Goal: Task Accomplishment & Management: Use online tool/utility

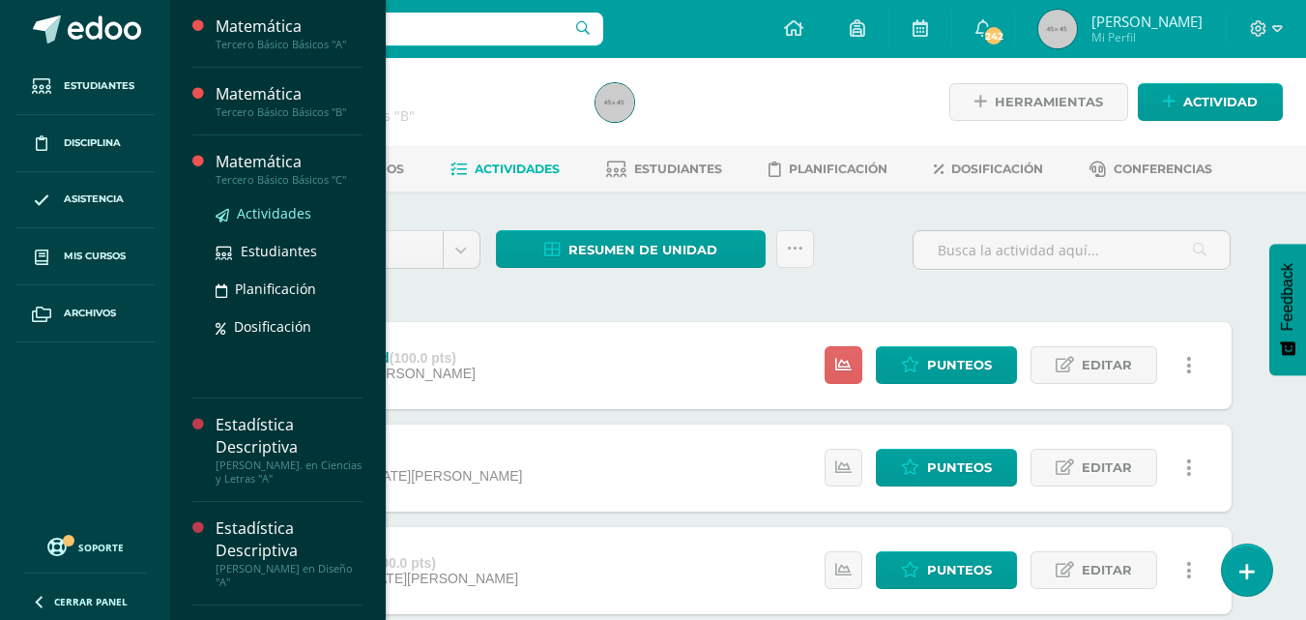
click at [279, 214] on span "Actividades" at bounding box center [274, 213] width 74 height 18
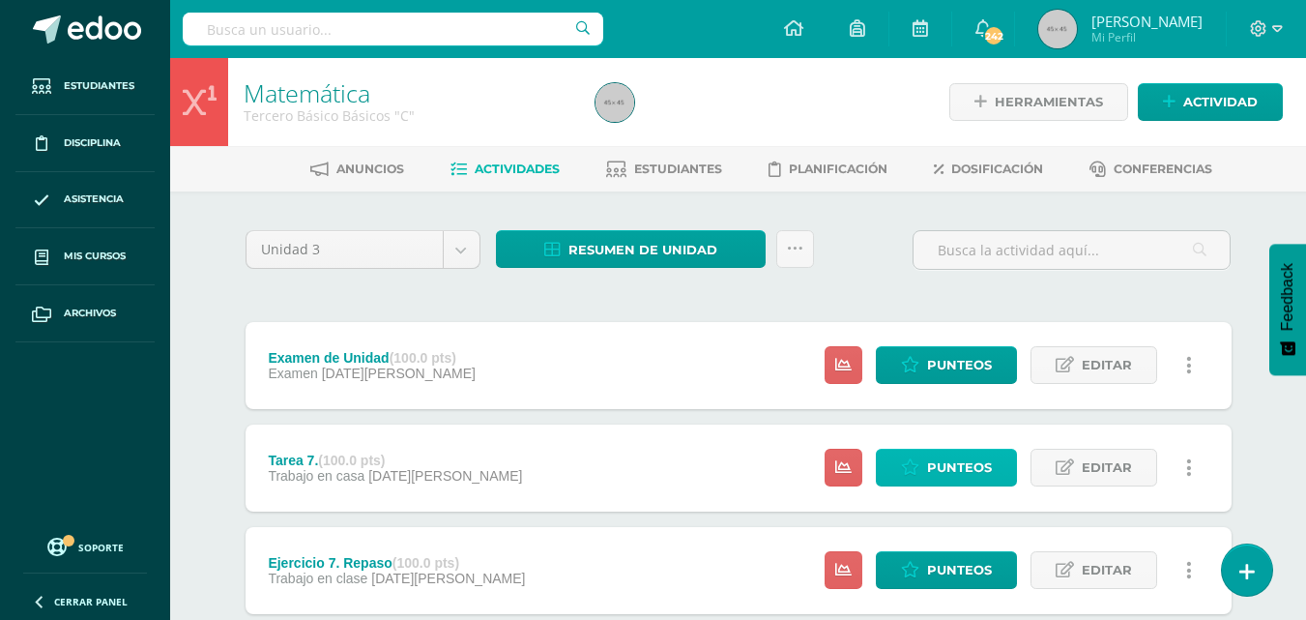
click at [959, 464] on span "Punteos" at bounding box center [959, 468] width 65 height 36
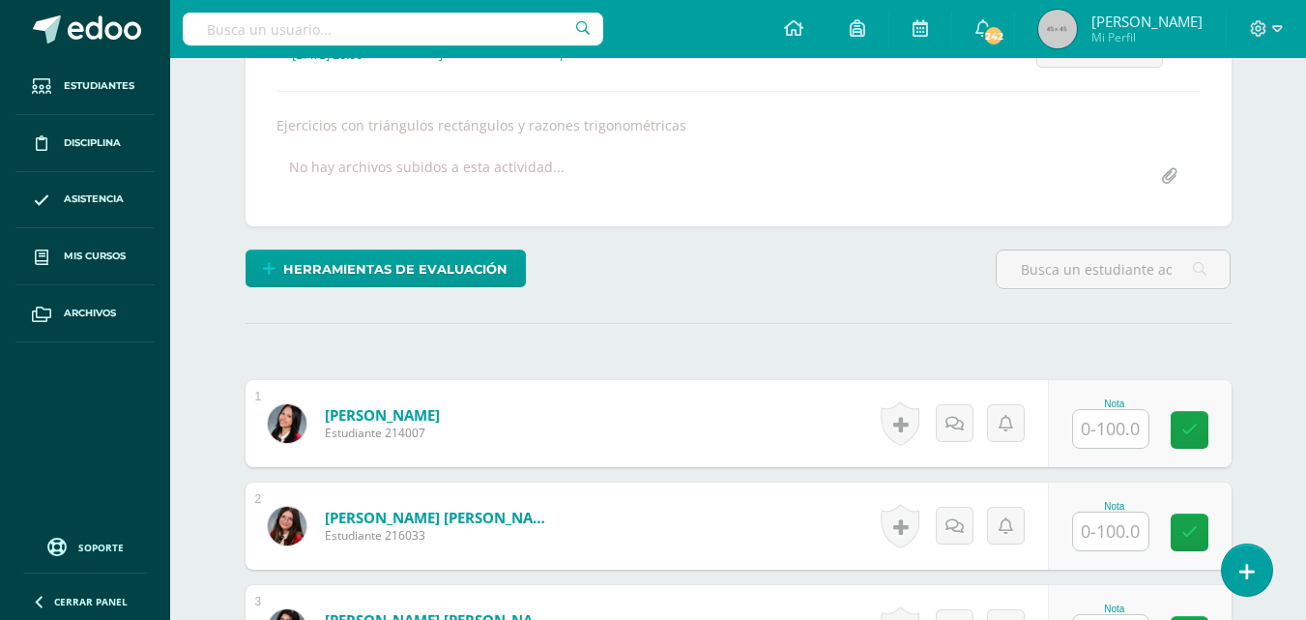
click at [1103, 433] on input "text" at bounding box center [1110, 429] width 75 height 38
type input "100"
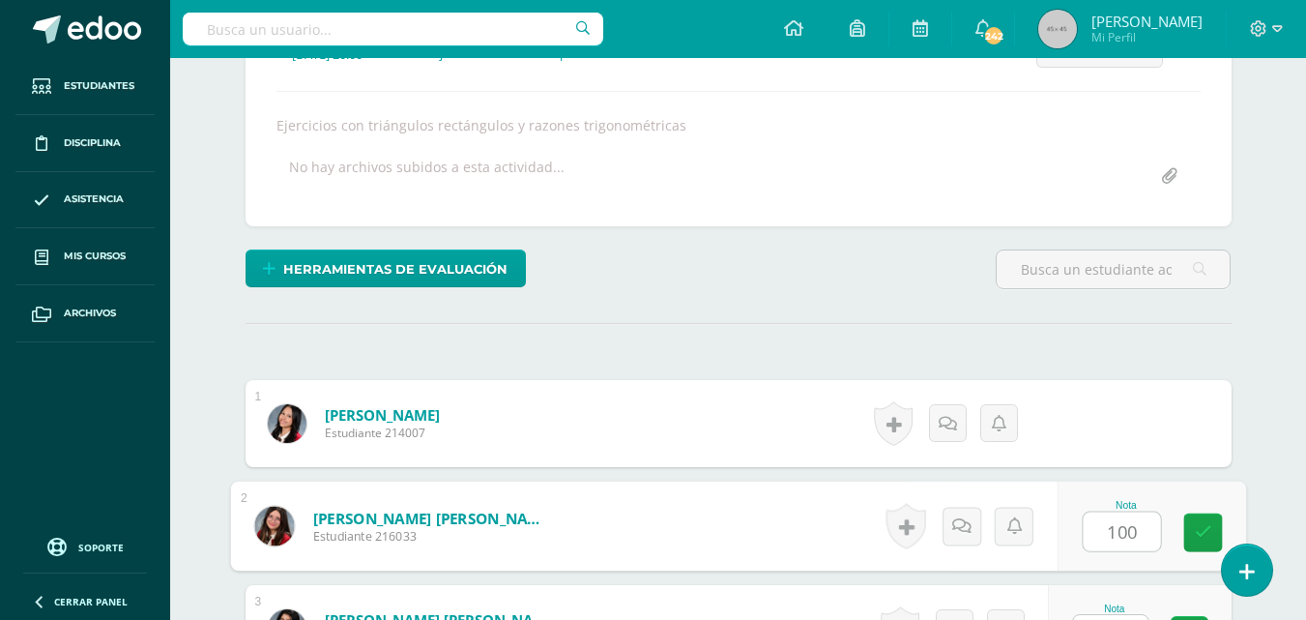
type input "100"
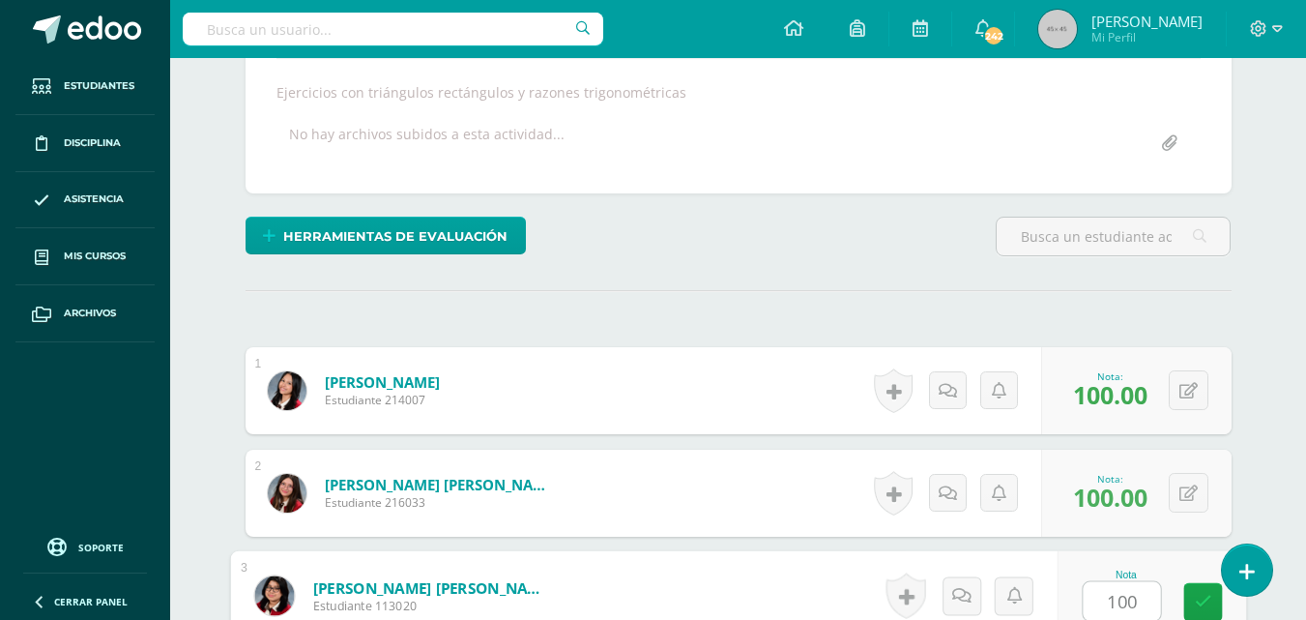
type input "100"
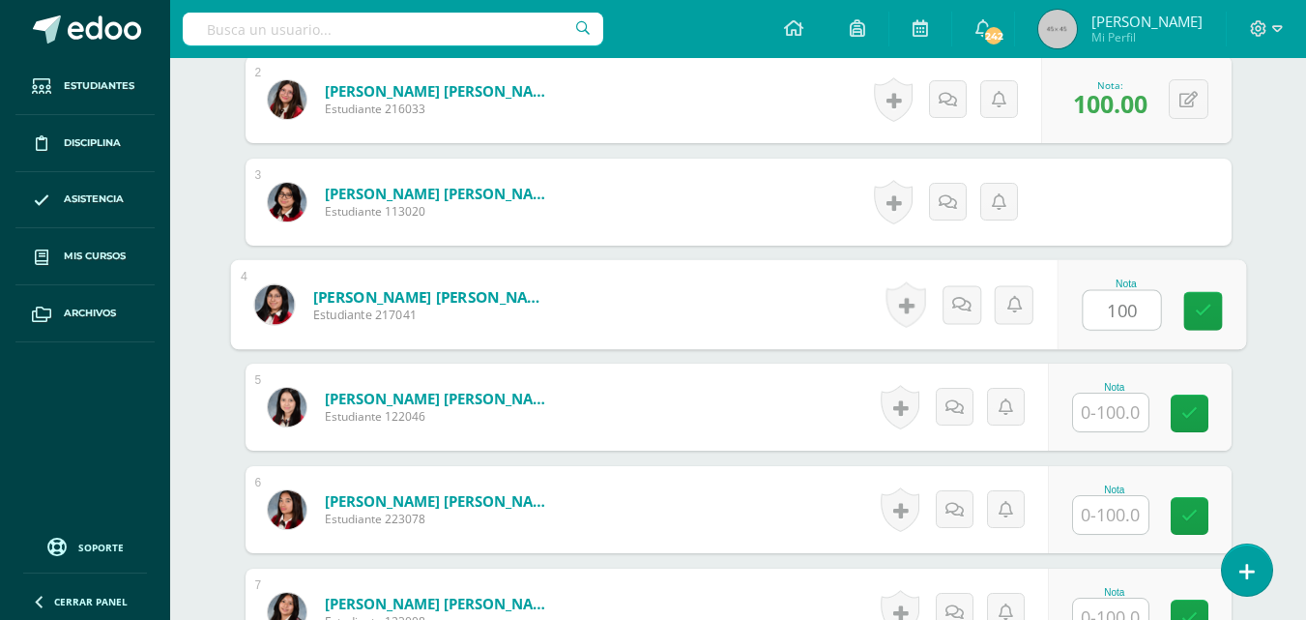
type input "100"
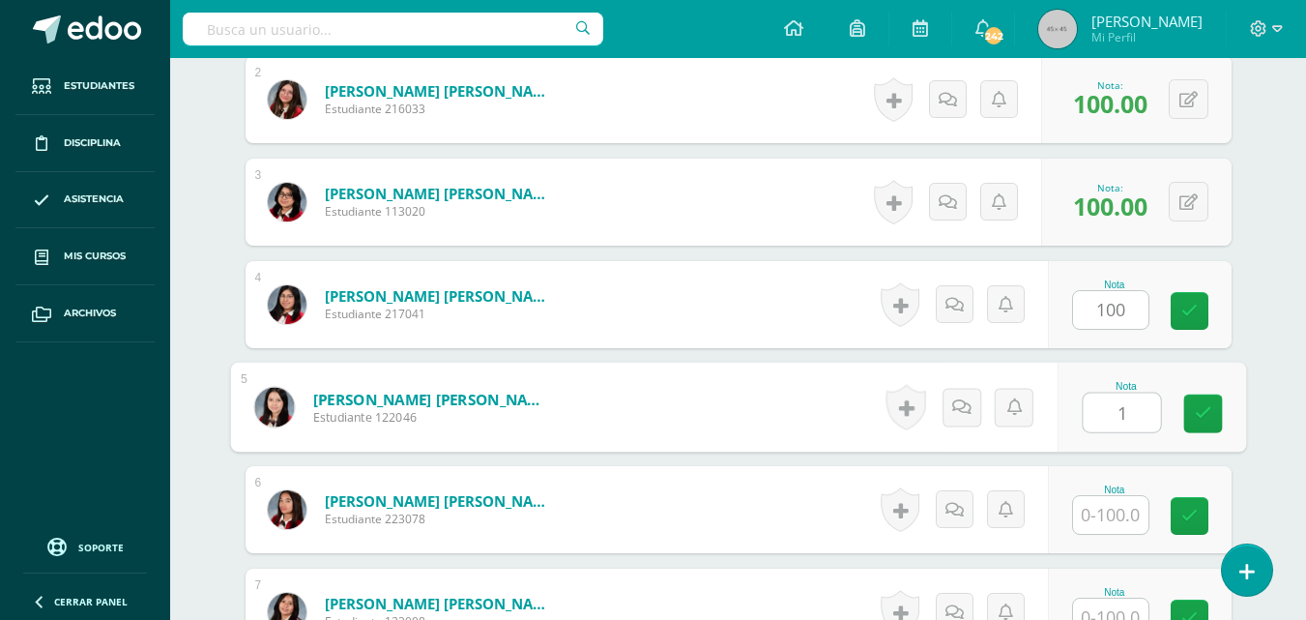
scroll to position [738, 0]
type input "100"
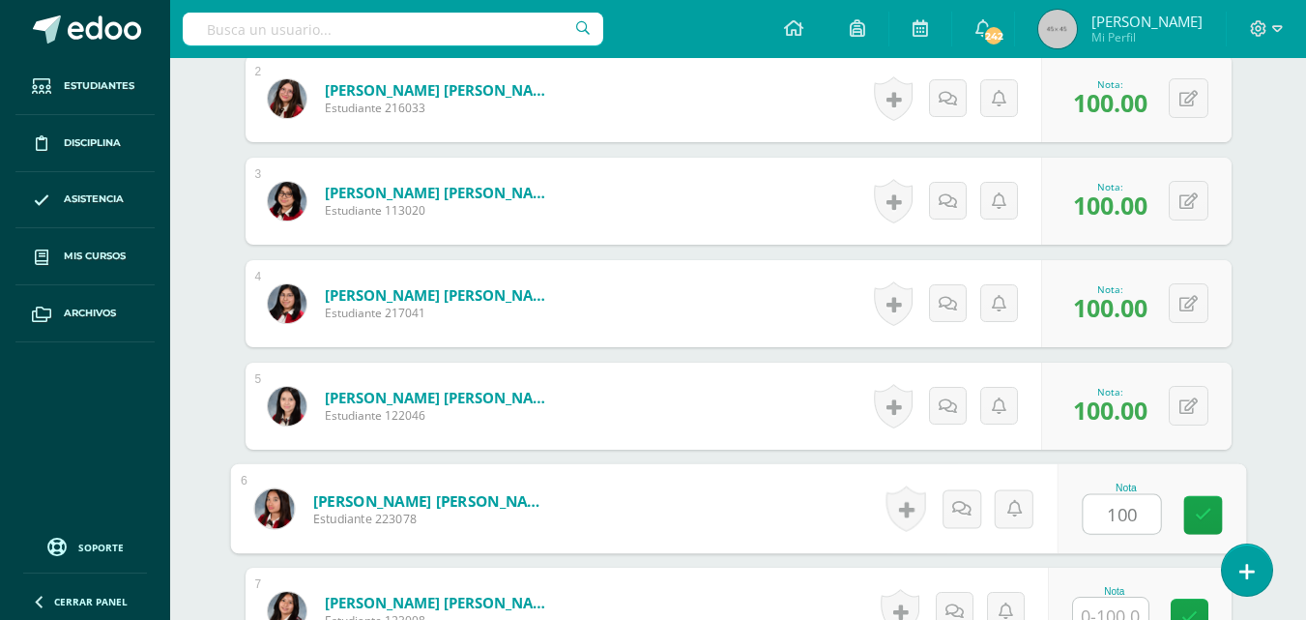
type input "100"
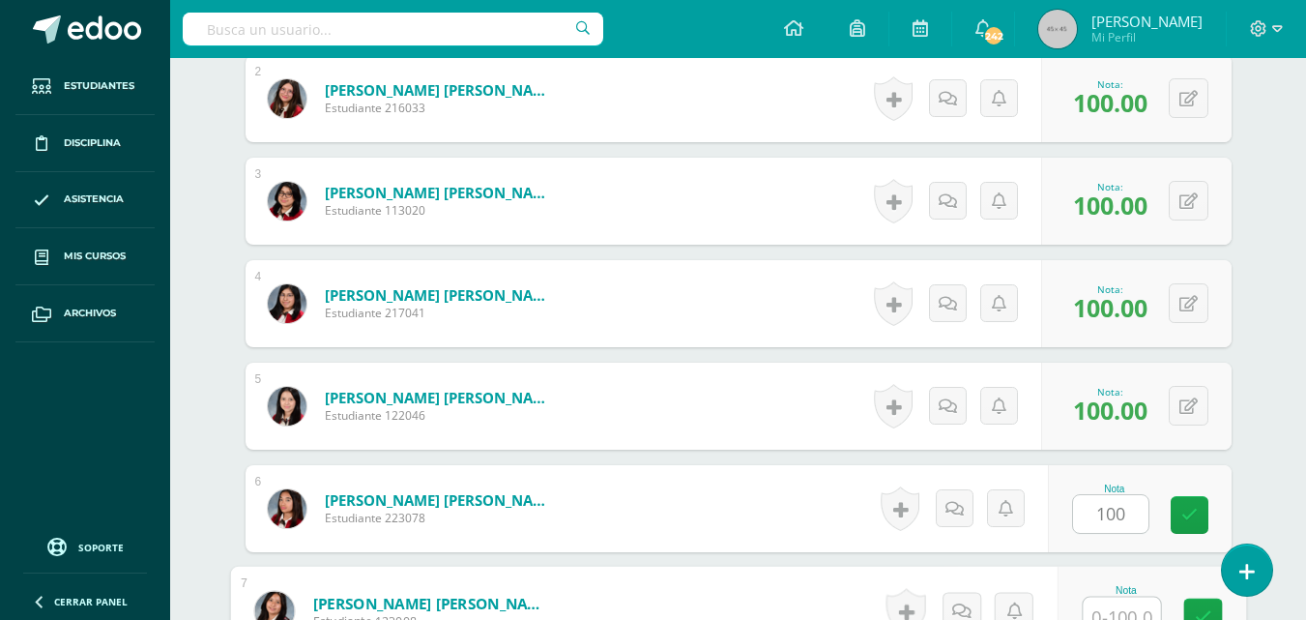
scroll to position [753, 0]
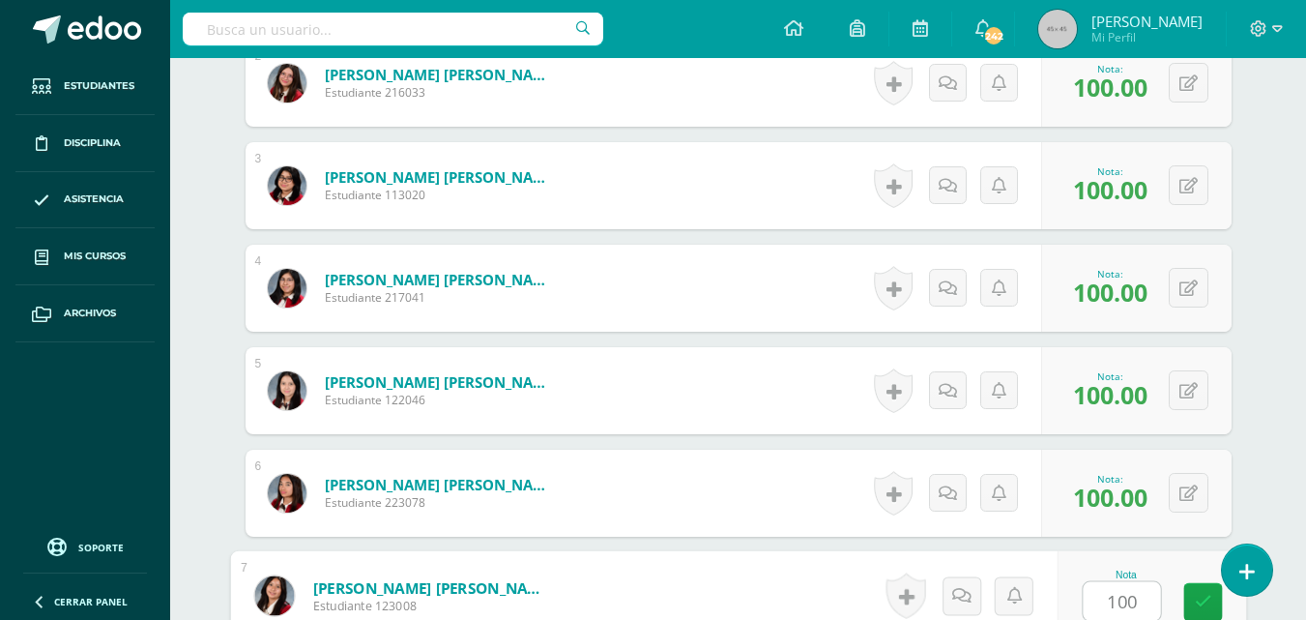
type input "100"
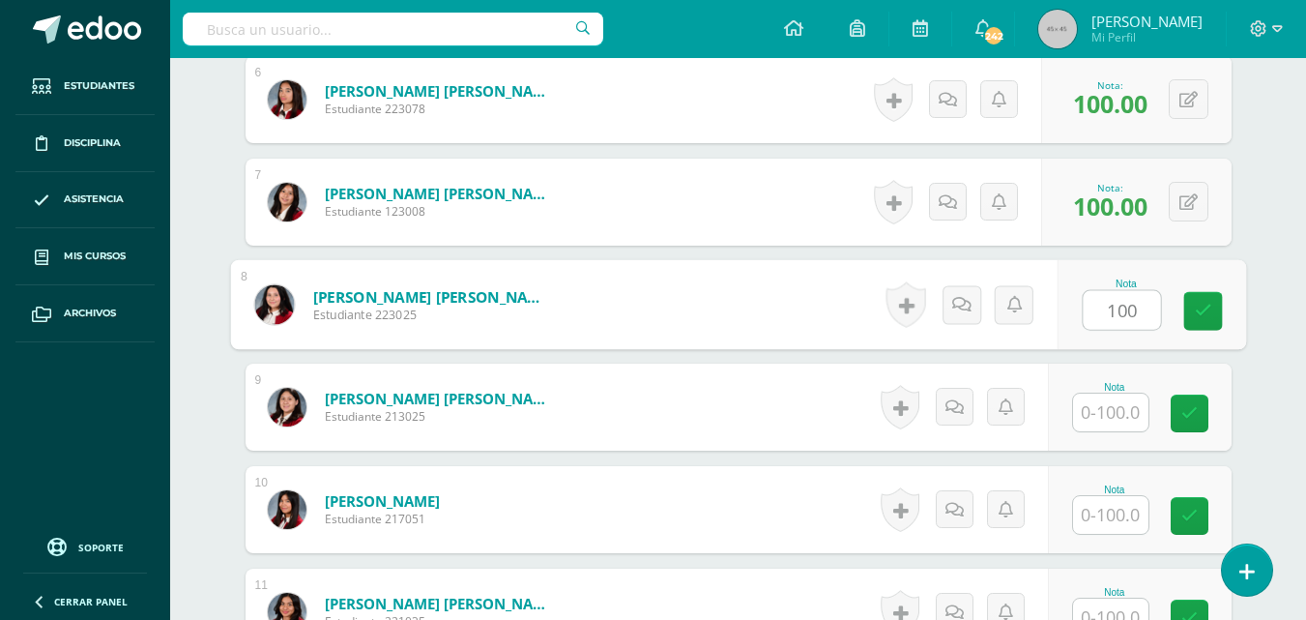
type input "100"
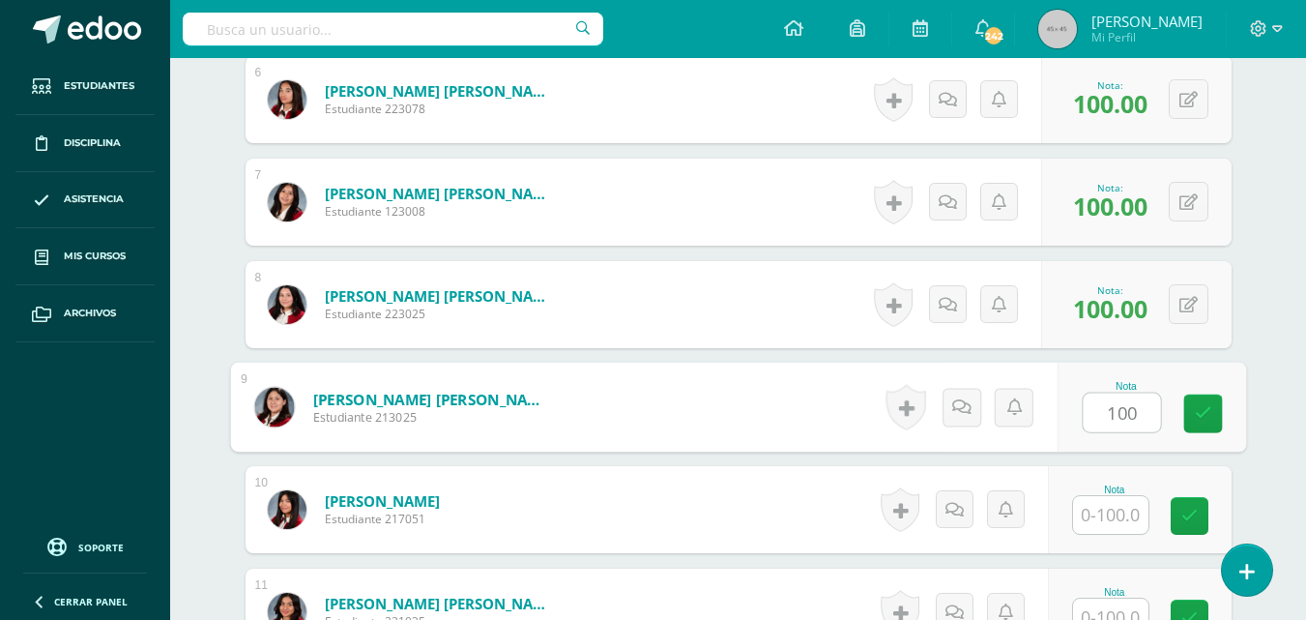
type input "100"
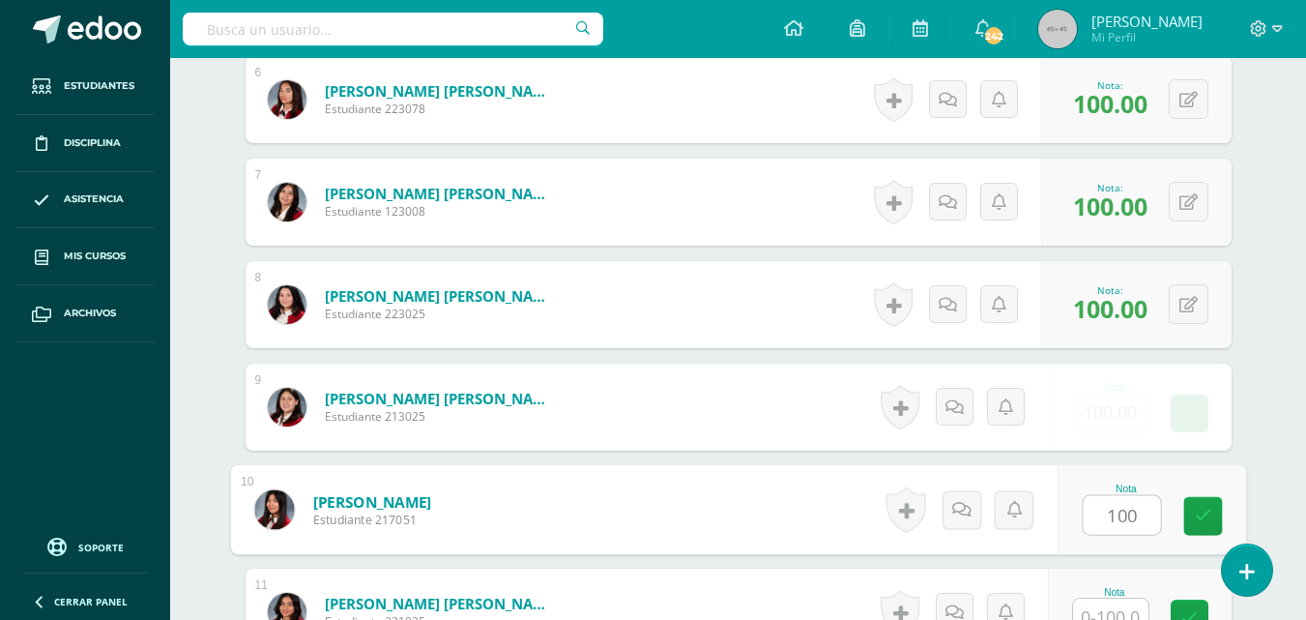
type input "100"
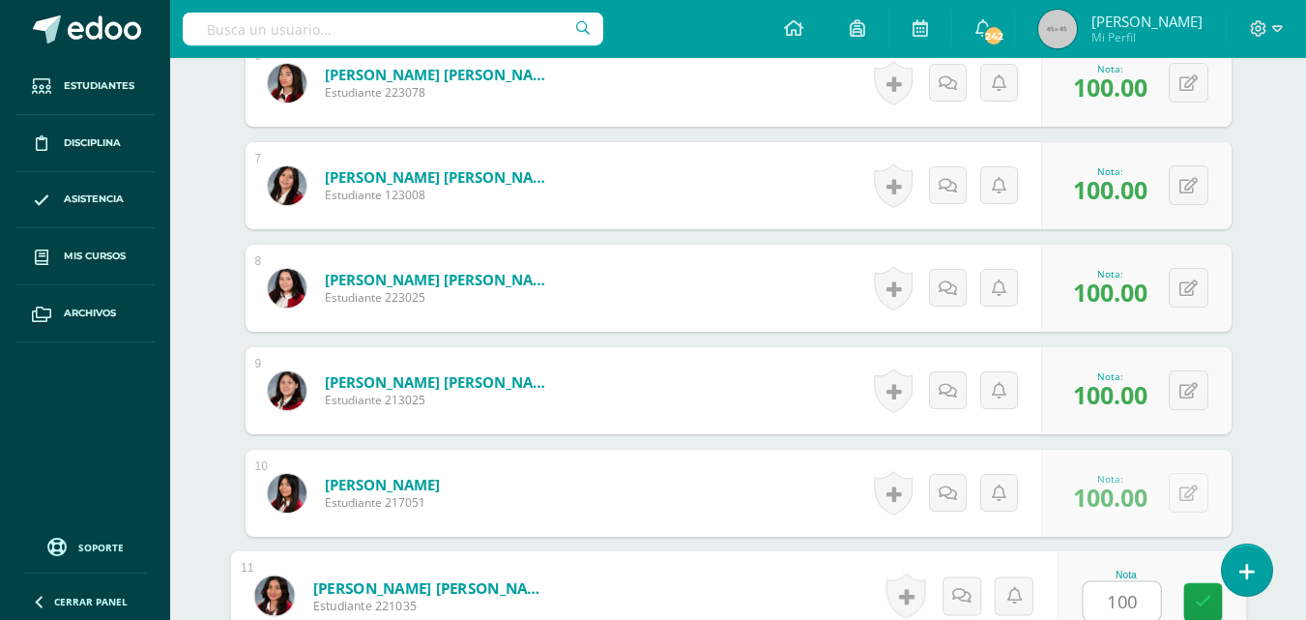
type input "100"
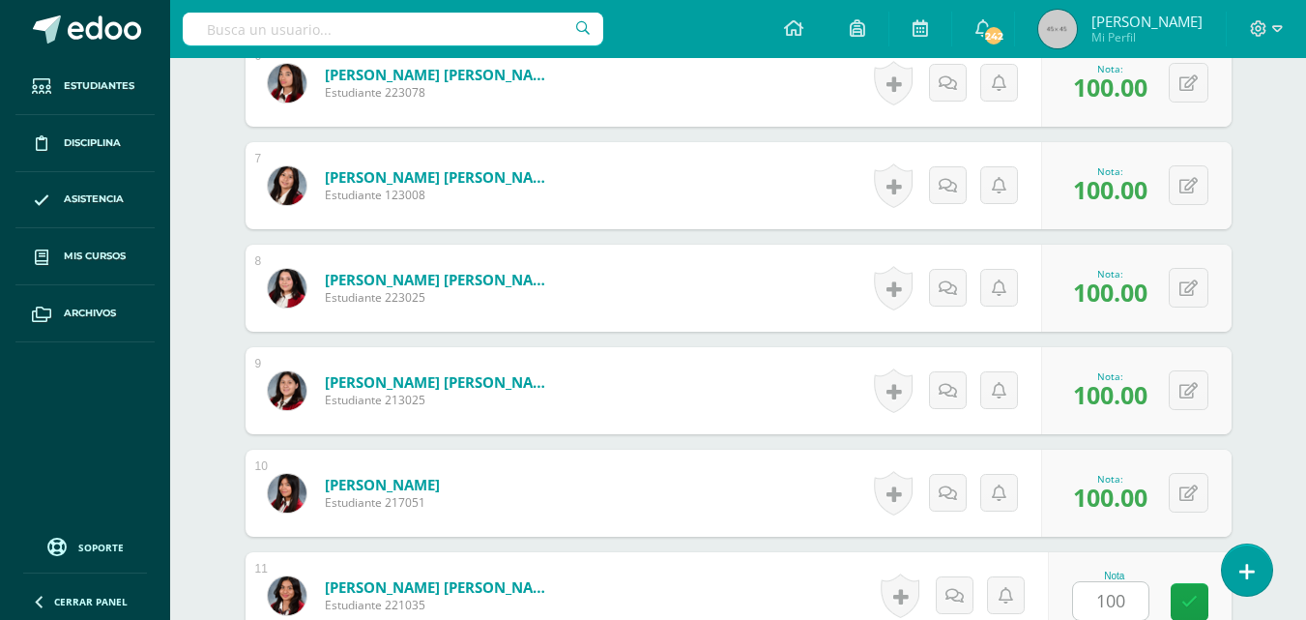
scroll to position [1557, 0]
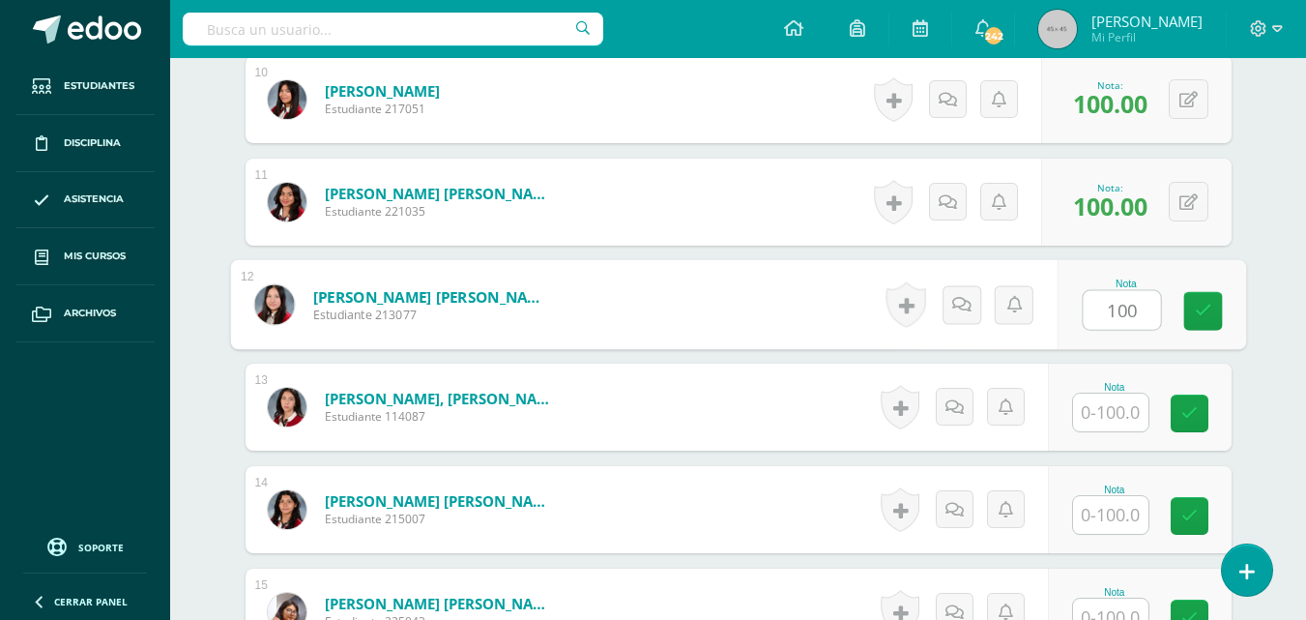
type input "100"
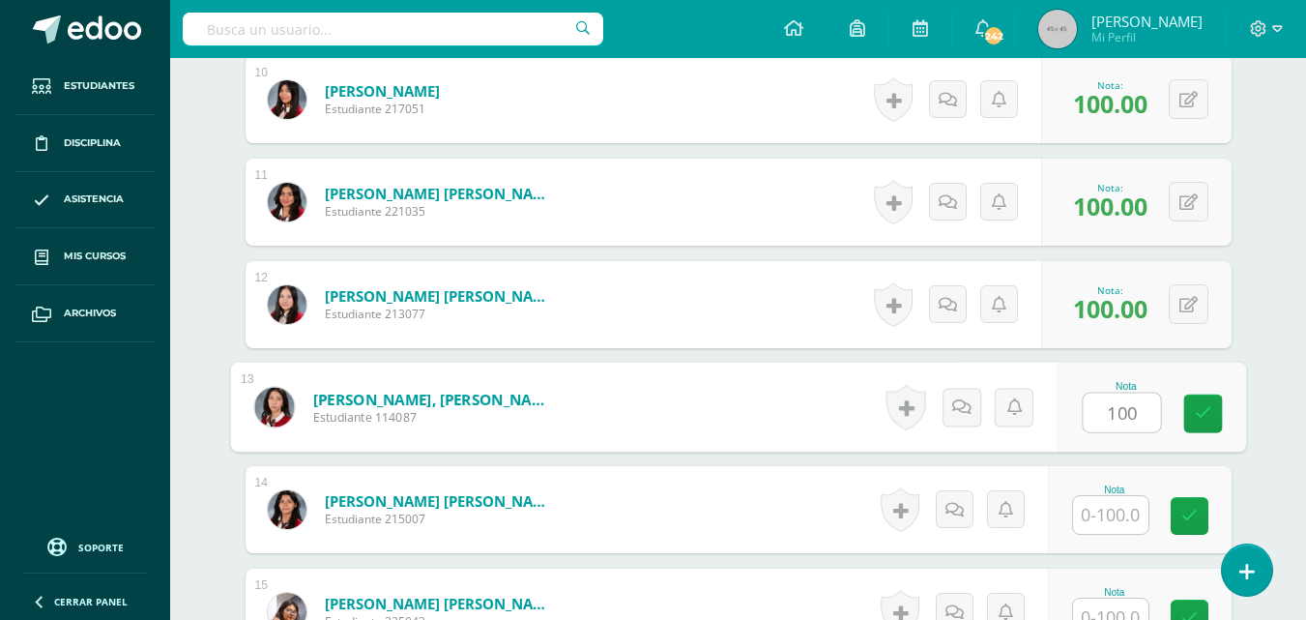
type input "100"
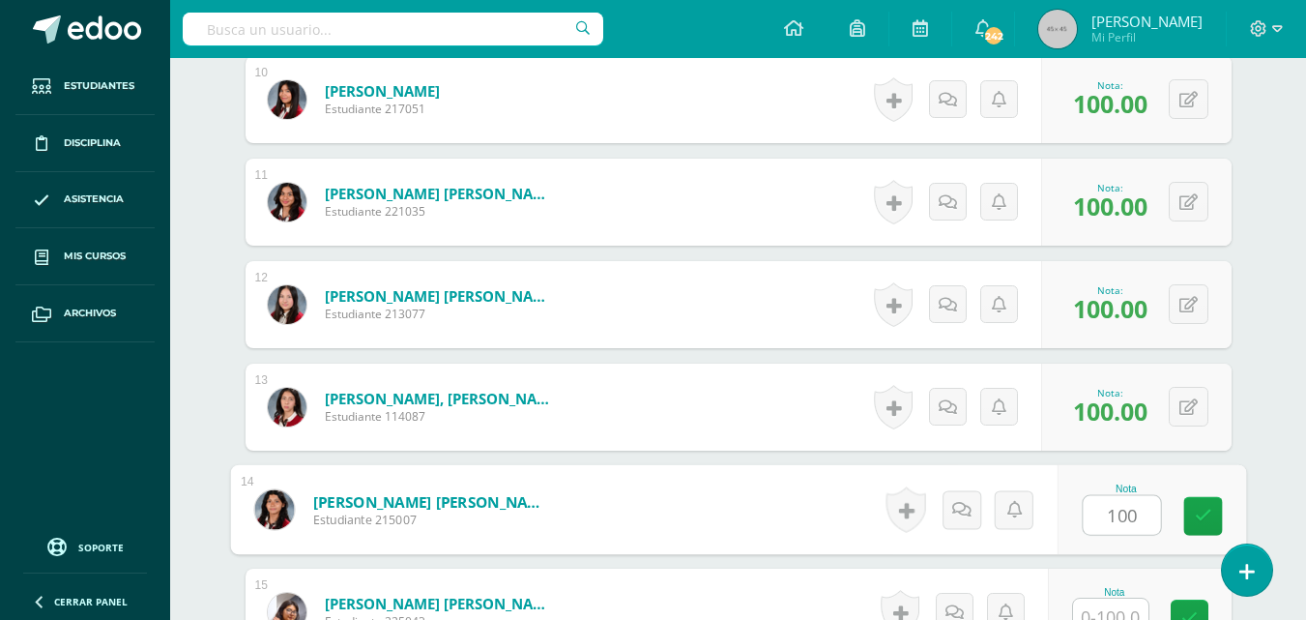
type input "100"
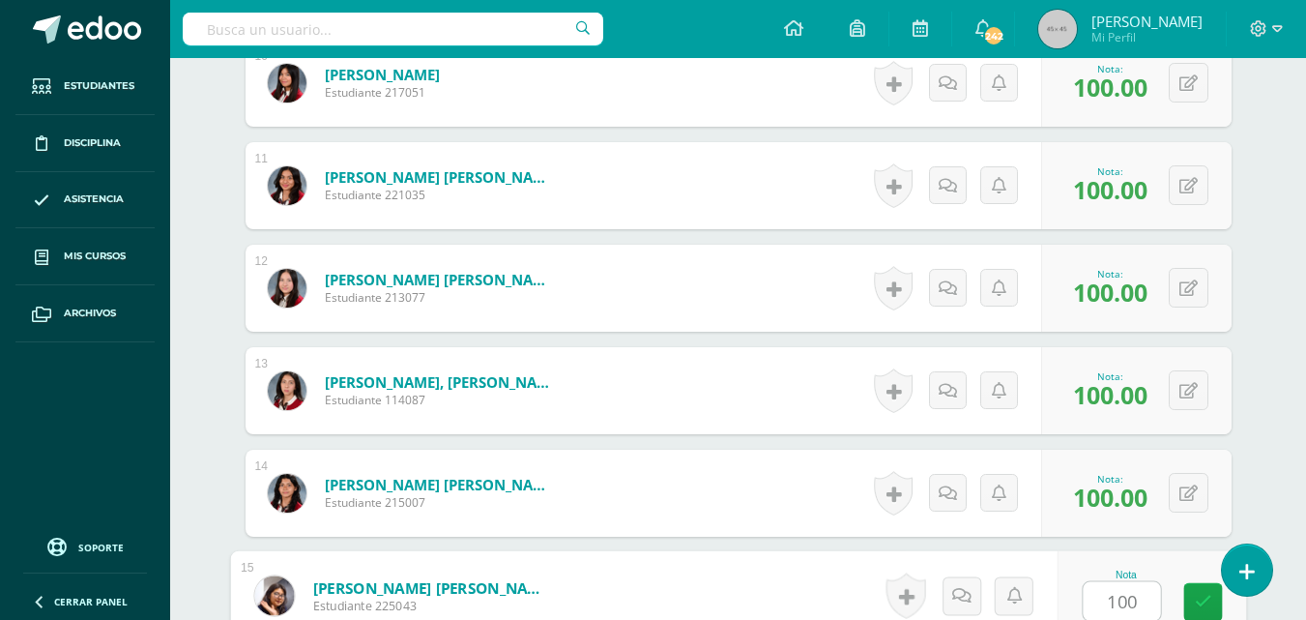
type input "100"
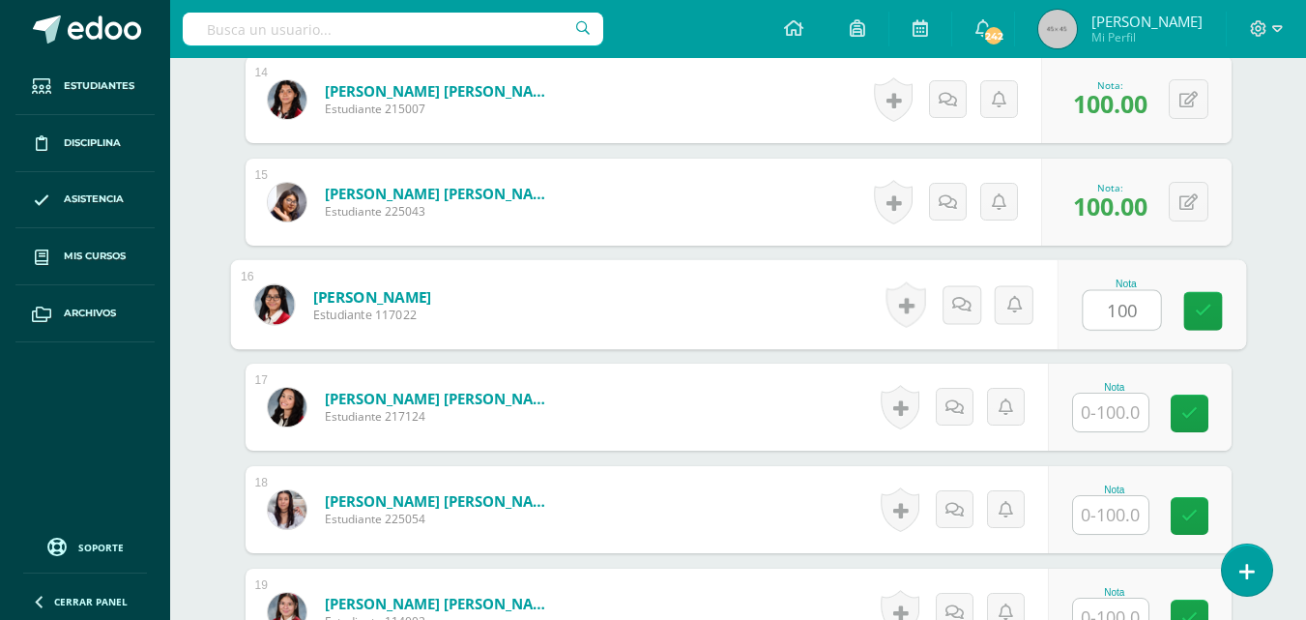
type input "100"
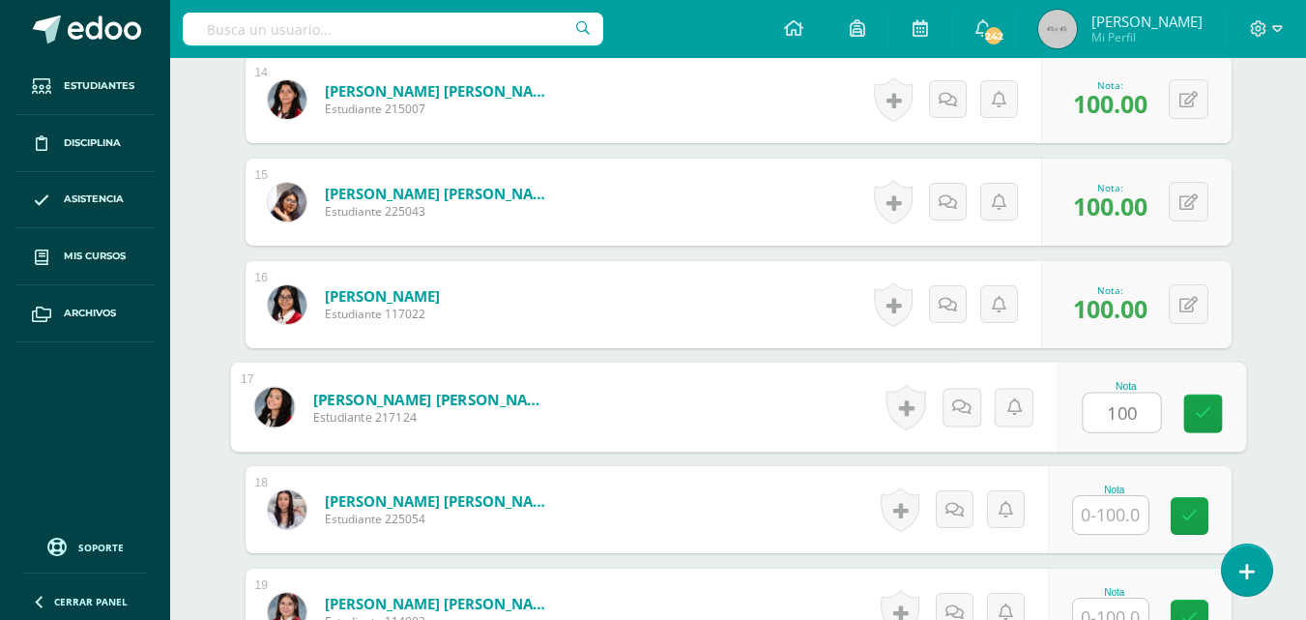
type input "100"
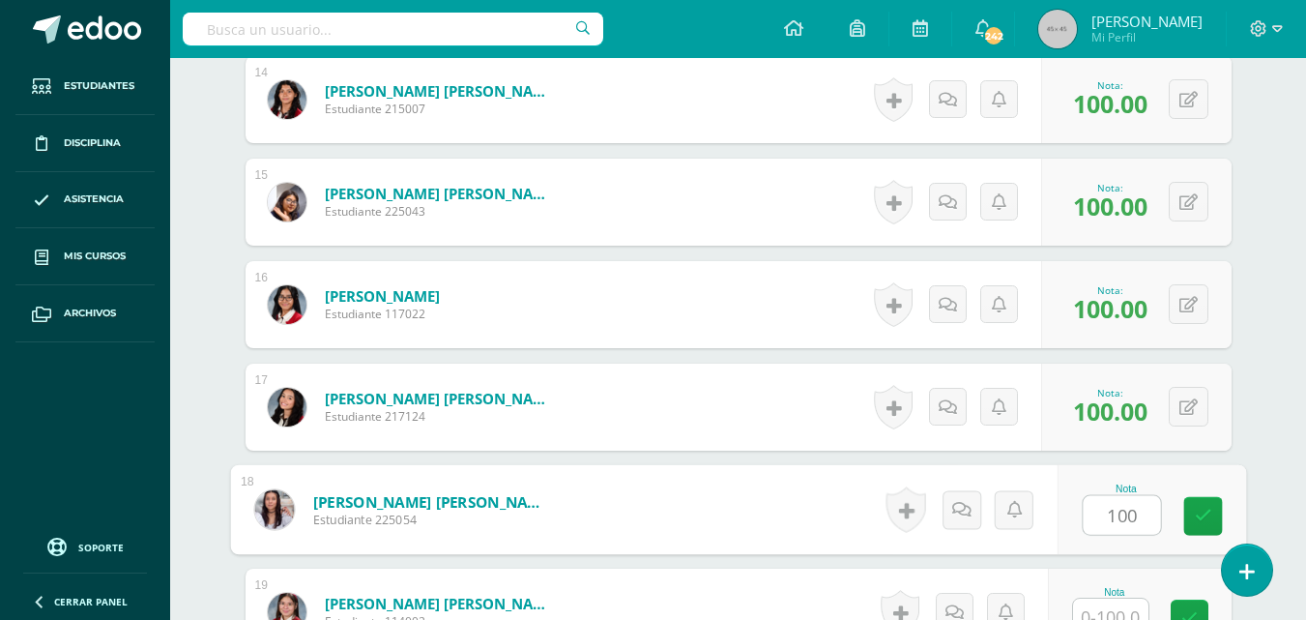
type input "100"
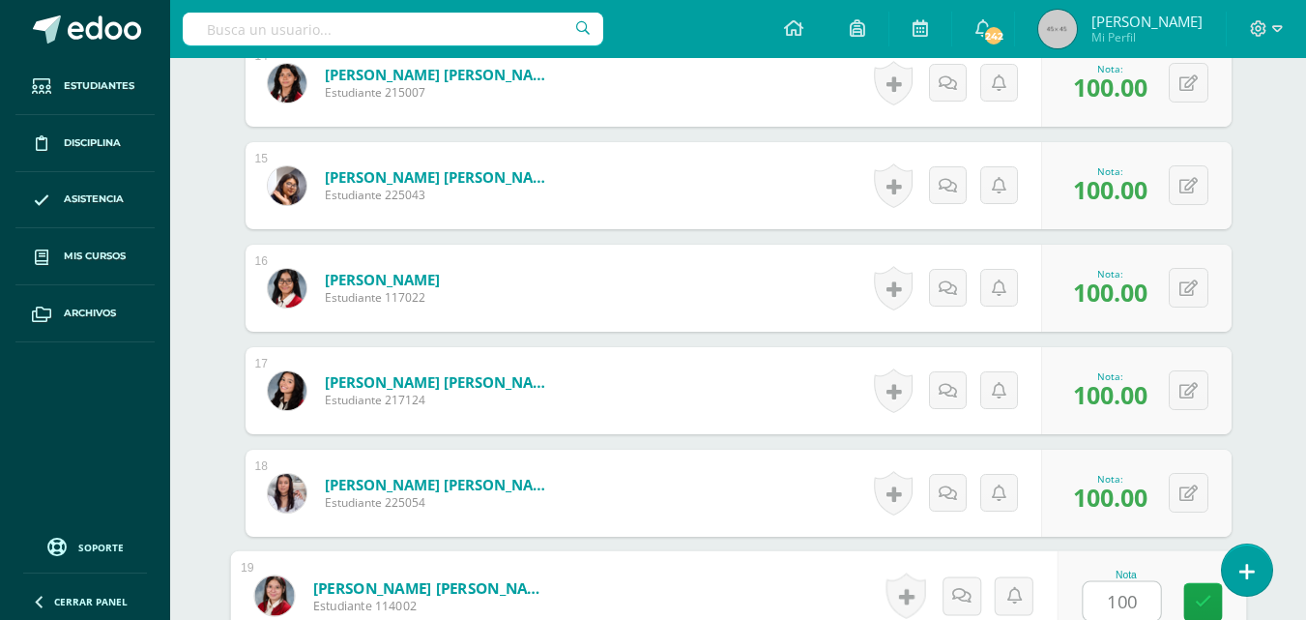
type input "100"
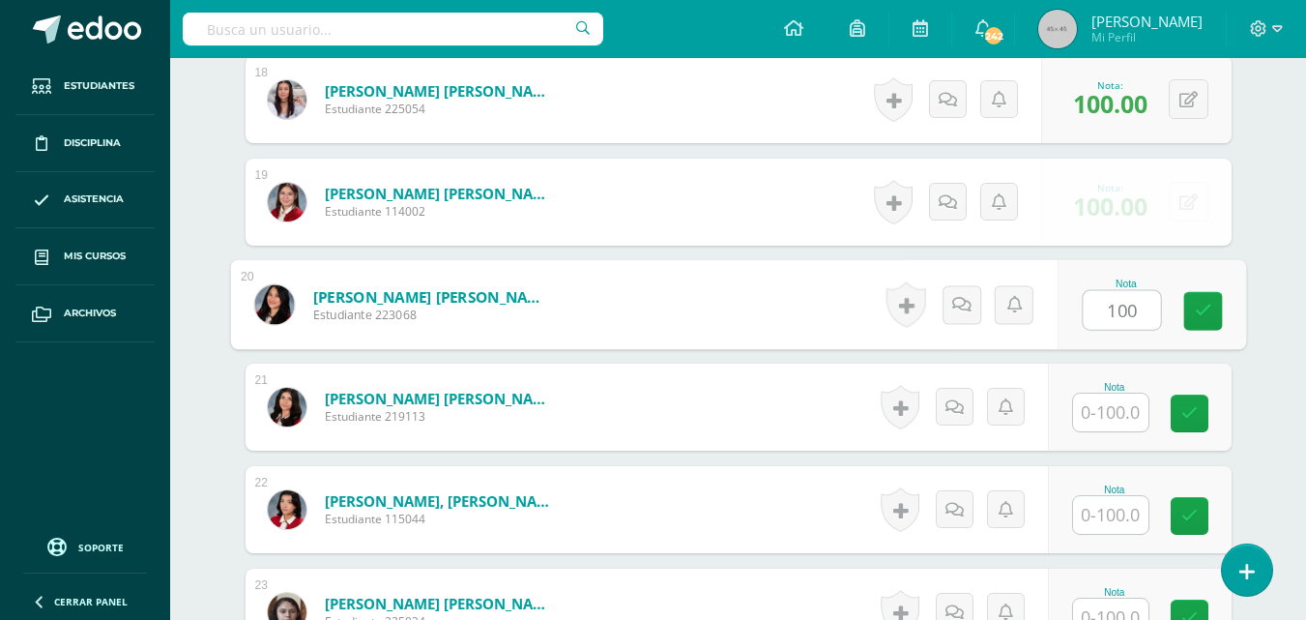
type input "100"
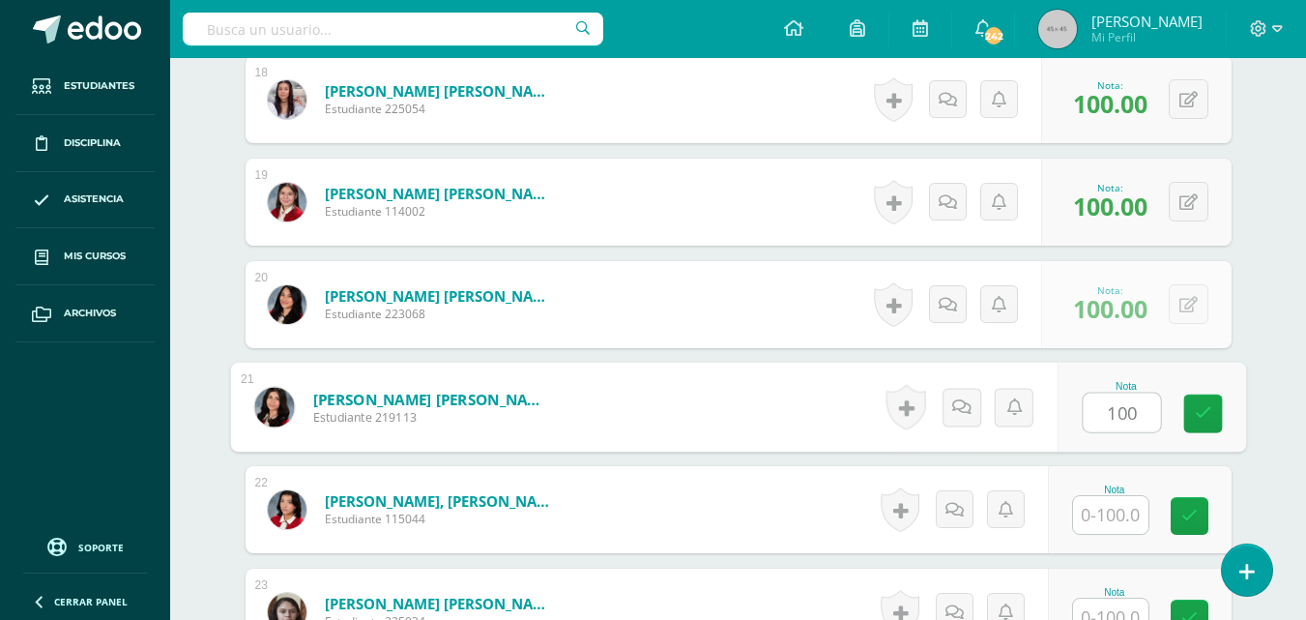
type input "100"
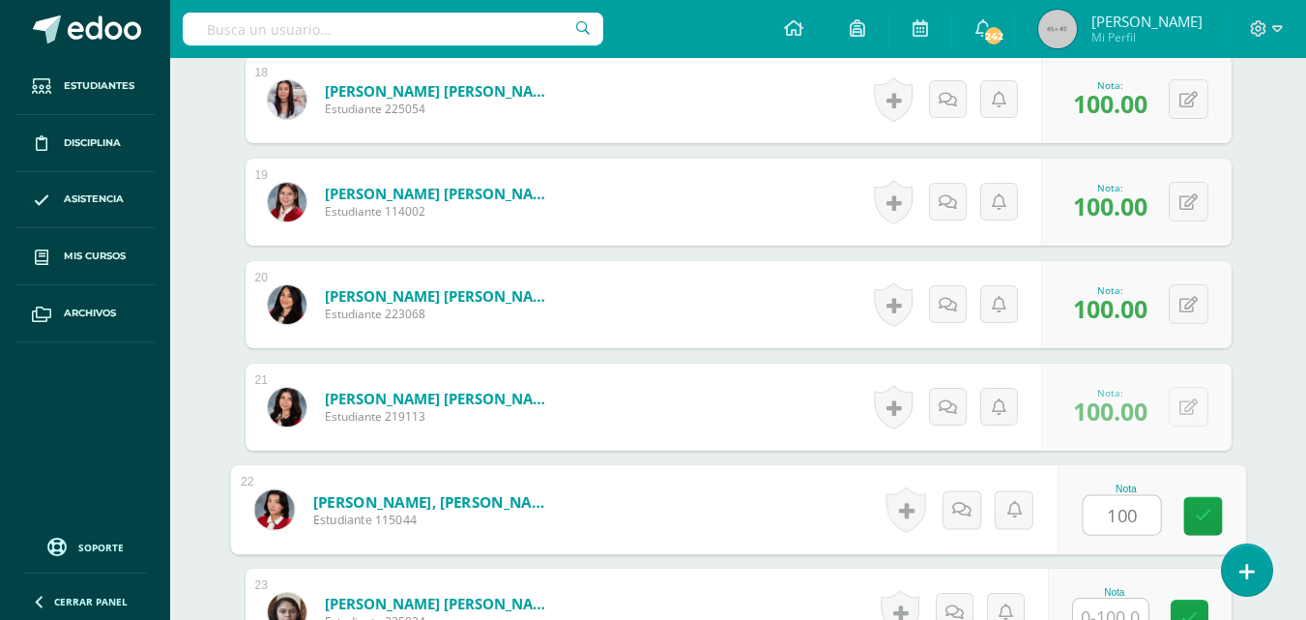
type input "100"
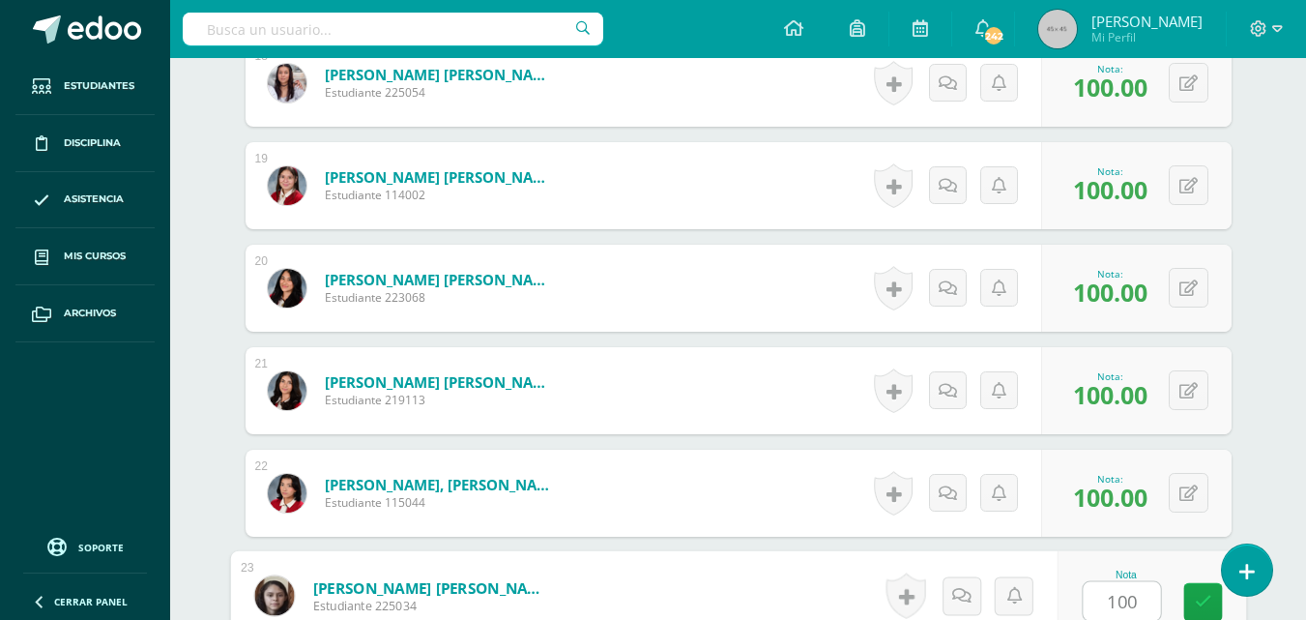
type input "100"
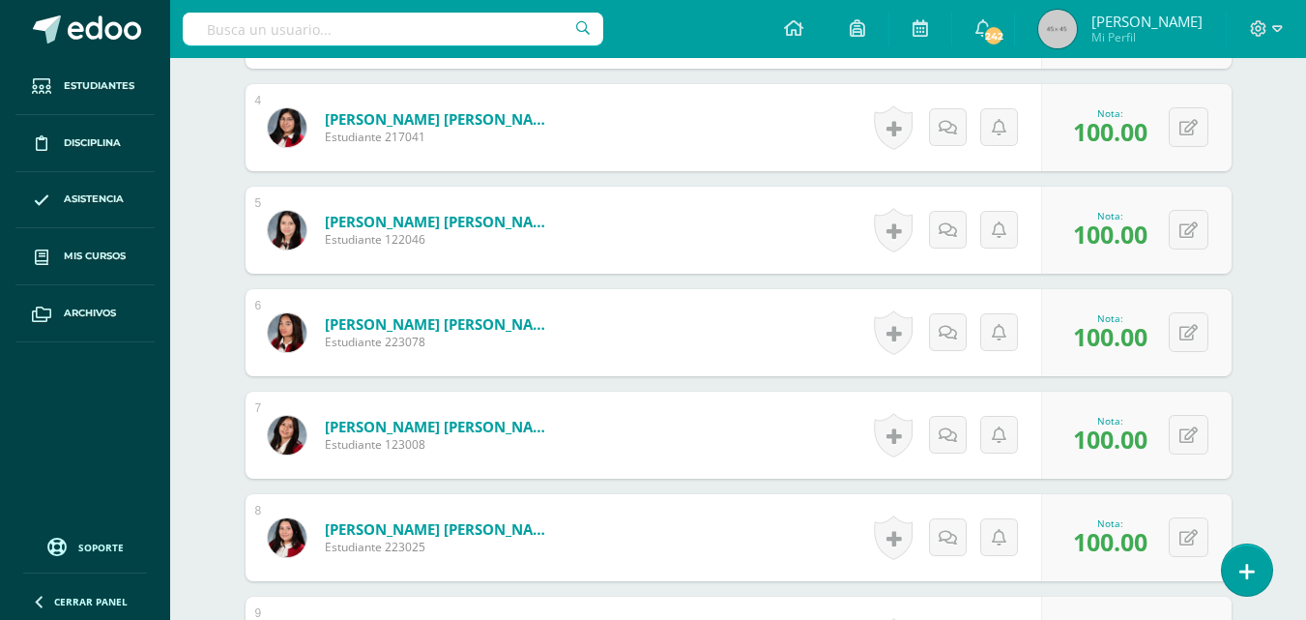
scroll to position [0, 0]
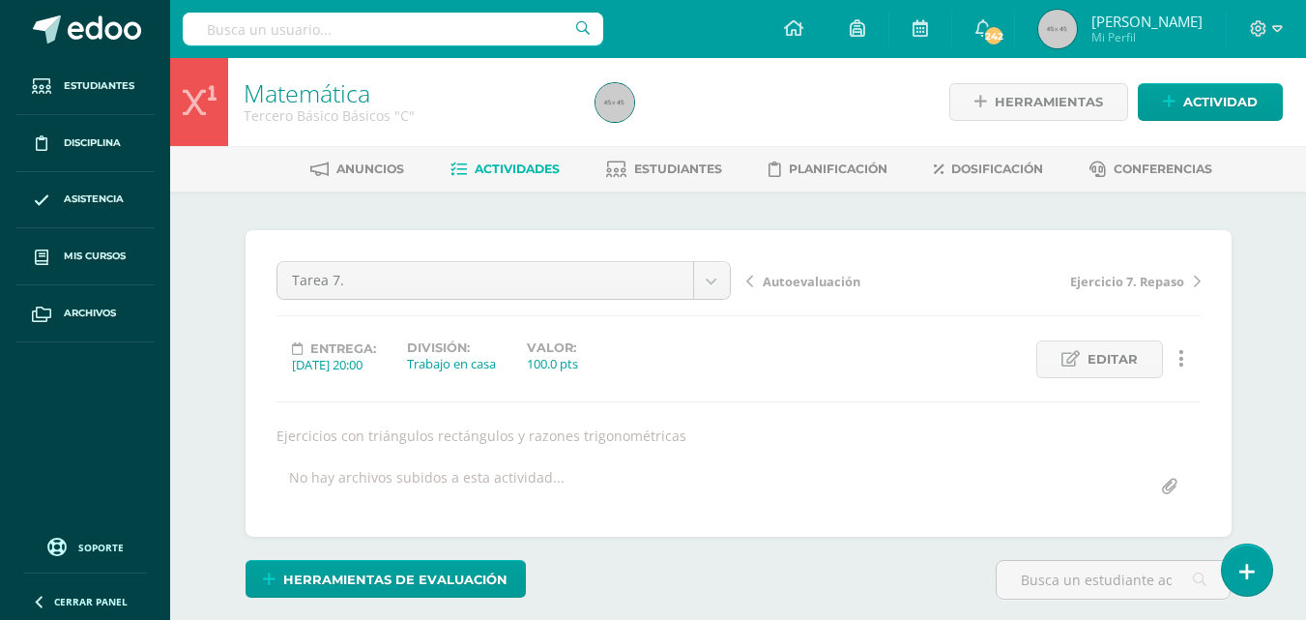
click at [803, 278] on span "Autoevaluación" at bounding box center [812, 281] width 98 height 17
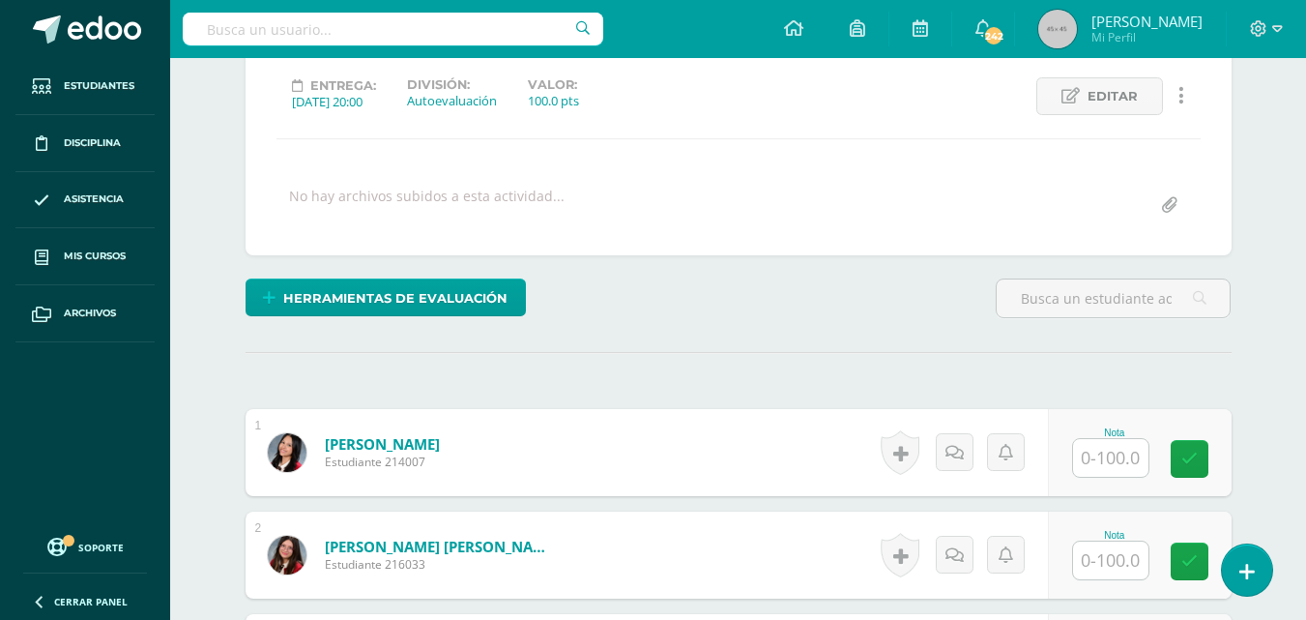
scroll to position [264, 0]
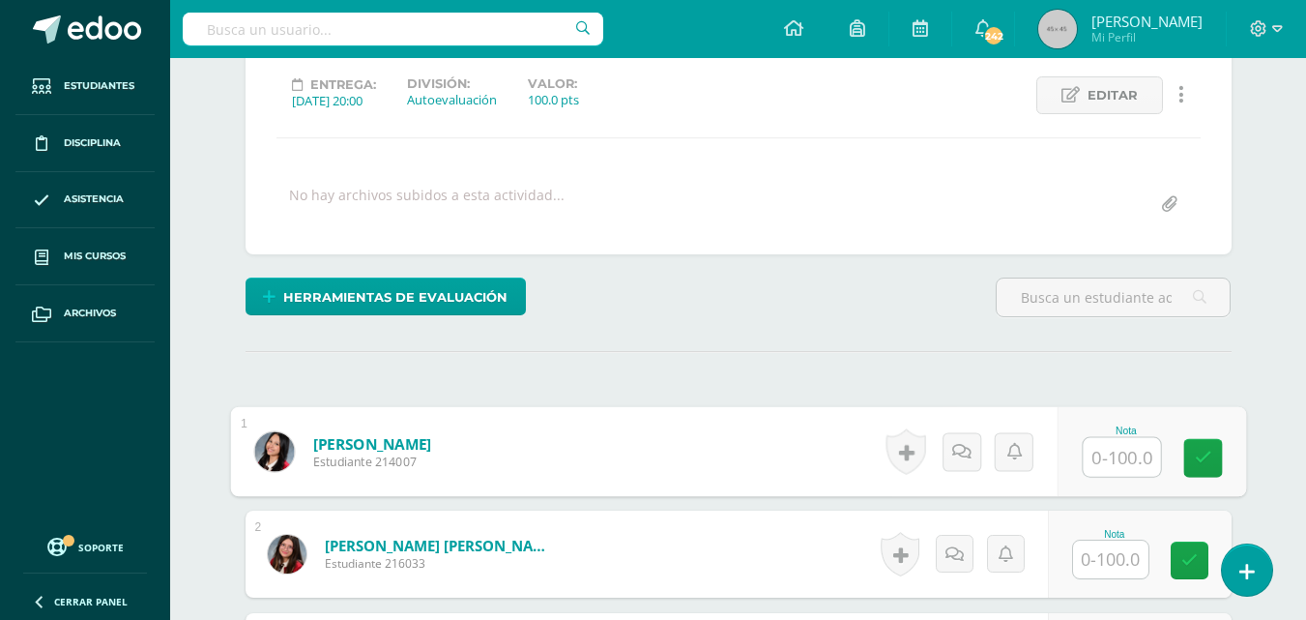
click at [1132, 458] on input "text" at bounding box center [1121, 457] width 77 height 39
type input "100"
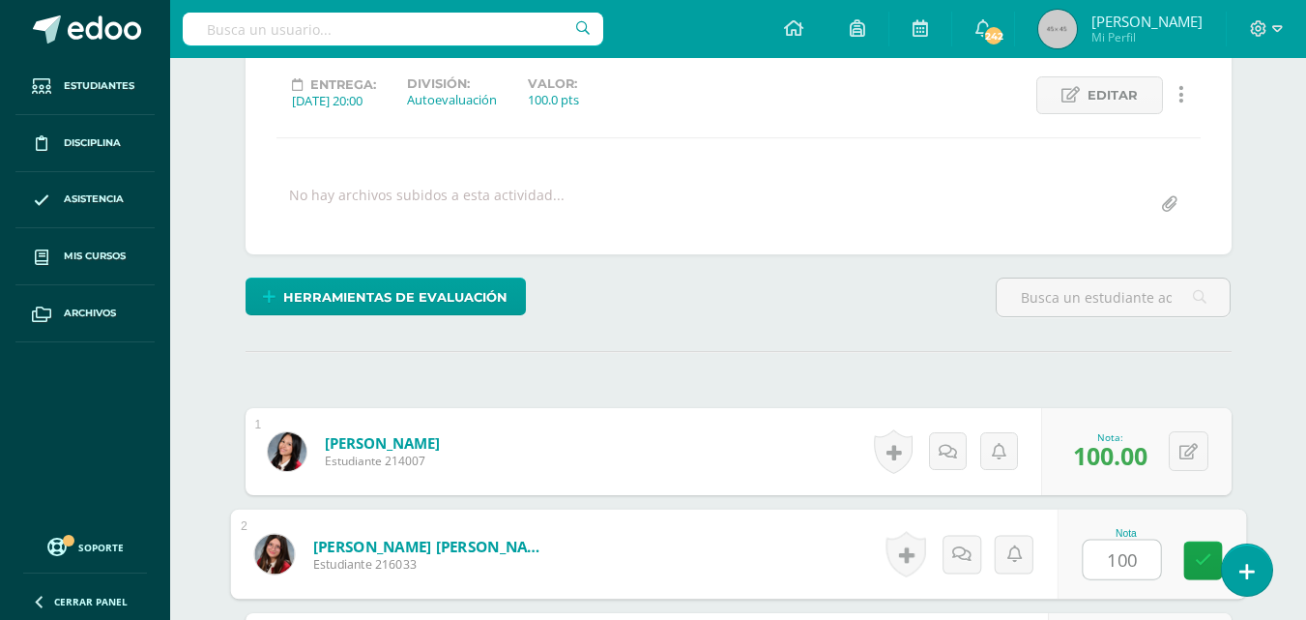
type input "100"
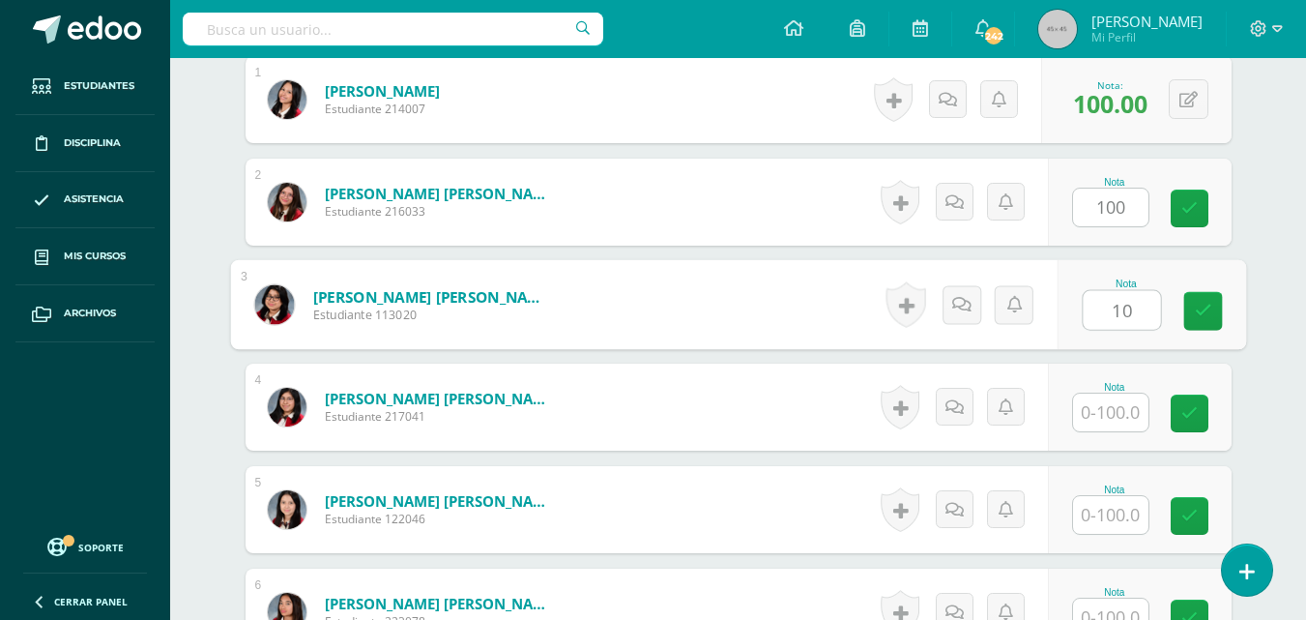
scroll to position [617, 0]
type input "100"
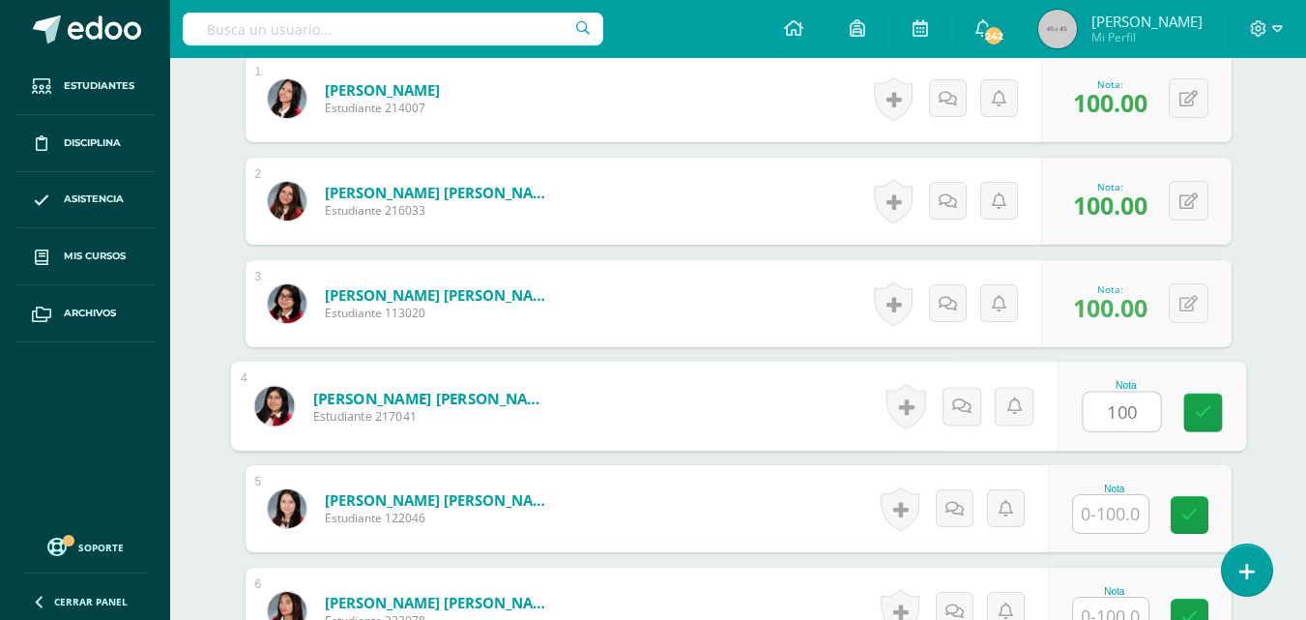
type input "100"
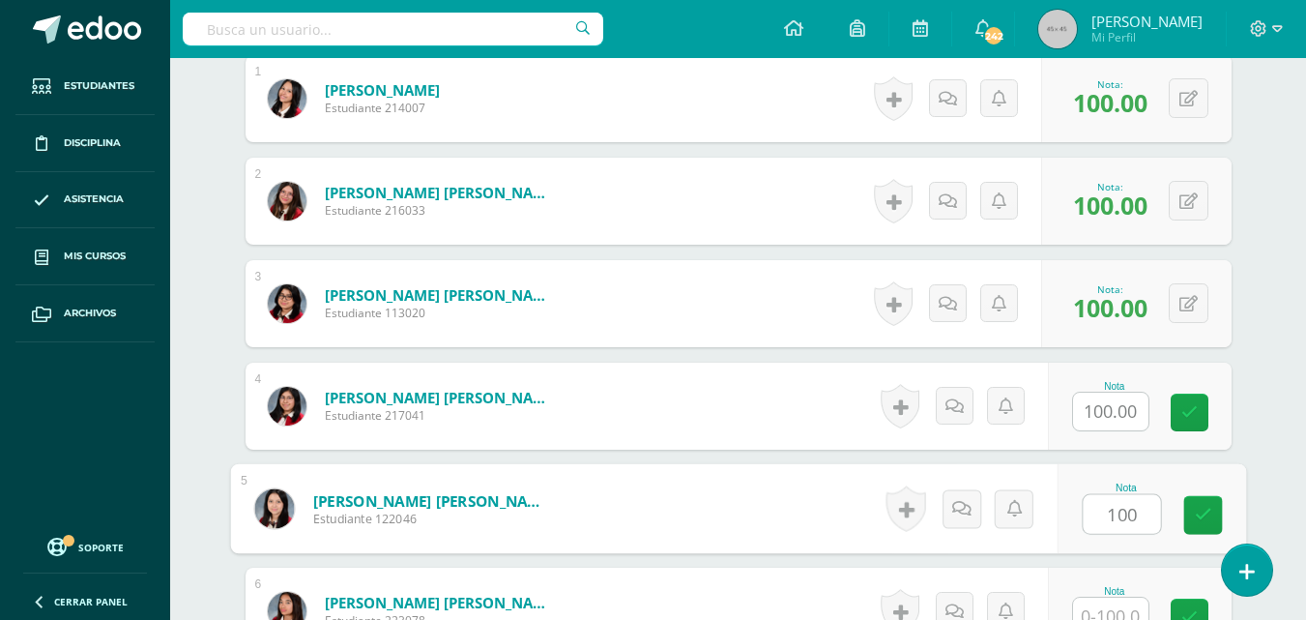
type input "100"
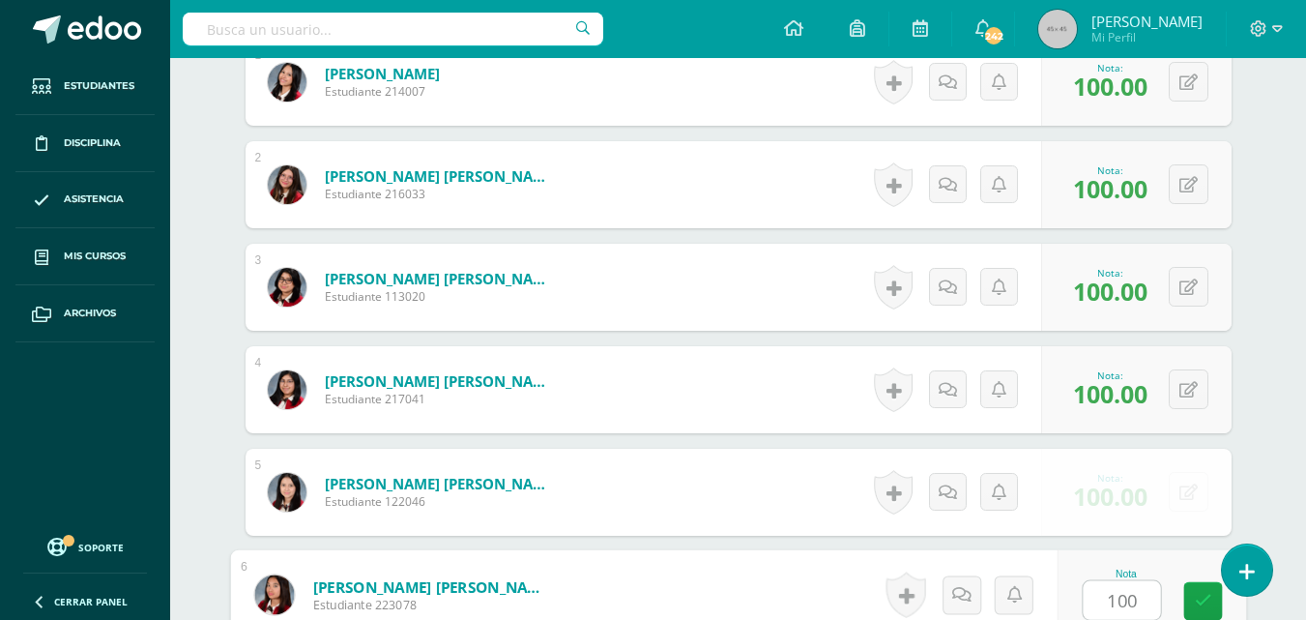
type input "100"
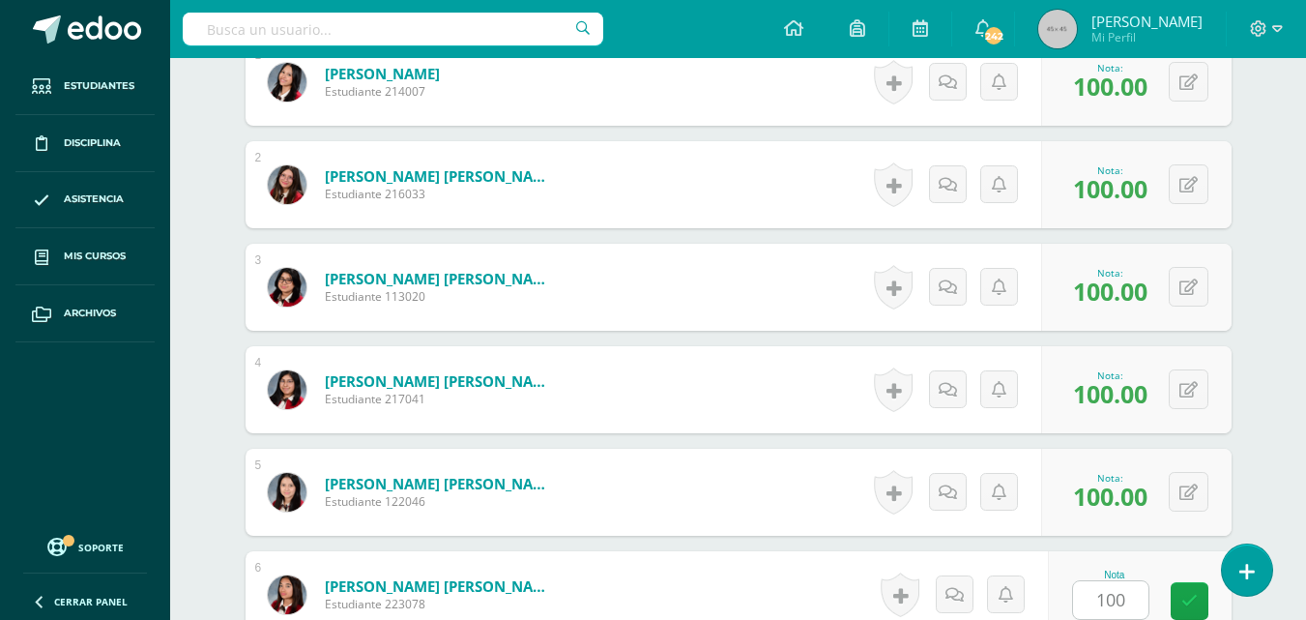
scroll to position [1026, 0]
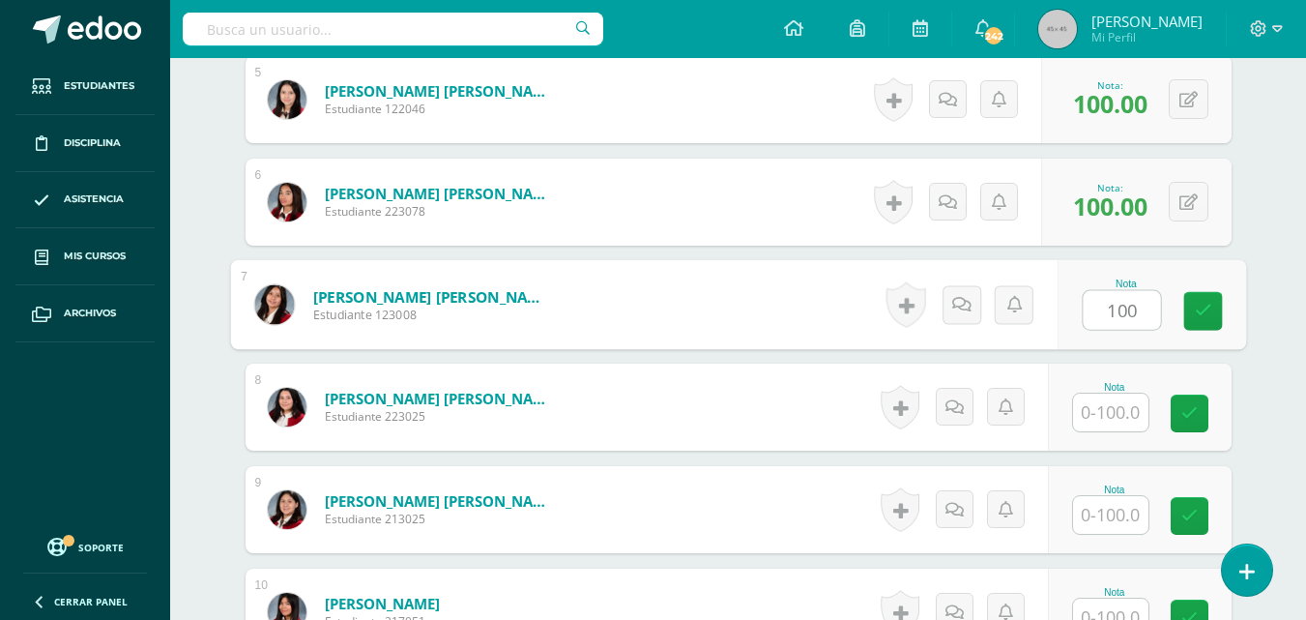
type input "100"
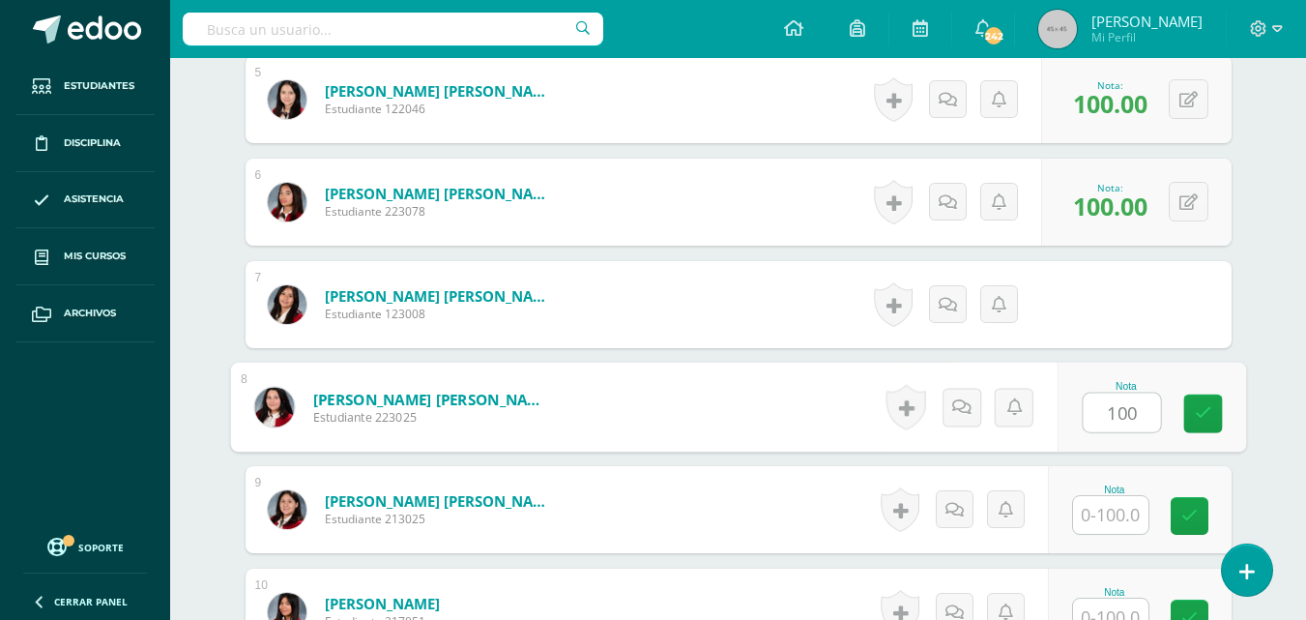
type input "100"
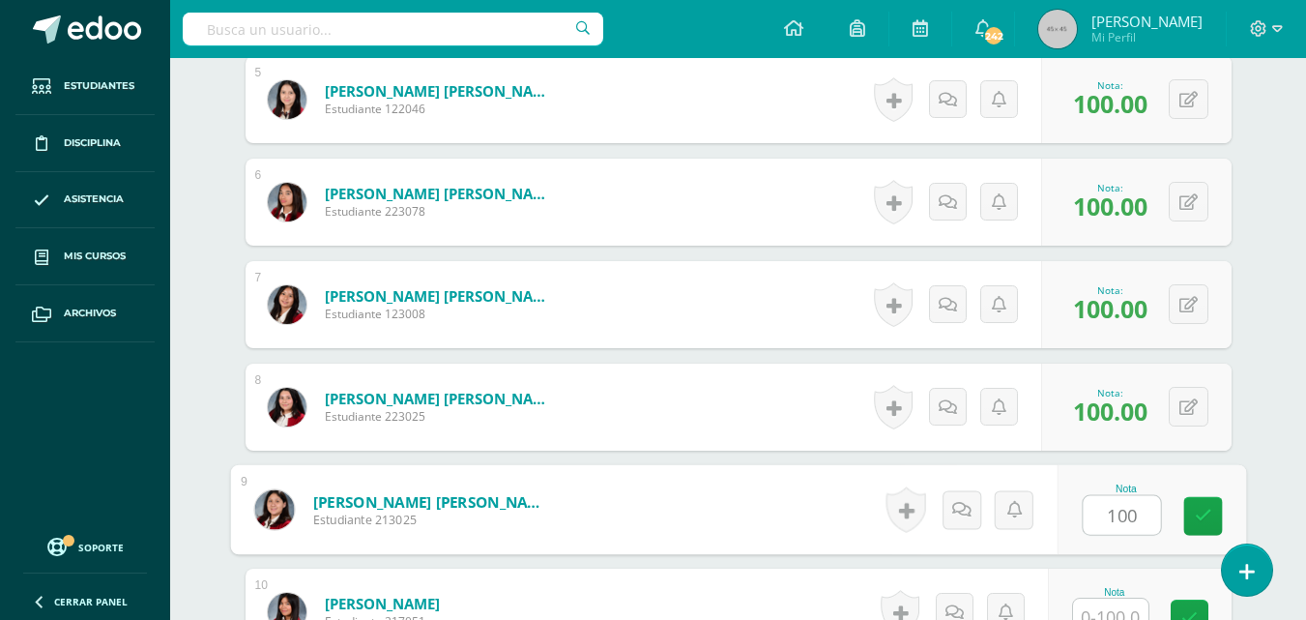
type input "100"
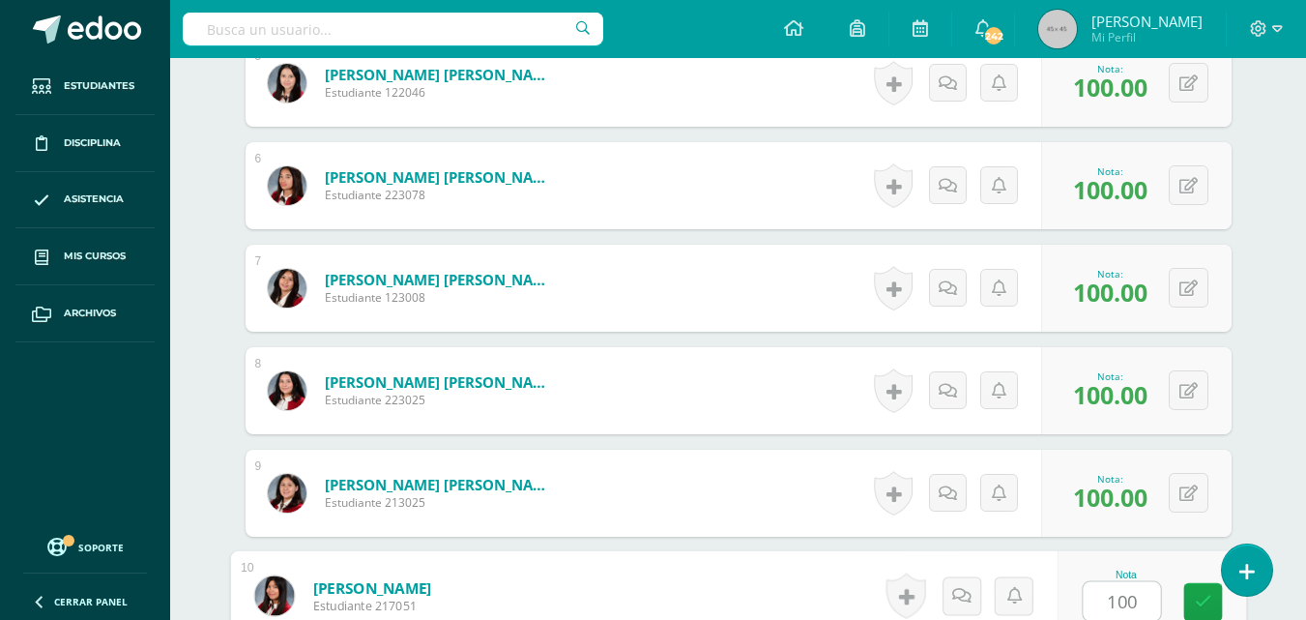
type input "100"
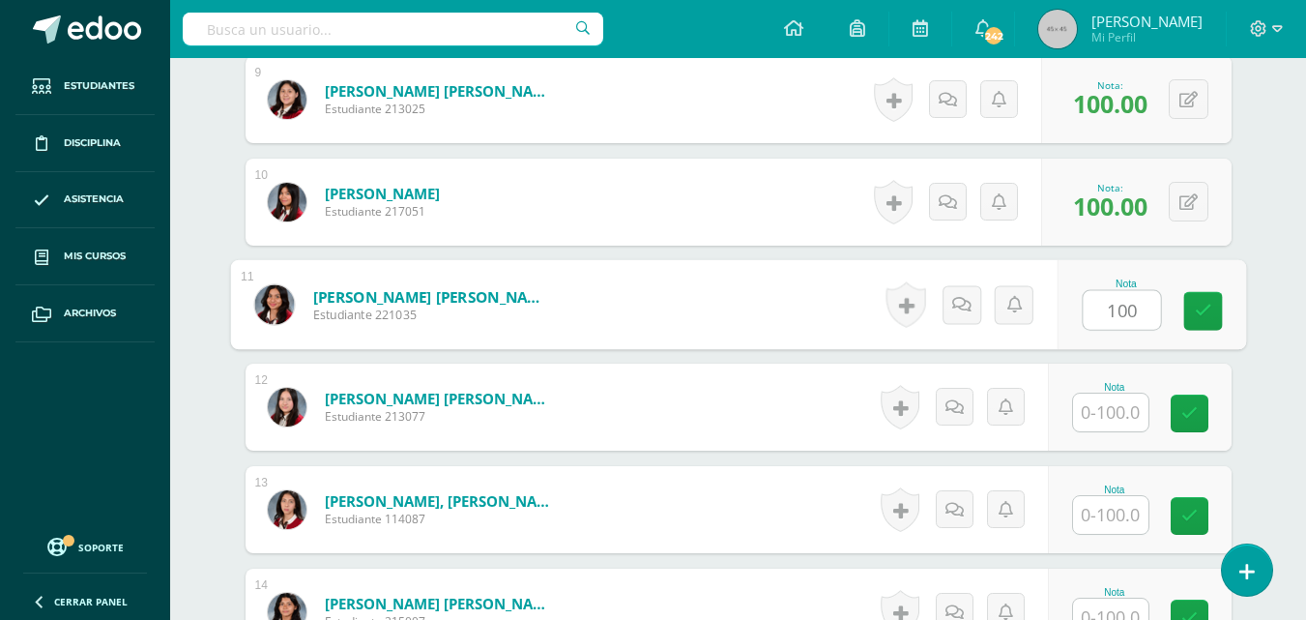
type input "100"
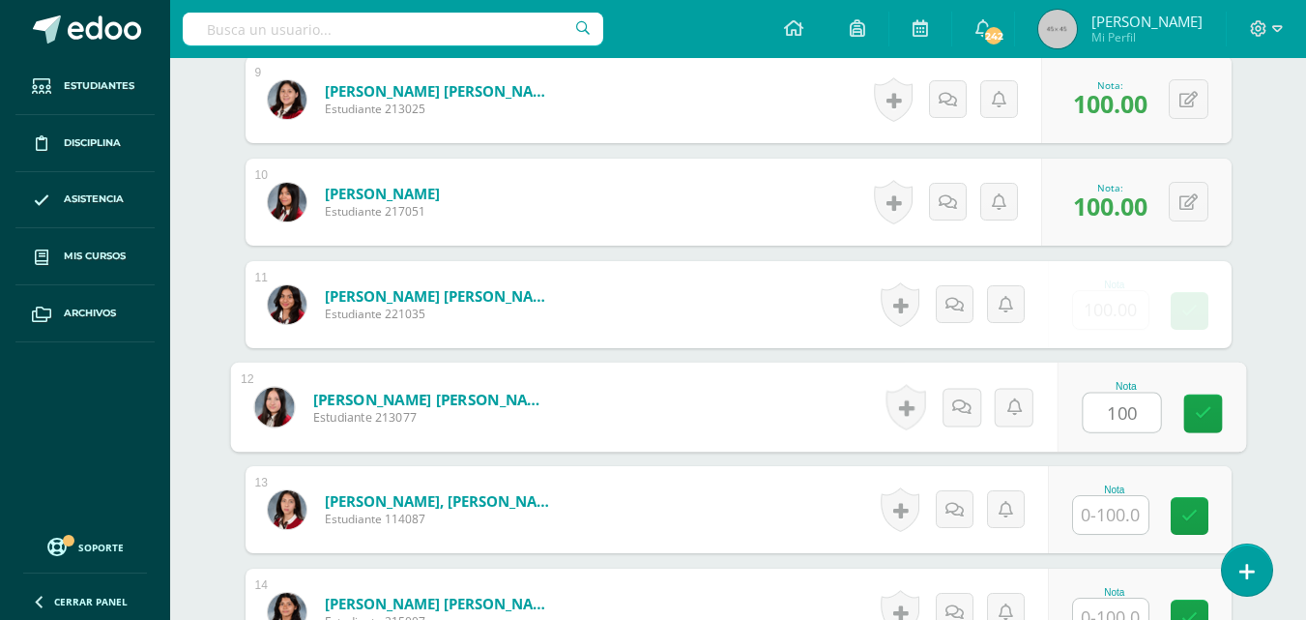
type input "100"
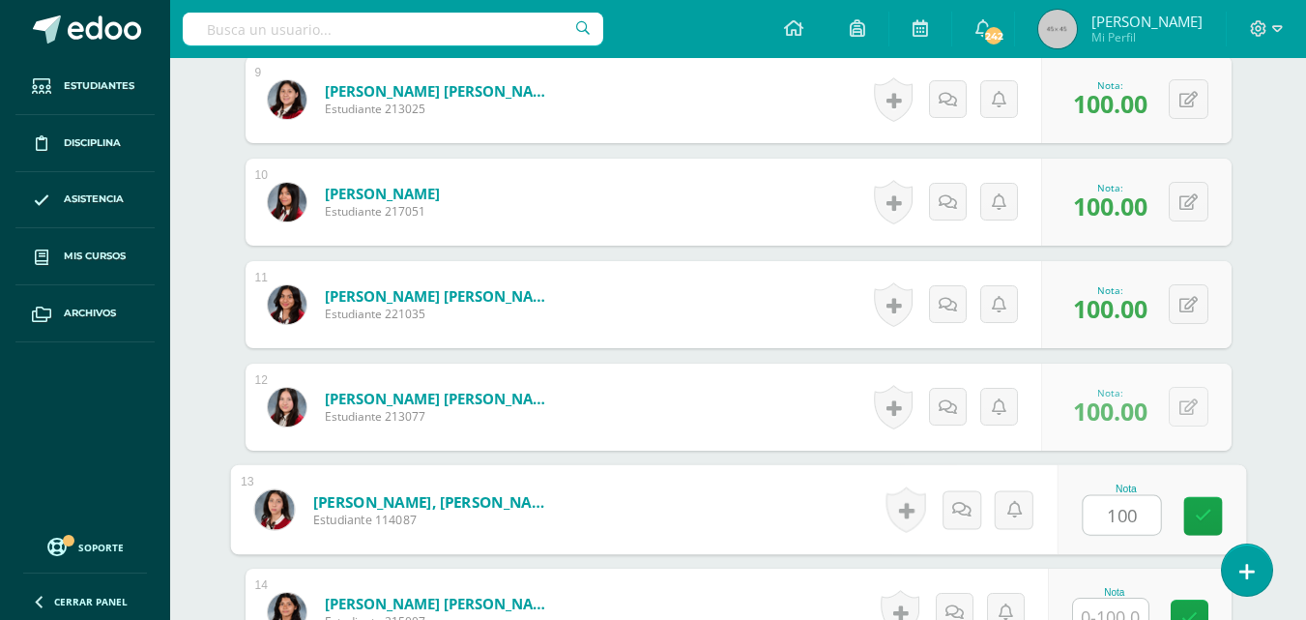
type input "100"
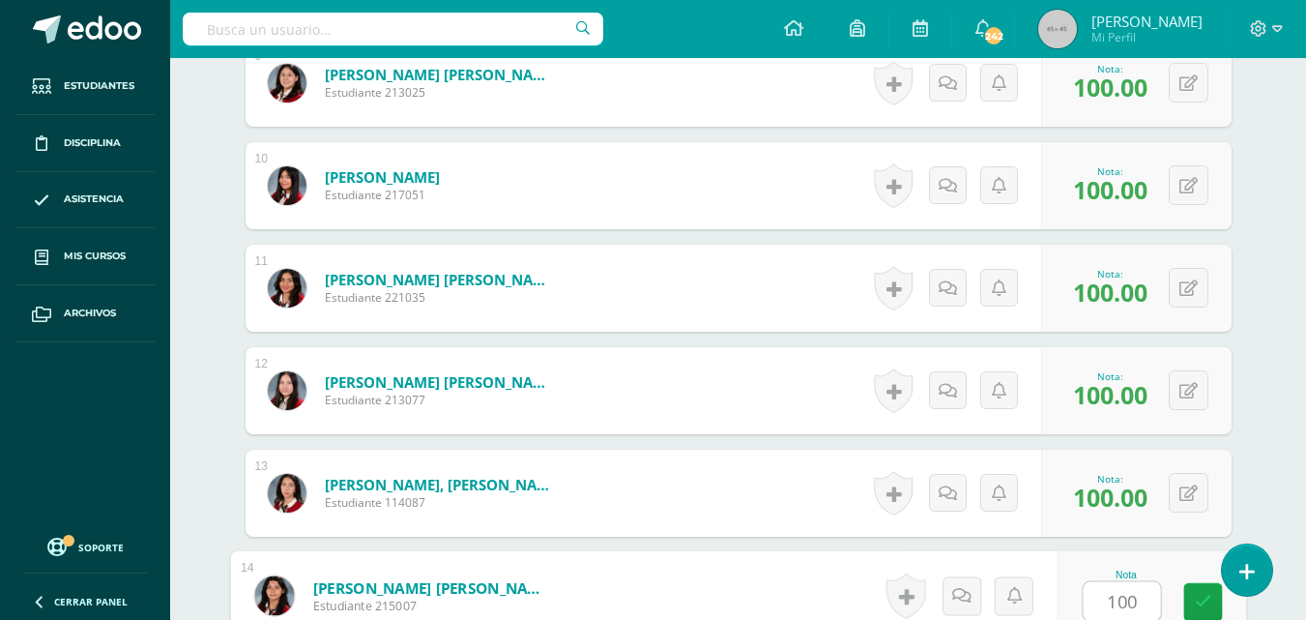
type input "100"
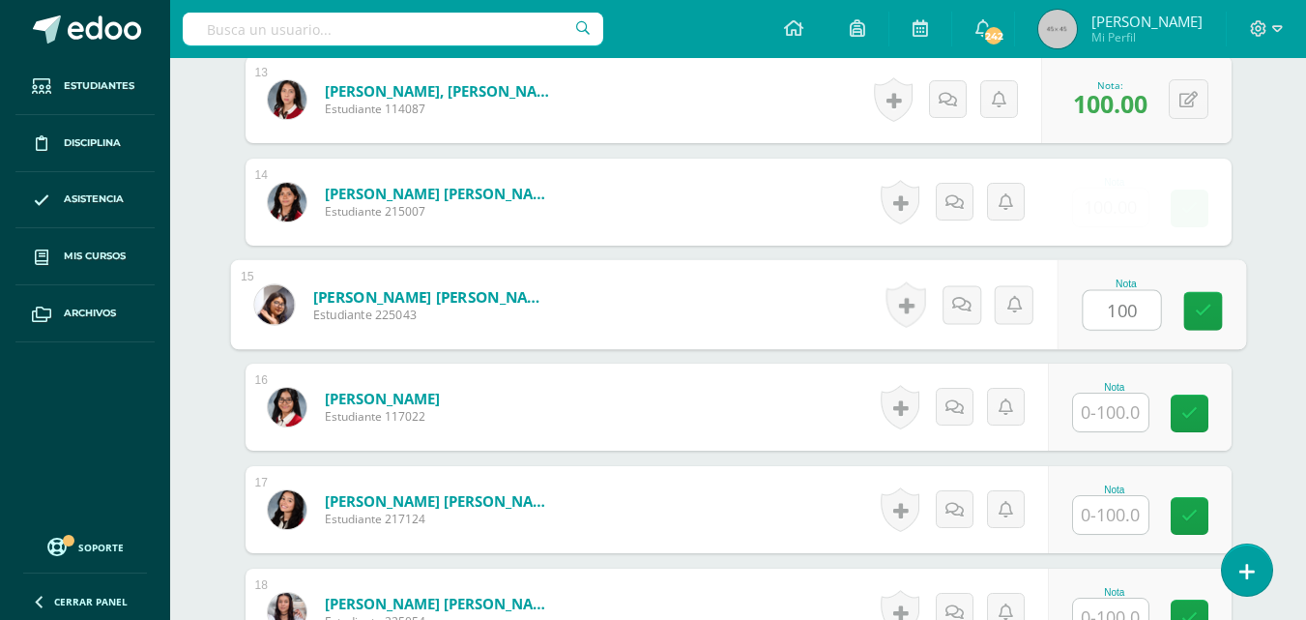
type input "100"
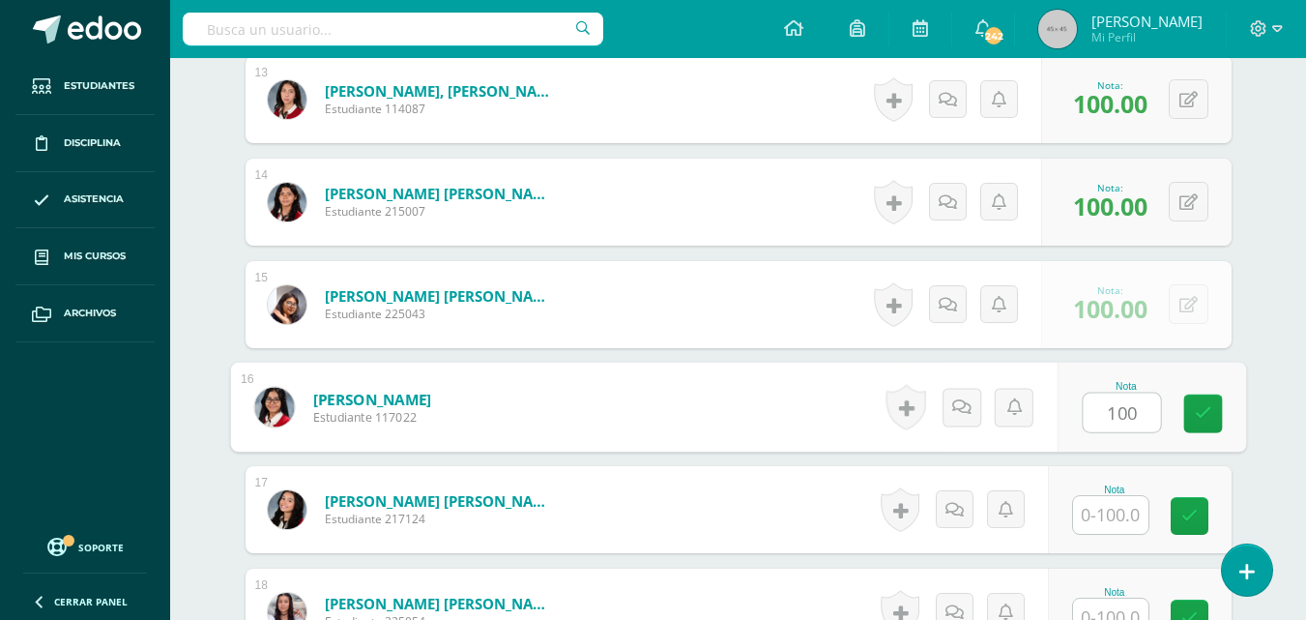
type input "100"
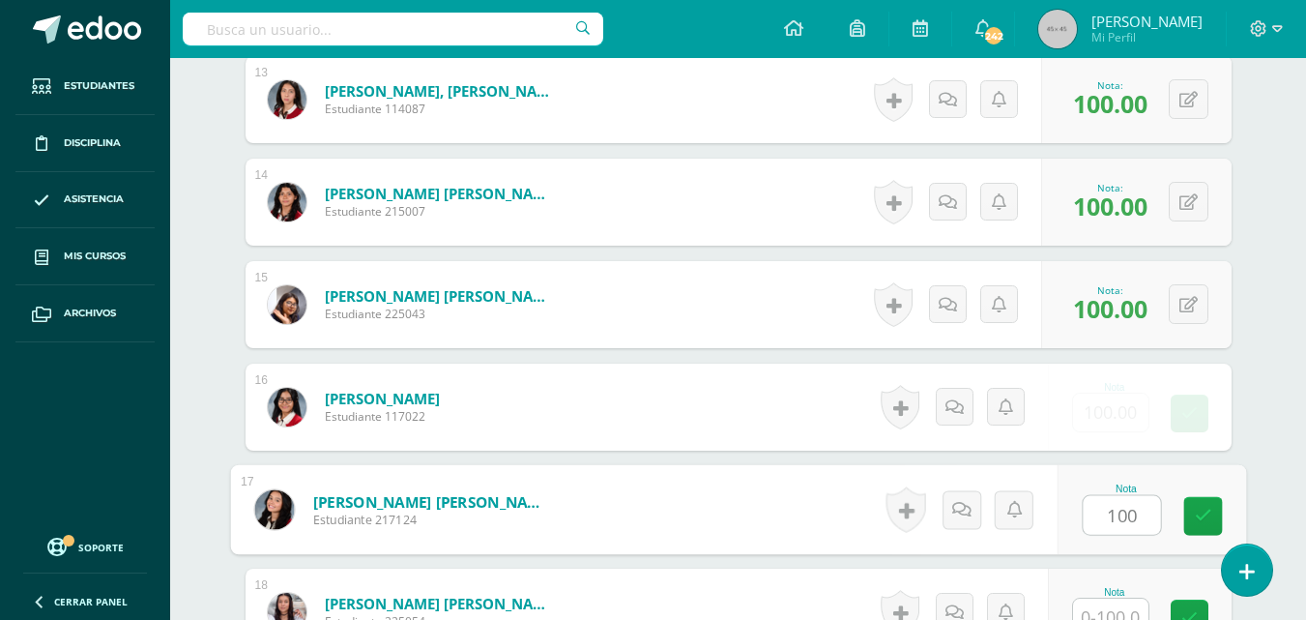
type input "100"
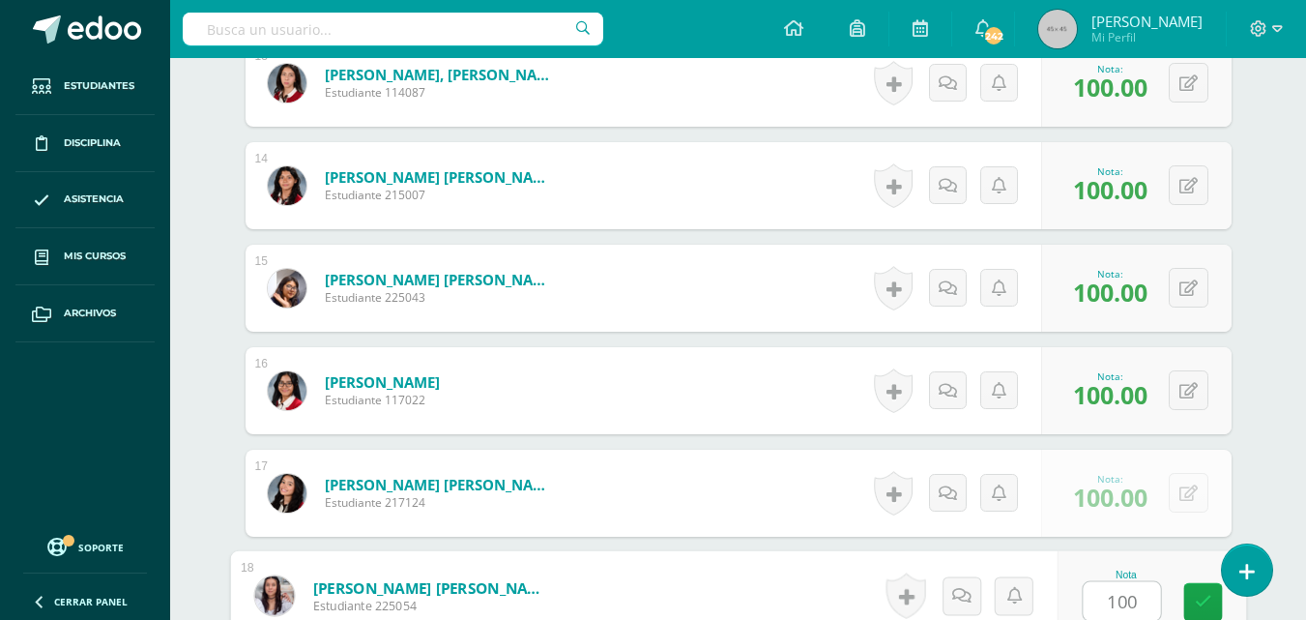
type input "100"
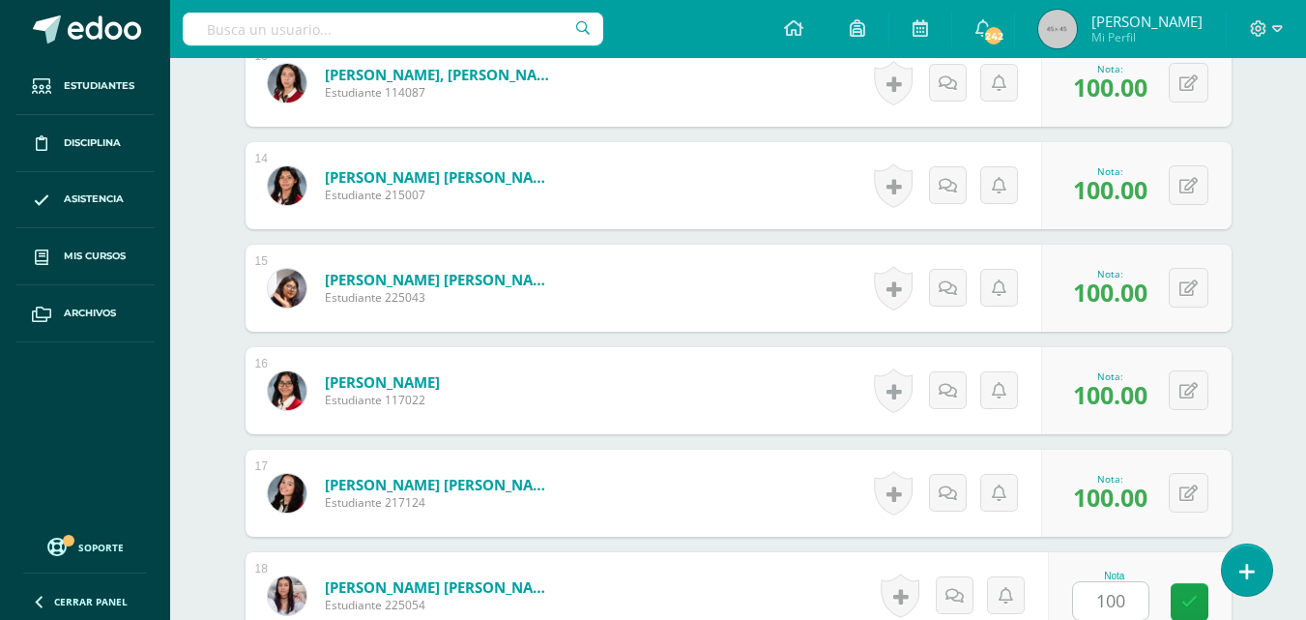
scroll to position [2256, 0]
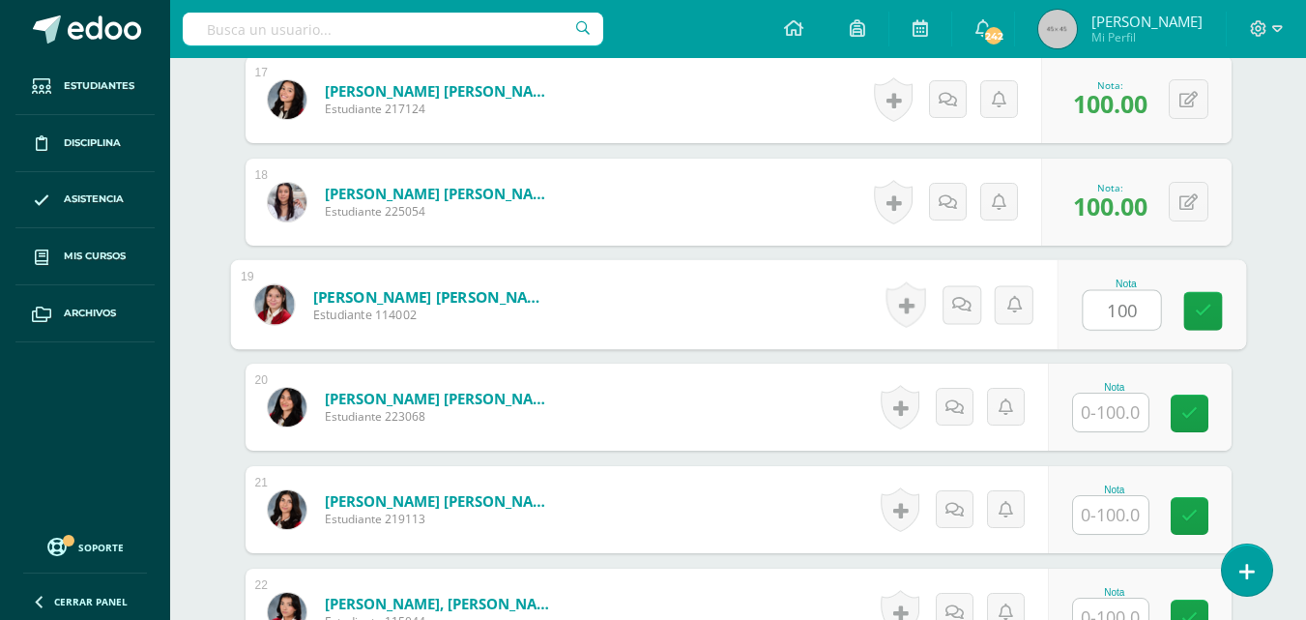
type input "100"
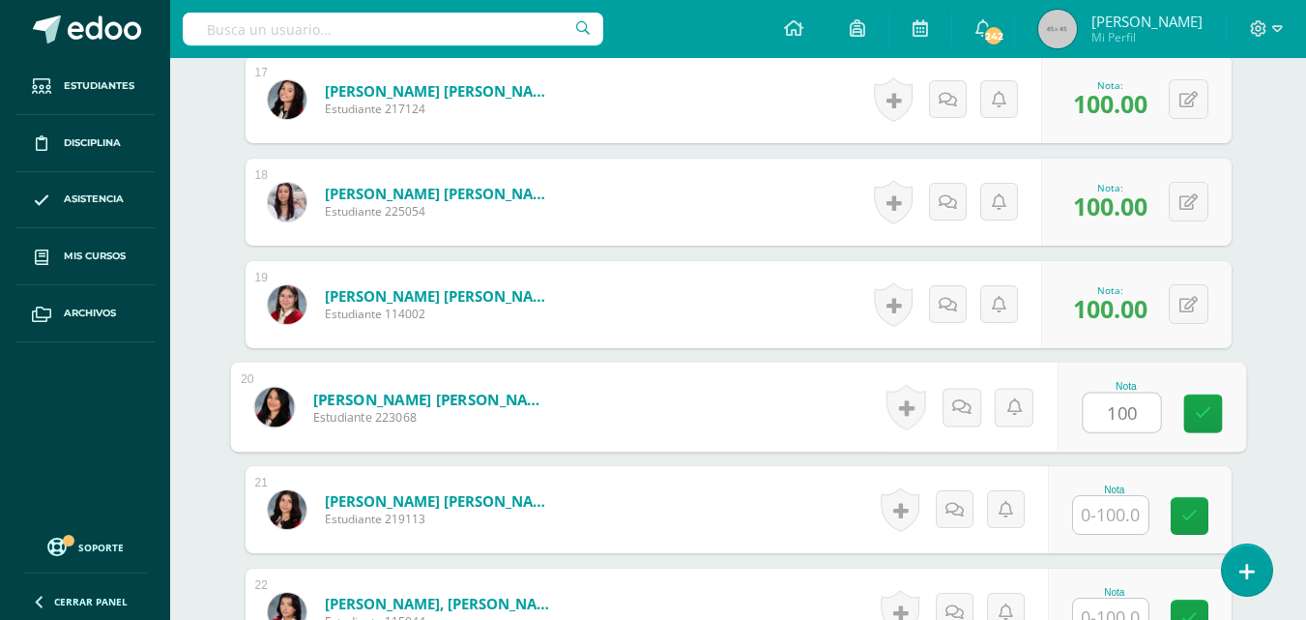
type input "100"
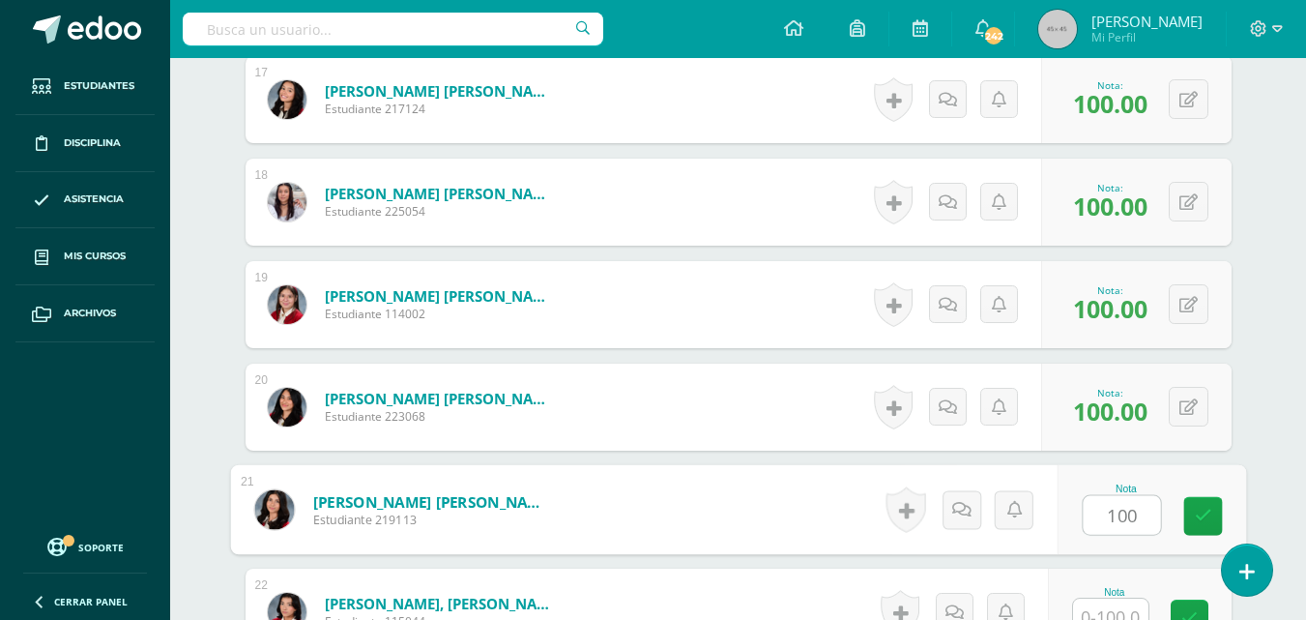
type input "100"
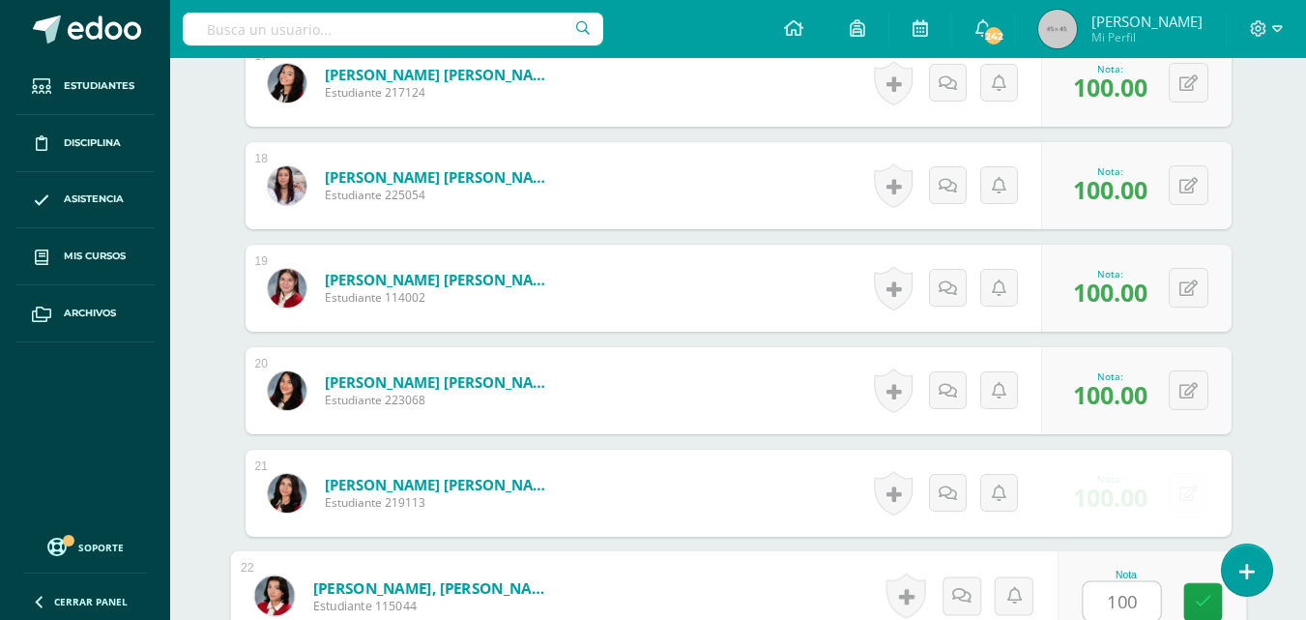
type input "100"
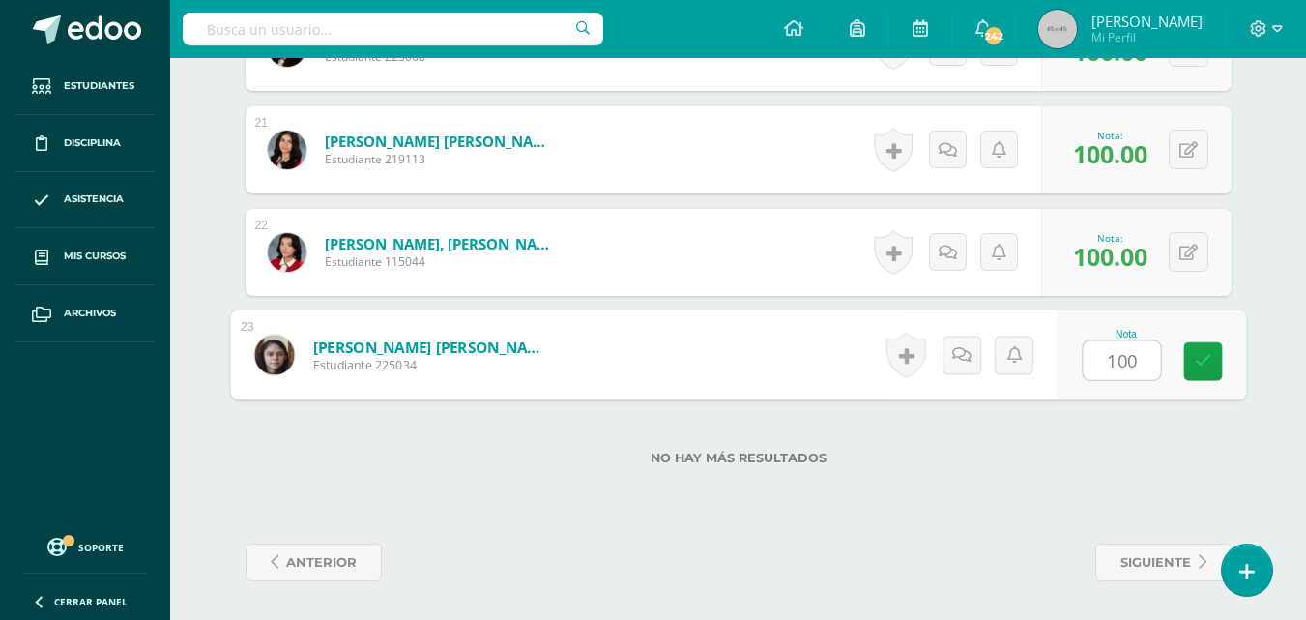
type input "100"
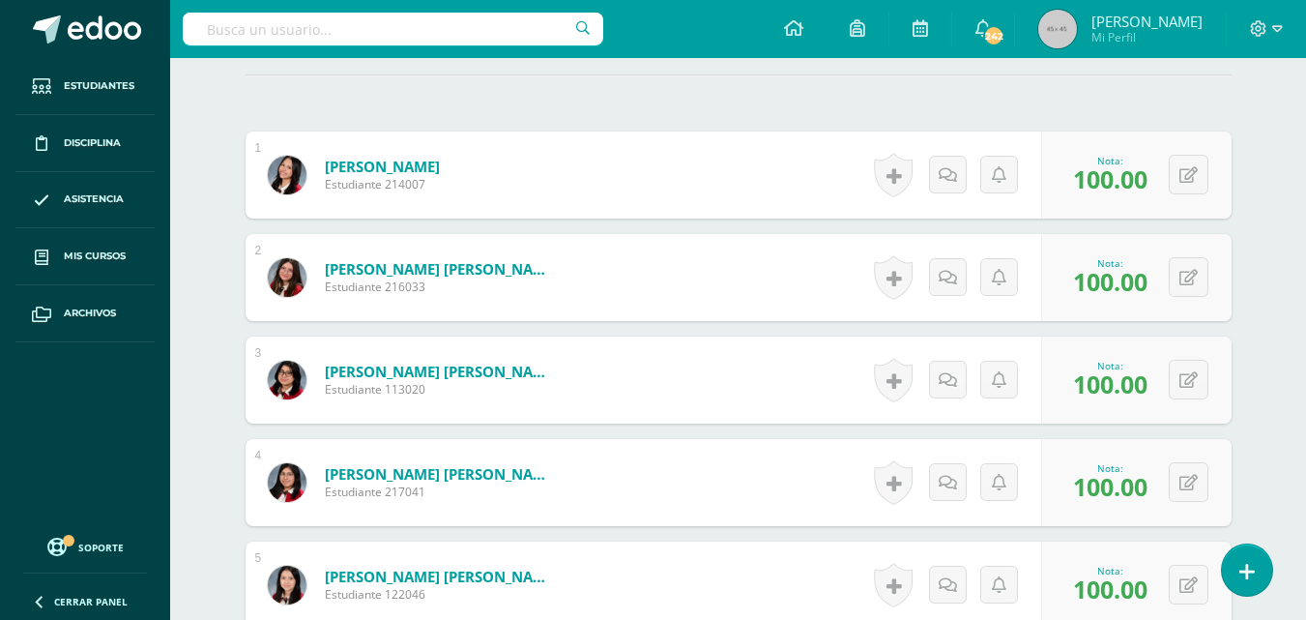
scroll to position [0, 0]
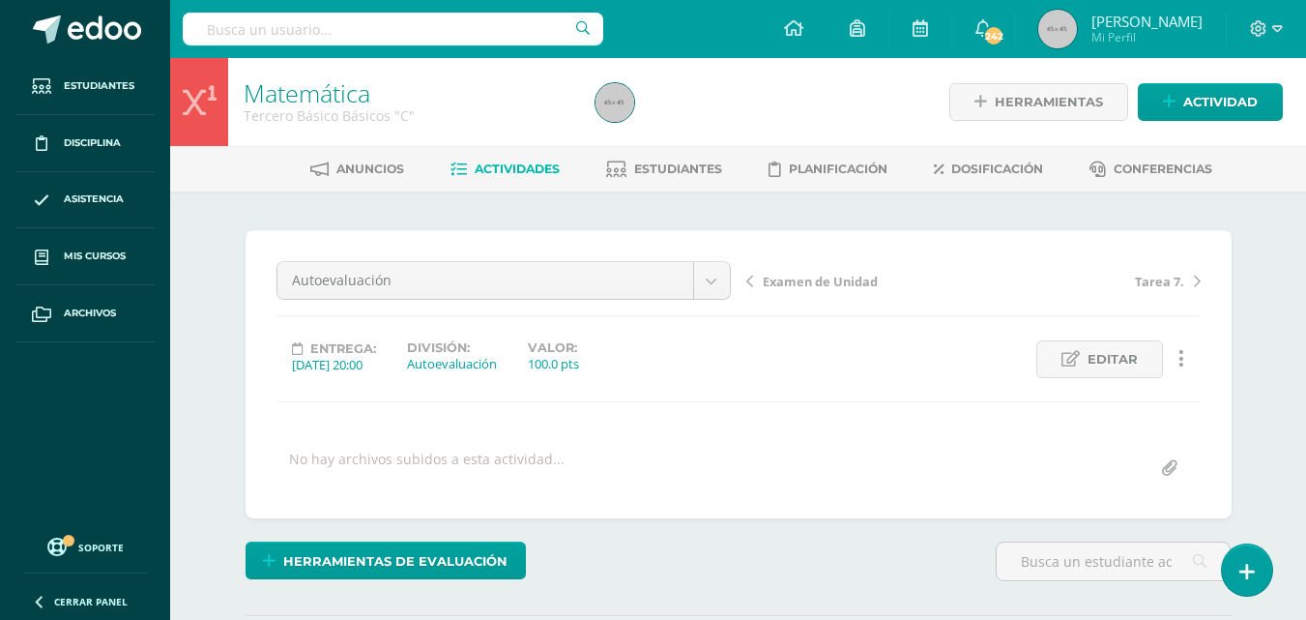
click at [1187, 283] on link "Tarea 7." at bounding box center [1087, 280] width 227 height 19
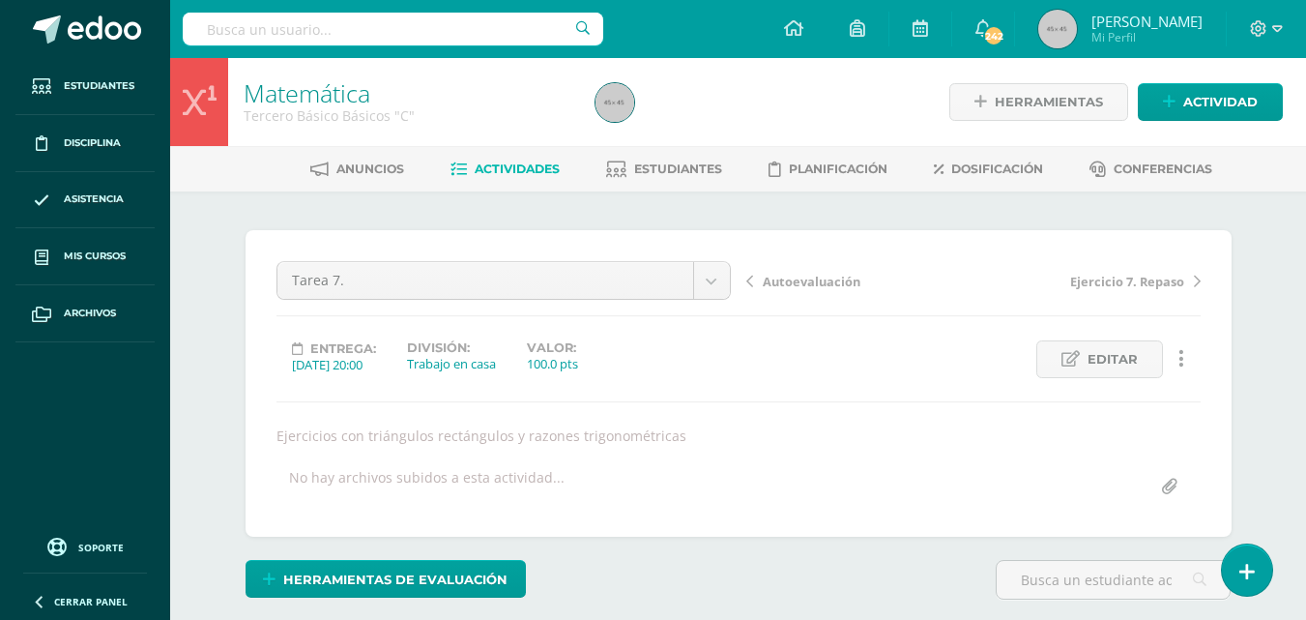
click at [1183, 277] on span "Ejercicio 7. Repaso" at bounding box center [1127, 281] width 114 height 17
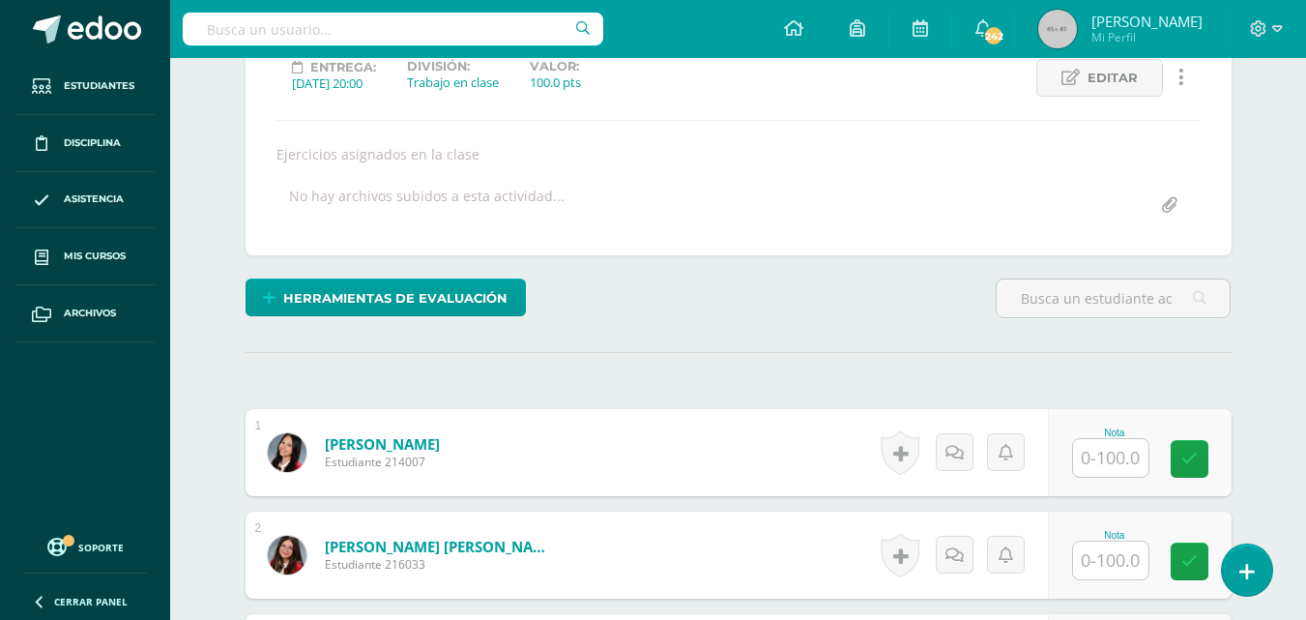
scroll to position [282, 0]
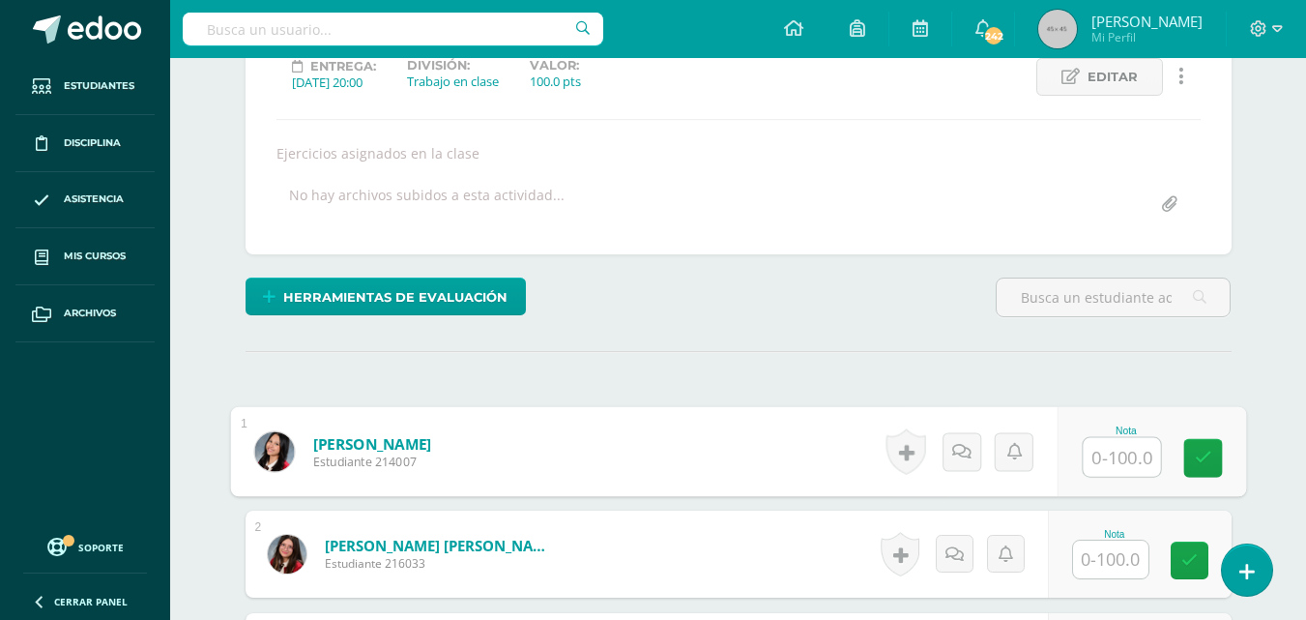
click at [1119, 454] on input "text" at bounding box center [1121, 457] width 77 height 39
type input "100"
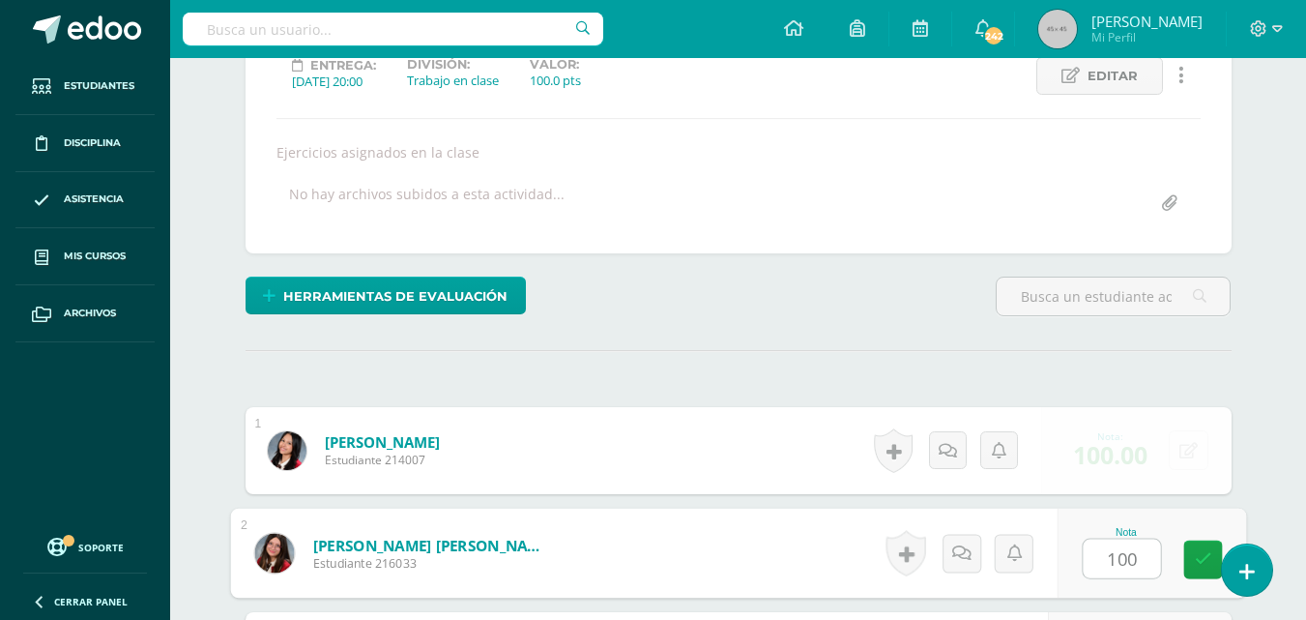
type input "100"
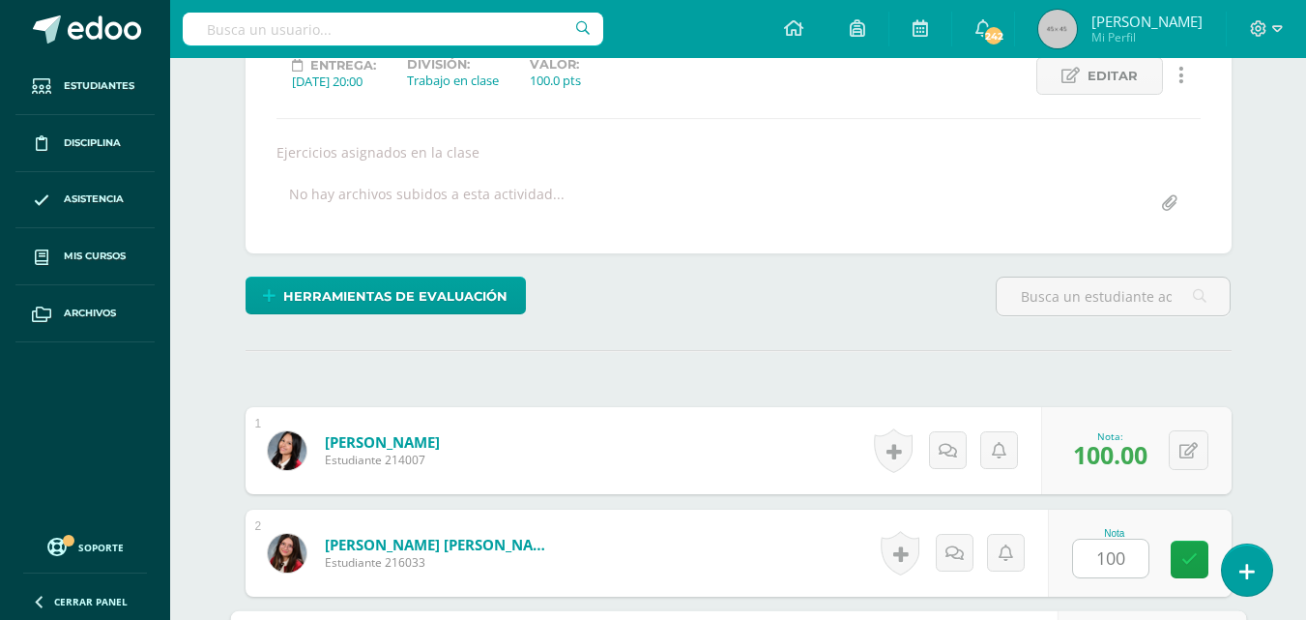
scroll to position [634, 0]
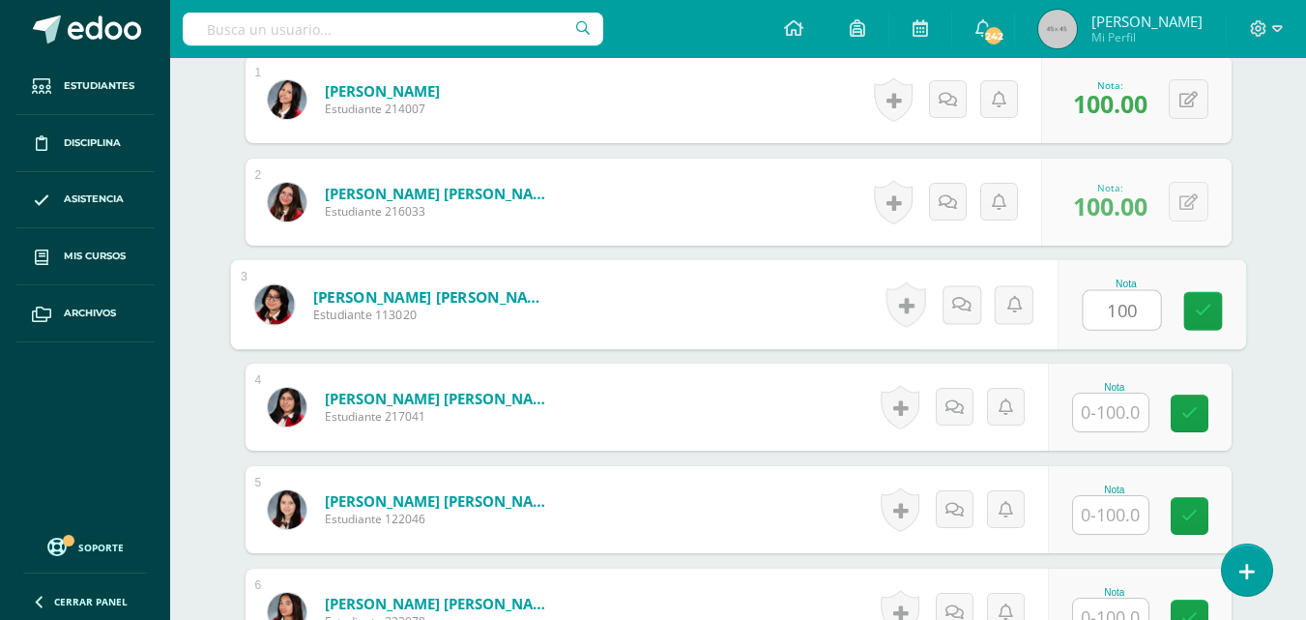
type input "100"
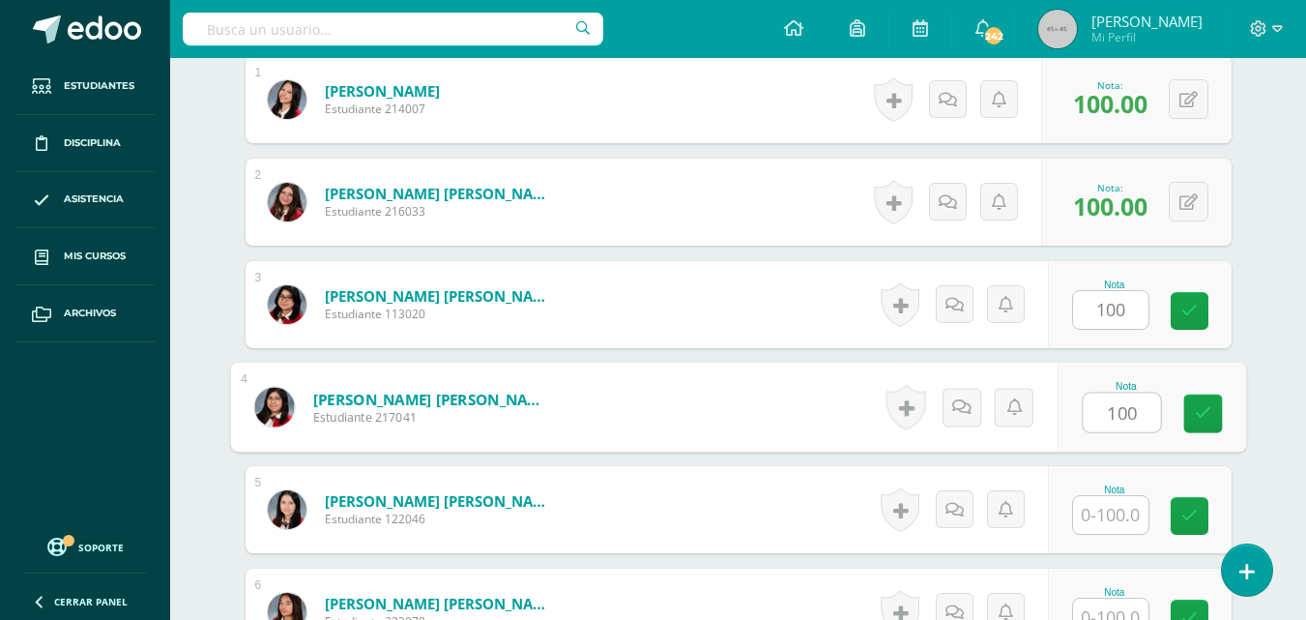
type input "100"
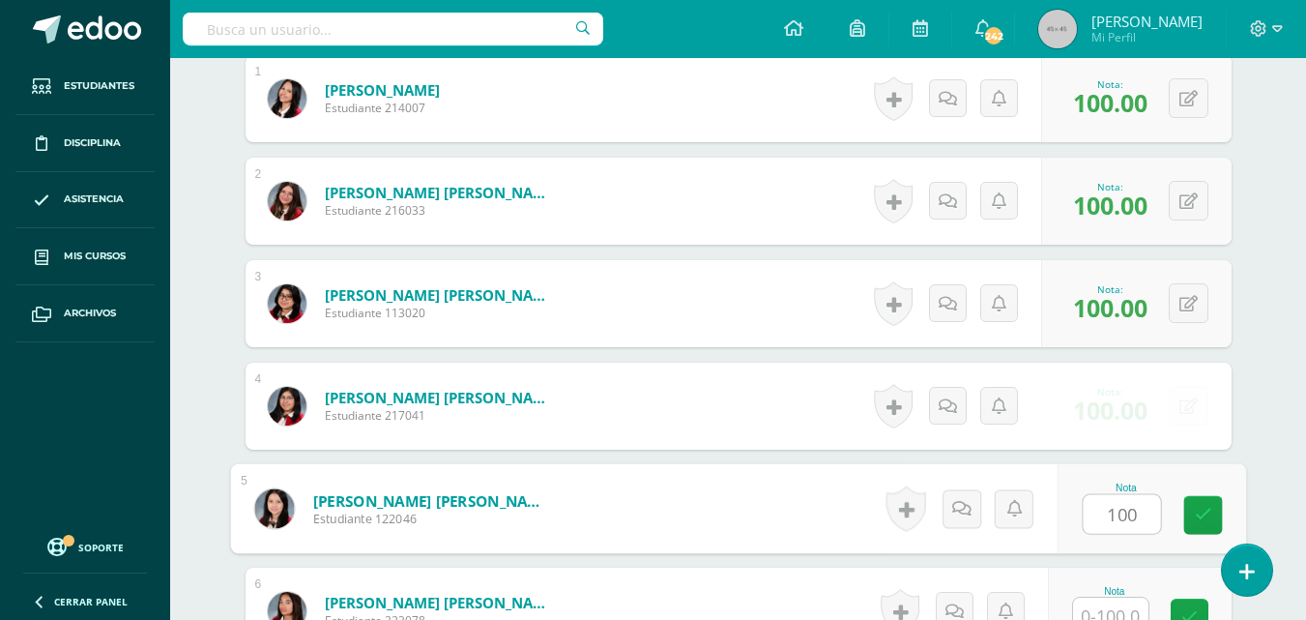
type input "100"
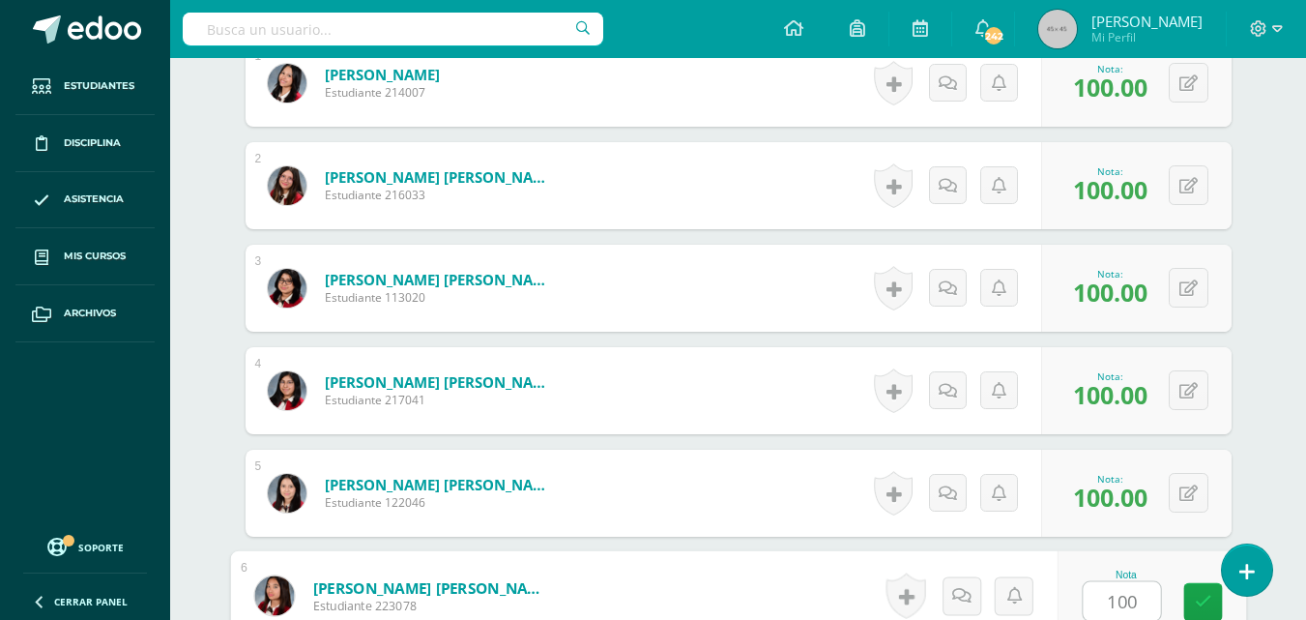
type input "100"
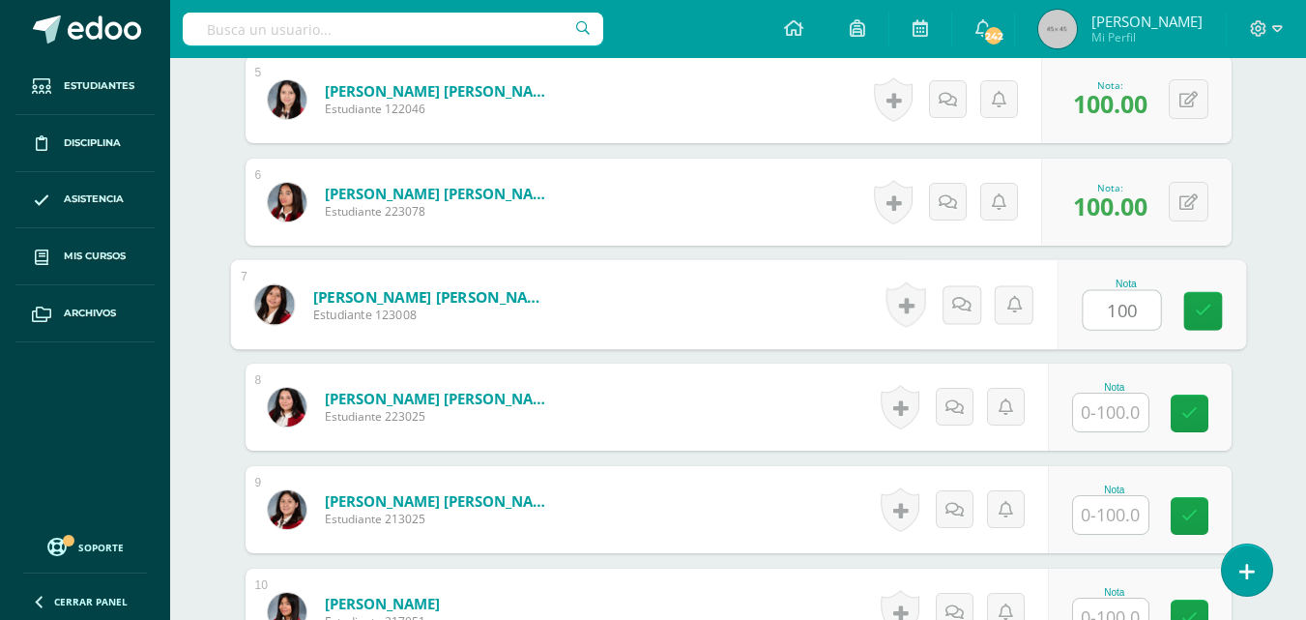
type input "100"
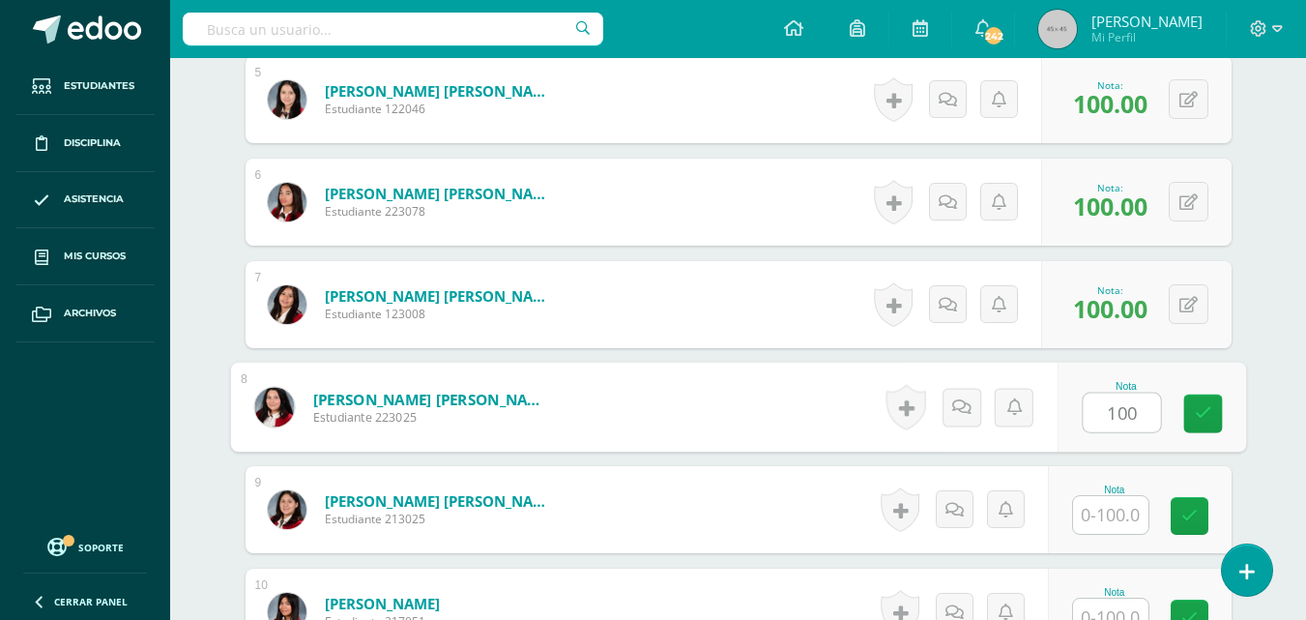
type input "100"
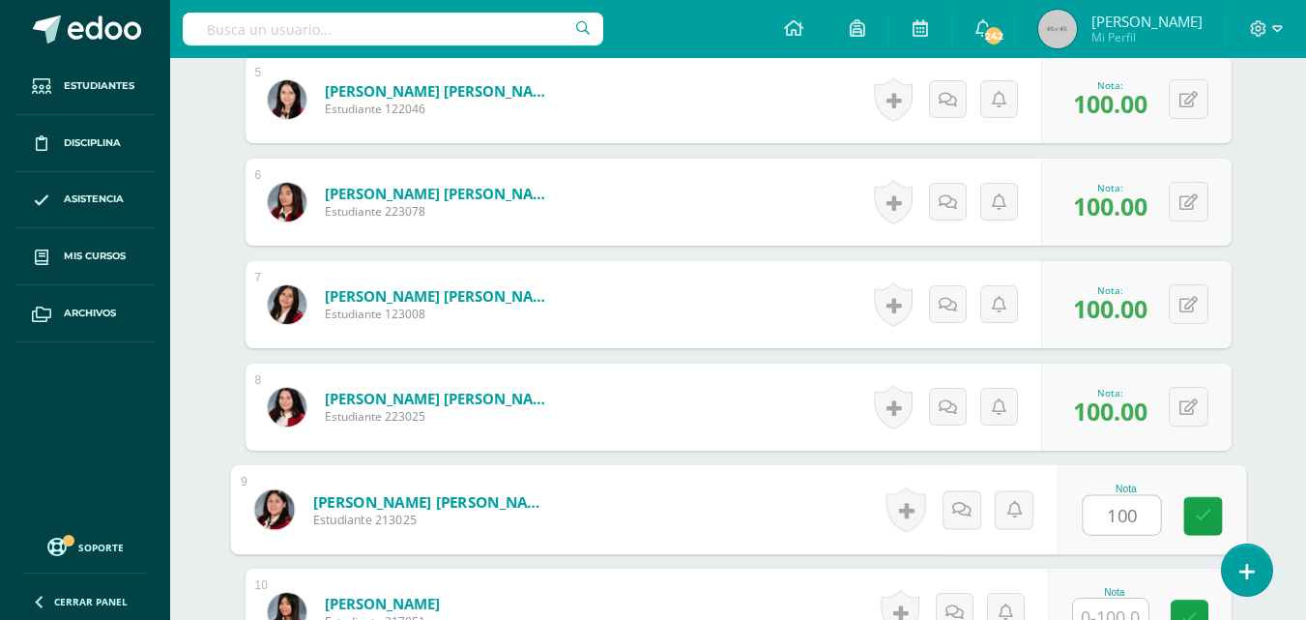
type input "100"
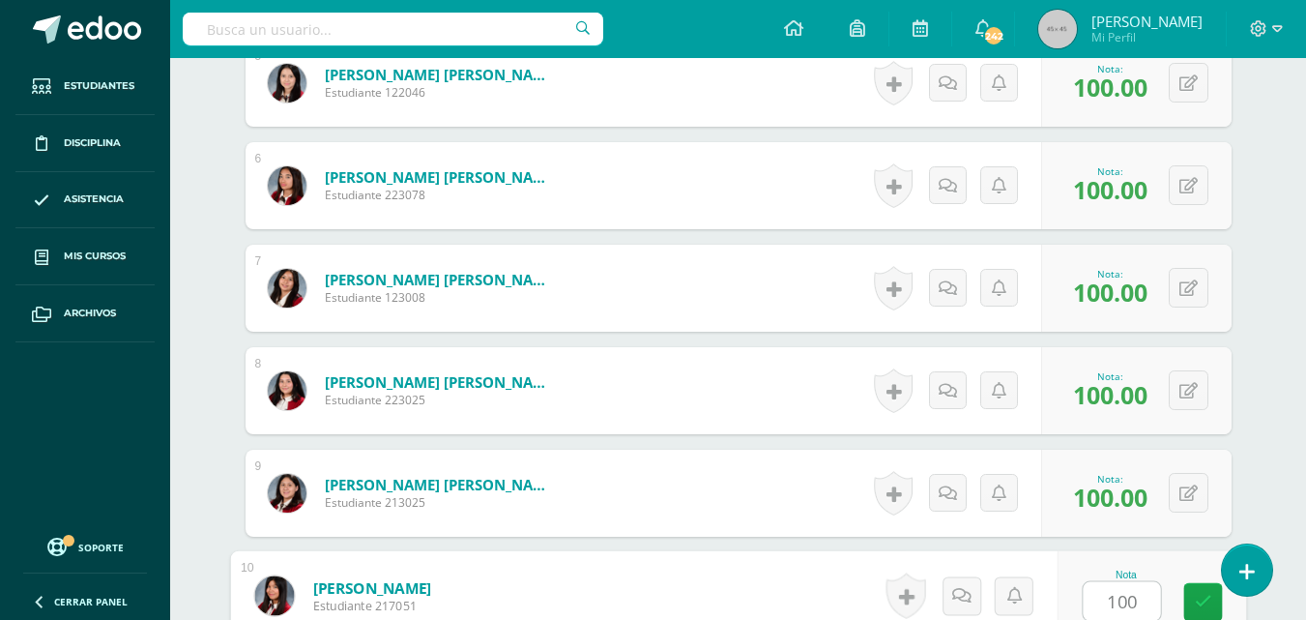
type input "100"
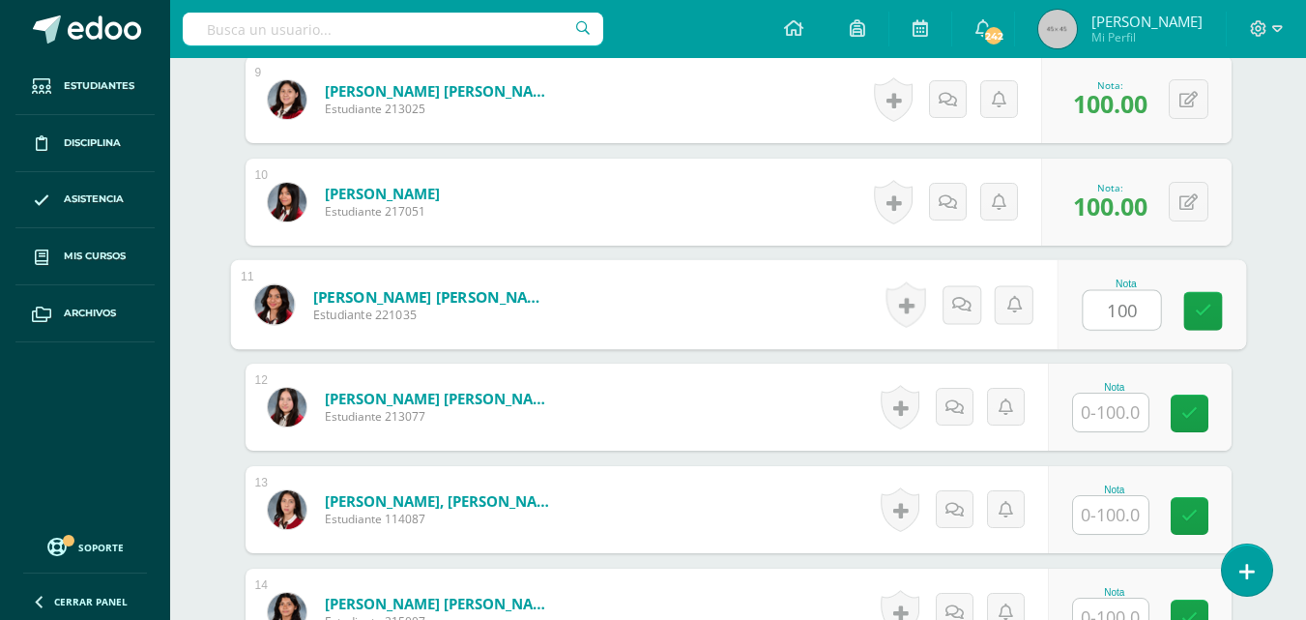
type input "100"
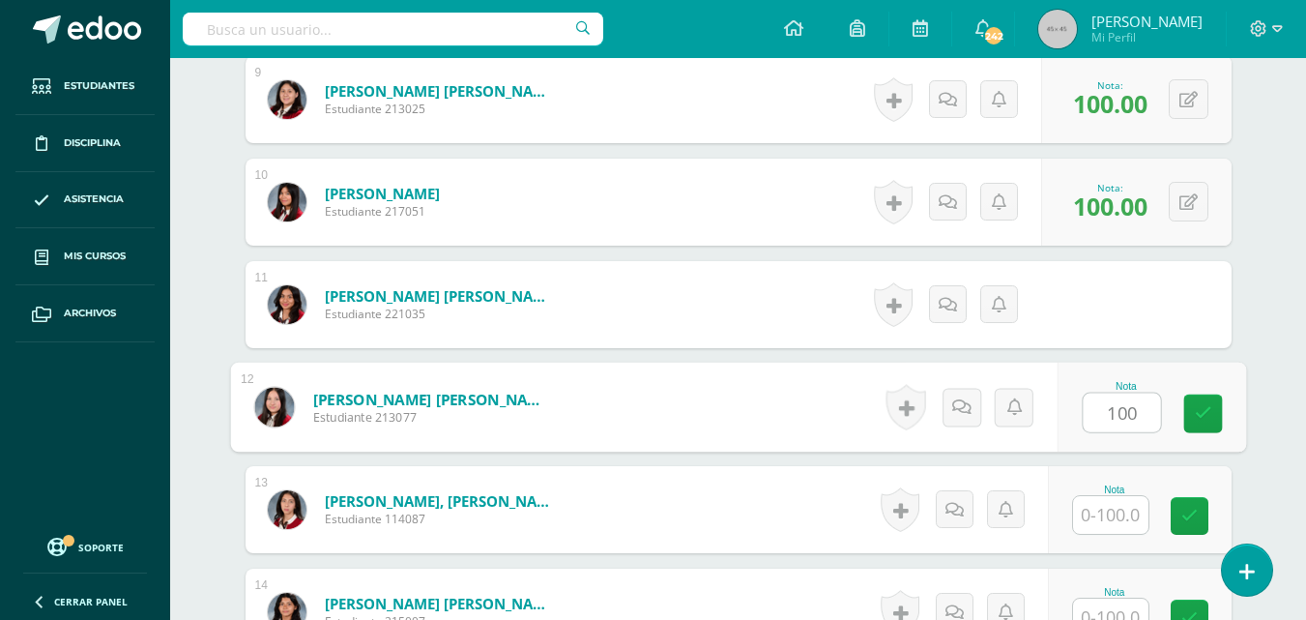
type input "100"
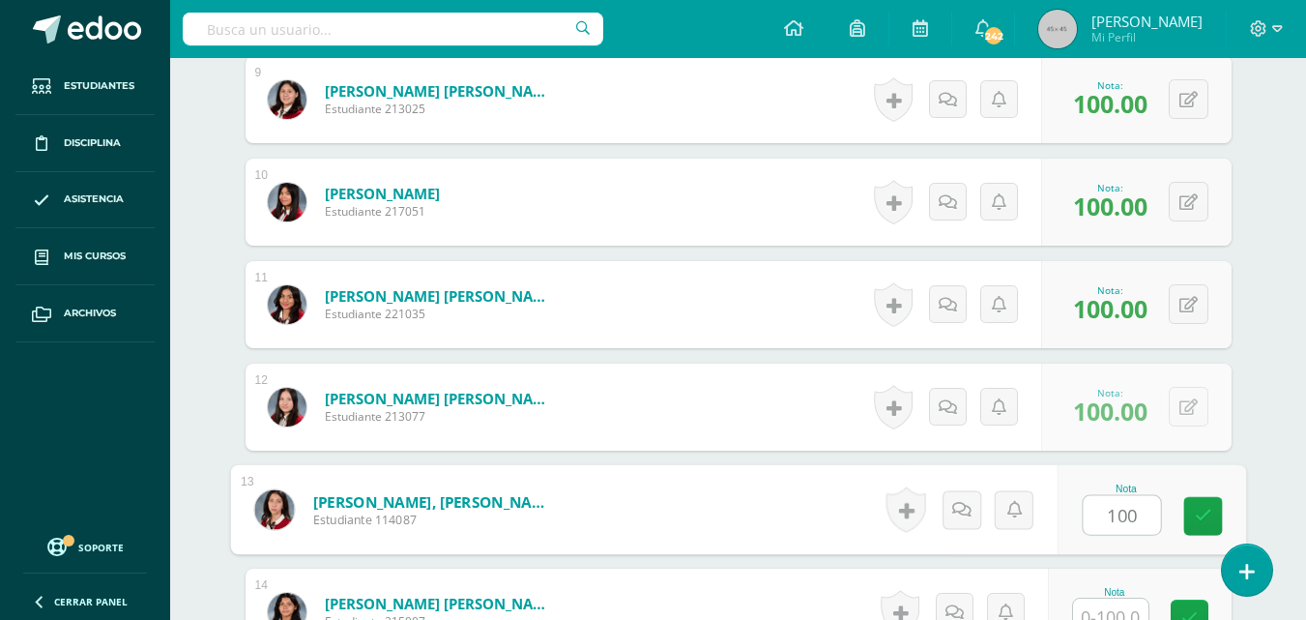
type input "100"
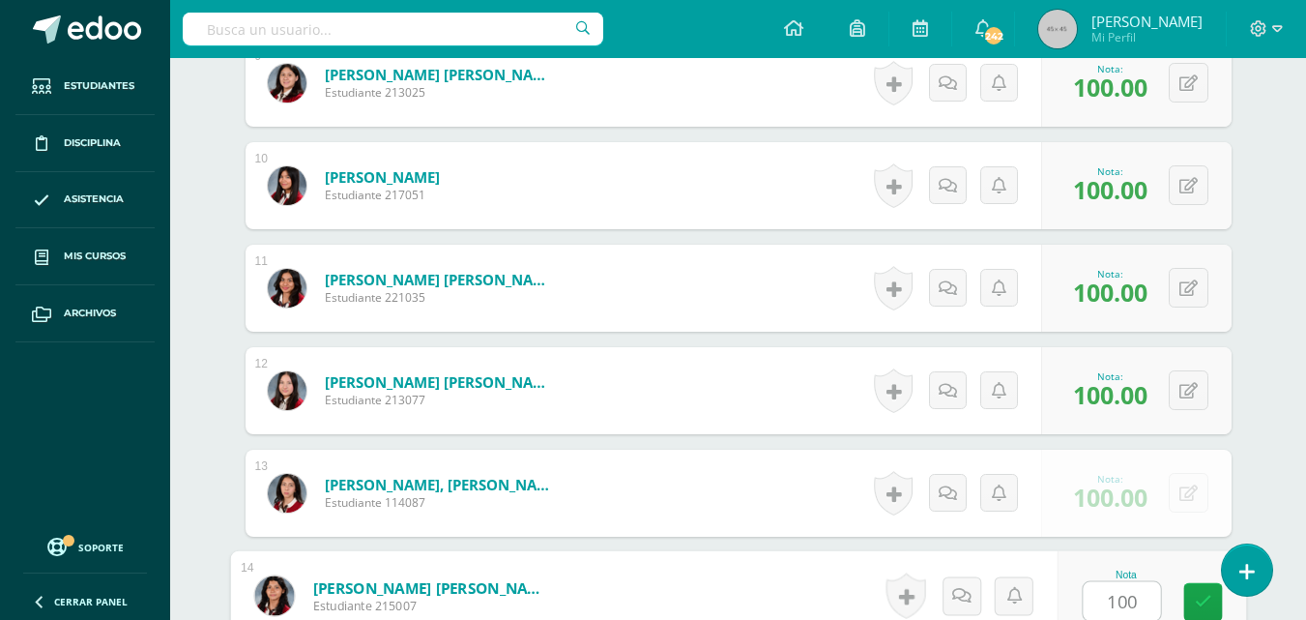
type input "100"
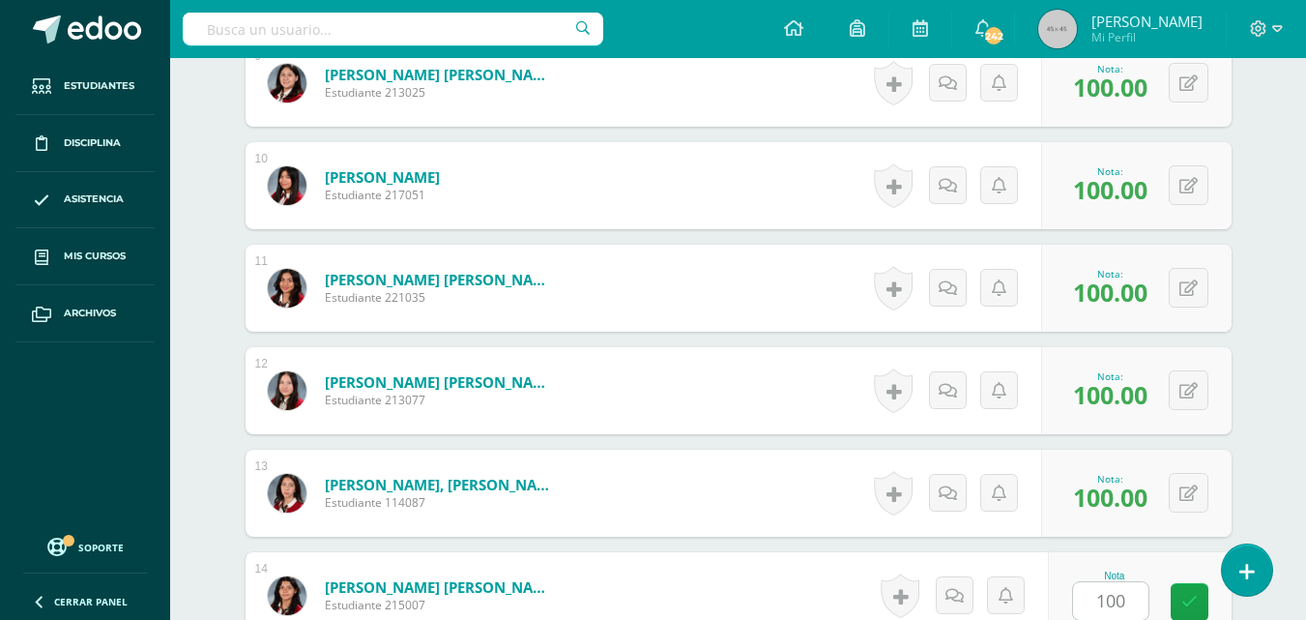
scroll to position [1864, 0]
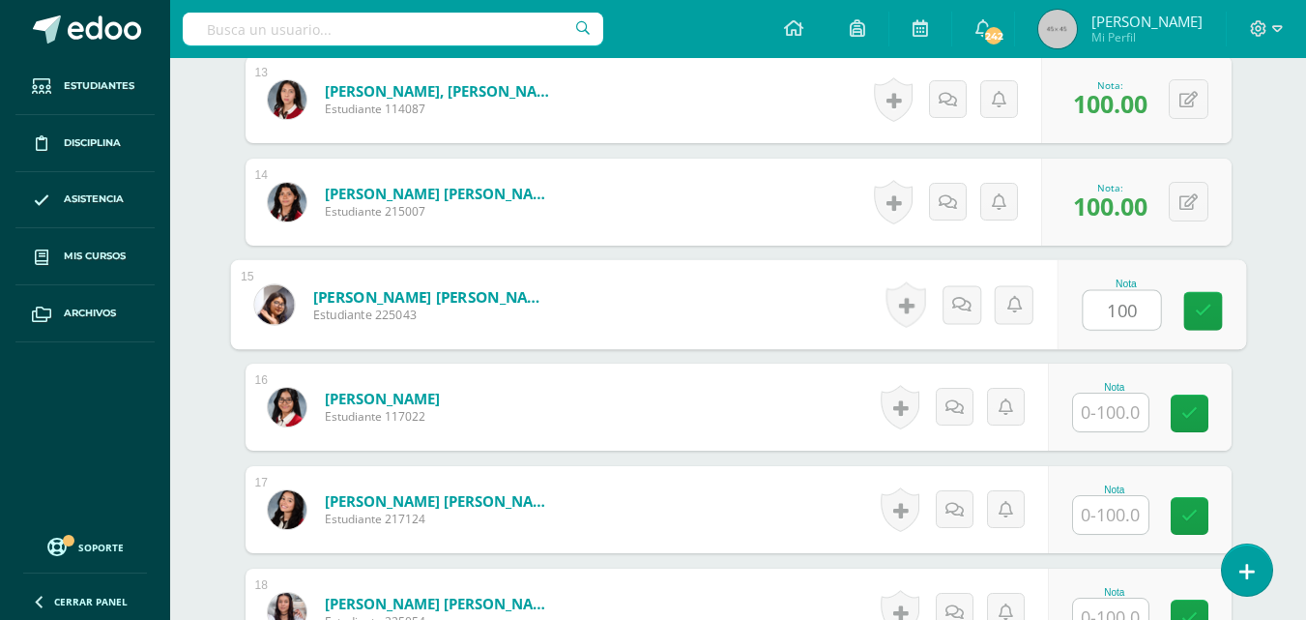
type input "100"
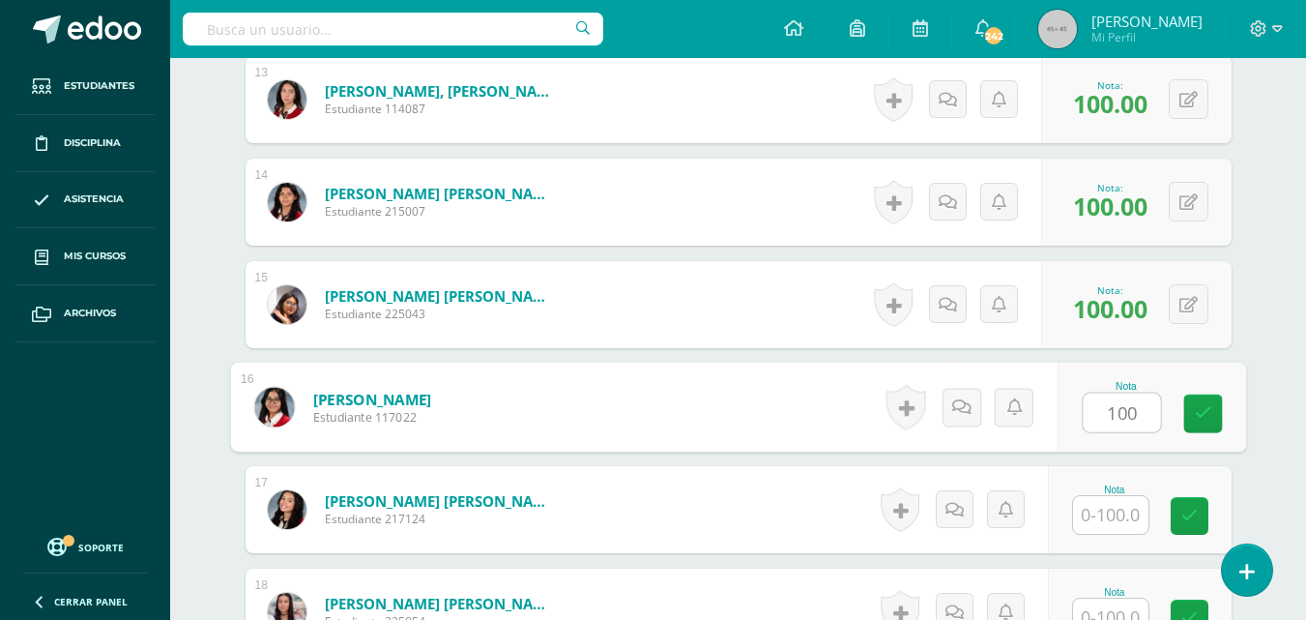
type input "100"
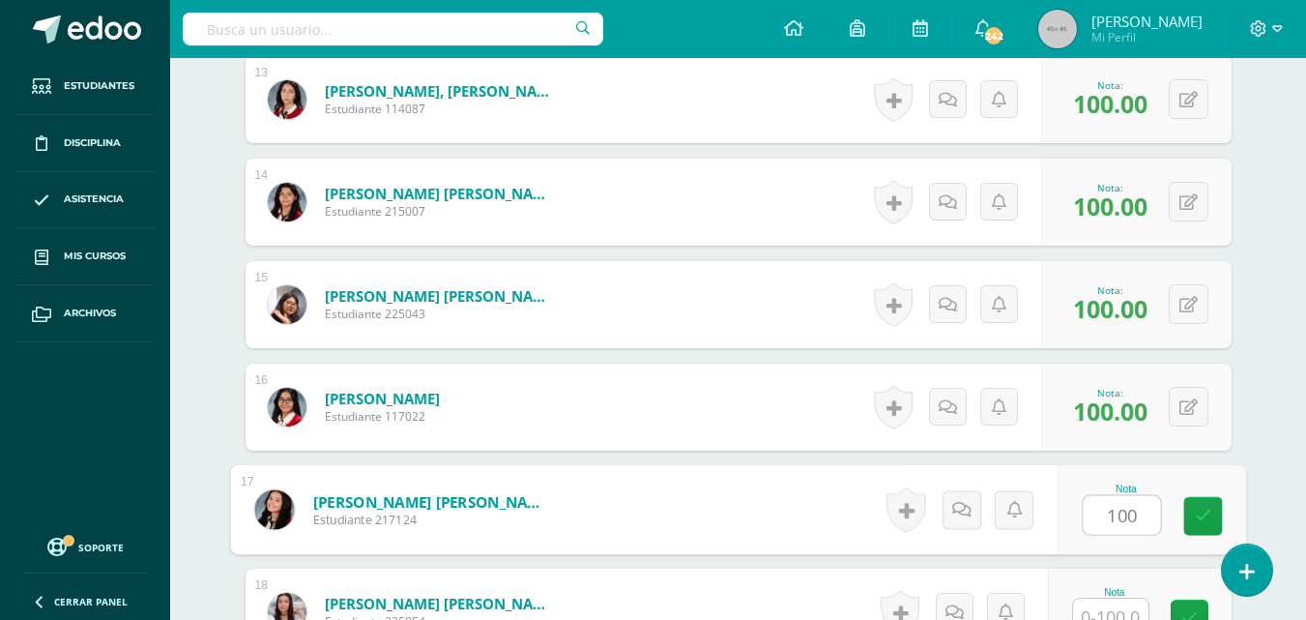
type input "100"
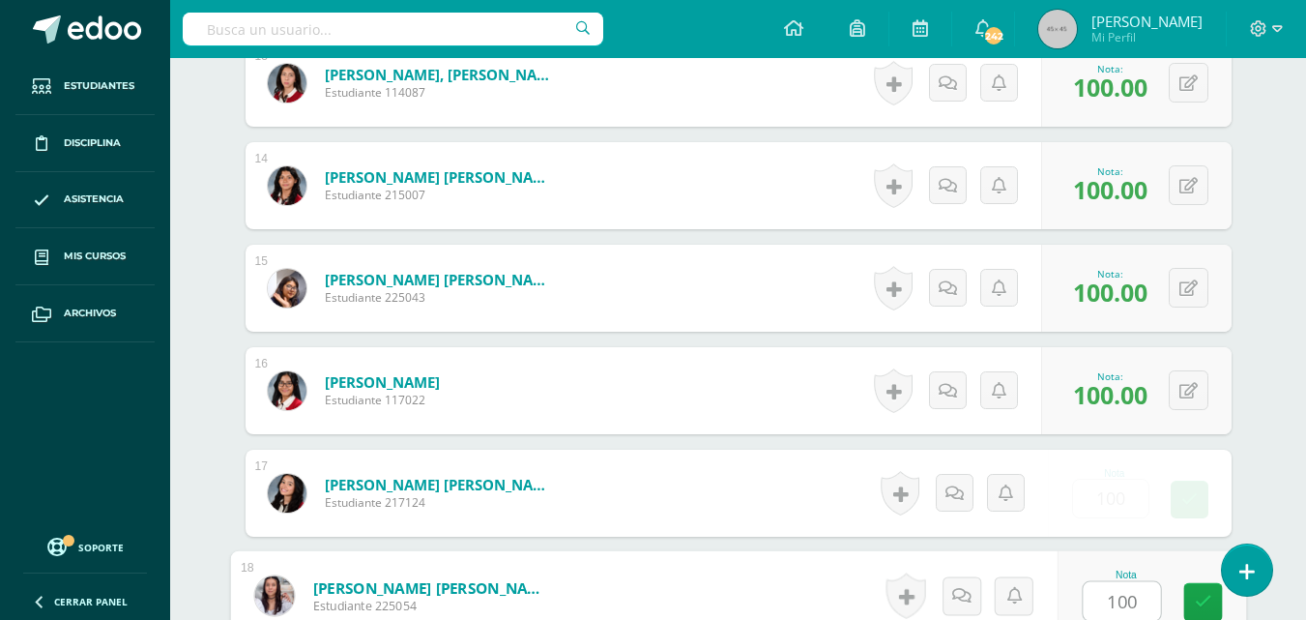
type input "100"
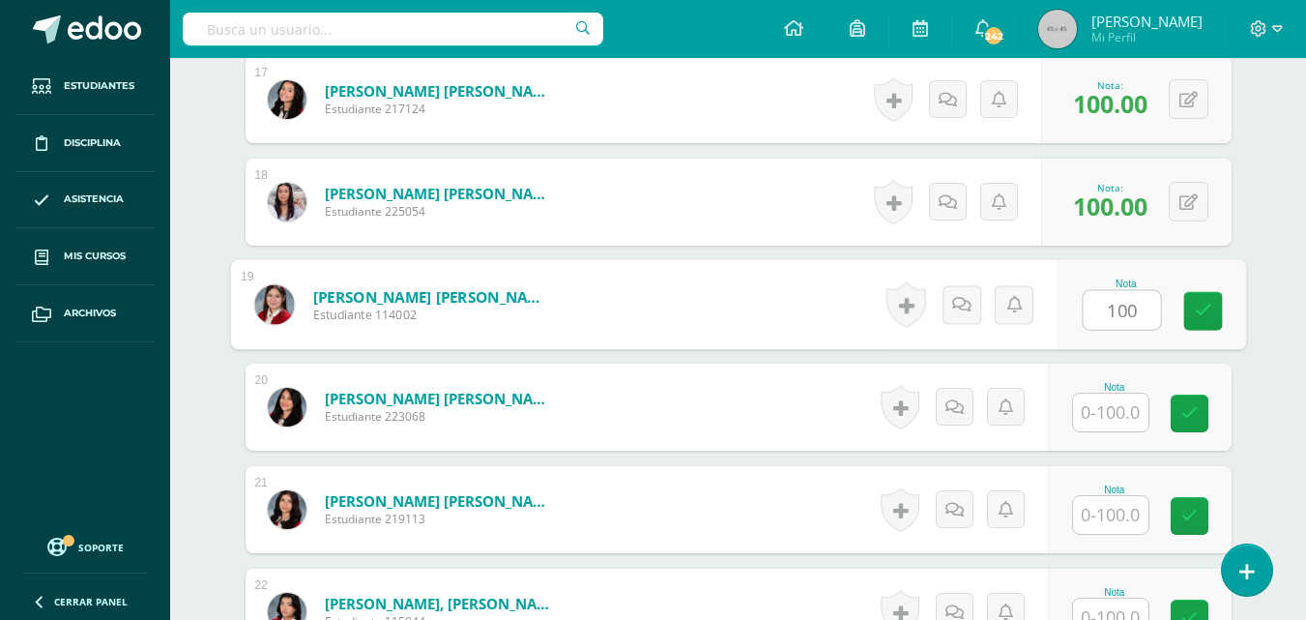
type input "100"
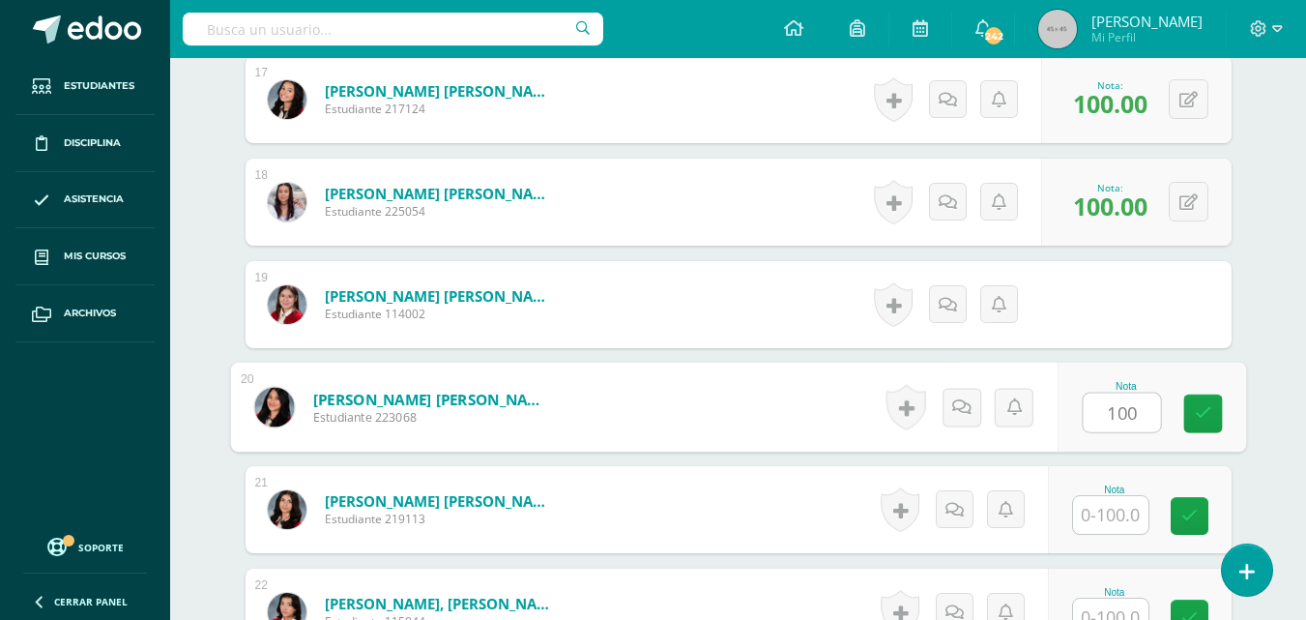
type input "100"
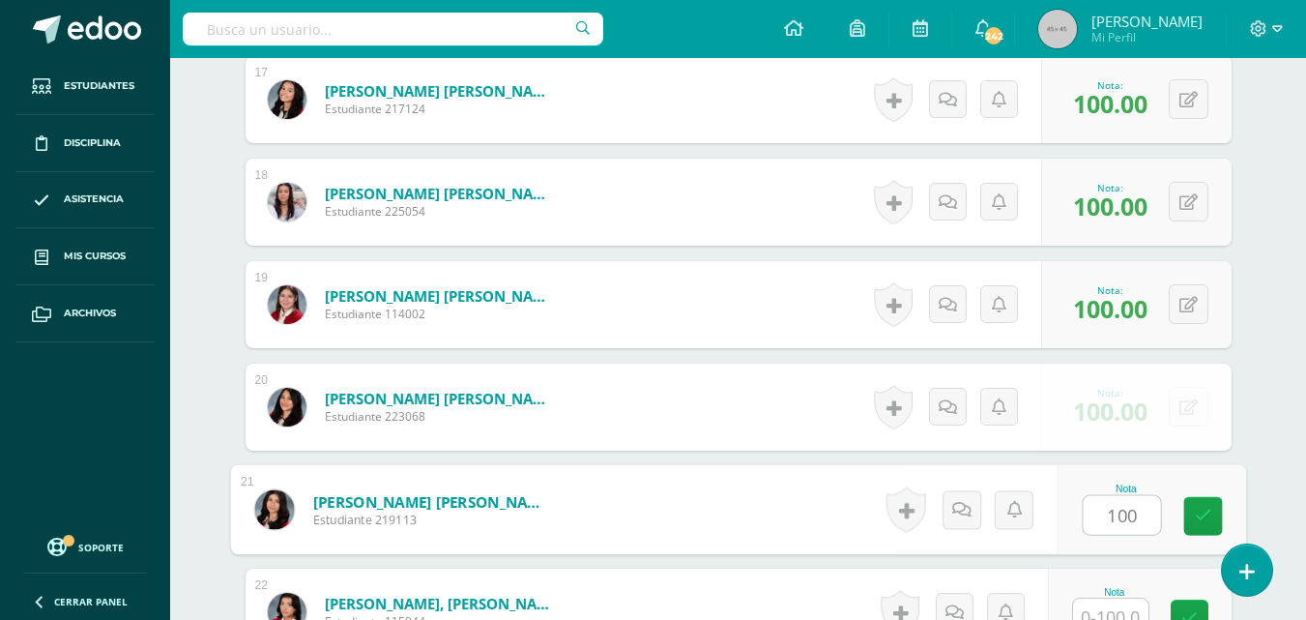
type input "100"
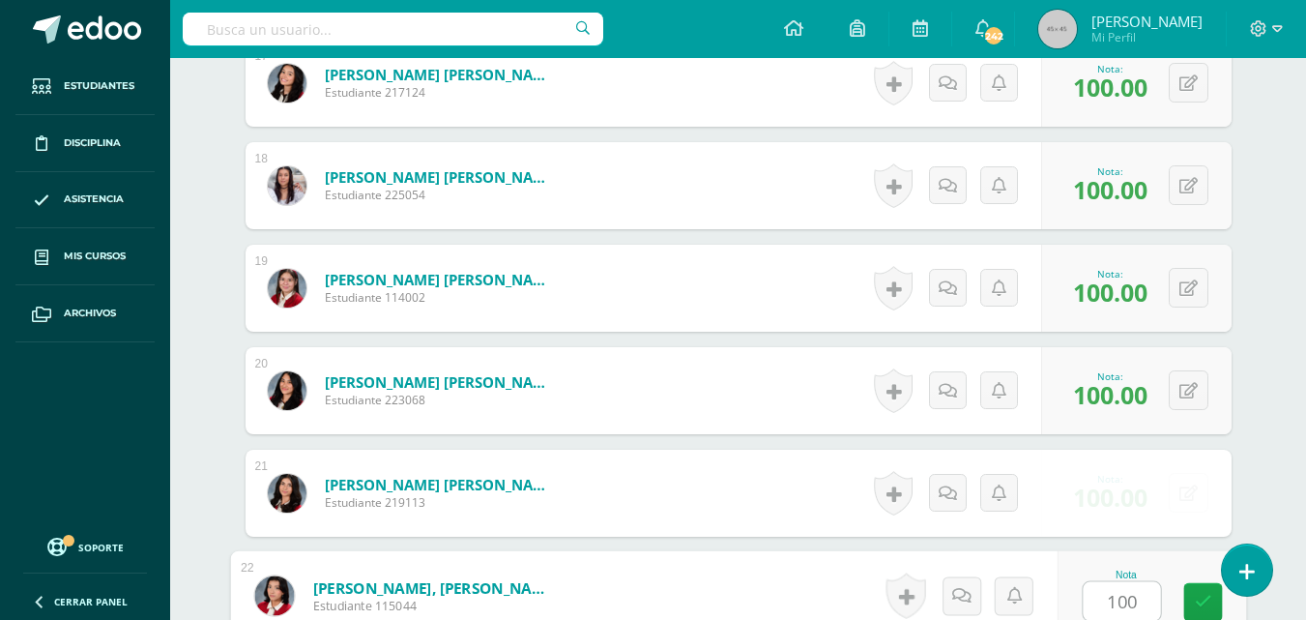
type input "100"
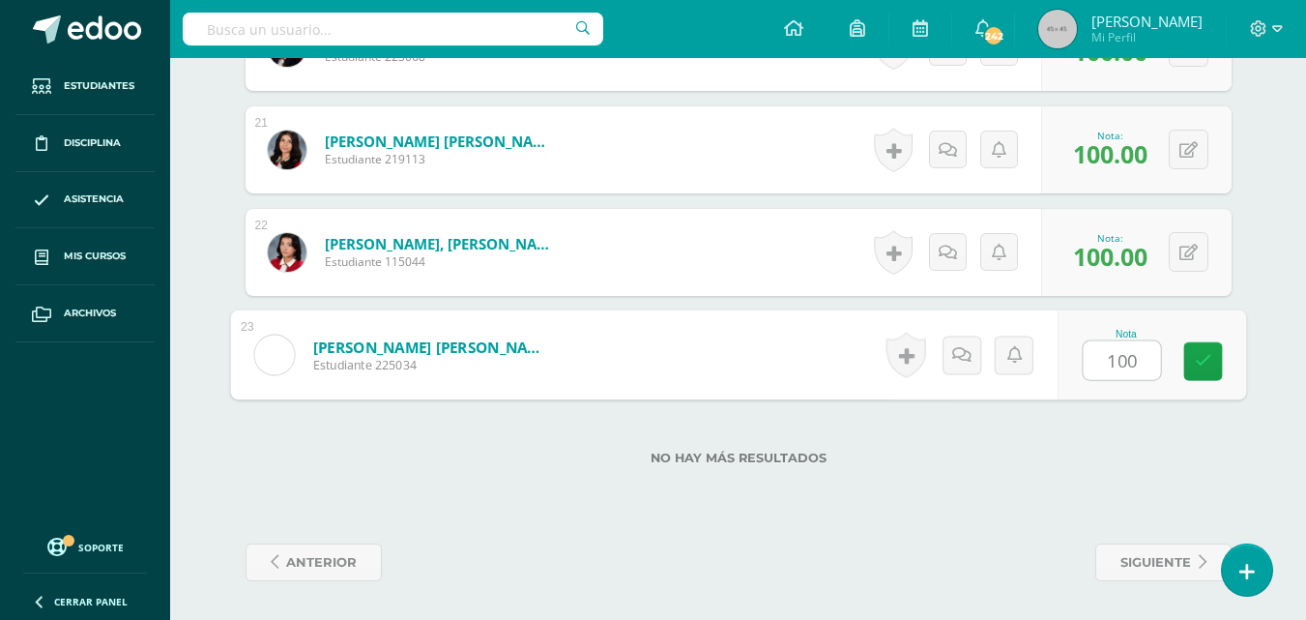
type input "100"
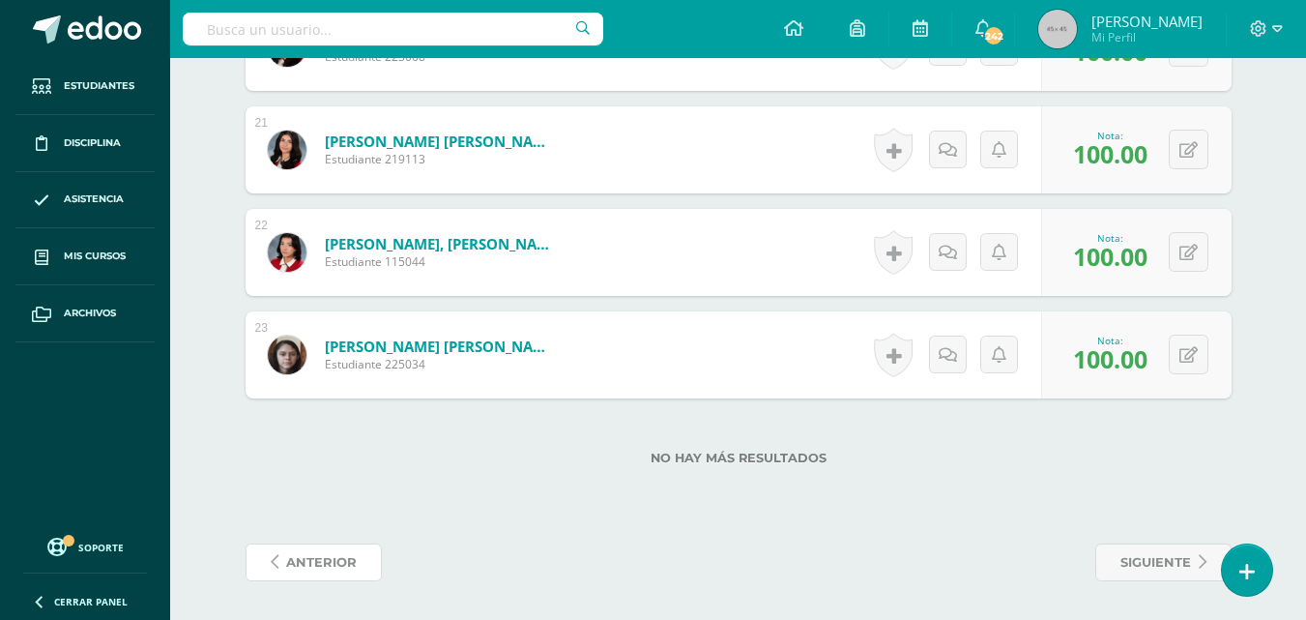
scroll to position [0, 0]
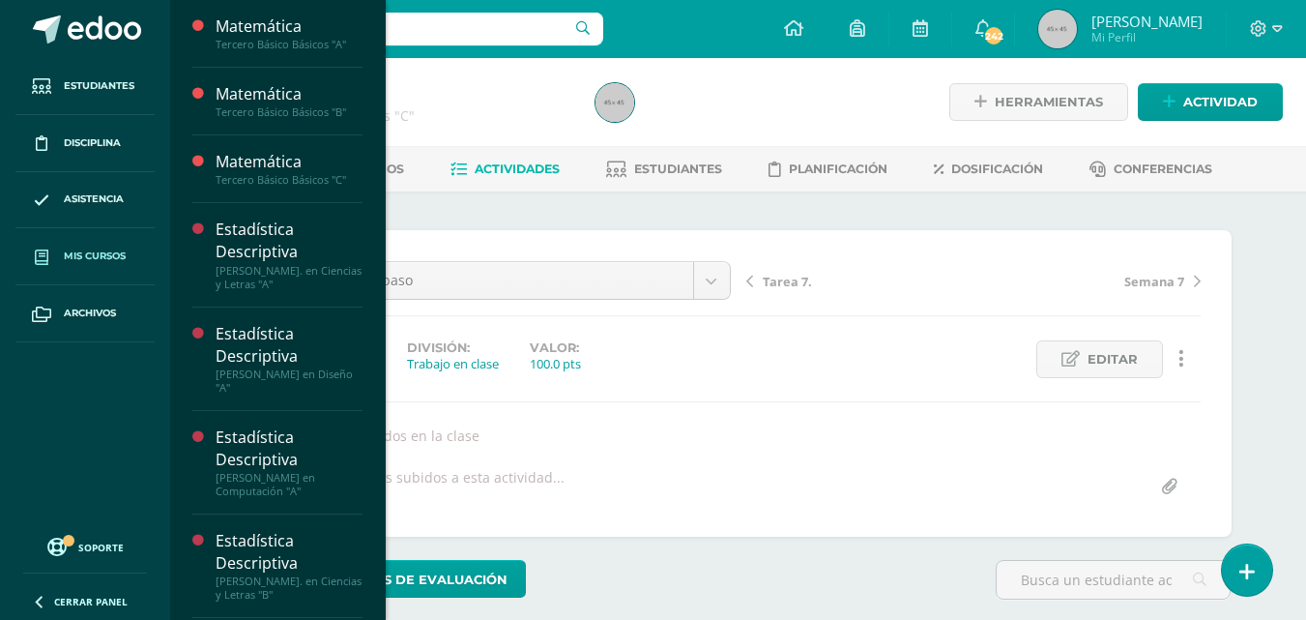
click at [81, 250] on span "Mis cursos" at bounding box center [95, 255] width 62 height 15
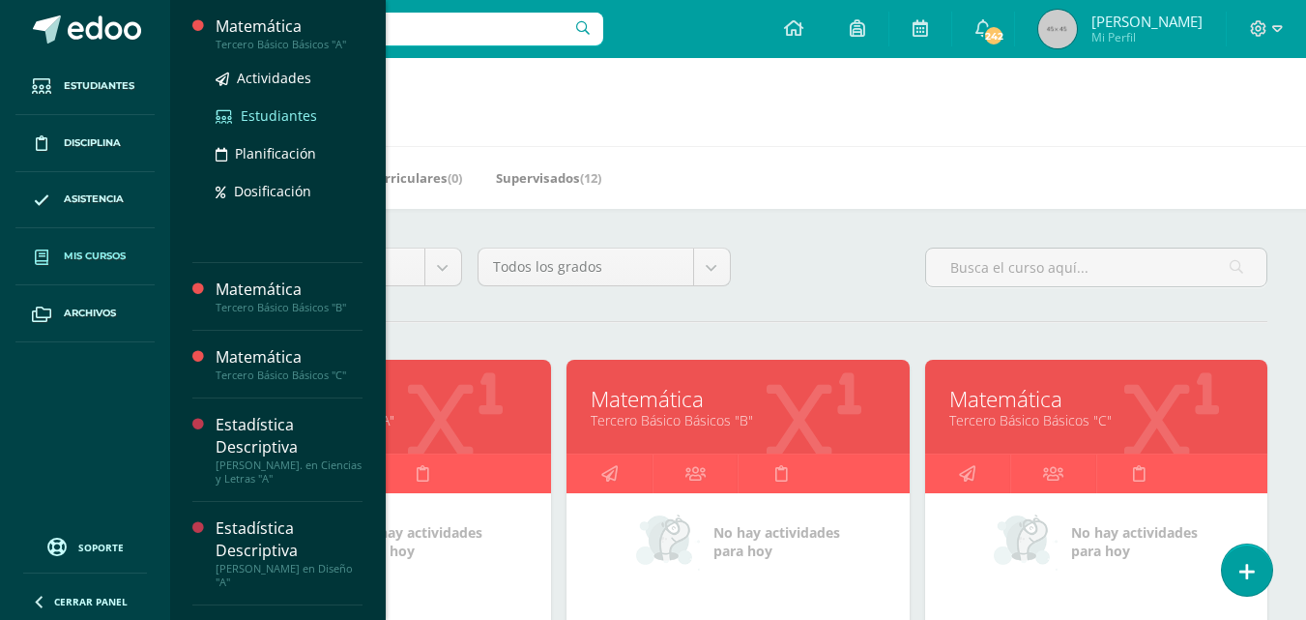
click at [263, 114] on span "Estudiantes" at bounding box center [279, 115] width 76 height 18
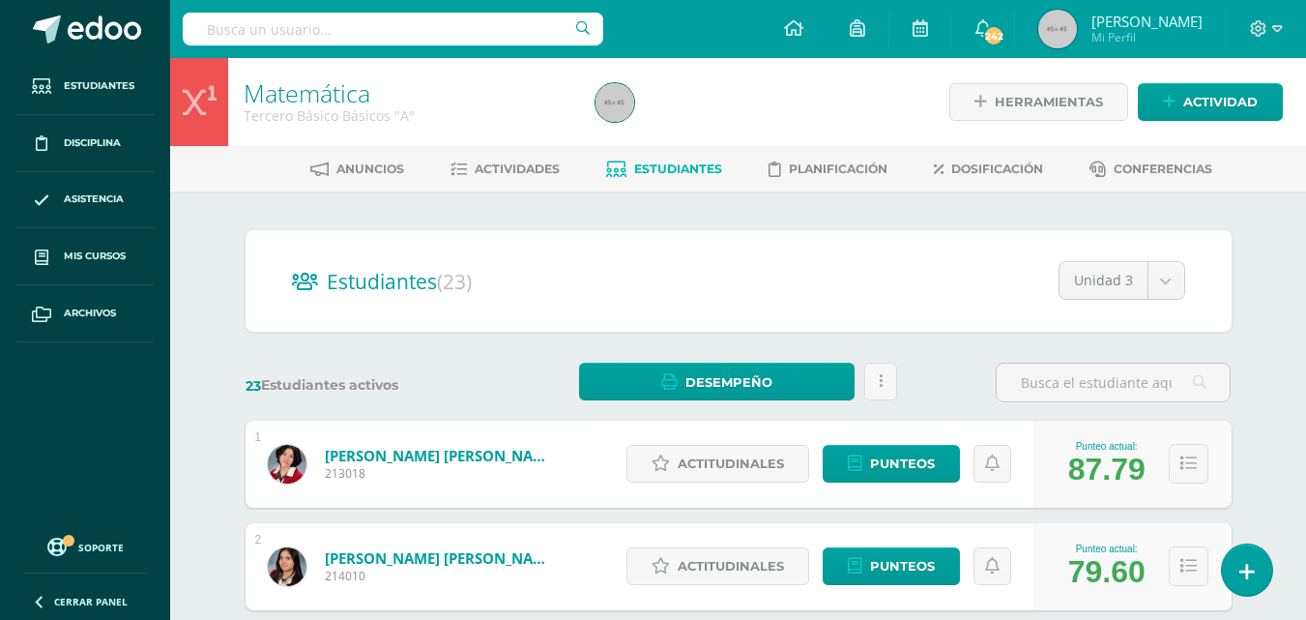
scroll to position [737, 0]
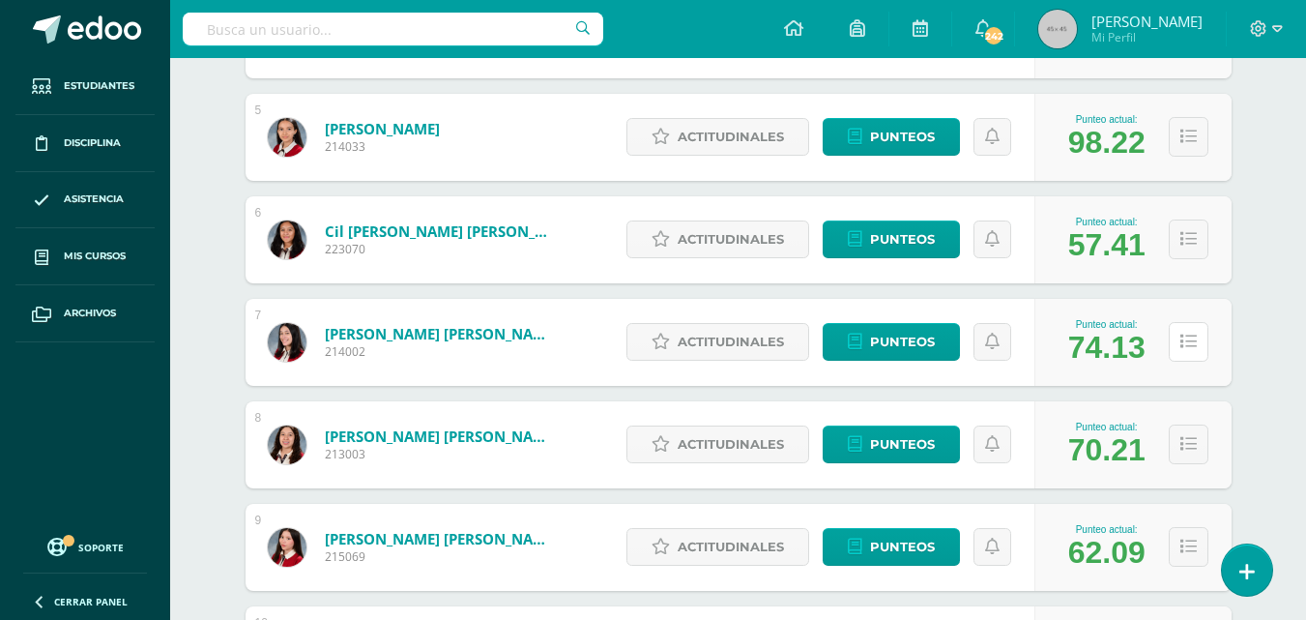
click at [1184, 342] on icon at bounding box center [1189, 342] width 16 height 16
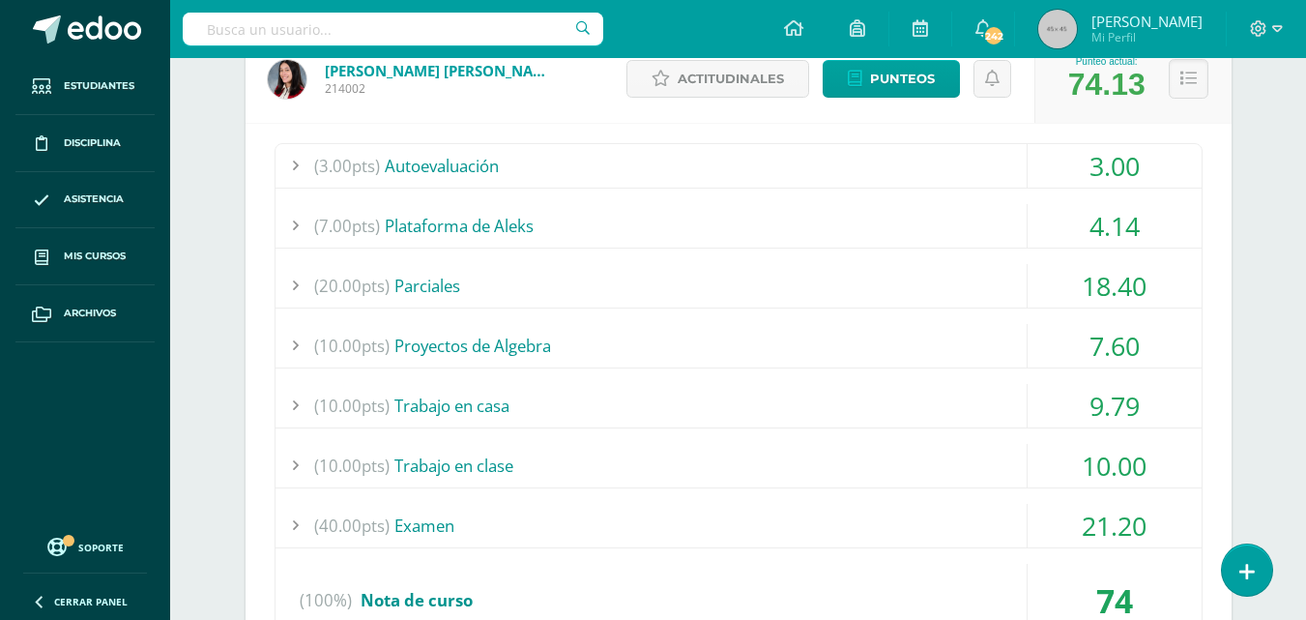
scroll to position [1007, 0]
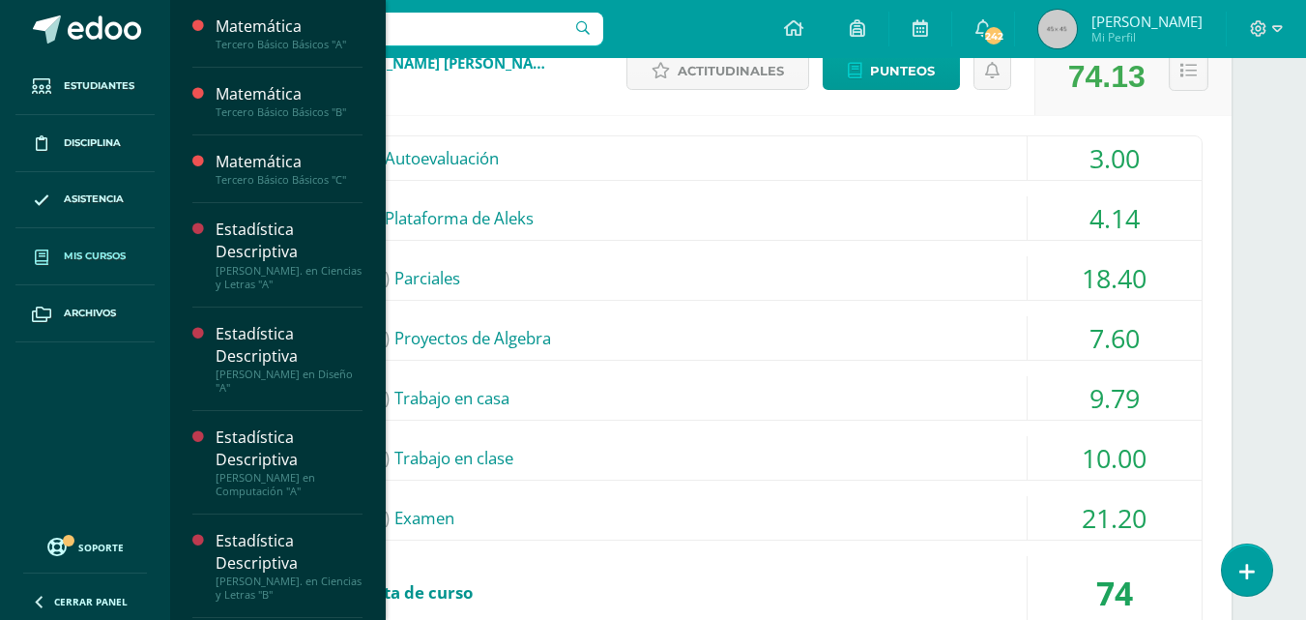
click at [104, 264] on span "Mis cursos" at bounding box center [95, 255] width 62 height 15
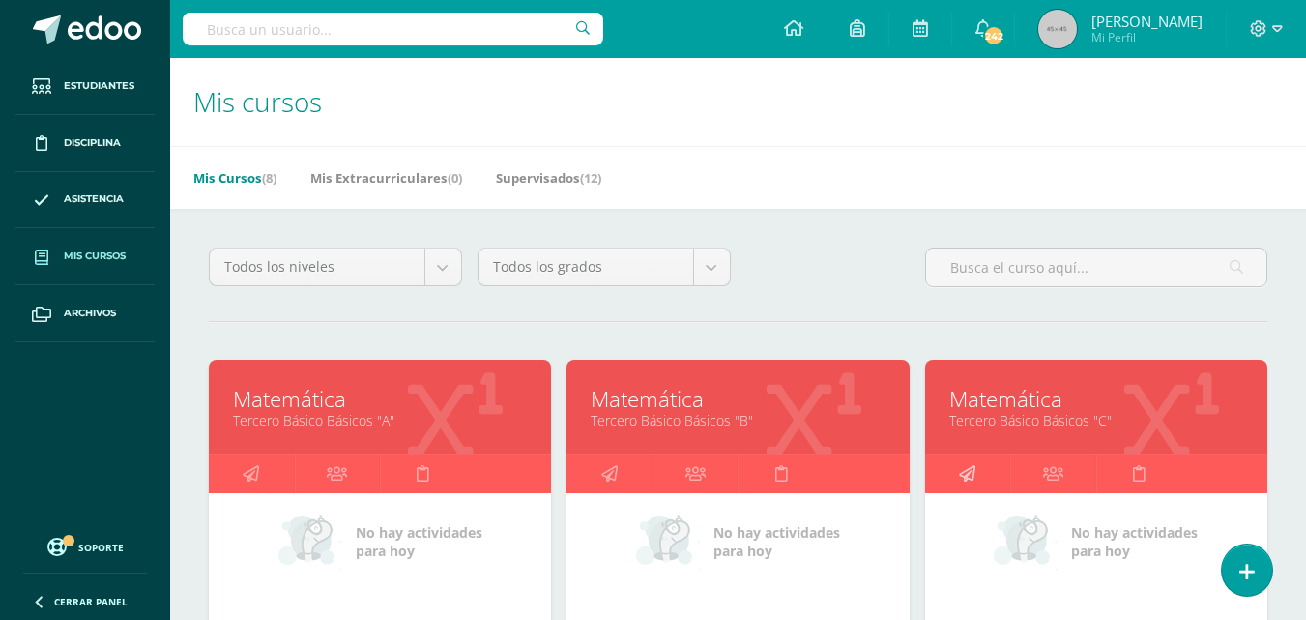
click at [957, 477] on link at bounding box center [968, 473] width 86 height 39
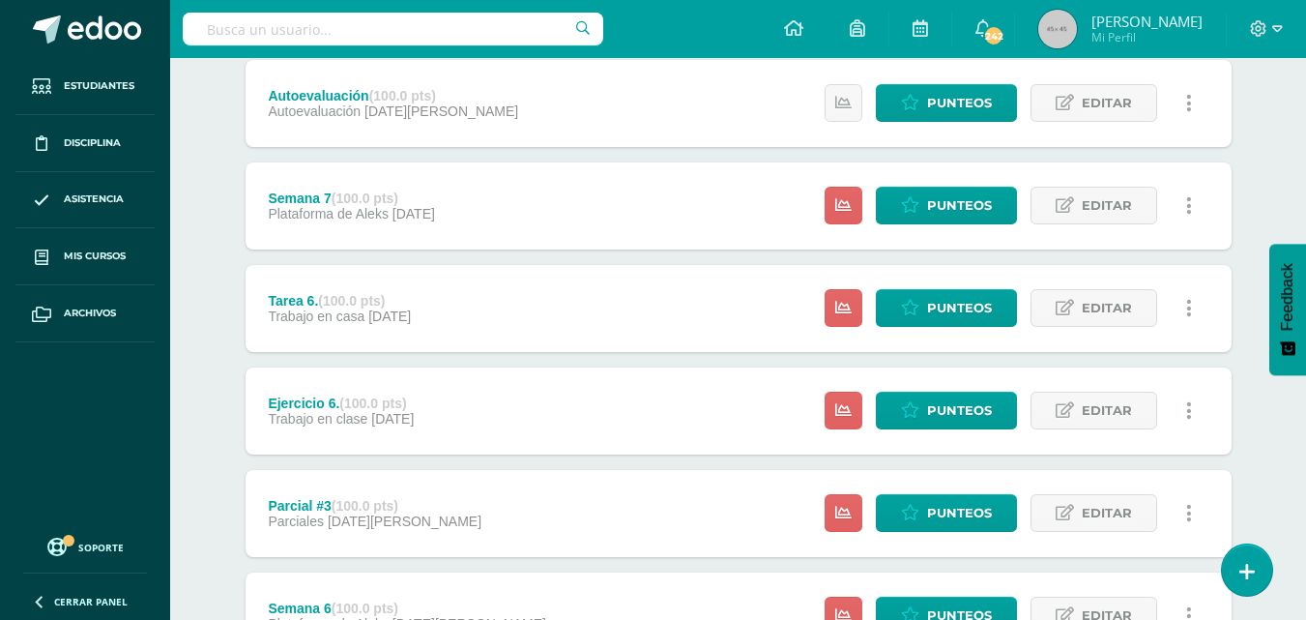
scroll to position [571, 0]
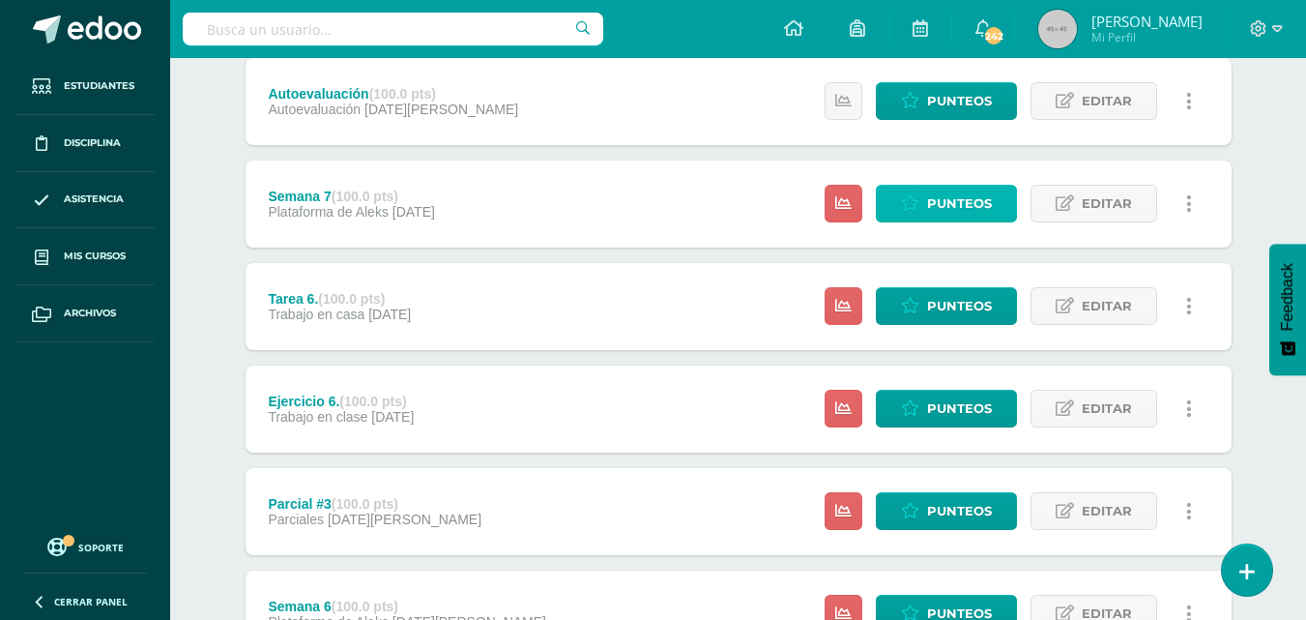
click at [963, 208] on span "Punteos" at bounding box center [959, 204] width 65 height 36
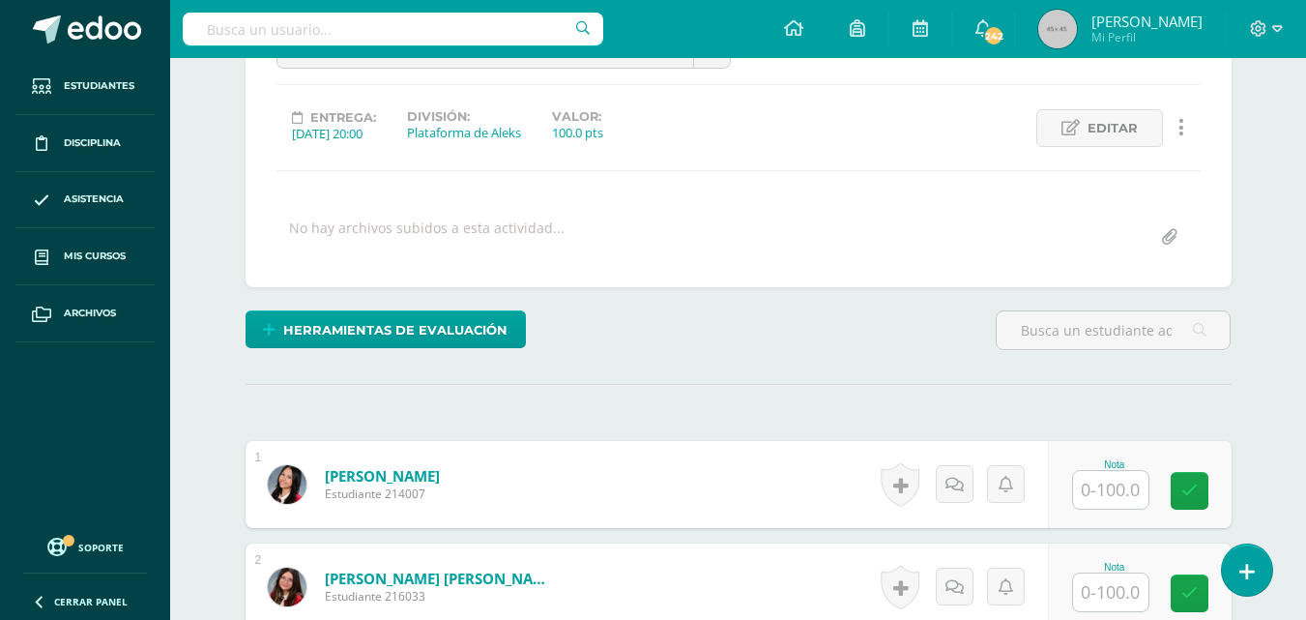
scroll to position [232, 0]
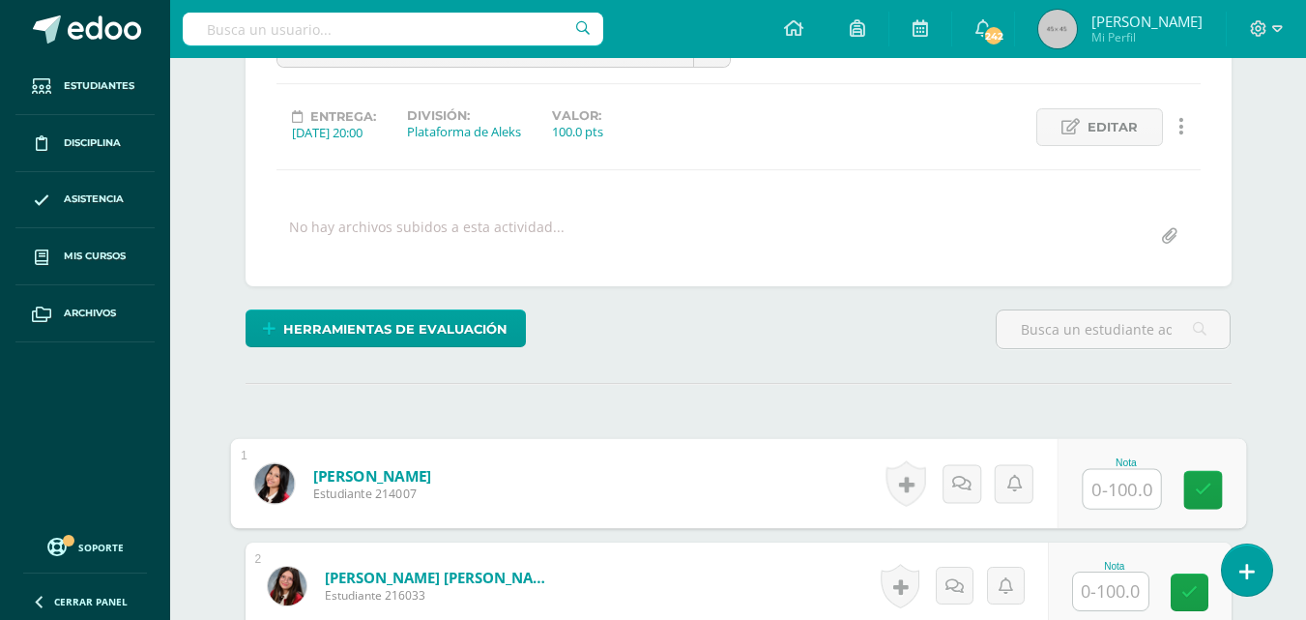
click at [1127, 488] on input "text" at bounding box center [1121, 489] width 77 height 39
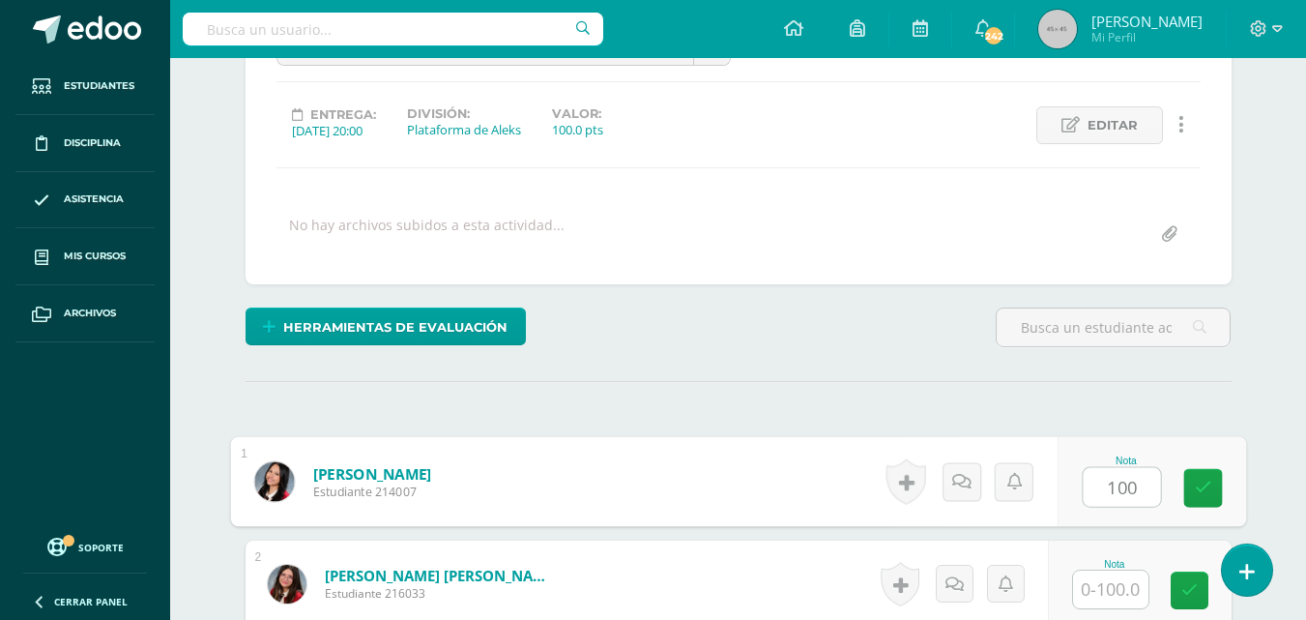
type input "100"
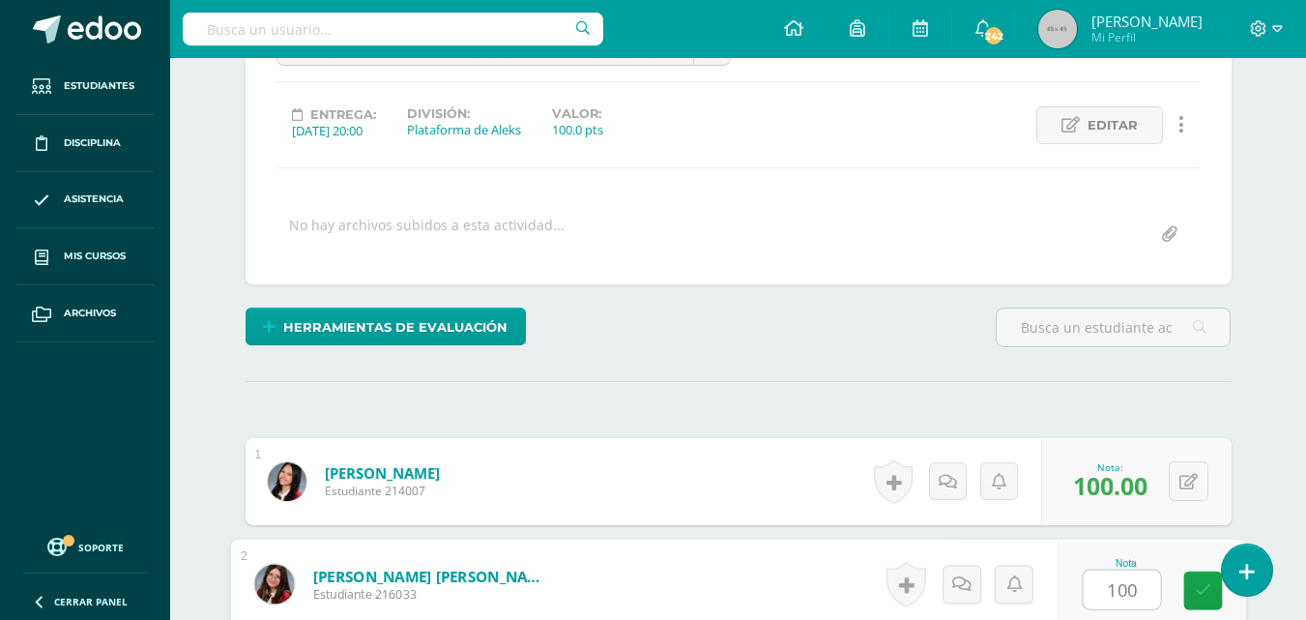
type input "100"
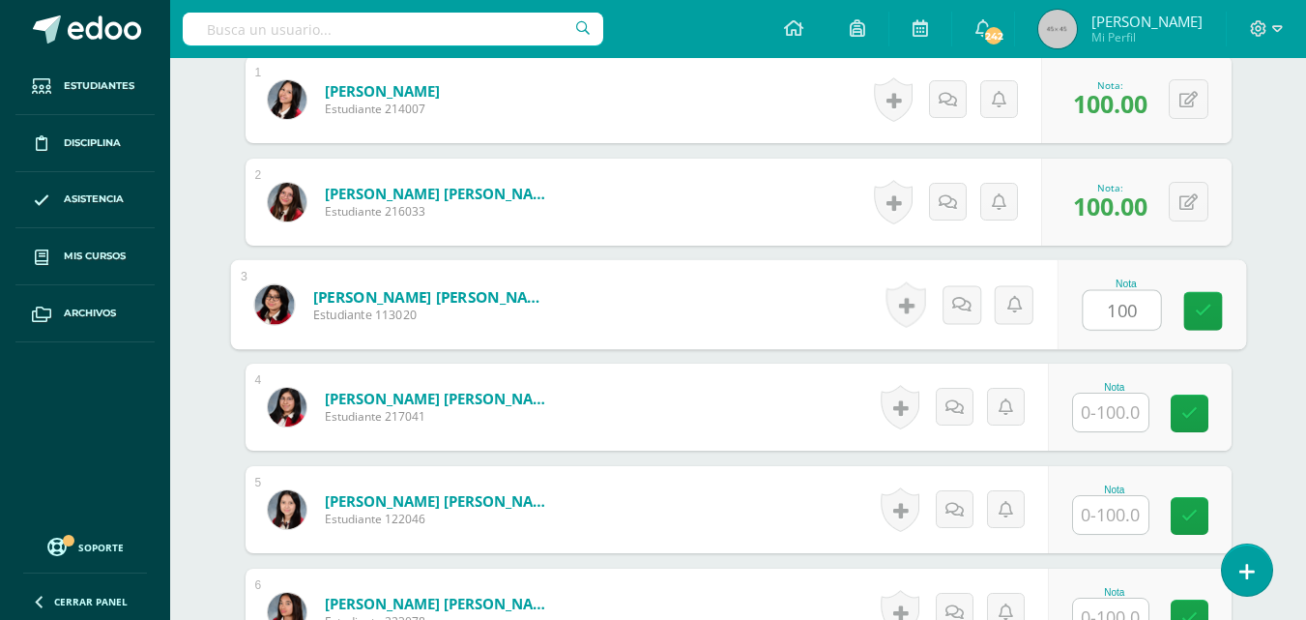
type input "100"
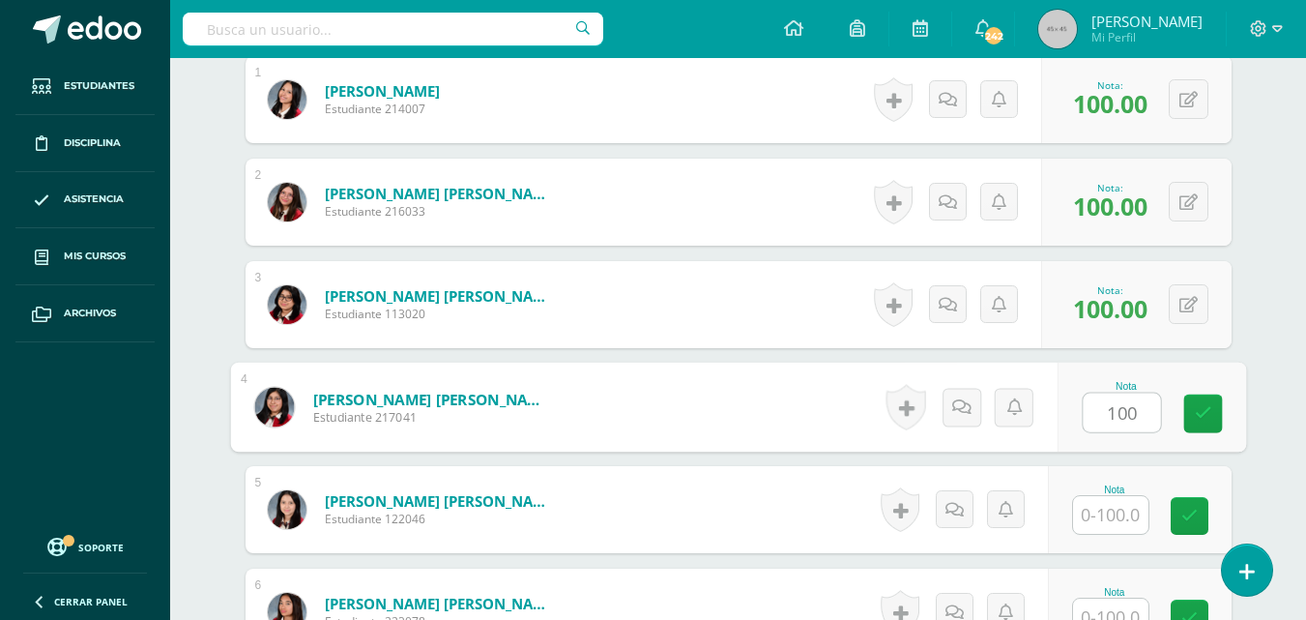
type input "100"
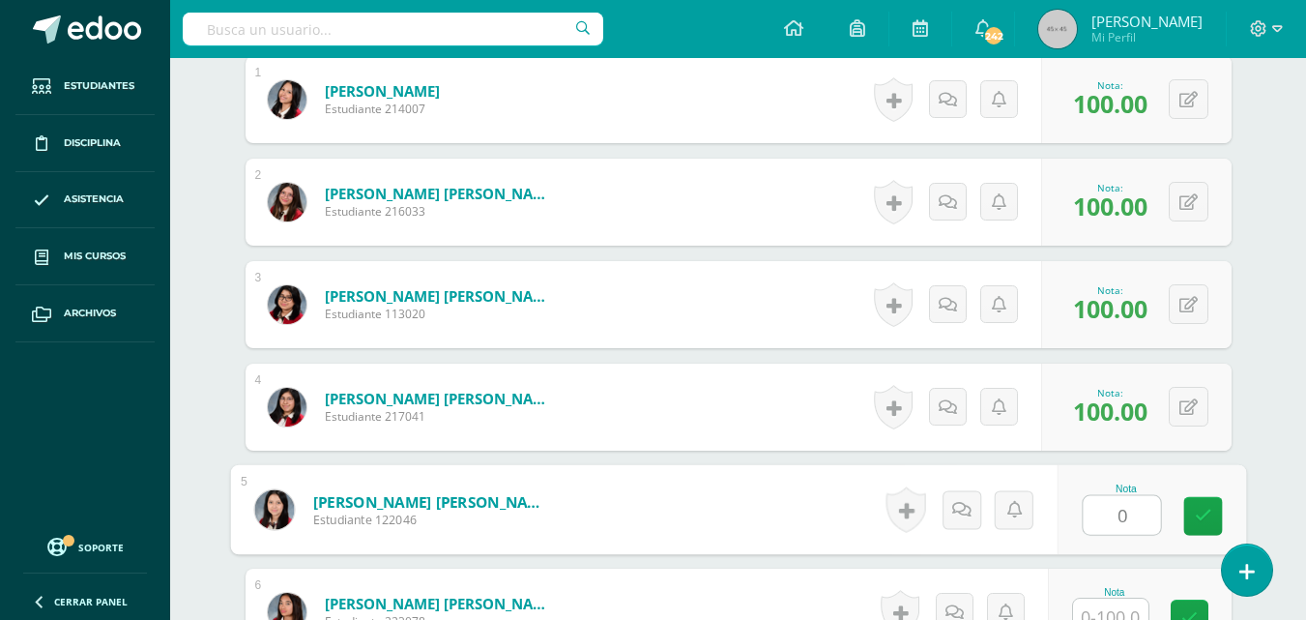
type input "0"
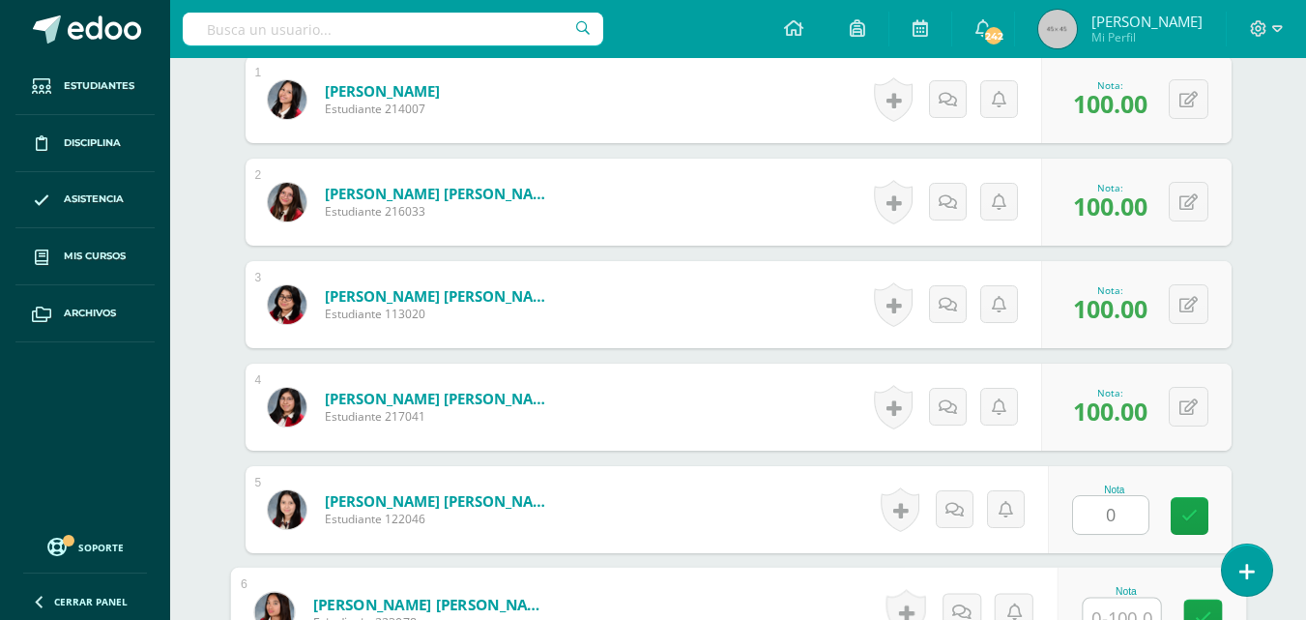
scroll to position [632, 0]
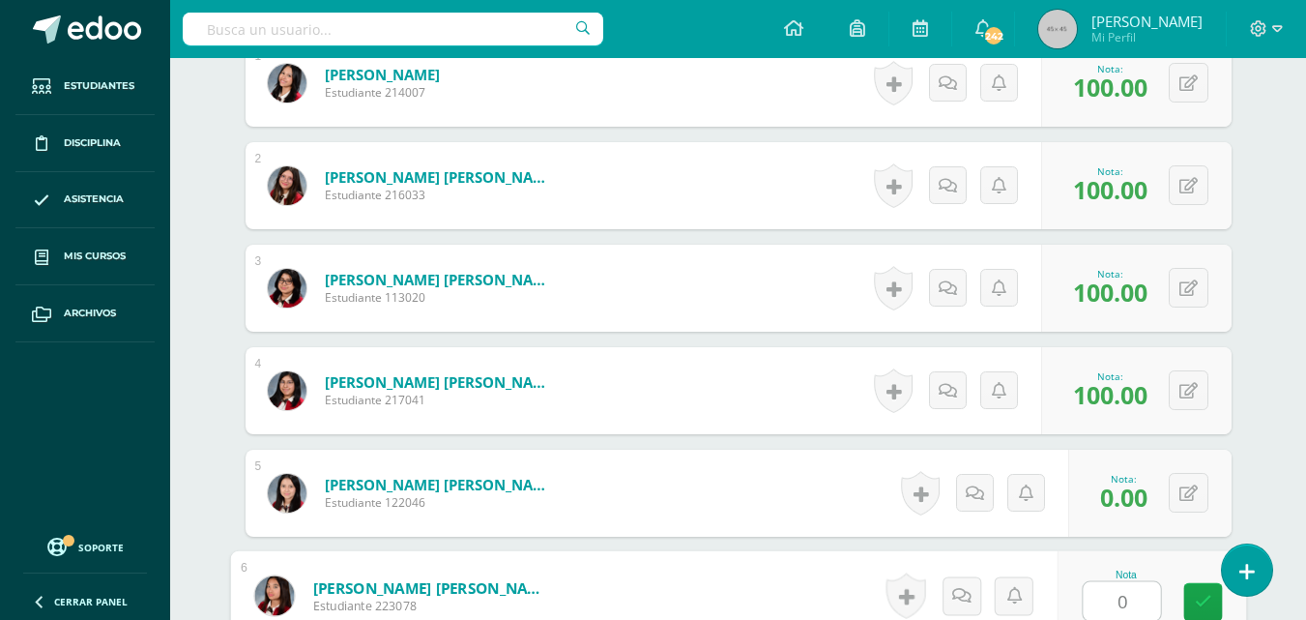
type input "0"
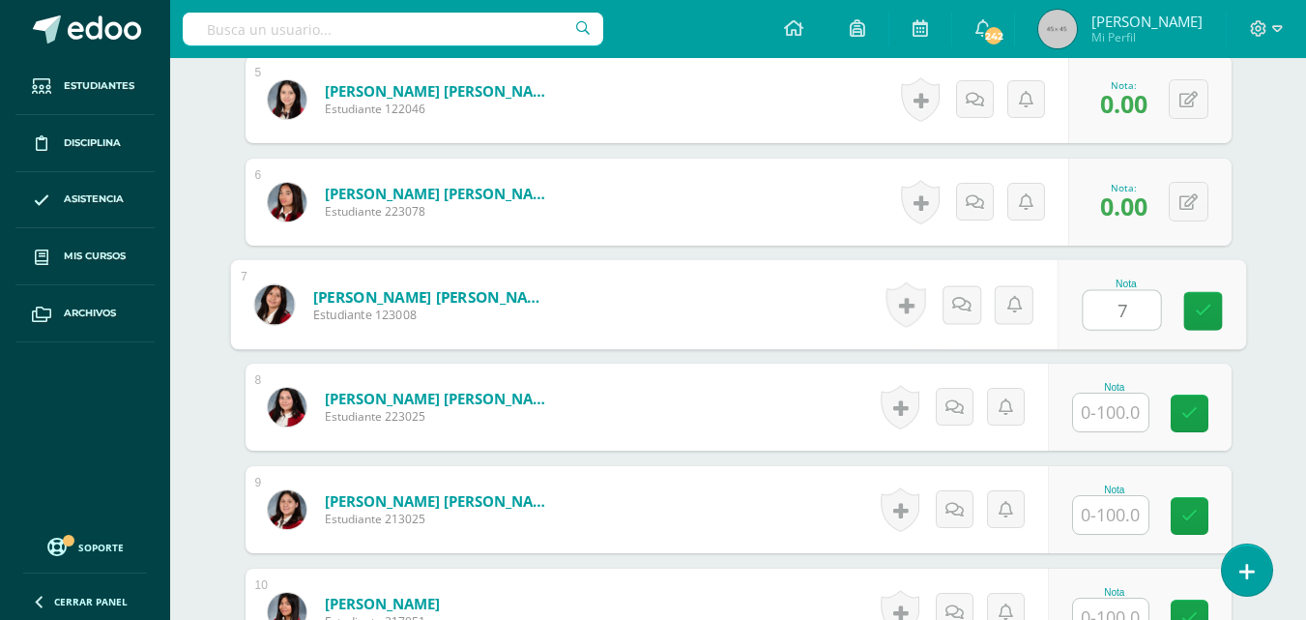
type input "7"
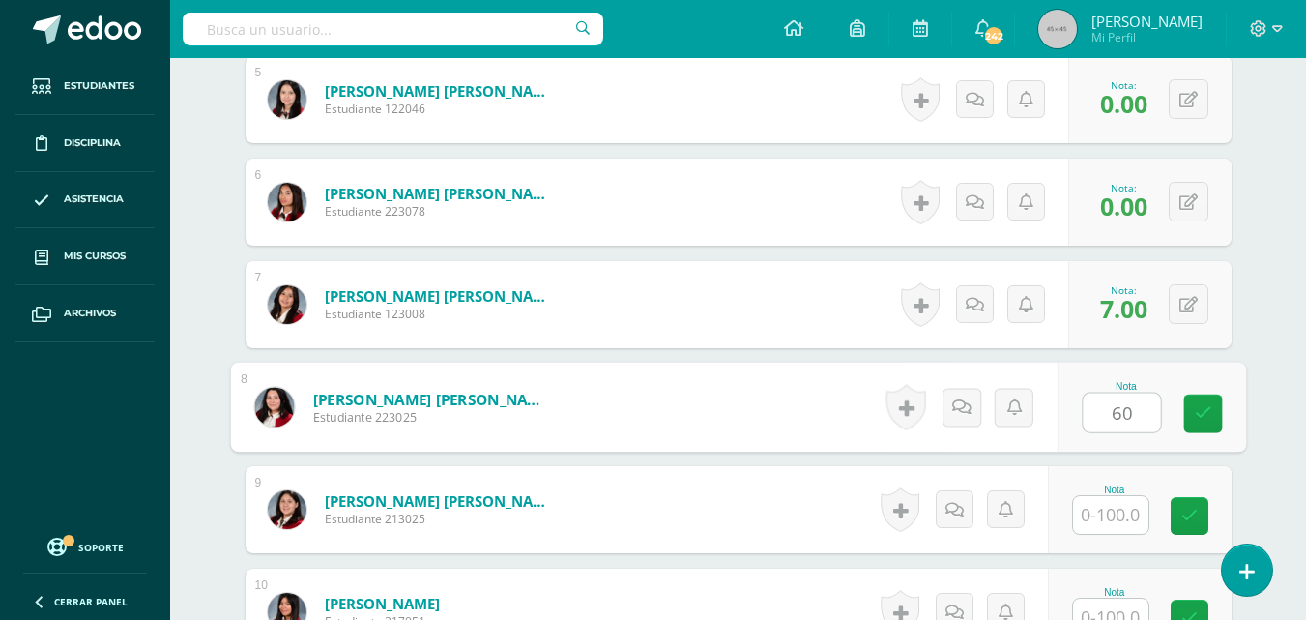
type input "60"
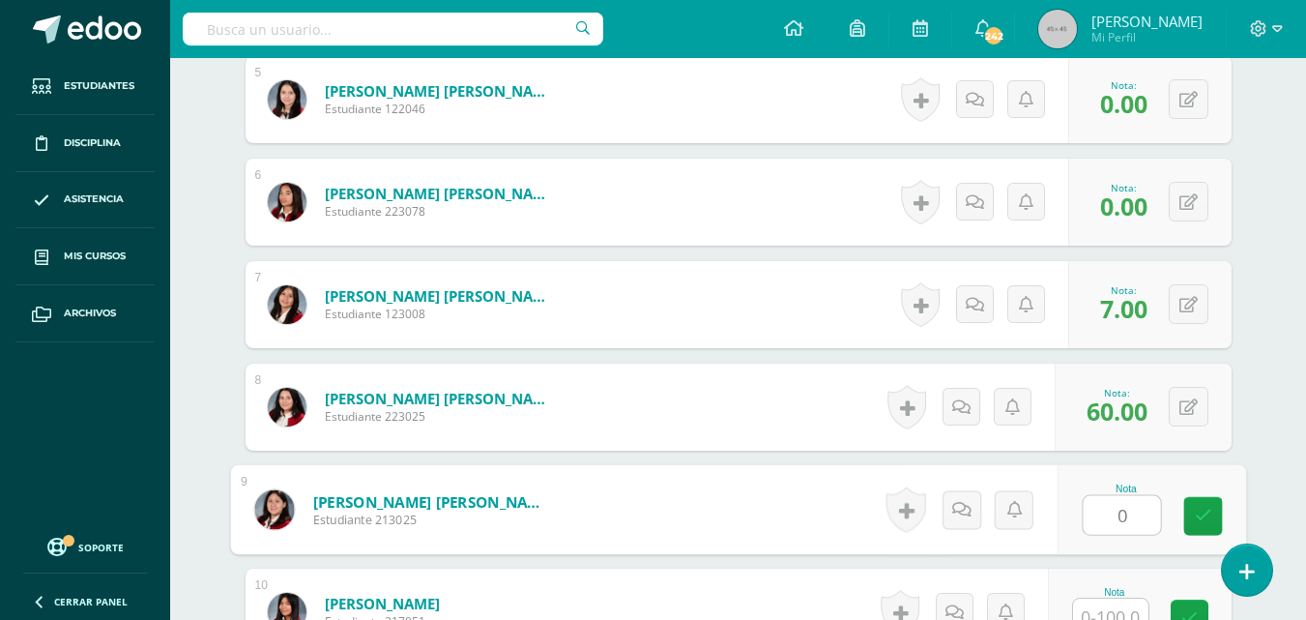
type input "0"
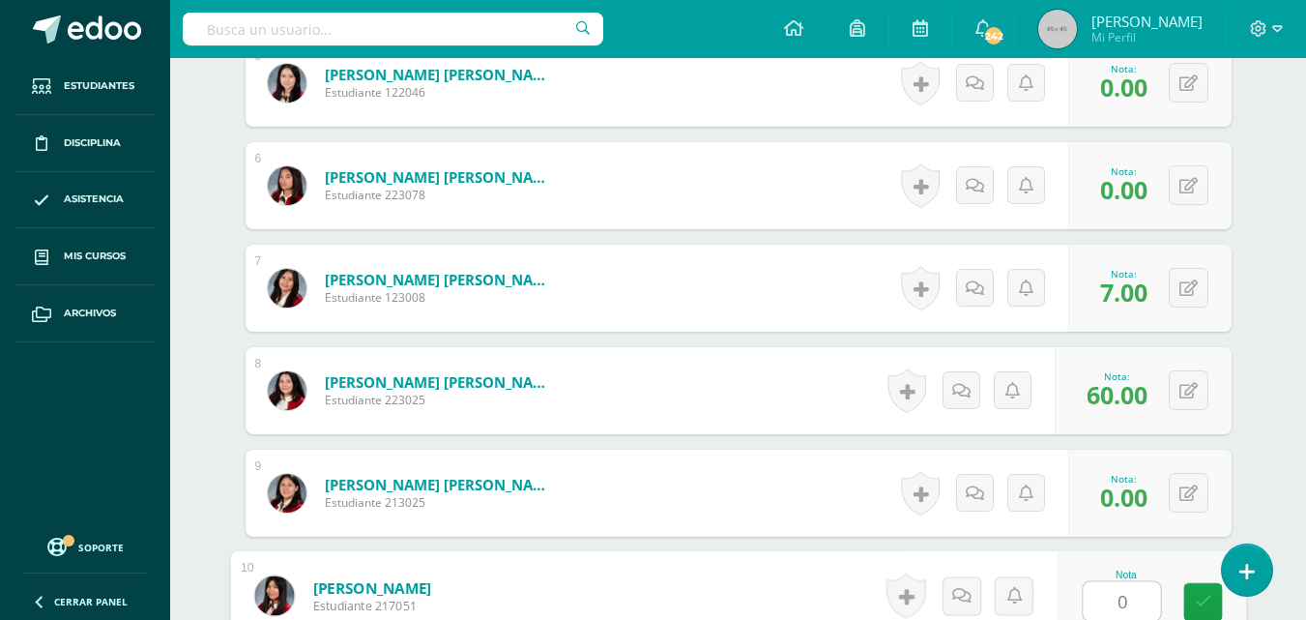
type input "0"
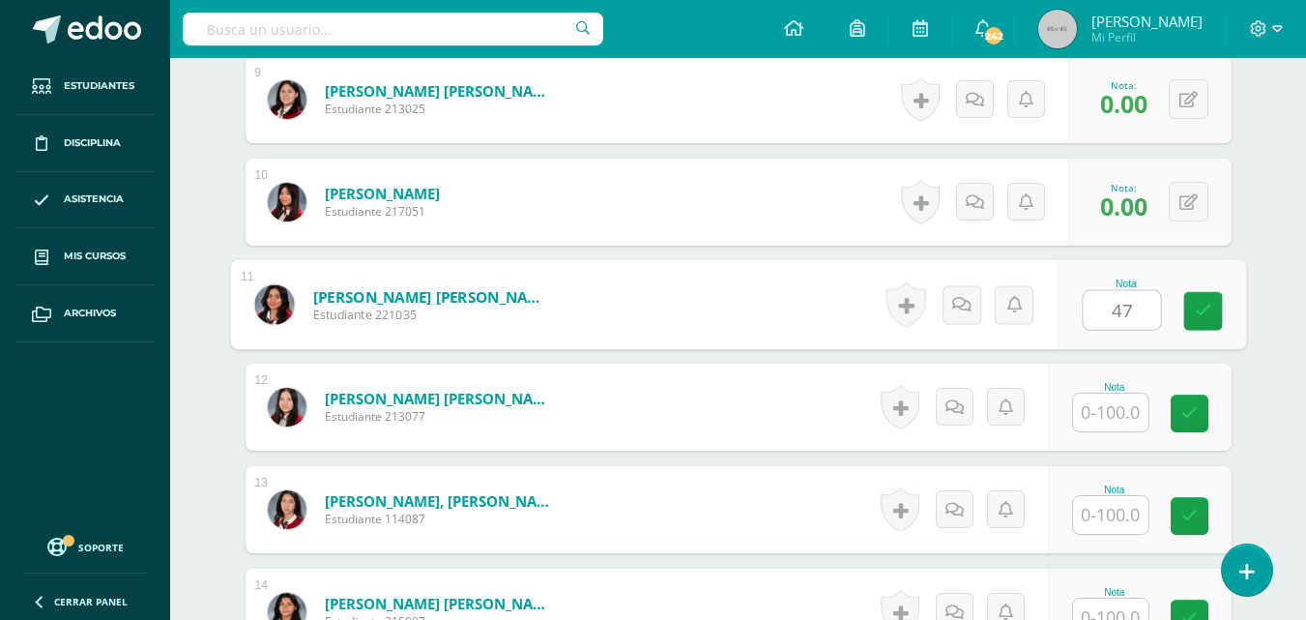
type input "47"
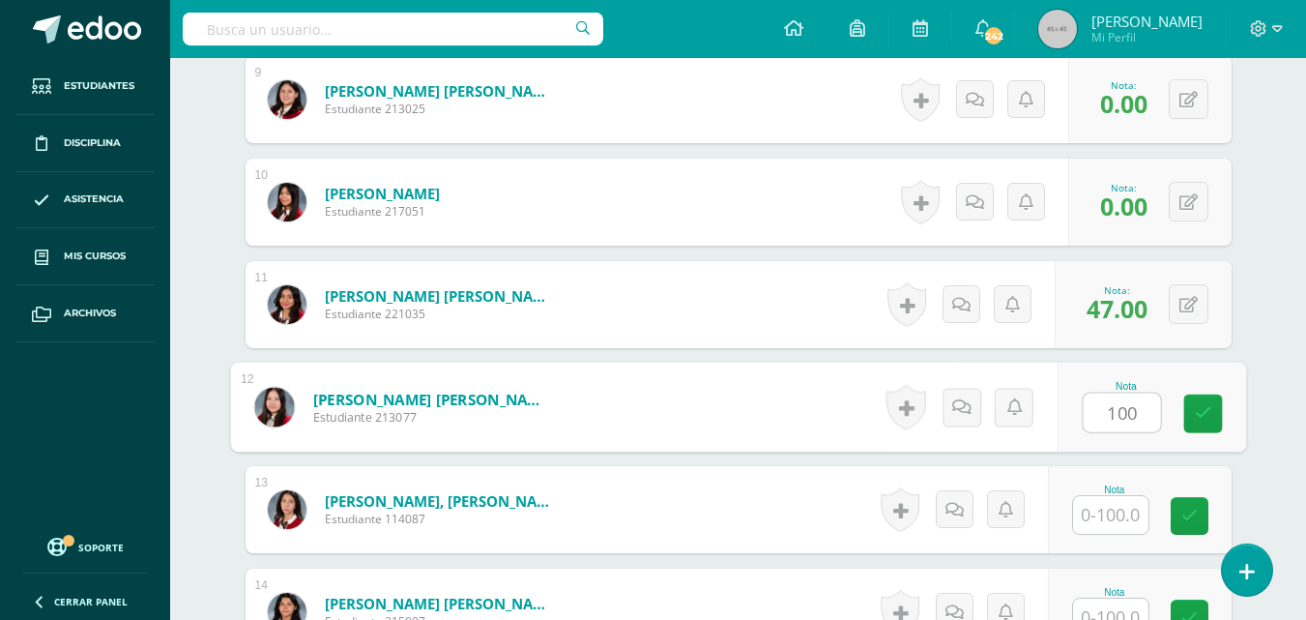
type input "100"
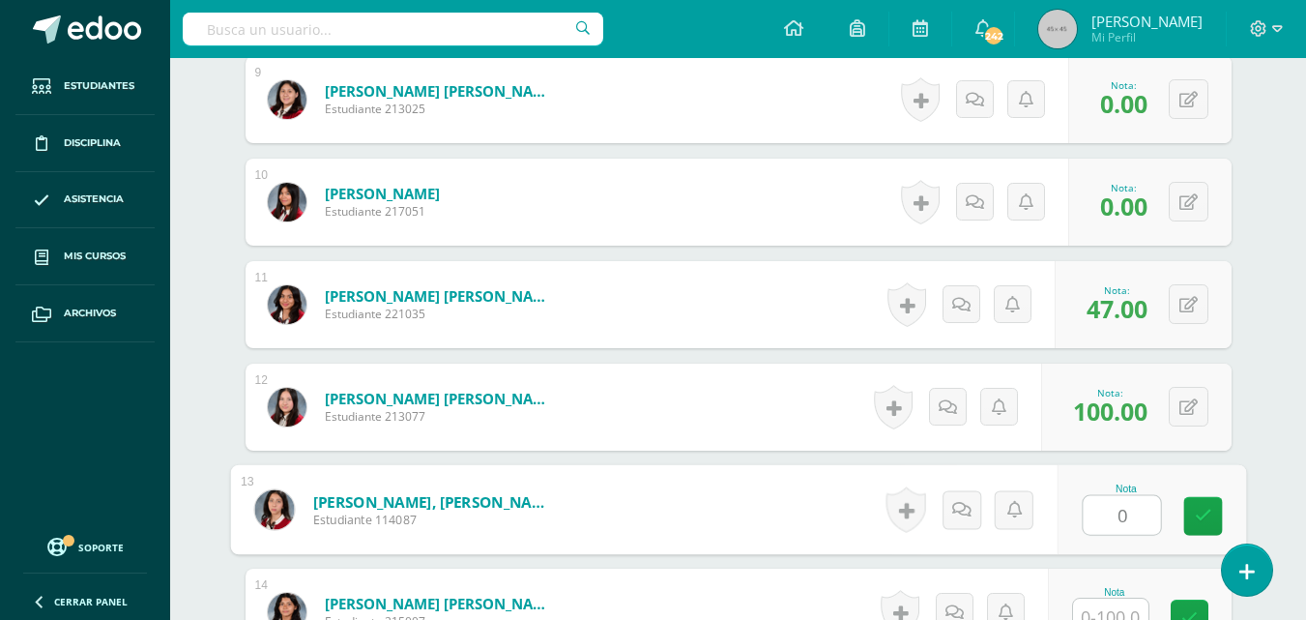
type input "0"
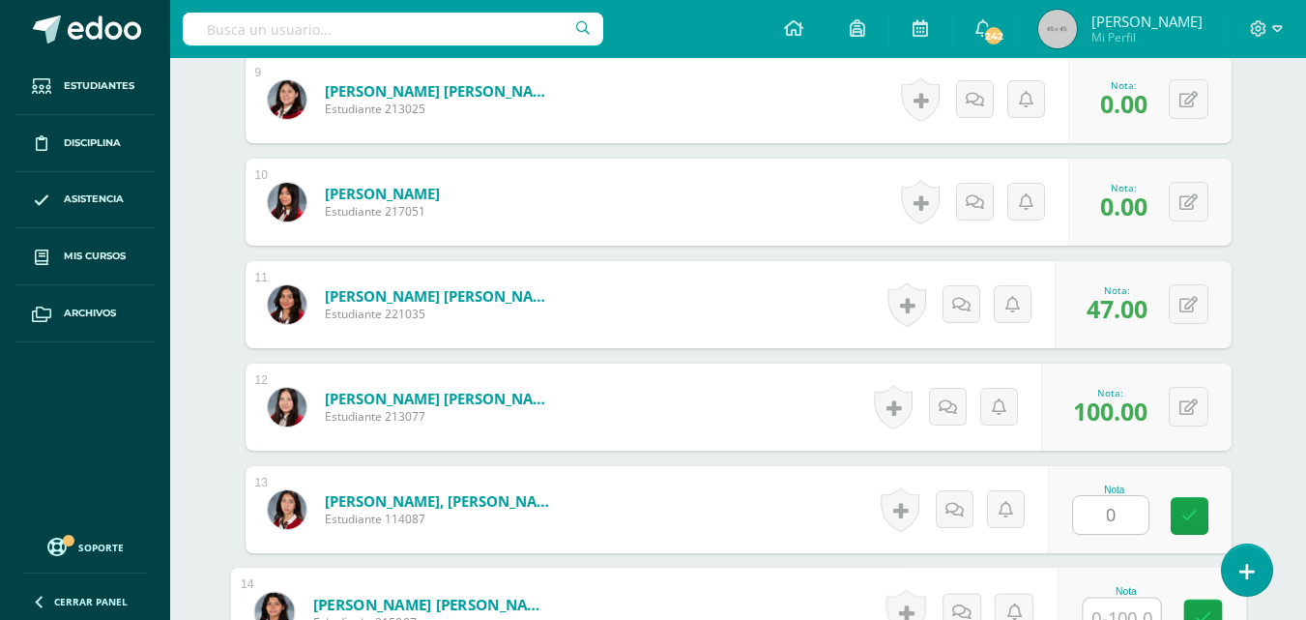
scroll to position [1452, 0]
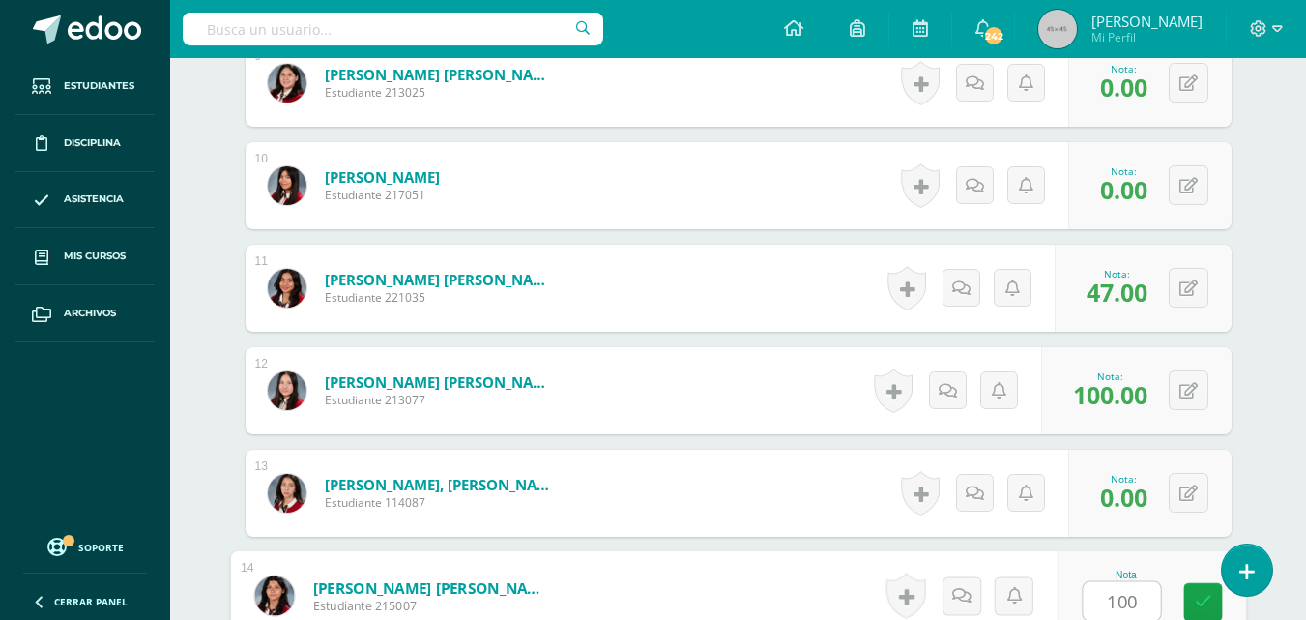
type input "100"
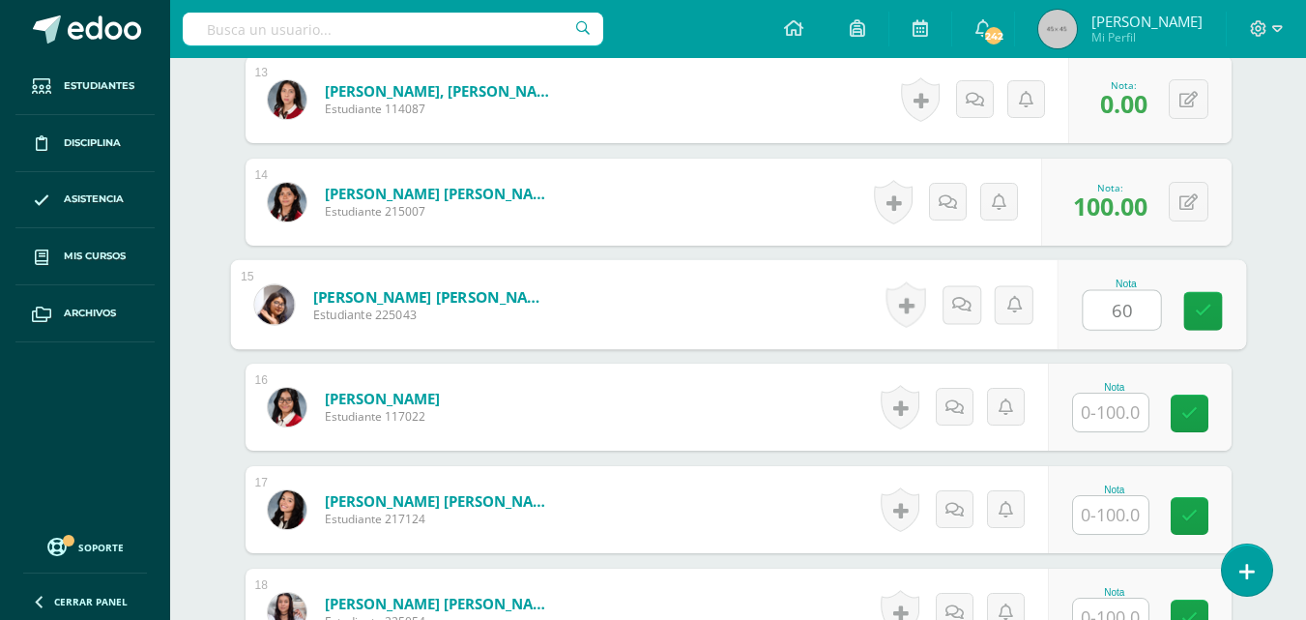
type input "60"
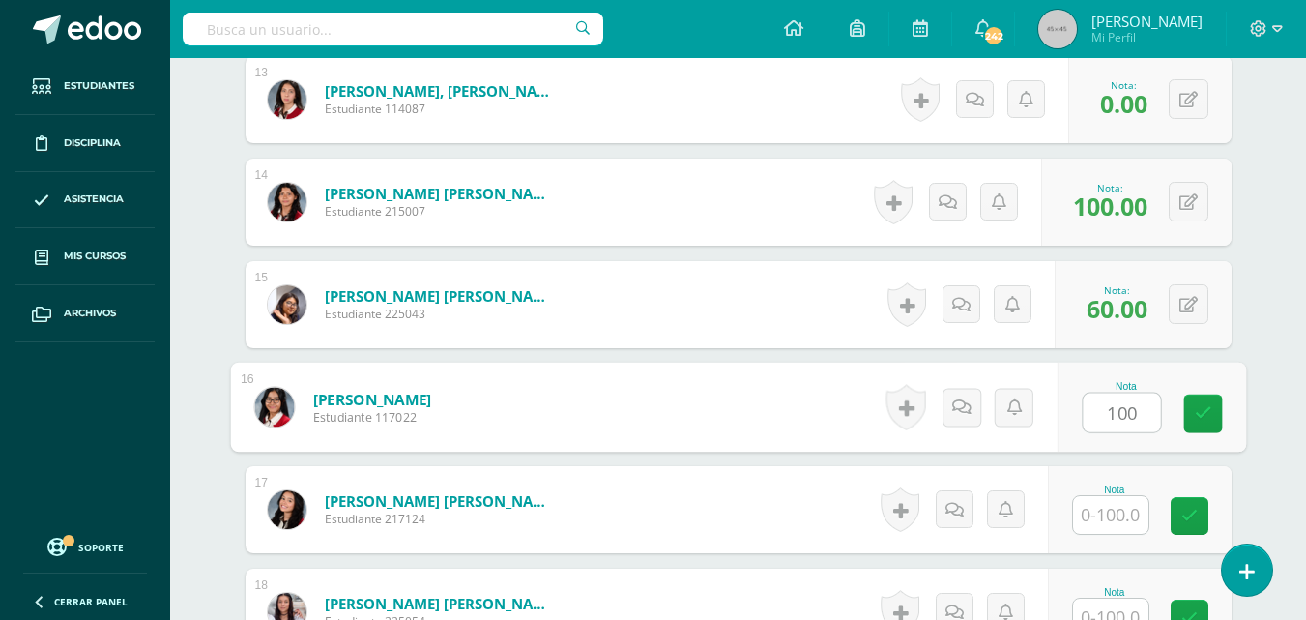
type input "100"
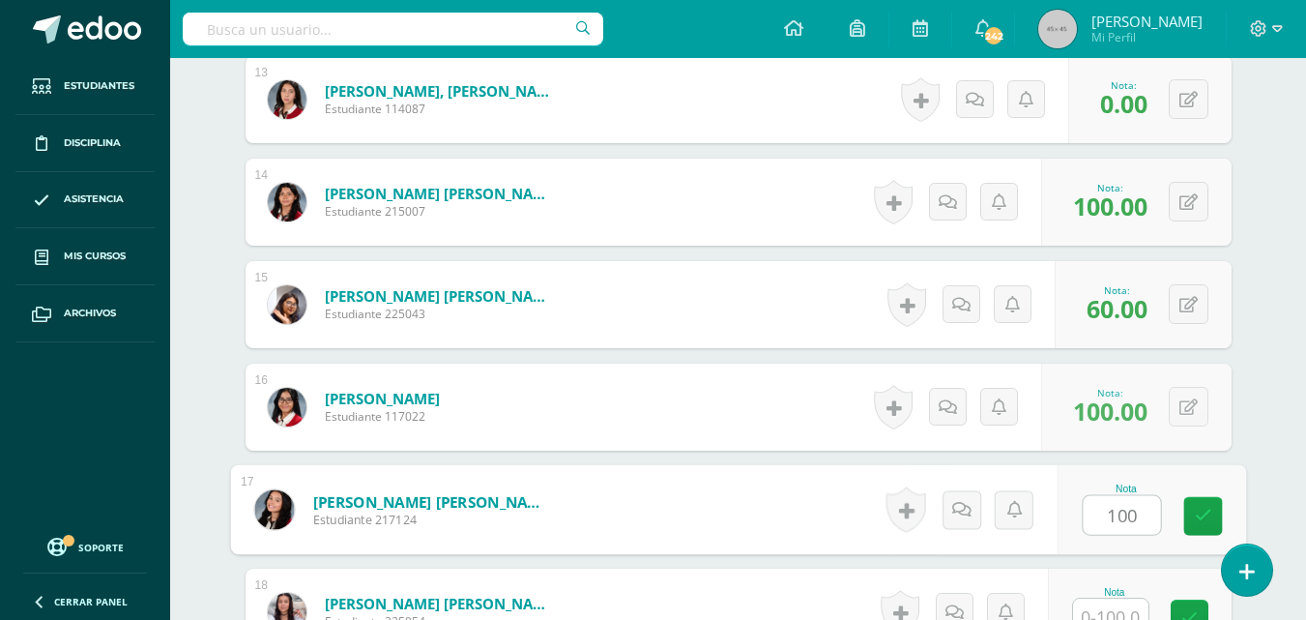
type input "100"
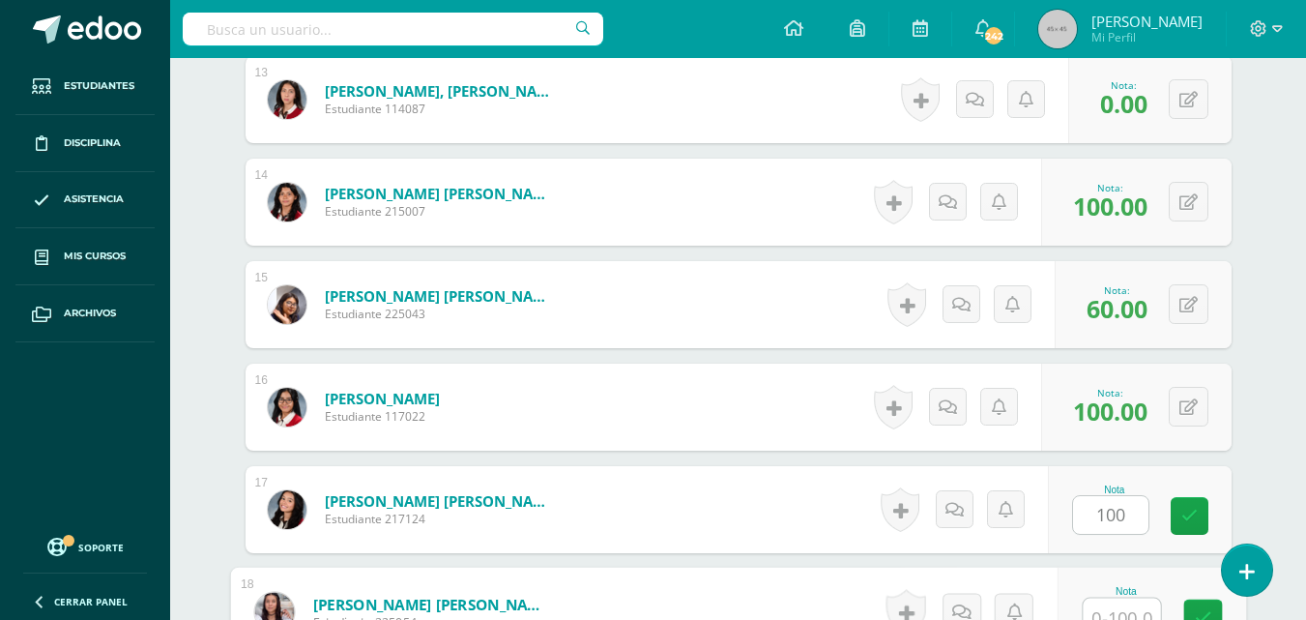
scroll to position [1862, 0]
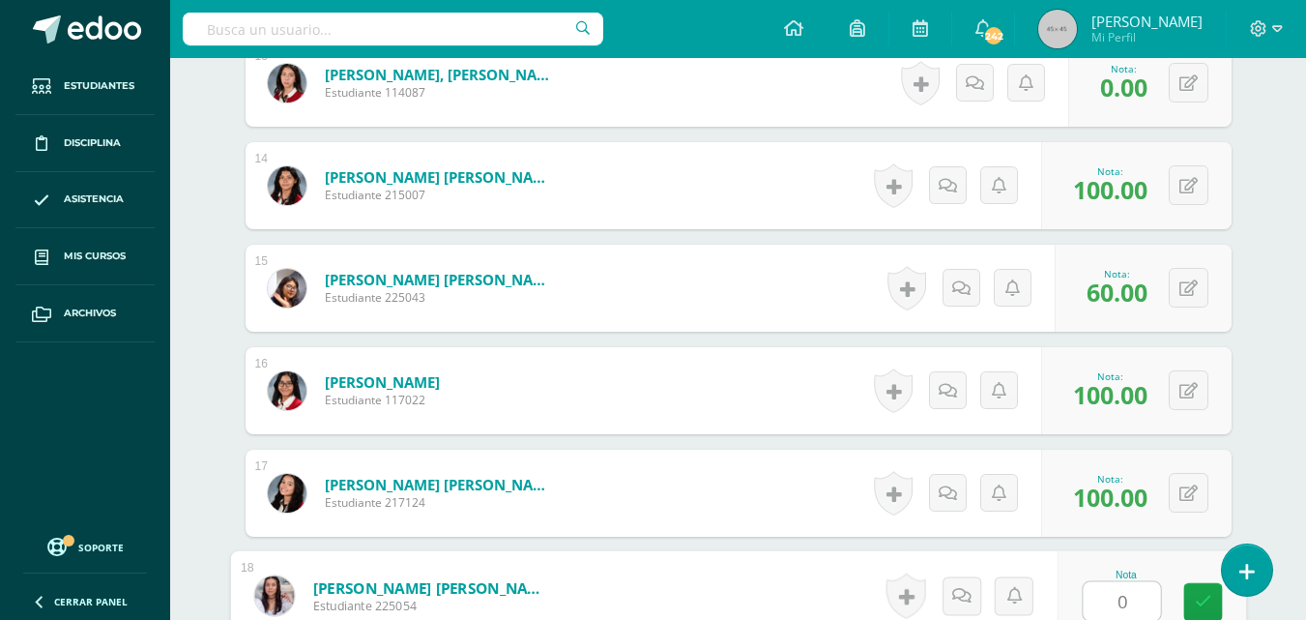
type input "0"
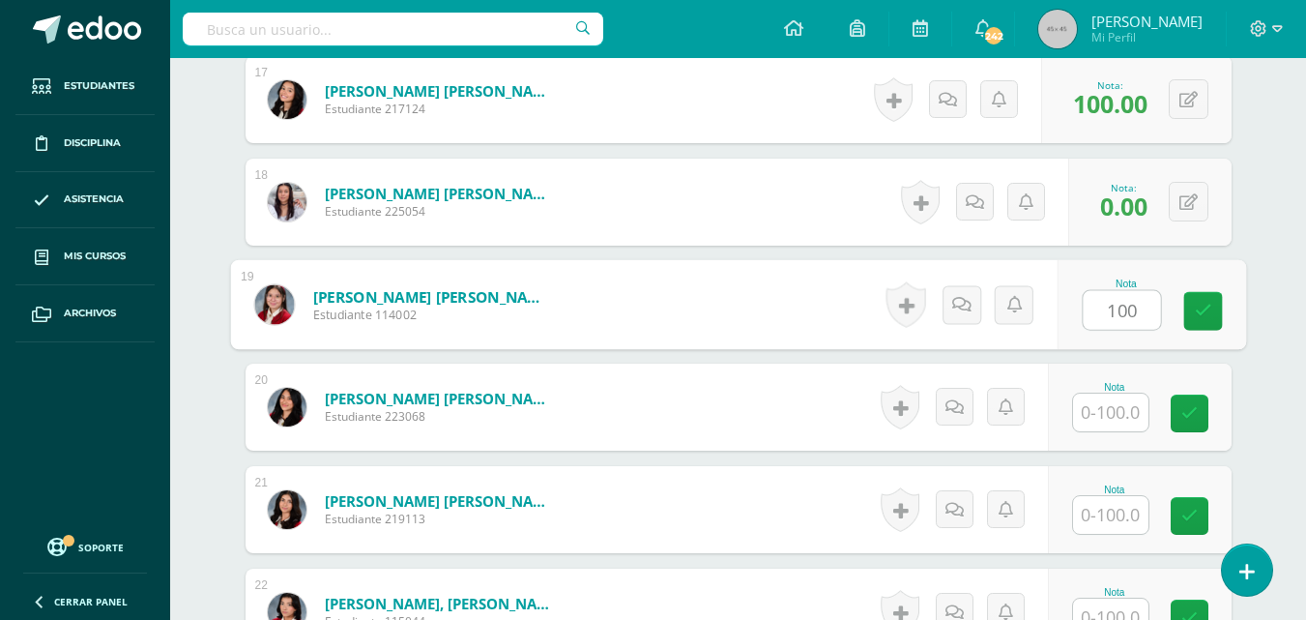
type input "100"
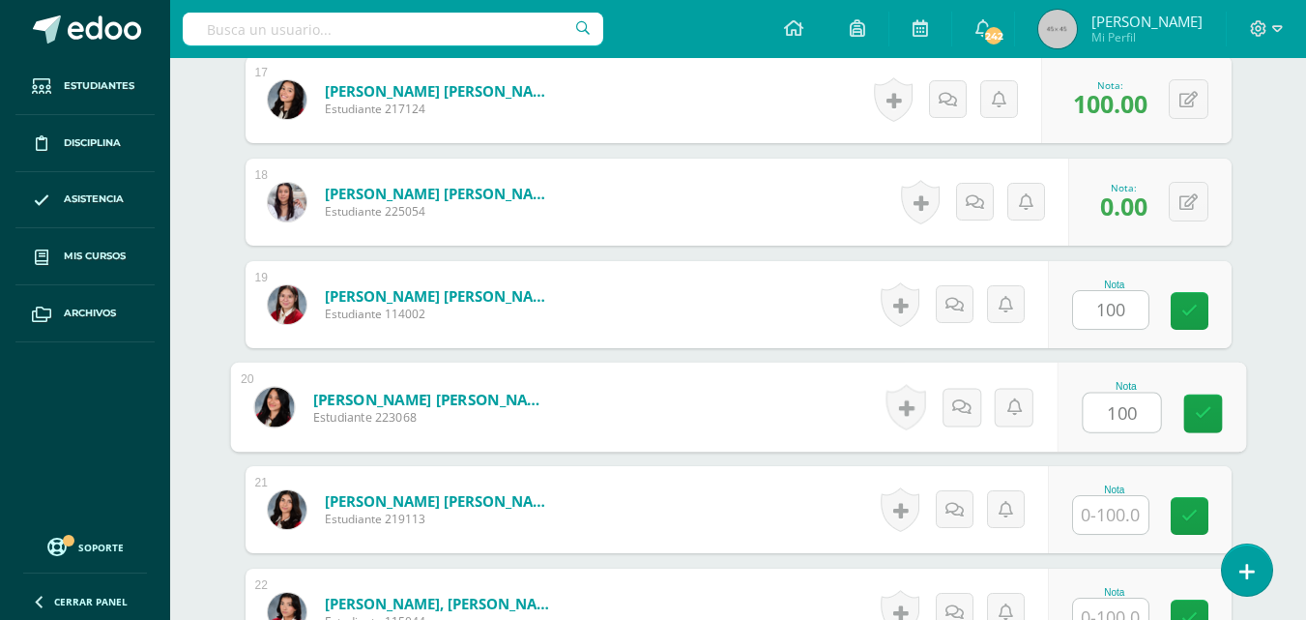
type input "100"
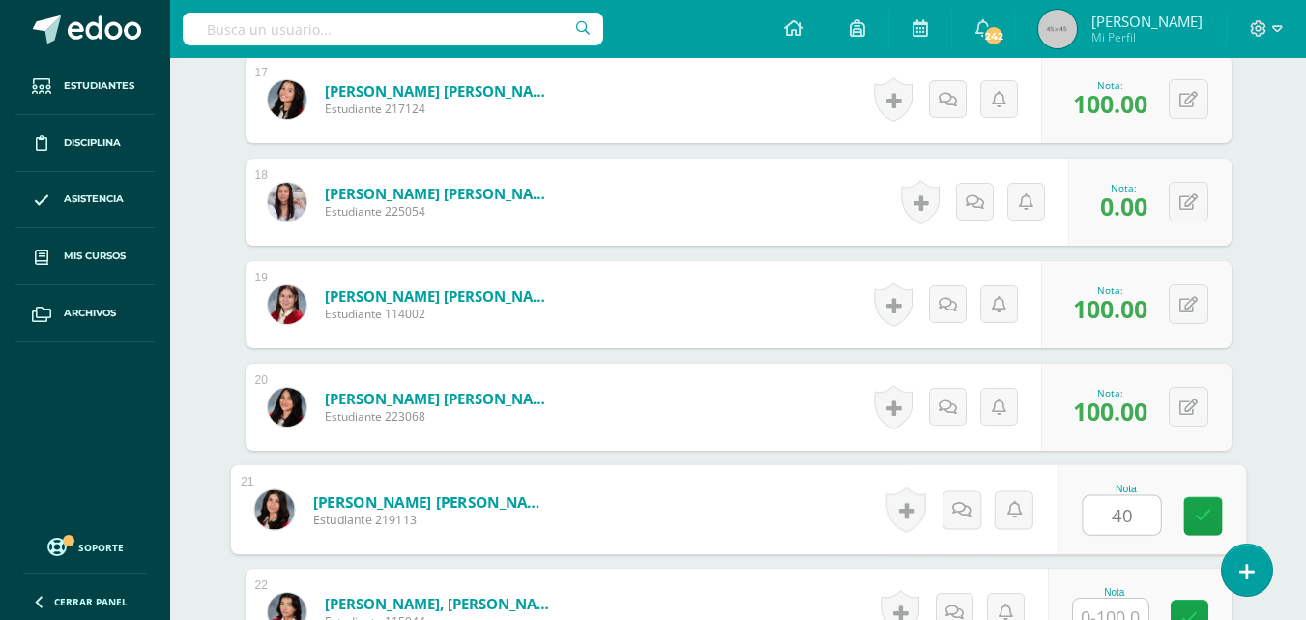
type input "40"
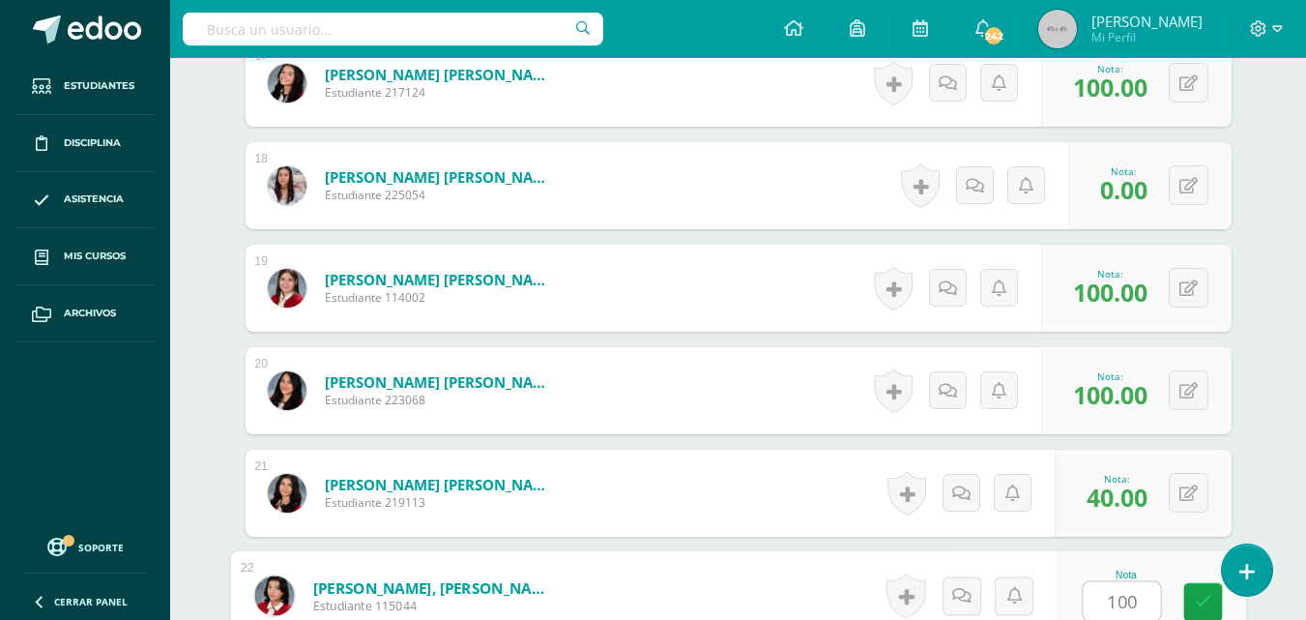
type input "100"
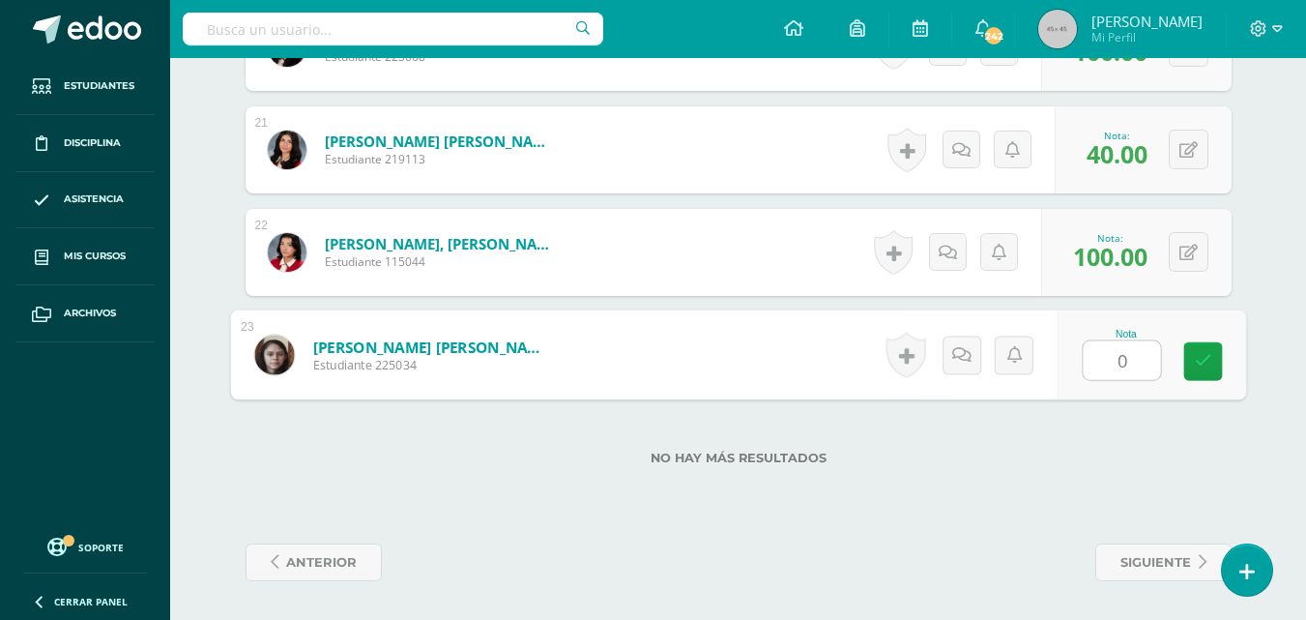
type input "0"
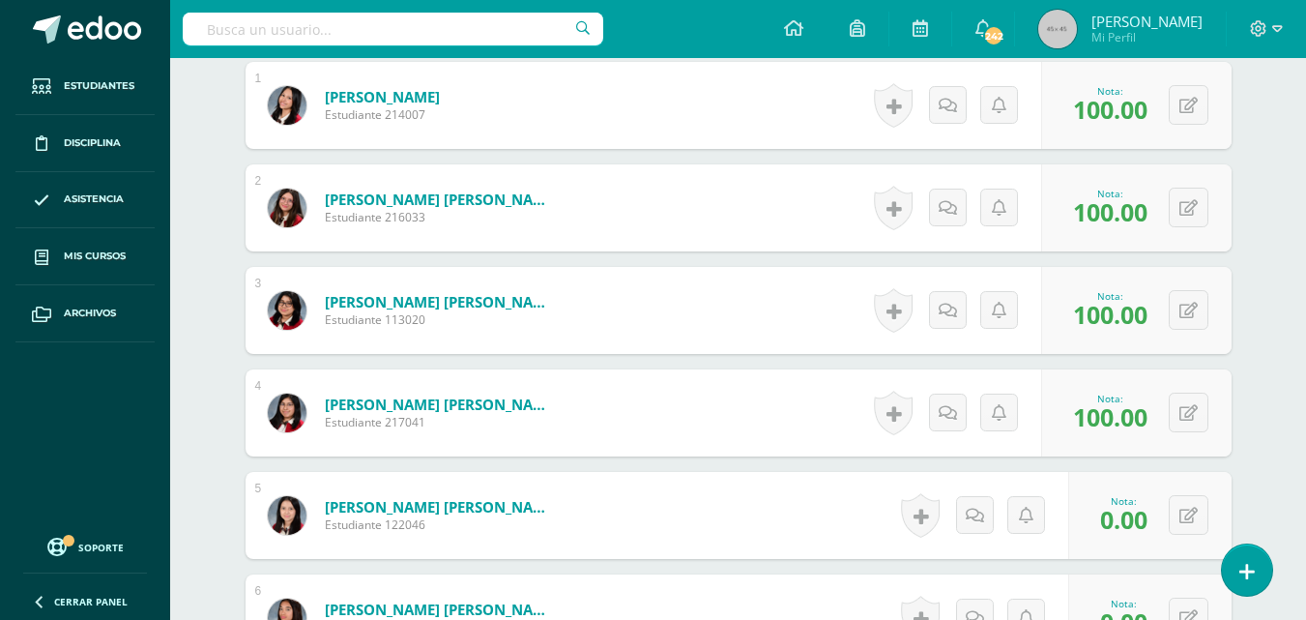
scroll to position [0, 0]
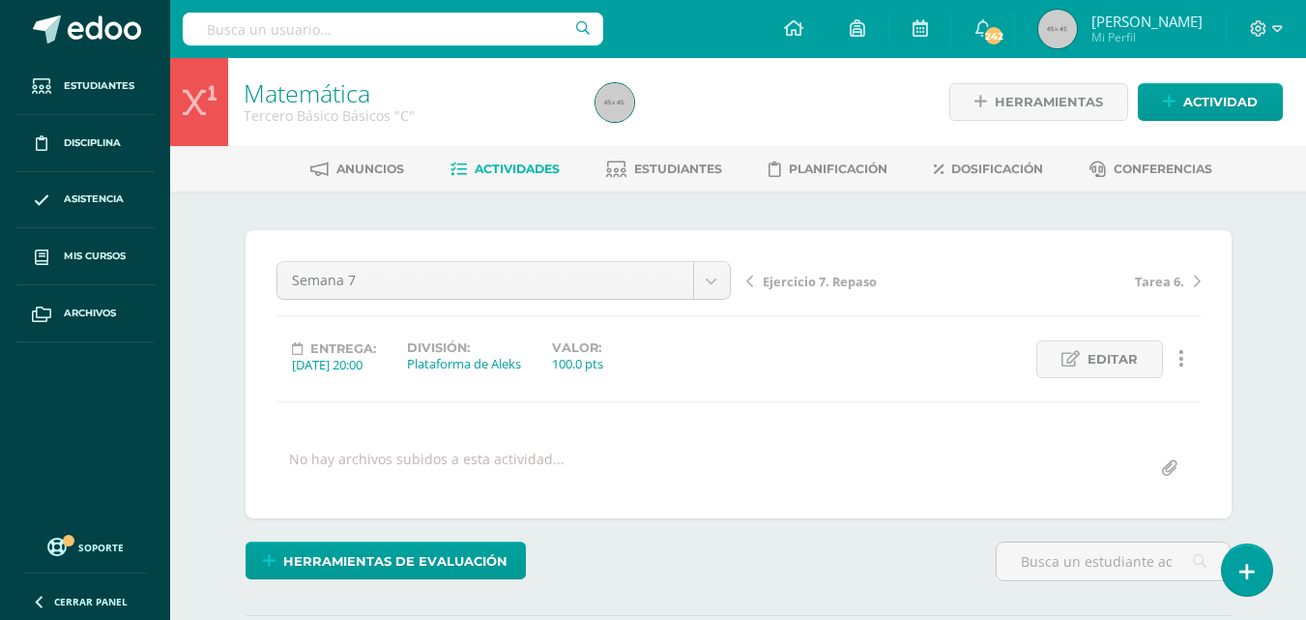
click at [1169, 280] on span "Tarea 6." at bounding box center [1159, 281] width 49 height 17
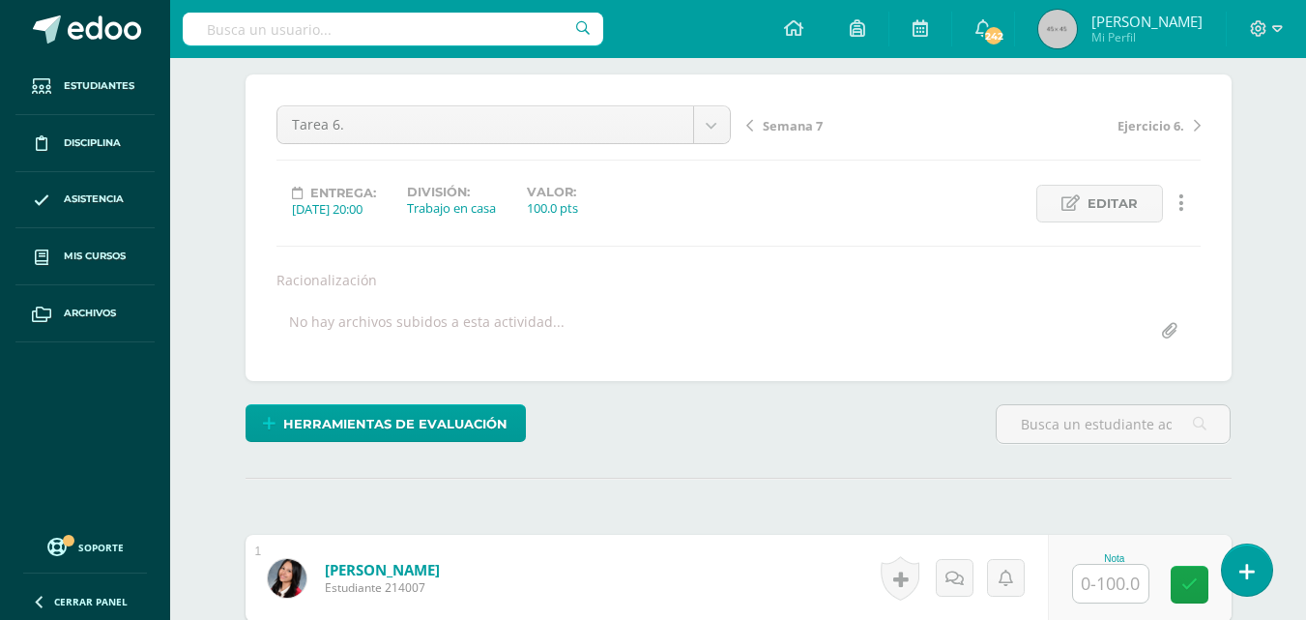
scroll to position [193, 0]
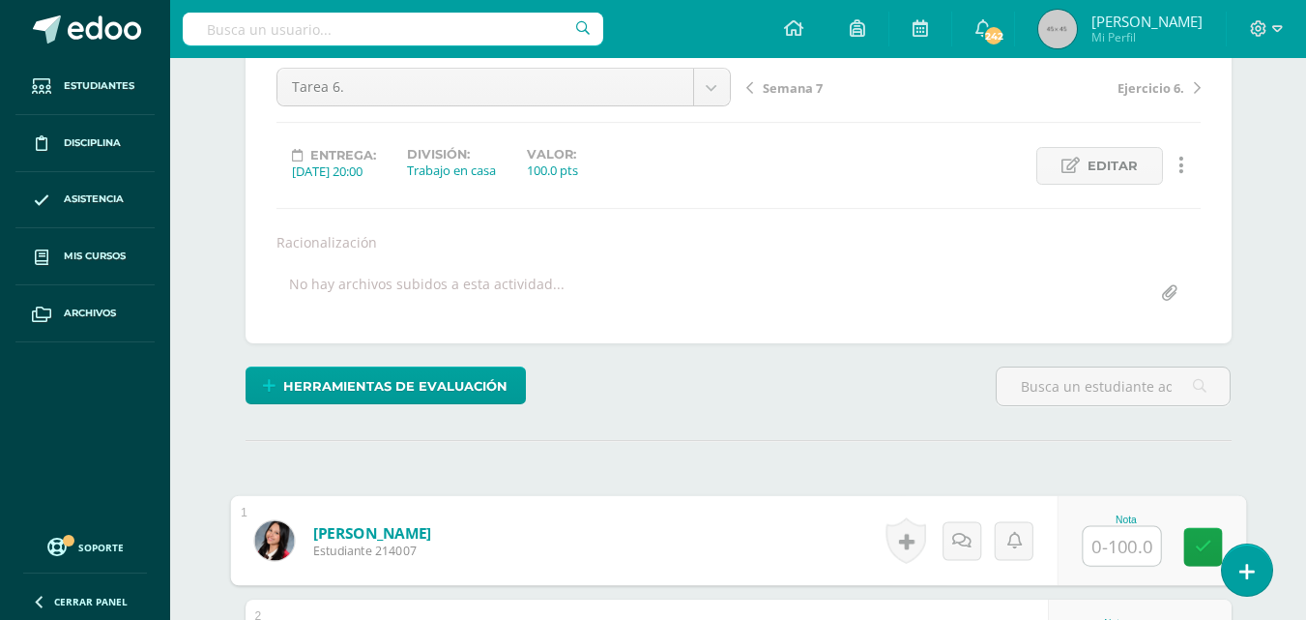
click at [1124, 548] on input "text" at bounding box center [1121, 546] width 77 height 39
type input "100"
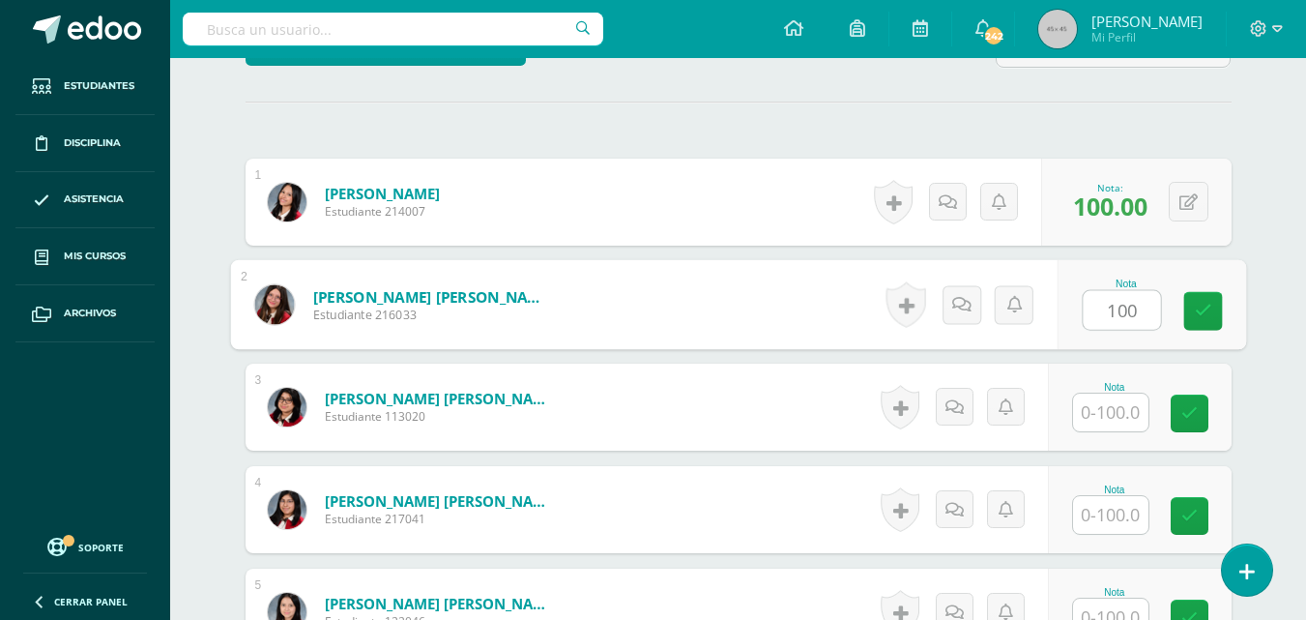
type input "100"
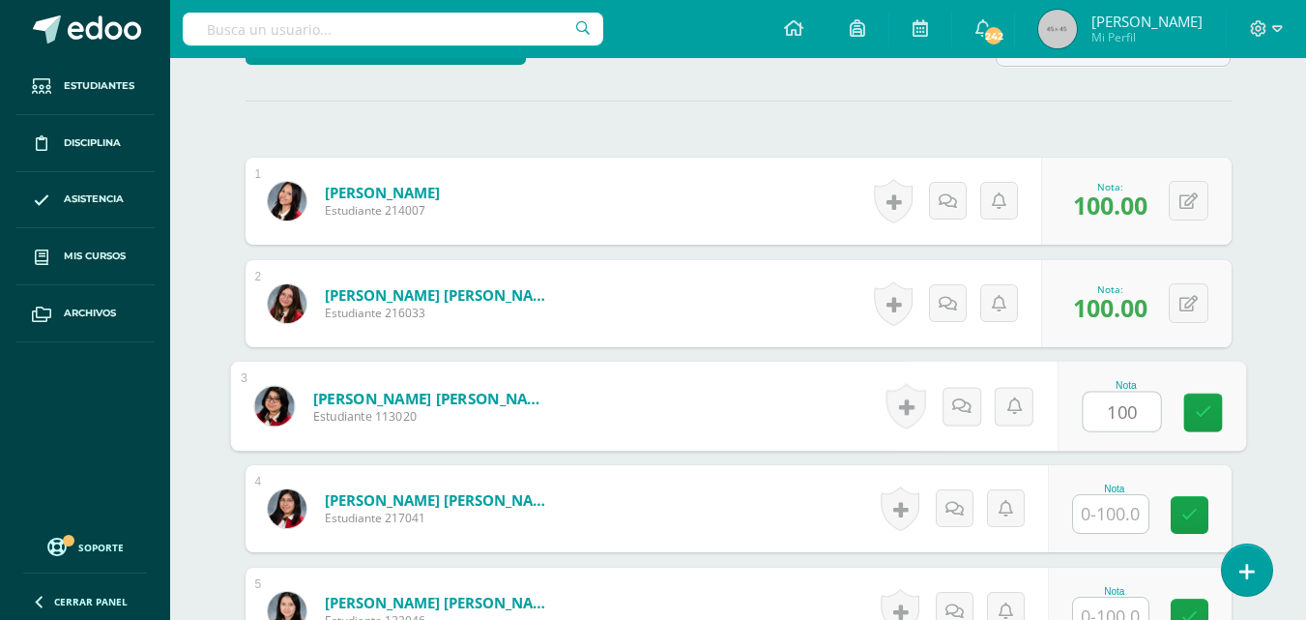
scroll to position [534, 0]
type input "100"
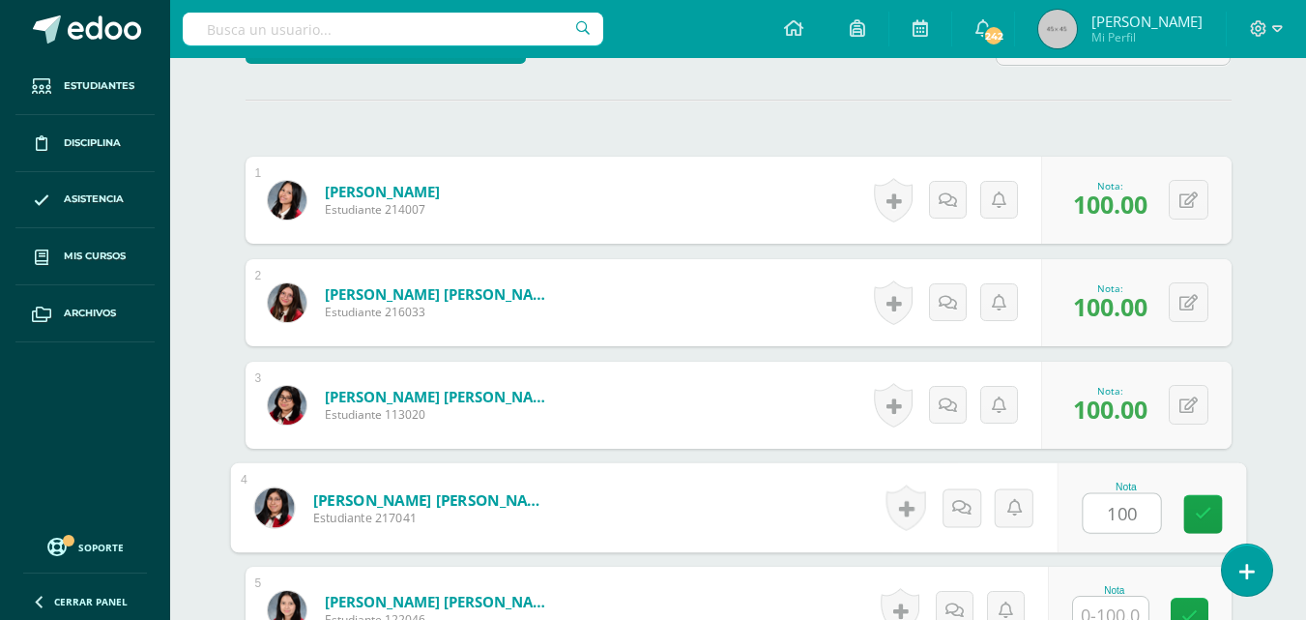
type input "100"
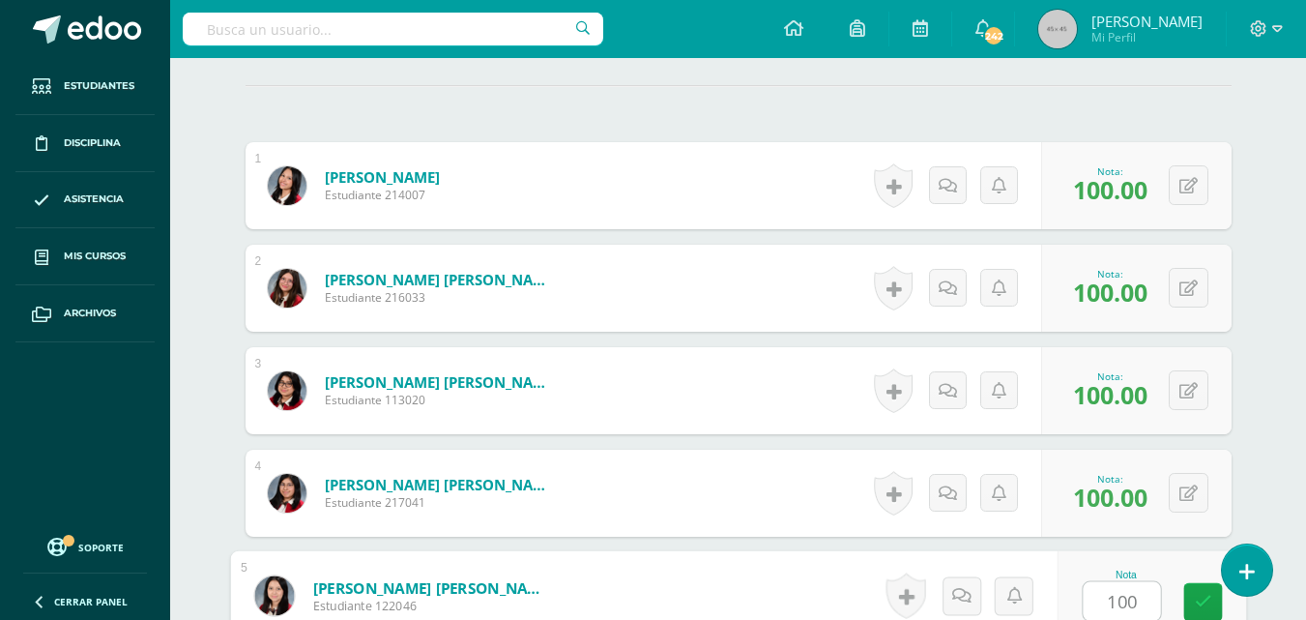
type input "100"
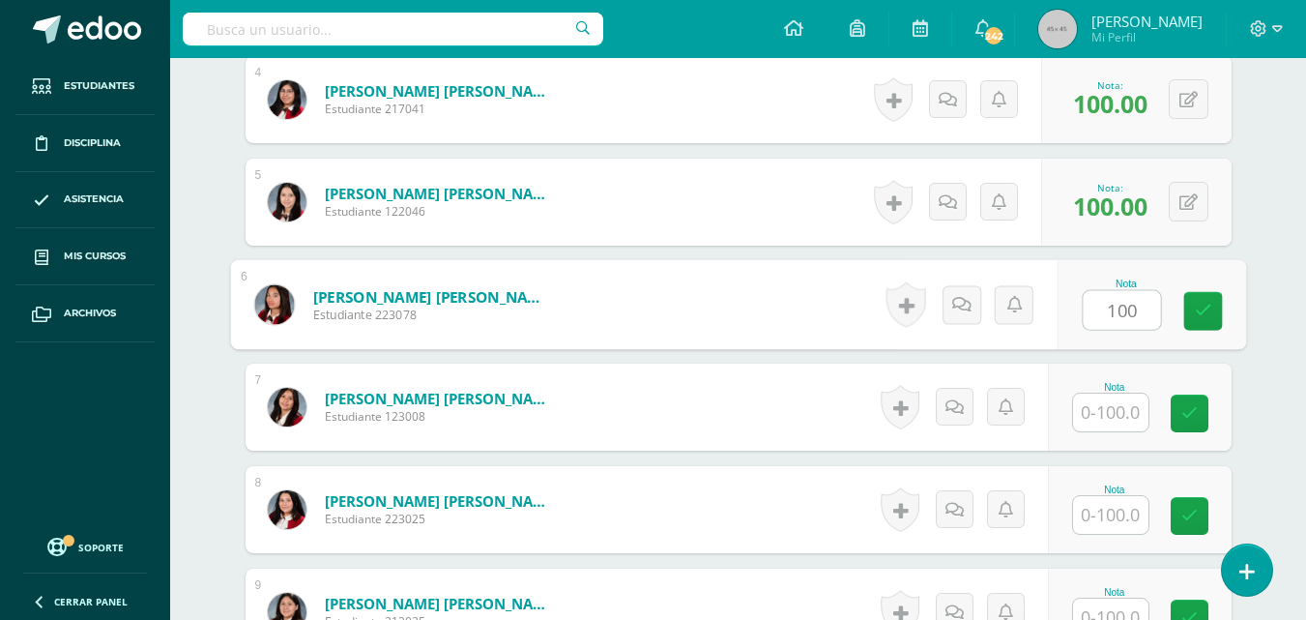
type input "100"
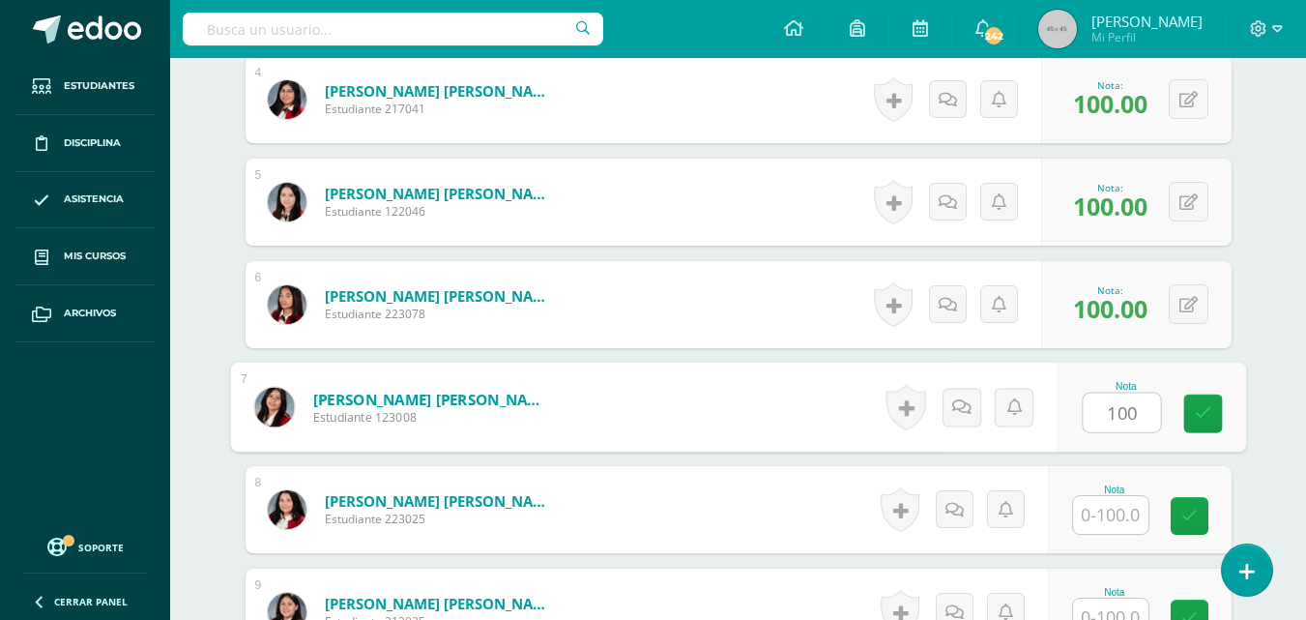
type input "100"
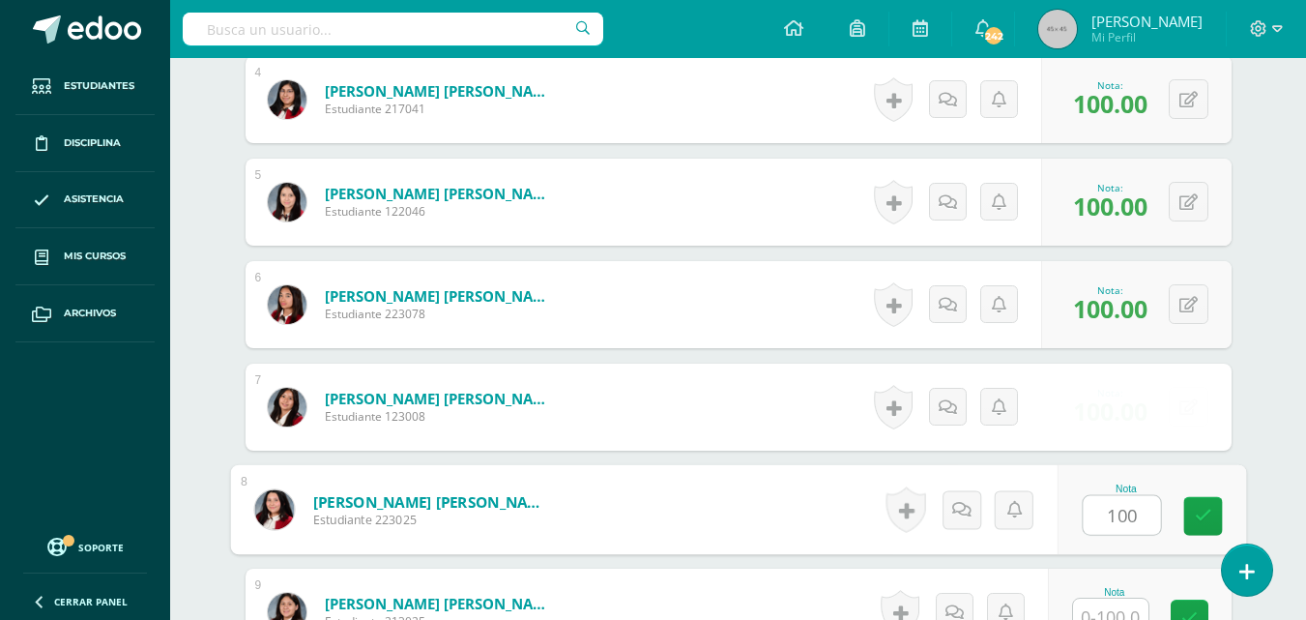
type input "100"
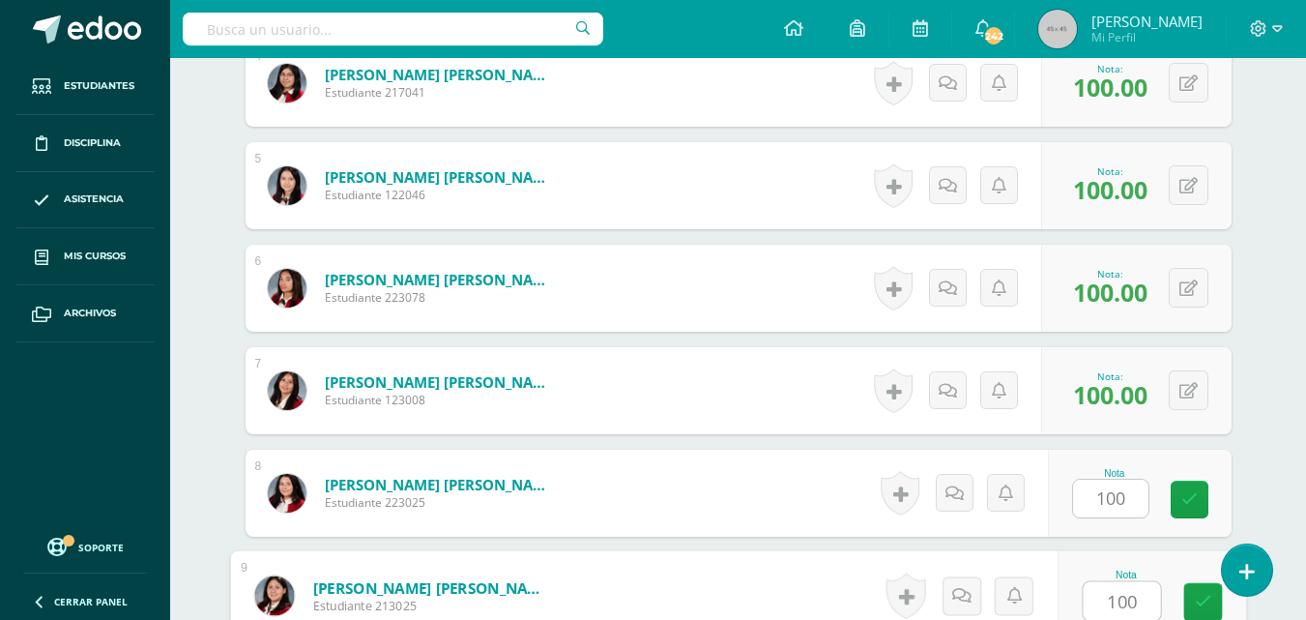
type input "100"
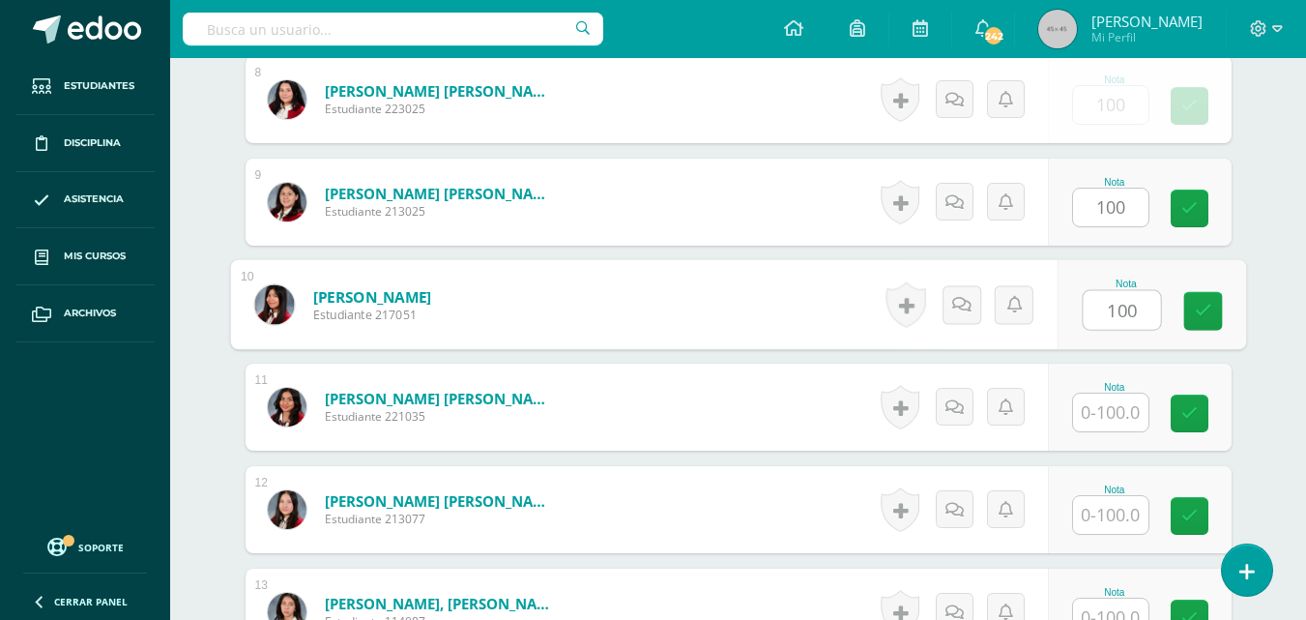
type input "100"
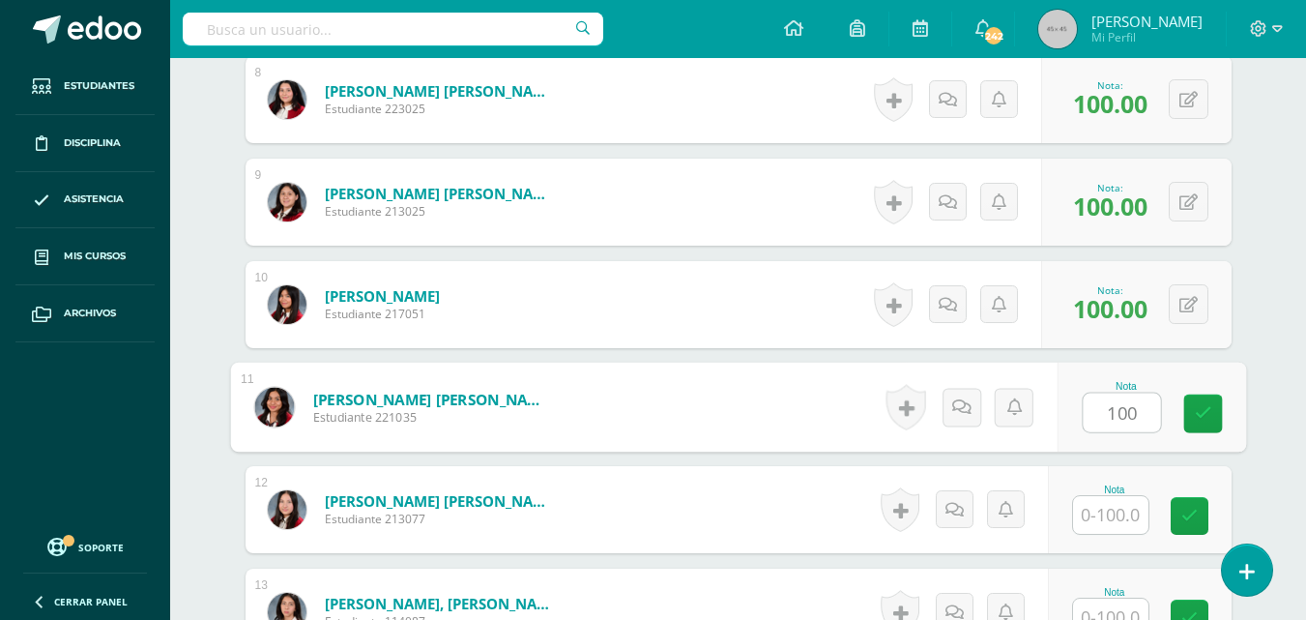
type input "100"
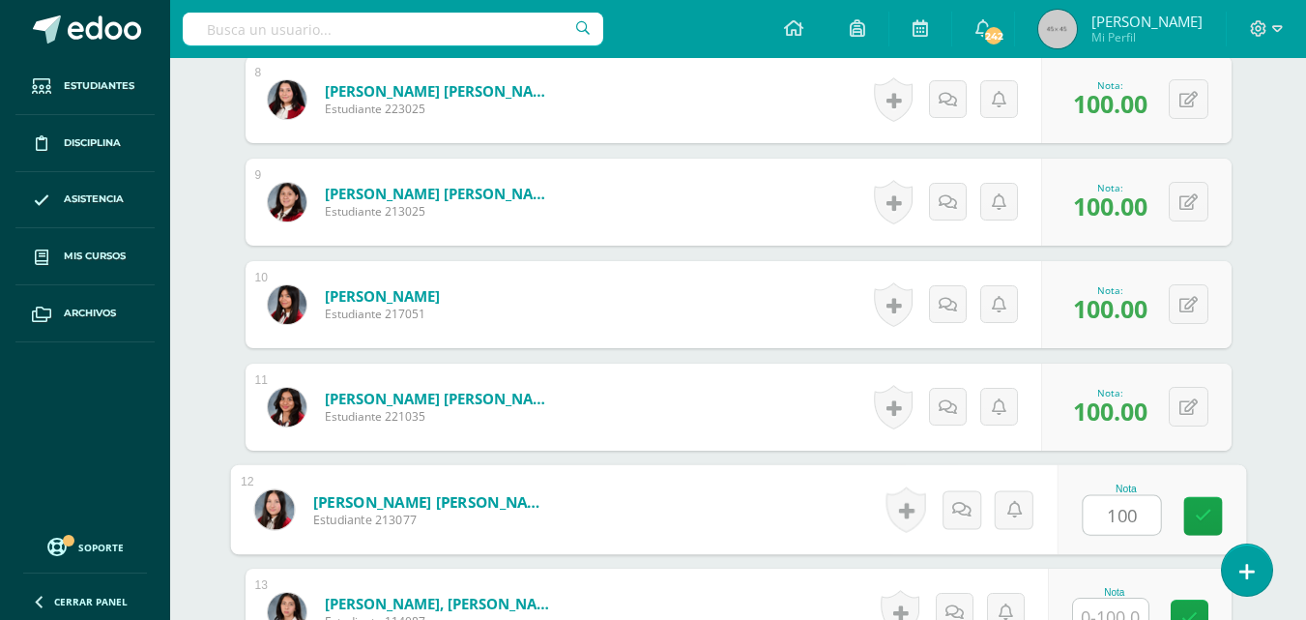
type input "100"
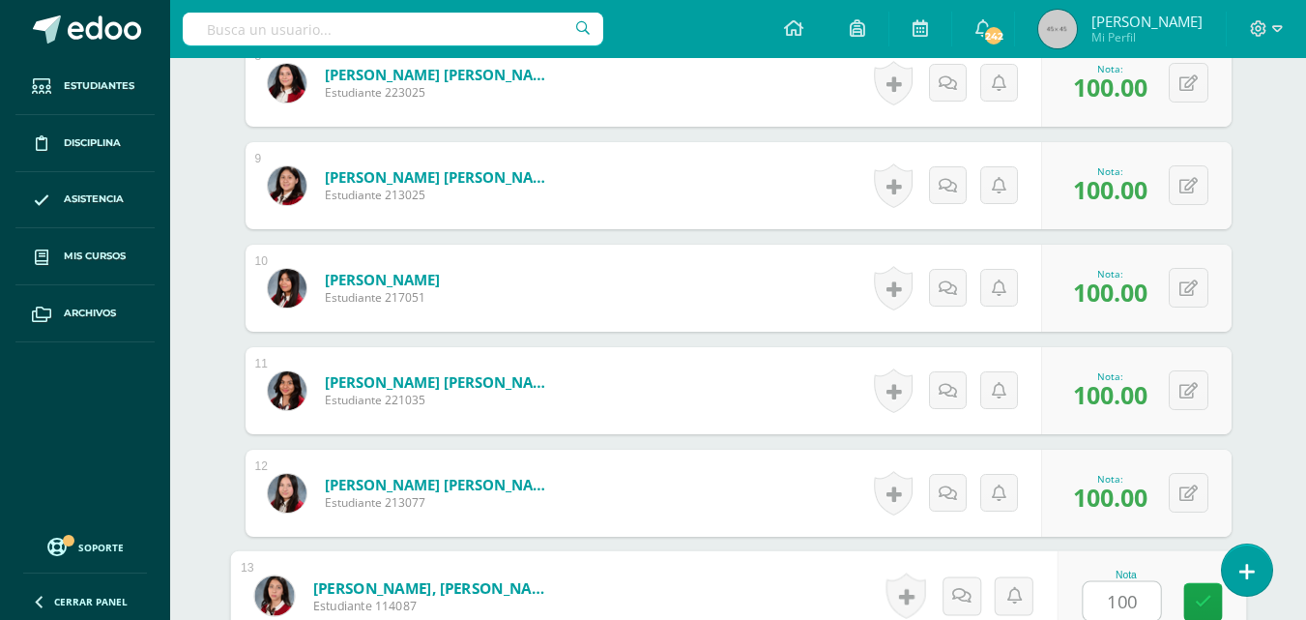
type input "100"
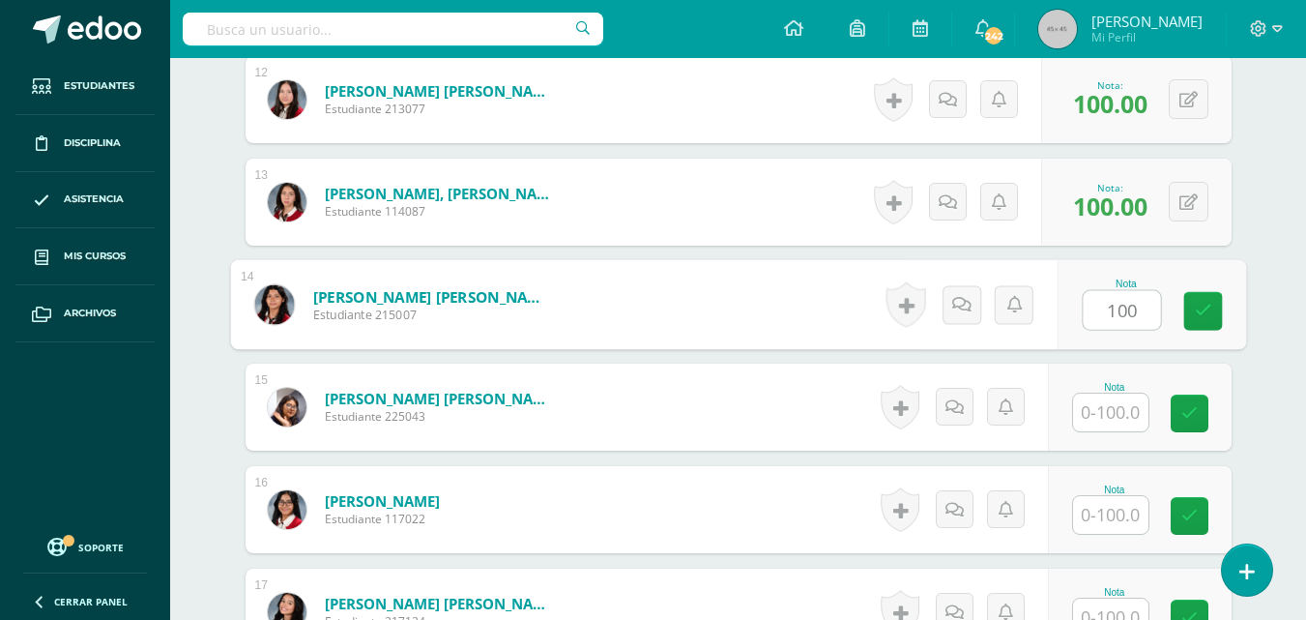
type input "100"
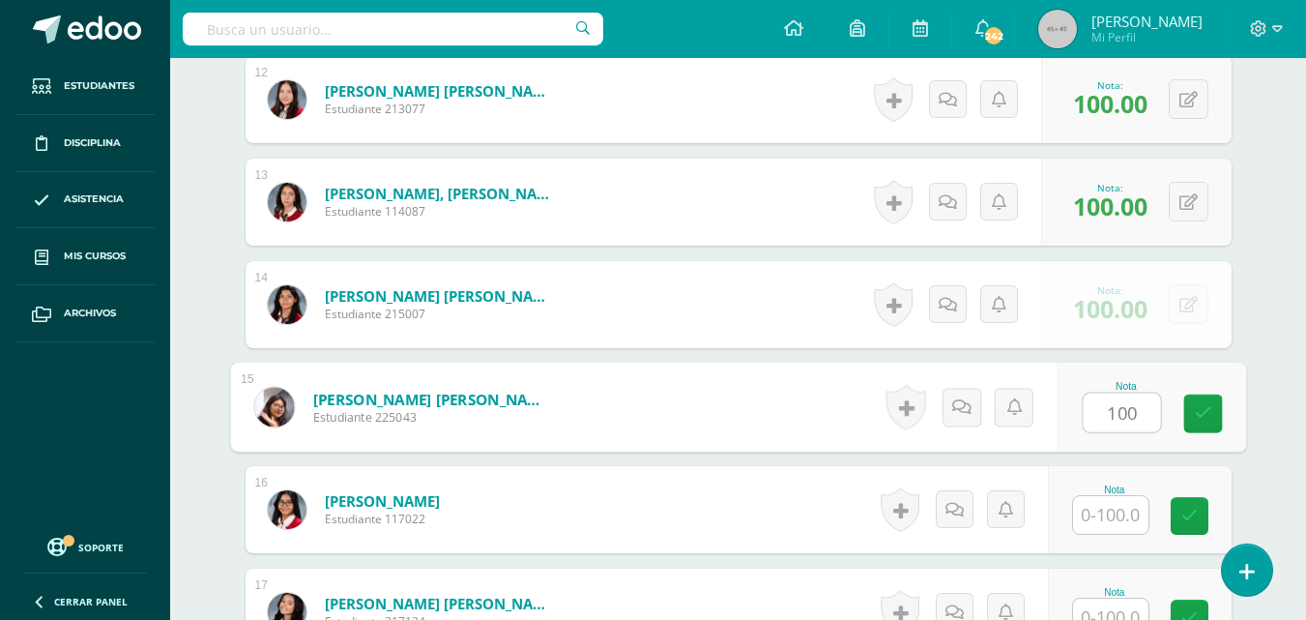
type input "100"
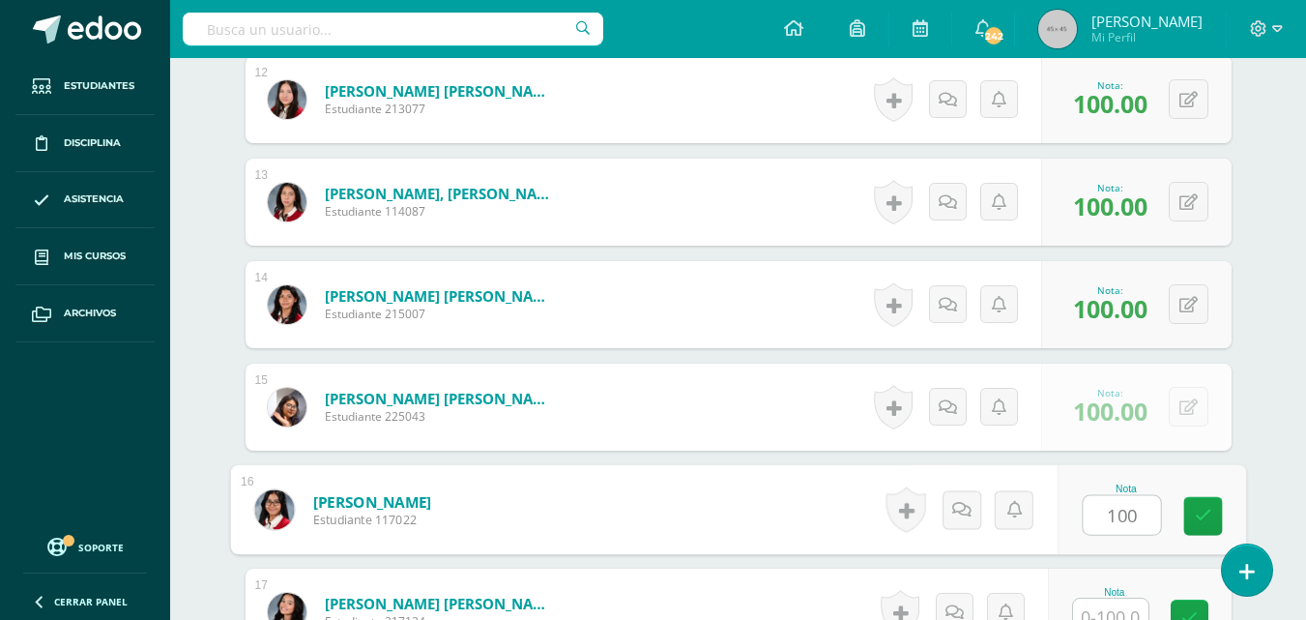
type input "100"
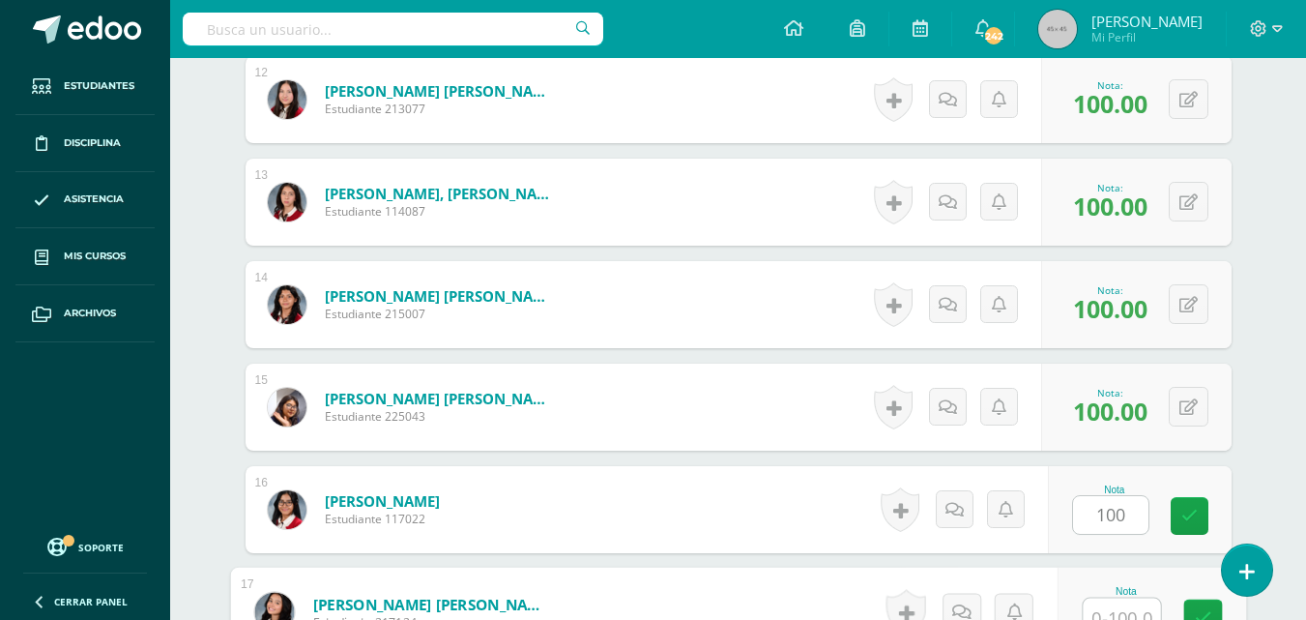
scroll to position [1778, 0]
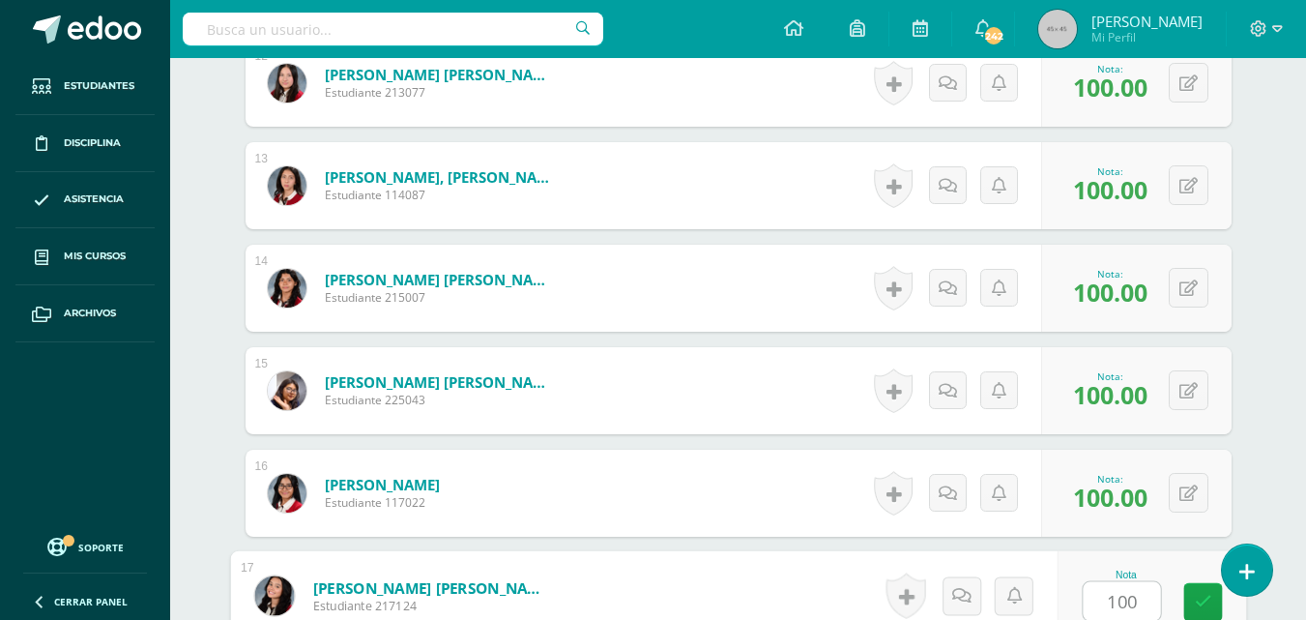
type input "100"
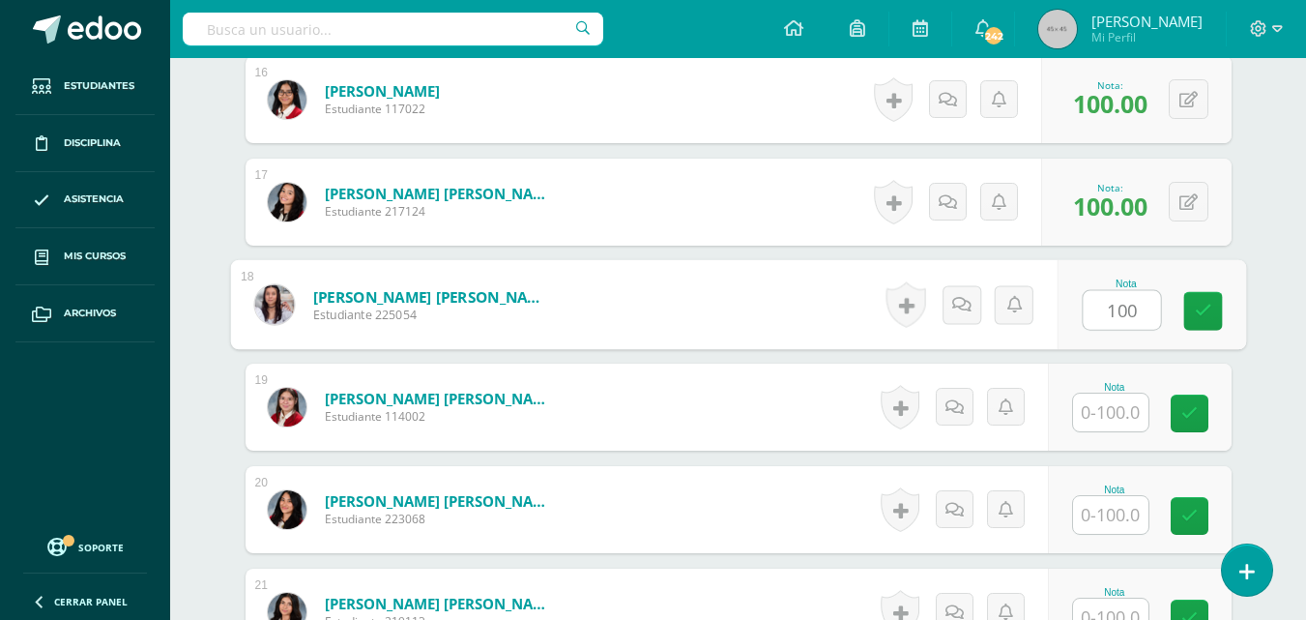
type input "100"
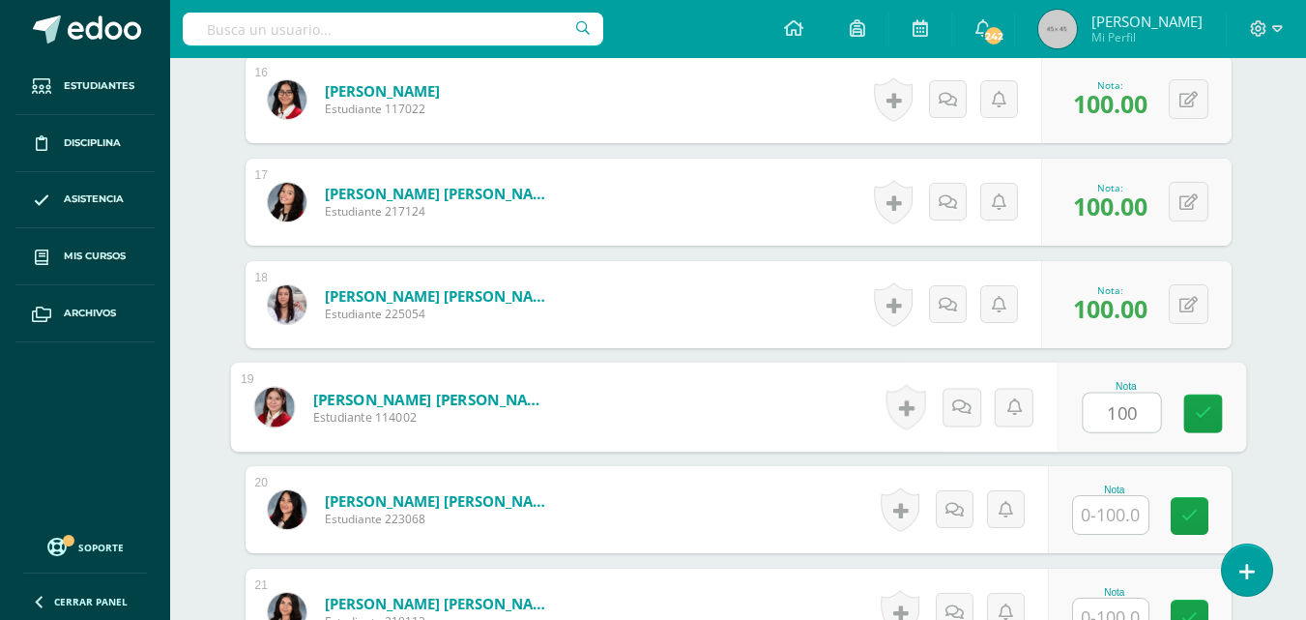
type input "100"
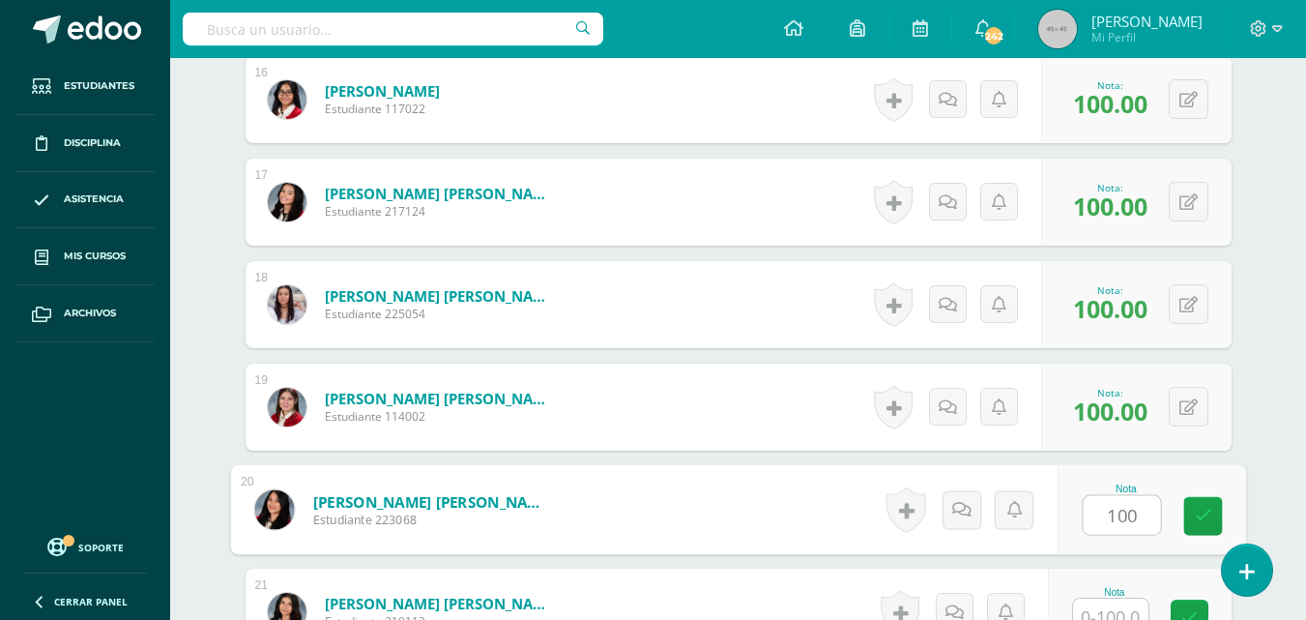
type input "100"
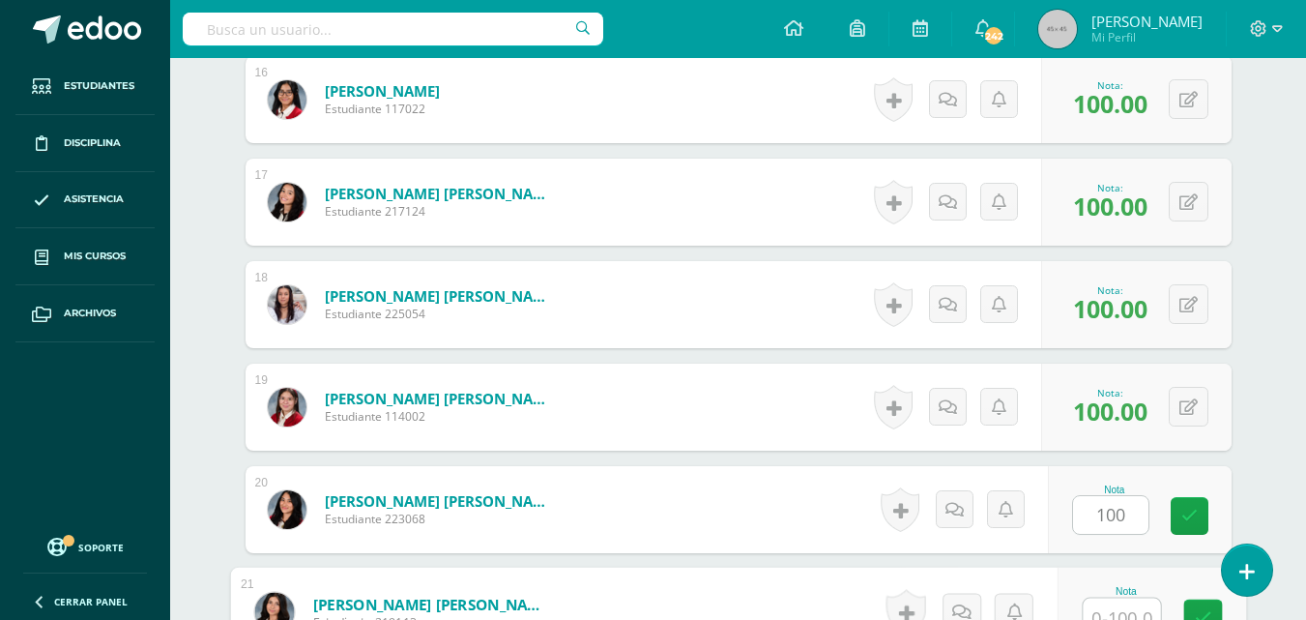
scroll to position [2188, 0]
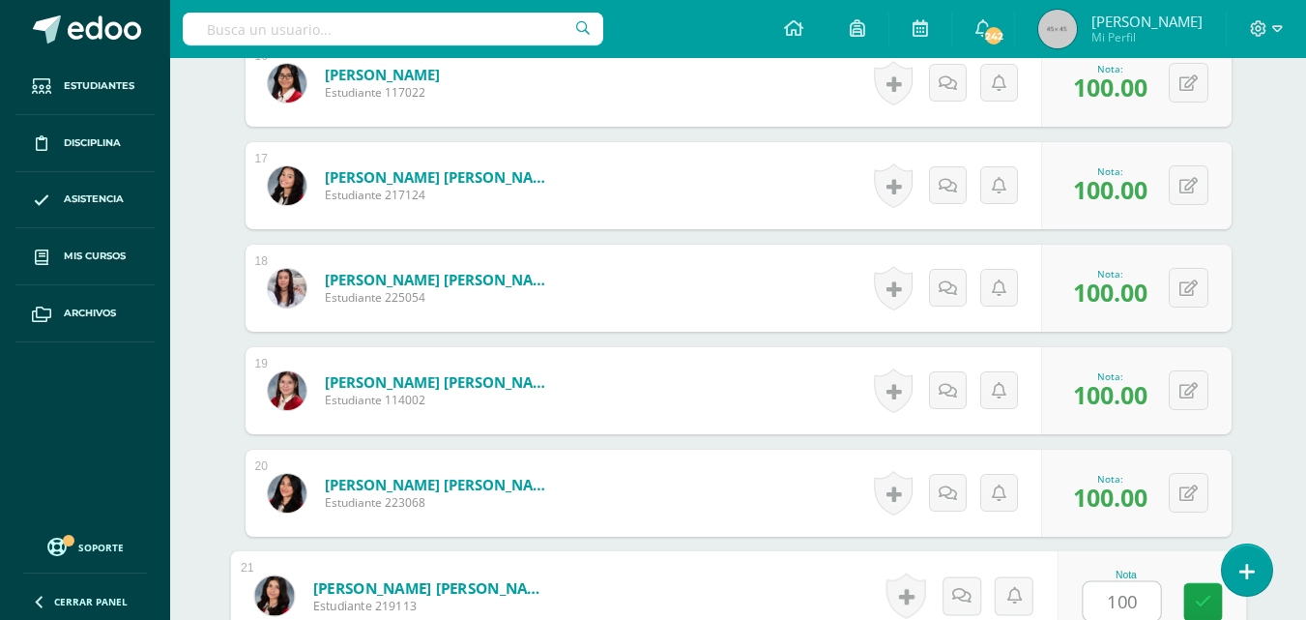
type input "100"
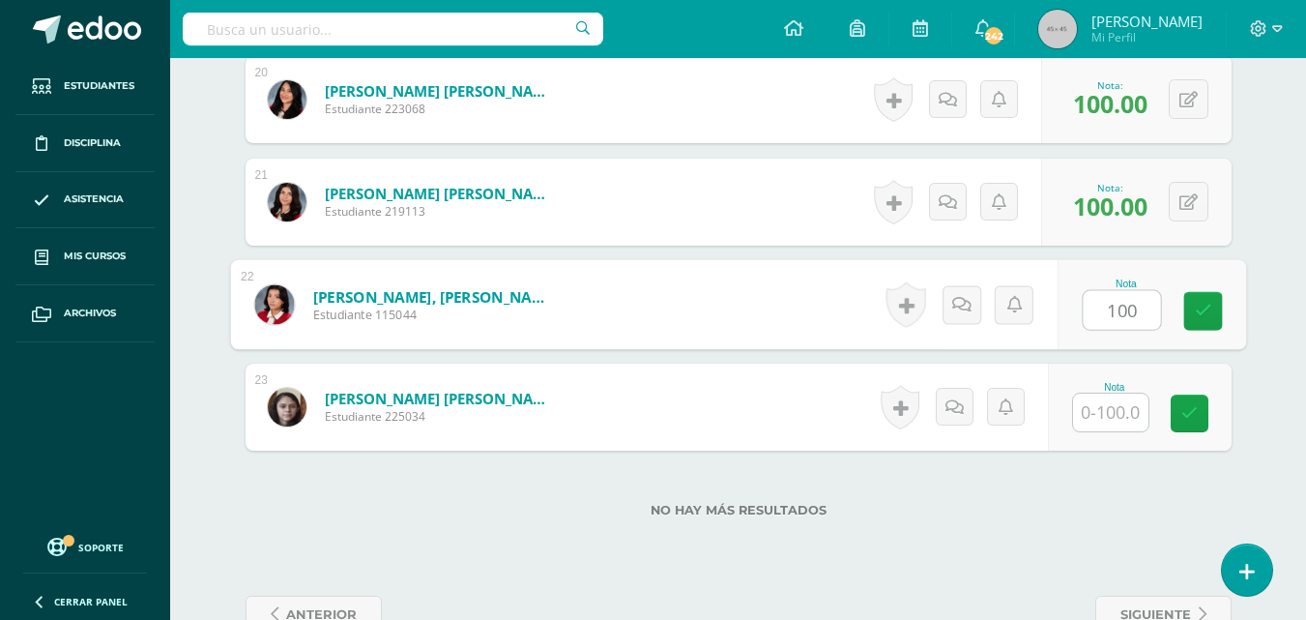
type input "100"
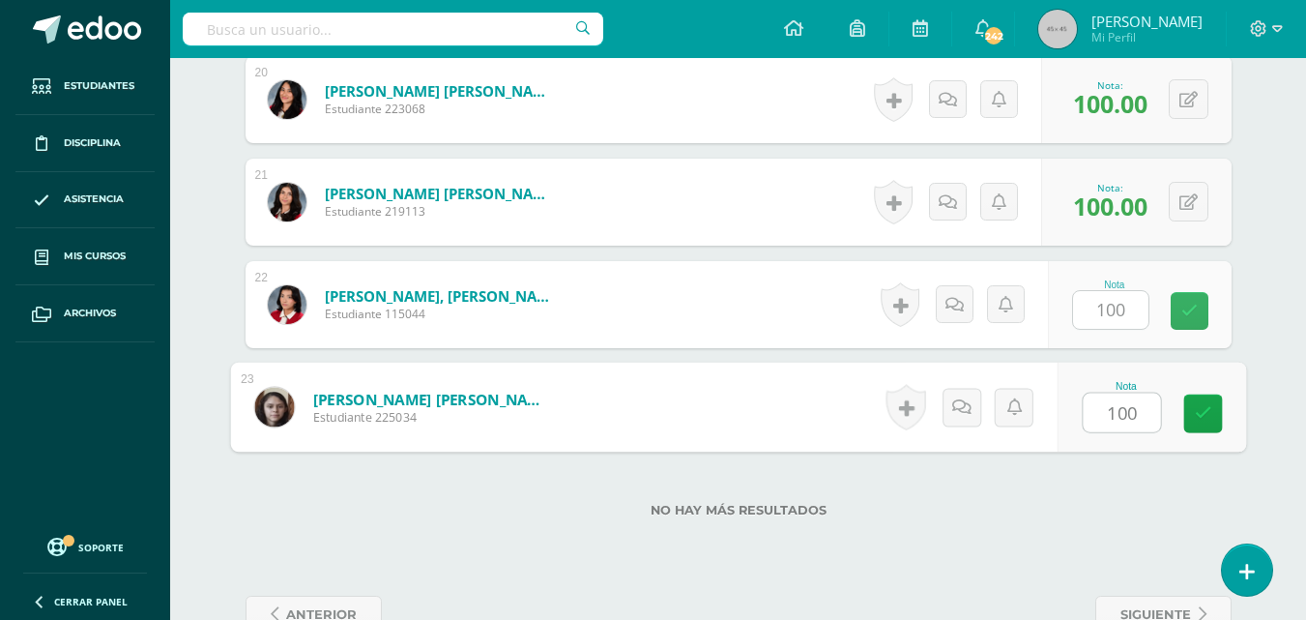
type input "100"
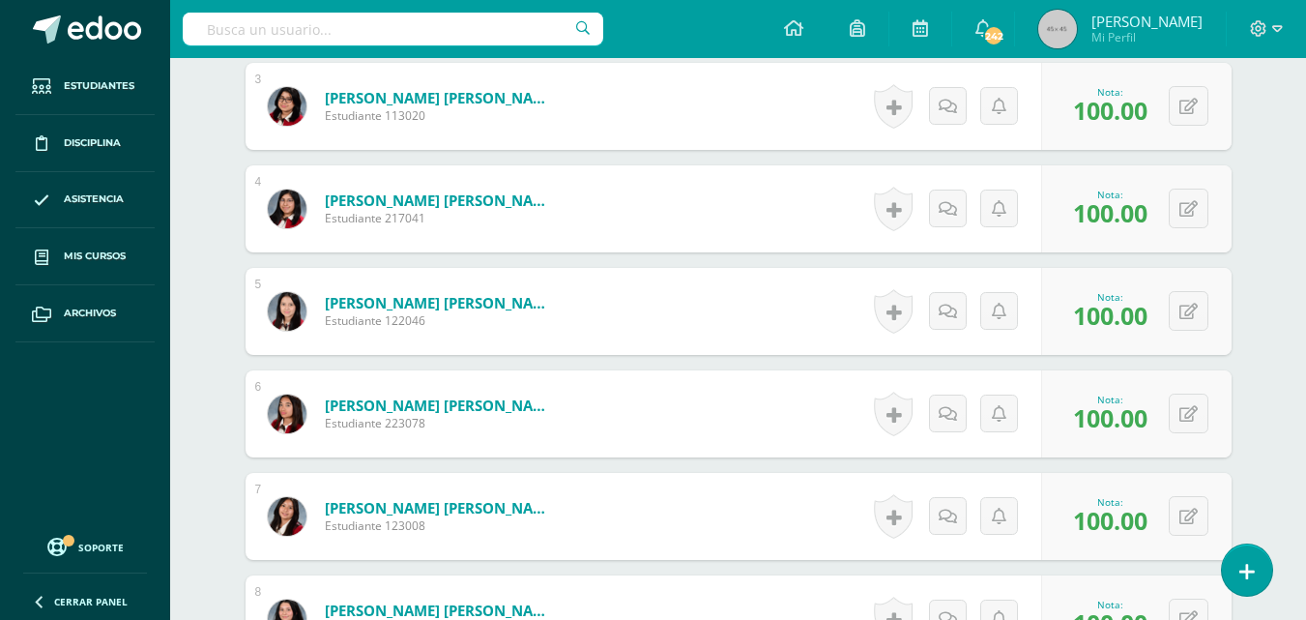
scroll to position [0, 0]
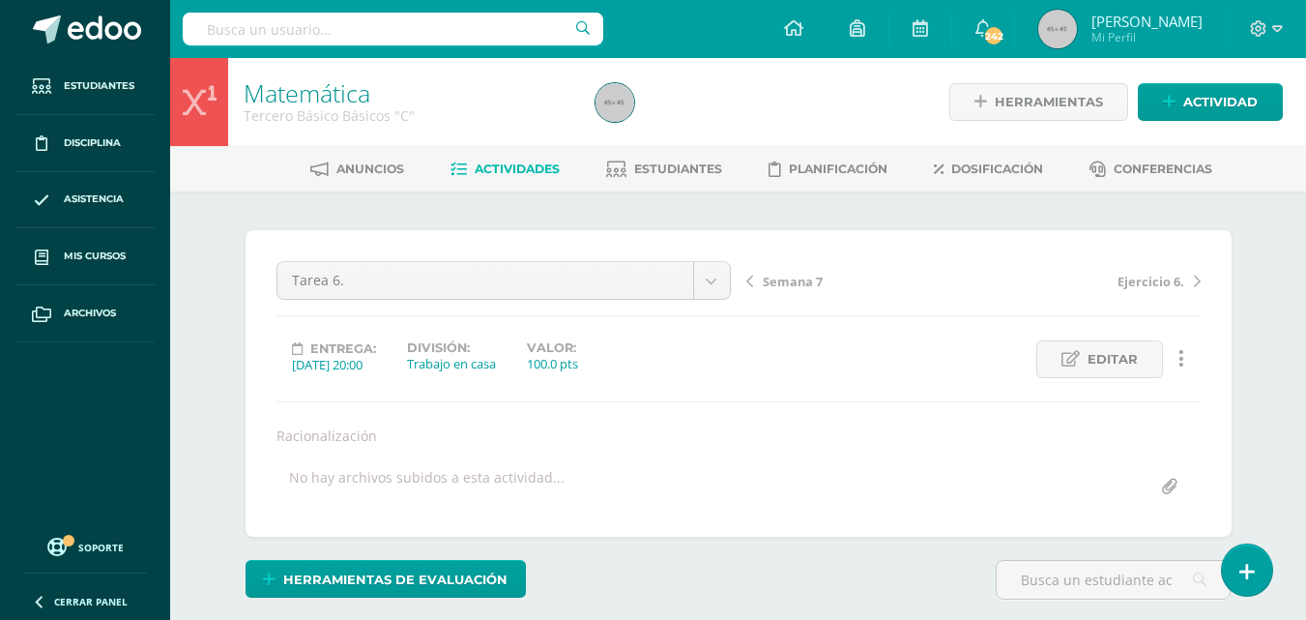
click at [1138, 280] on span "Ejercicio 6." at bounding box center [1151, 281] width 67 height 17
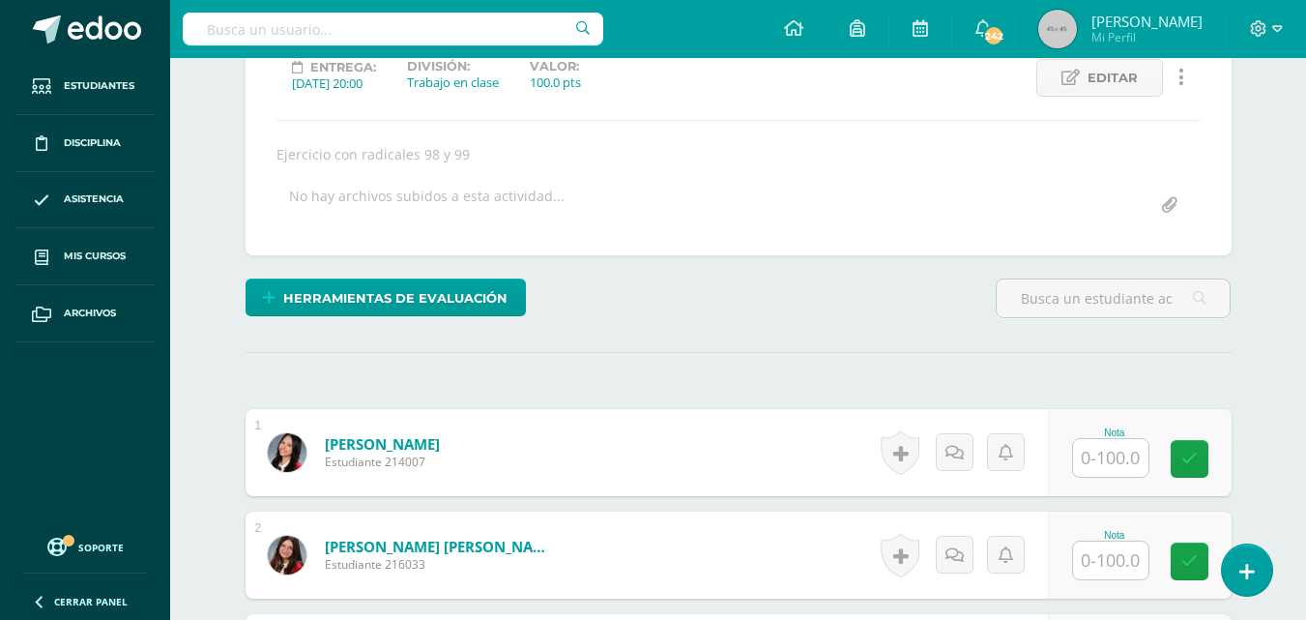
scroll to position [282, 0]
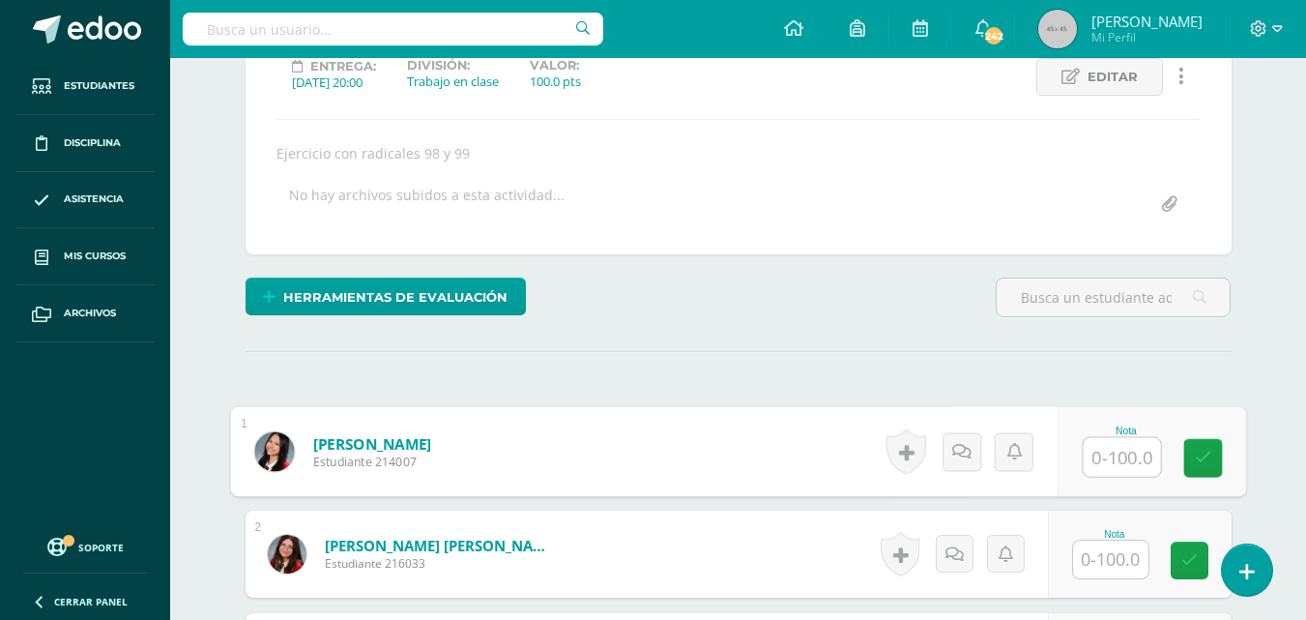
click at [1115, 454] on input "text" at bounding box center [1121, 457] width 77 height 39
type input "100"
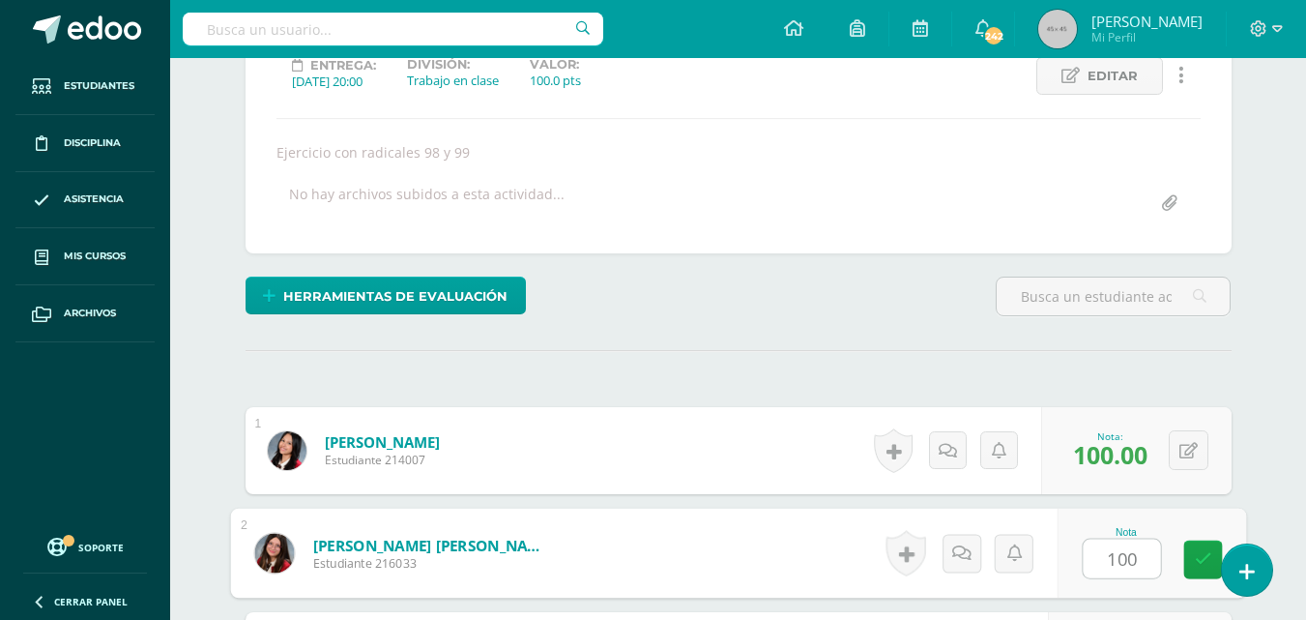
type input "100"
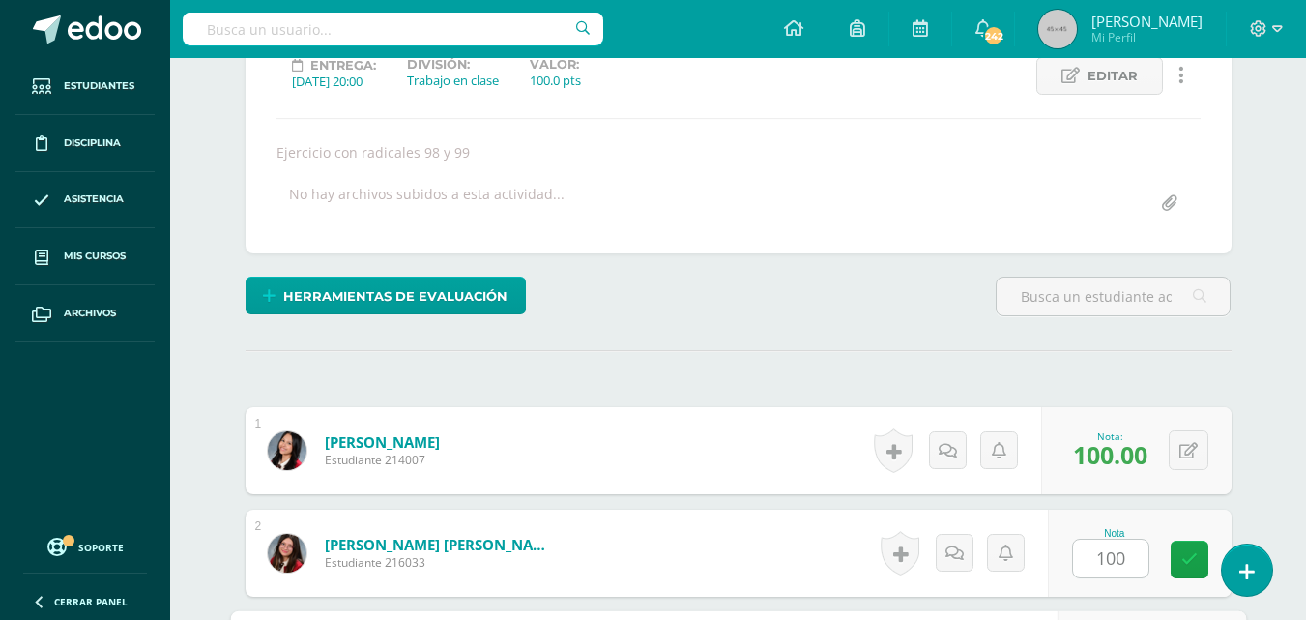
scroll to position [634, 0]
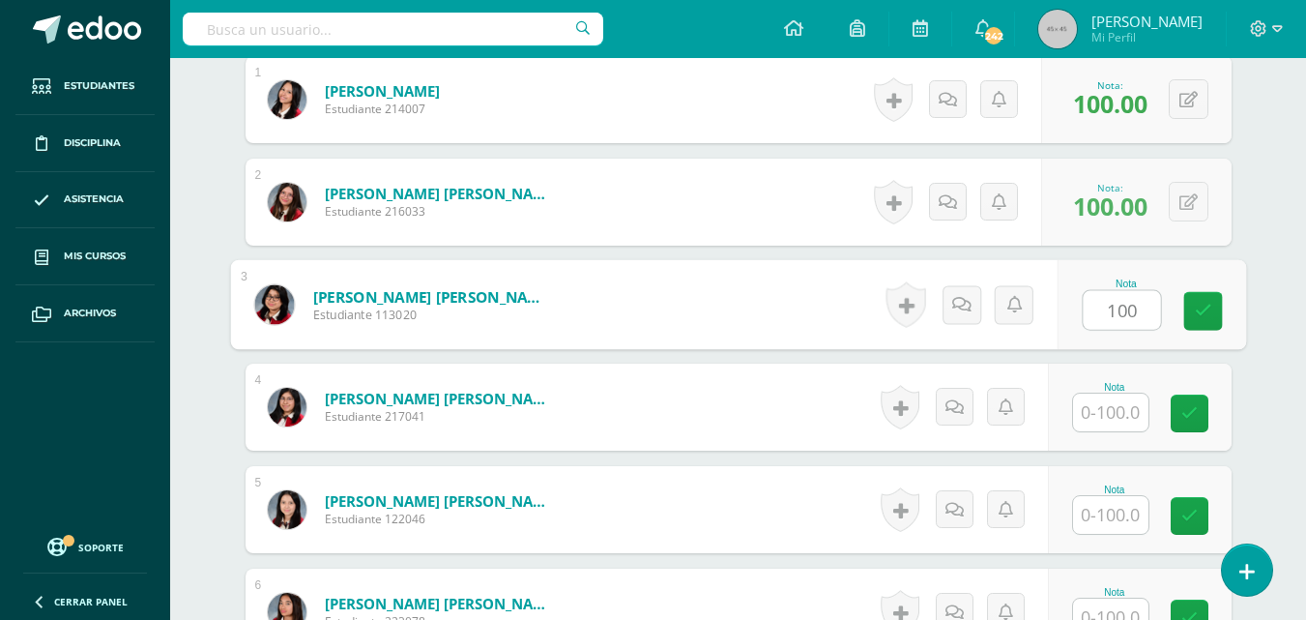
type input "100"
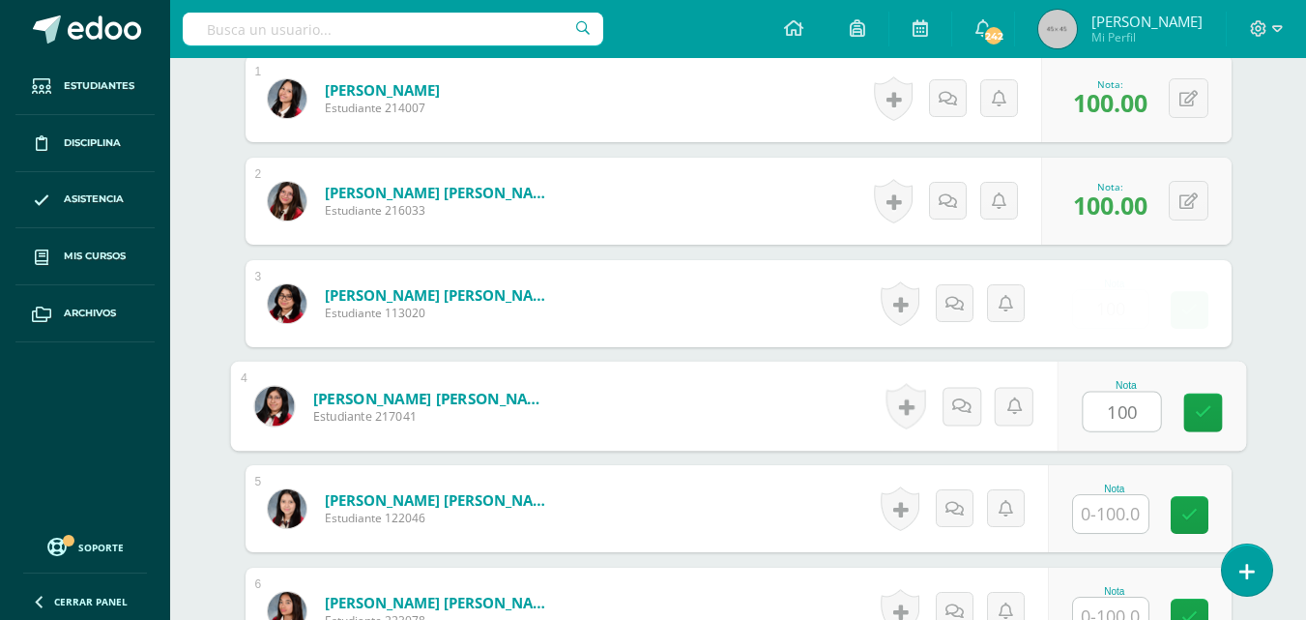
type input "100"
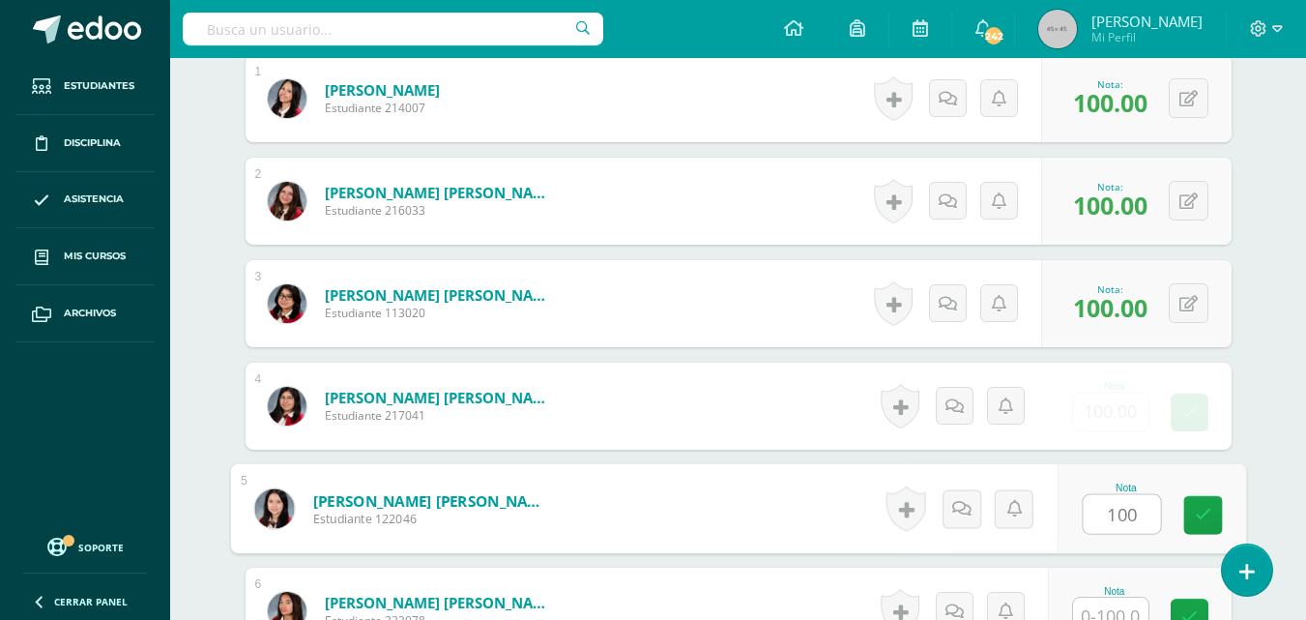
type input "100"
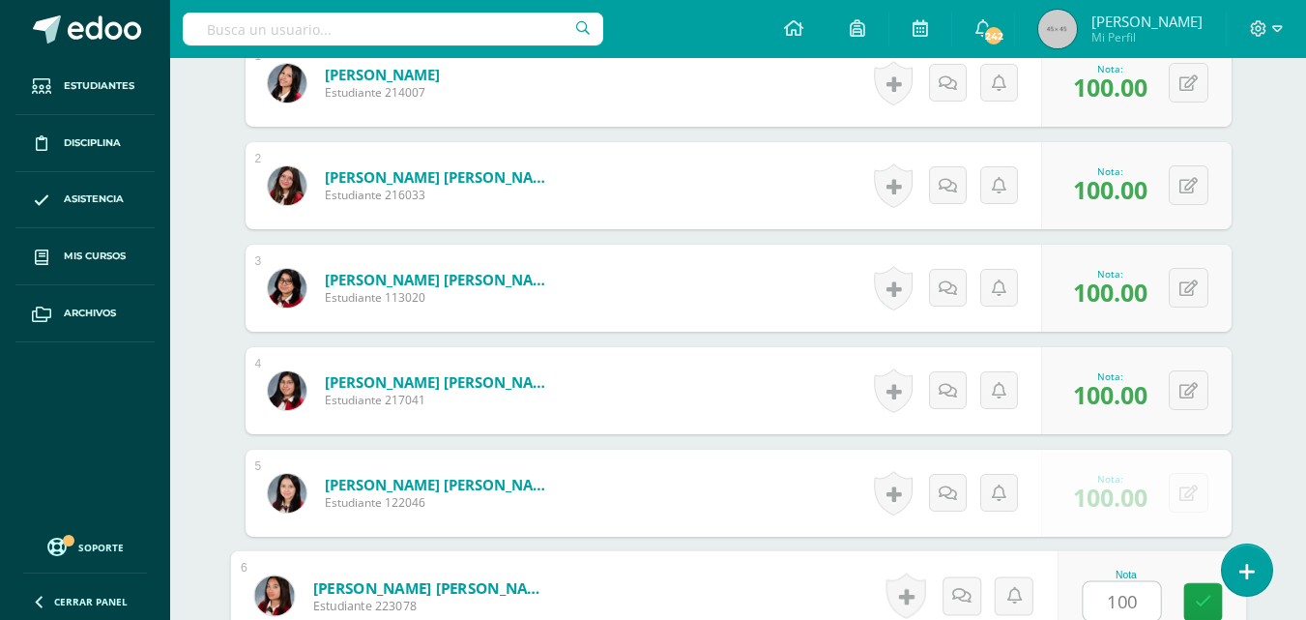
type input "100"
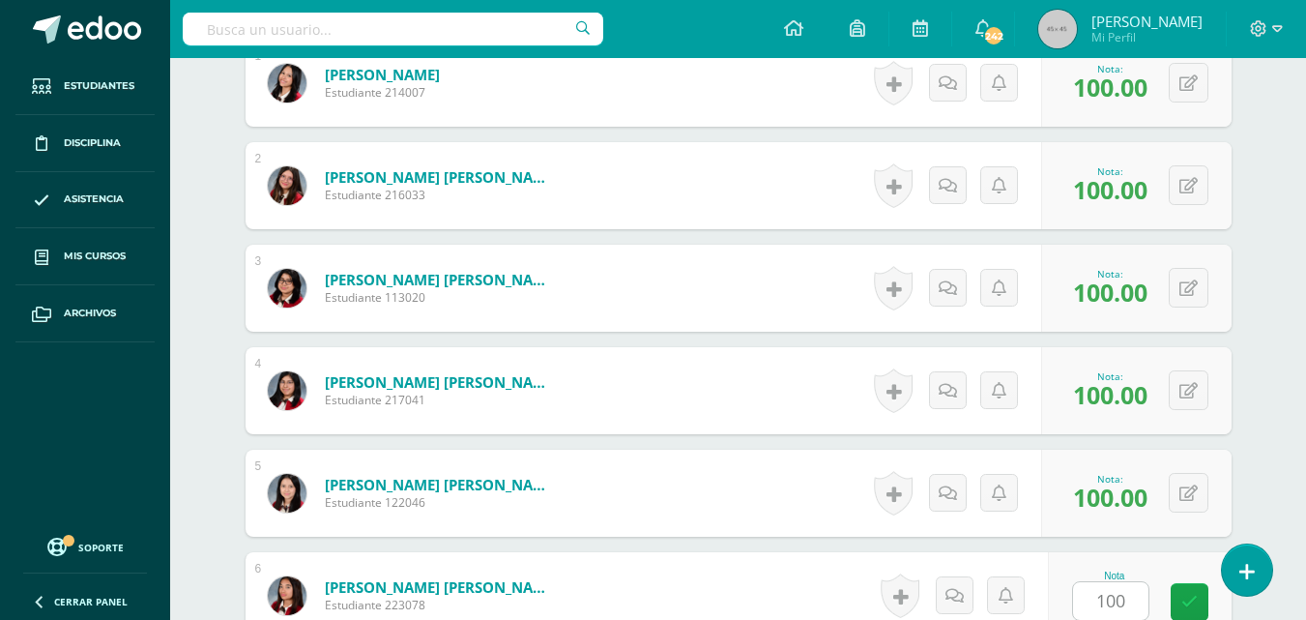
scroll to position [1044, 0]
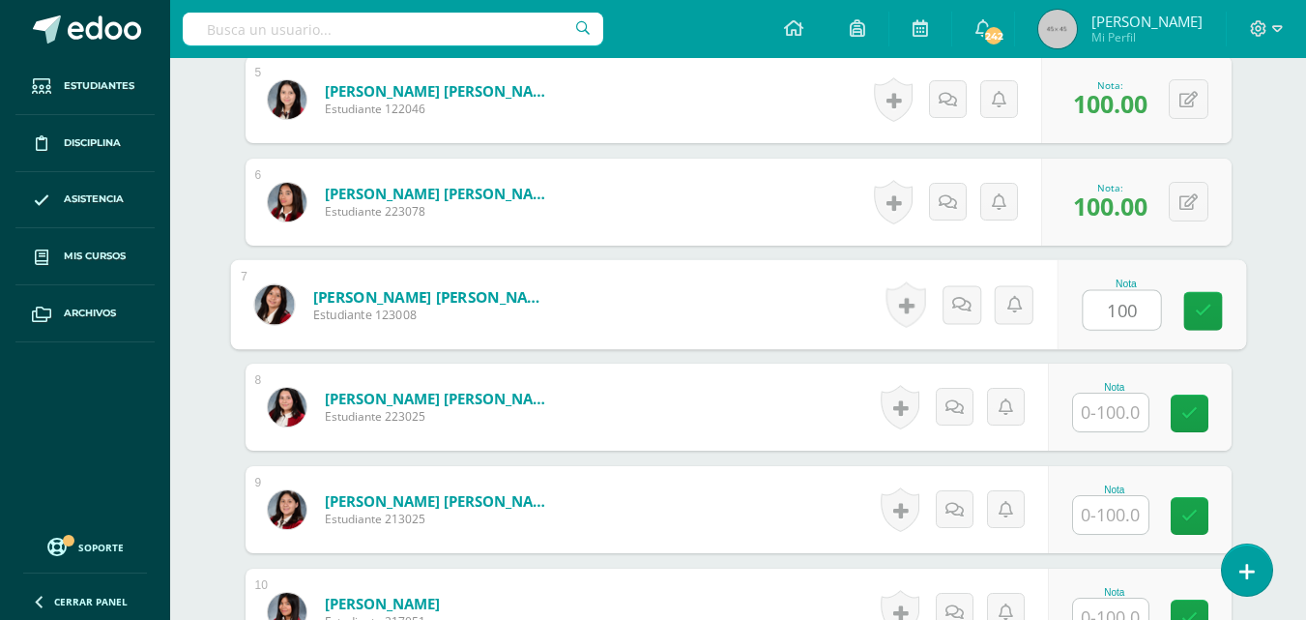
type input "100"
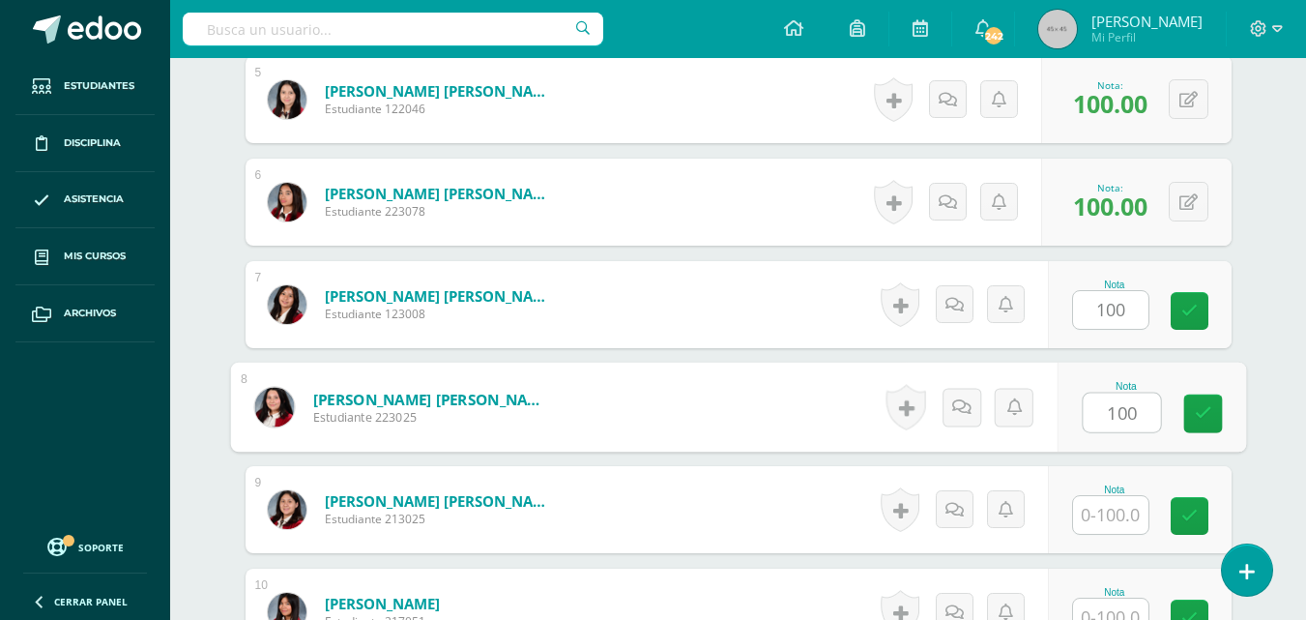
type input "100"
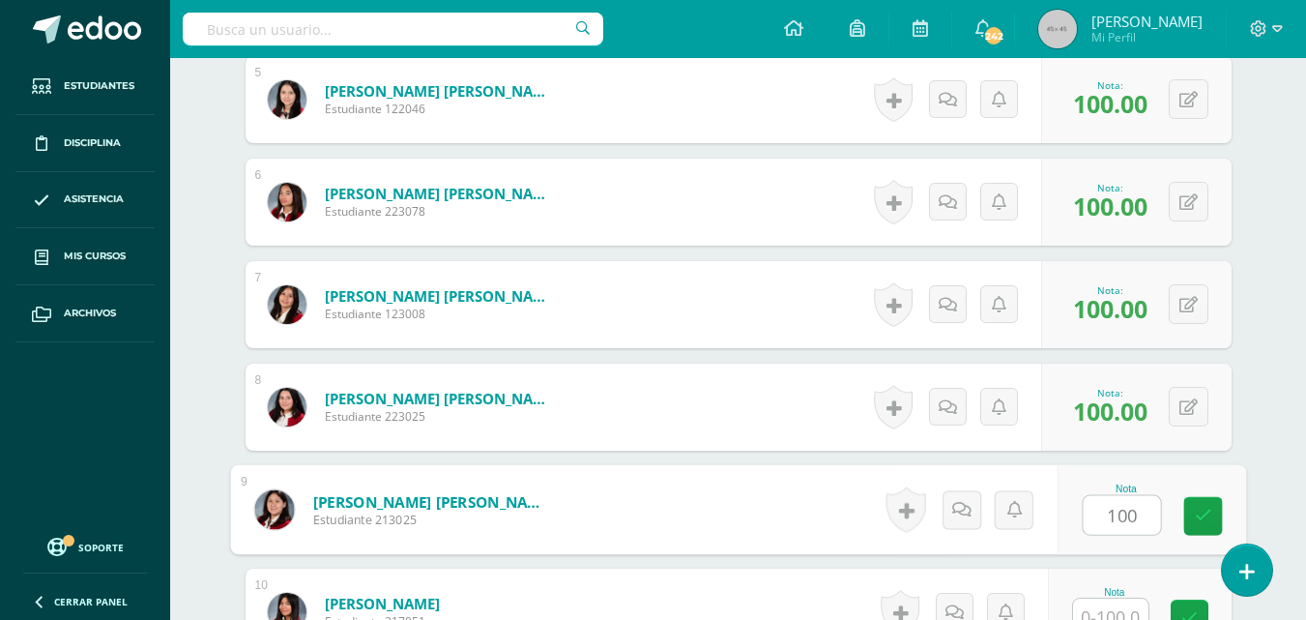
type input "100"
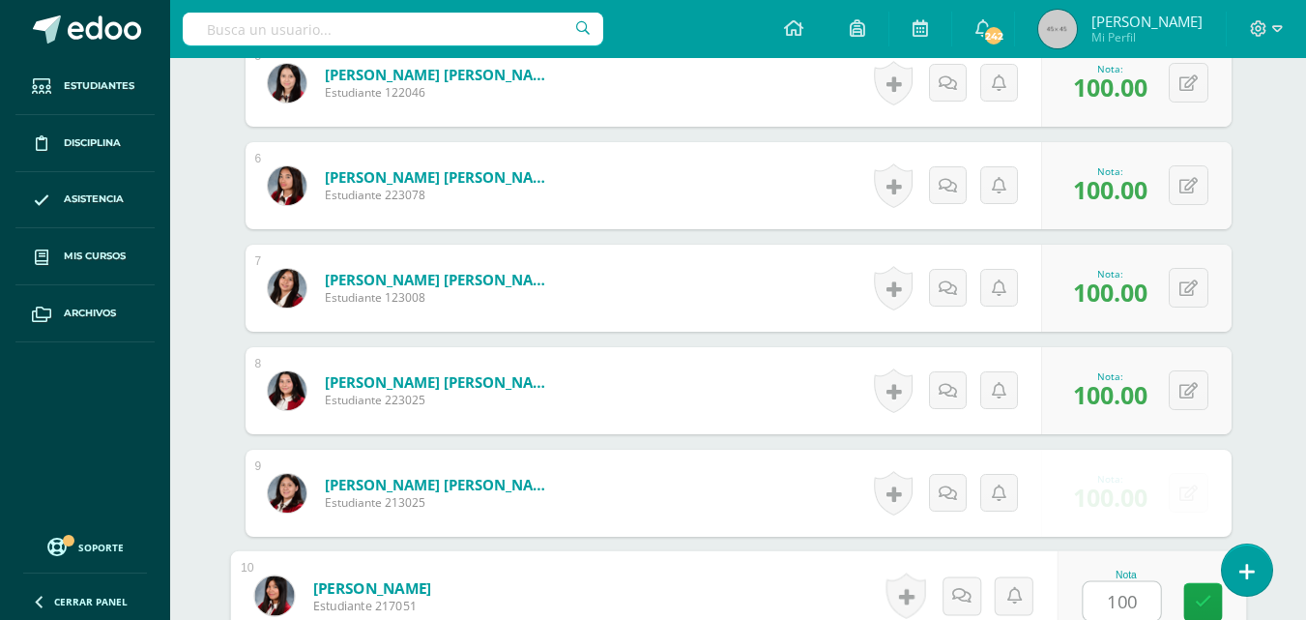
type input "100"
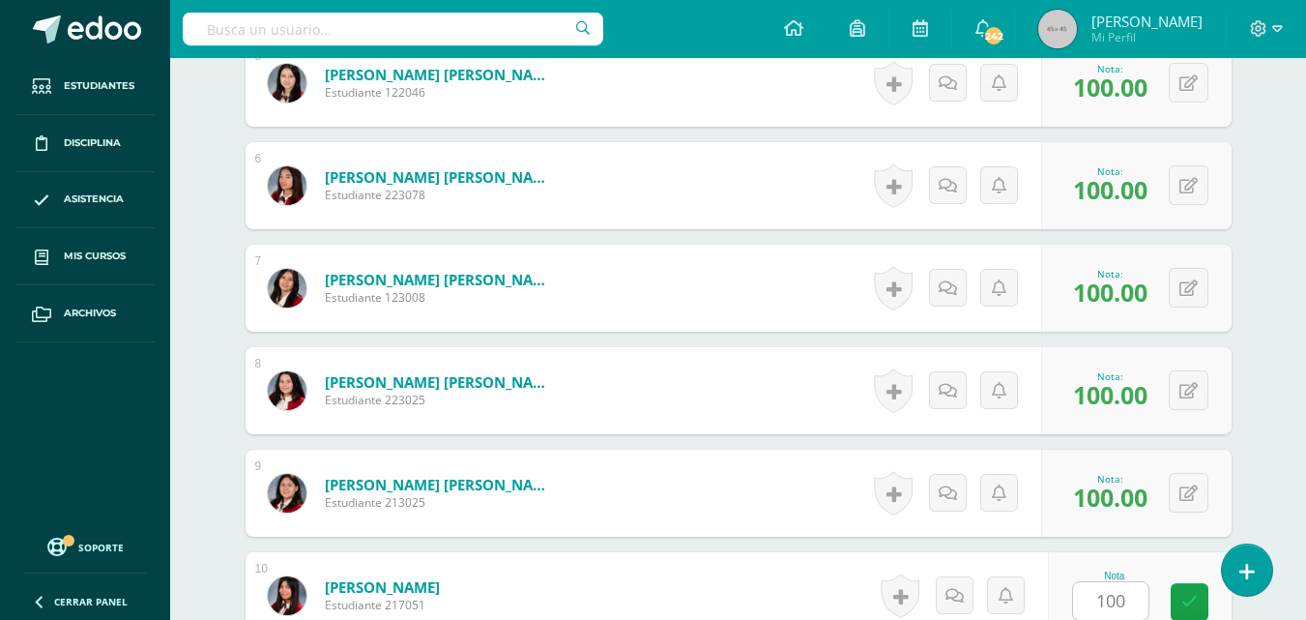
scroll to position [1454, 0]
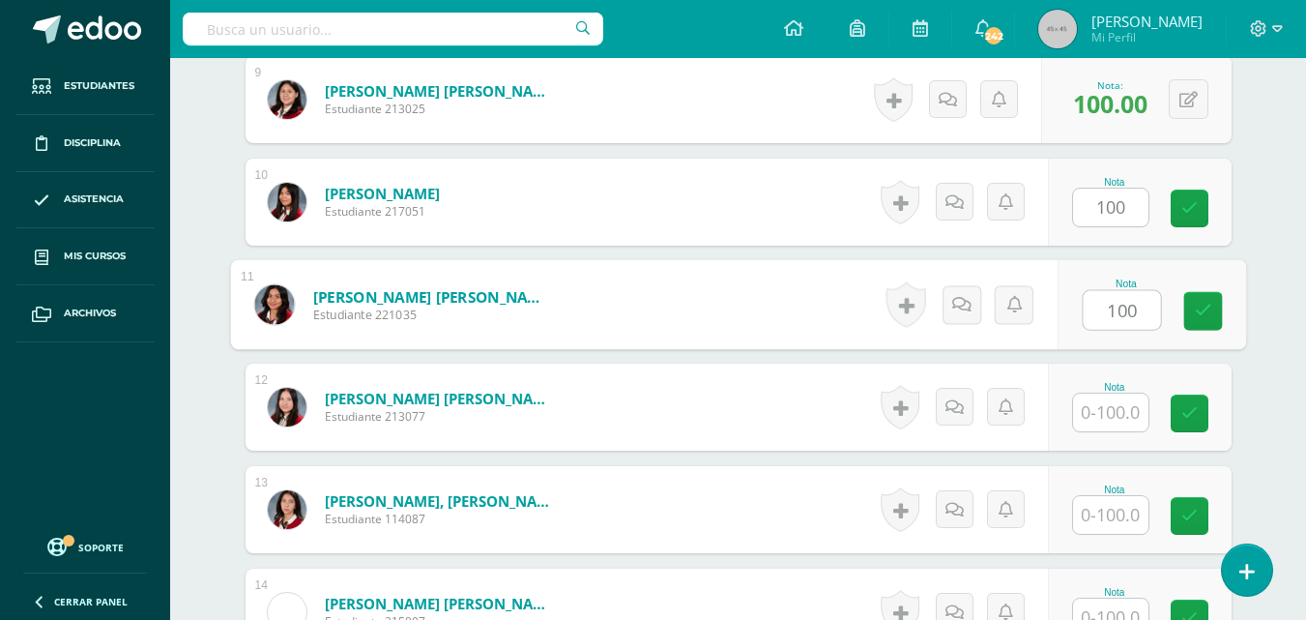
type input "100"
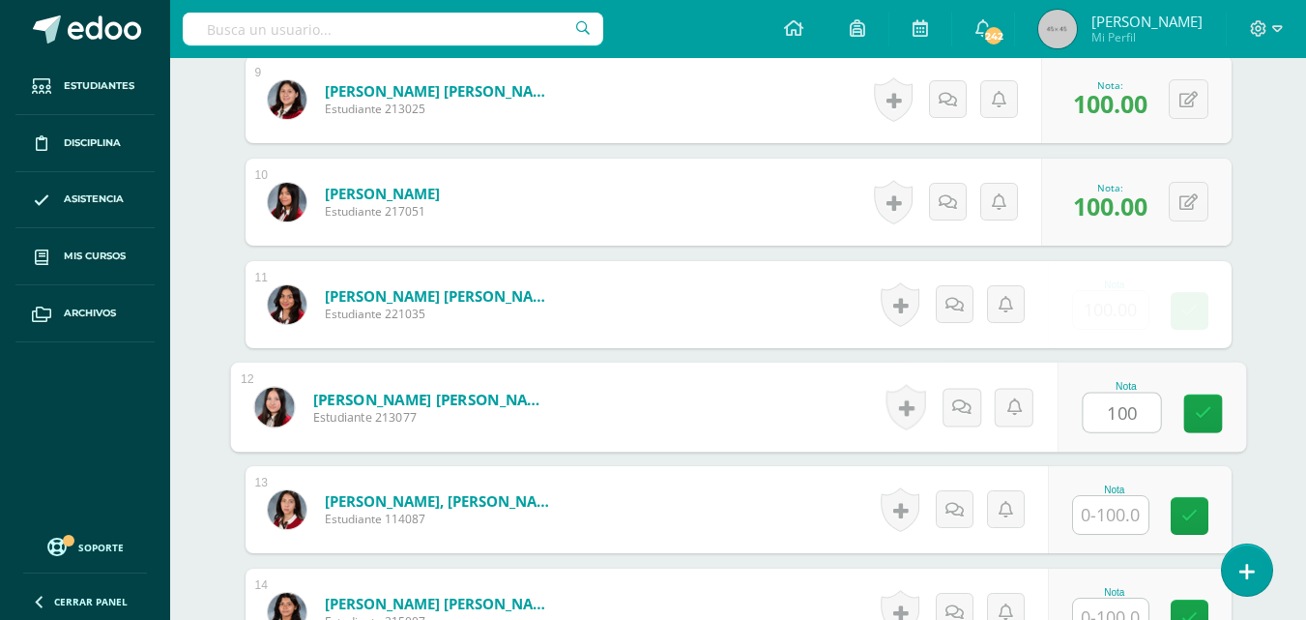
type input "100"
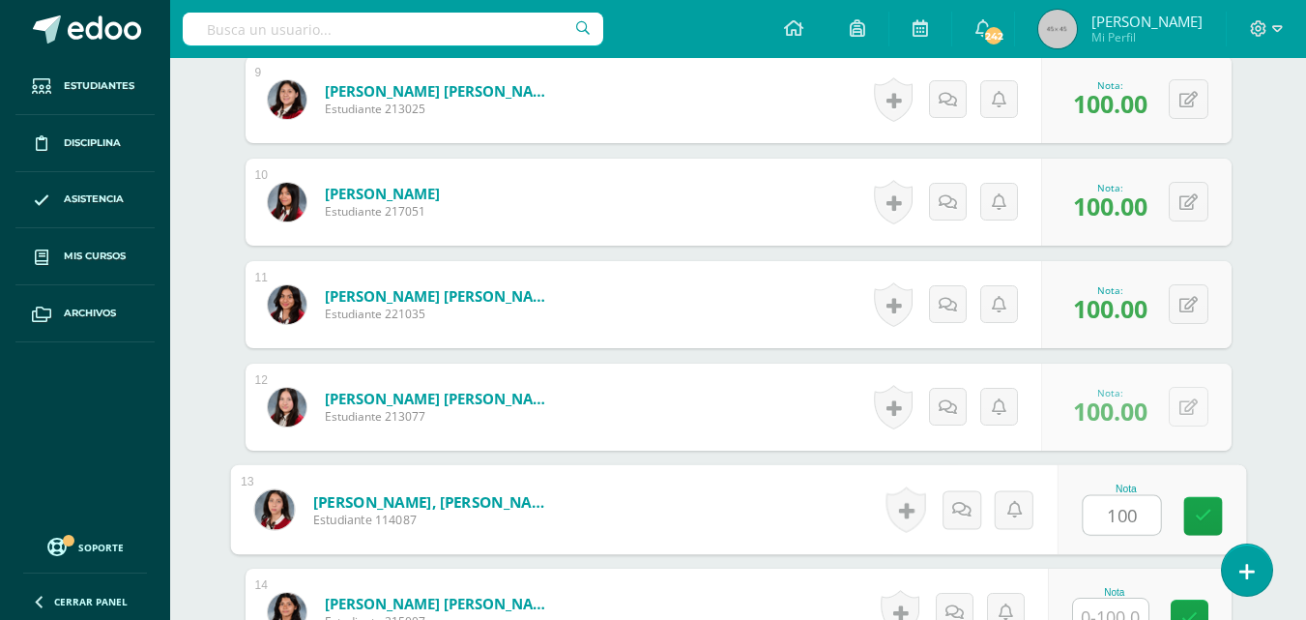
type input "100"
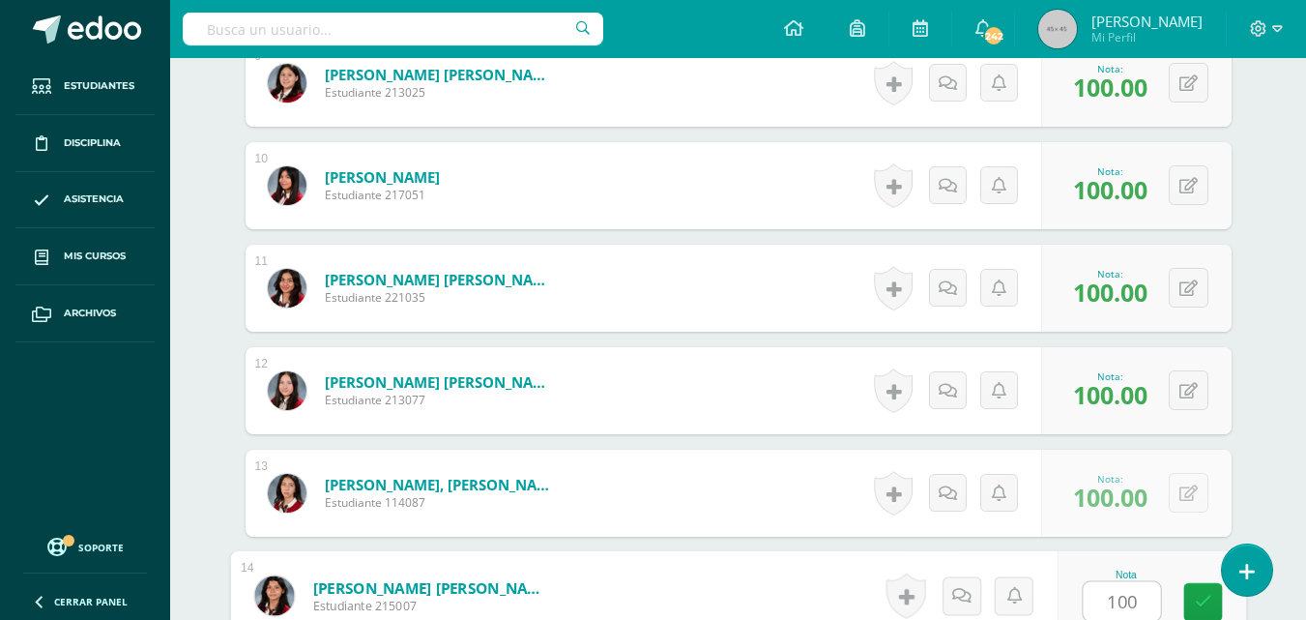
type input "100"
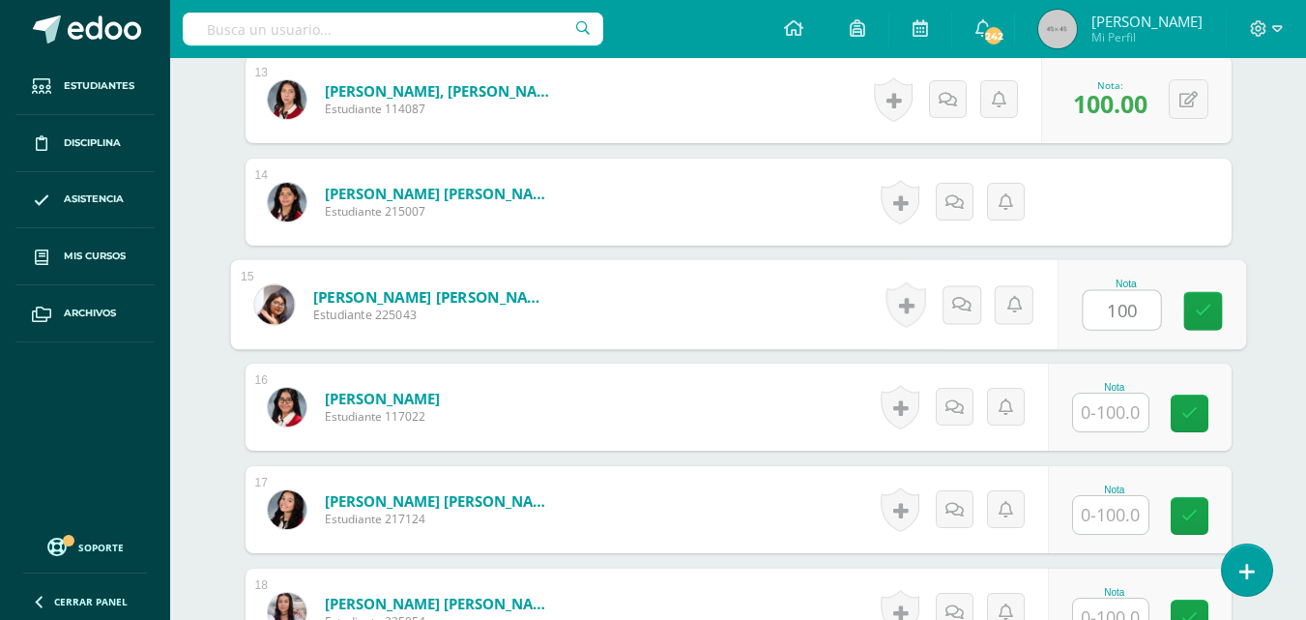
type input "100"
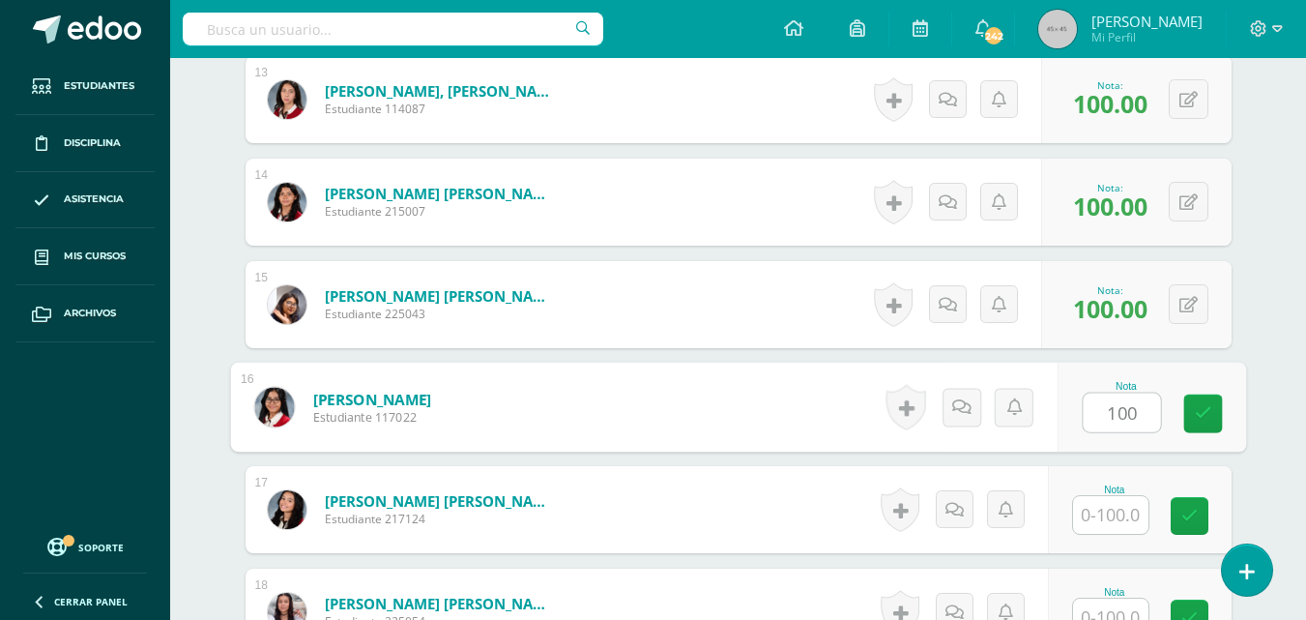
type input "100"
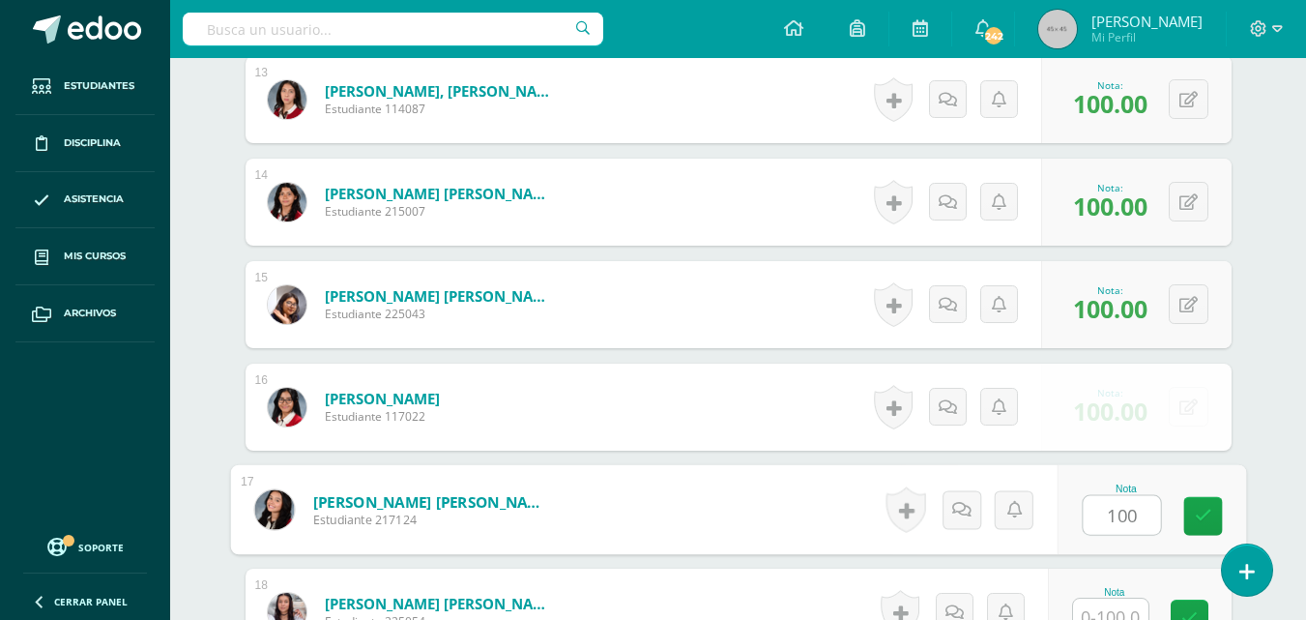
type input "100"
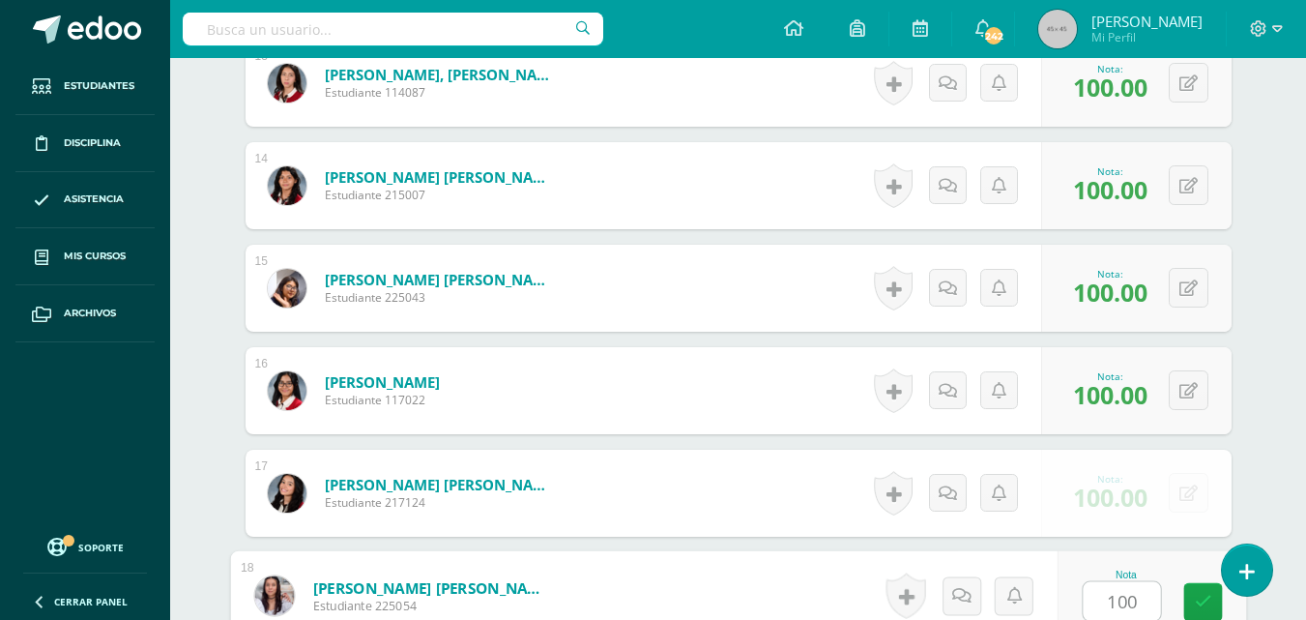
type input "100"
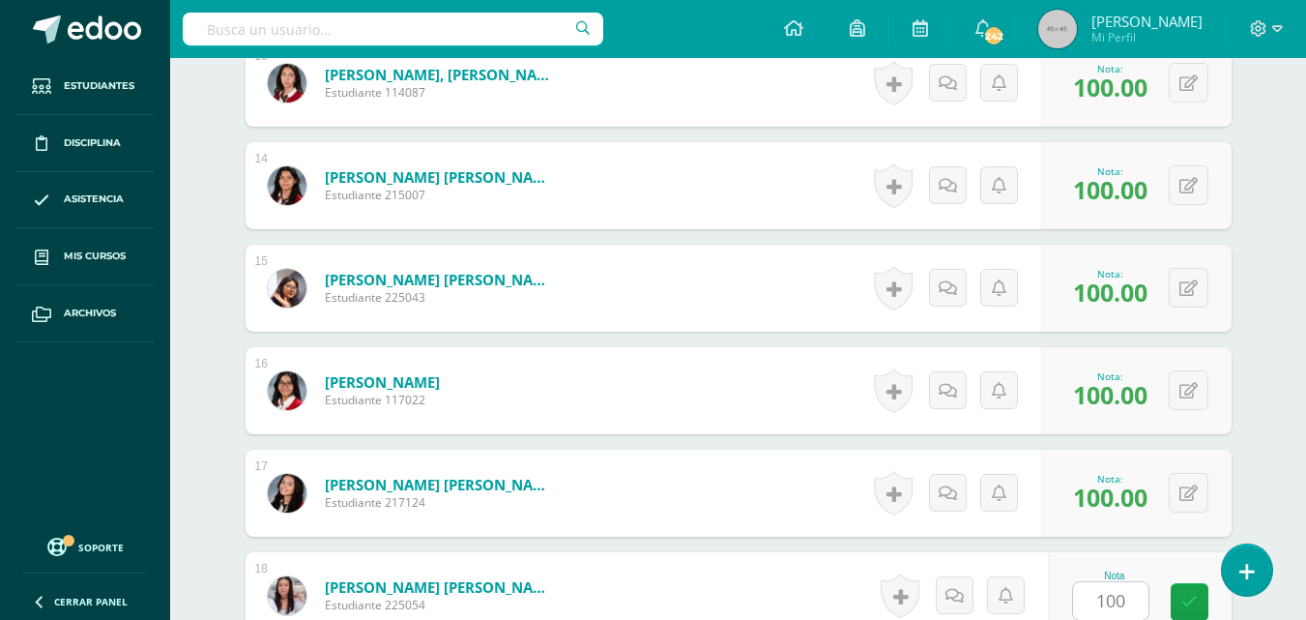
scroll to position [2274, 0]
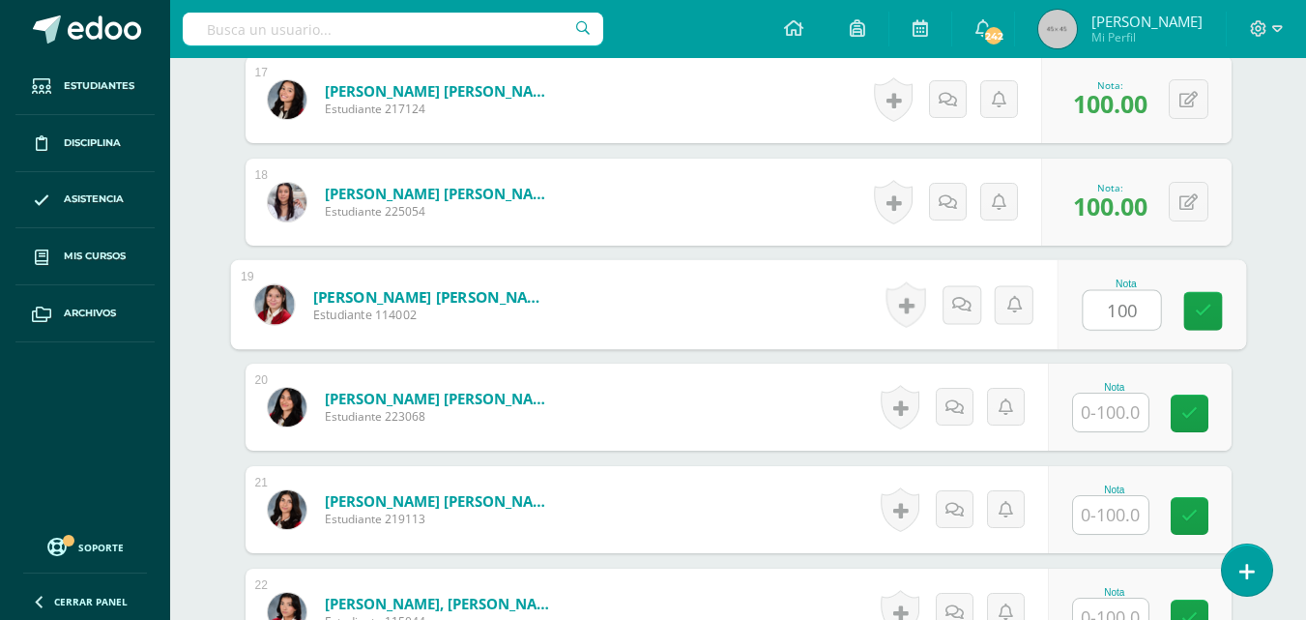
type input "100"
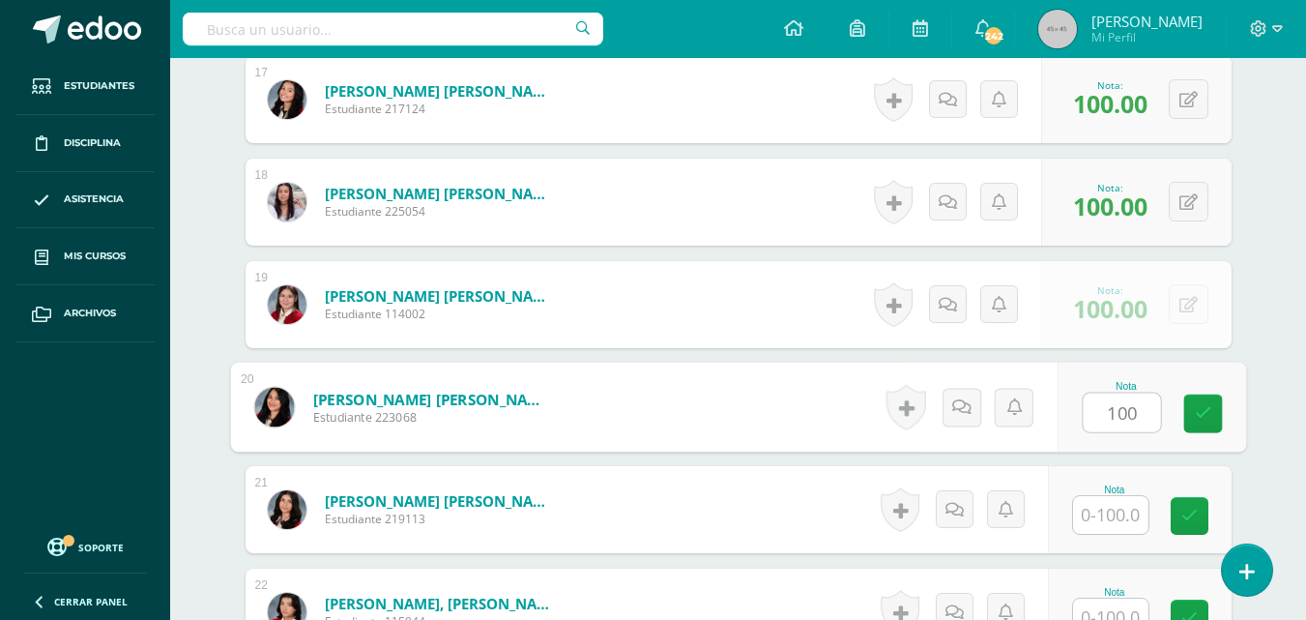
type input "100"
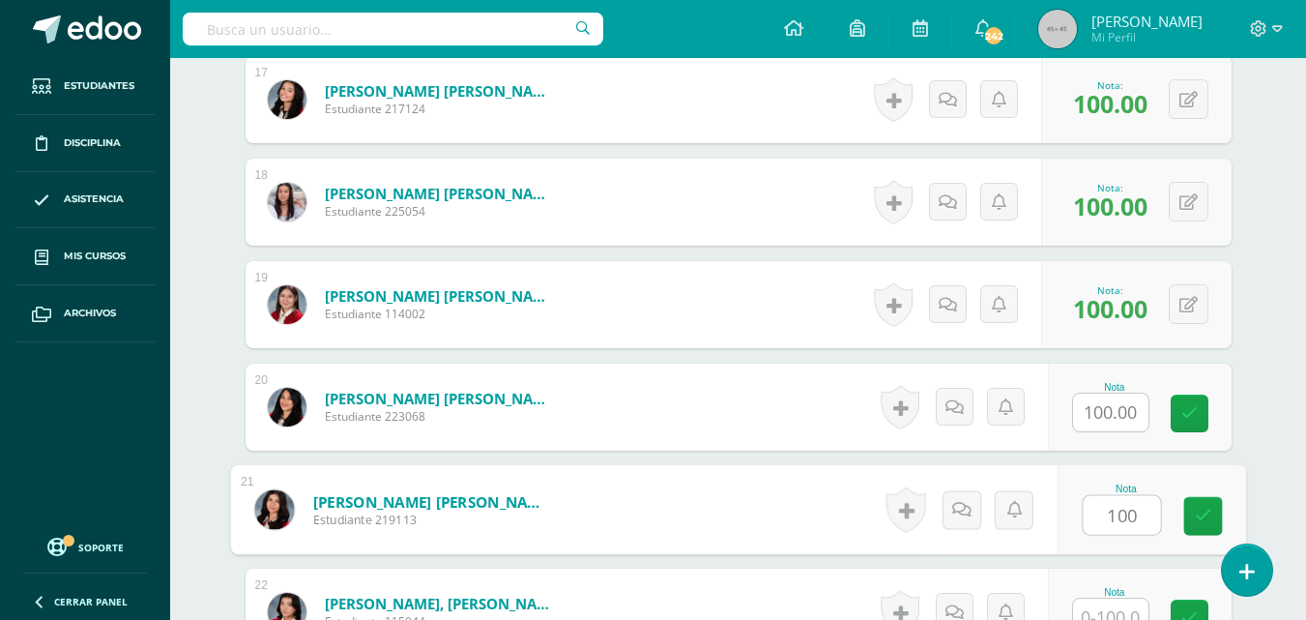
type input "100"
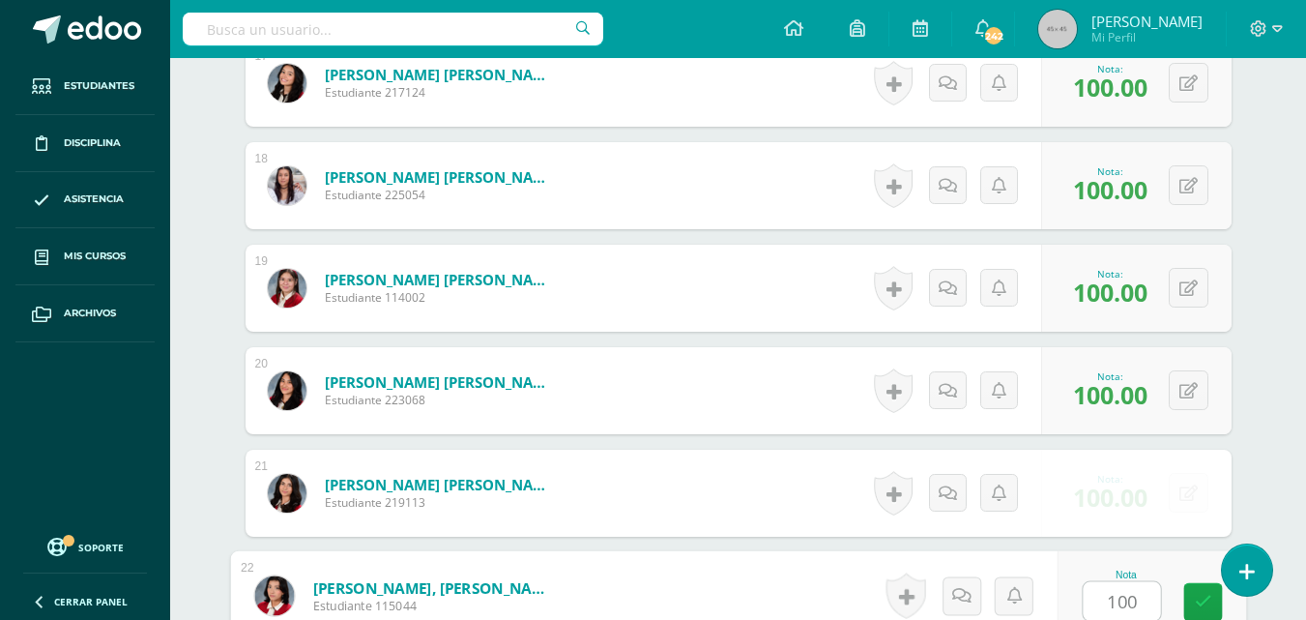
type input "100"
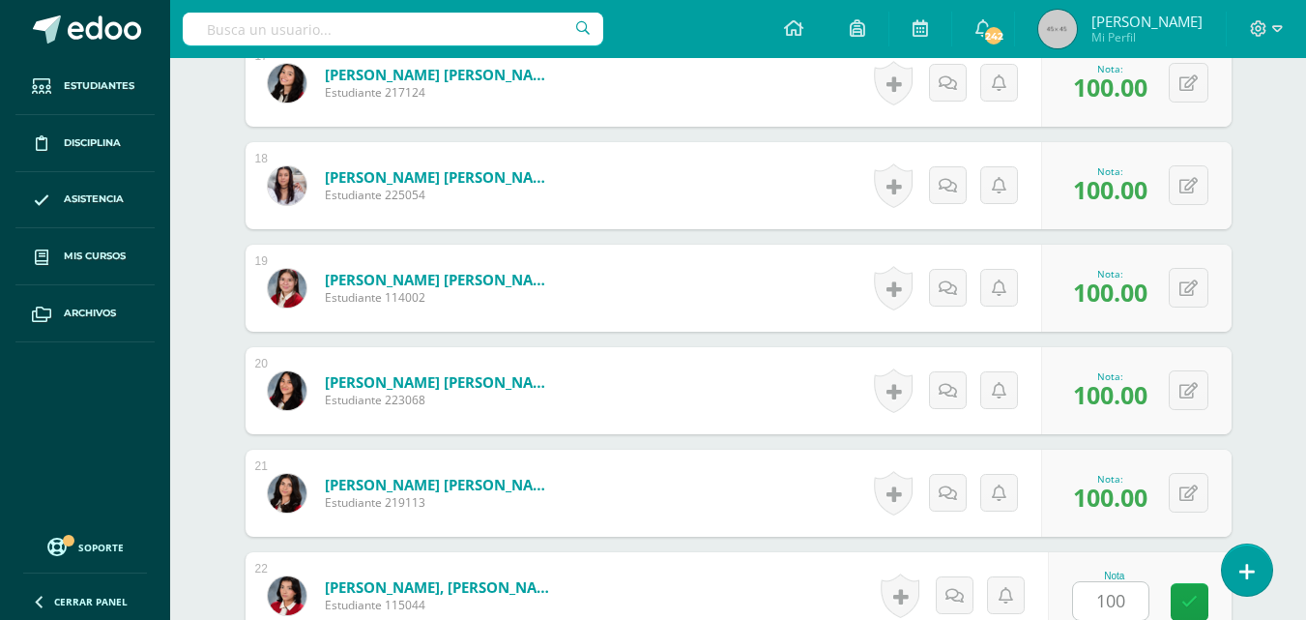
scroll to position [2634, 0]
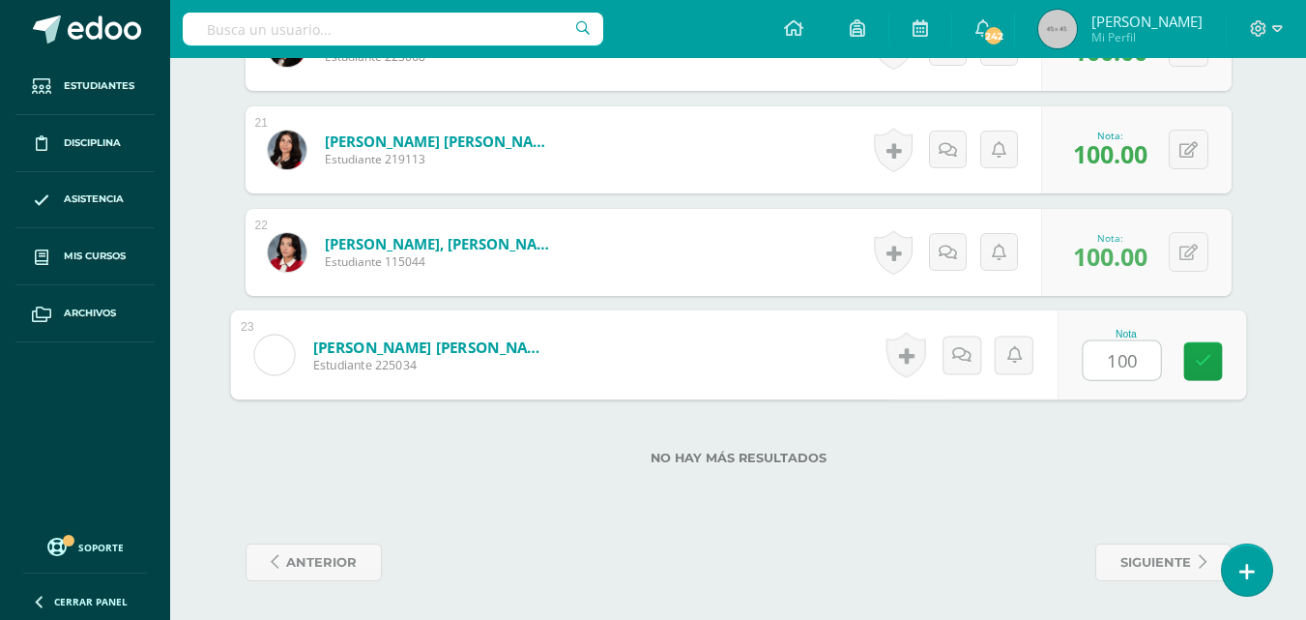
type input "100"
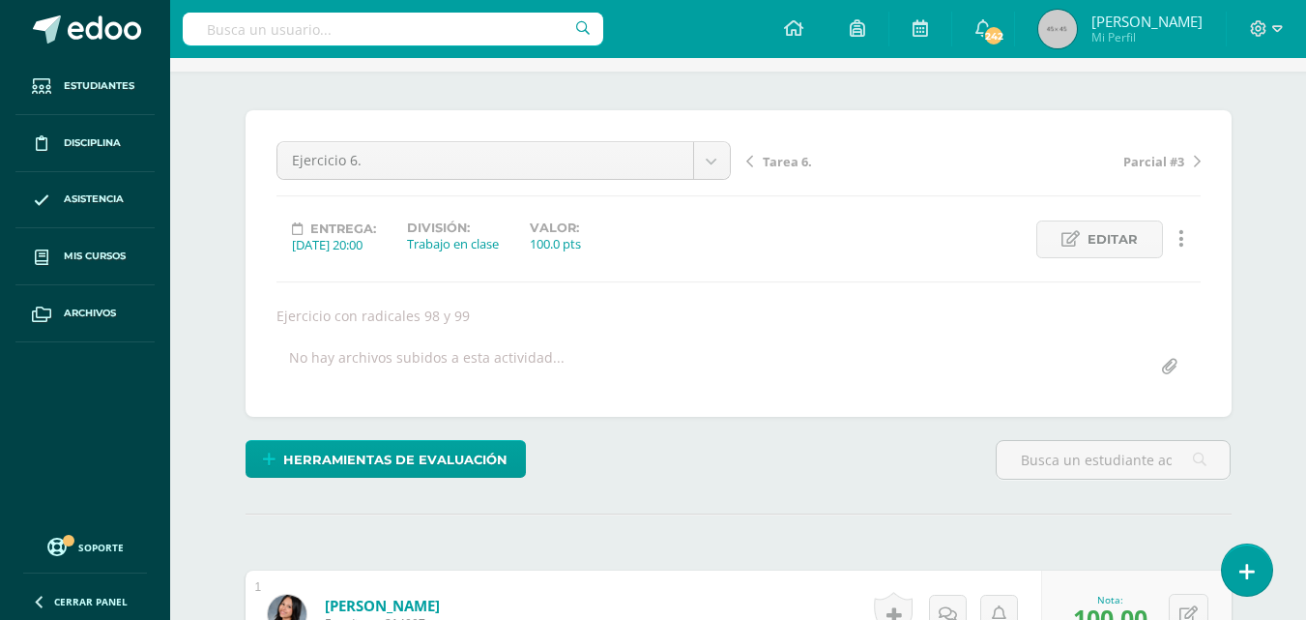
scroll to position [159, 0]
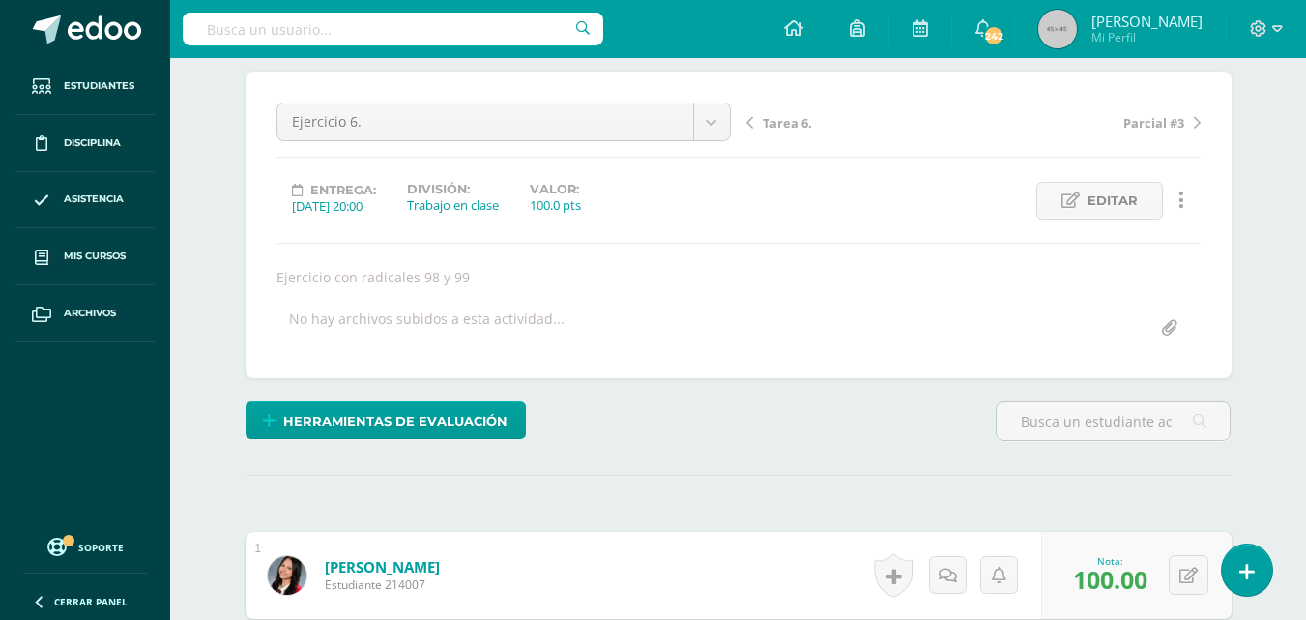
click at [1155, 126] on span "Parcial #3" at bounding box center [1154, 122] width 61 height 17
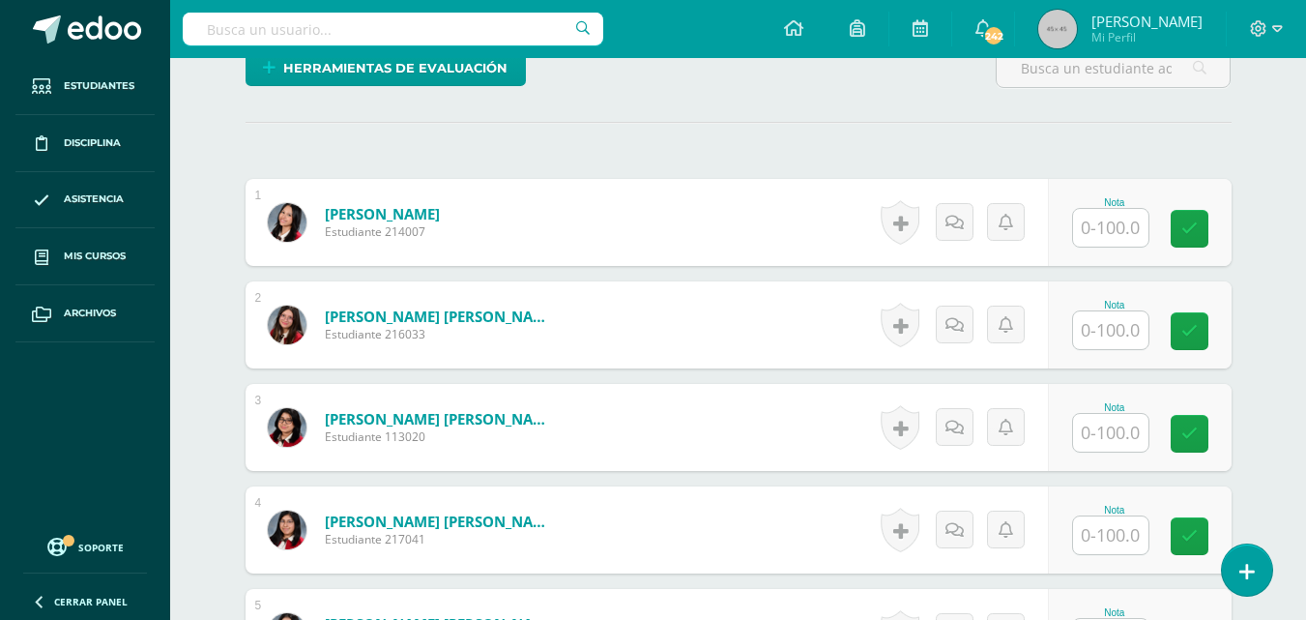
scroll to position [494, 0]
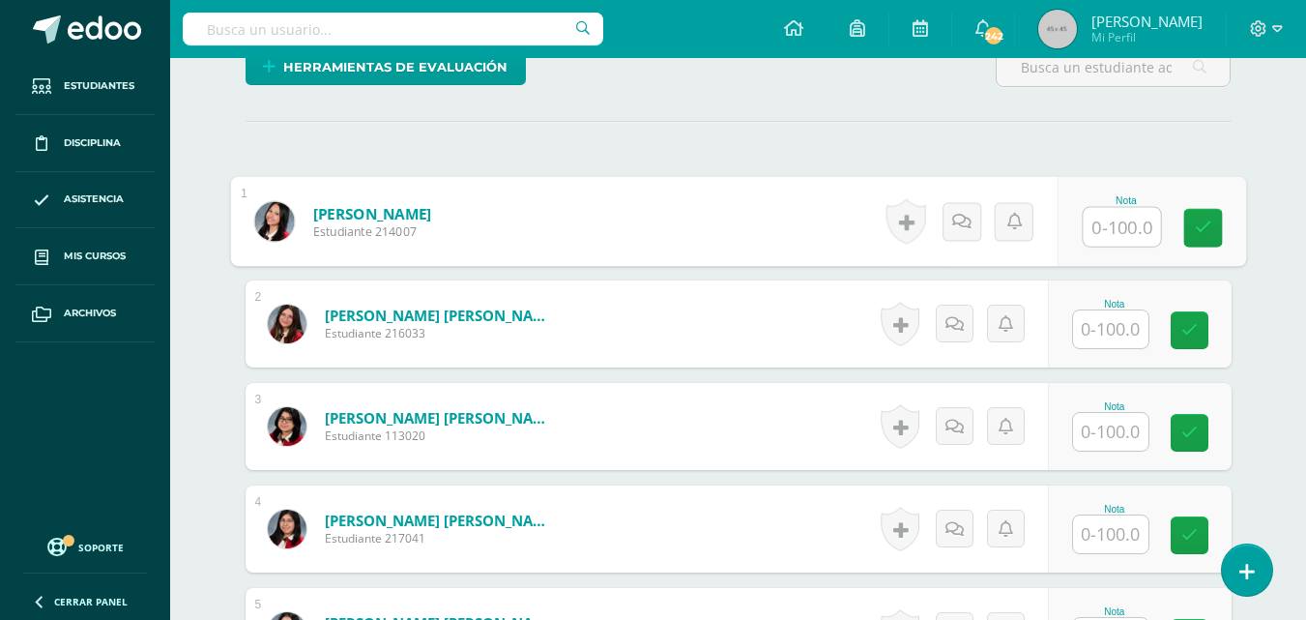
click at [1144, 219] on input "text" at bounding box center [1121, 227] width 77 height 39
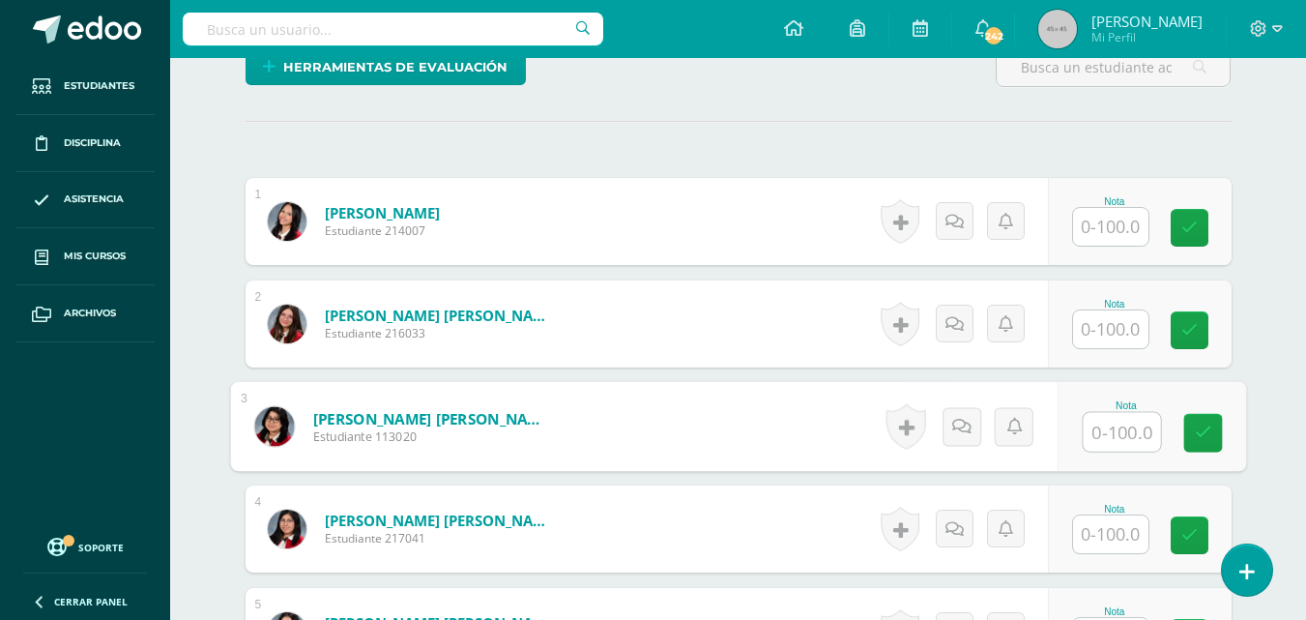
click at [1102, 437] on input "text" at bounding box center [1121, 432] width 77 height 39
type input "36"
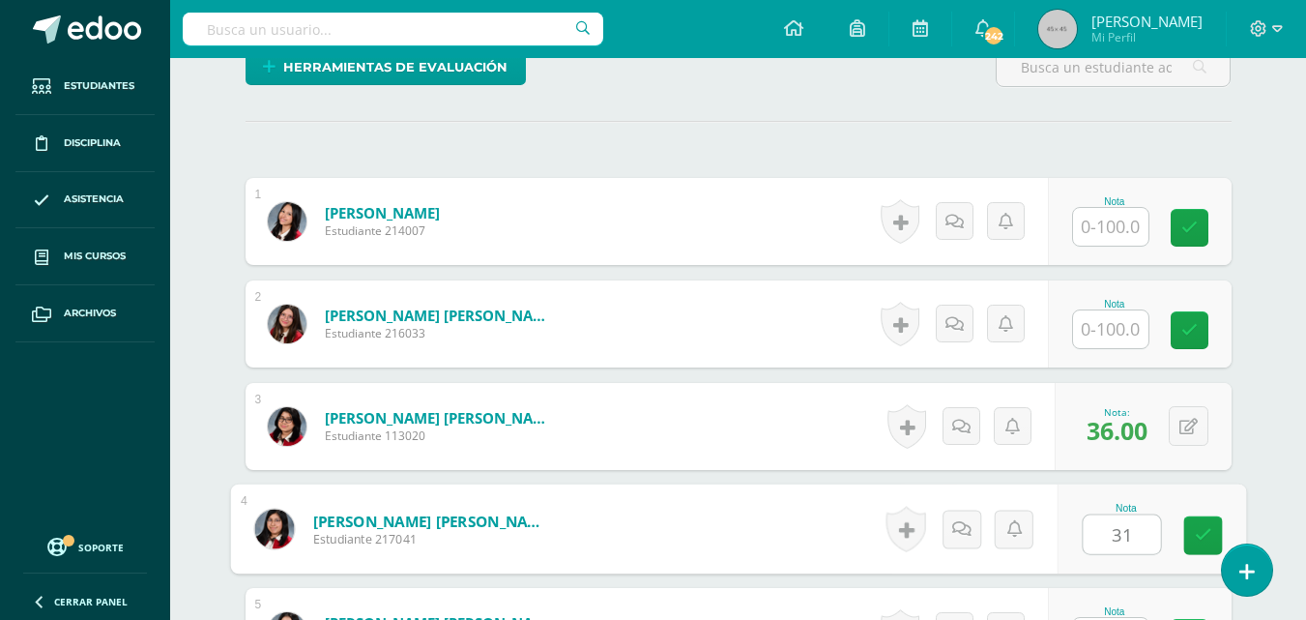
type input "31"
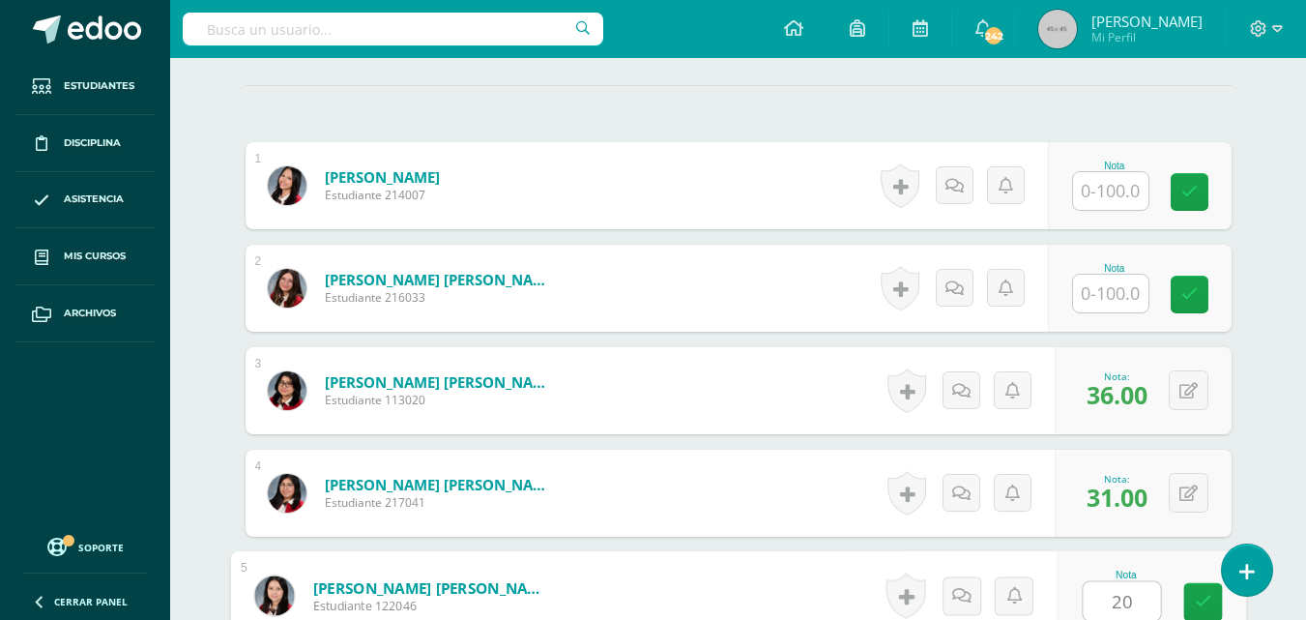
type input "20"
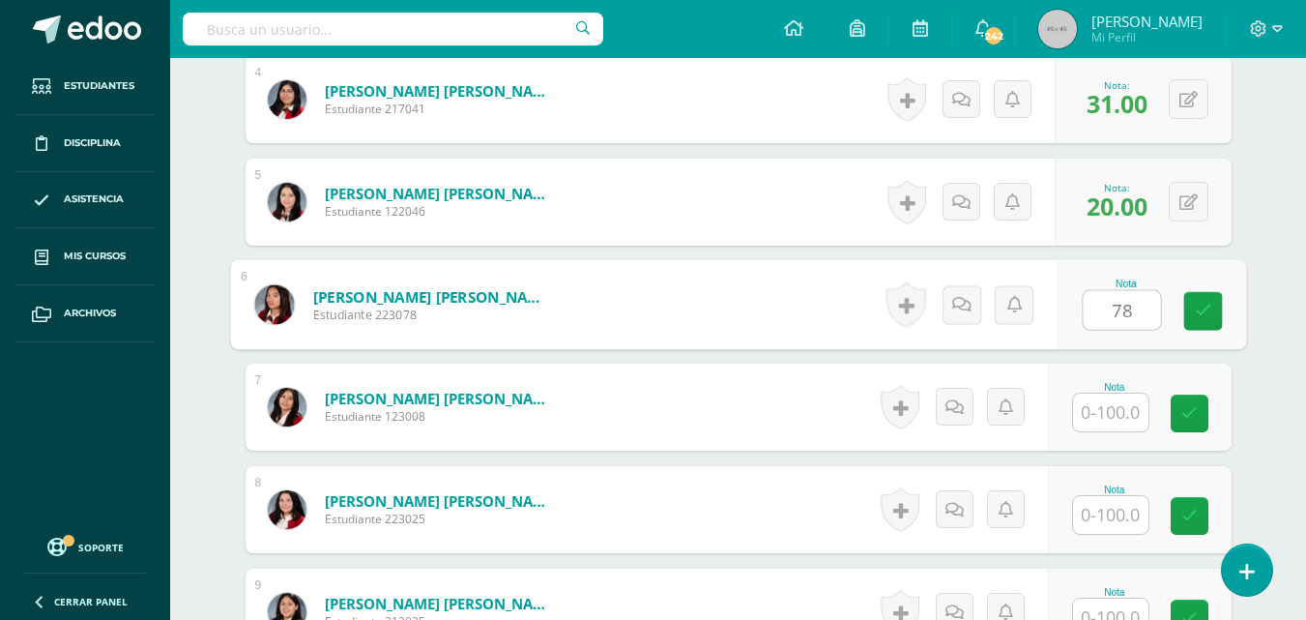
type input "78"
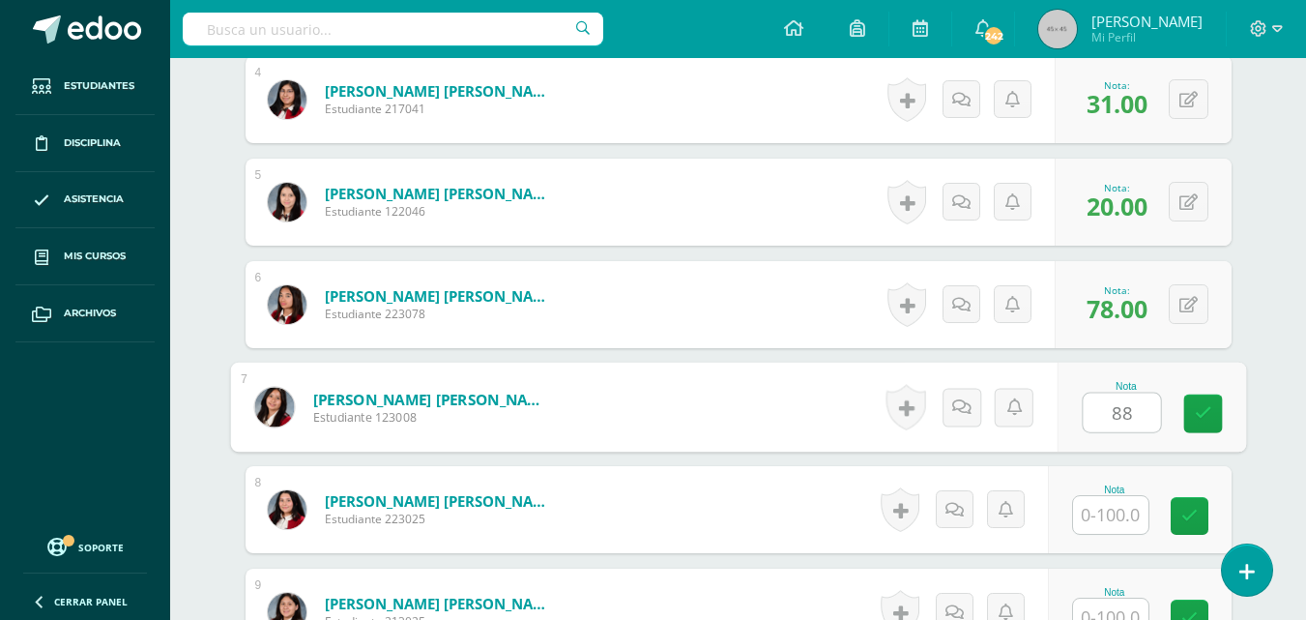
type input "88"
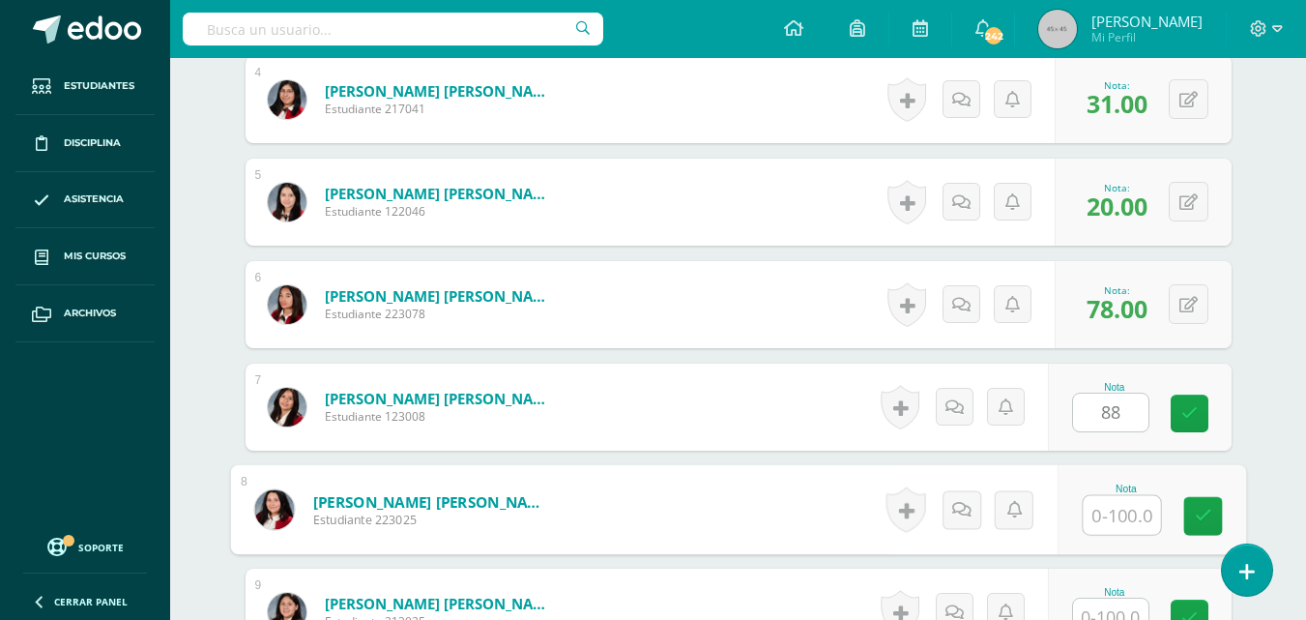
type input "5"
type input "67"
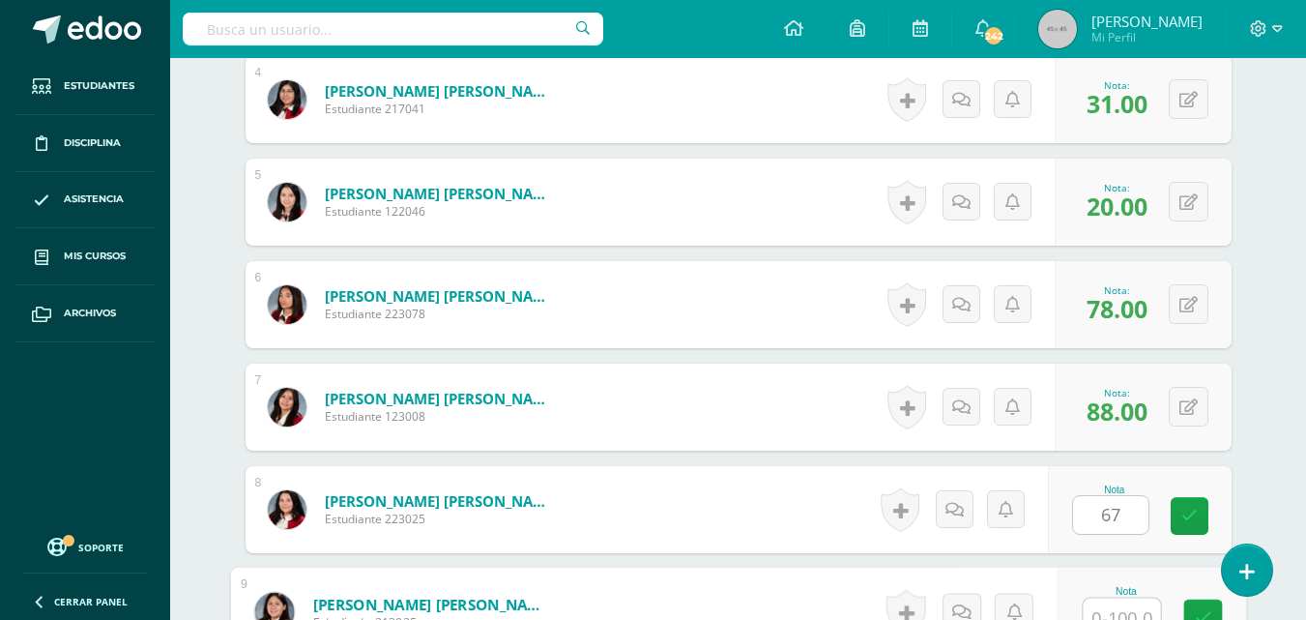
scroll to position [940, 0]
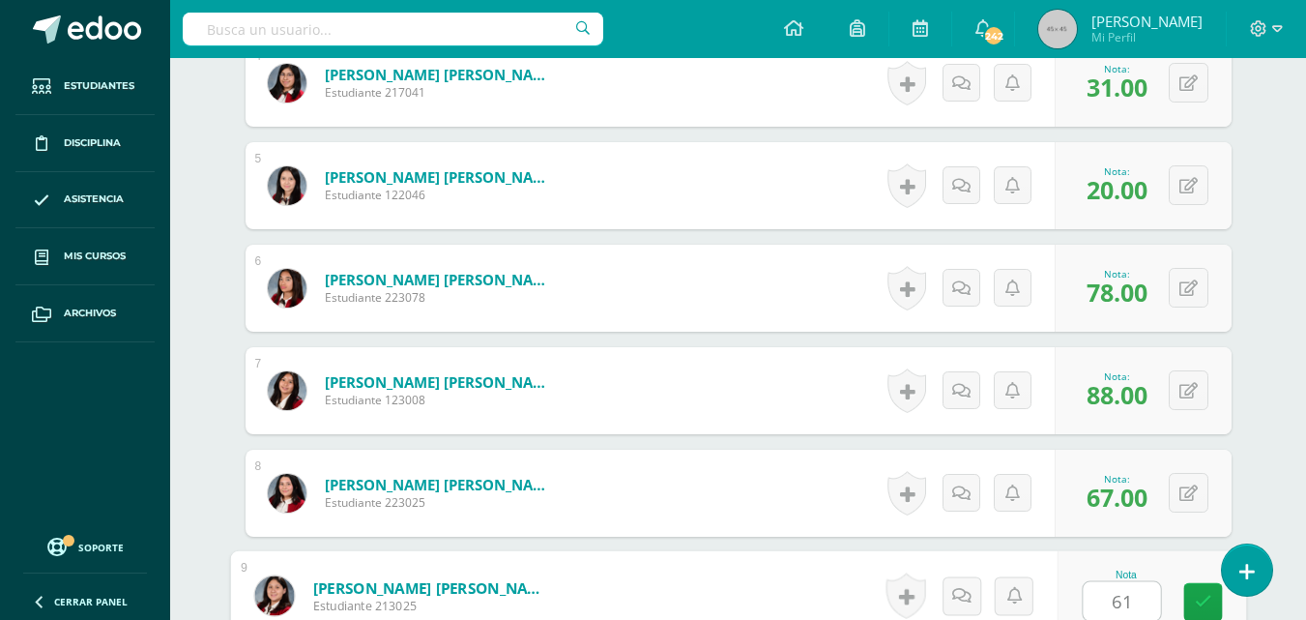
type input "61"
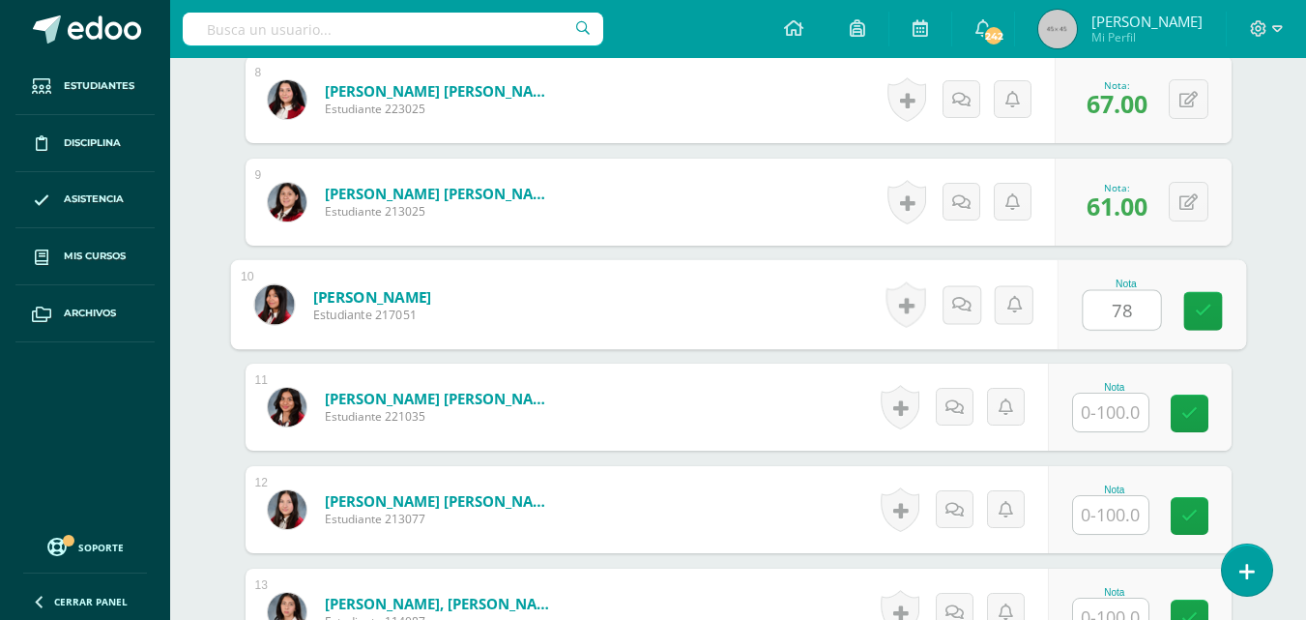
type input "78"
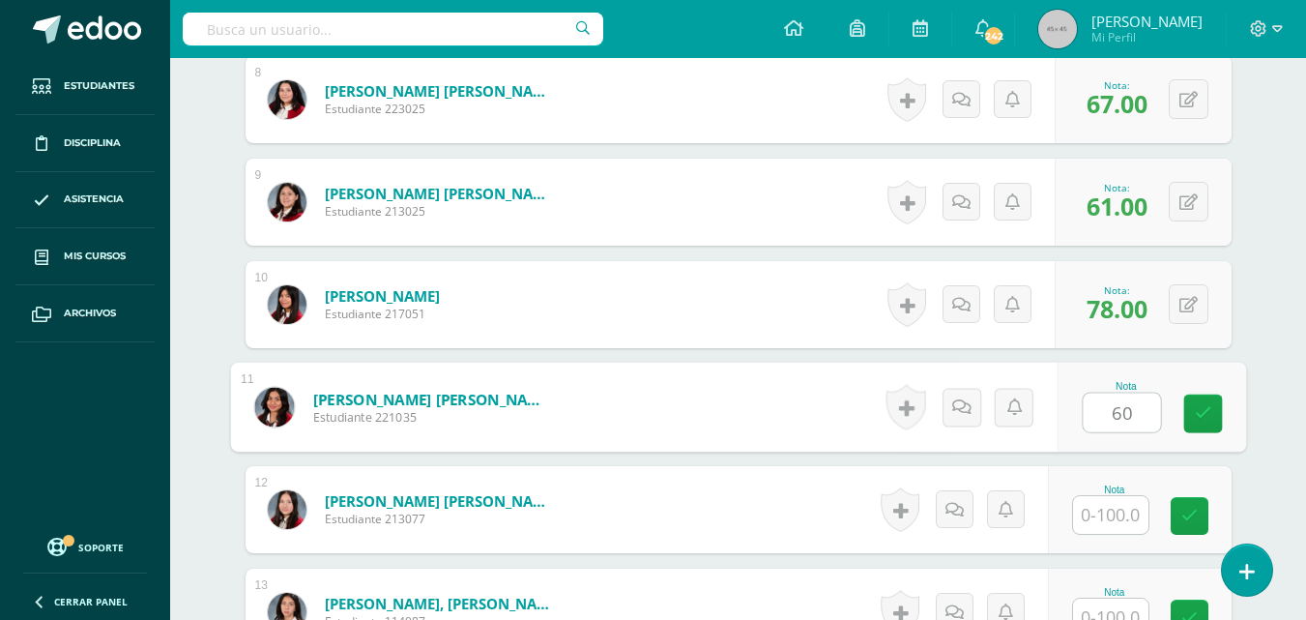
type input "60"
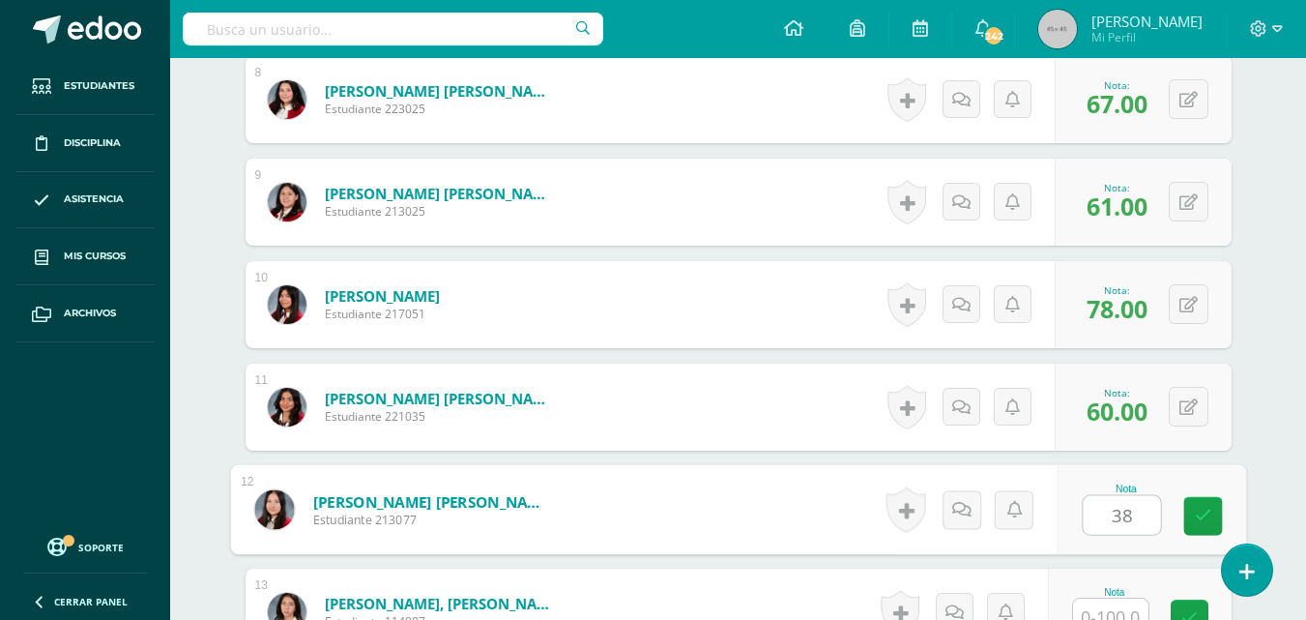
type input "38"
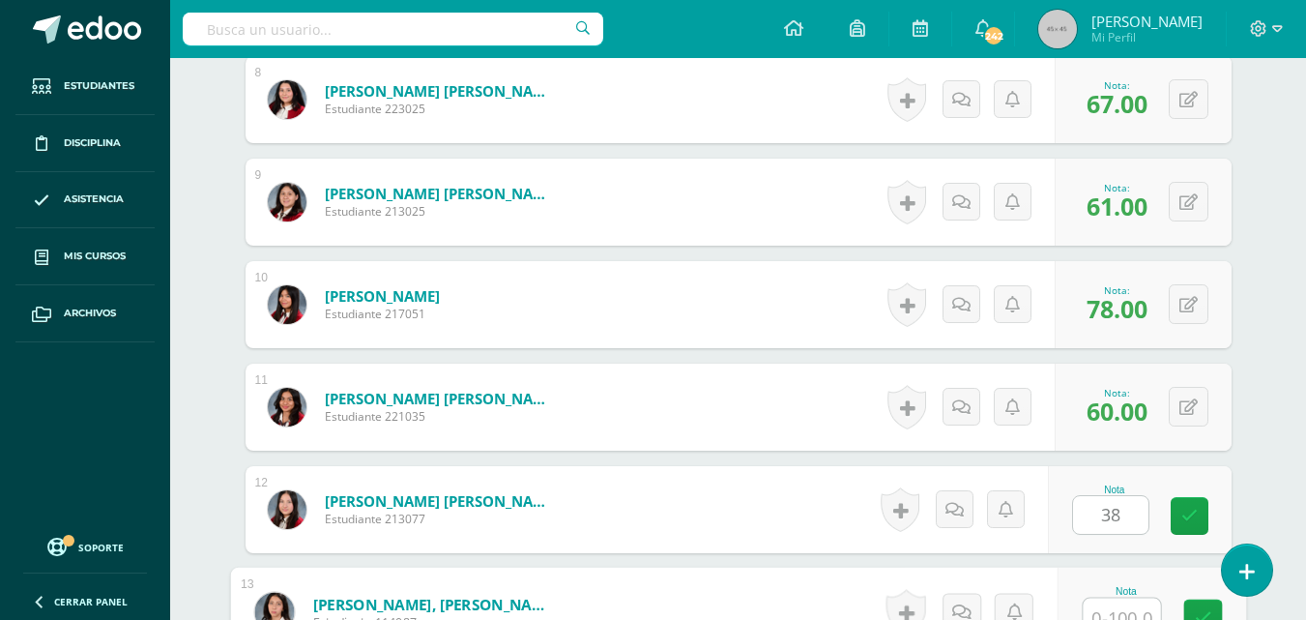
scroll to position [1350, 0]
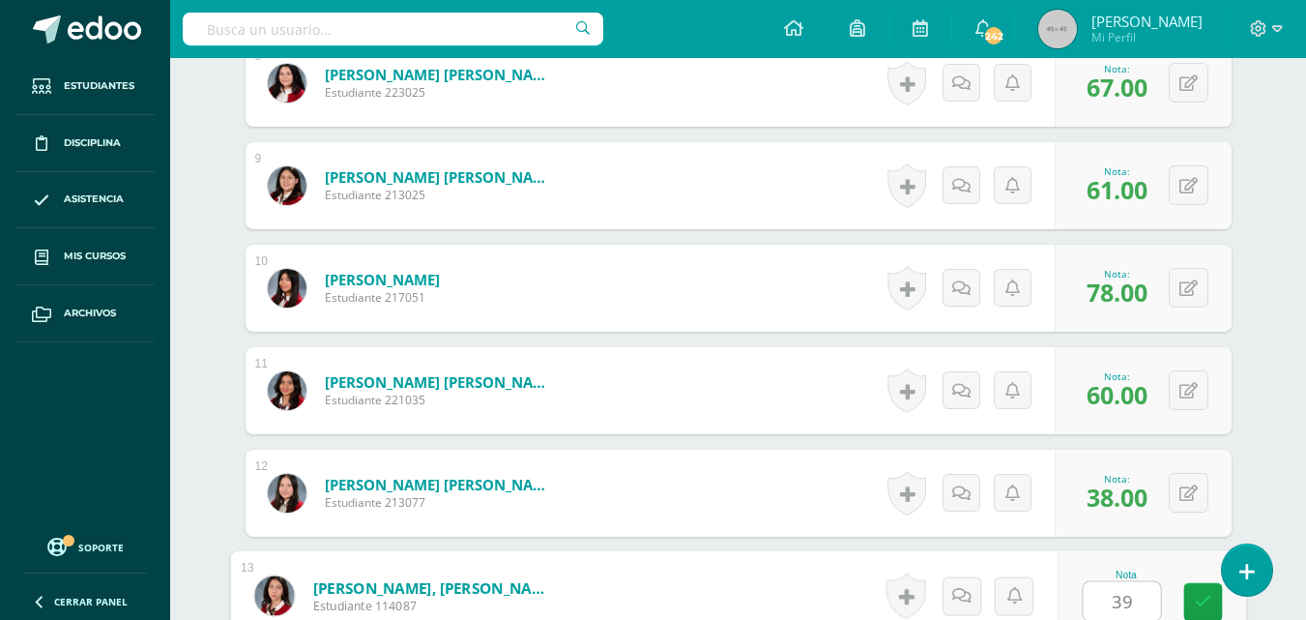
type input "39"
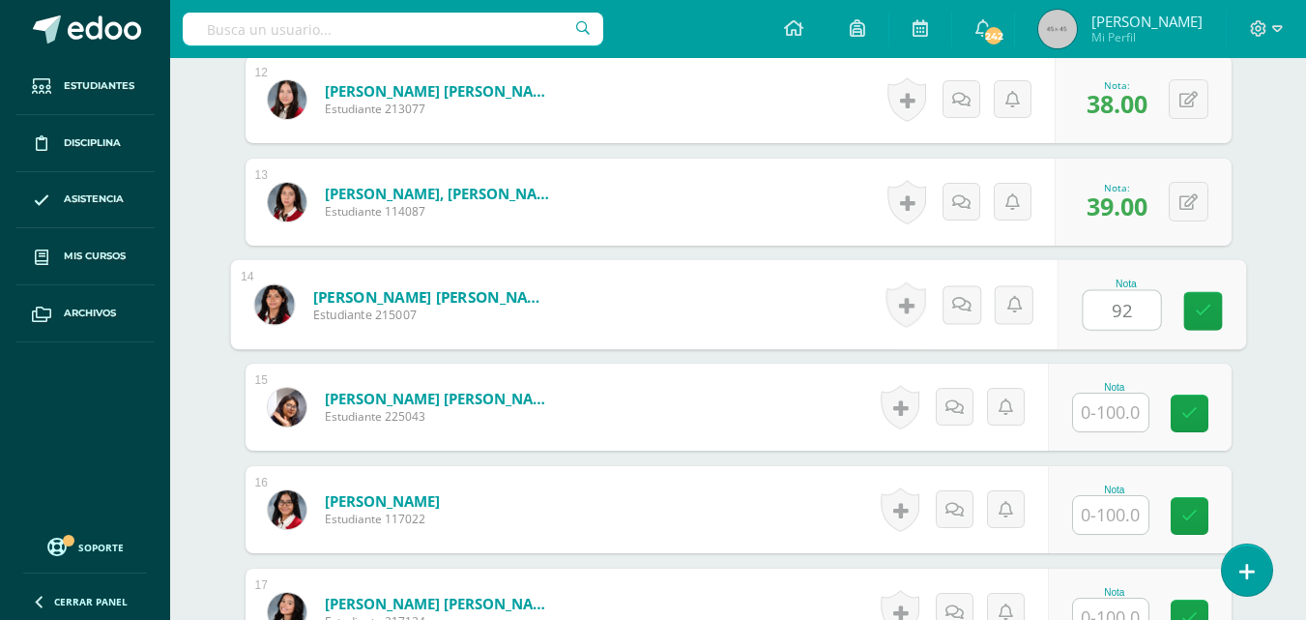
type input "92"
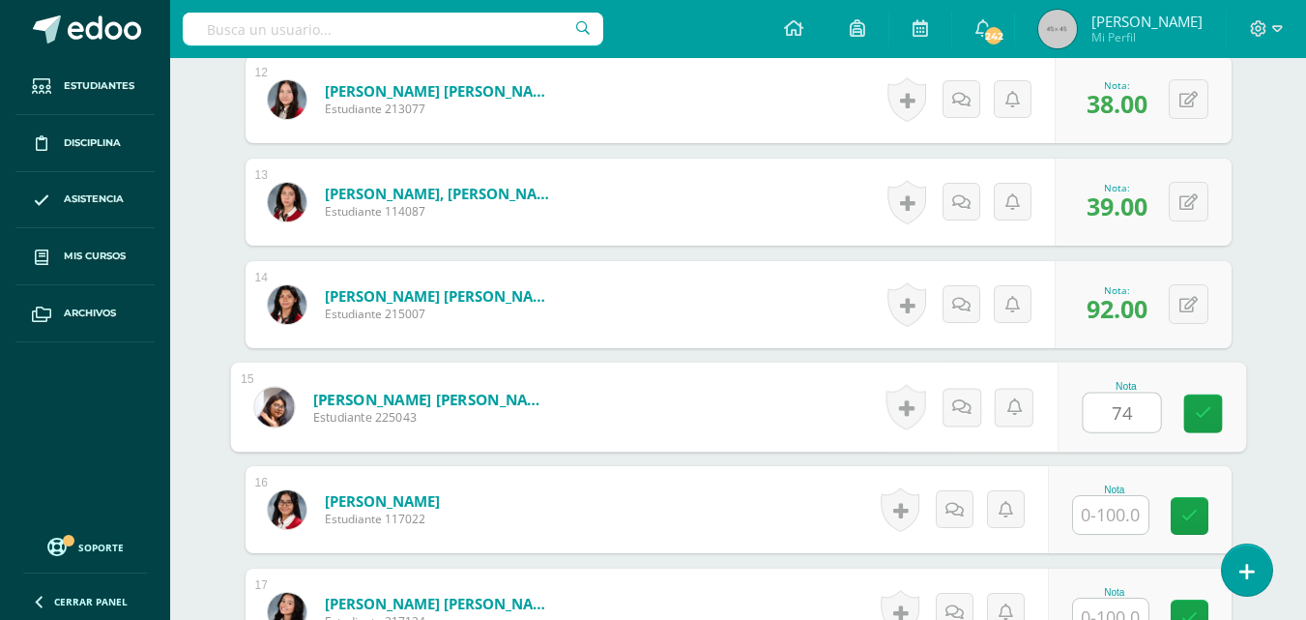
type input "74"
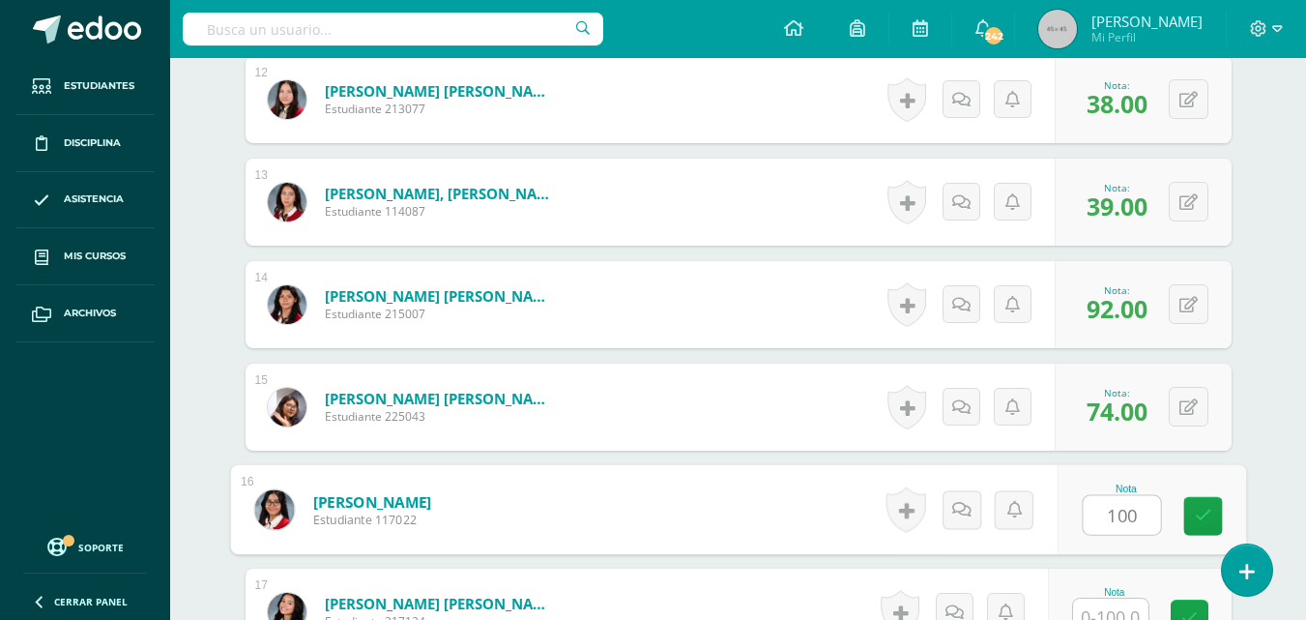
type input "100"
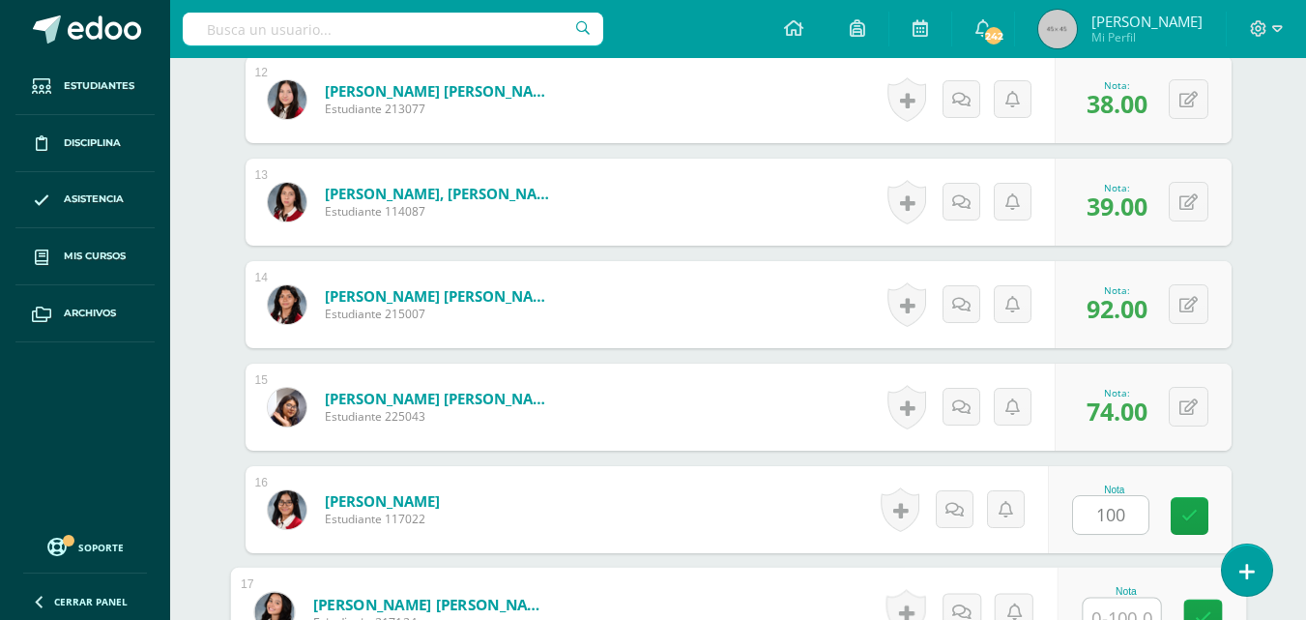
scroll to position [1760, 0]
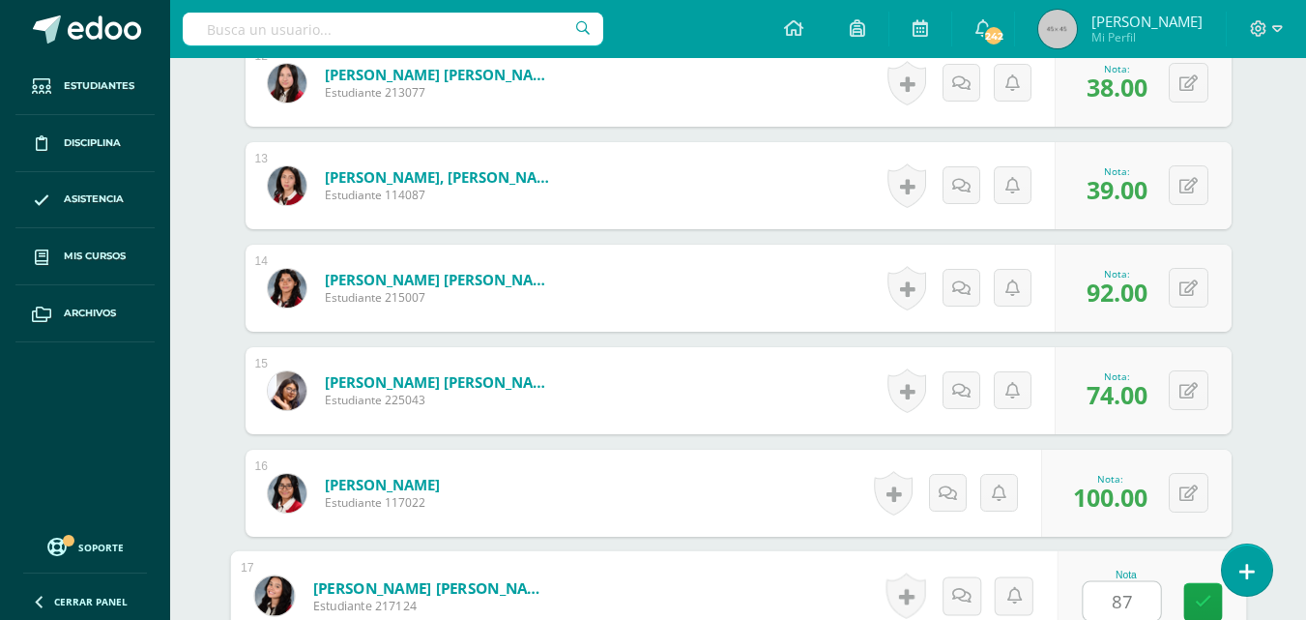
type input "87"
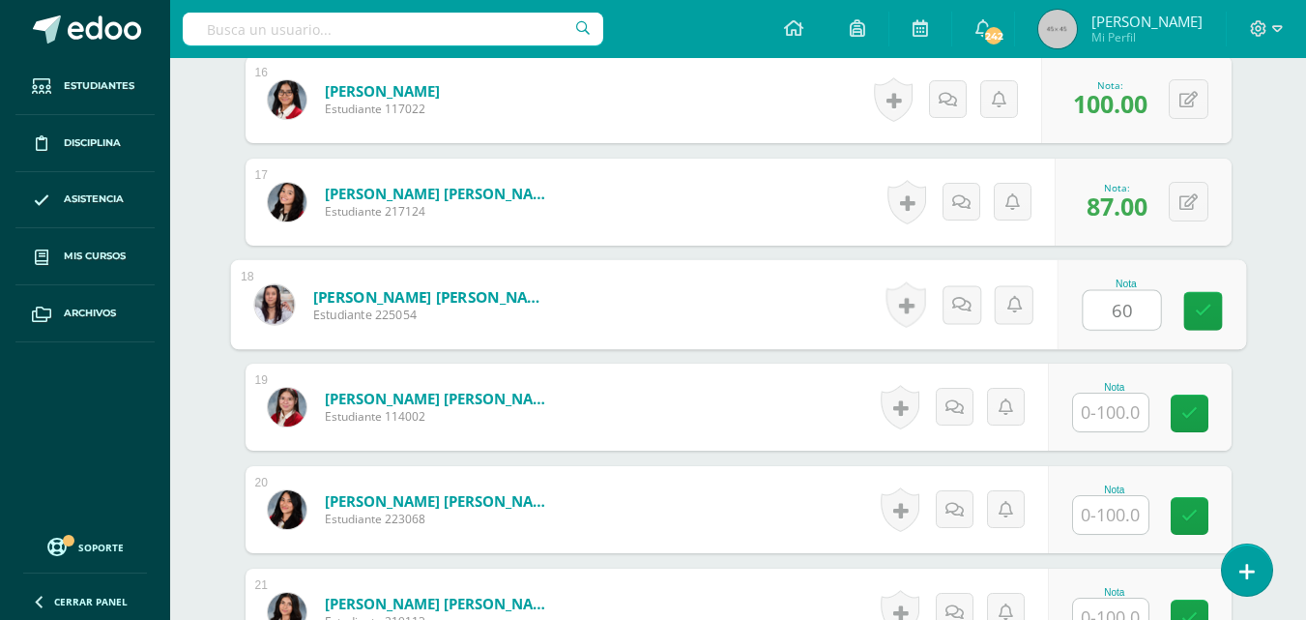
type input "60"
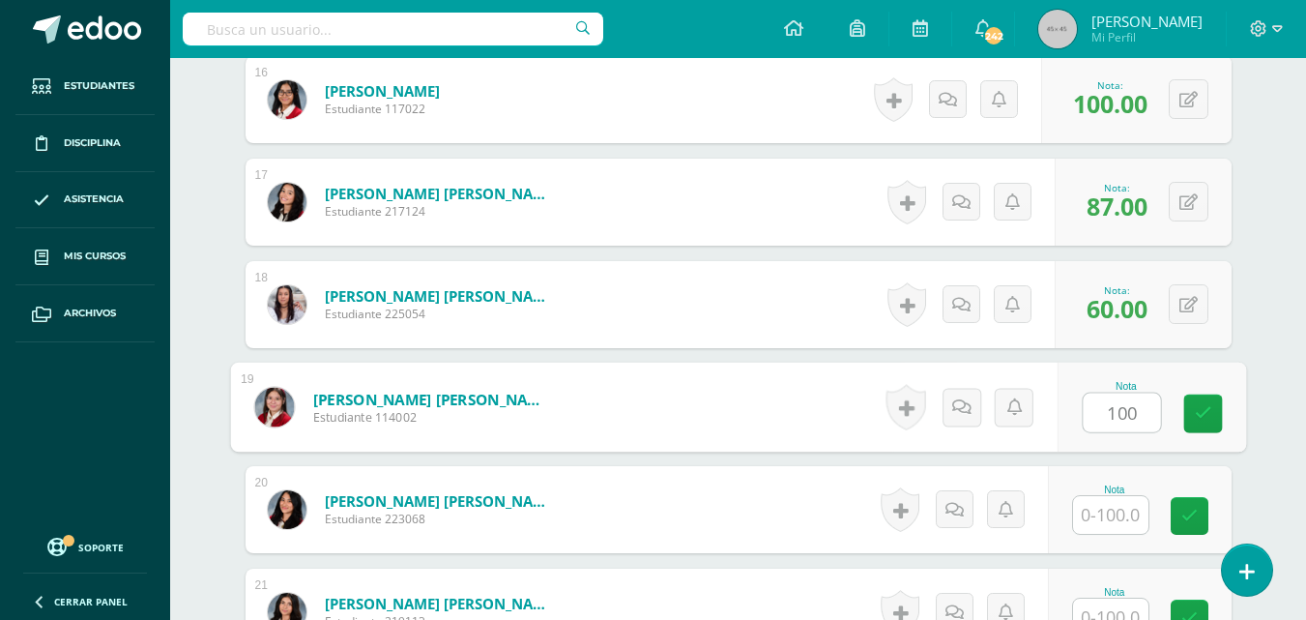
type input "100"
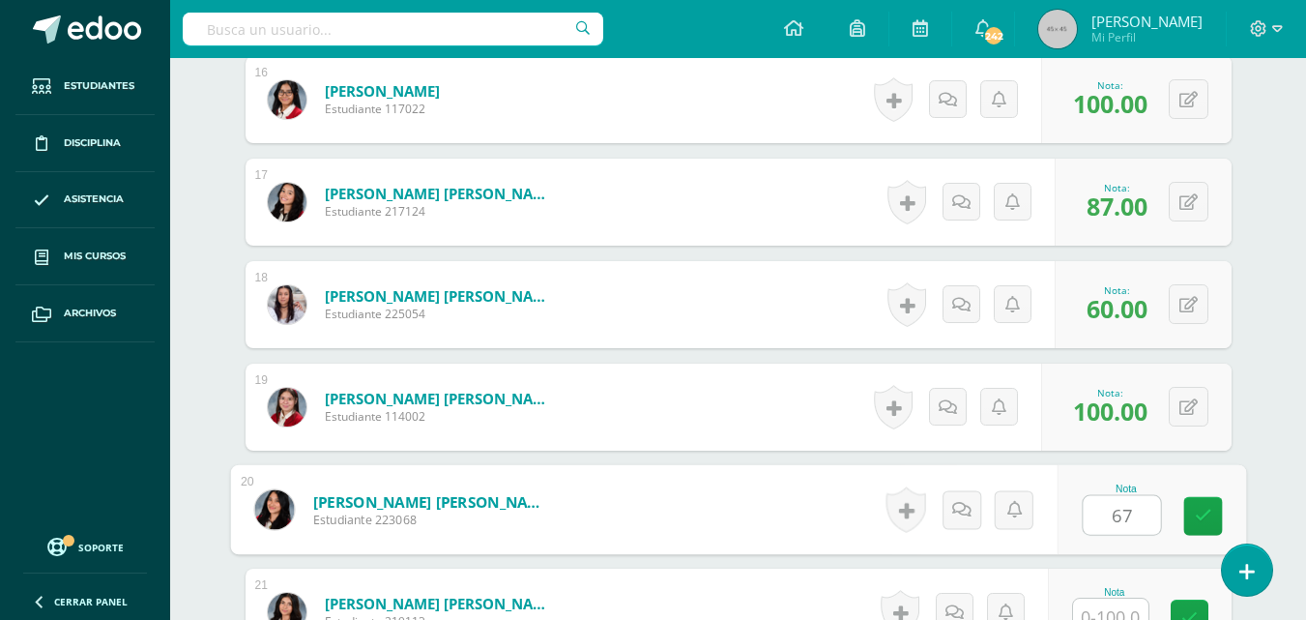
type input "67"
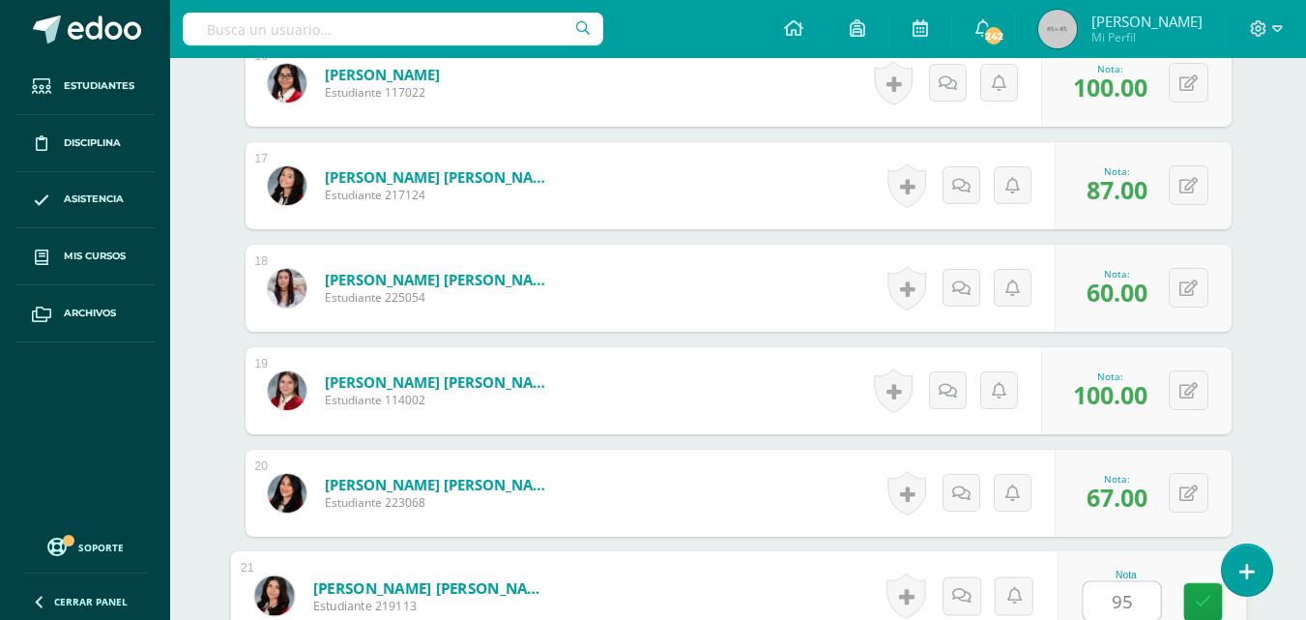
type input "95"
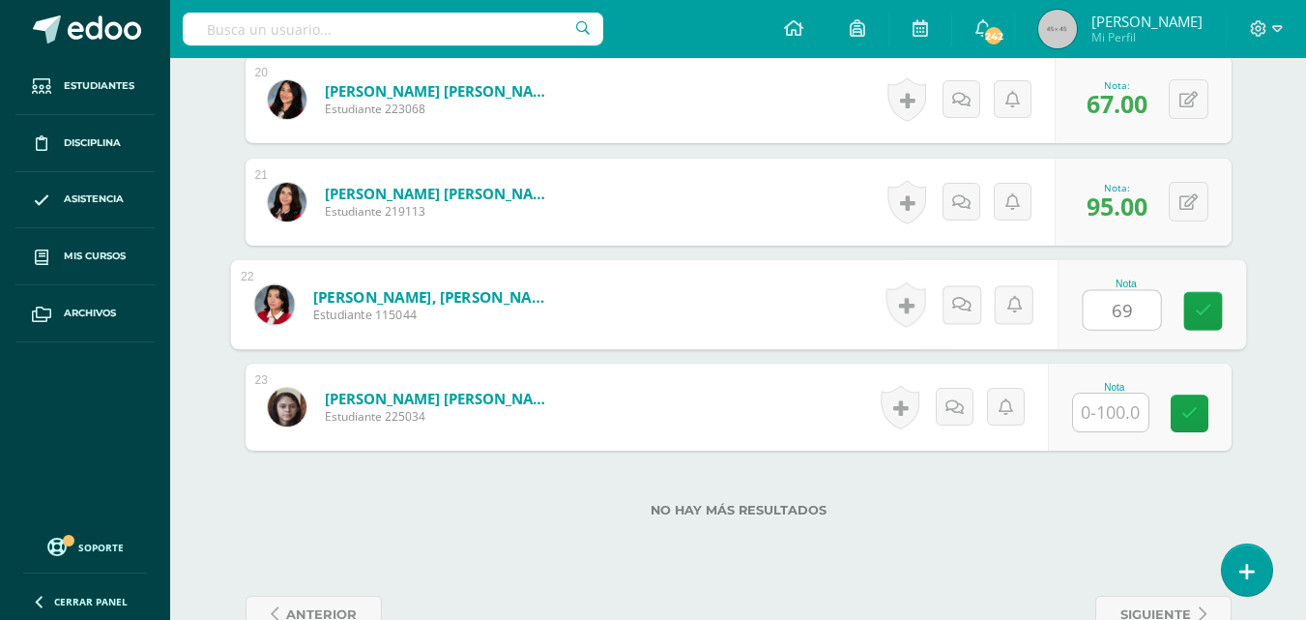
type input "69"
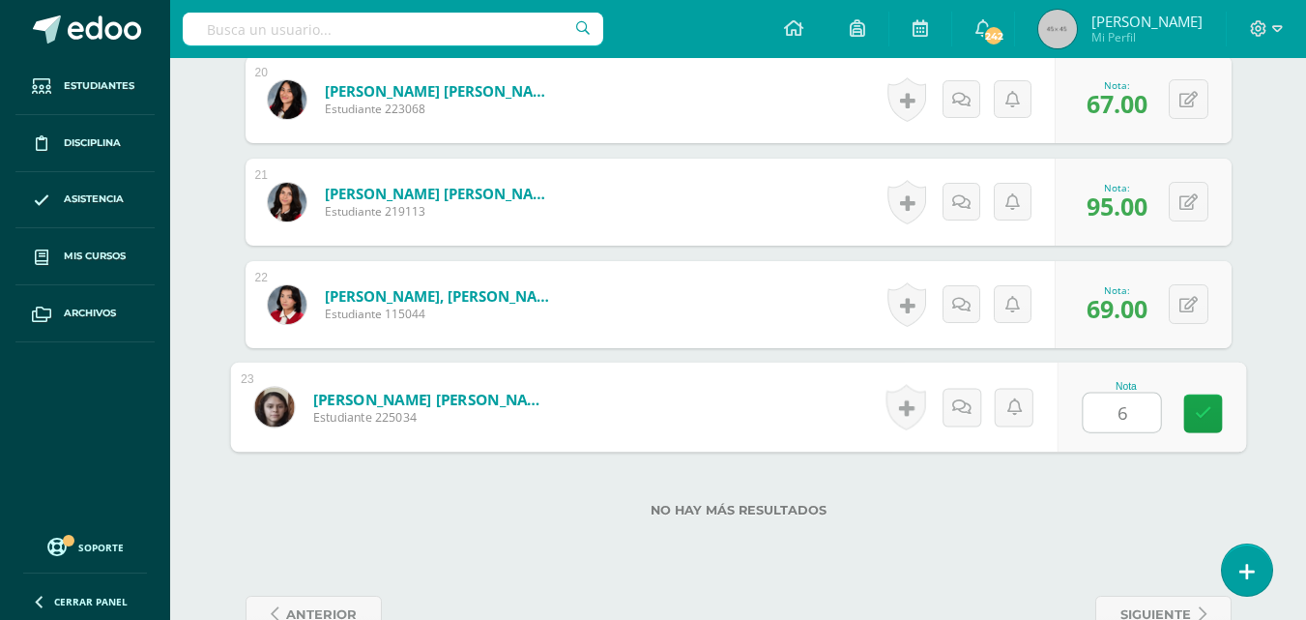
type input "60"
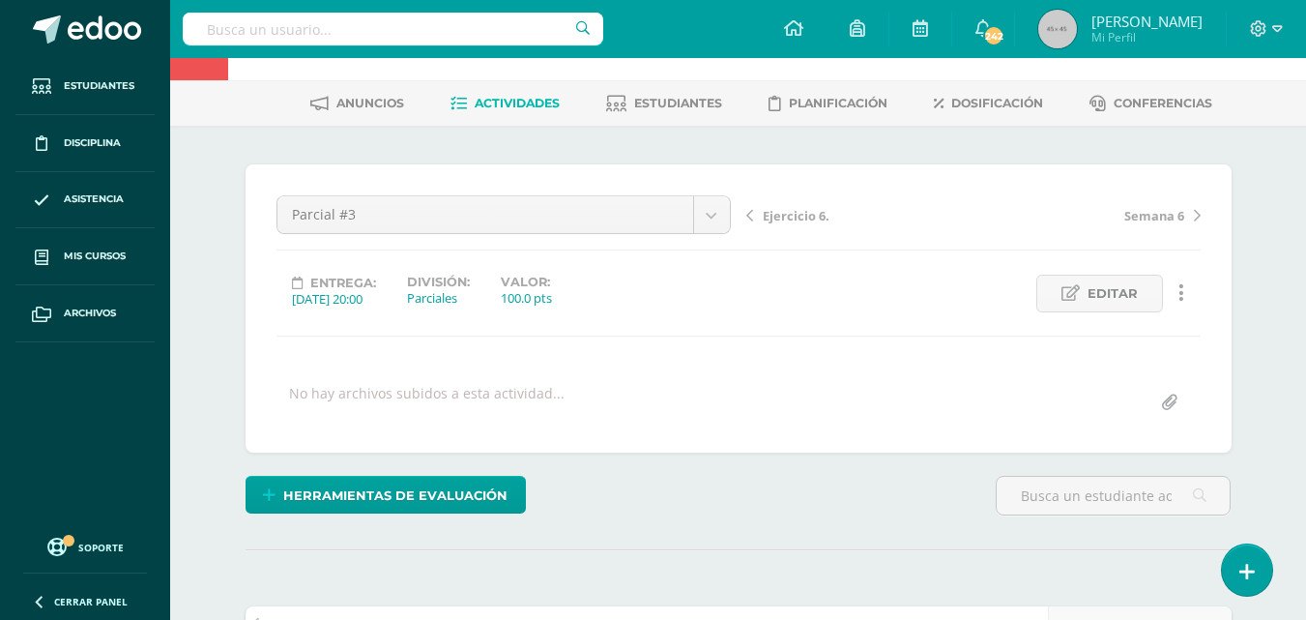
scroll to position [0, 0]
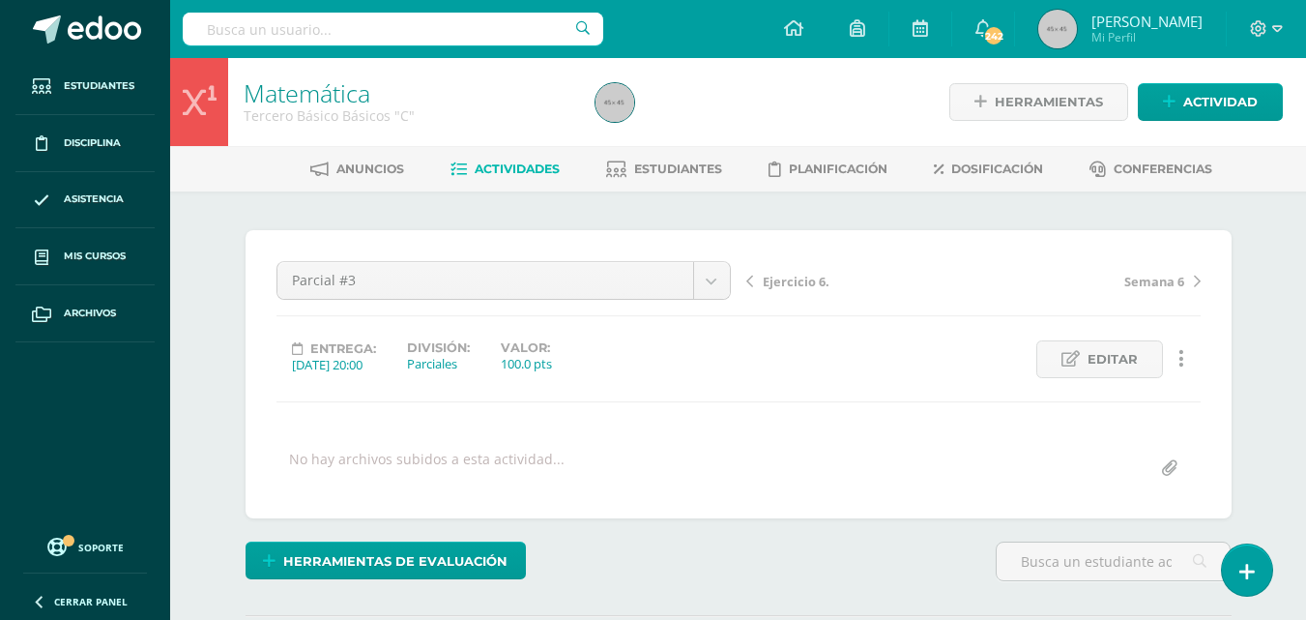
click at [1145, 282] on span "Semana 6" at bounding box center [1154, 281] width 60 height 17
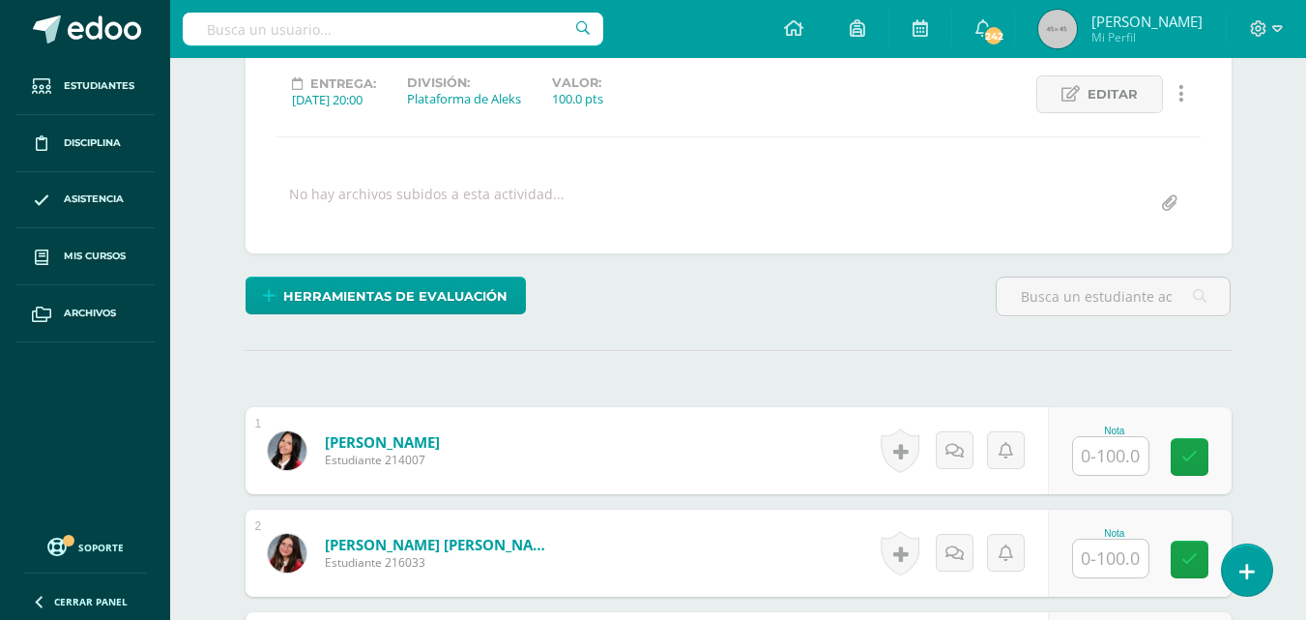
scroll to position [266, 0]
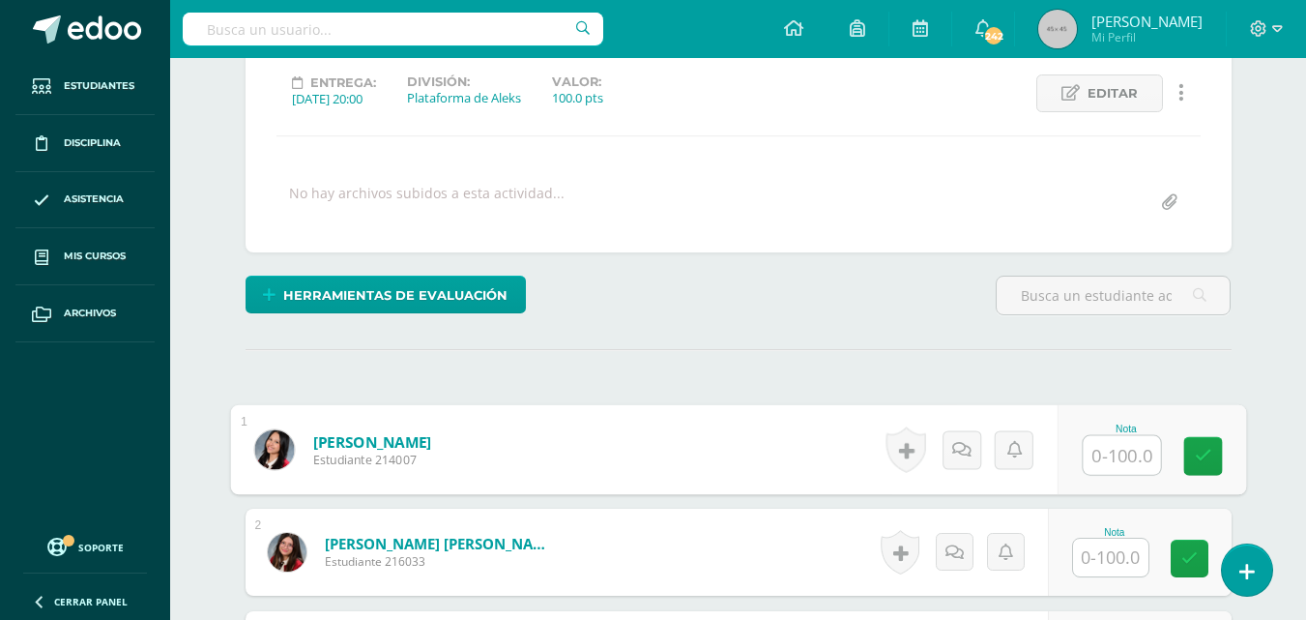
click at [1120, 455] on input "text" at bounding box center [1121, 455] width 77 height 39
type input "0"
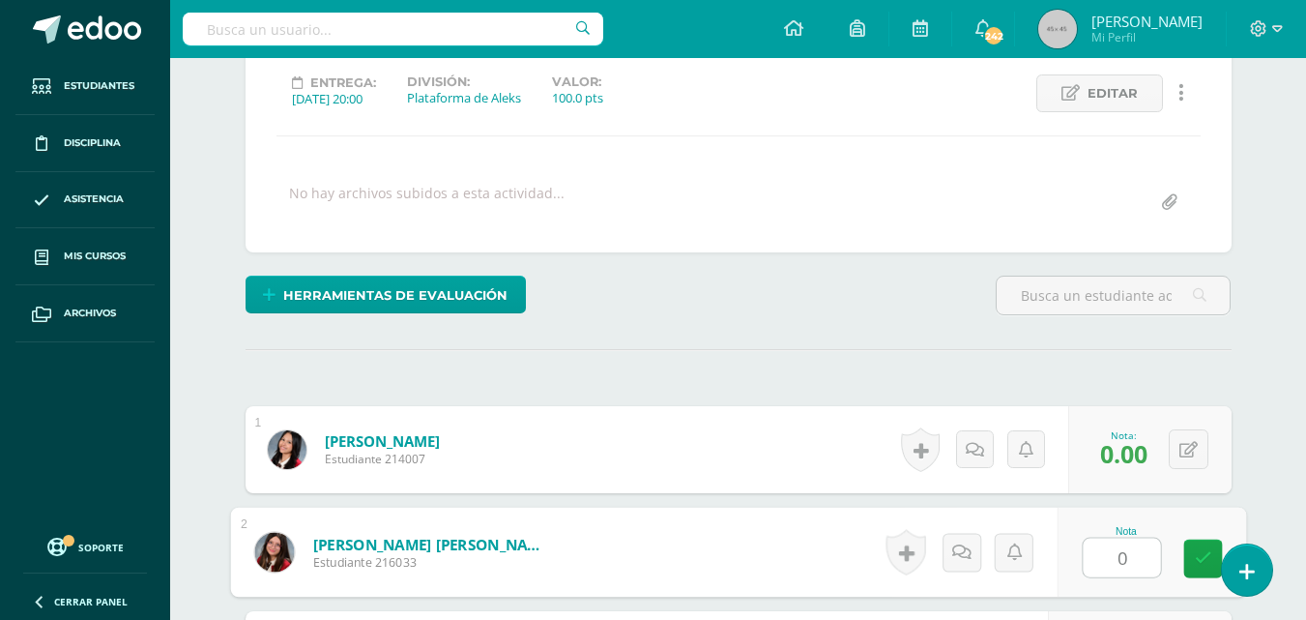
type input "0"
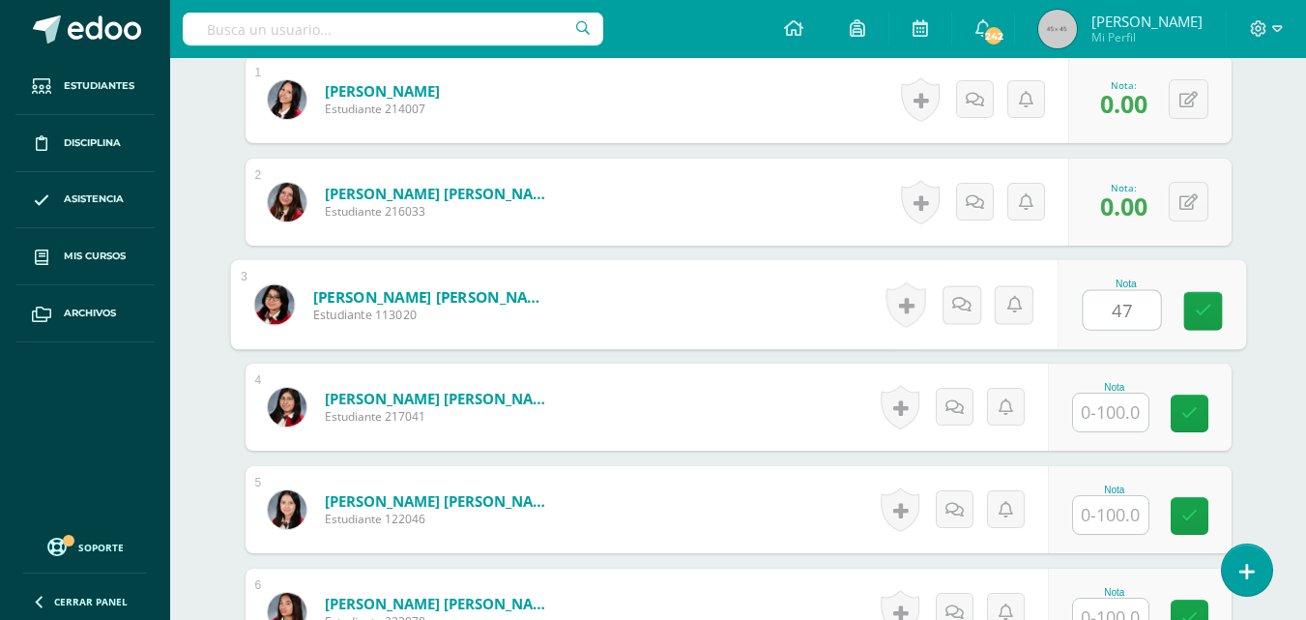
type input "4"
type input "100"
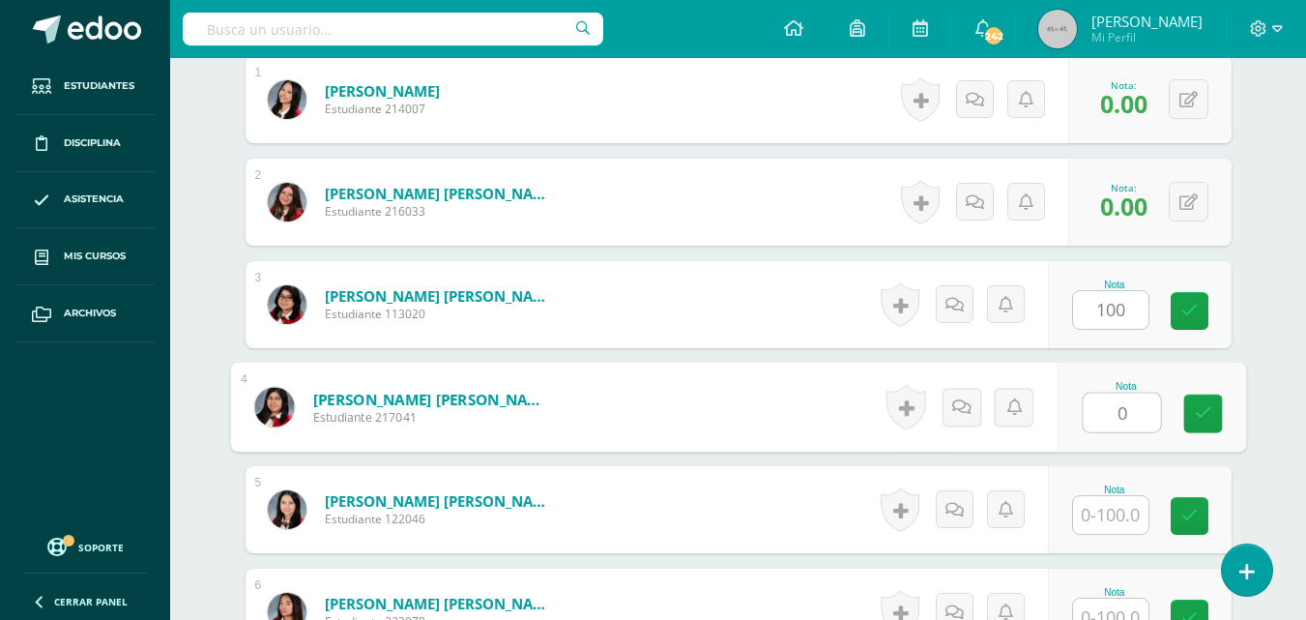
type input "0"
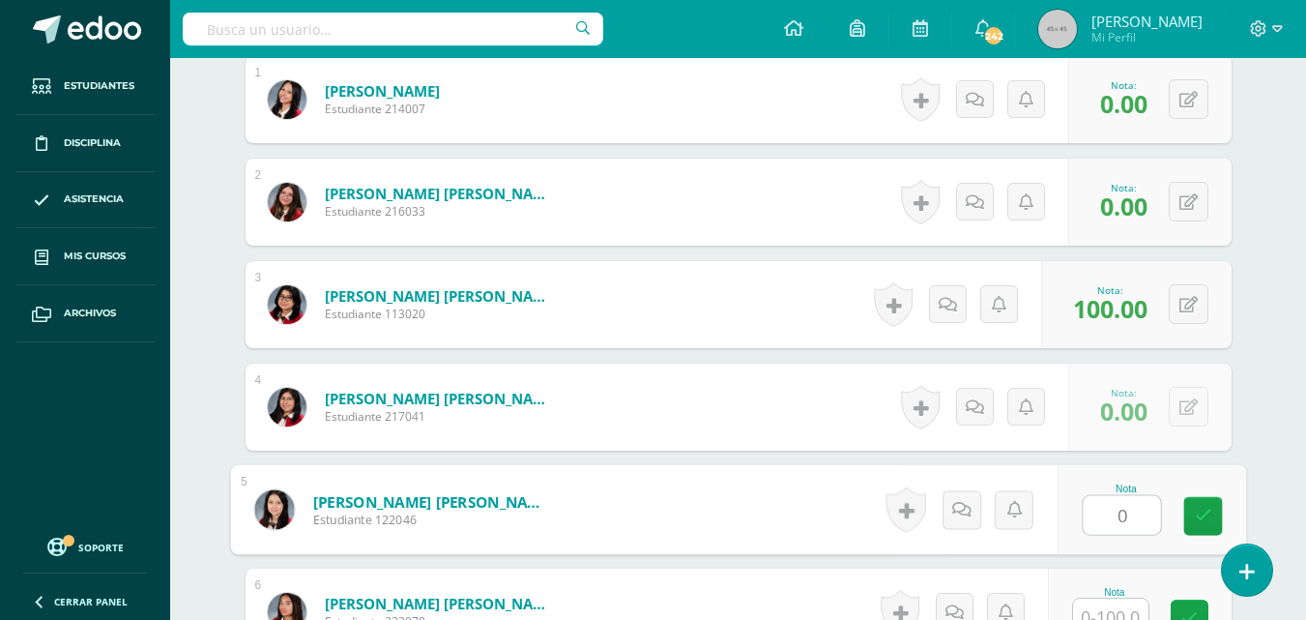
type input "0"
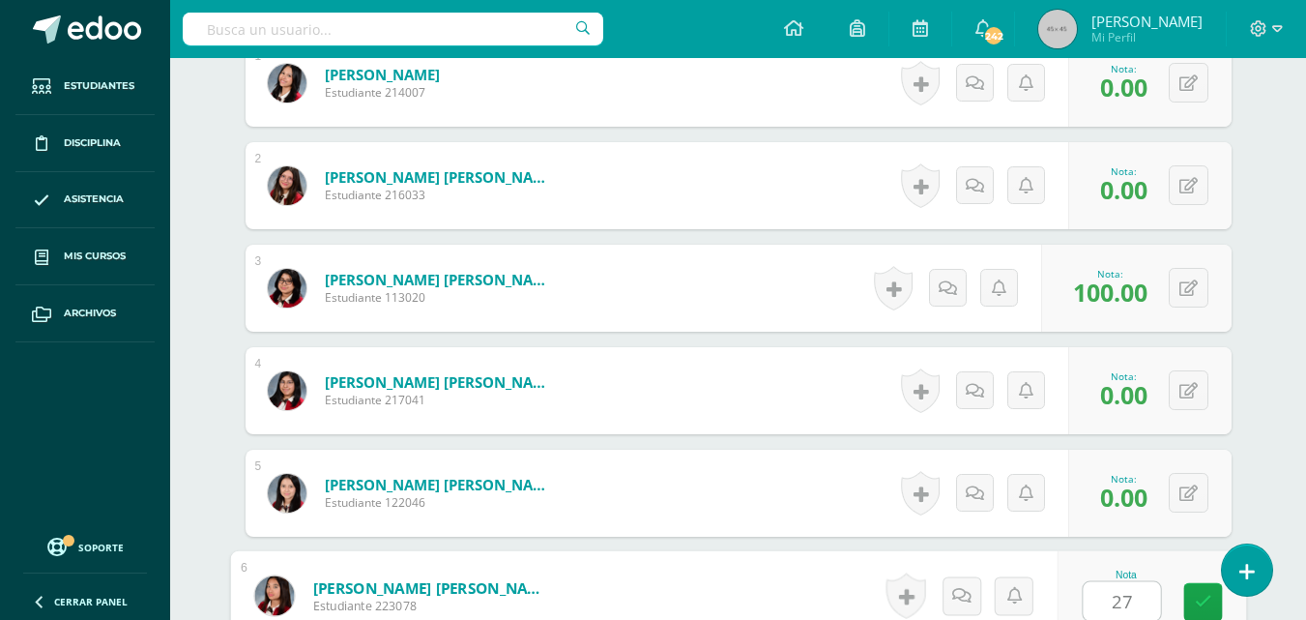
type input "27"
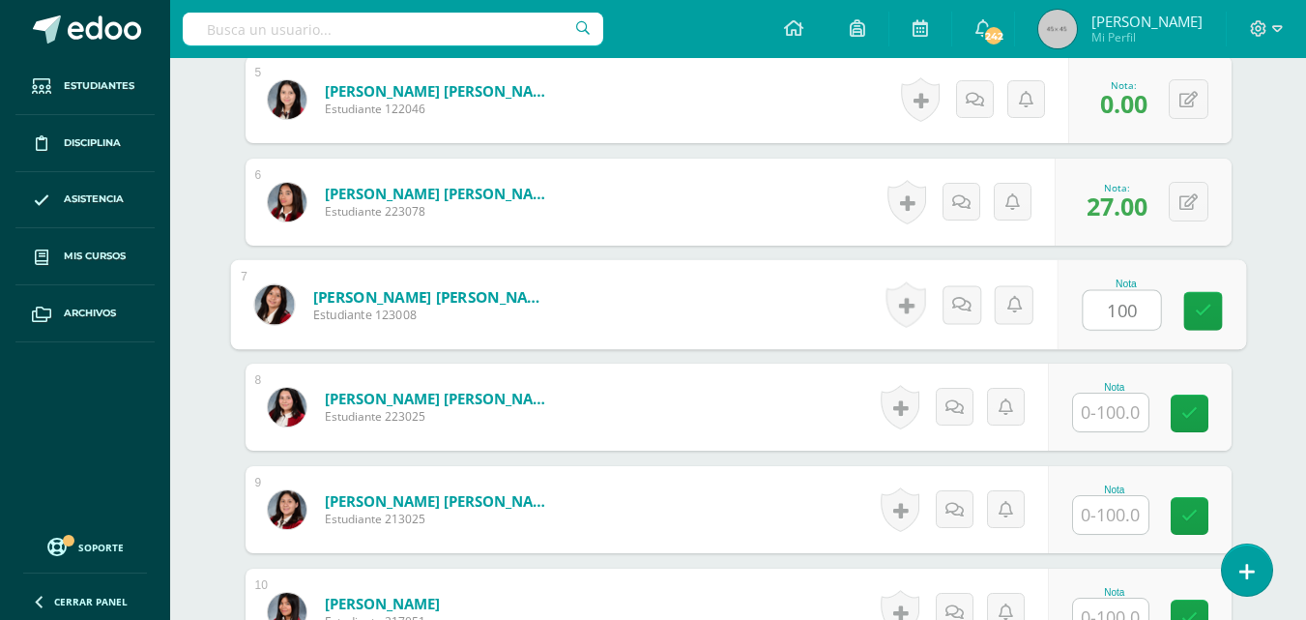
type input "100"
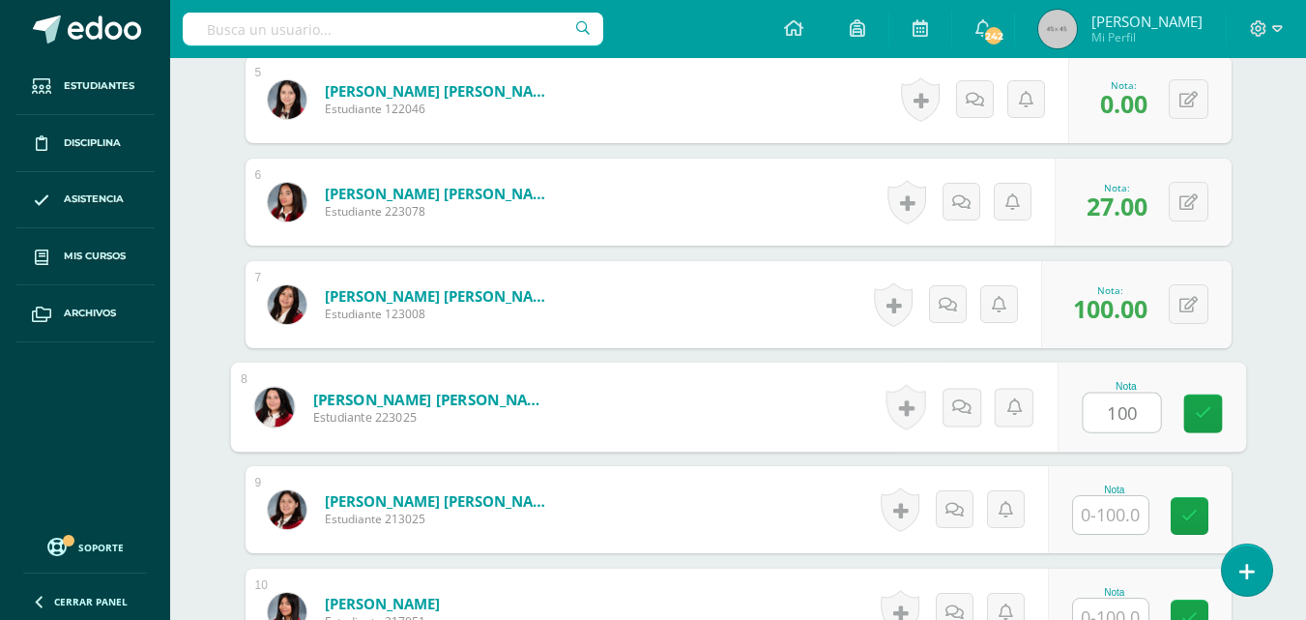
type input "100"
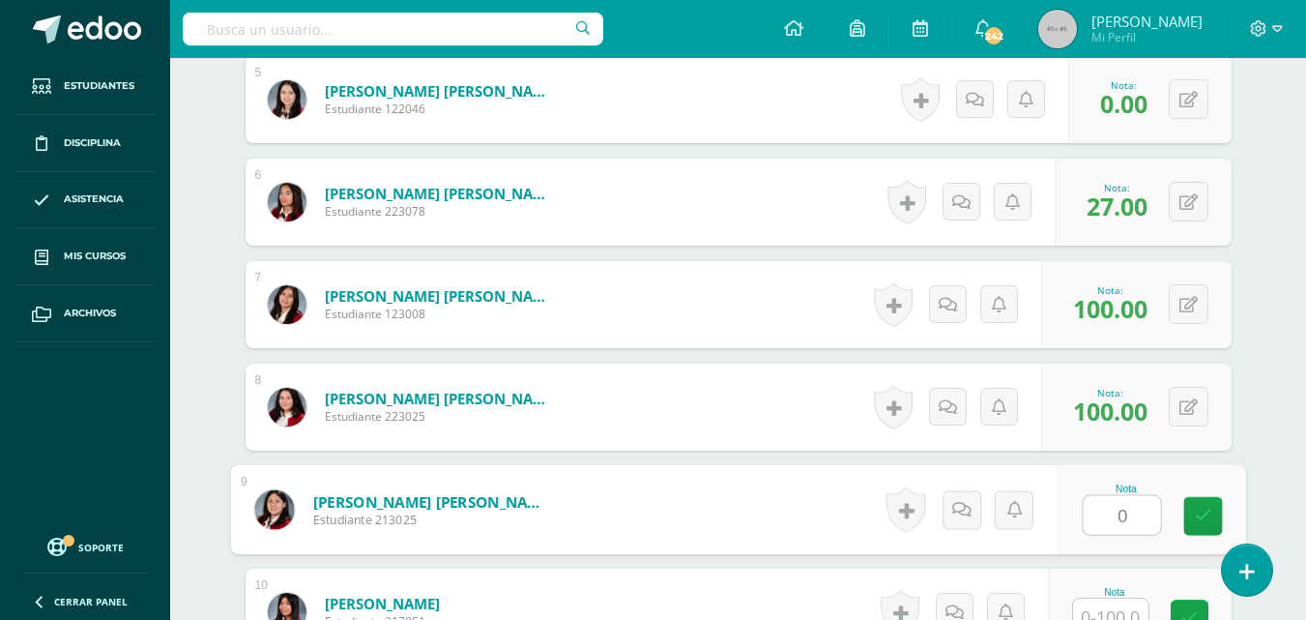
type input "0"
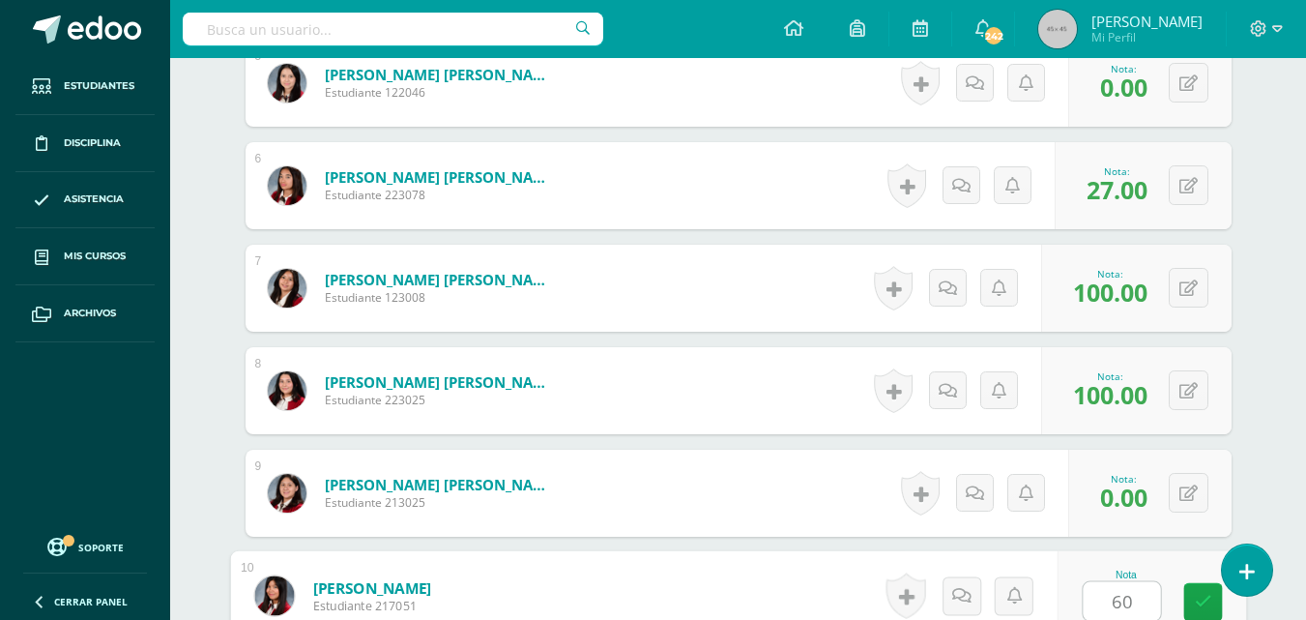
type input "60"
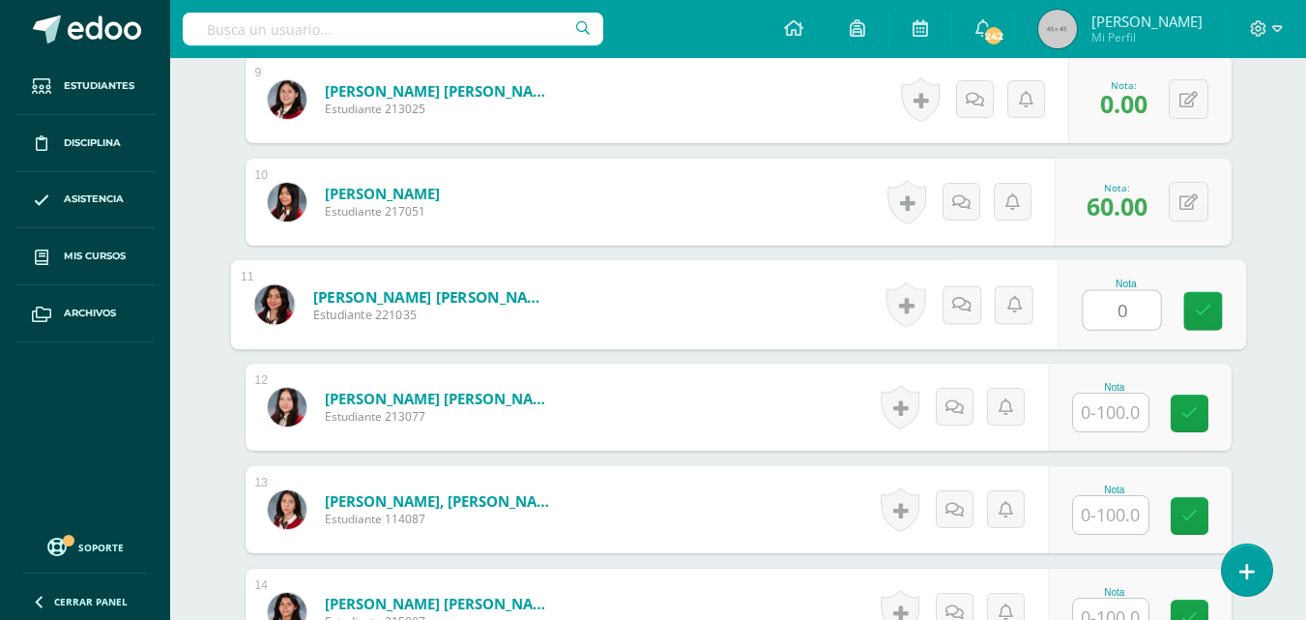
type input "0"
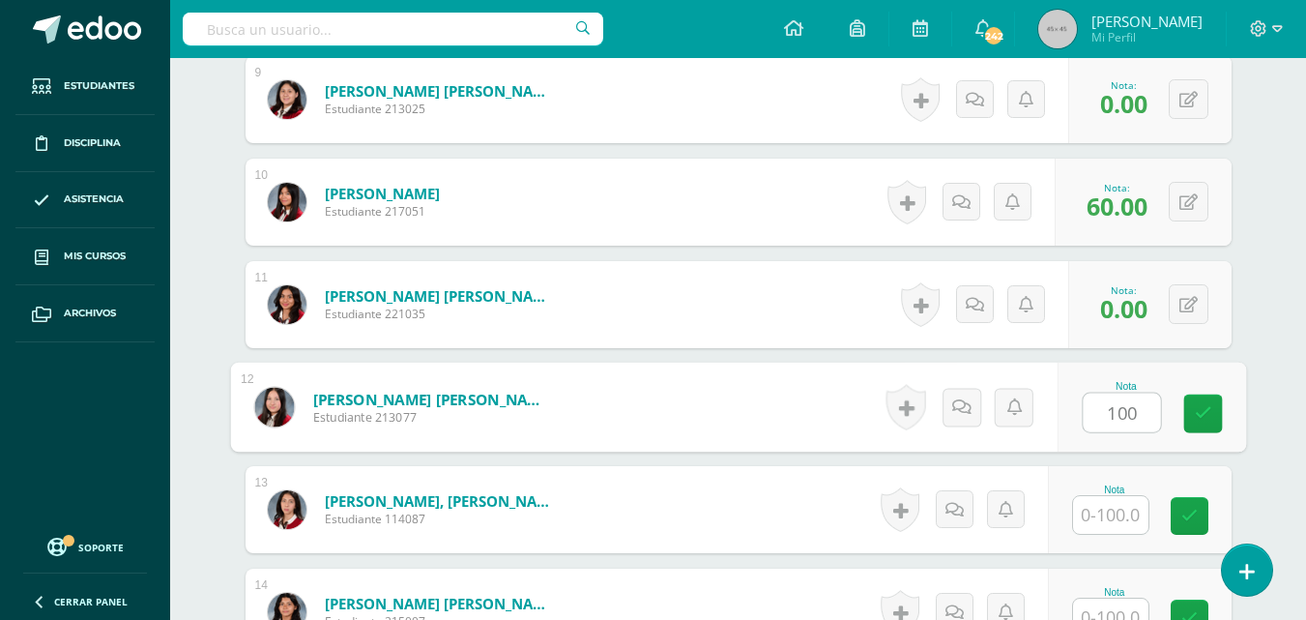
type input "100"
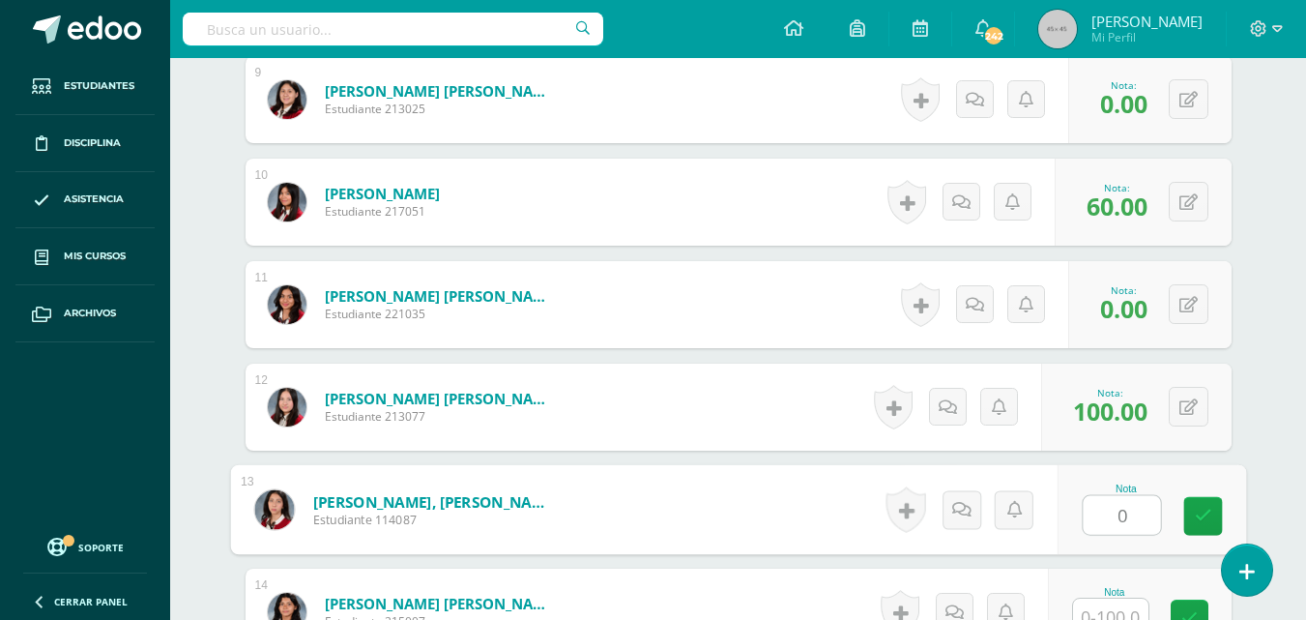
type input "0"
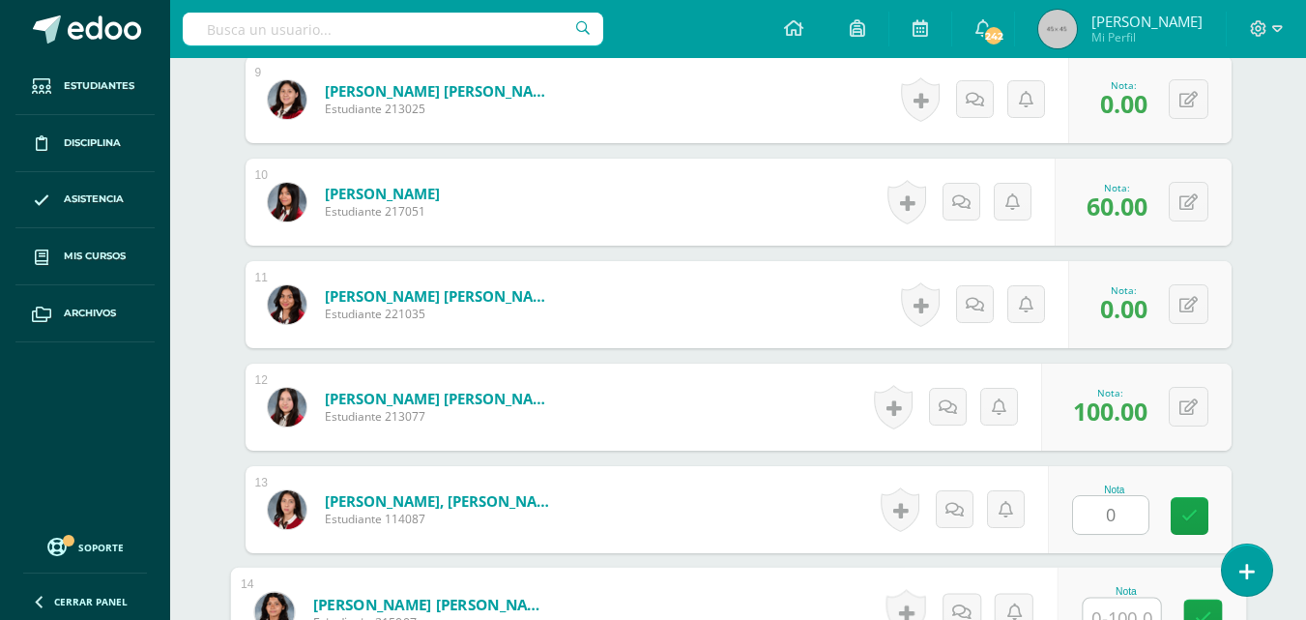
scroll to position [1452, 0]
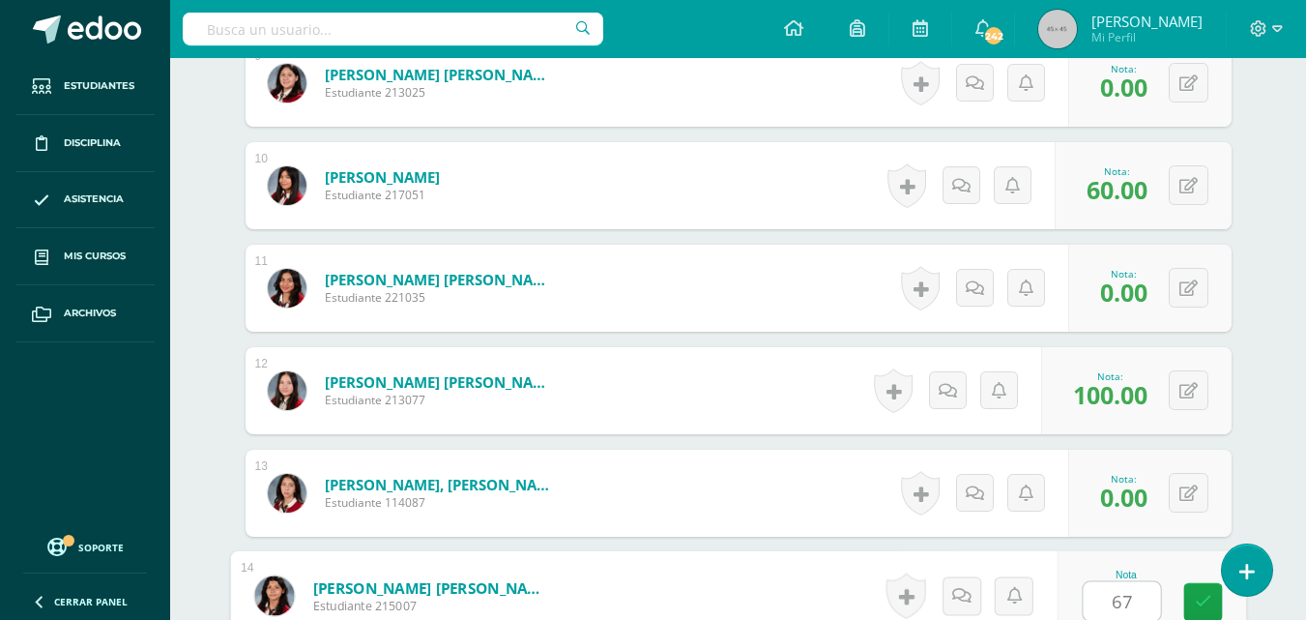
type input "67"
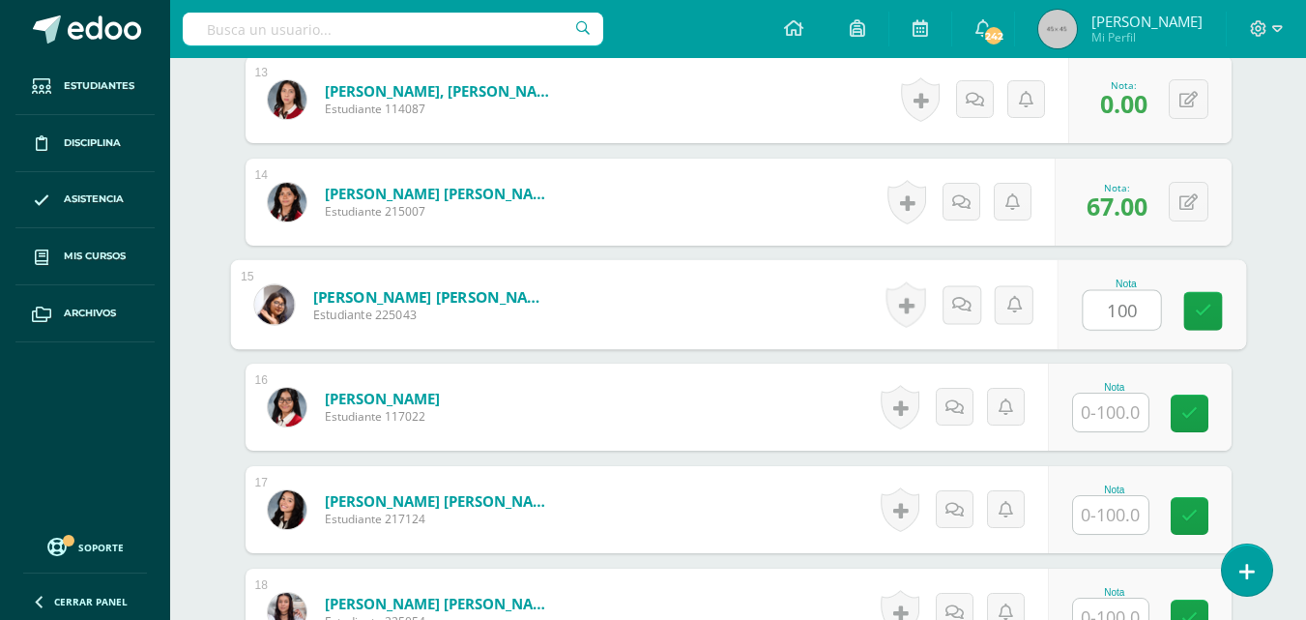
type input "100"
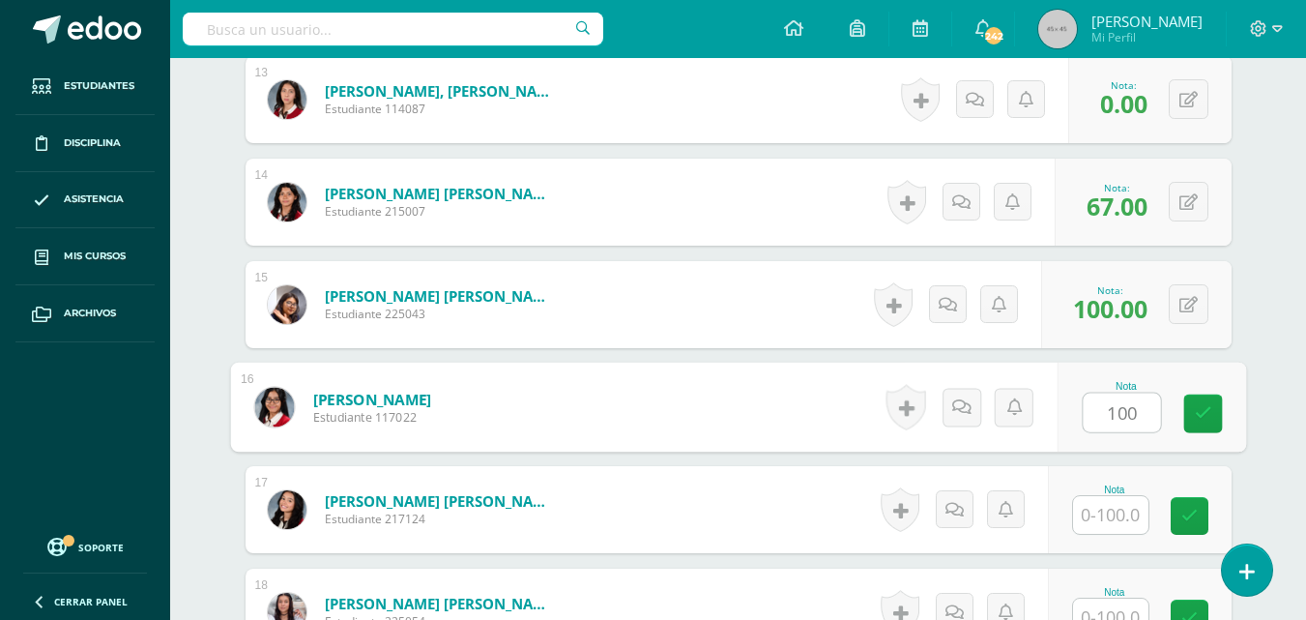
type input "100"
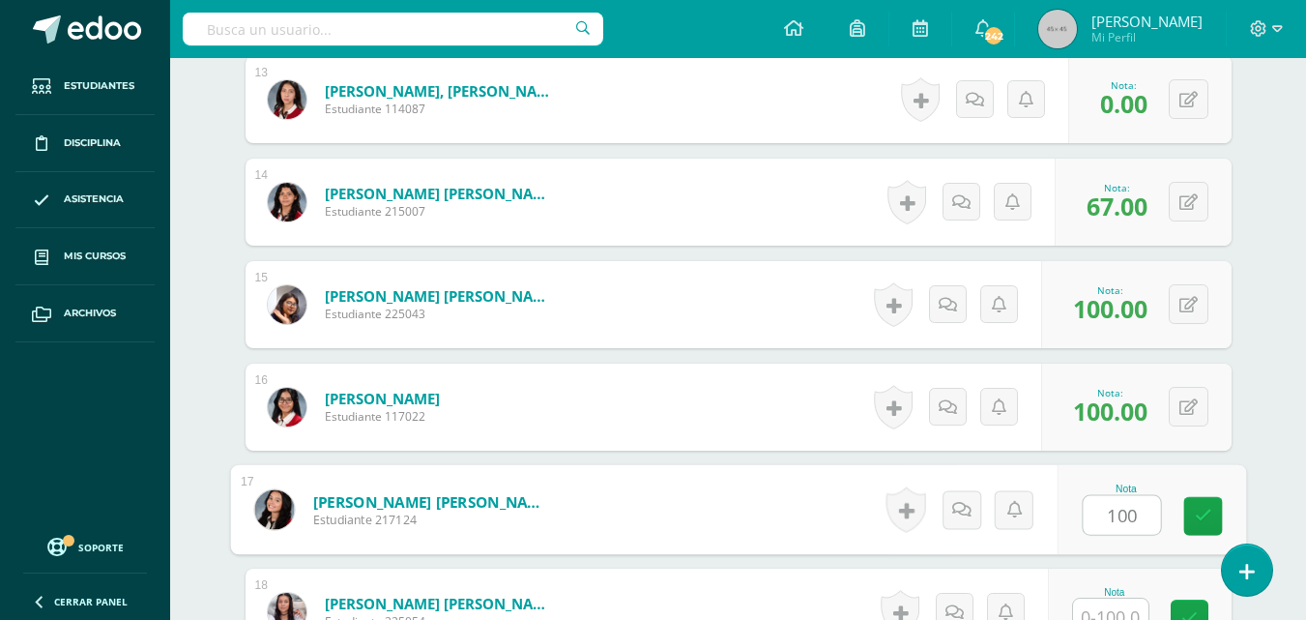
type input "100"
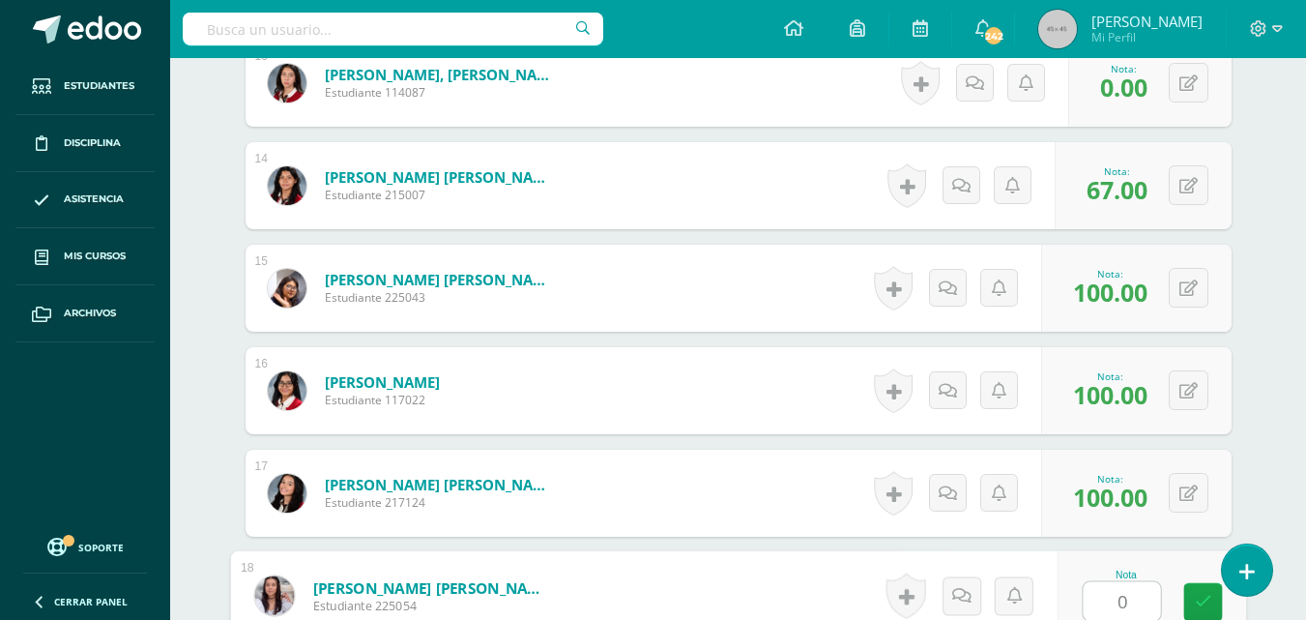
type input "0"
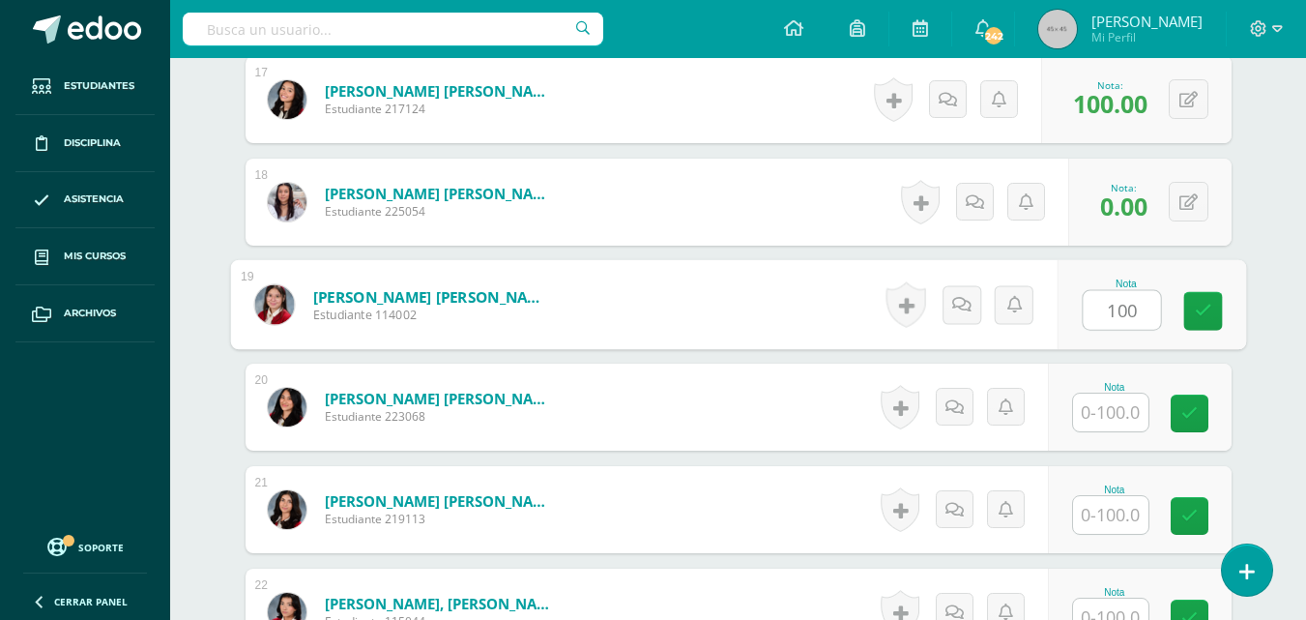
type input "100"
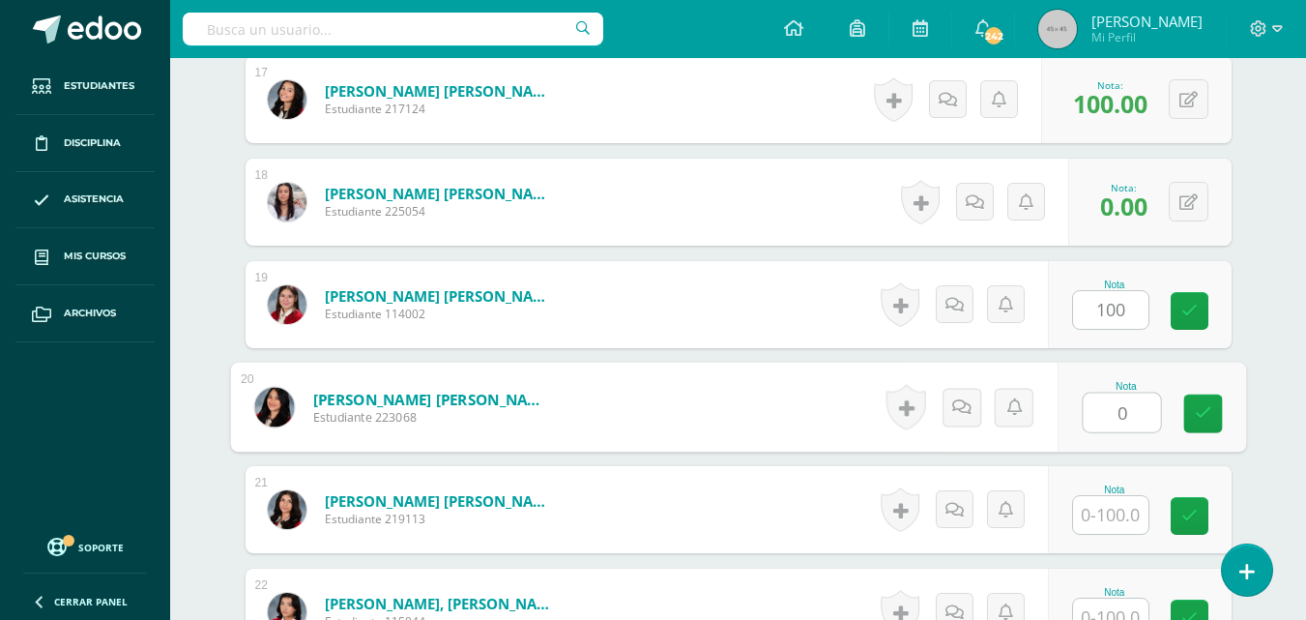
type input "0"
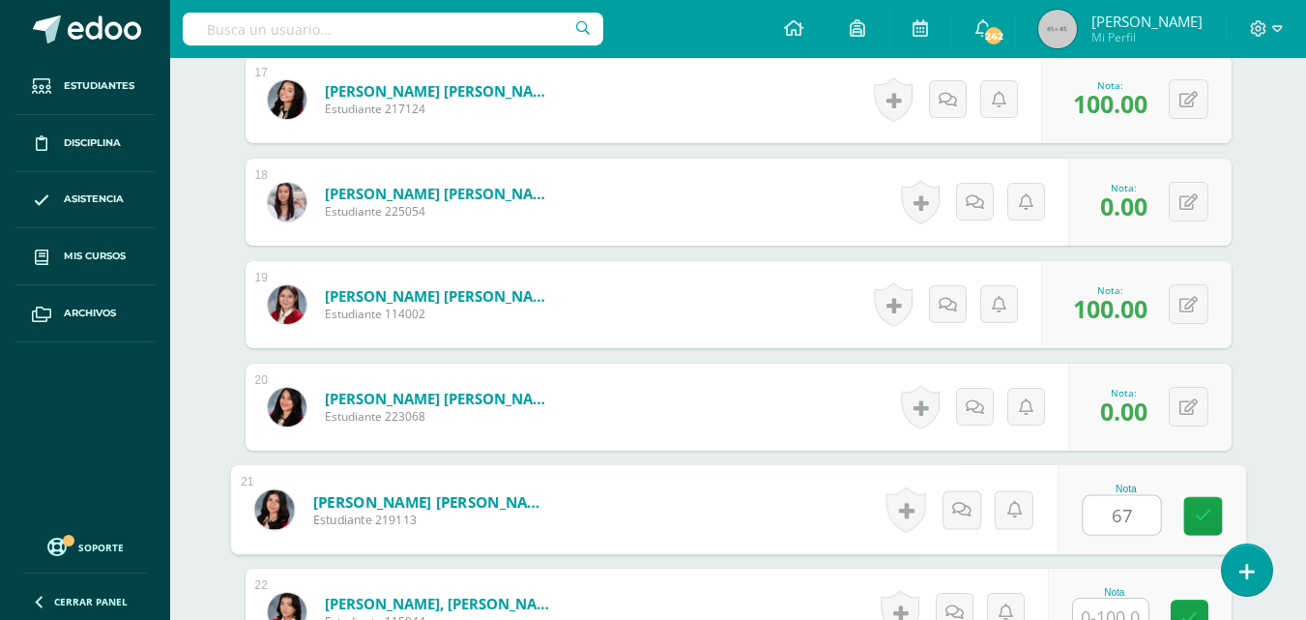
type input "67"
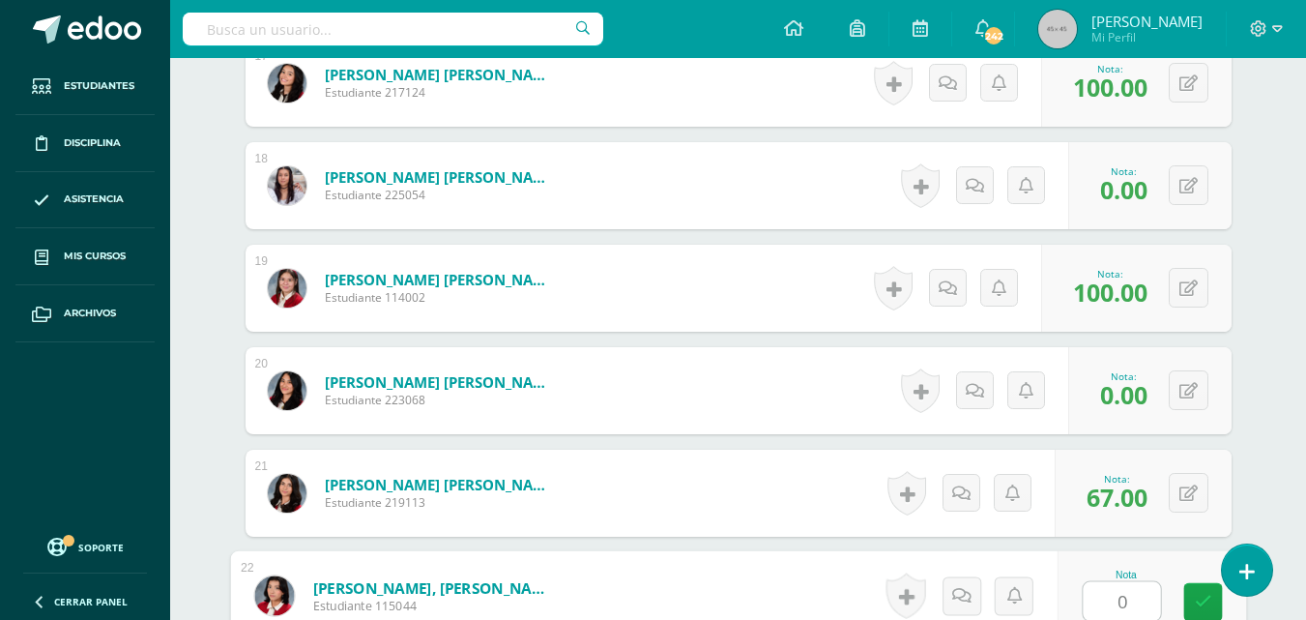
type input "0"
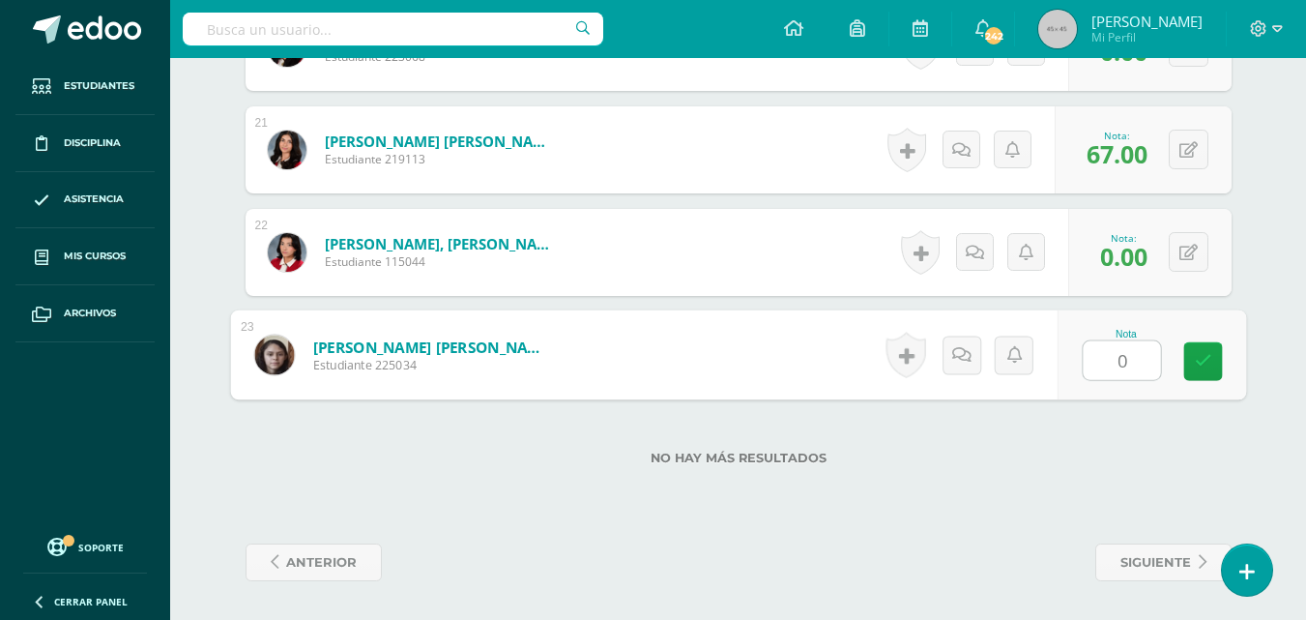
type input "0"
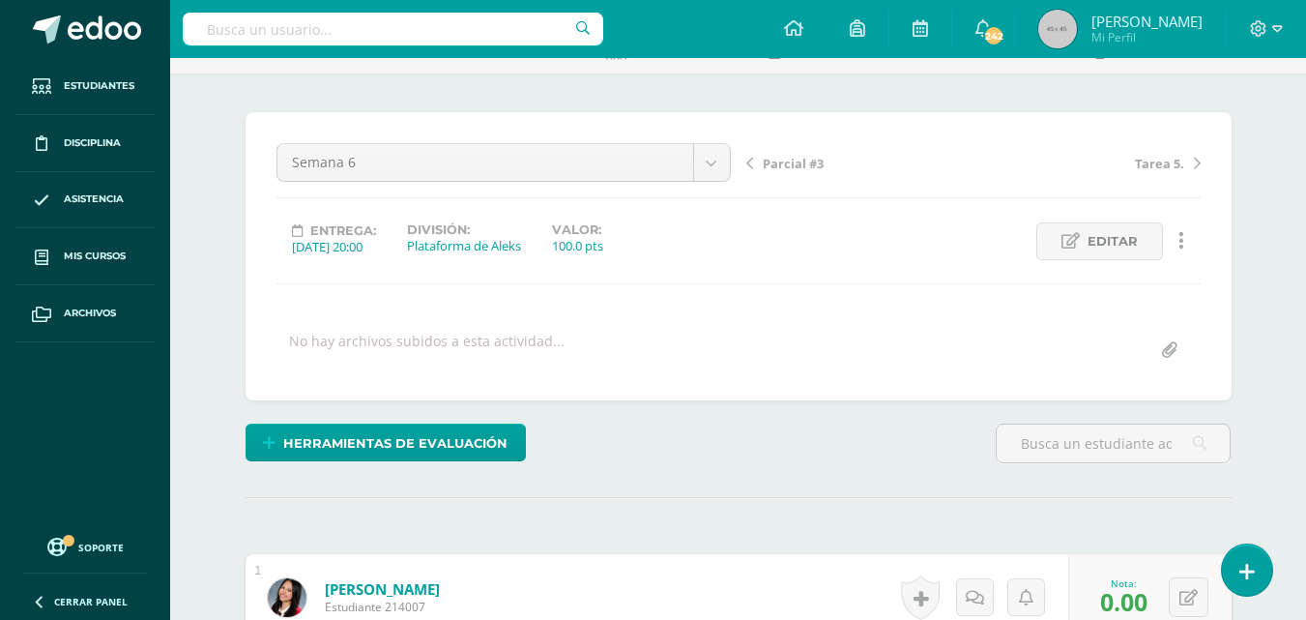
scroll to position [0, 0]
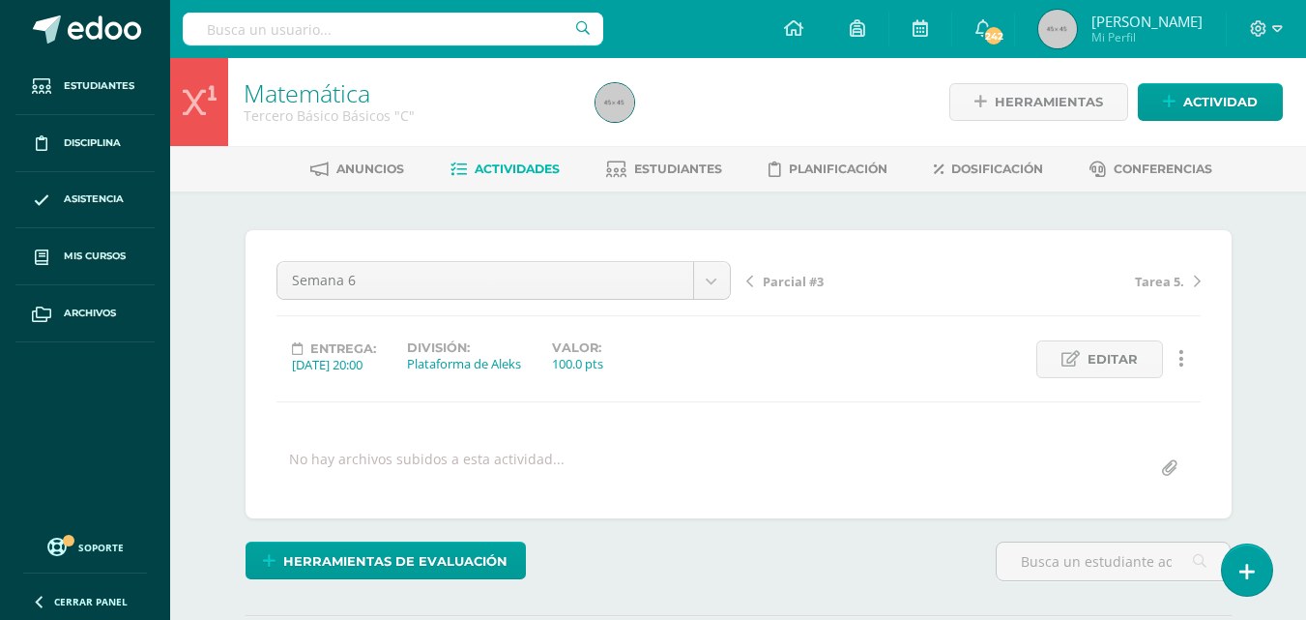
click at [1163, 285] on span "Tarea 5." at bounding box center [1159, 281] width 49 height 17
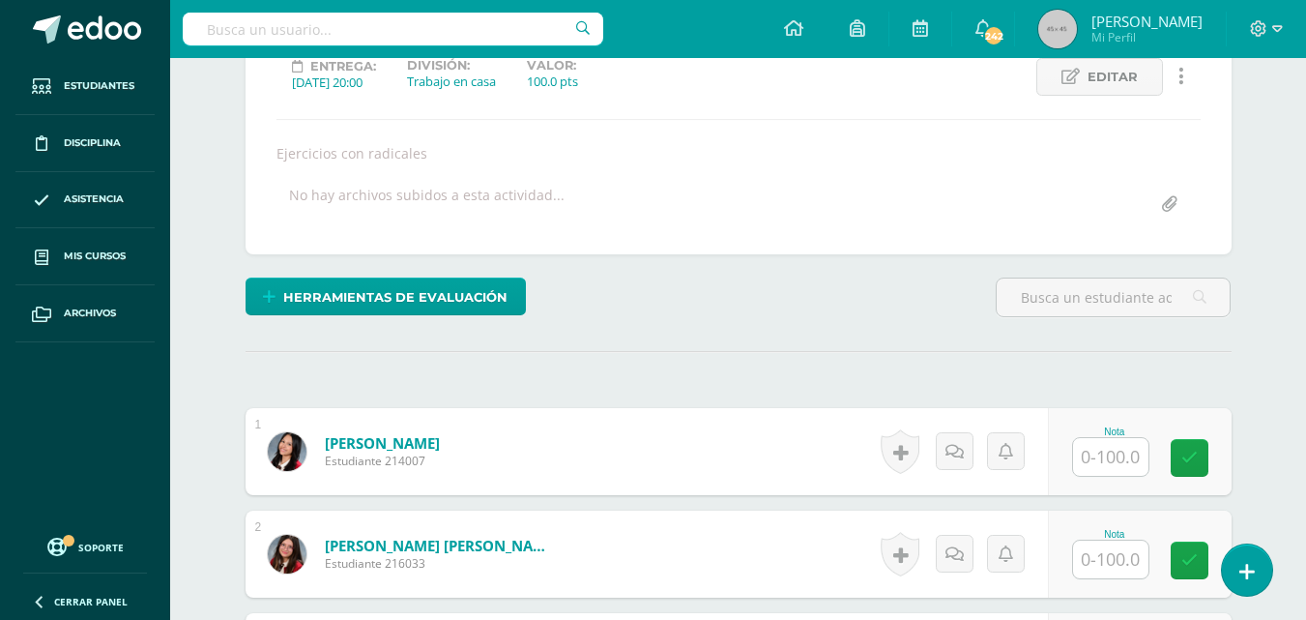
scroll to position [283, 0]
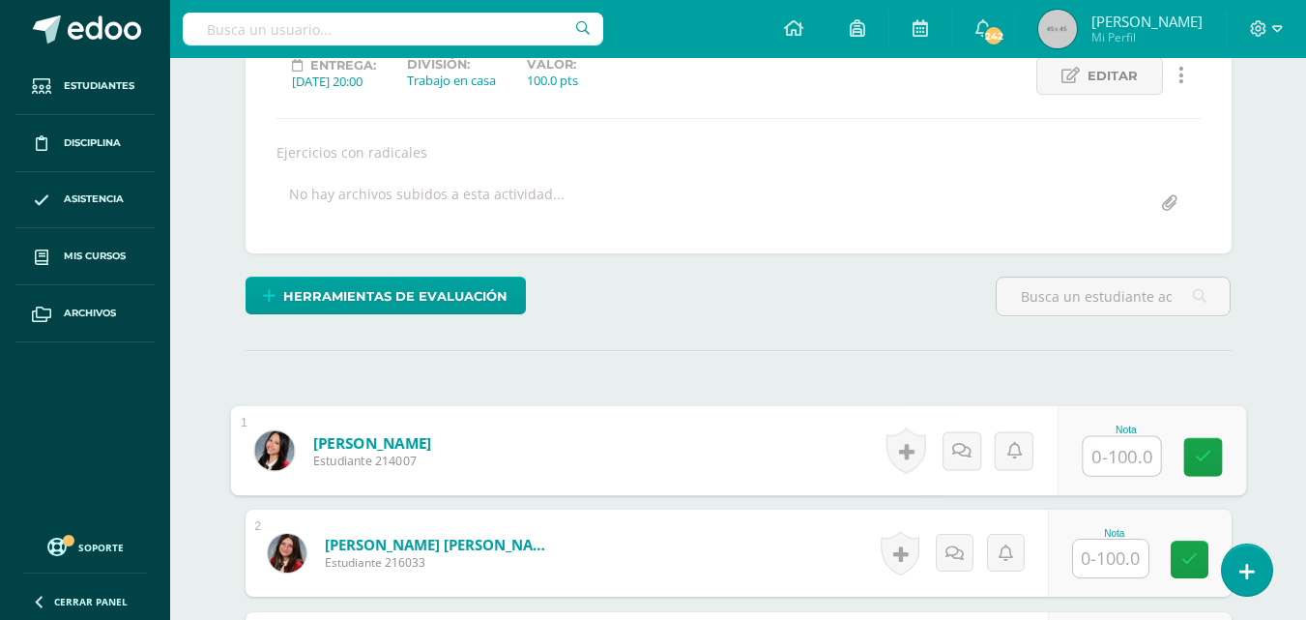
click at [1124, 464] on input "text" at bounding box center [1121, 456] width 77 height 39
type input "100"
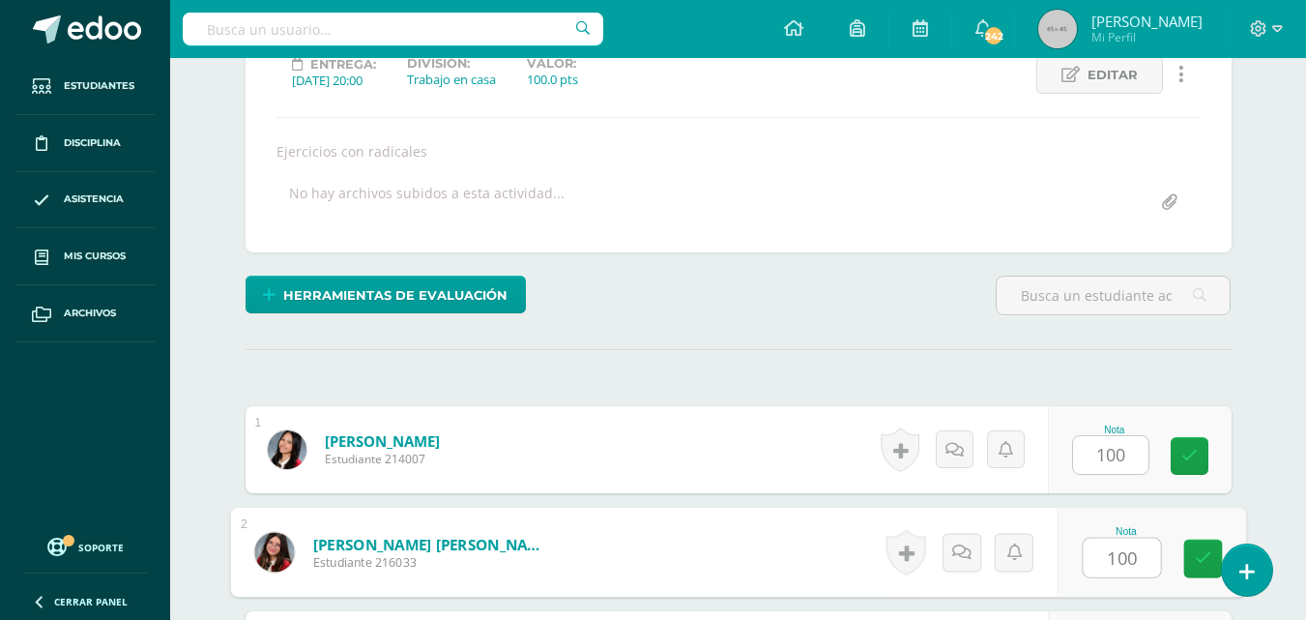
type input "100"
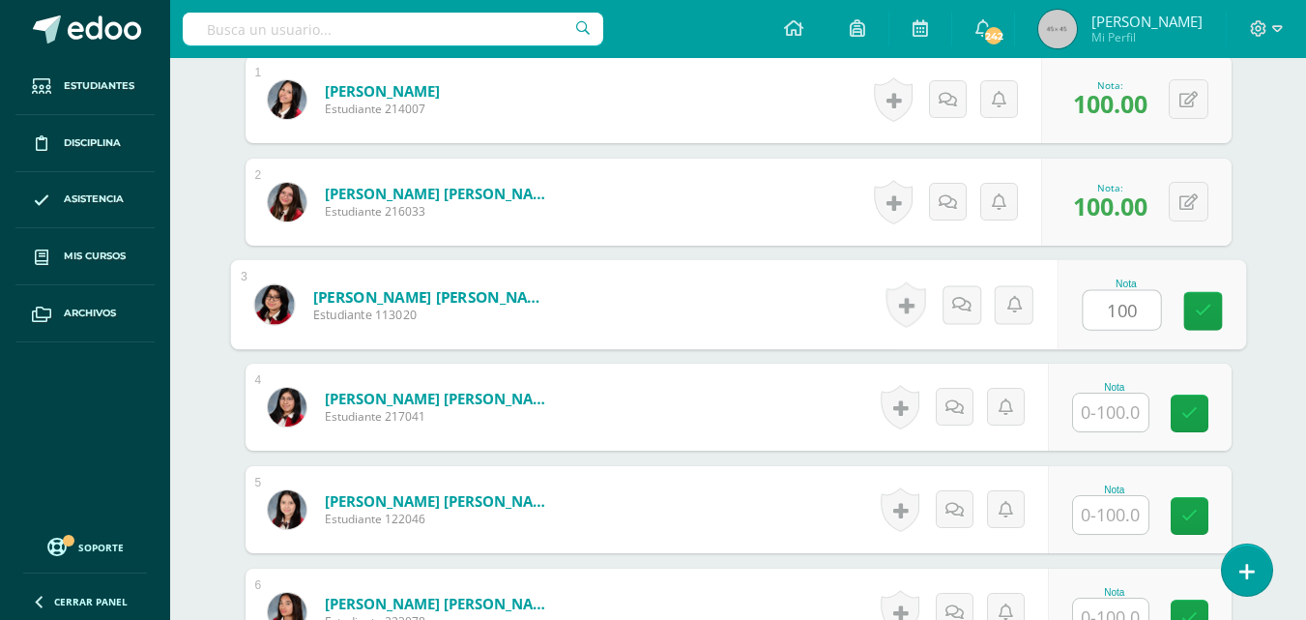
type input "100"
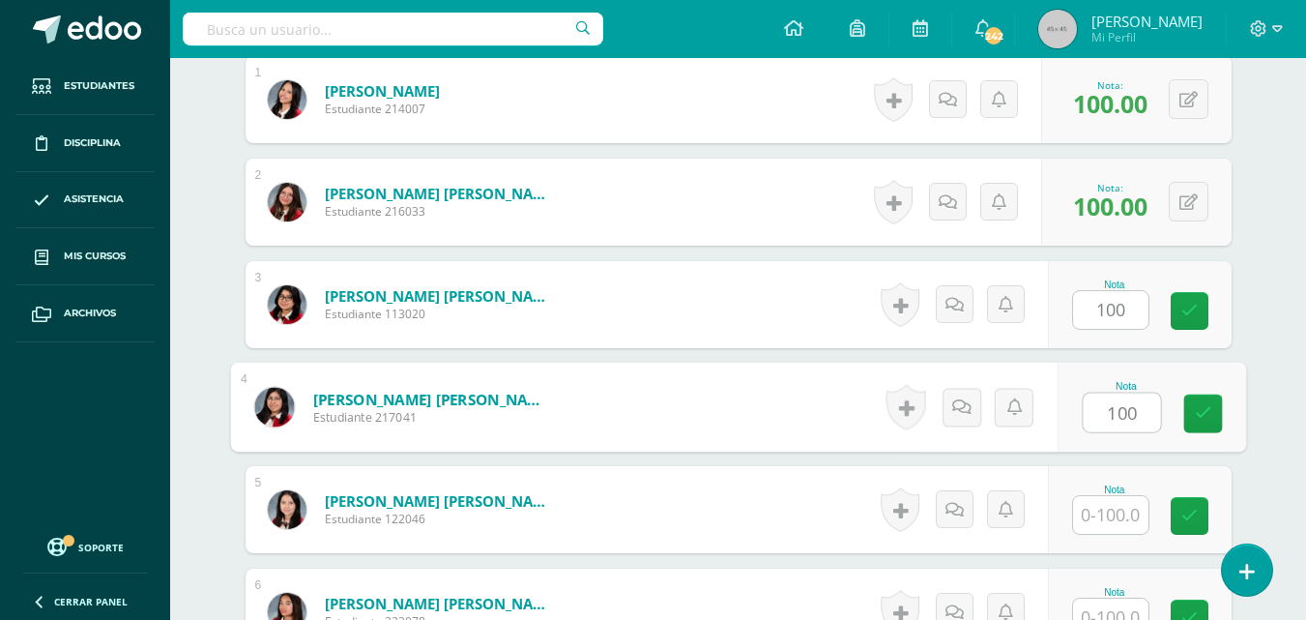
type input "100"
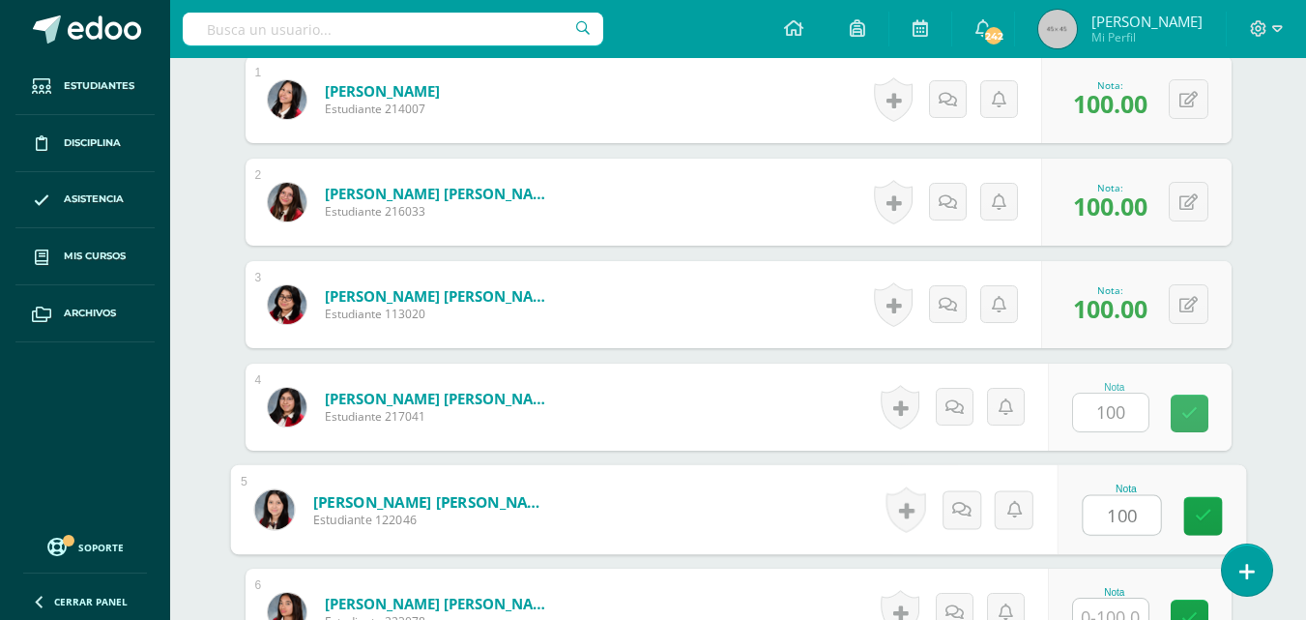
type input "100"
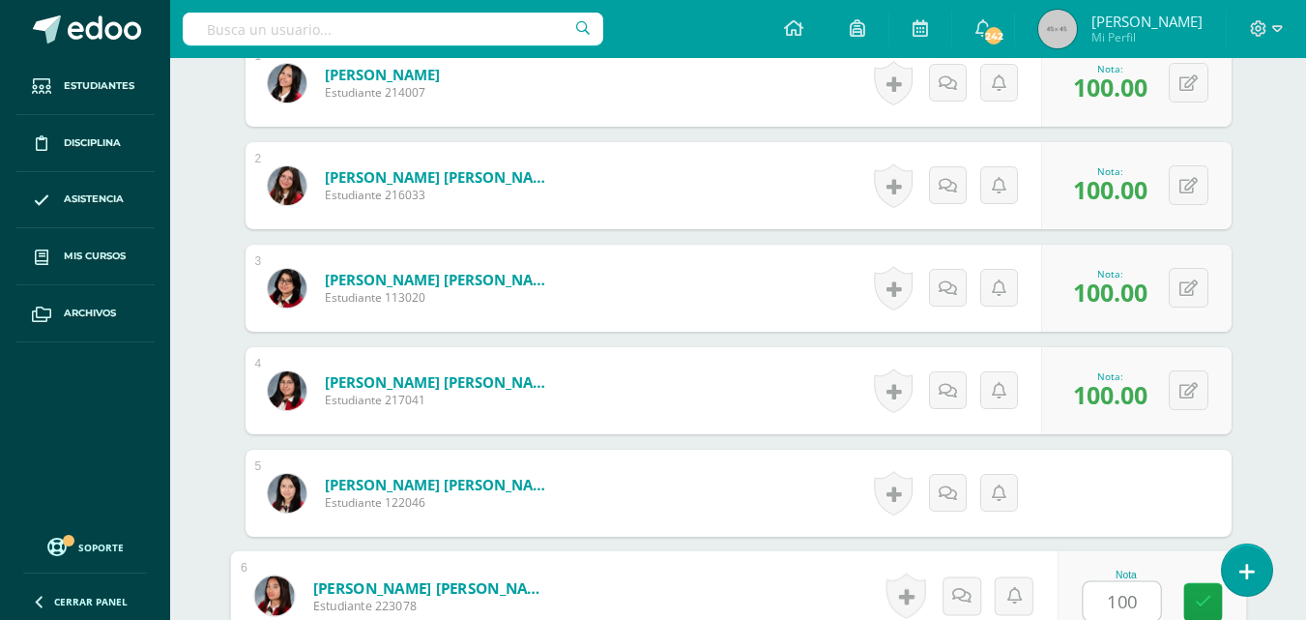
type input "100"
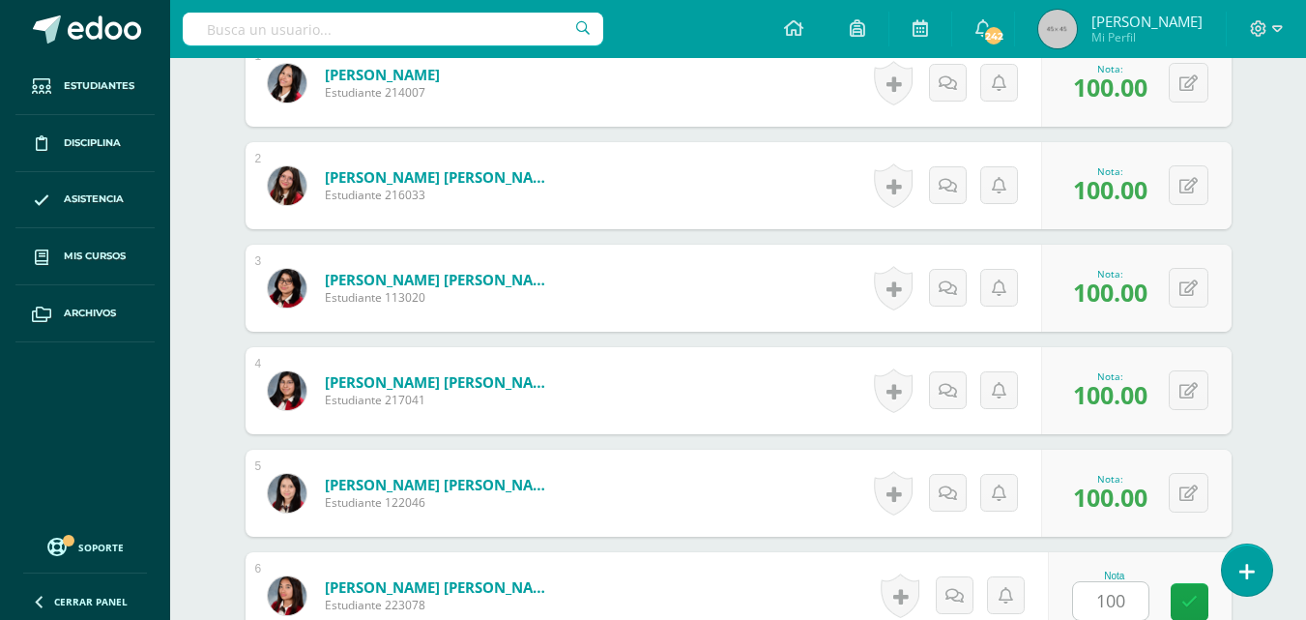
scroll to position [1044, 0]
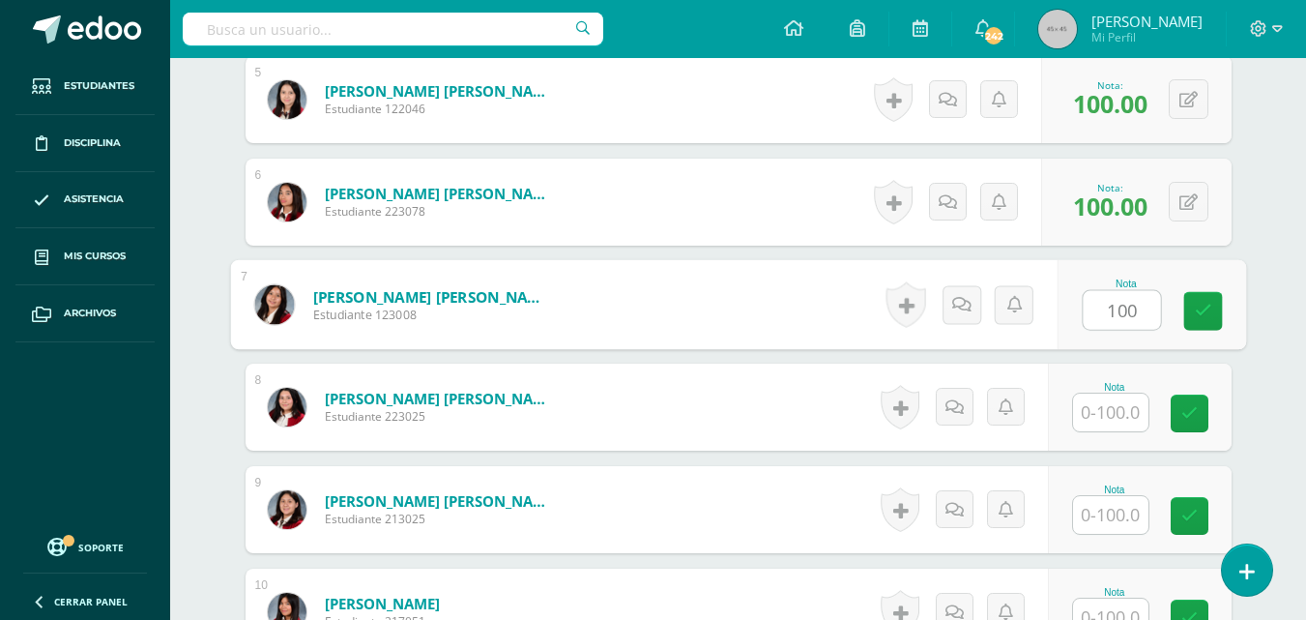
type input "100"
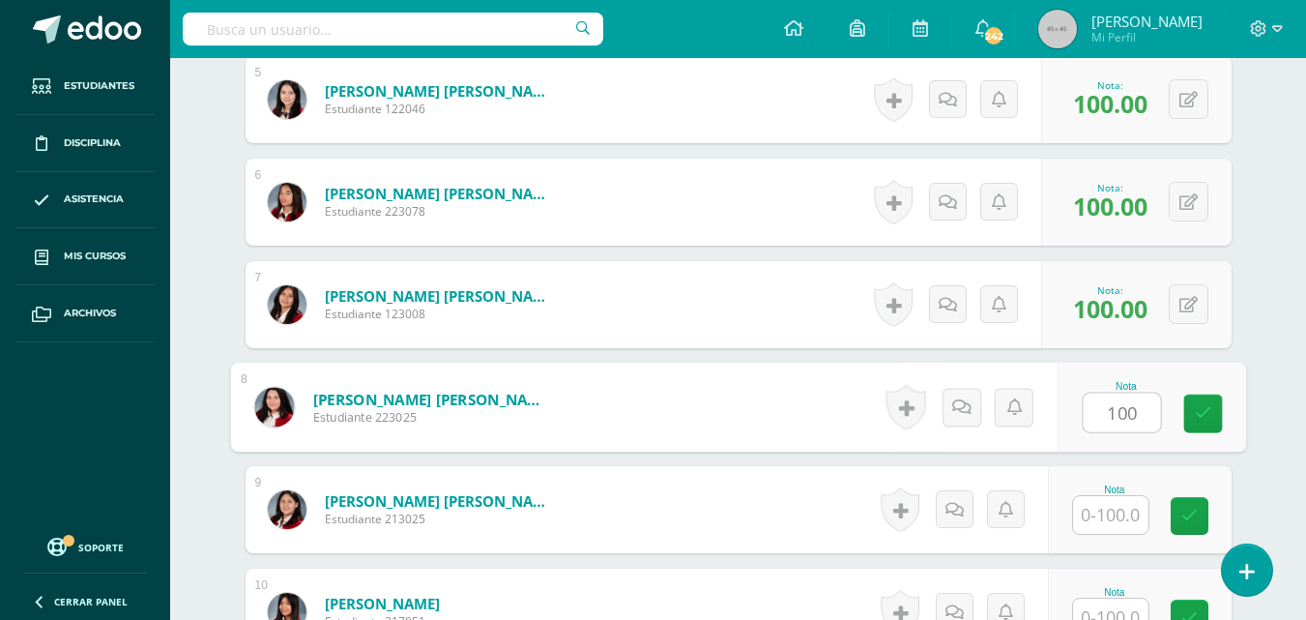
type input "100"
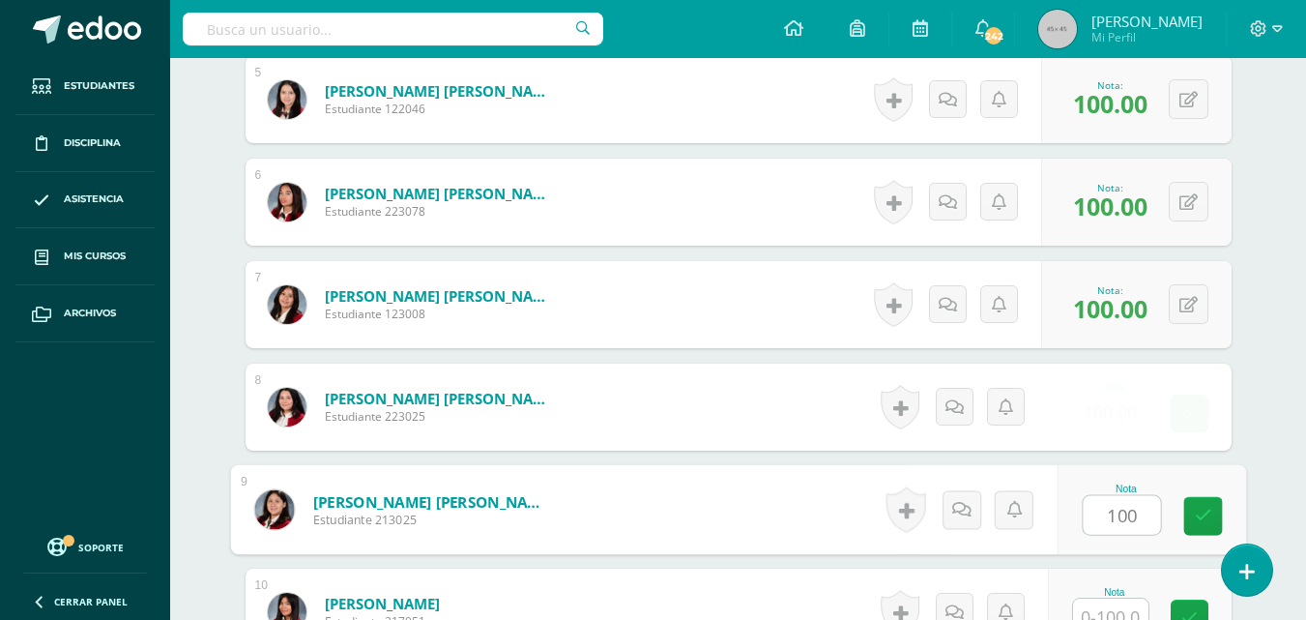
type input "100"
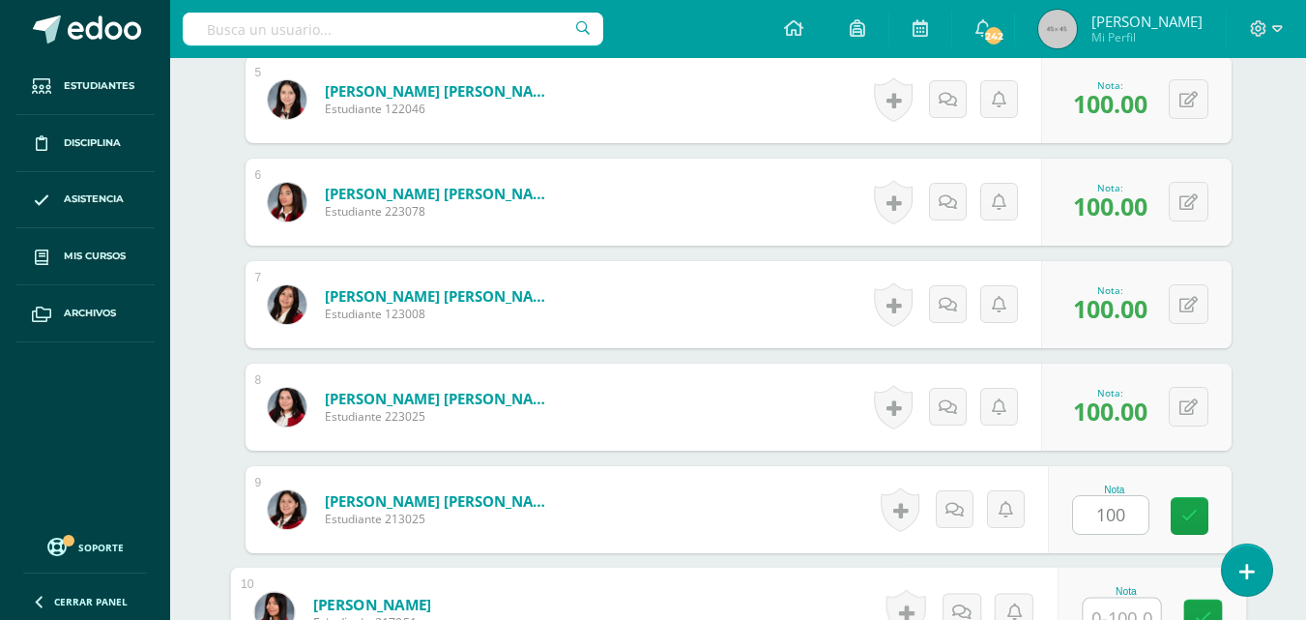
scroll to position [1061, 0]
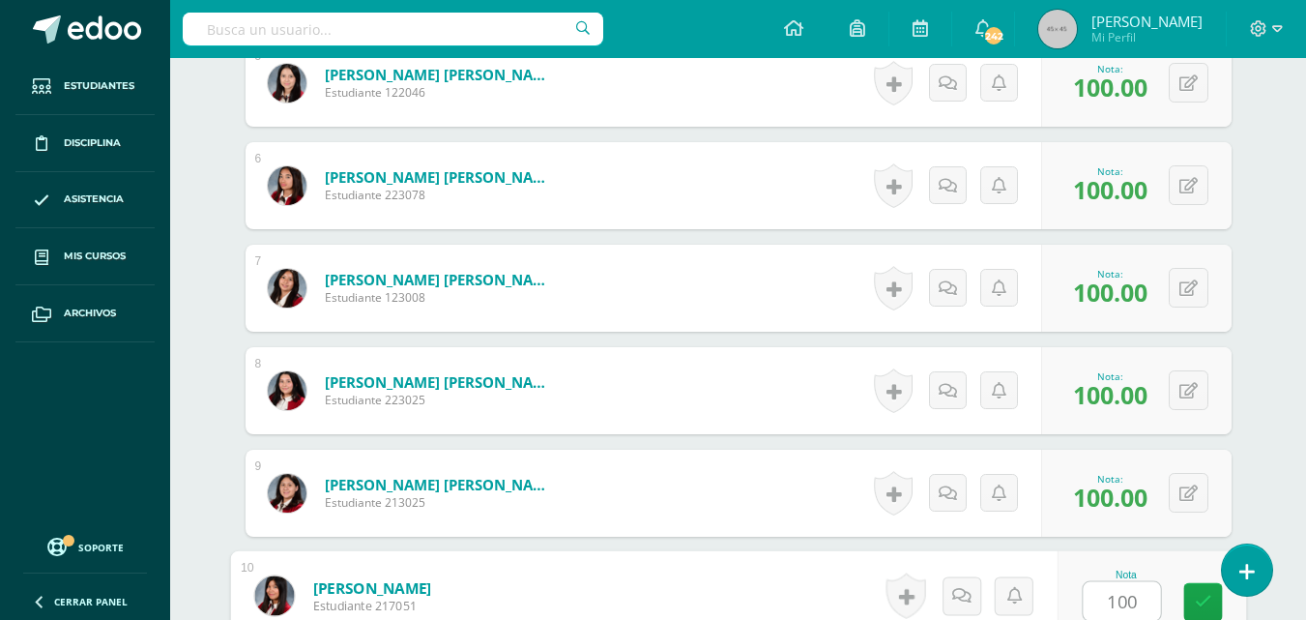
type input "100"
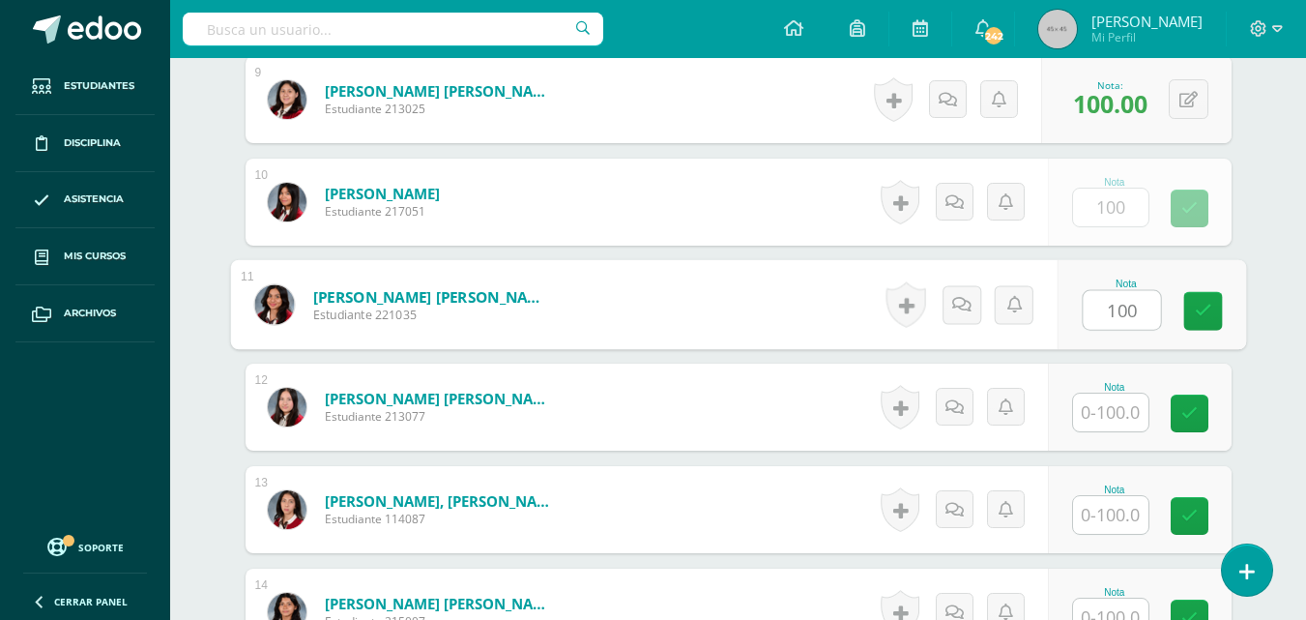
type input "100"
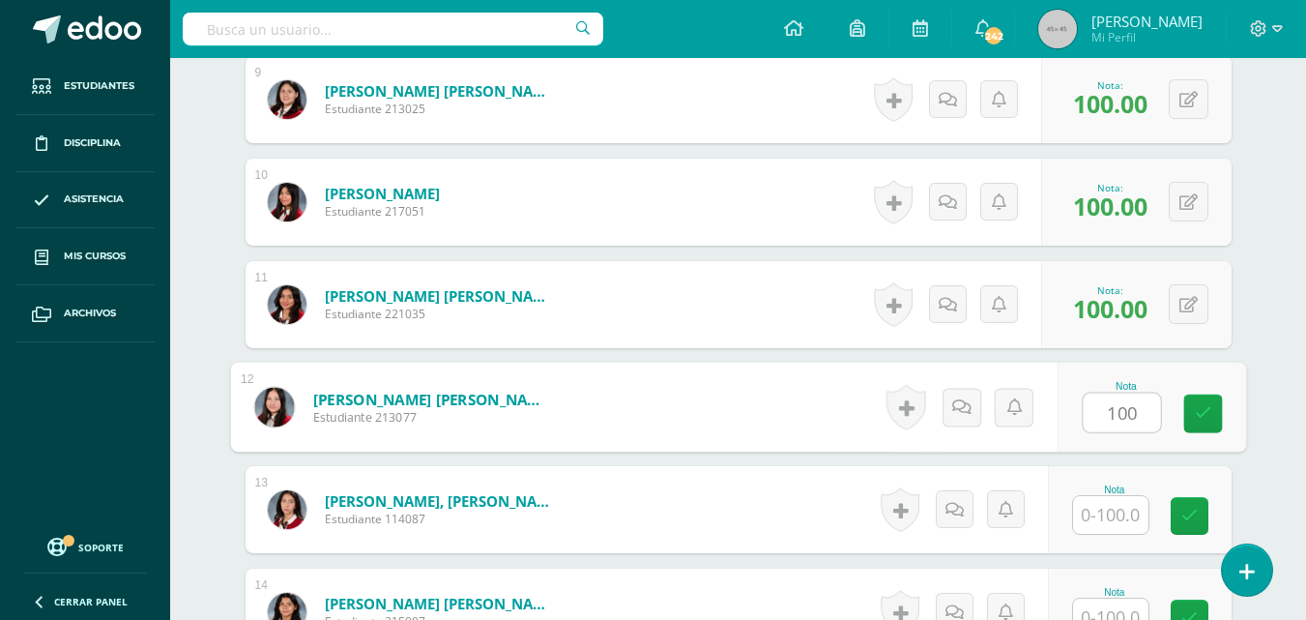
type input "100"
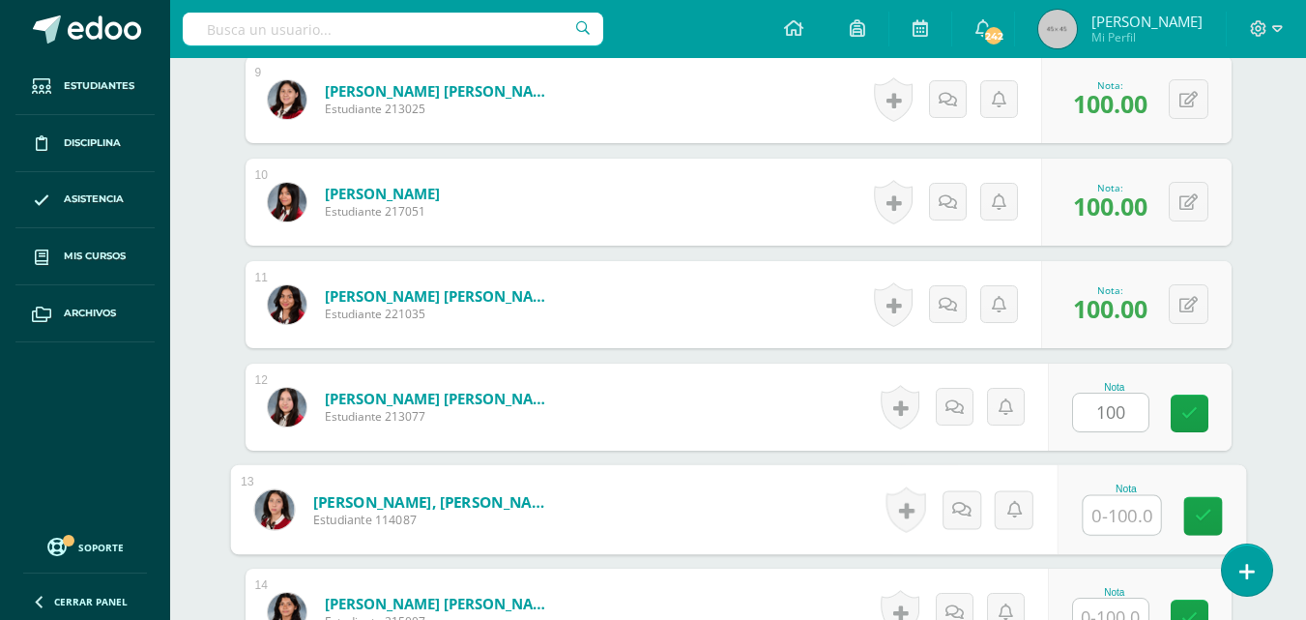
scroll to position [1471, 0]
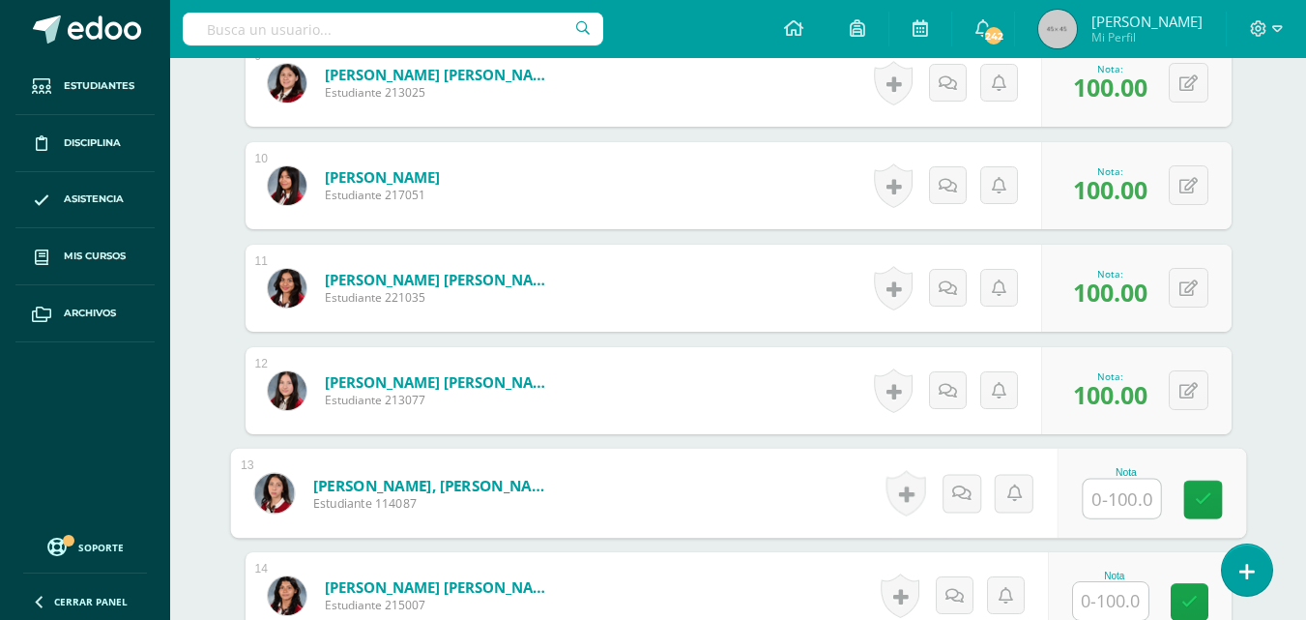
click at [1118, 511] on input "text" at bounding box center [1121, 499] width 77 height 39
type input "100"
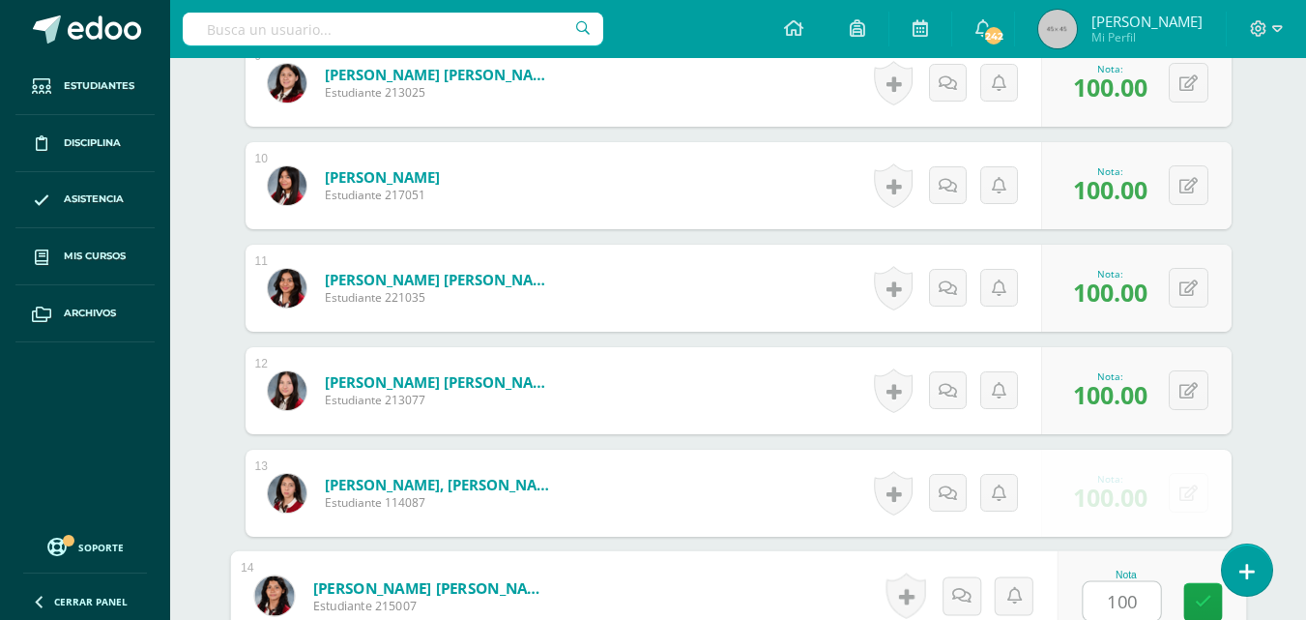
type input "100"
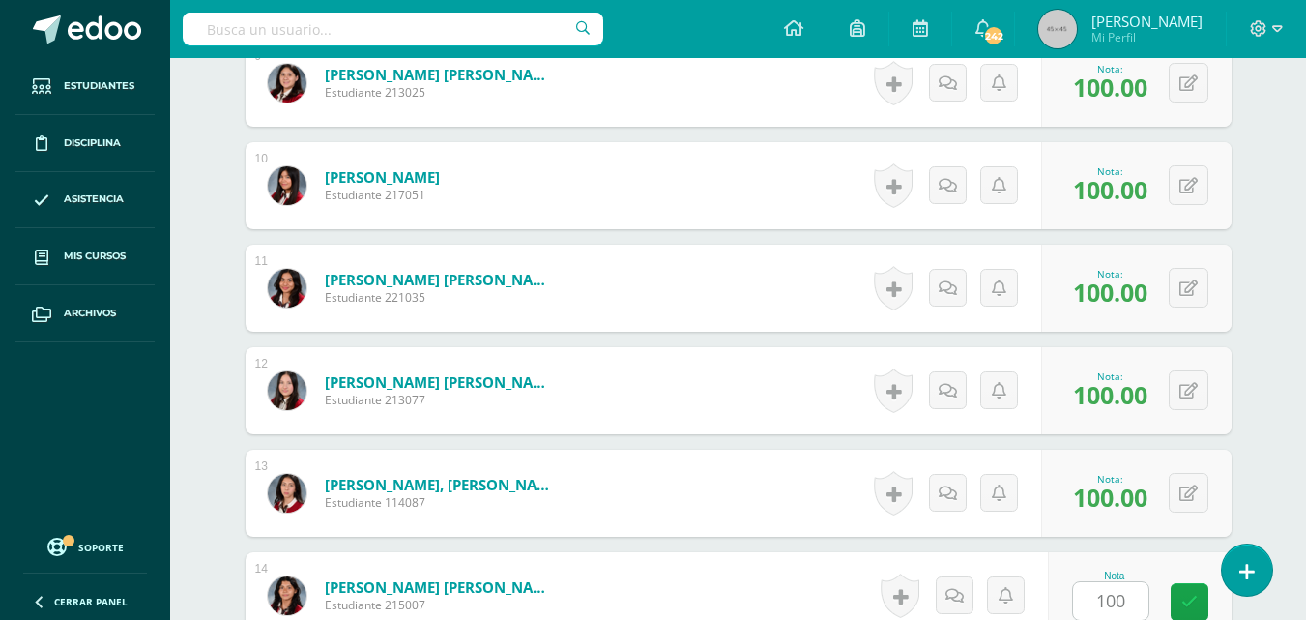
scroll to position [1864, 0]
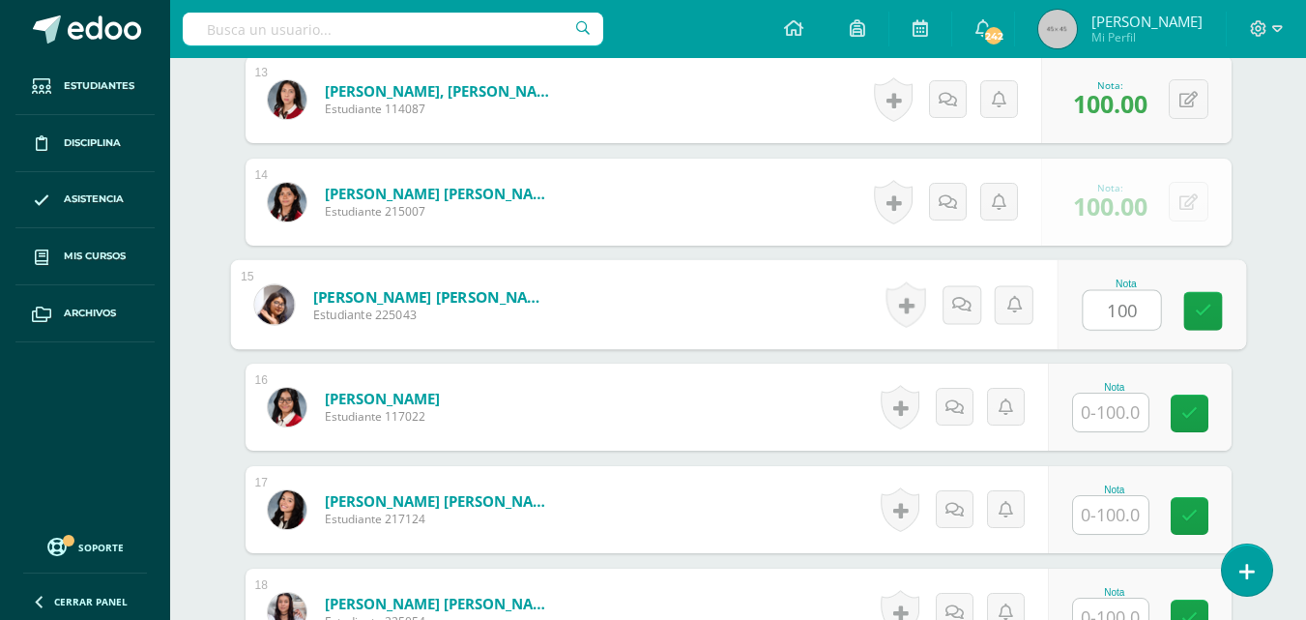
type input "100"
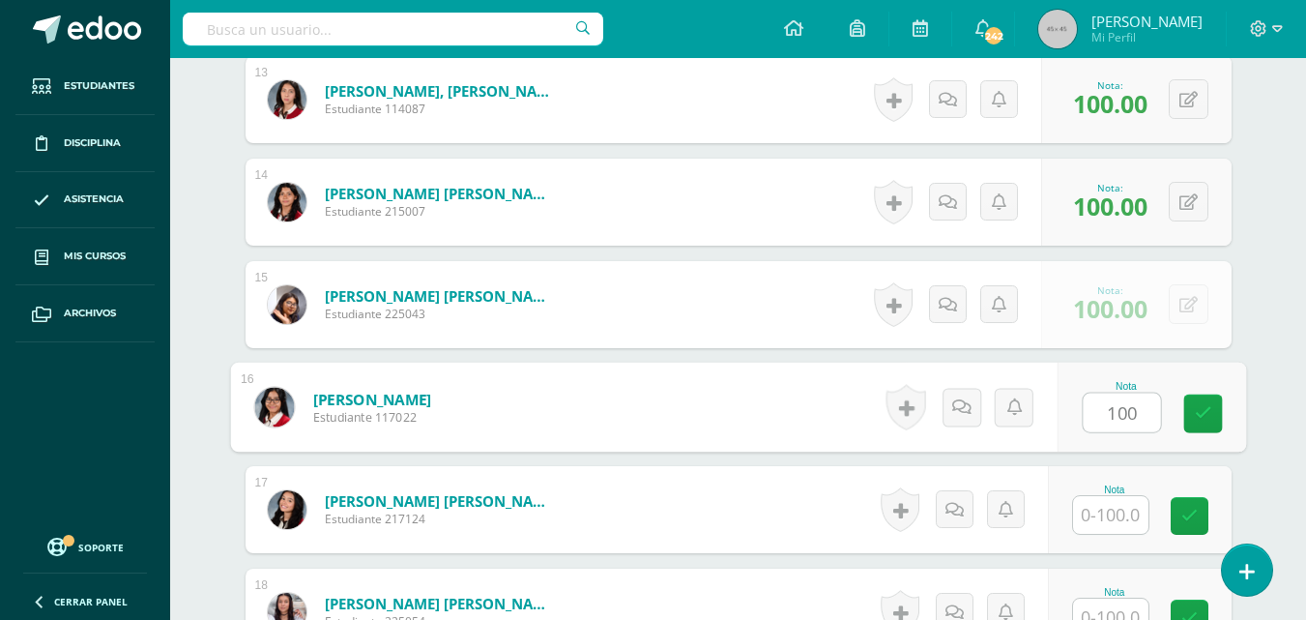
type input "100"
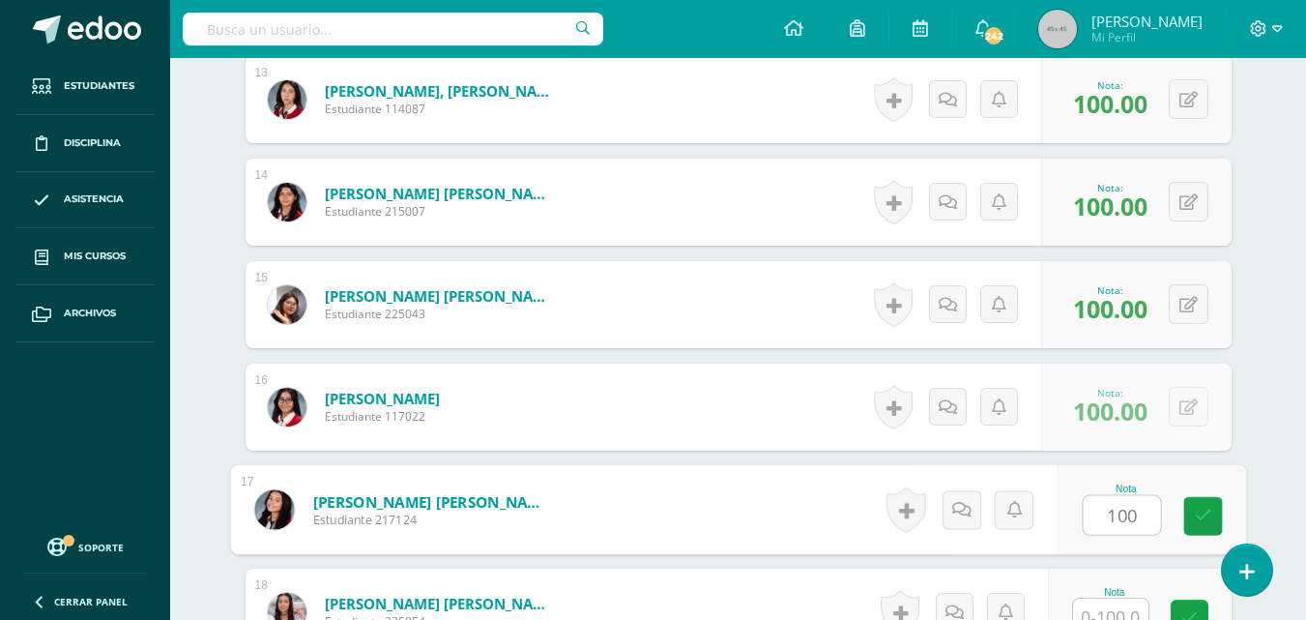
type input "100"
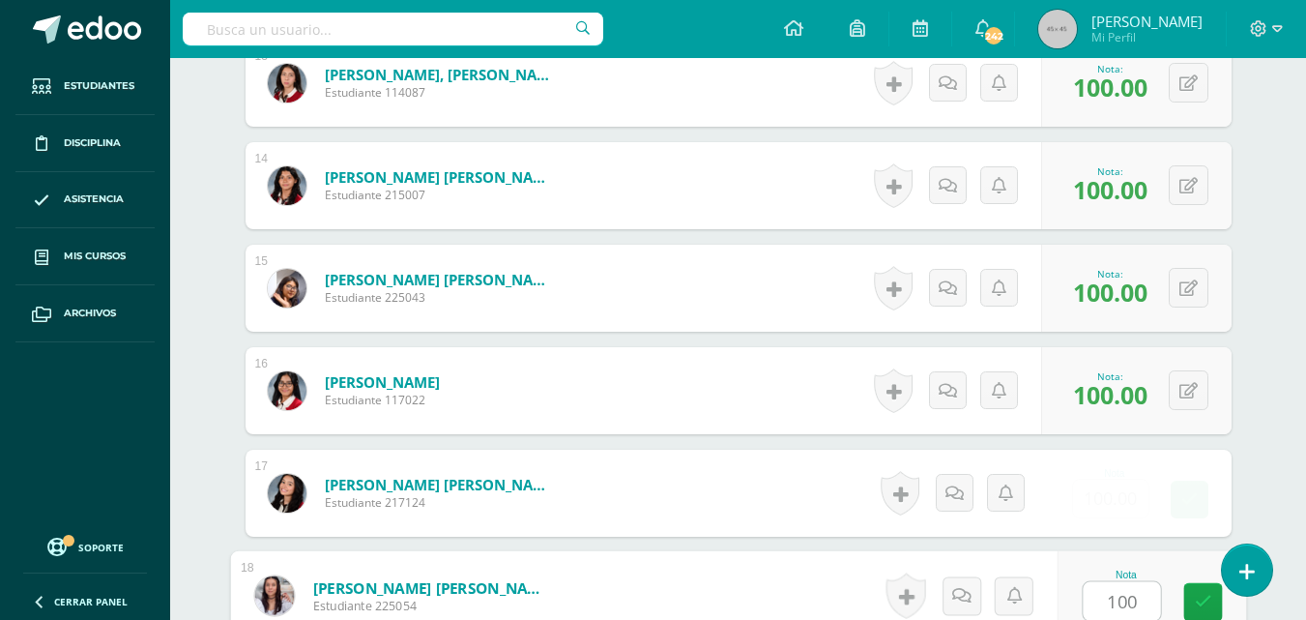
type input "100"
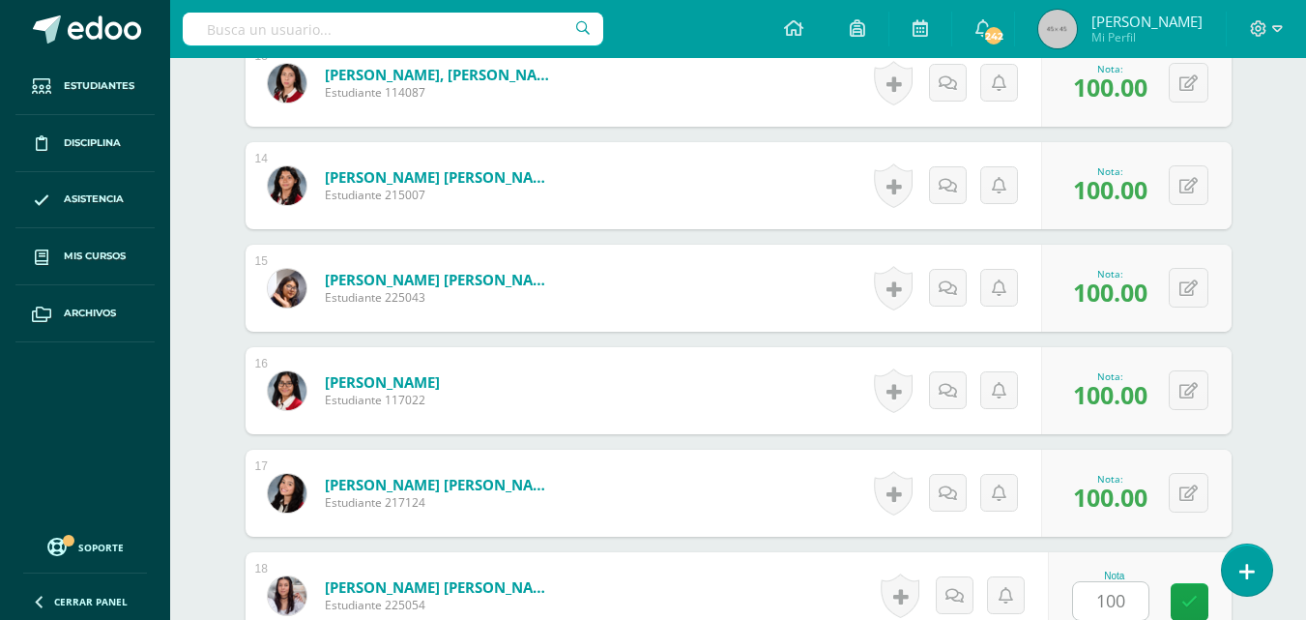
scroll to position [2274, 0]
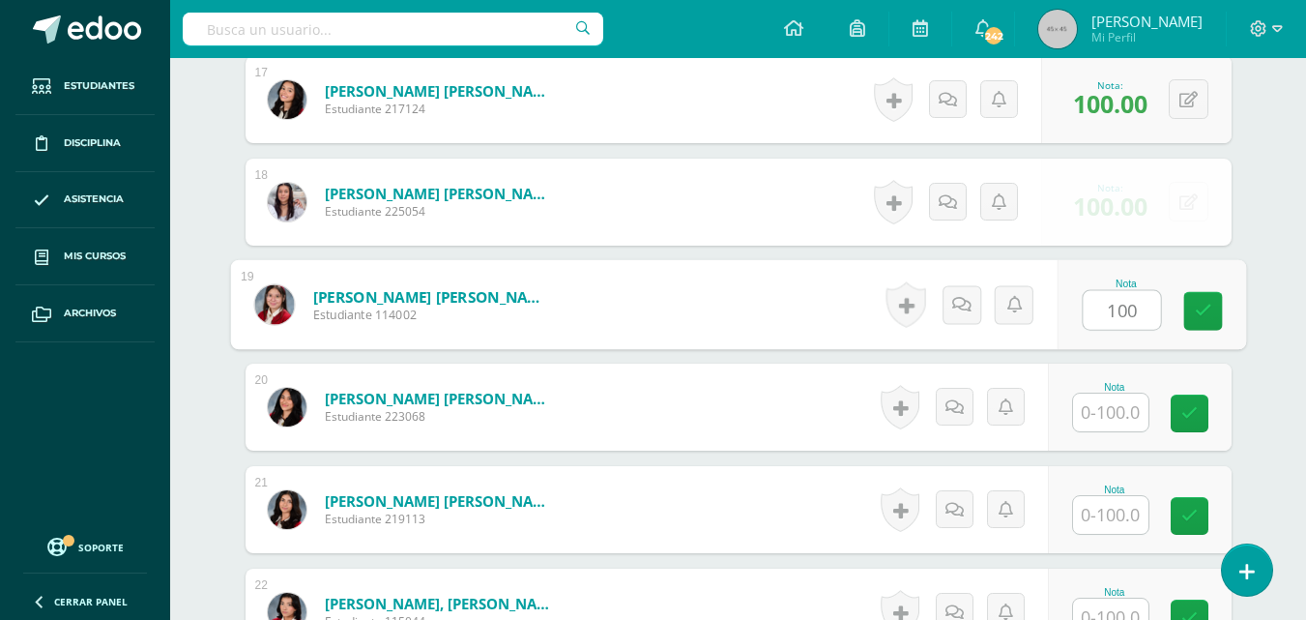
type input "100"
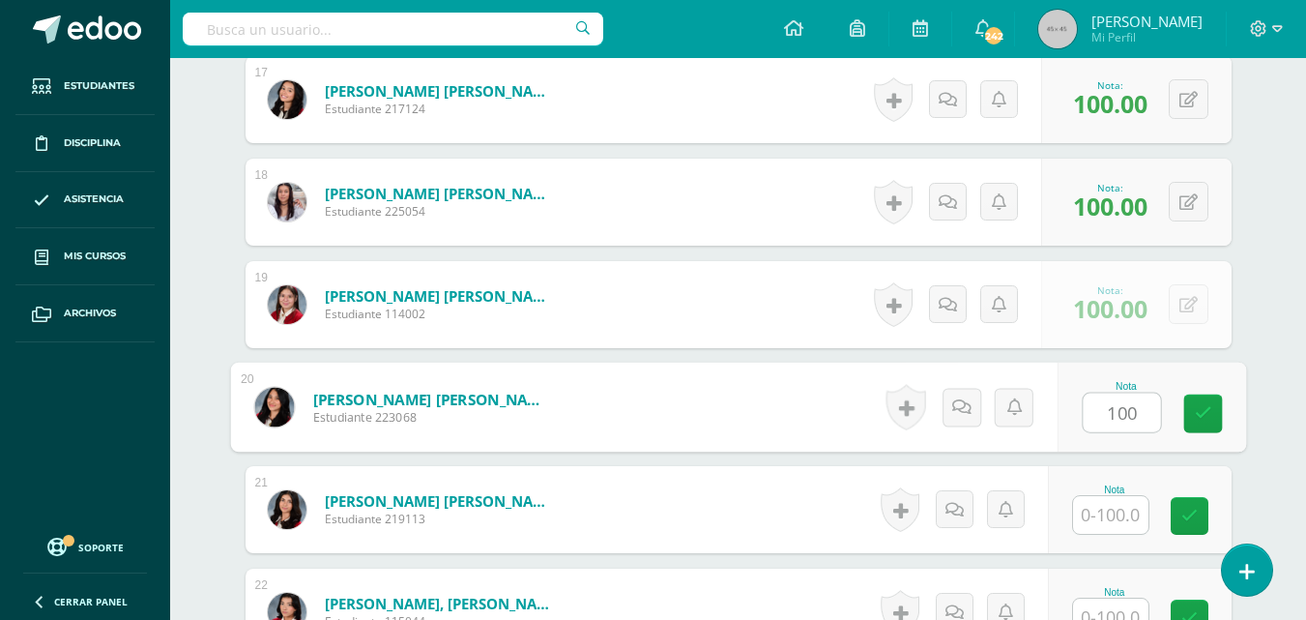
type input "100"
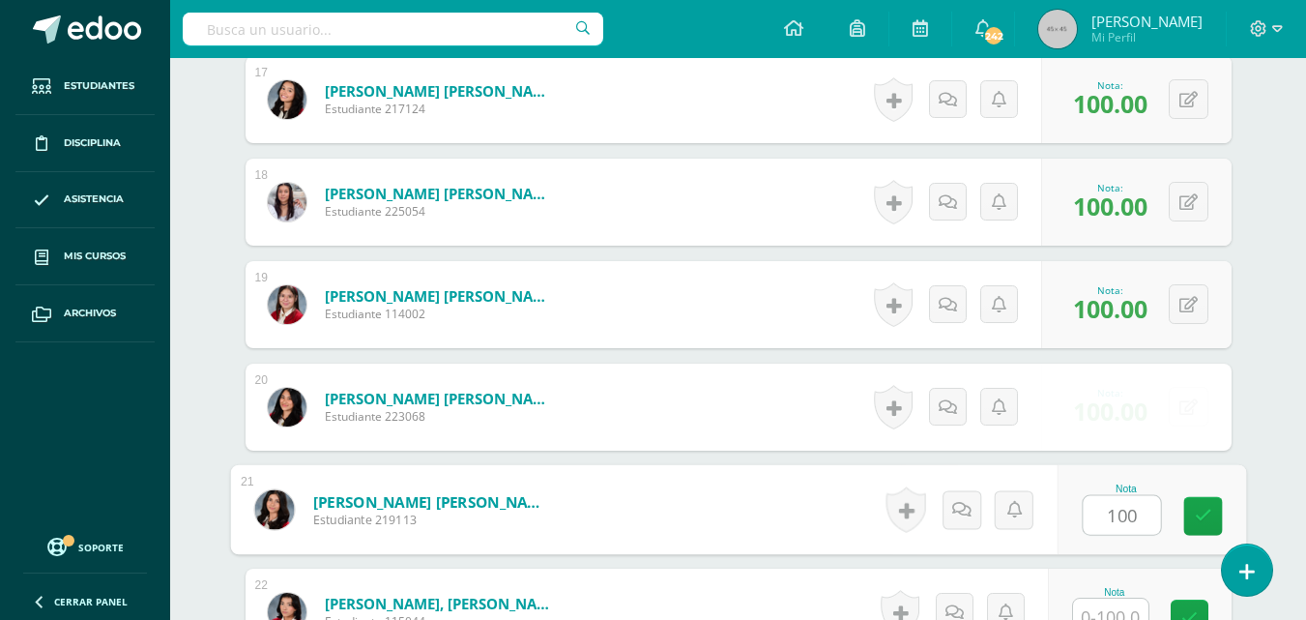
type input "100"
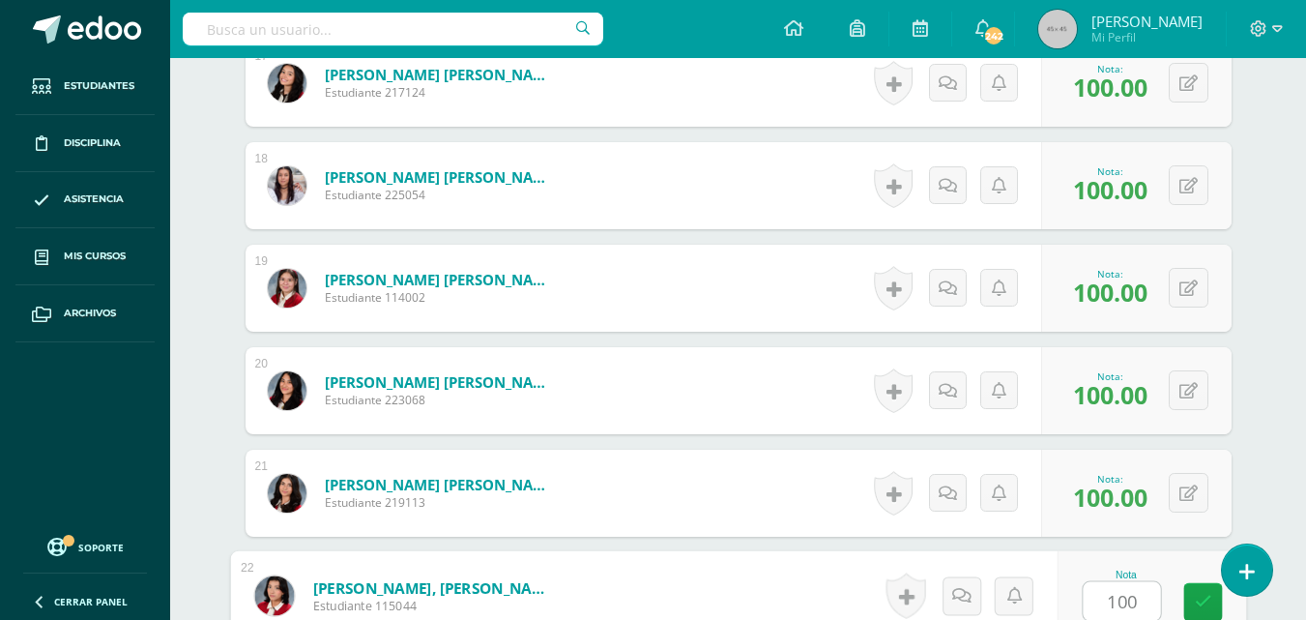
type input "100"
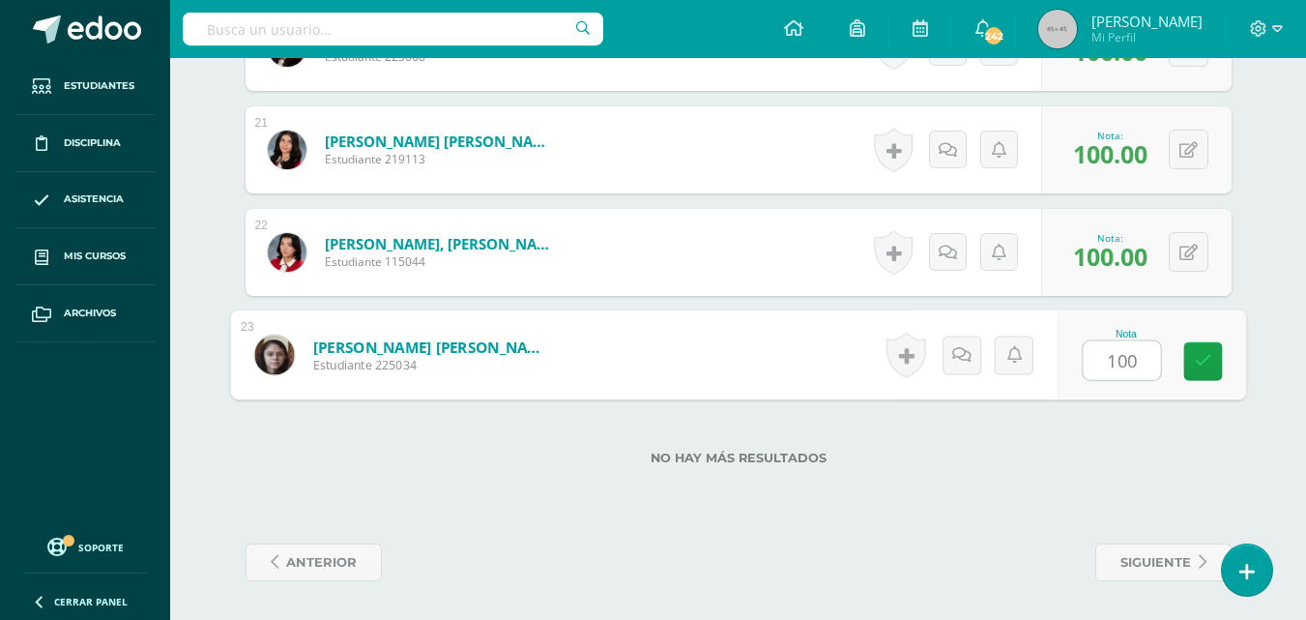
type input "100"
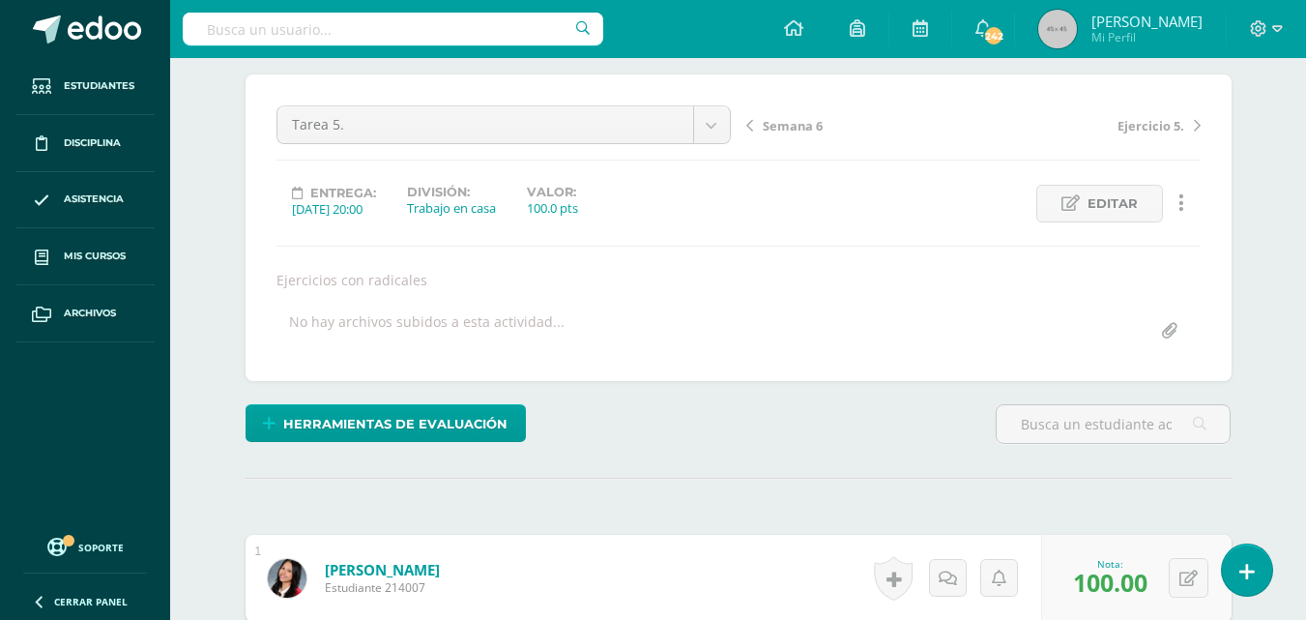
scroll to position [151, 0]
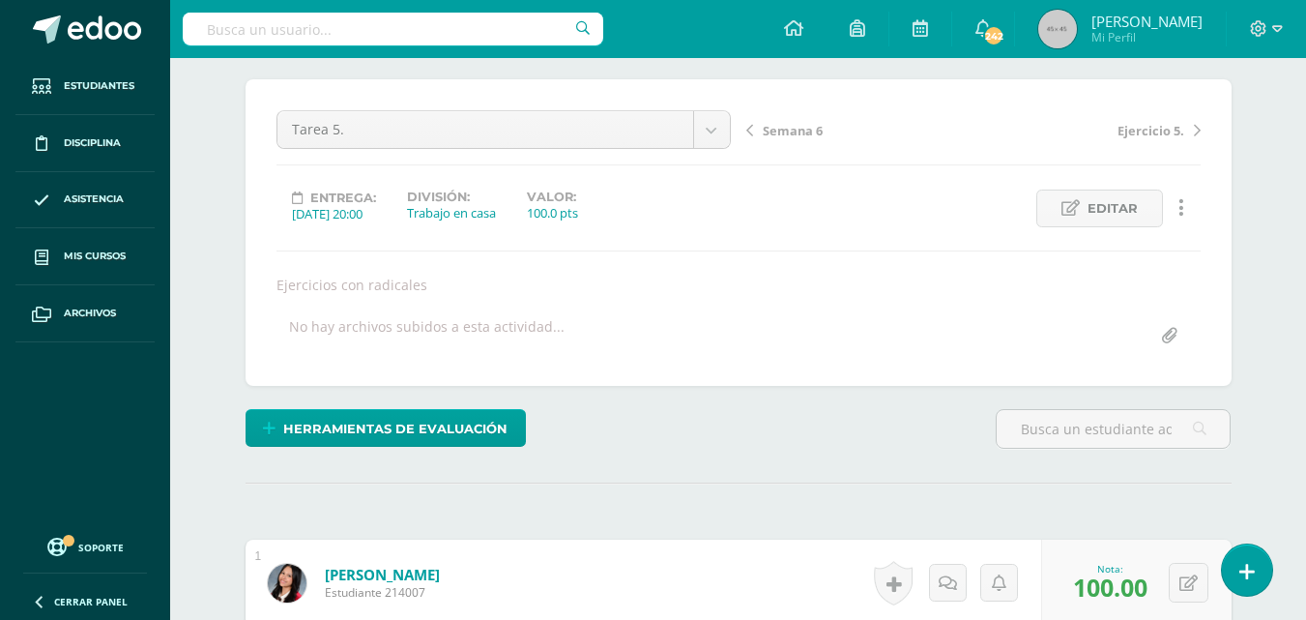
click at [1137, 134] on span "Ejercicio 5." at bounding box center [1151, 130] width 67 height 17
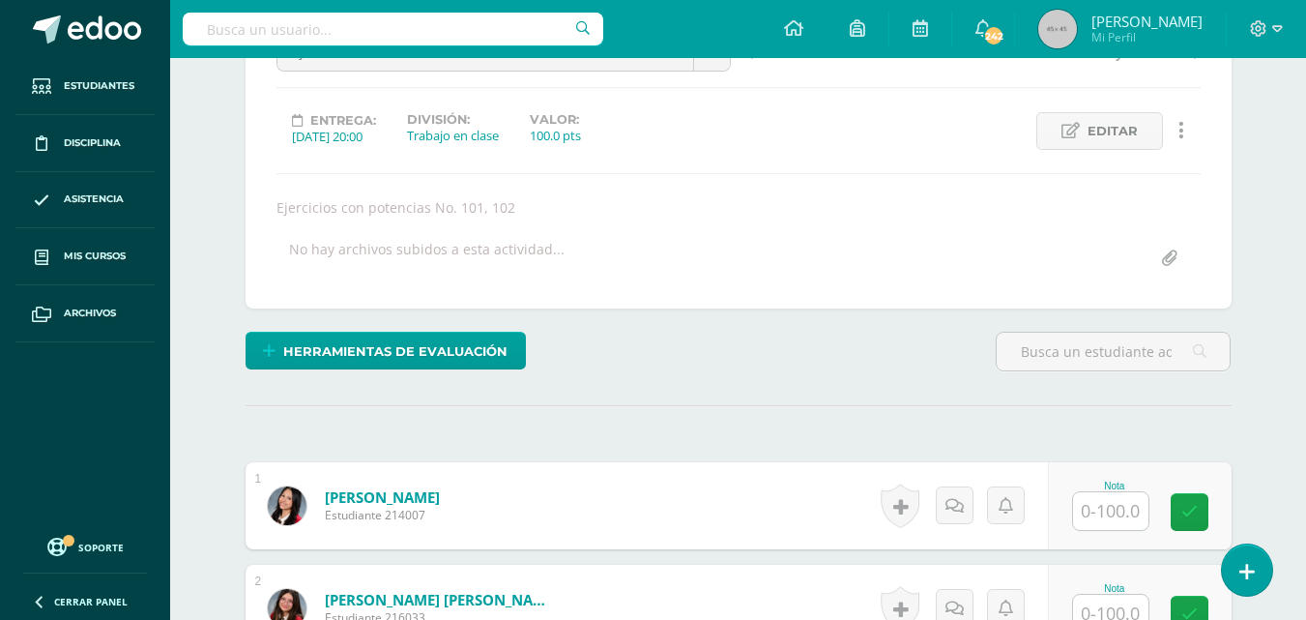
scroll to position [292, 0]
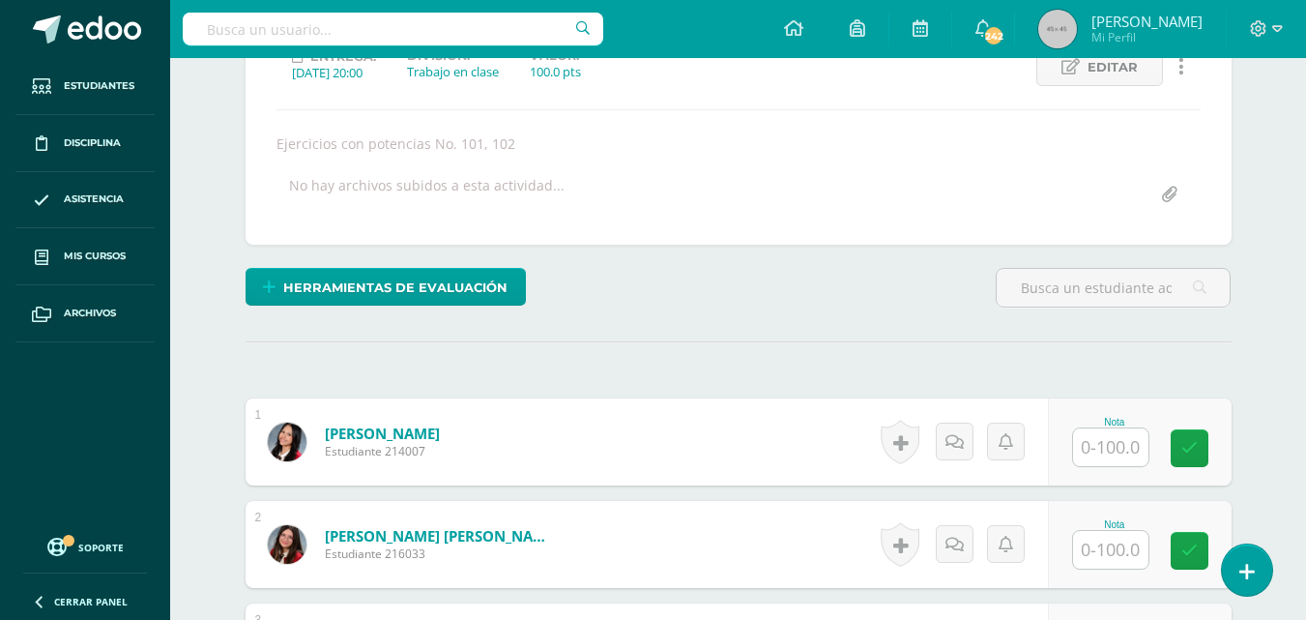
click at [1110, 452] on input "text" at bounding box center [1110, 447] width 75 height 38
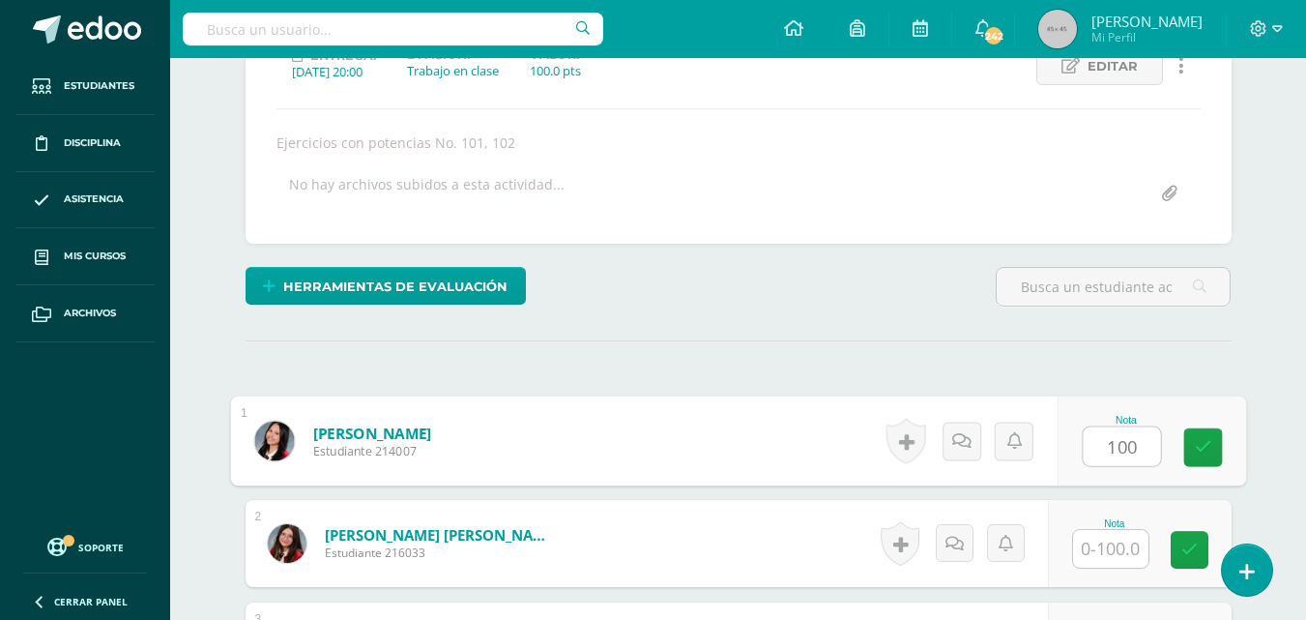
type input "100"
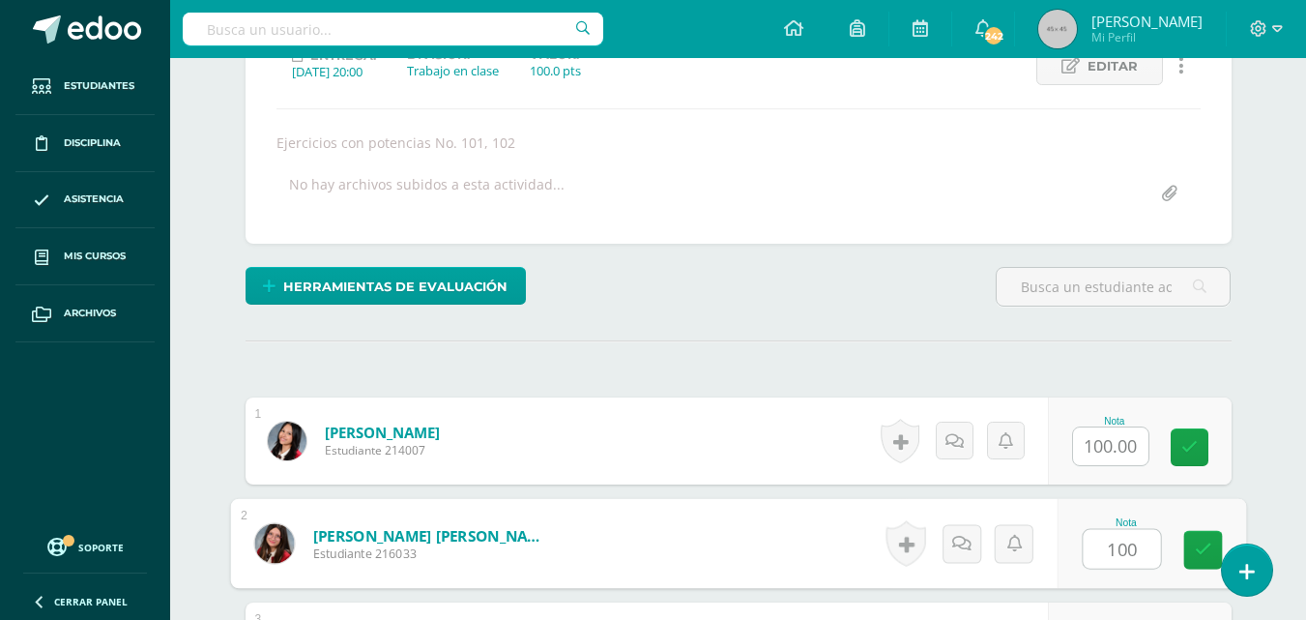
type input "100"
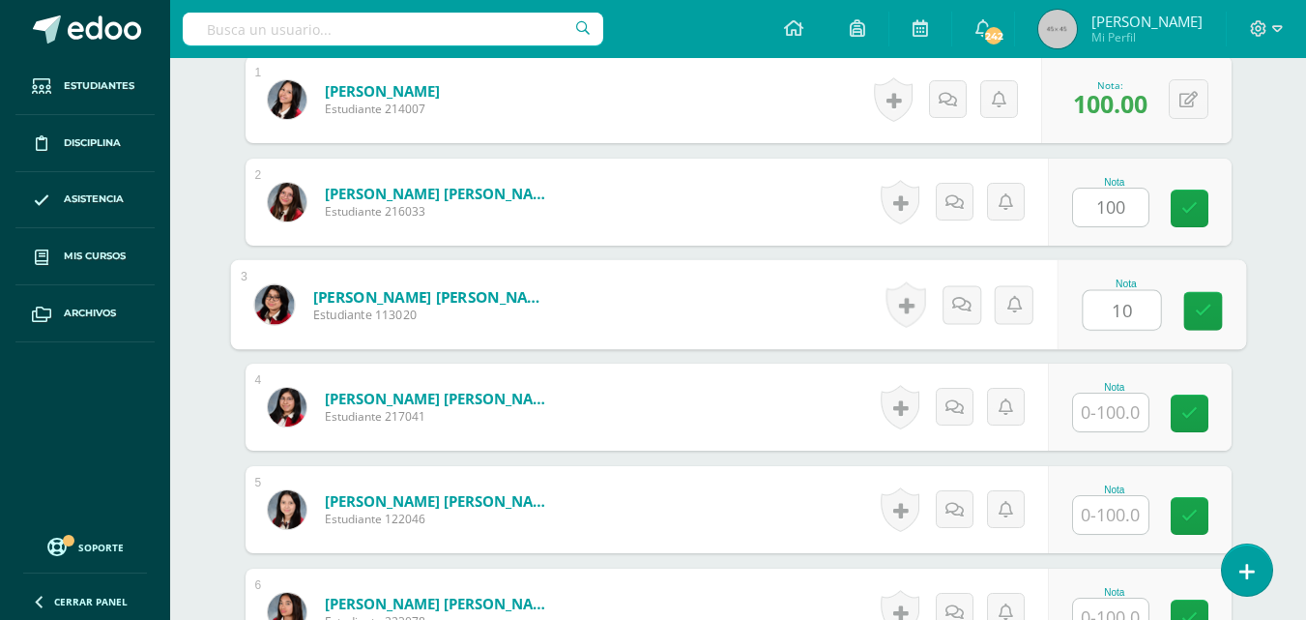
scroll to position [635, 0]
type input "100"
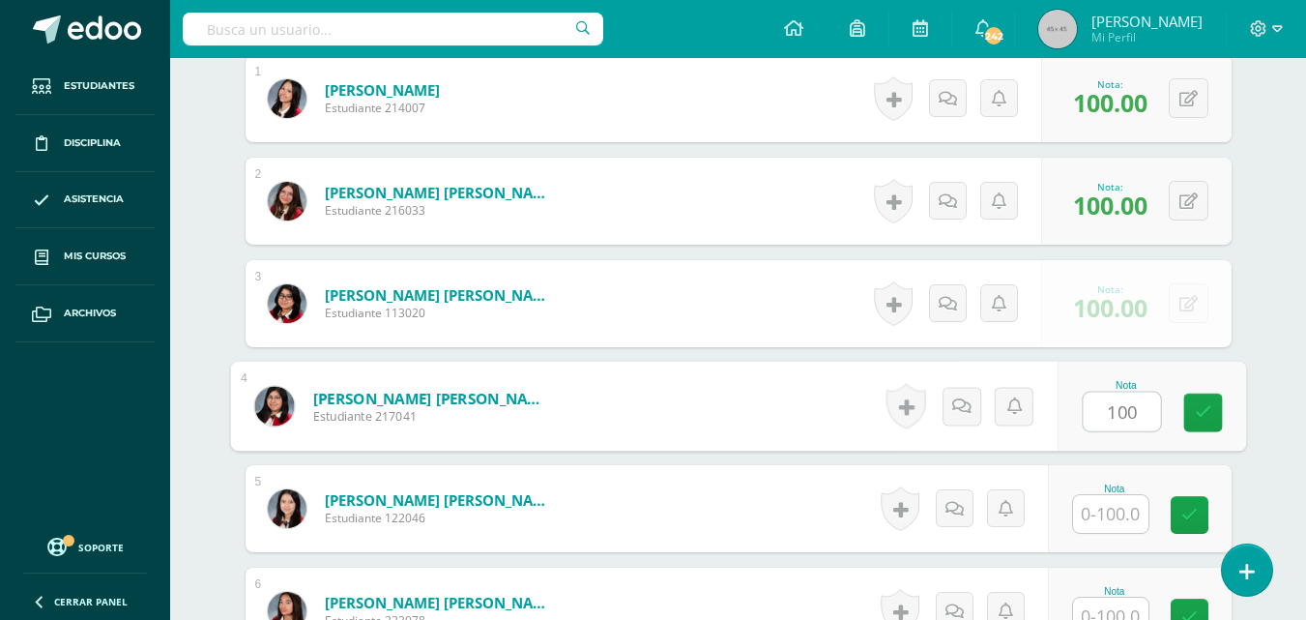
type input "100"
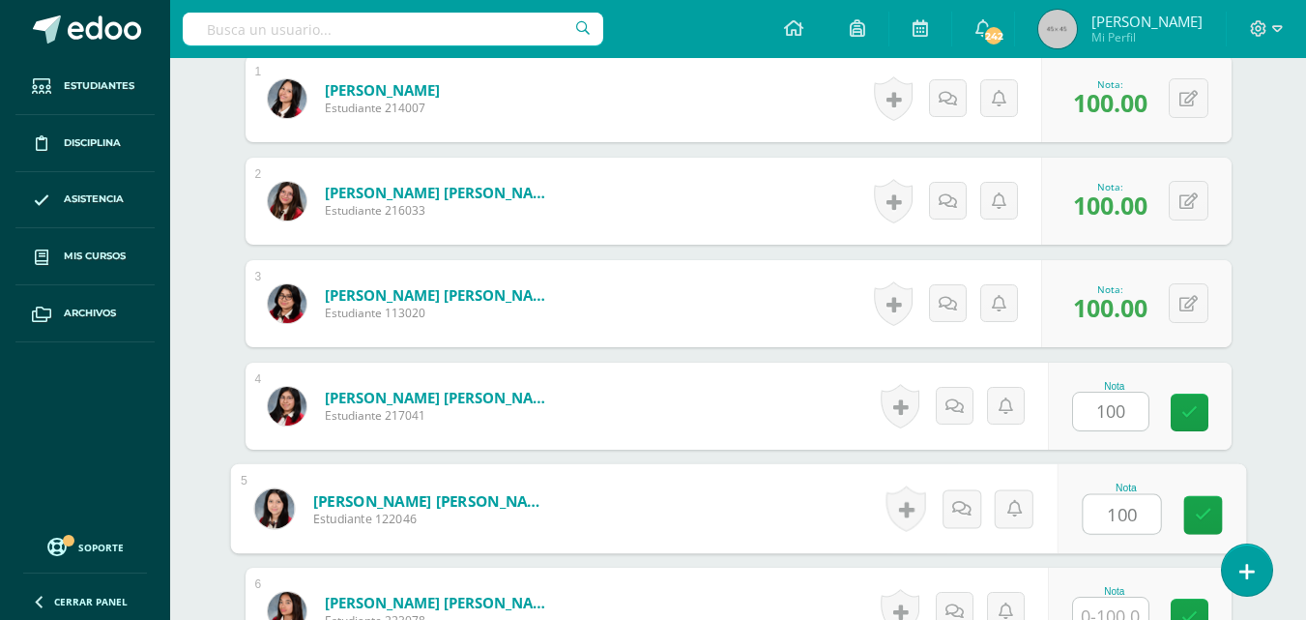
type input "100"
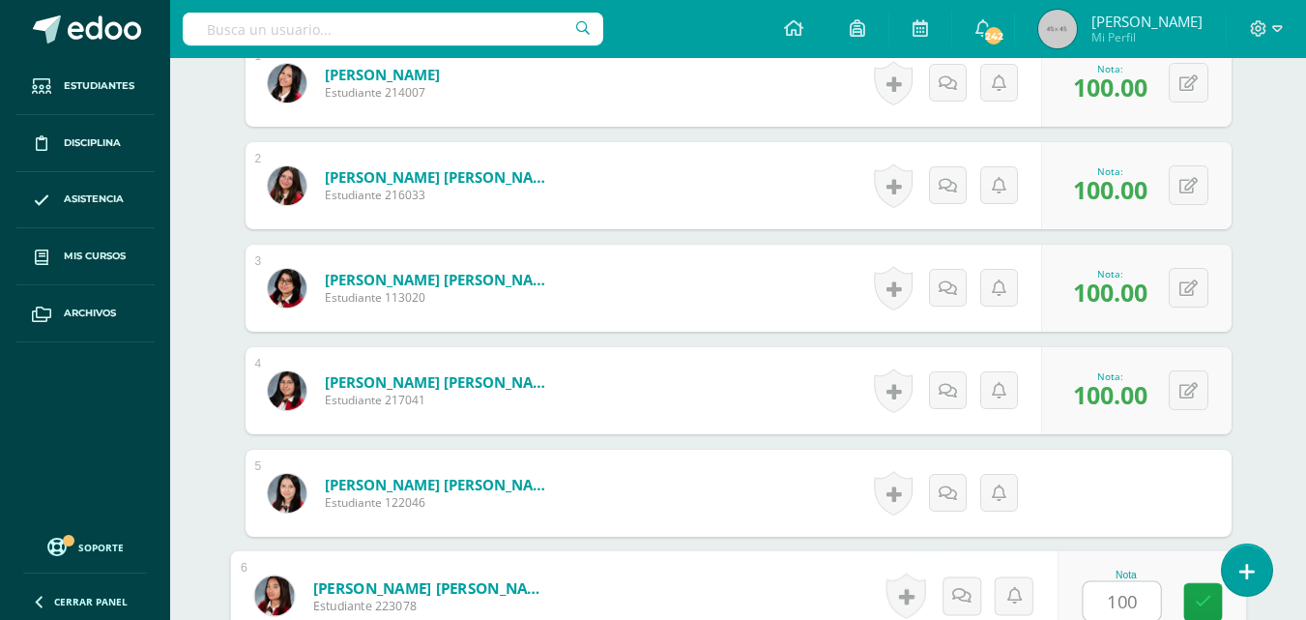
type input "100"
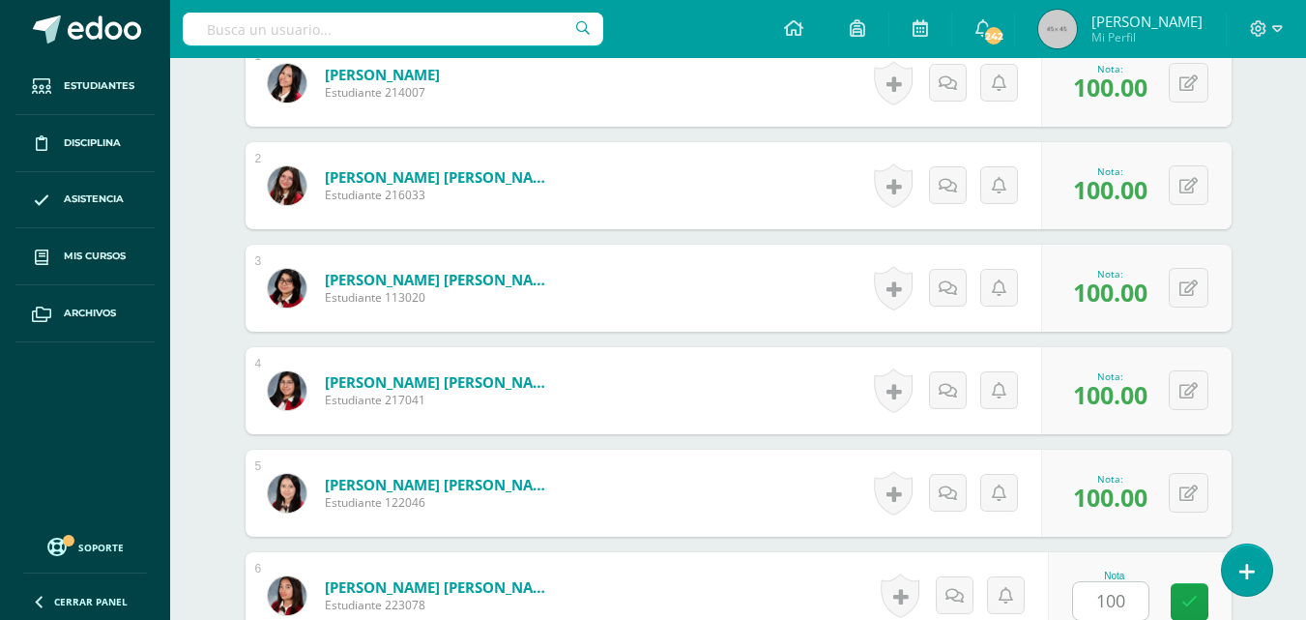
scroll to position [1044, 0]
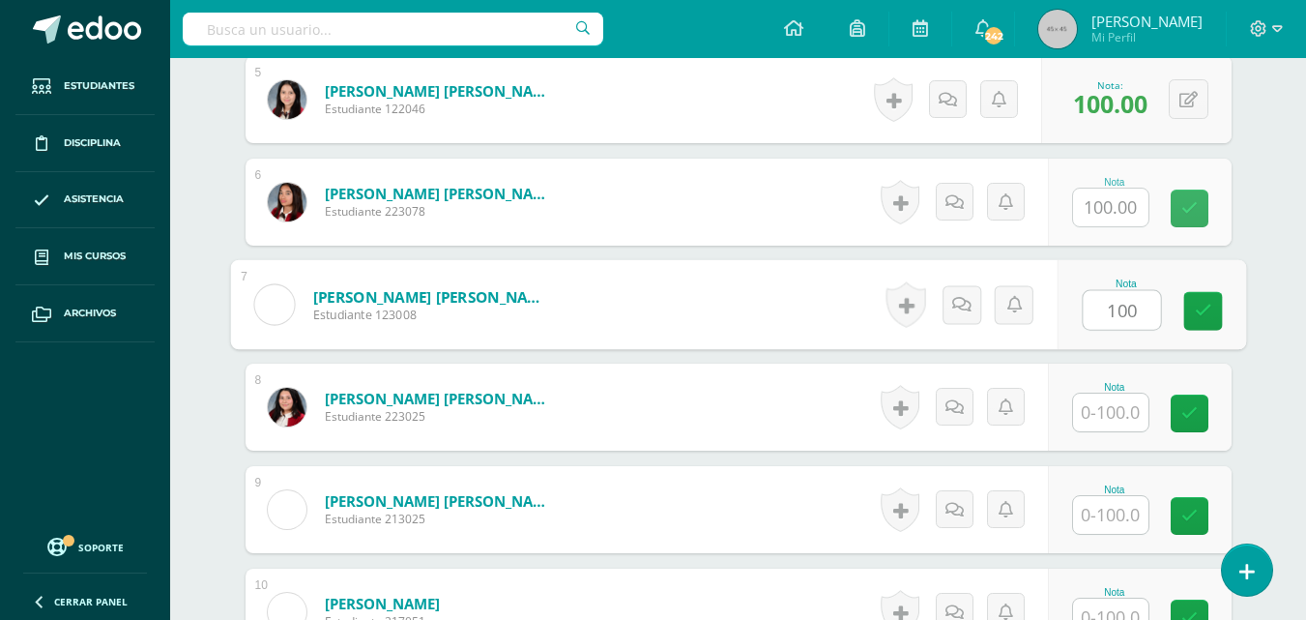
type input "100"
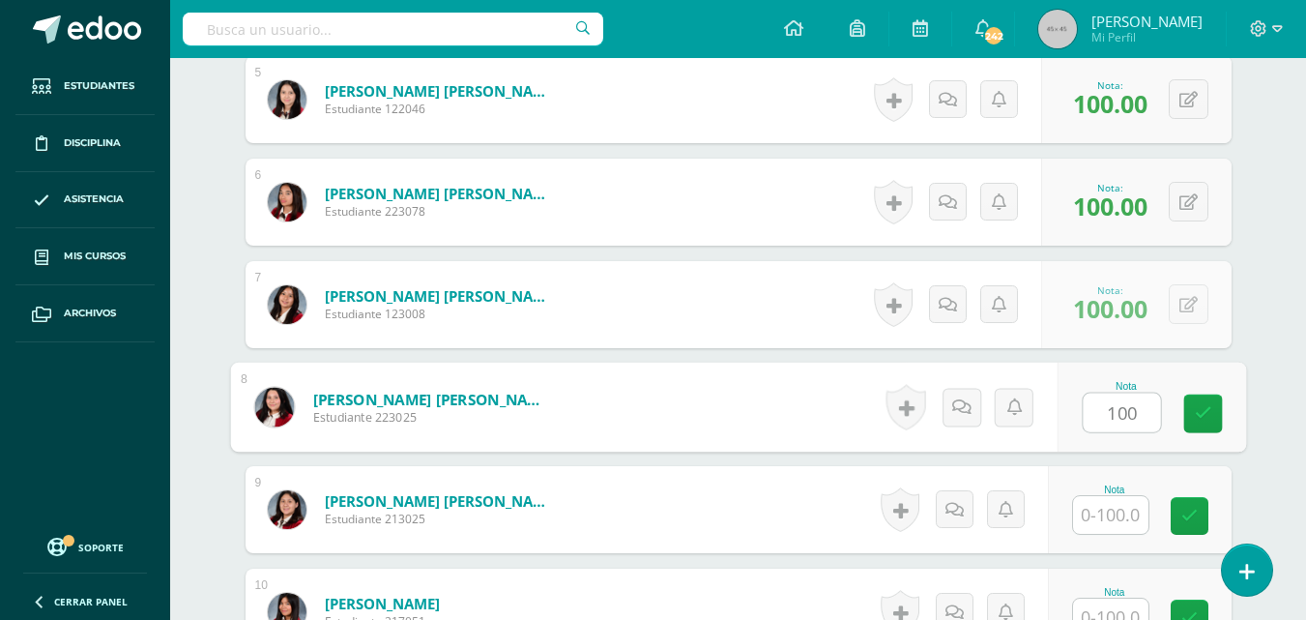
type input "100"
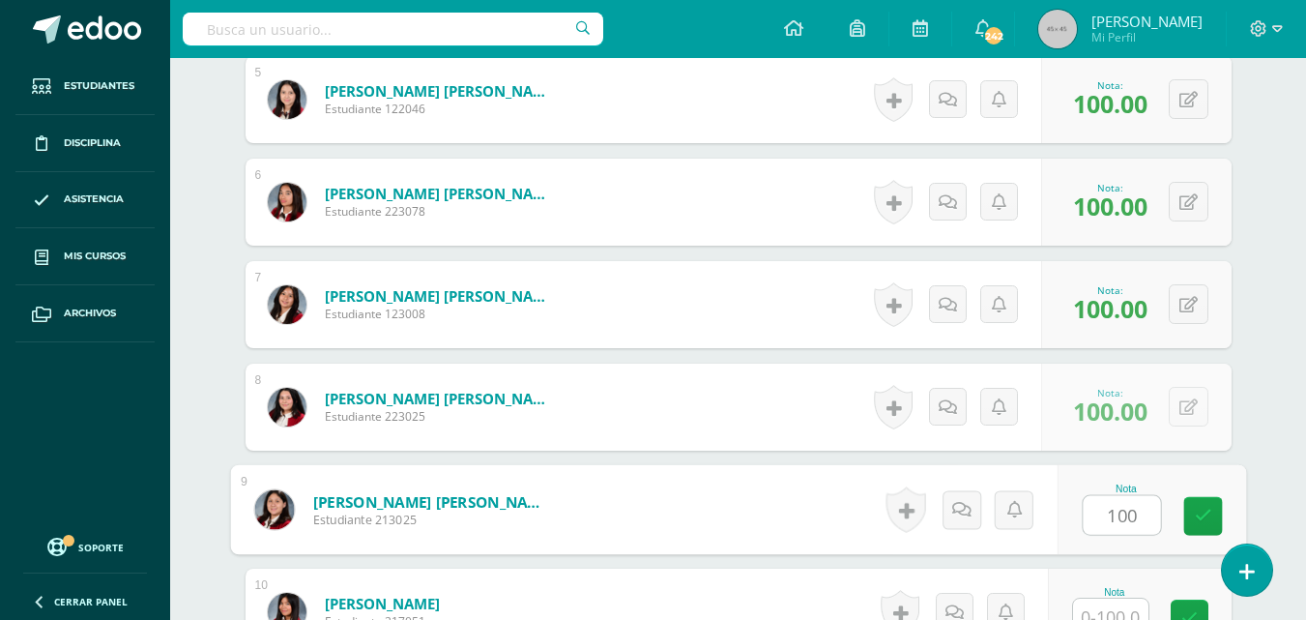
type input "100"
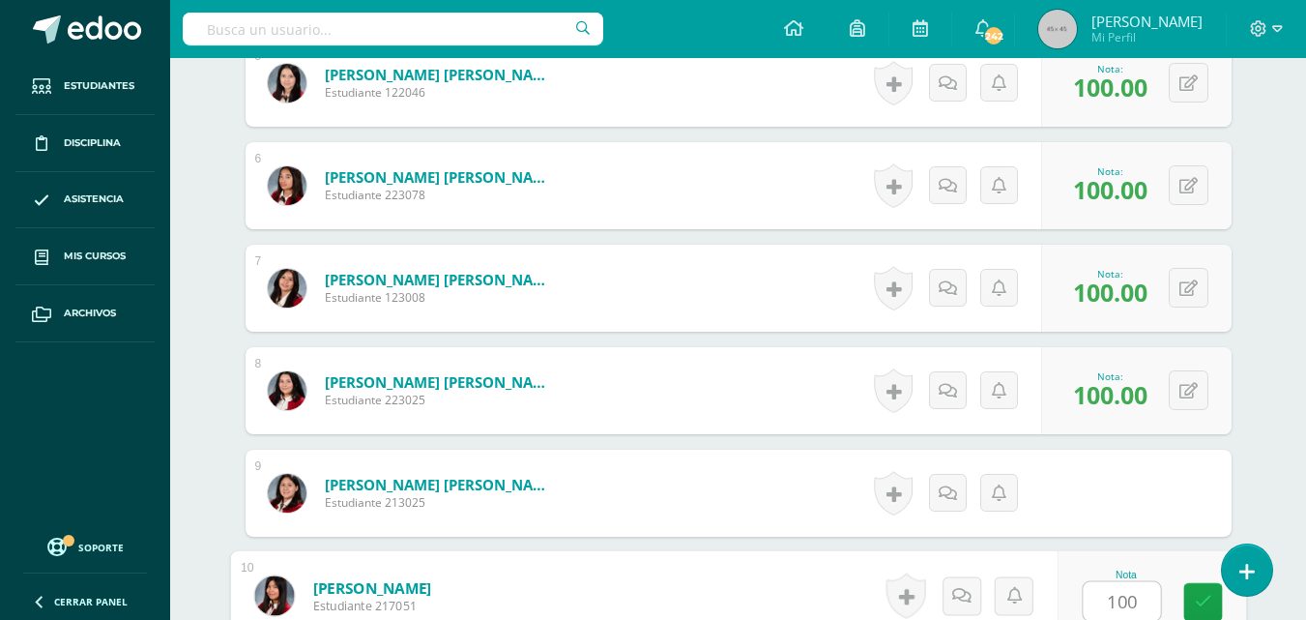
type input "100"
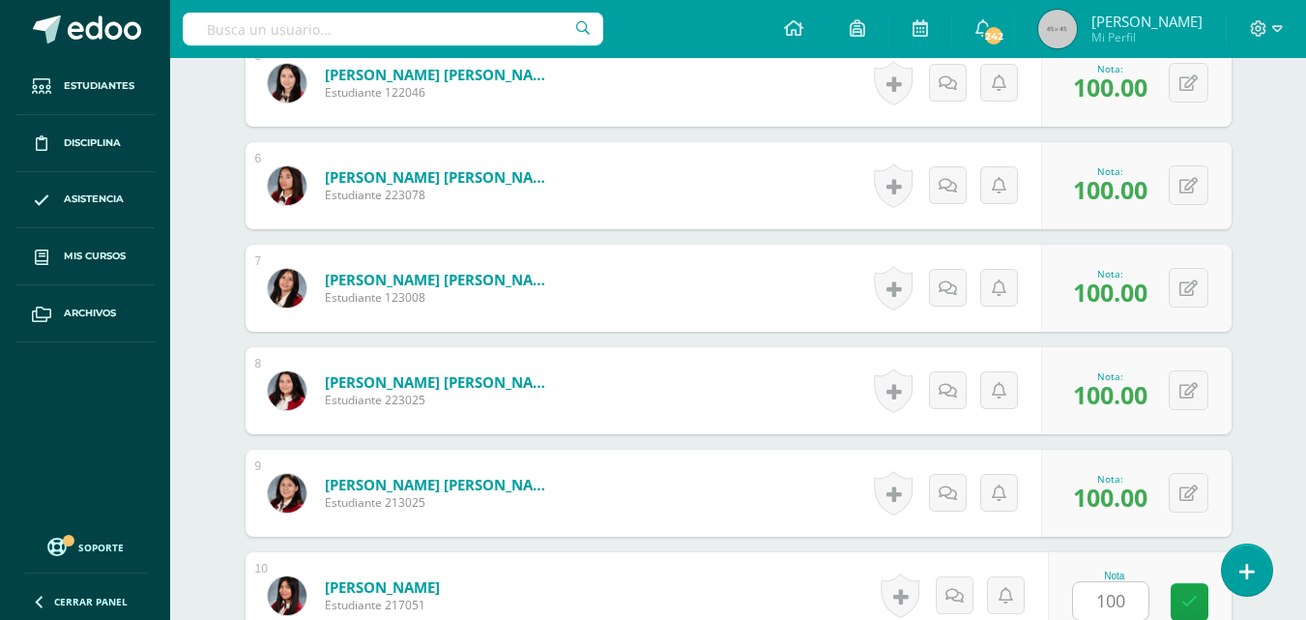
scroll to position [1454, 0]
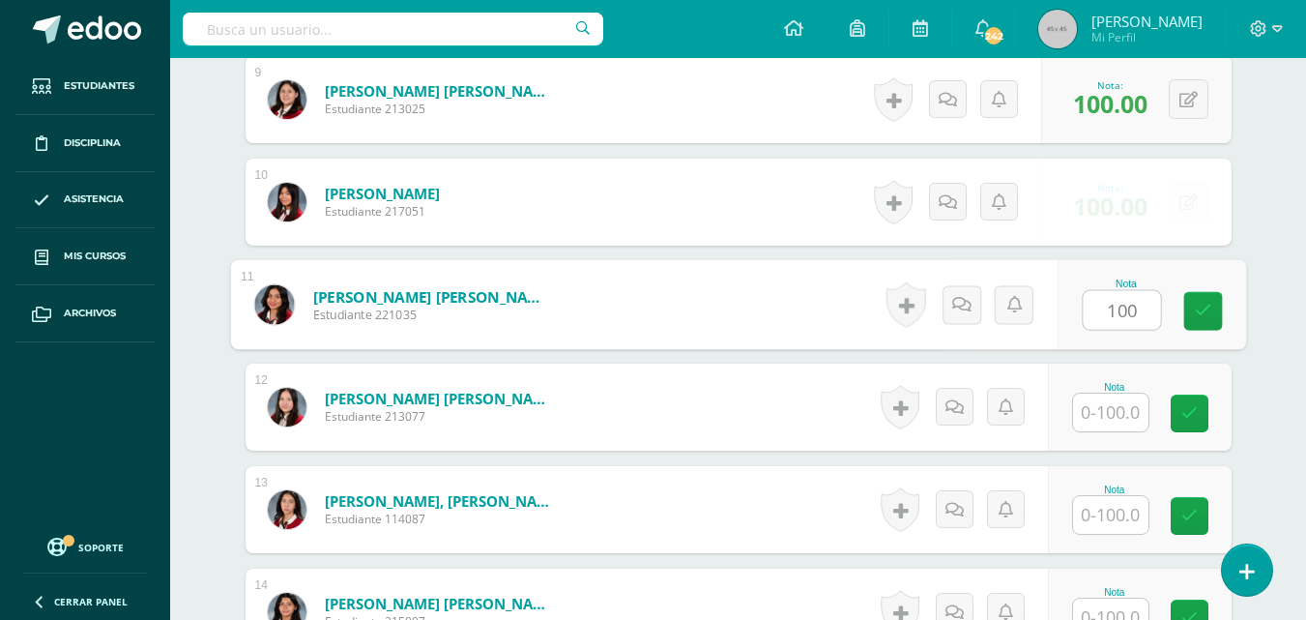
type input "100"
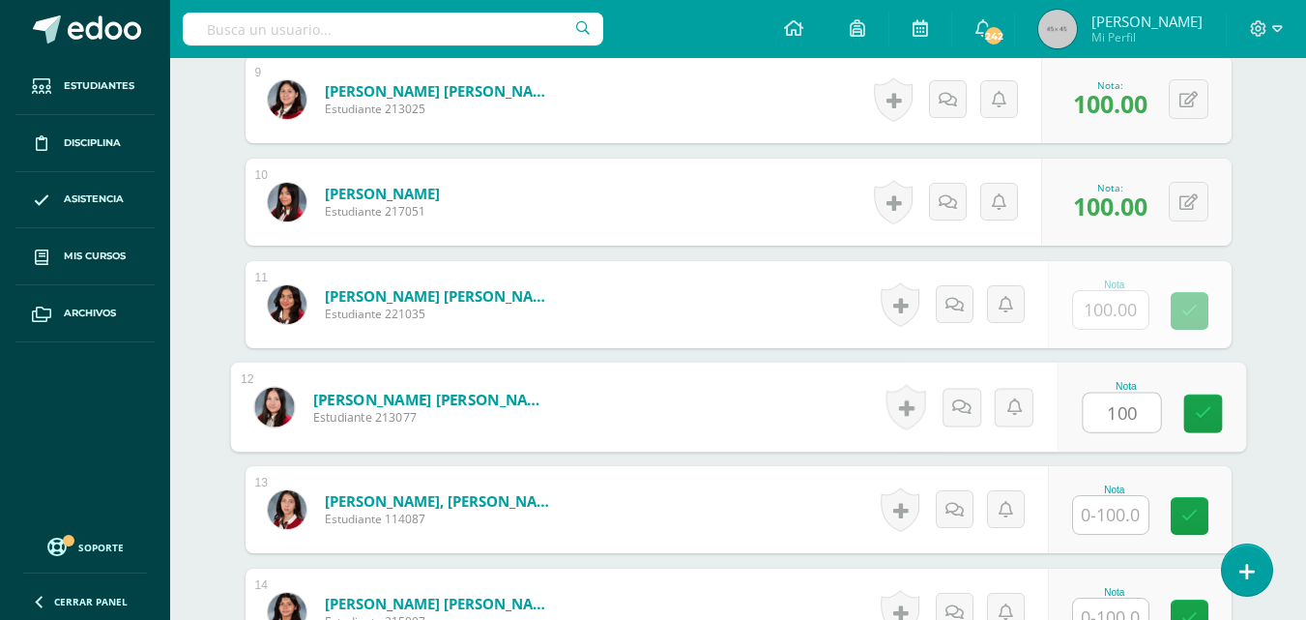
type input "100"
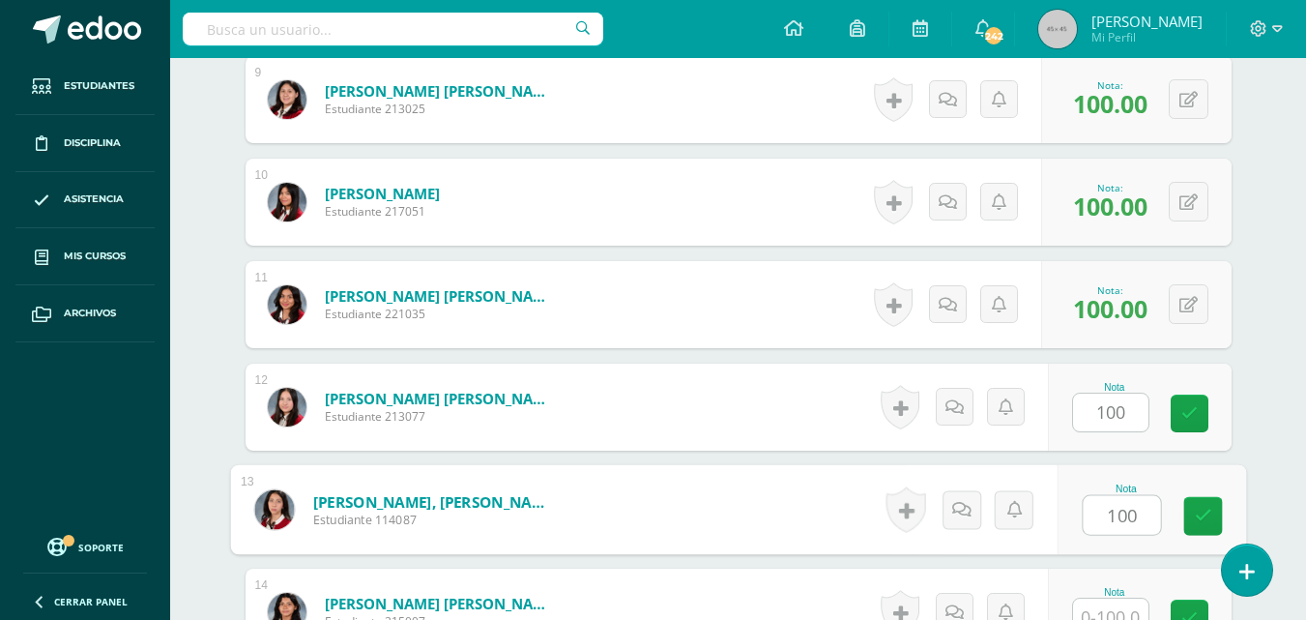
type input "100"
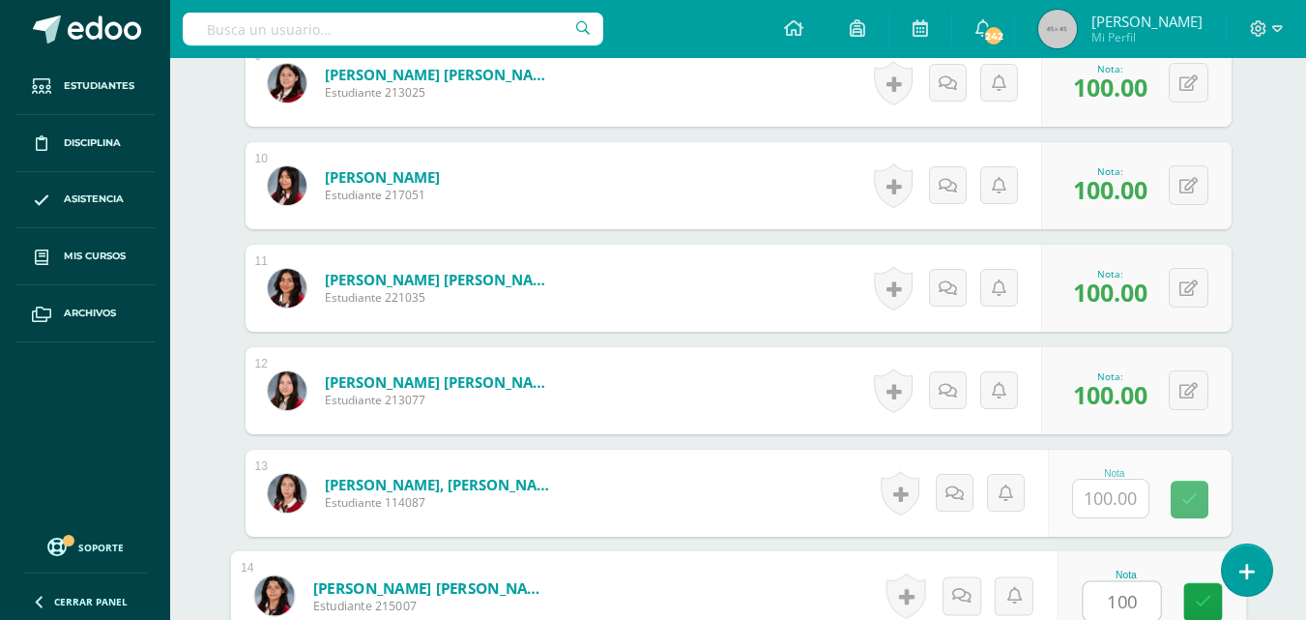
type input "100"
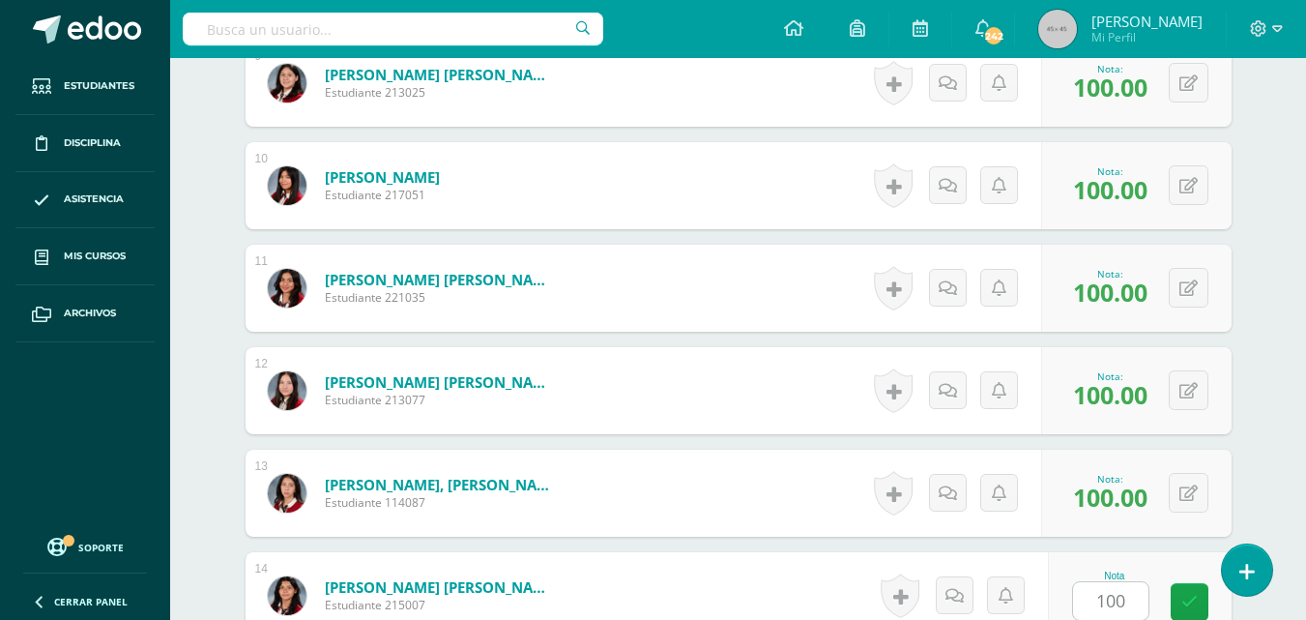
scroll to position [1864, 0]
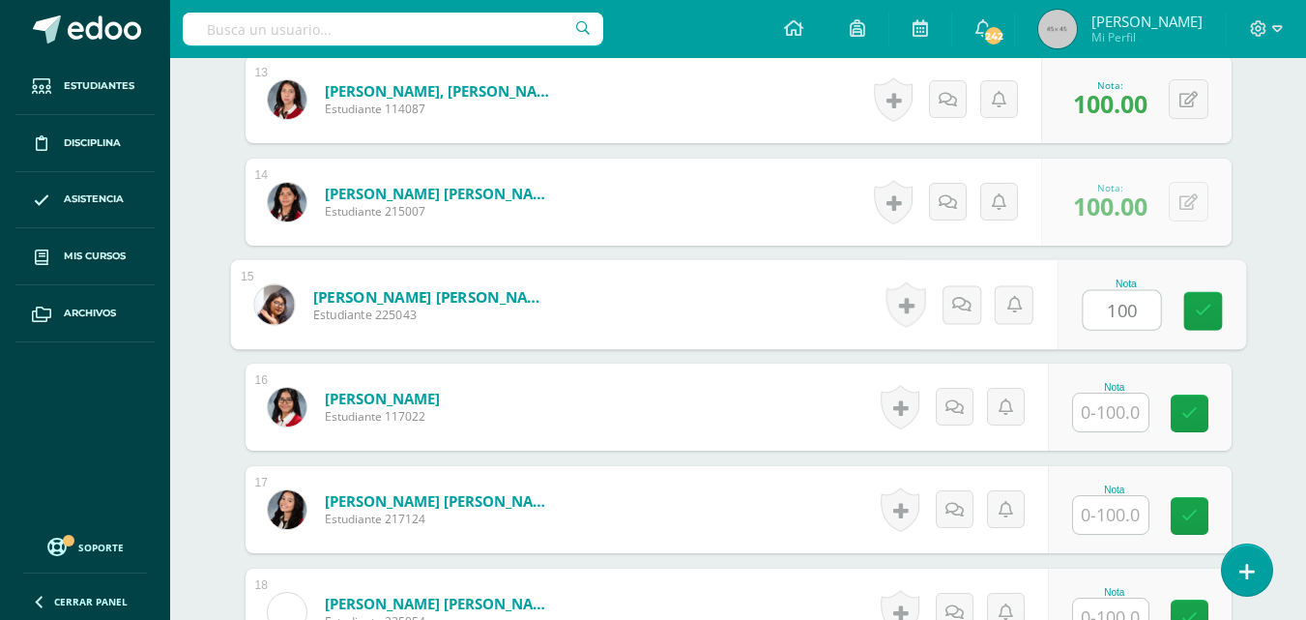
type input "100"
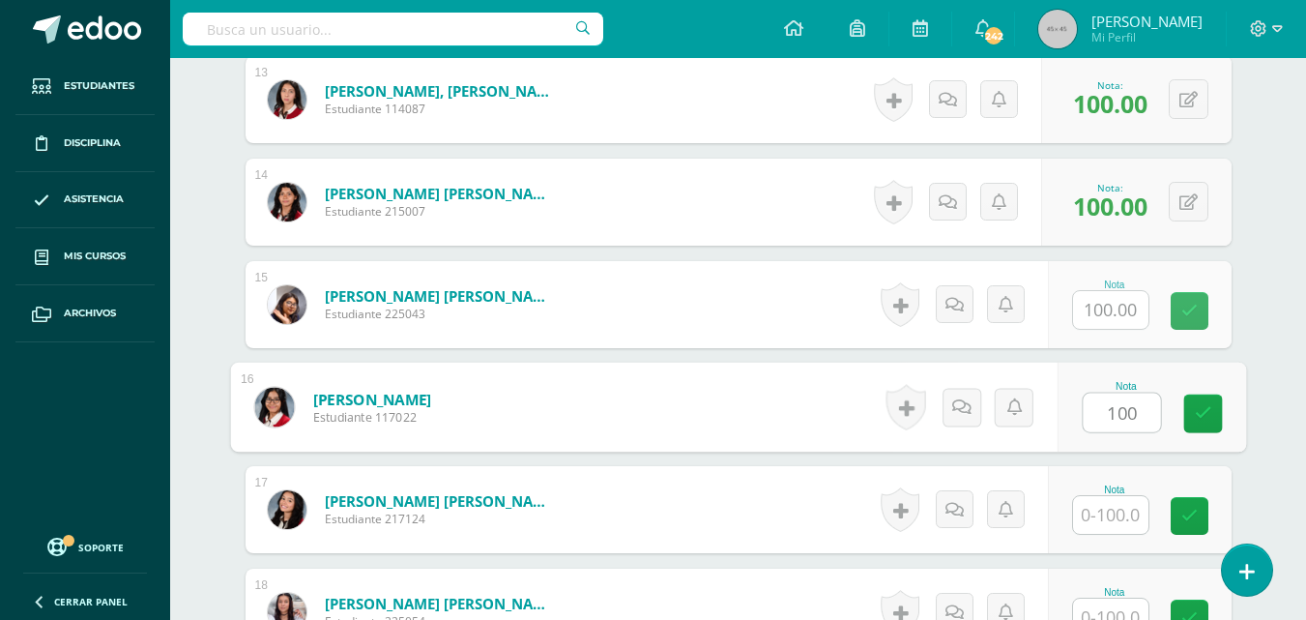
type input "100"
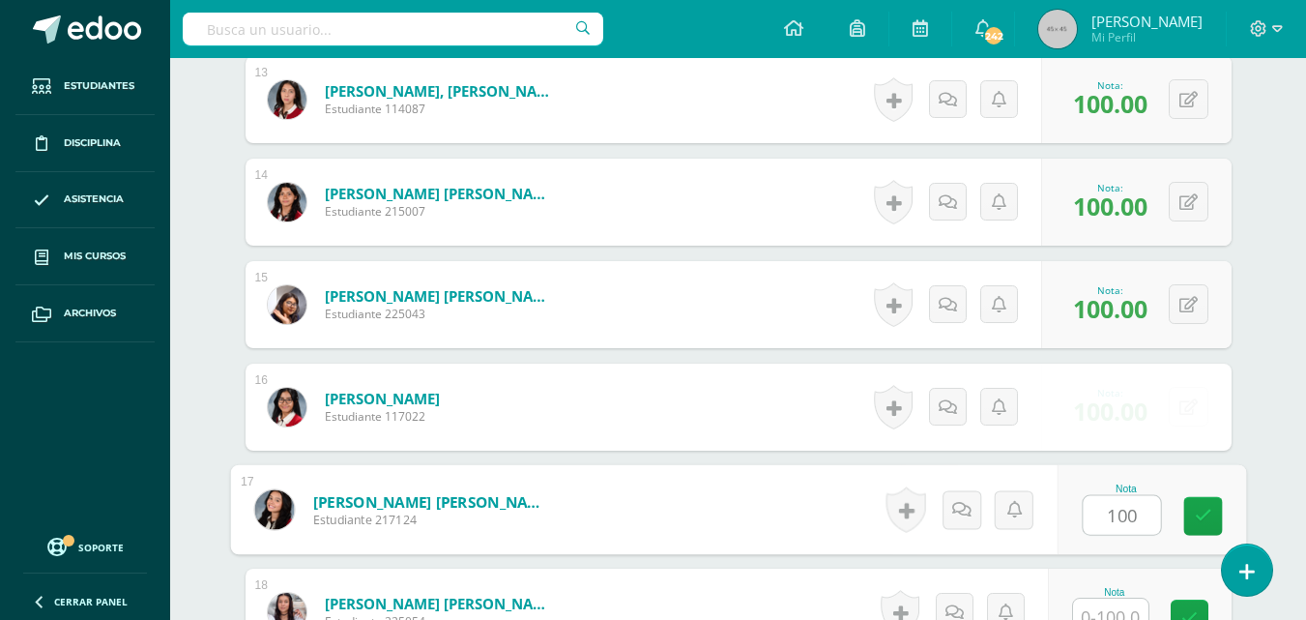
type input "100"
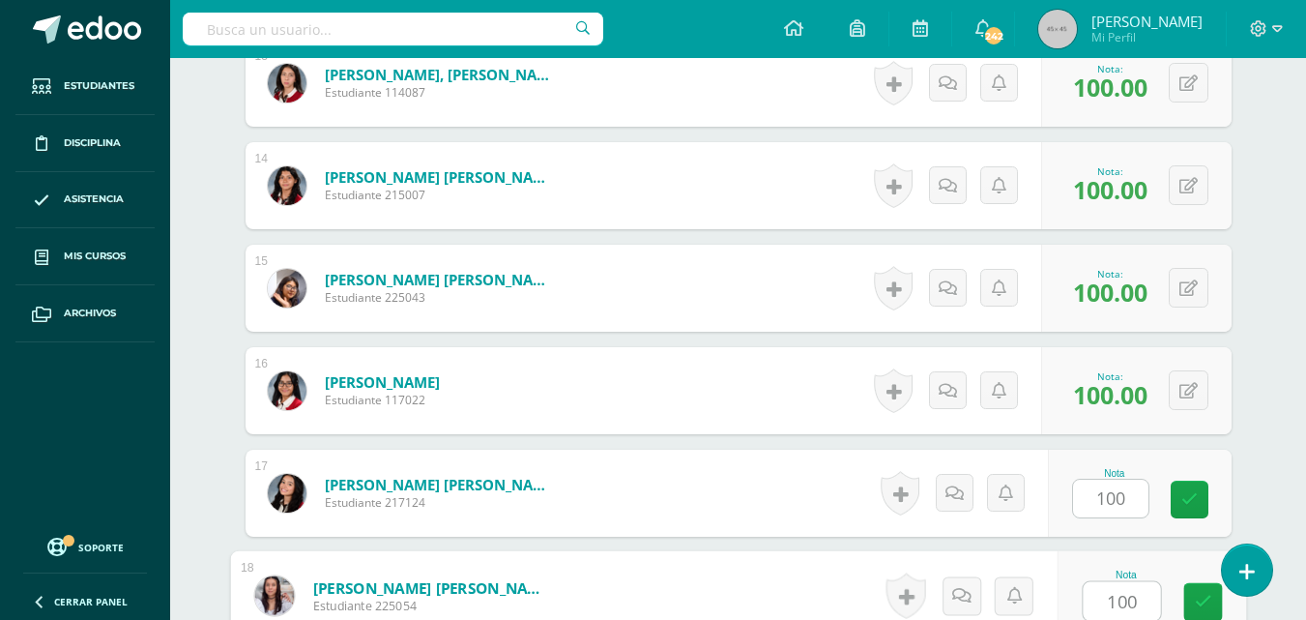
type input "100"
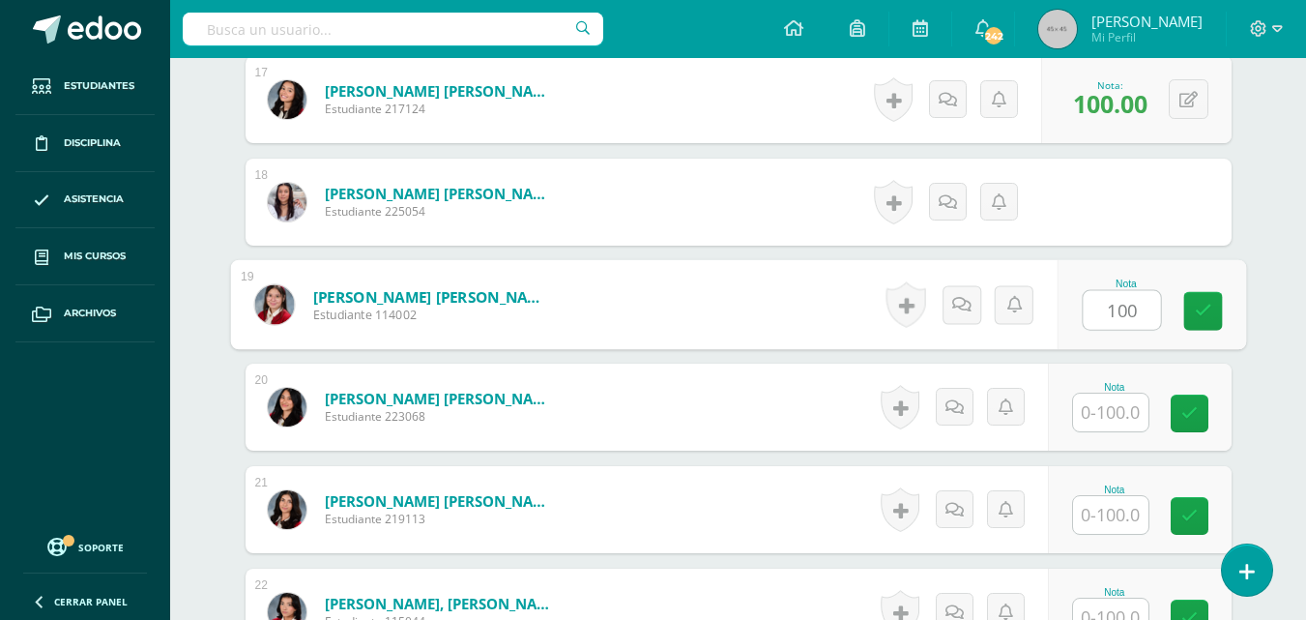
type input "100"
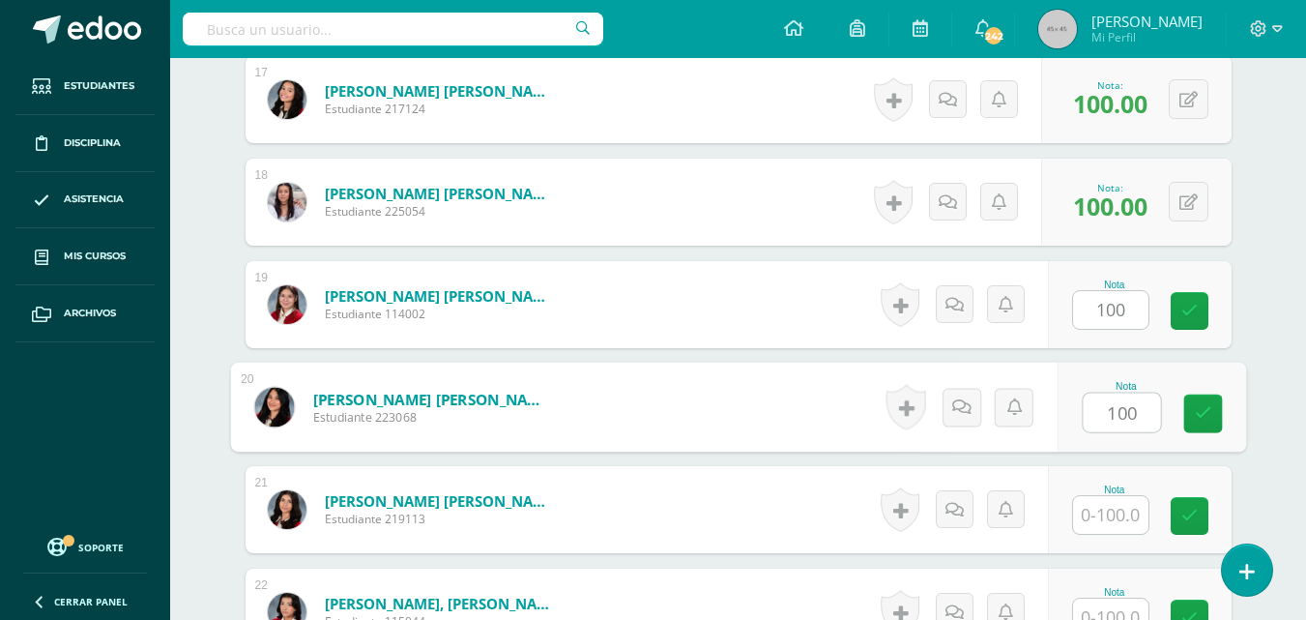
type input "100"
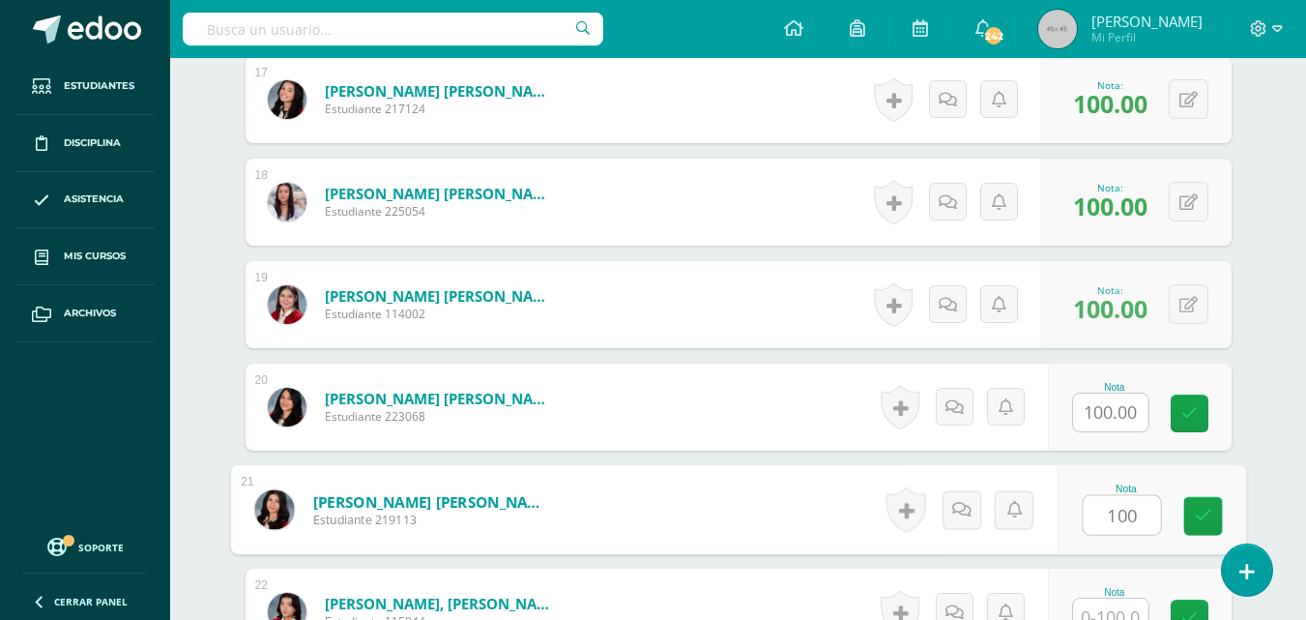
type input "100"
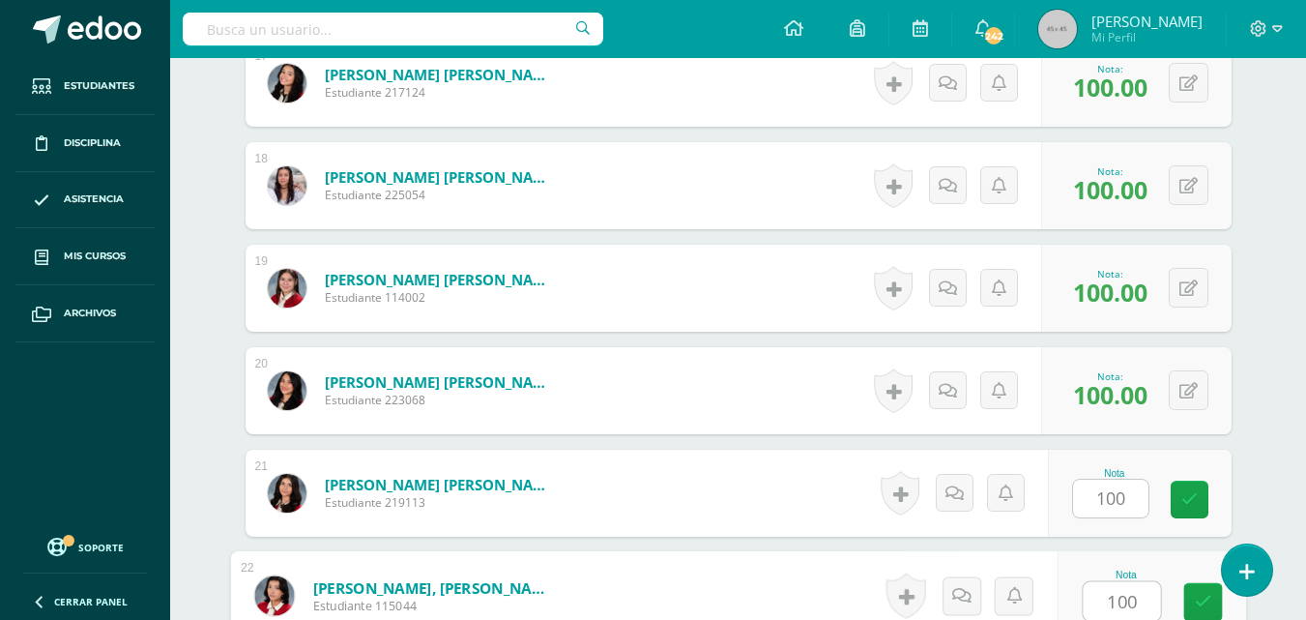
type input "100"
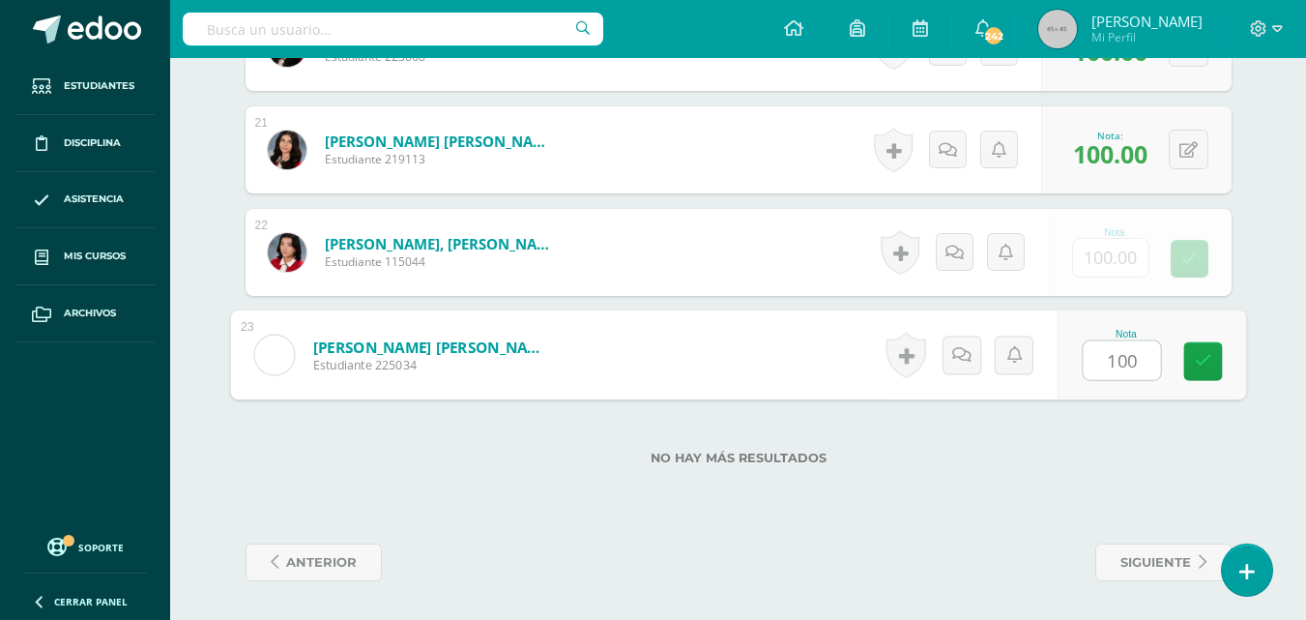
type input "100"
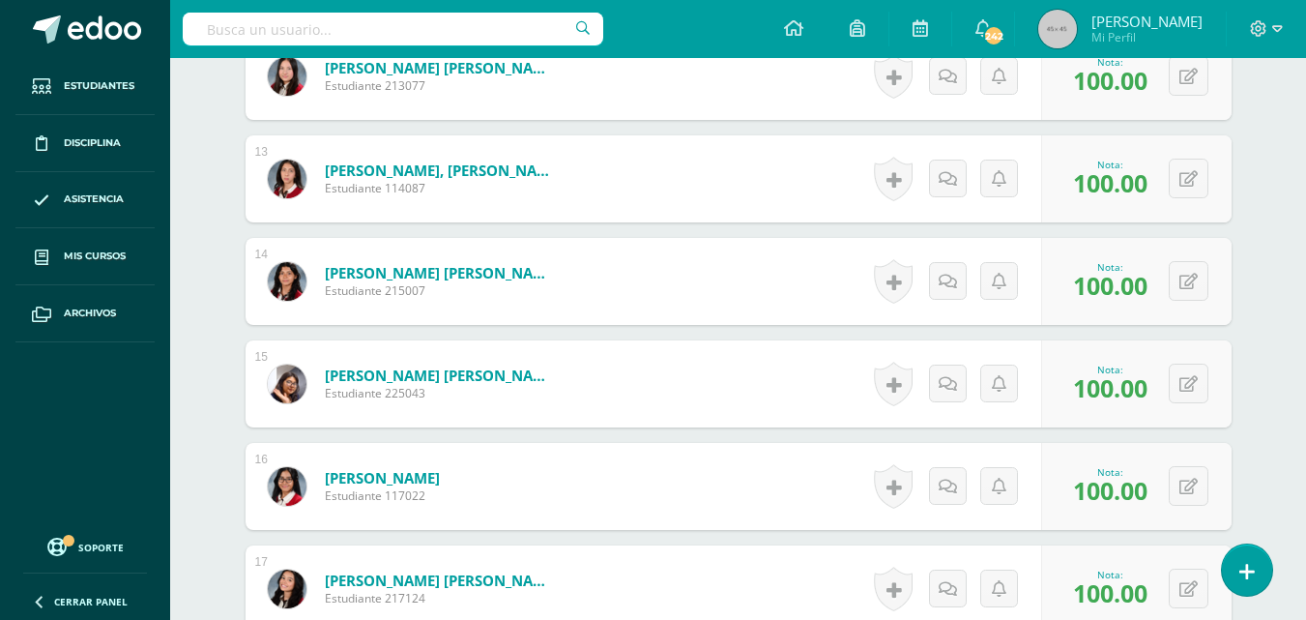
scroll to position [0, 0]
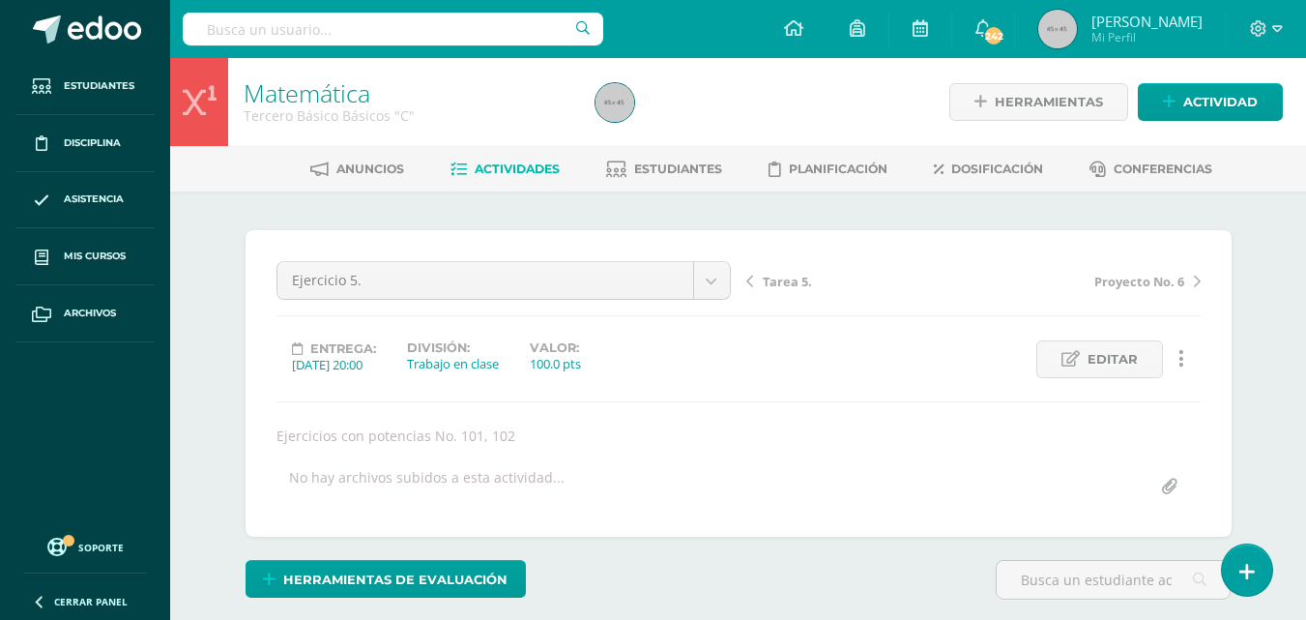
click at [1131, 287] on span "Proyecto No. 6" at bounding box center [1140, 281] width 90 height 17
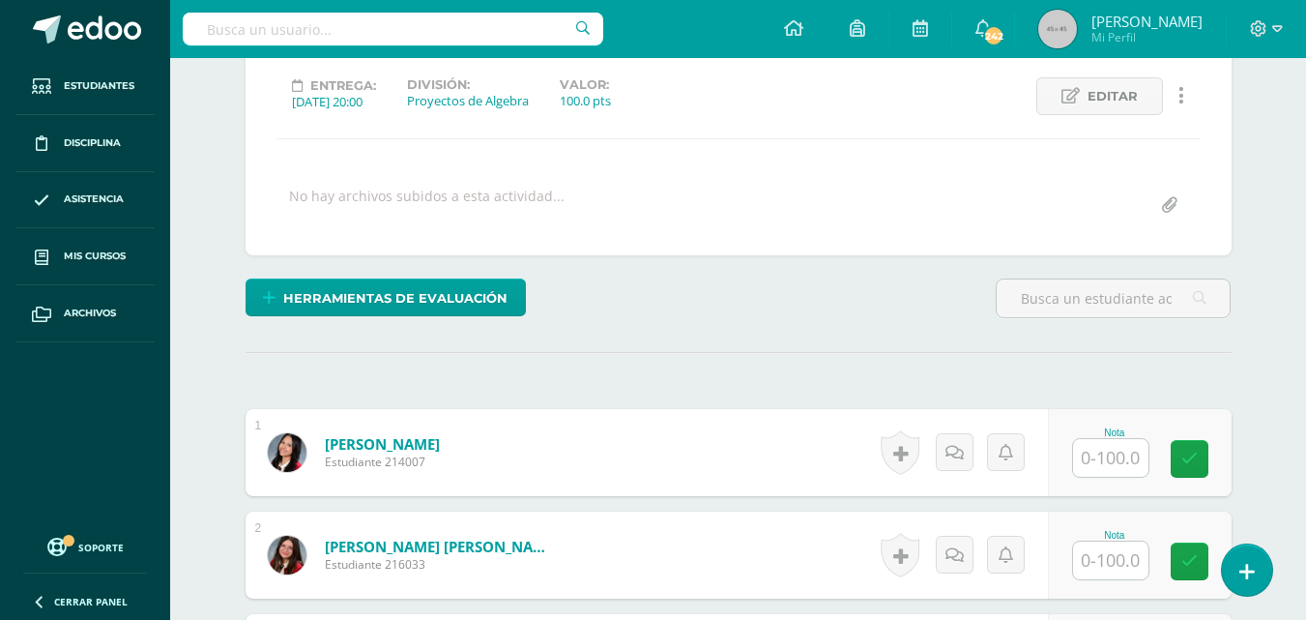
scroll to position [264, 0]
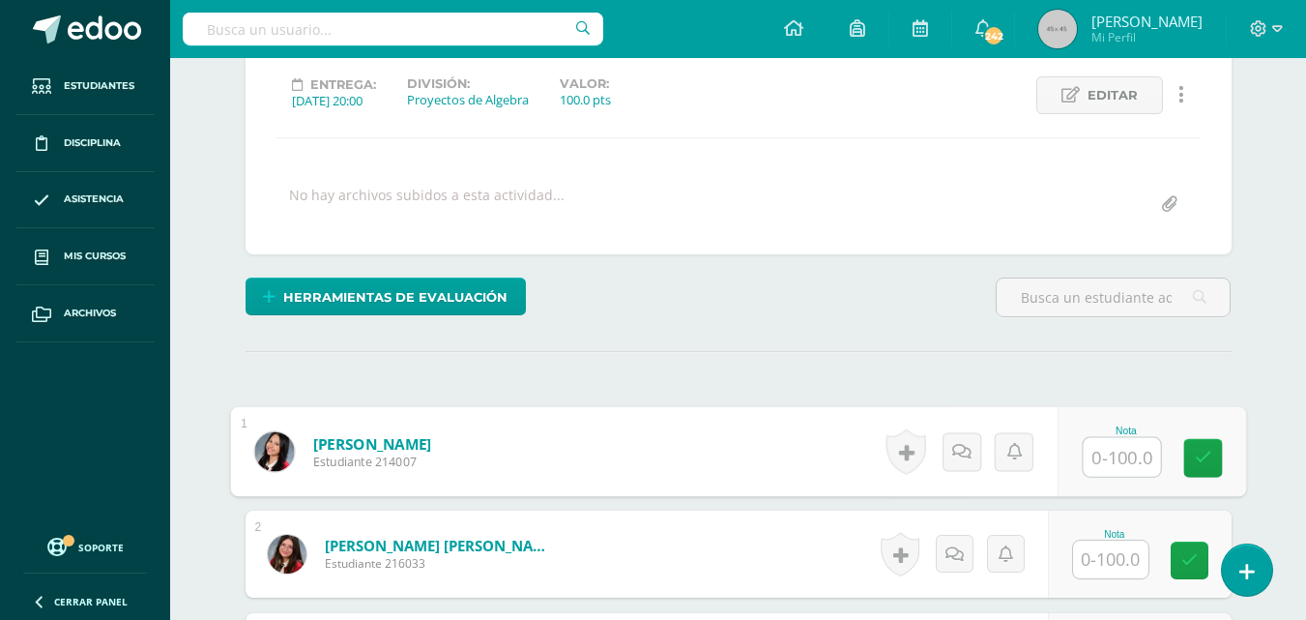
click at [1127, 454] on input "text" at bounding box center [1121, 457] width 77 height 39
type input "53"
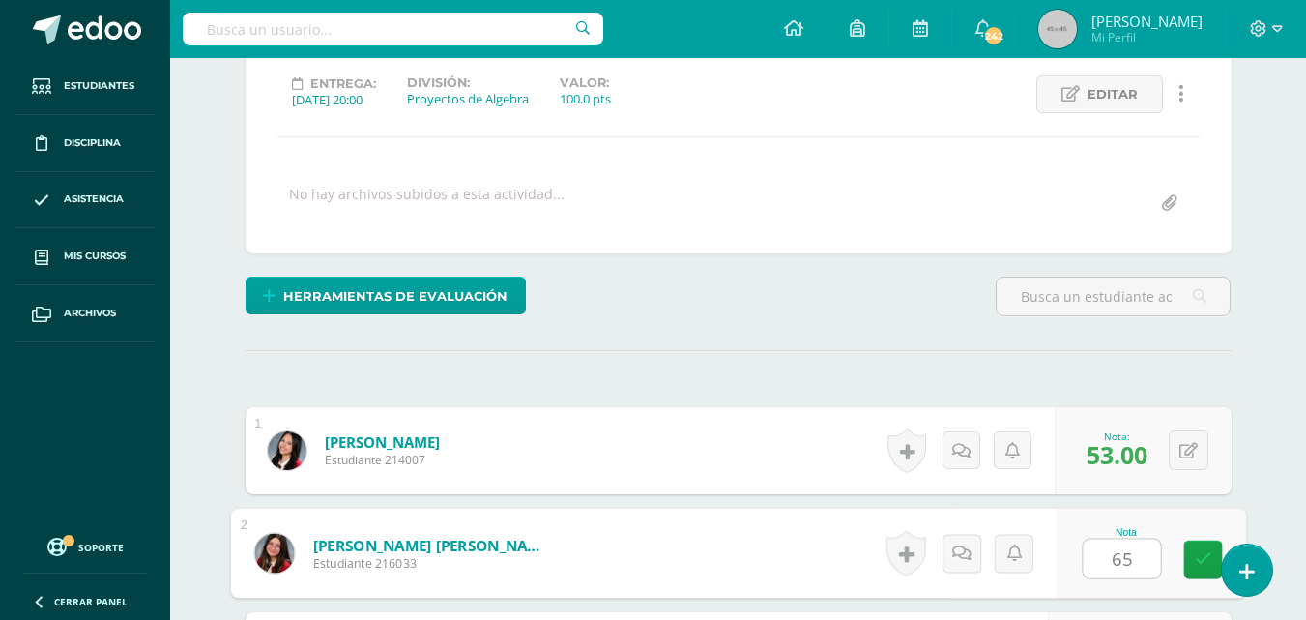
type input "65"
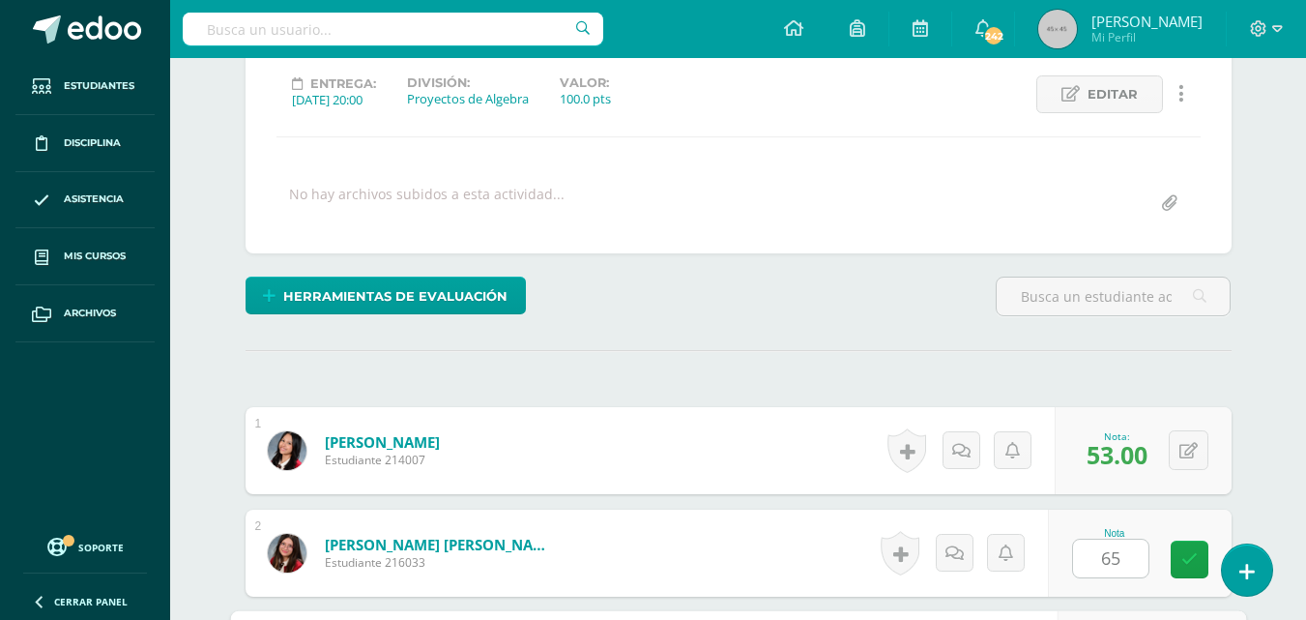
scroll to position [616, 0]
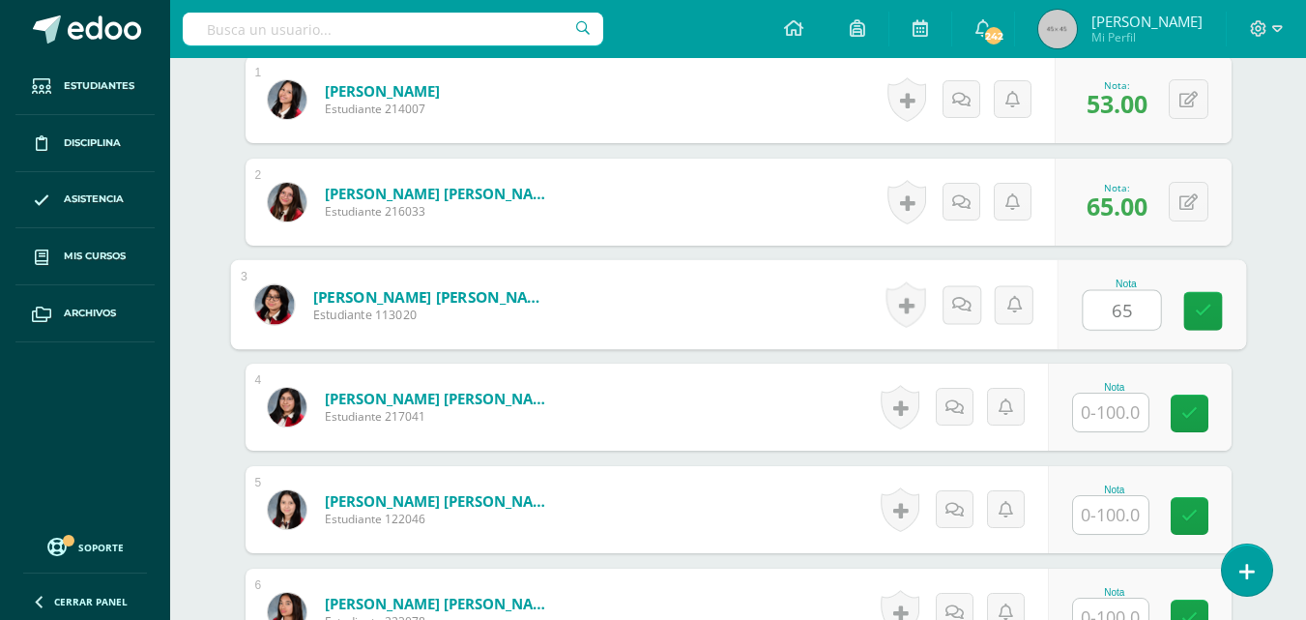
type input "65"
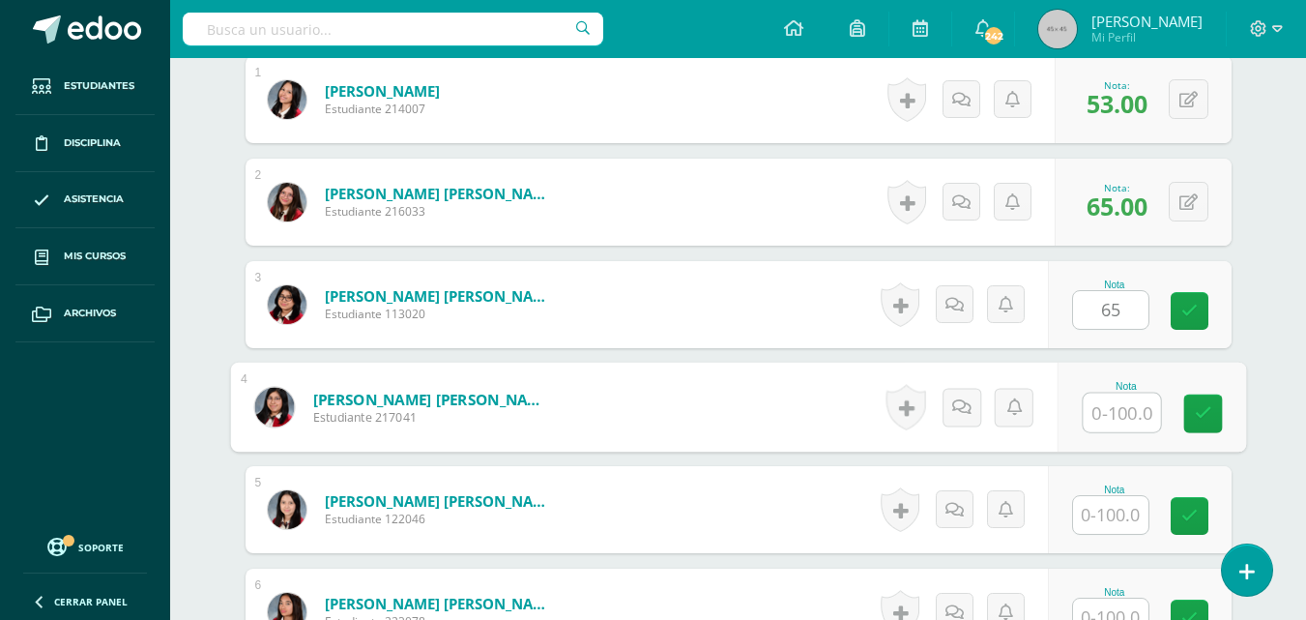
scroll to position [617, 0]
type input "33"
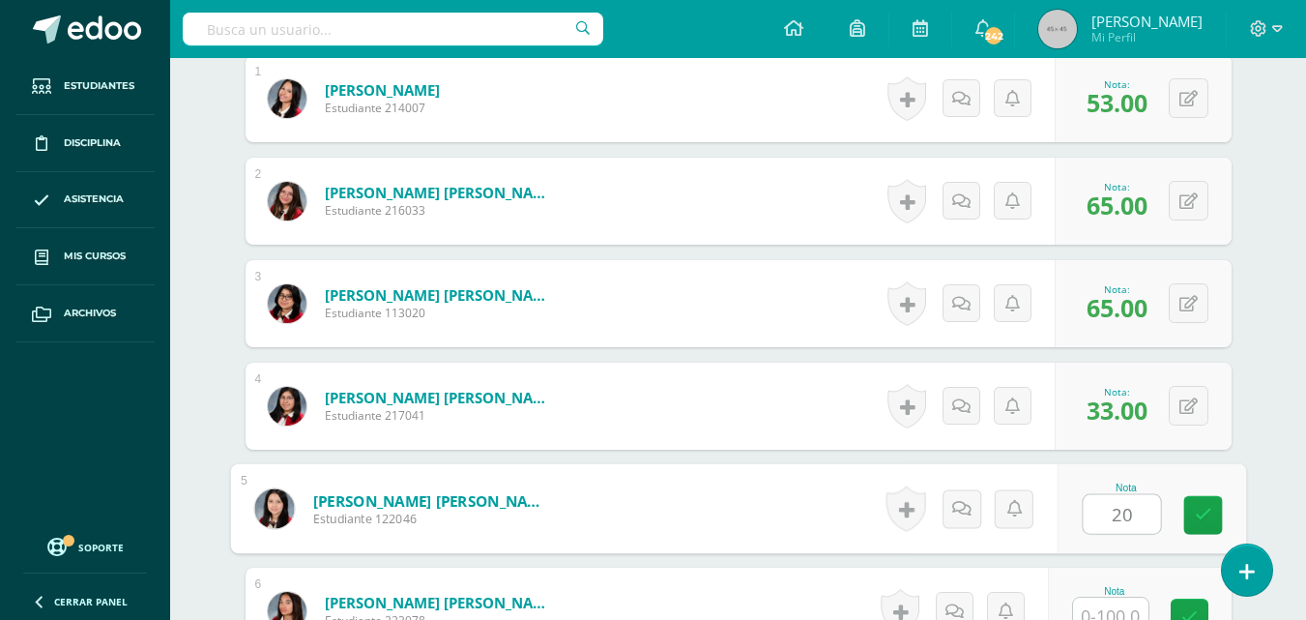
type input "20"
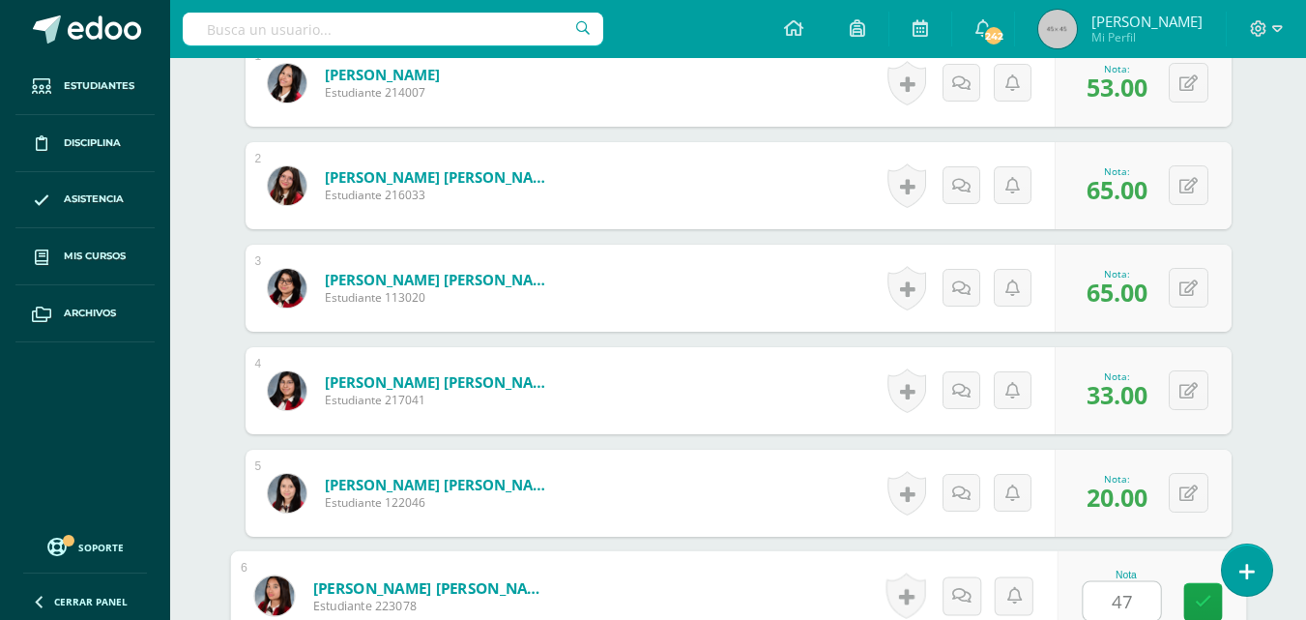
type input "47"
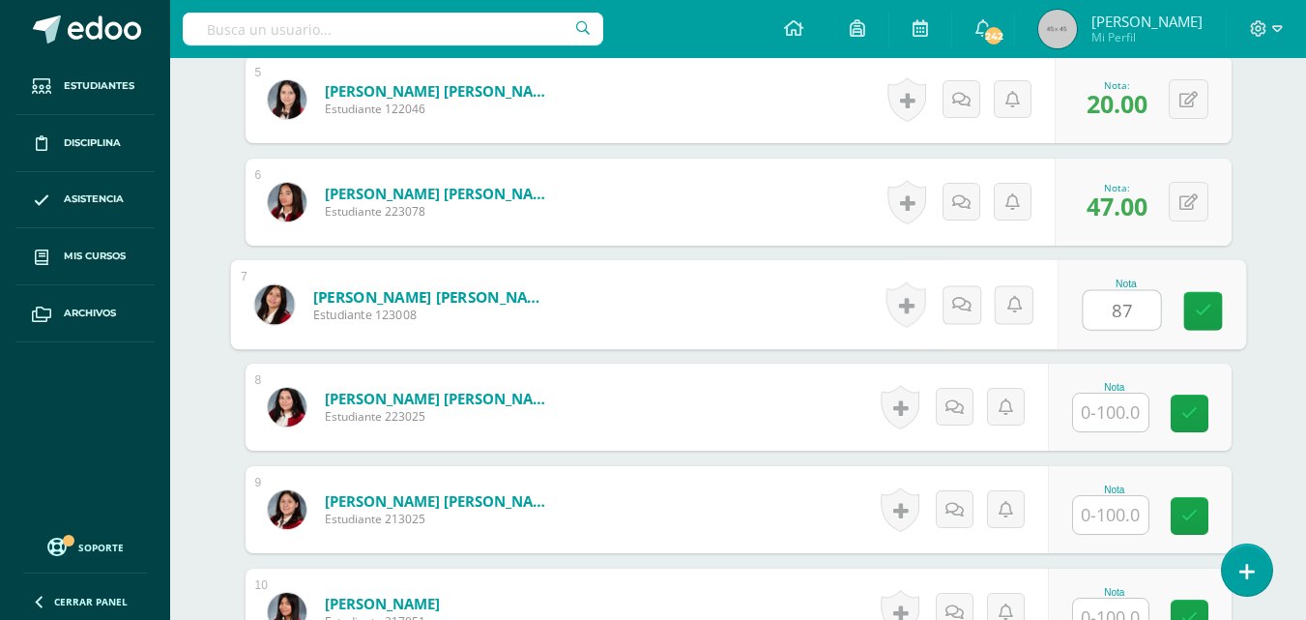
type input "87"
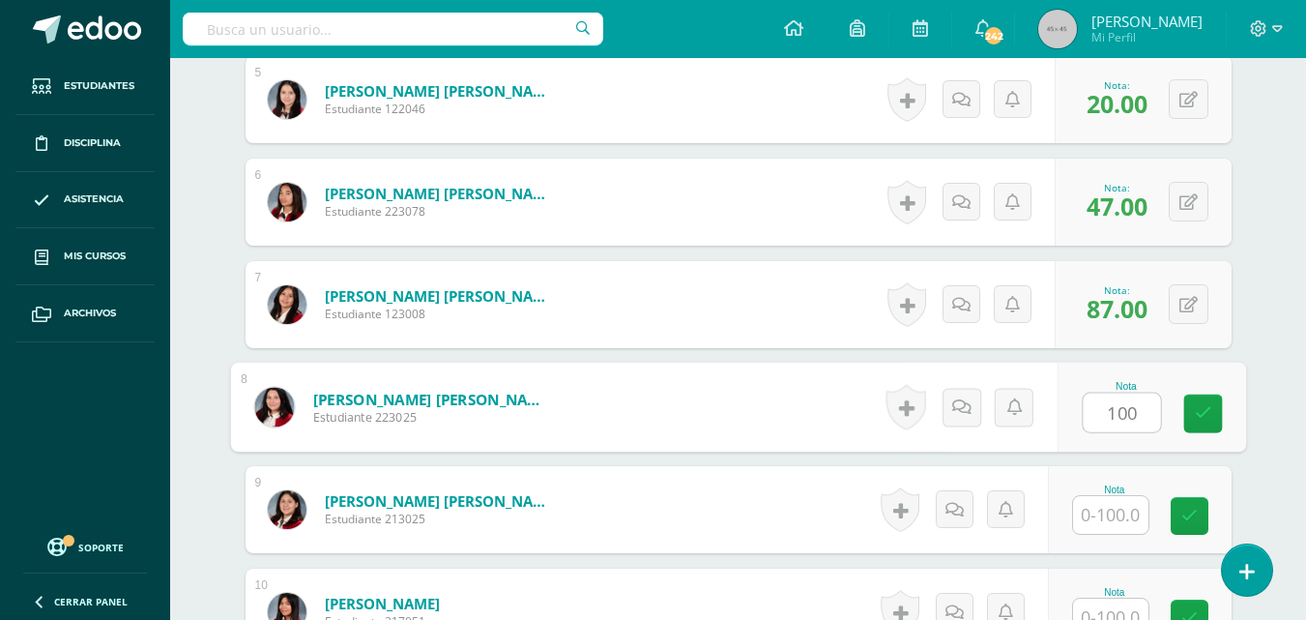
type input "100"
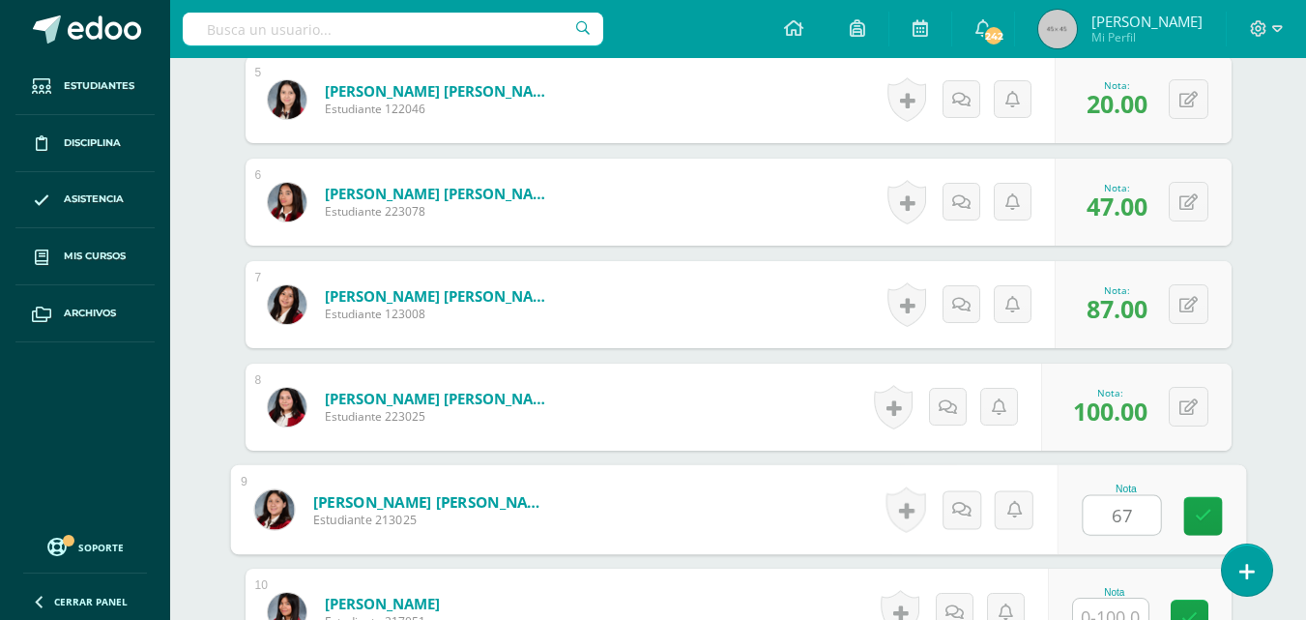
type input "67"
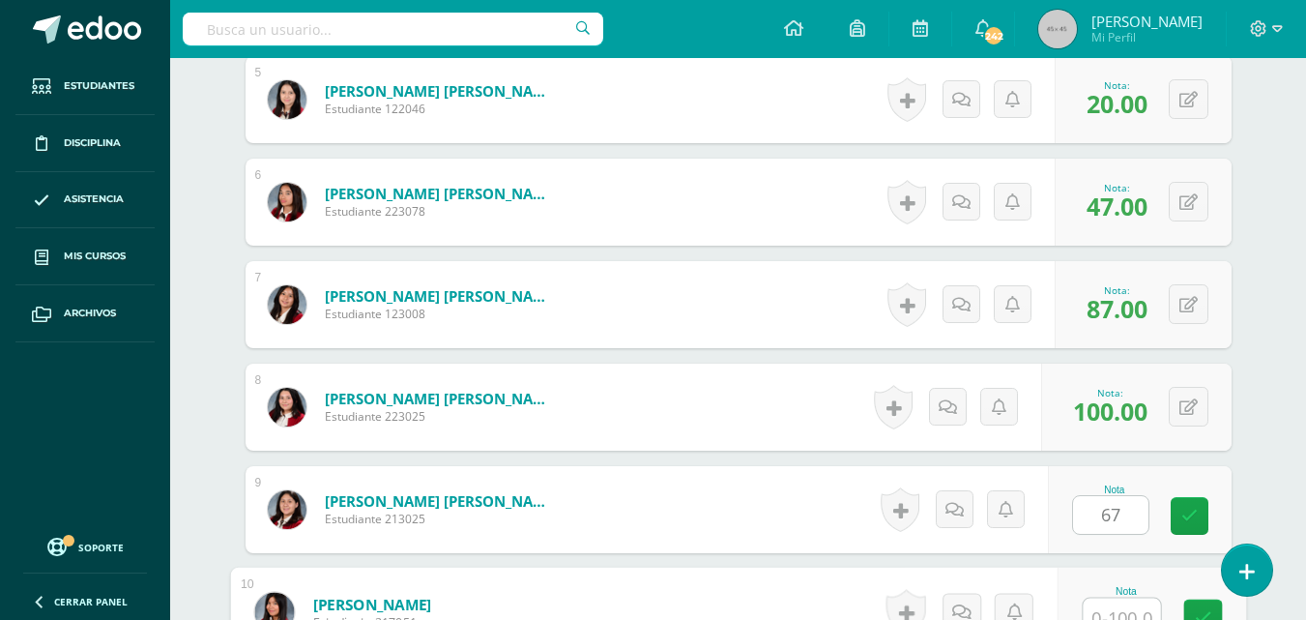
scroll to position [1042, 0]
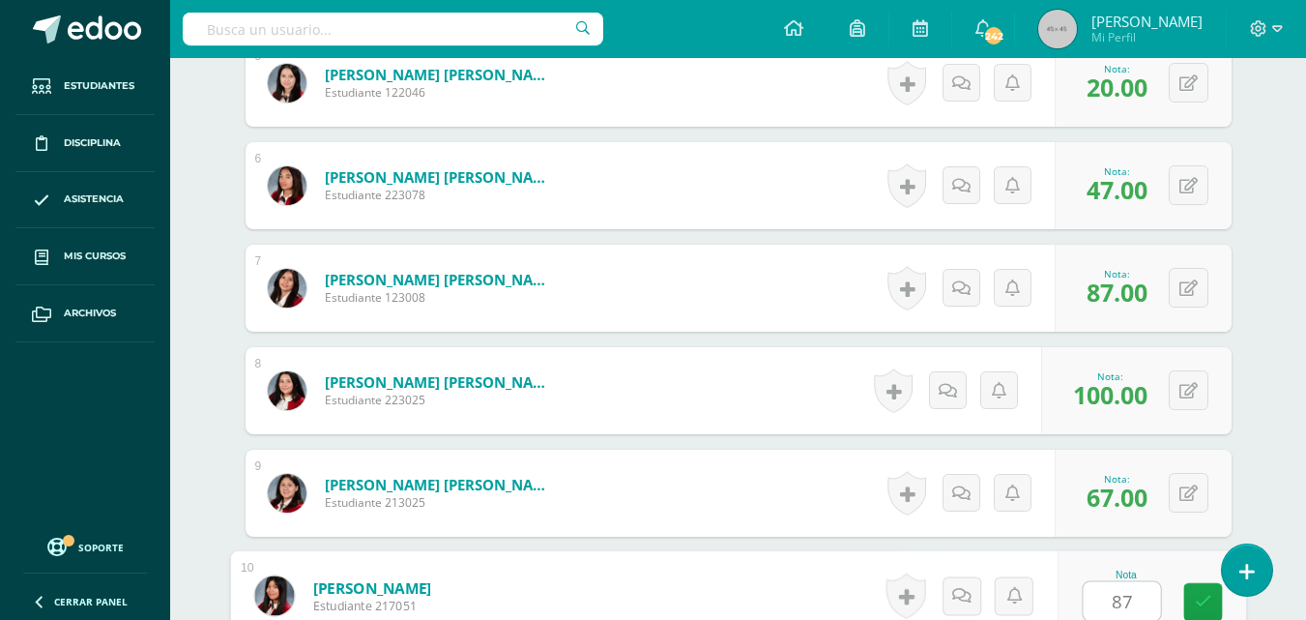
type input "87"
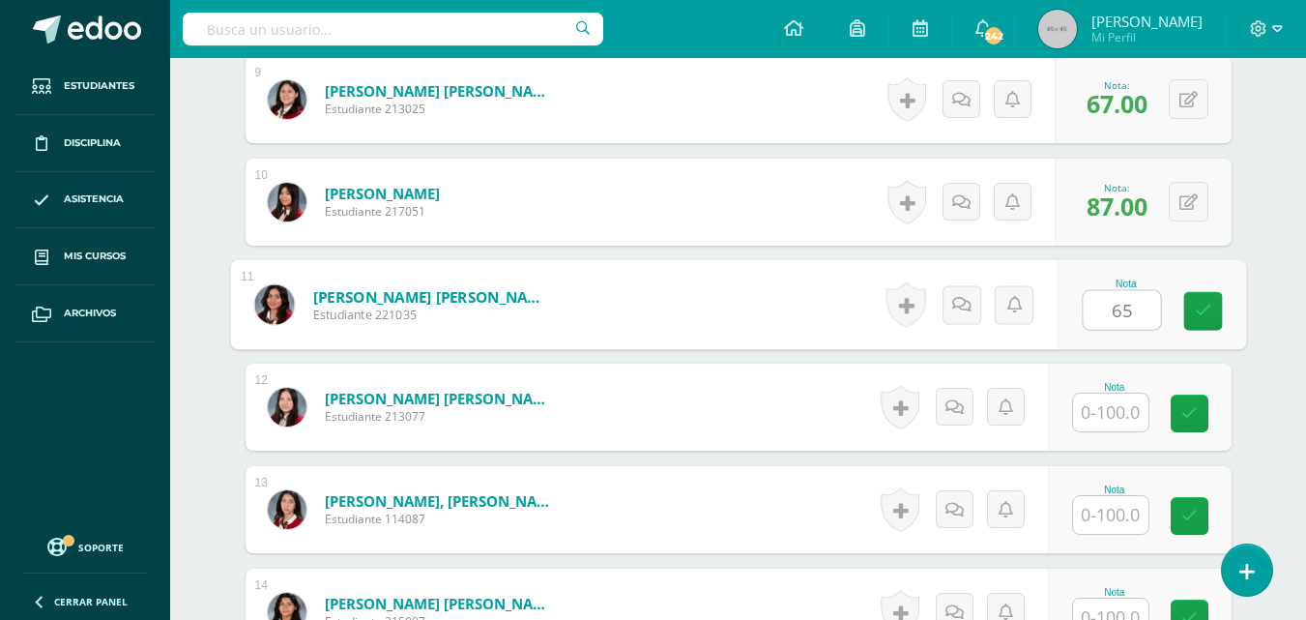
type input "65"
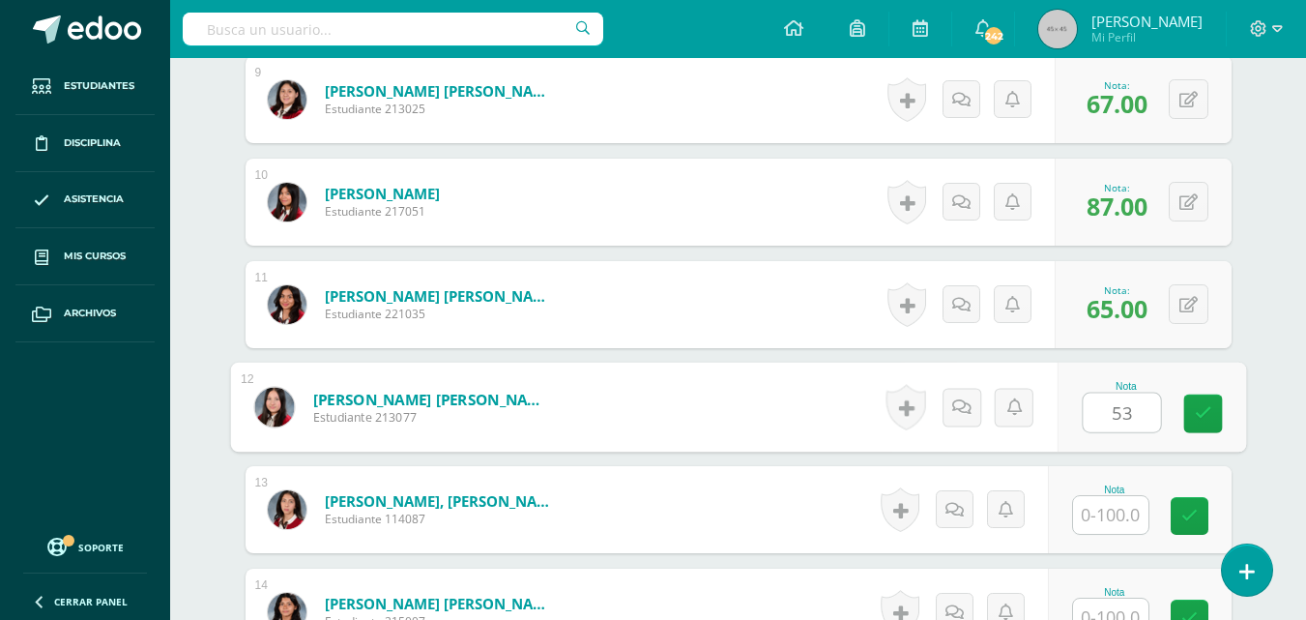
type input "53"
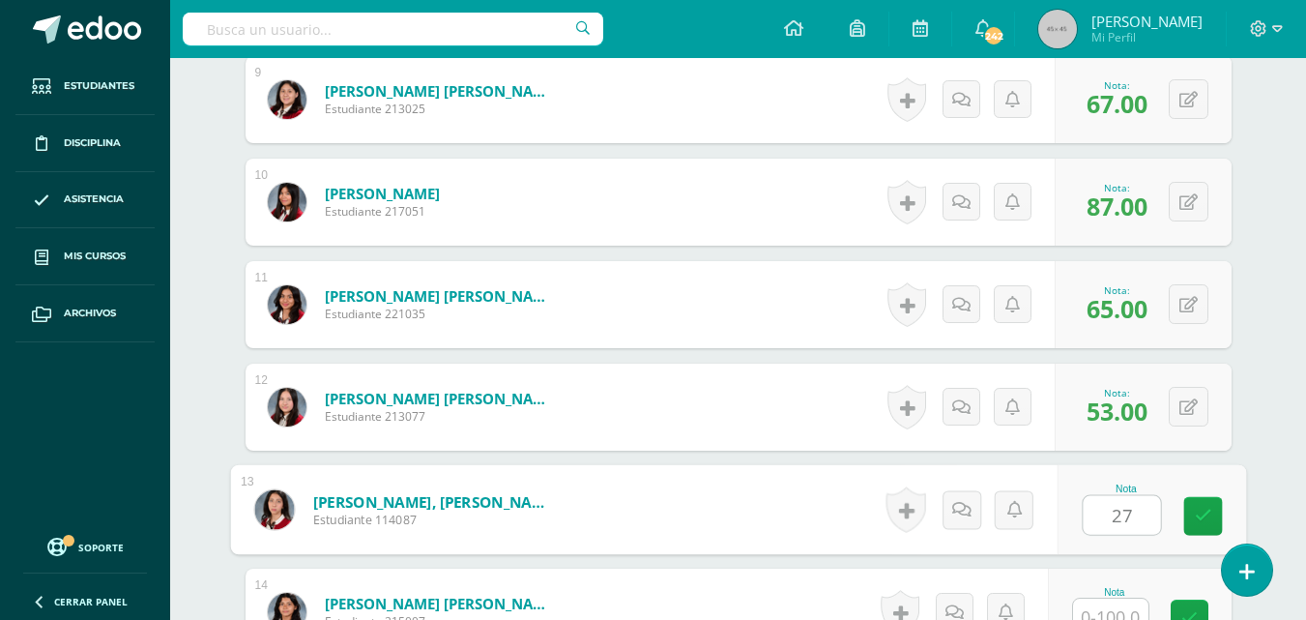
type input "27"
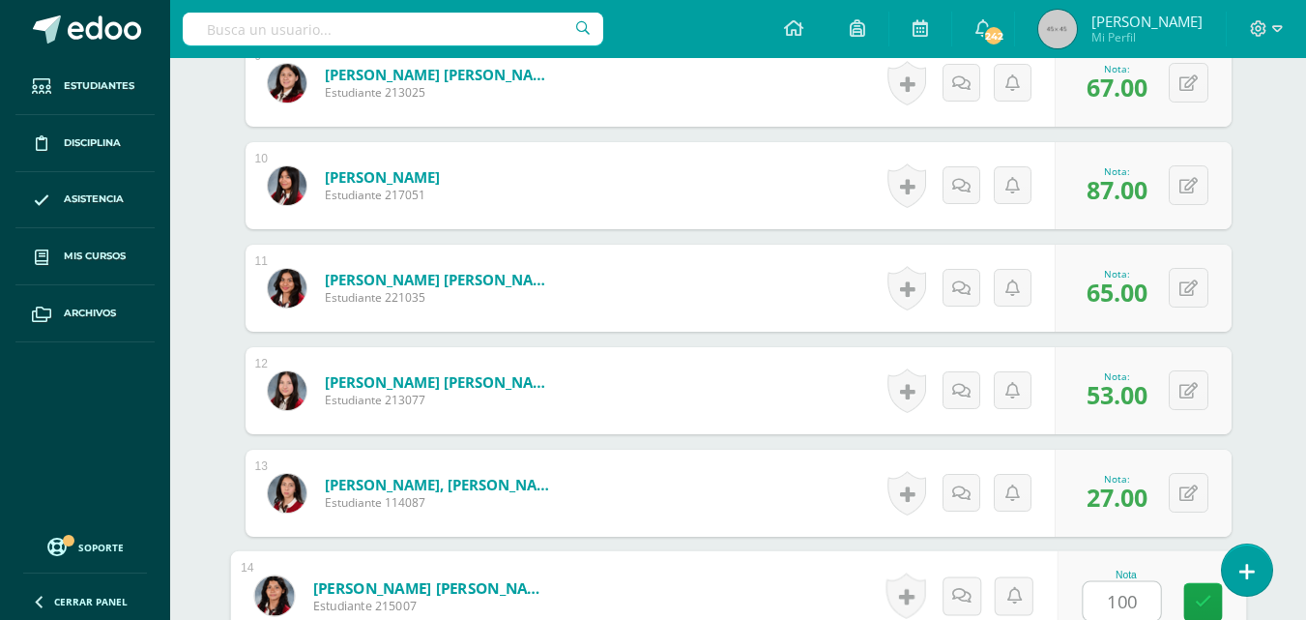
type input "100"
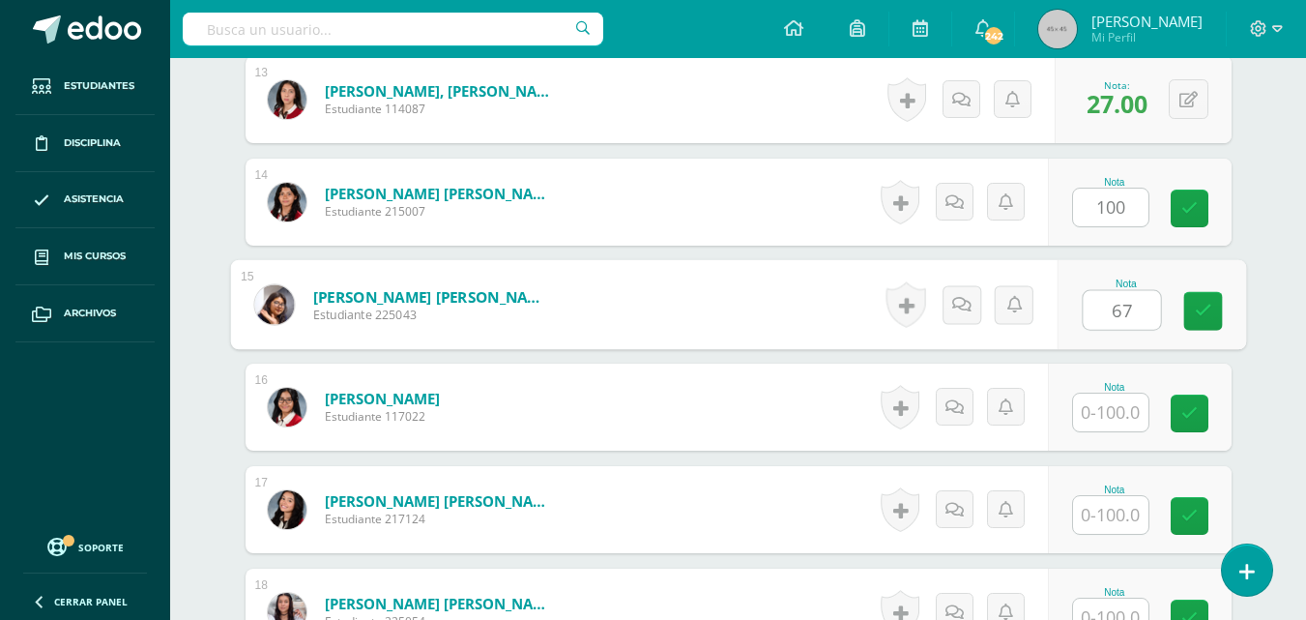
type input "67"
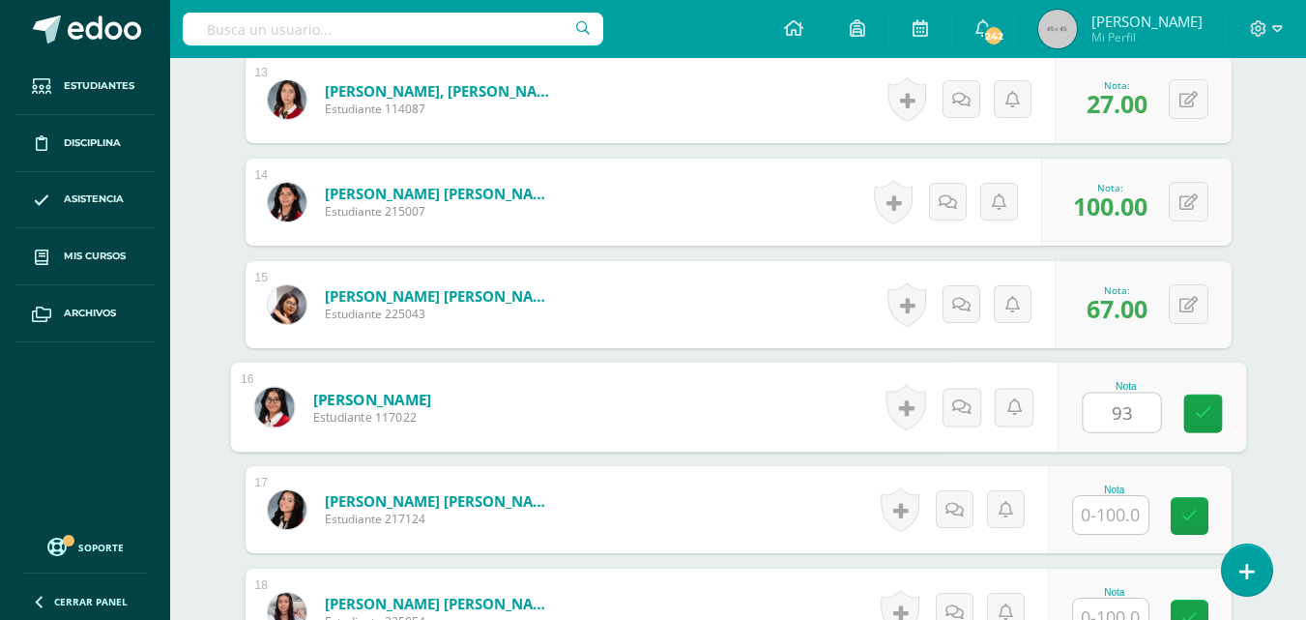
type input "93"
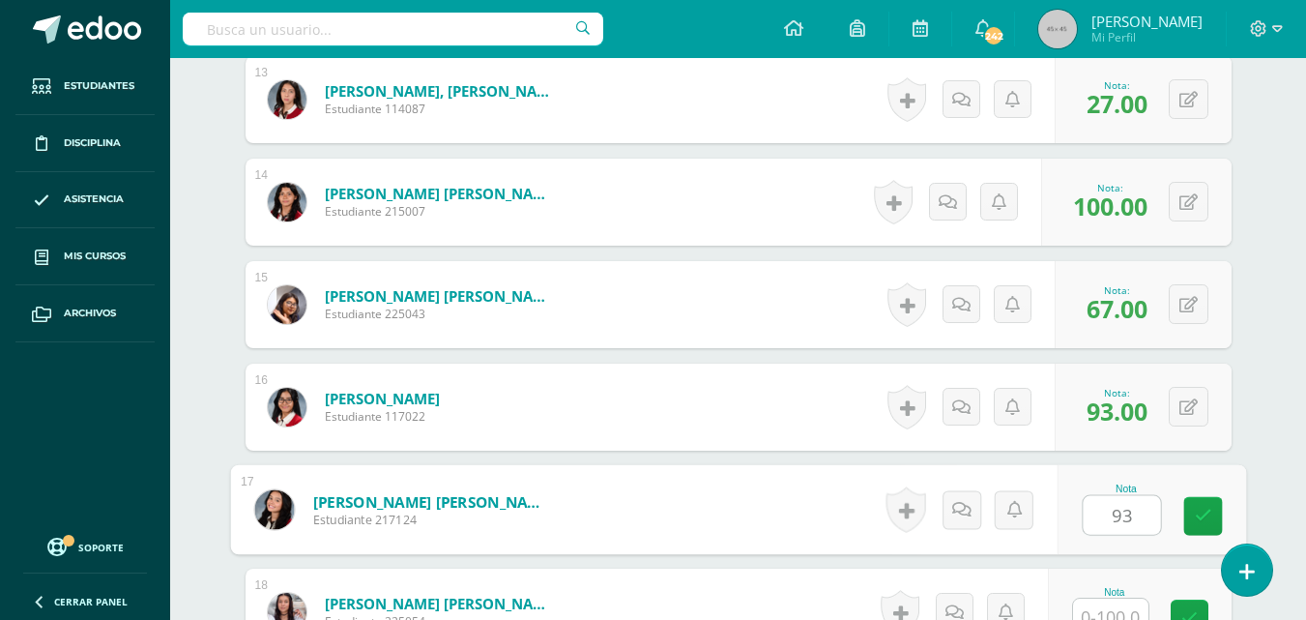
type input "93"
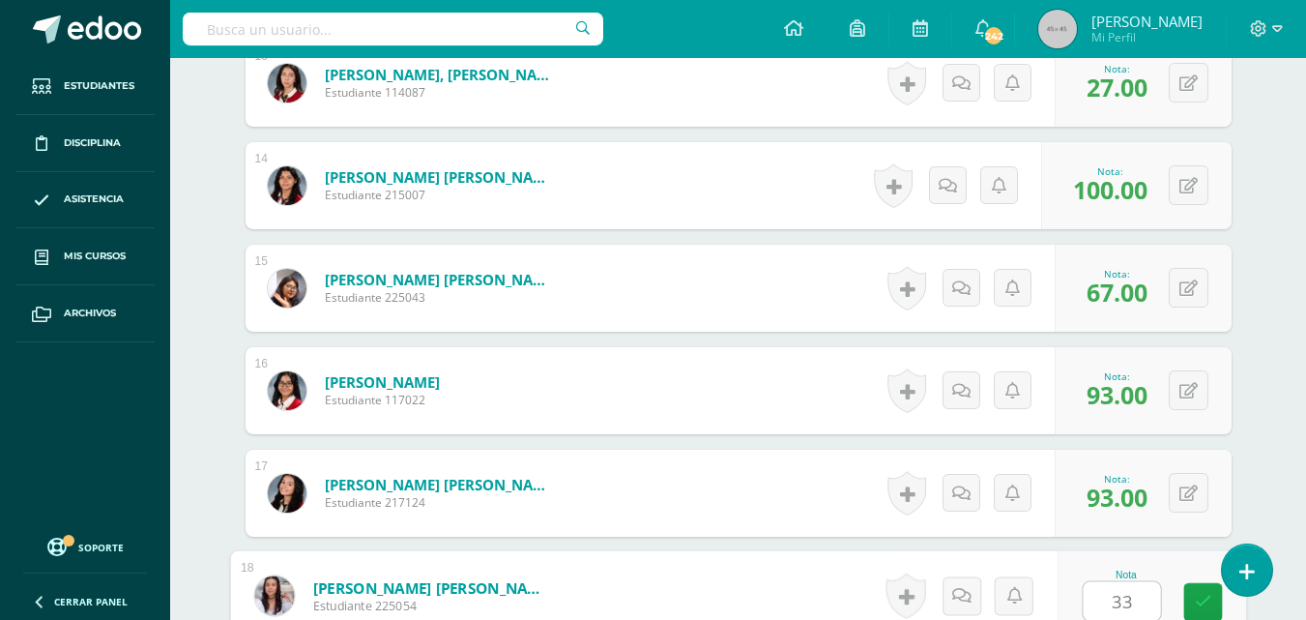
type input "33"
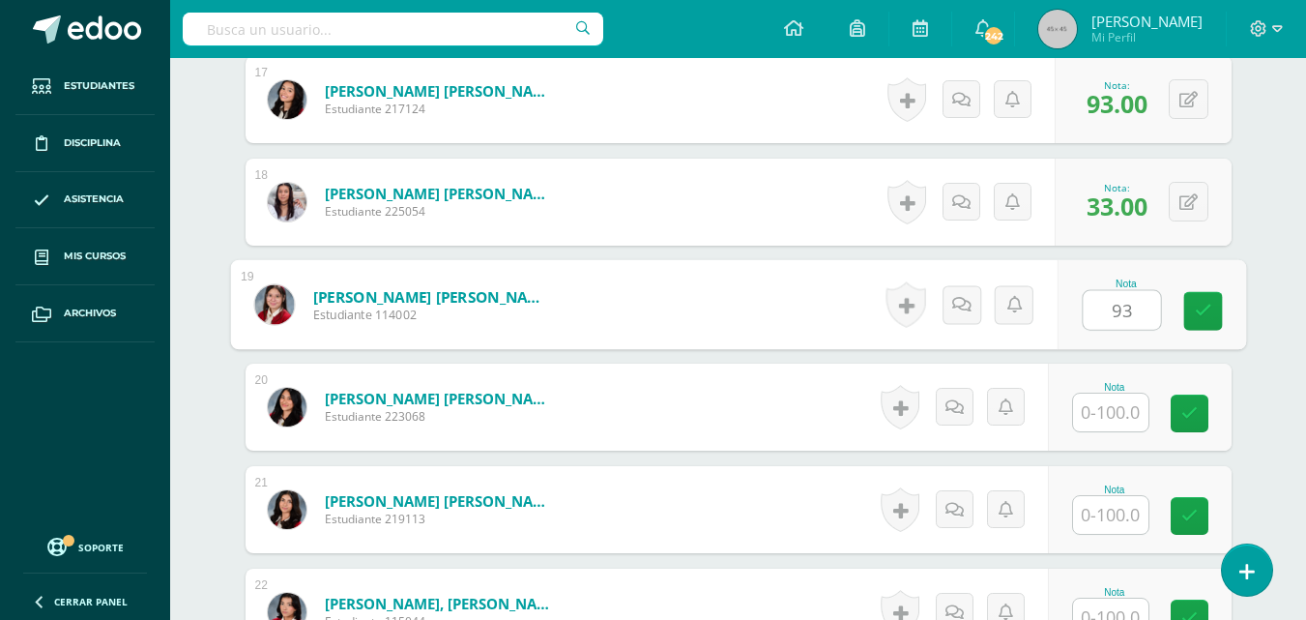
type input "93"
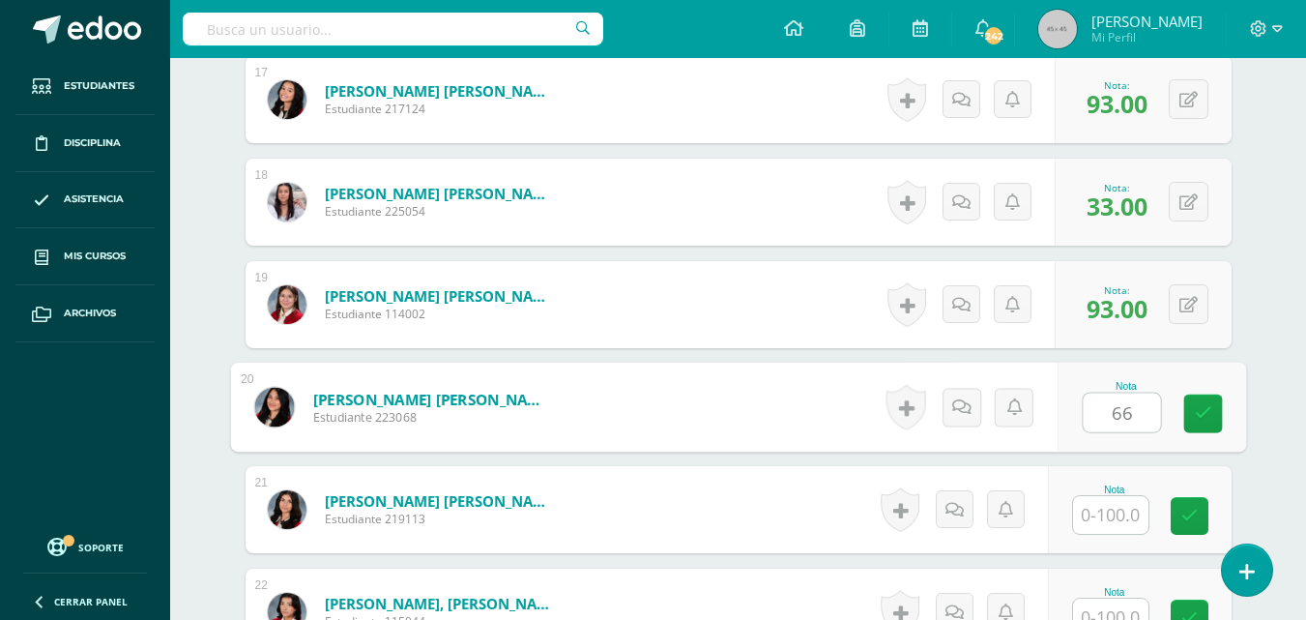
type input "66"
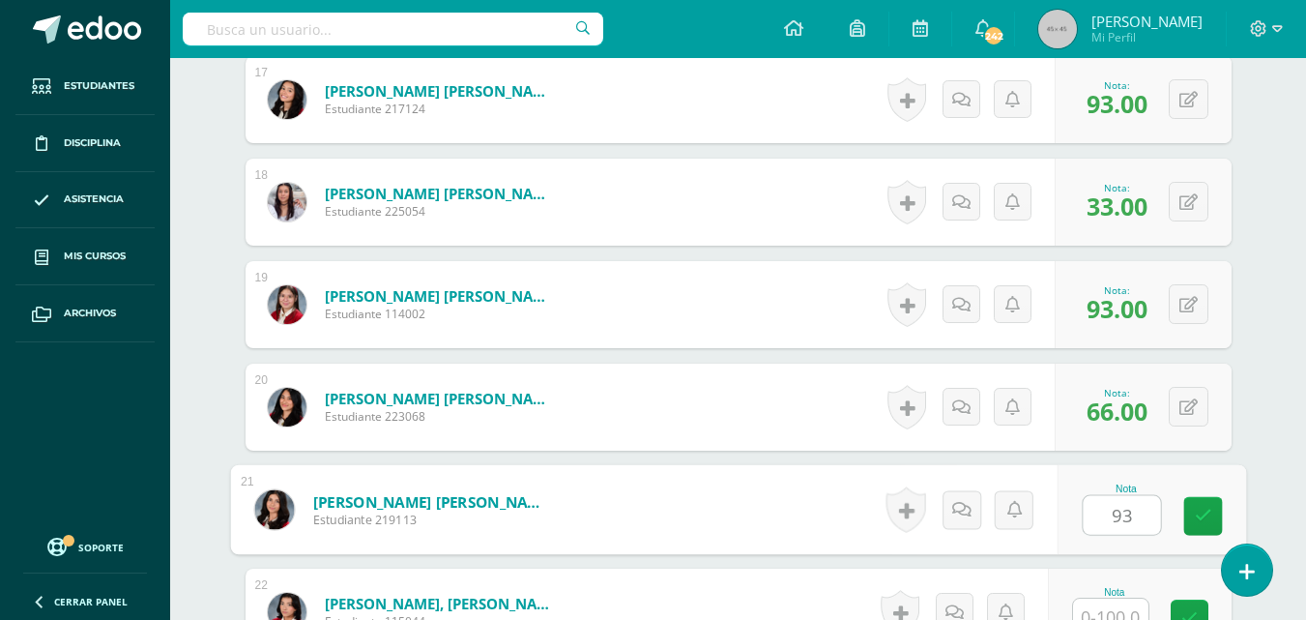
type input "93"
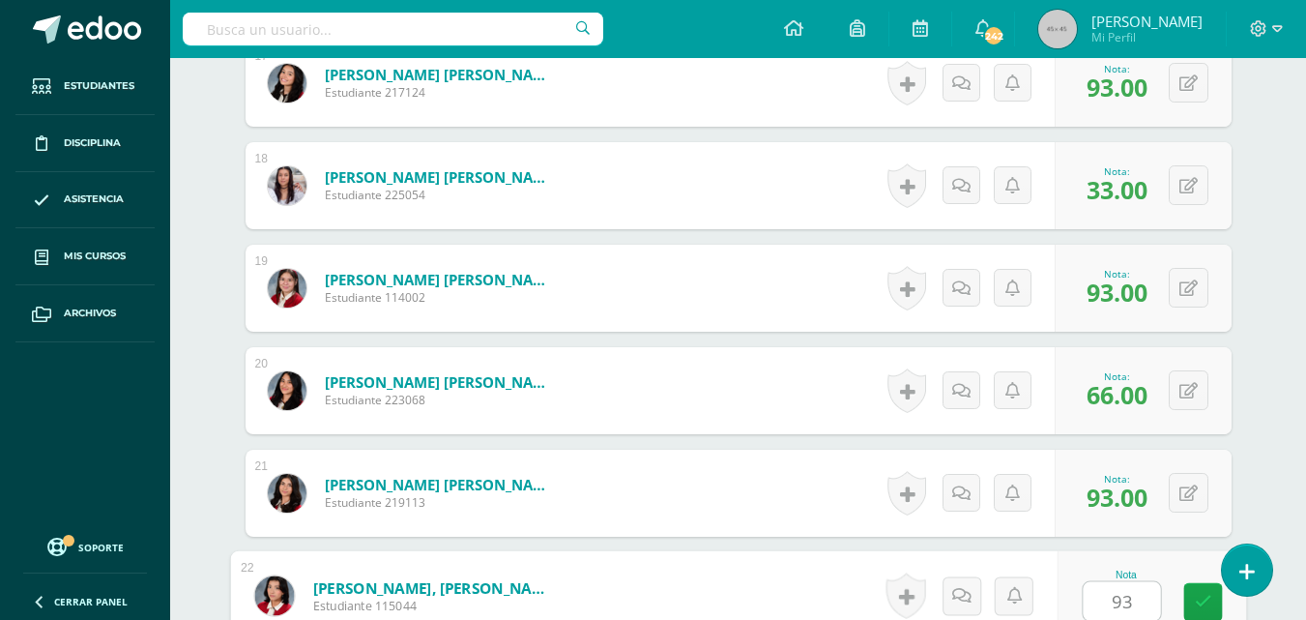
type input "93"
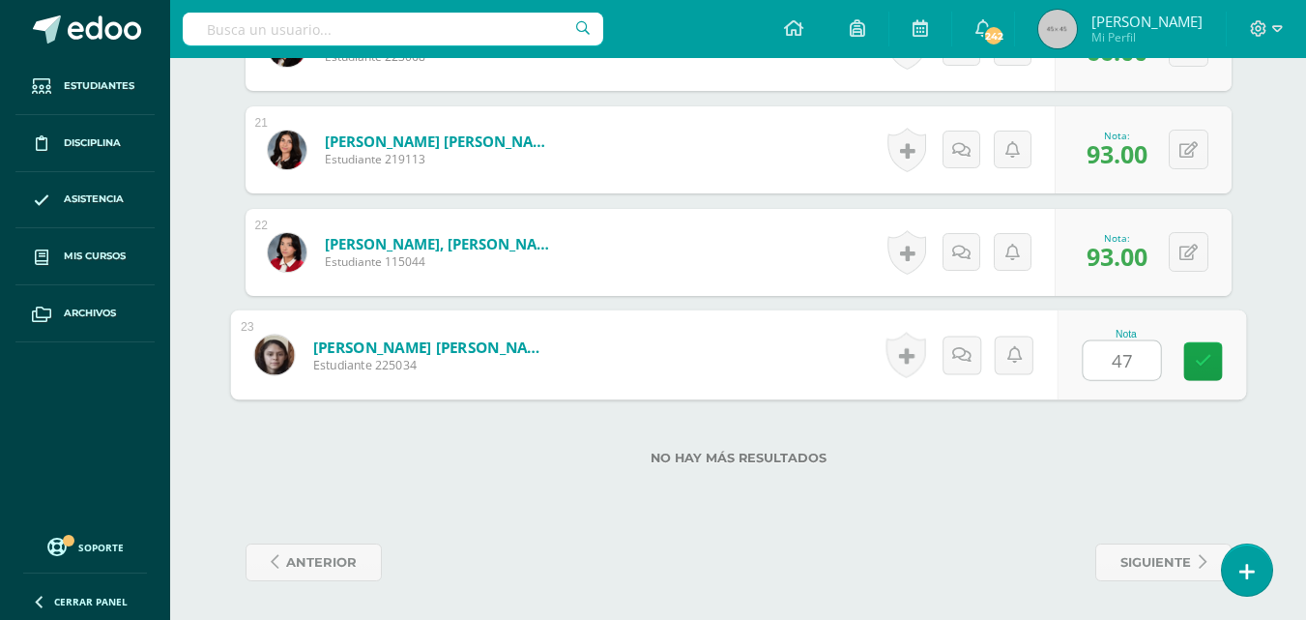
type input "47"
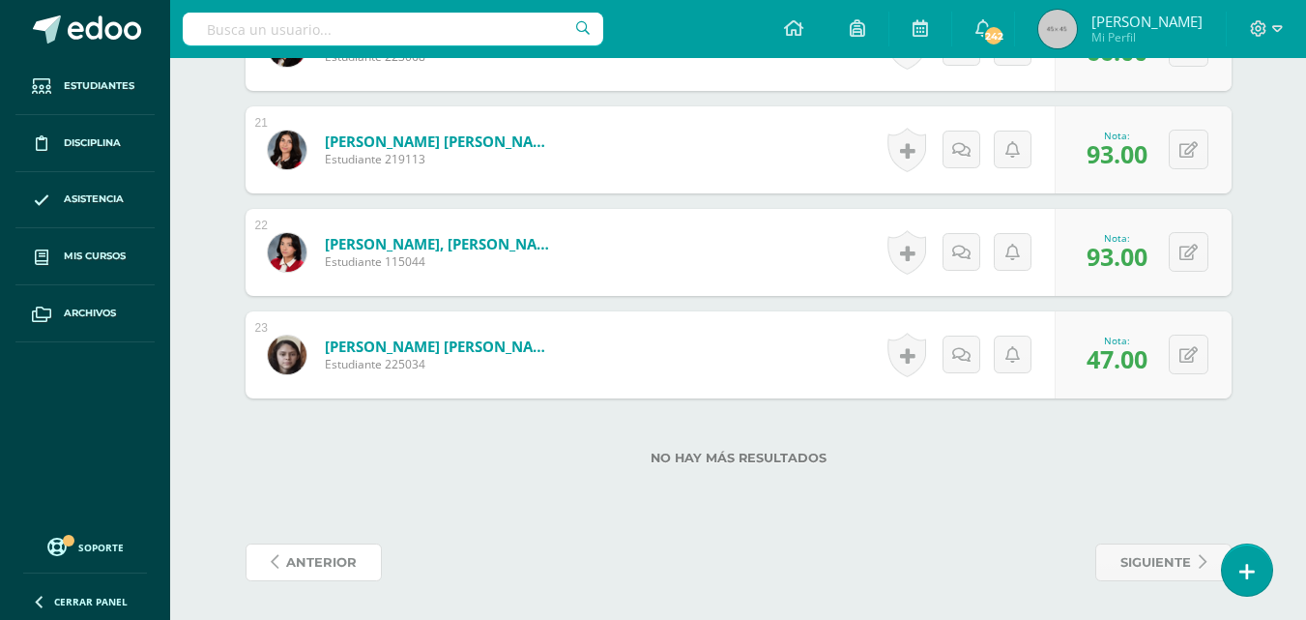
scroll to position [0, 0]
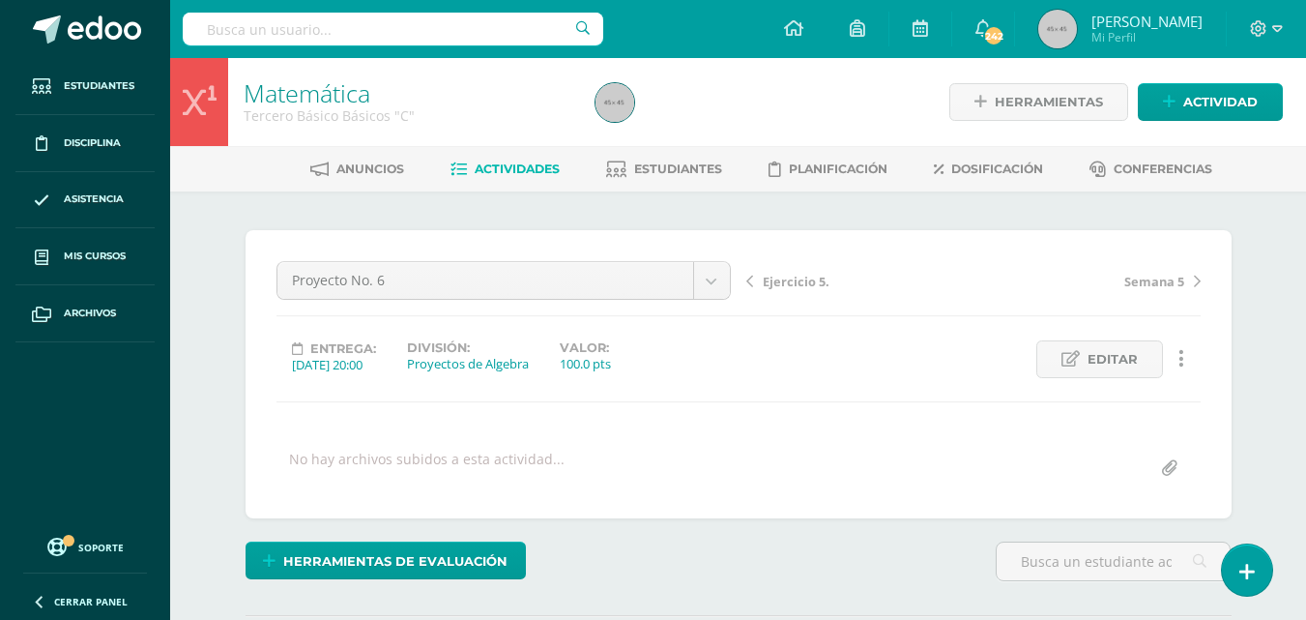
click at [1157, 284] on span "Semana 5" at bounding box center [1154, 281] width 60 height 17
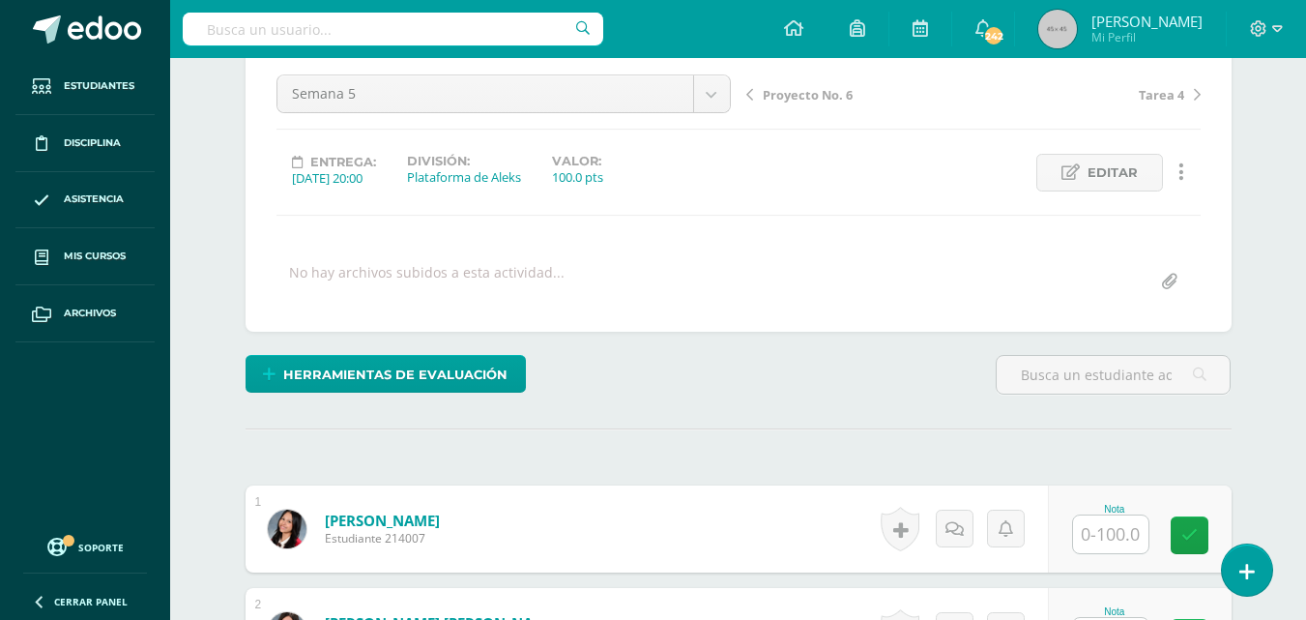
scroll to position [188, 0]
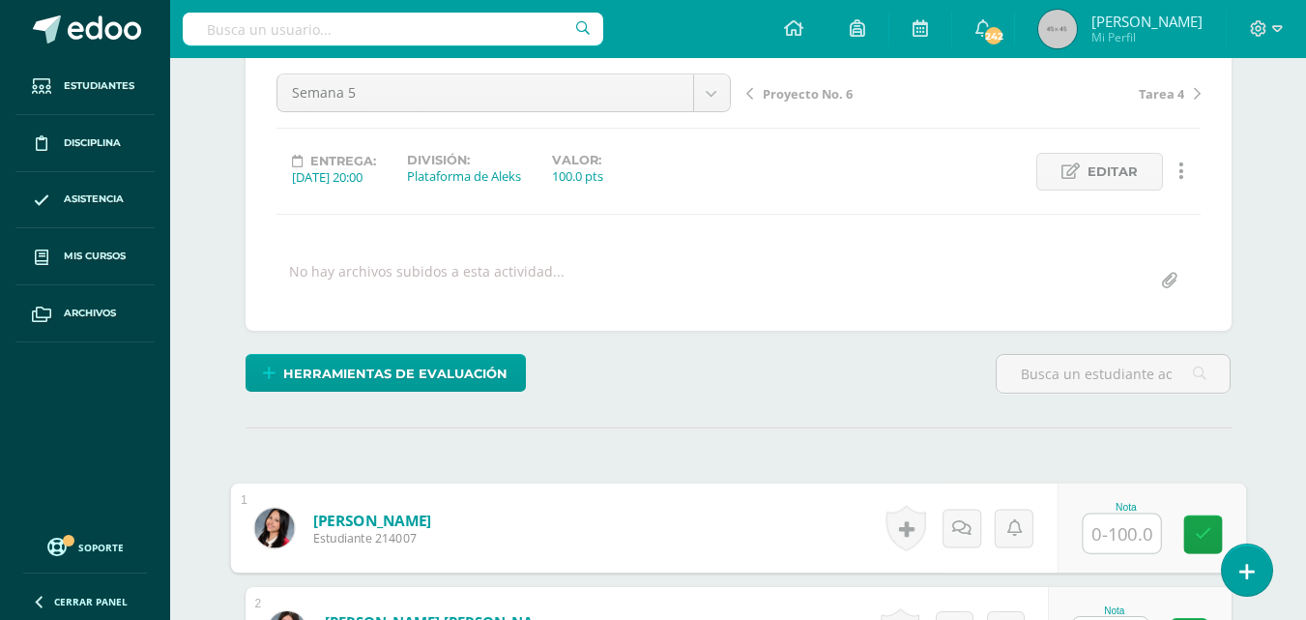
click at [1106, 542] on input "text" at bounding box center [1121, 533] width 77 height 39
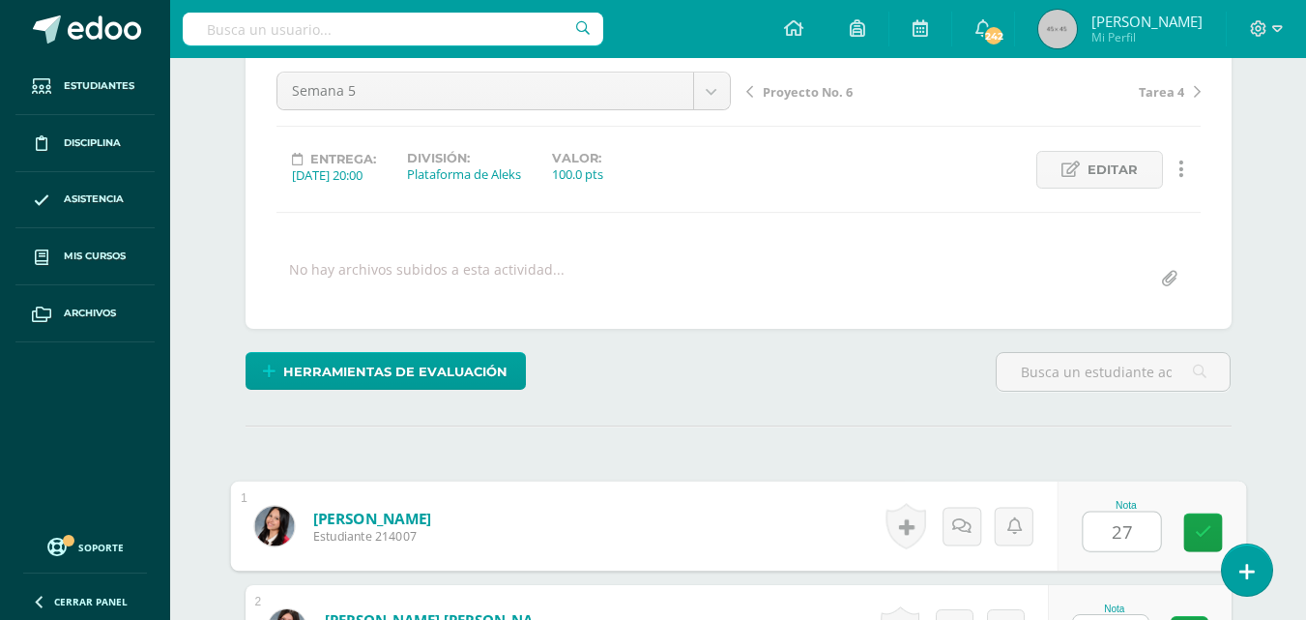
type input "27"
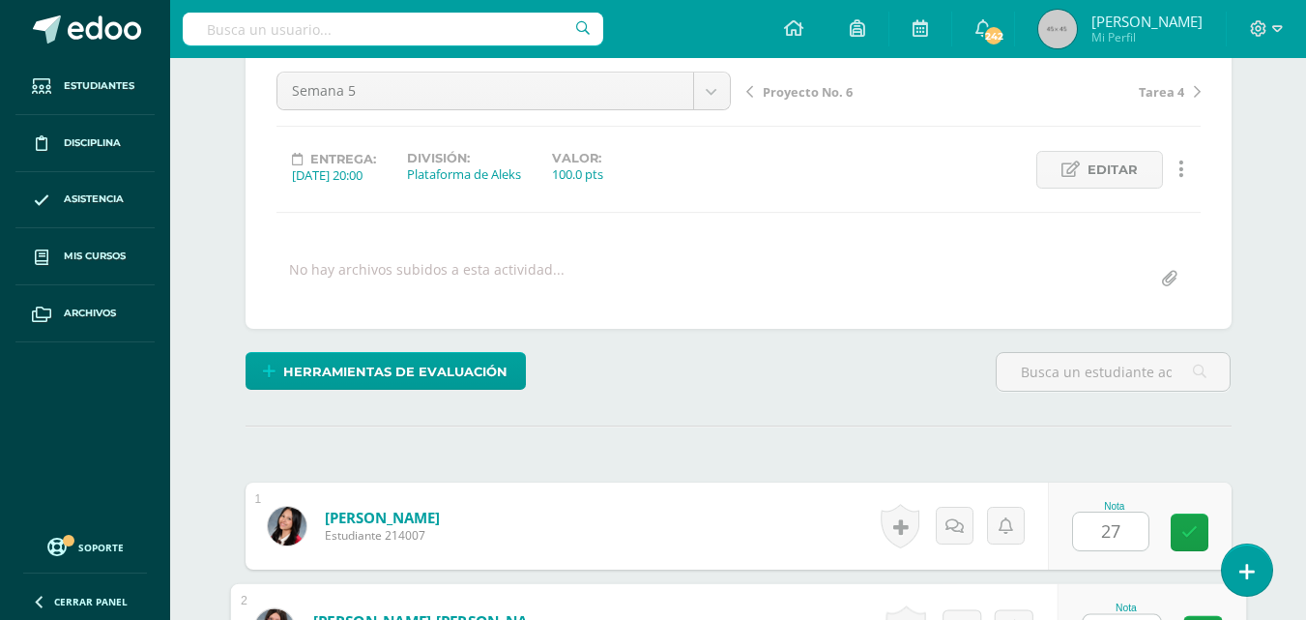
scroll to position [222, 0]
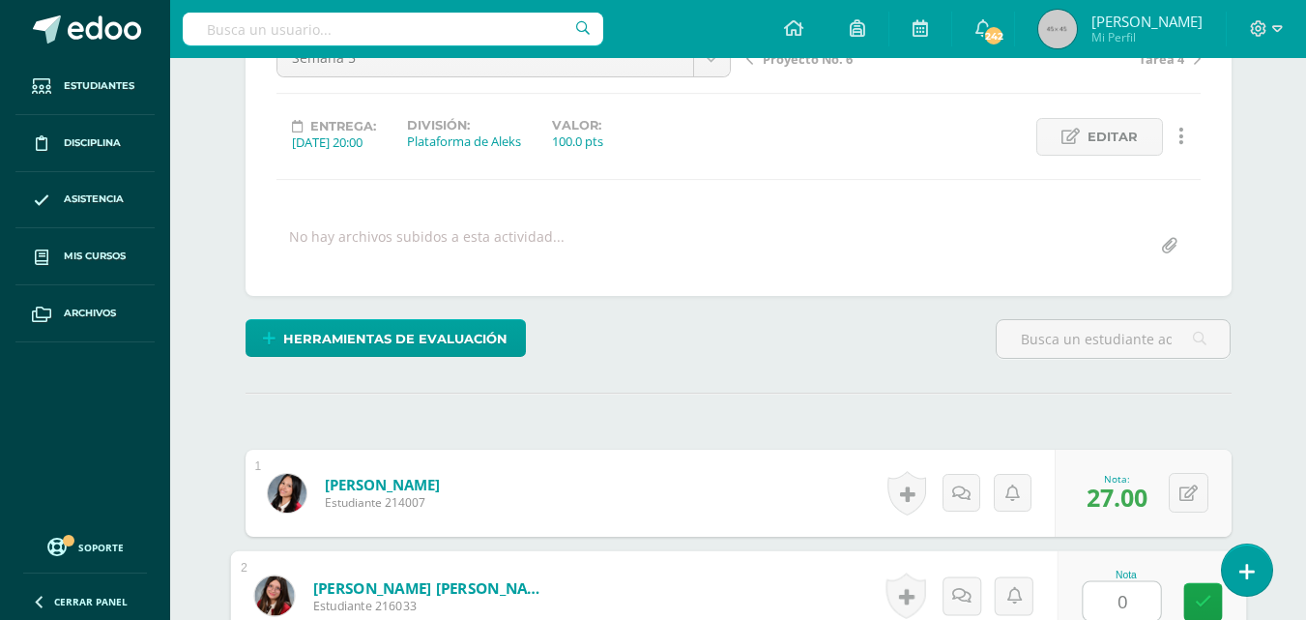
type input "0"
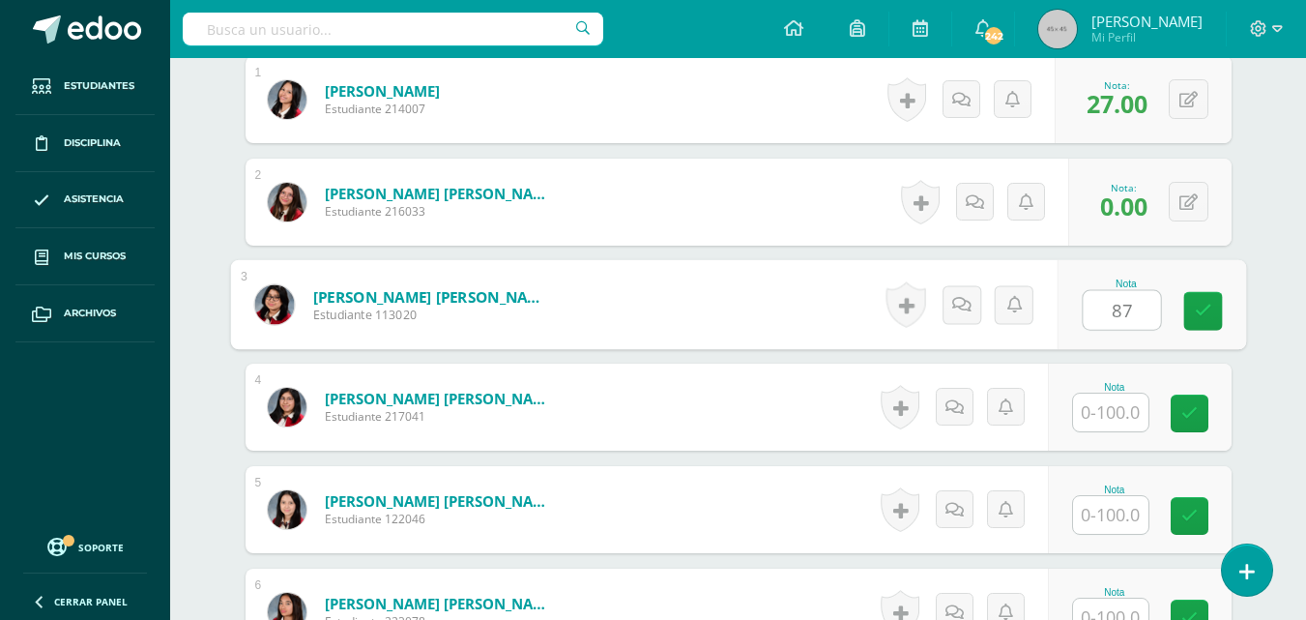
type input "87"
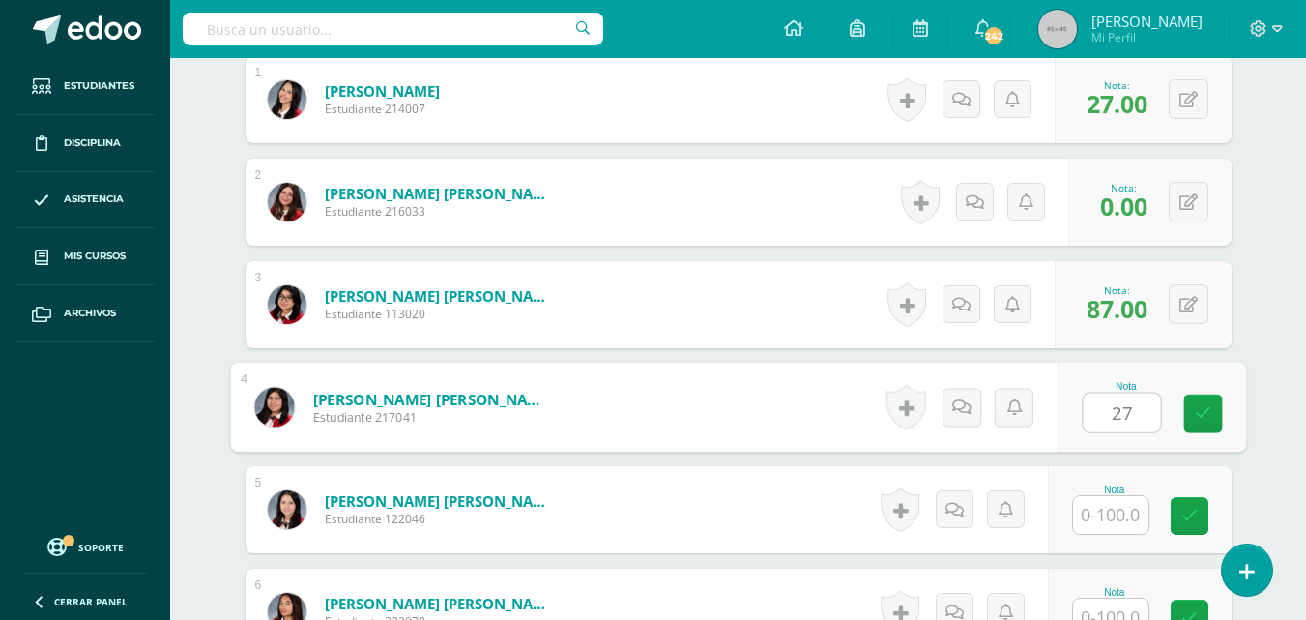
type input "27"
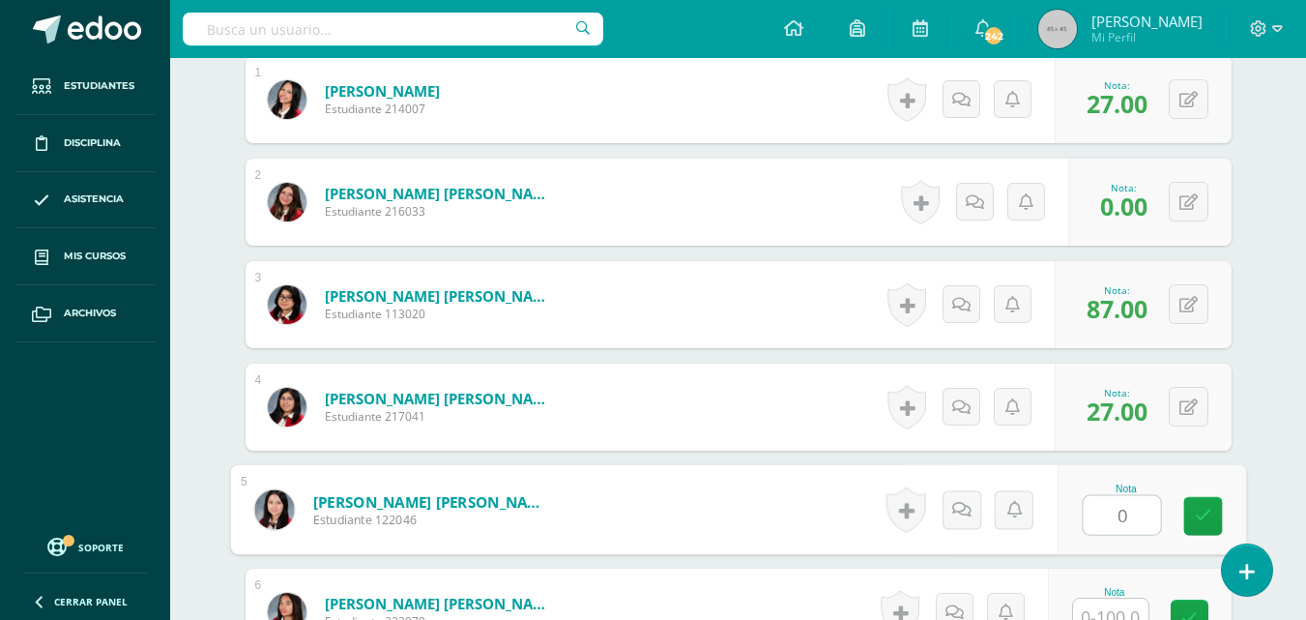
type input "0"
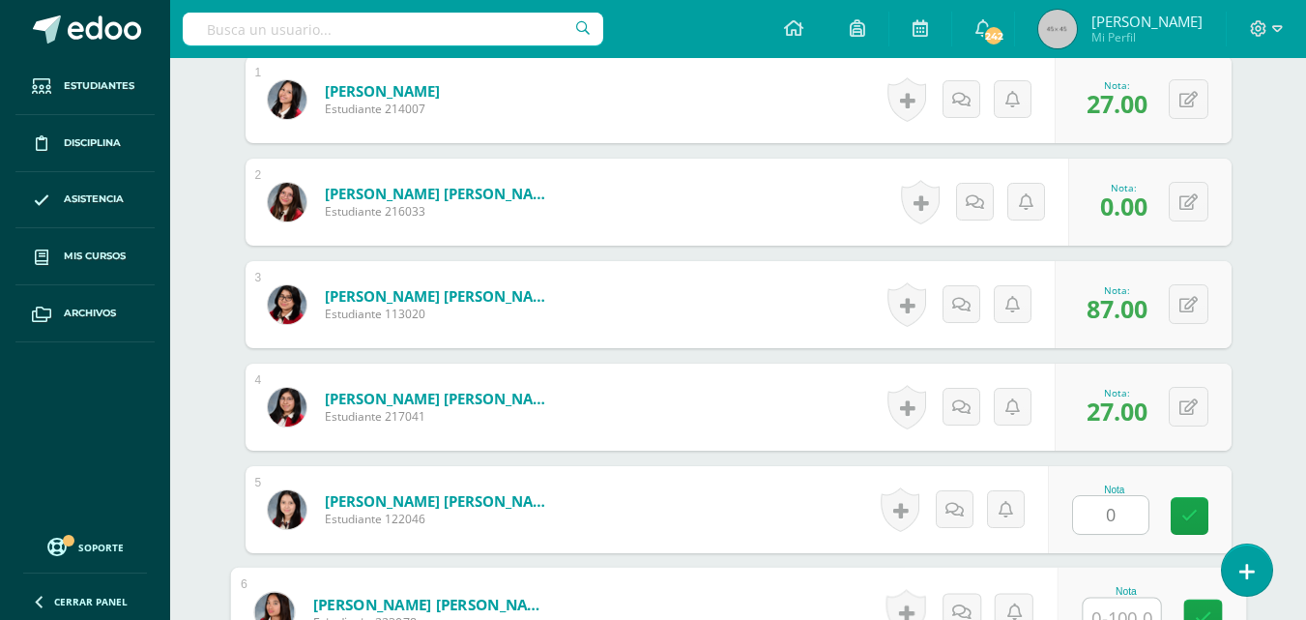
scroll to position [632, 0]
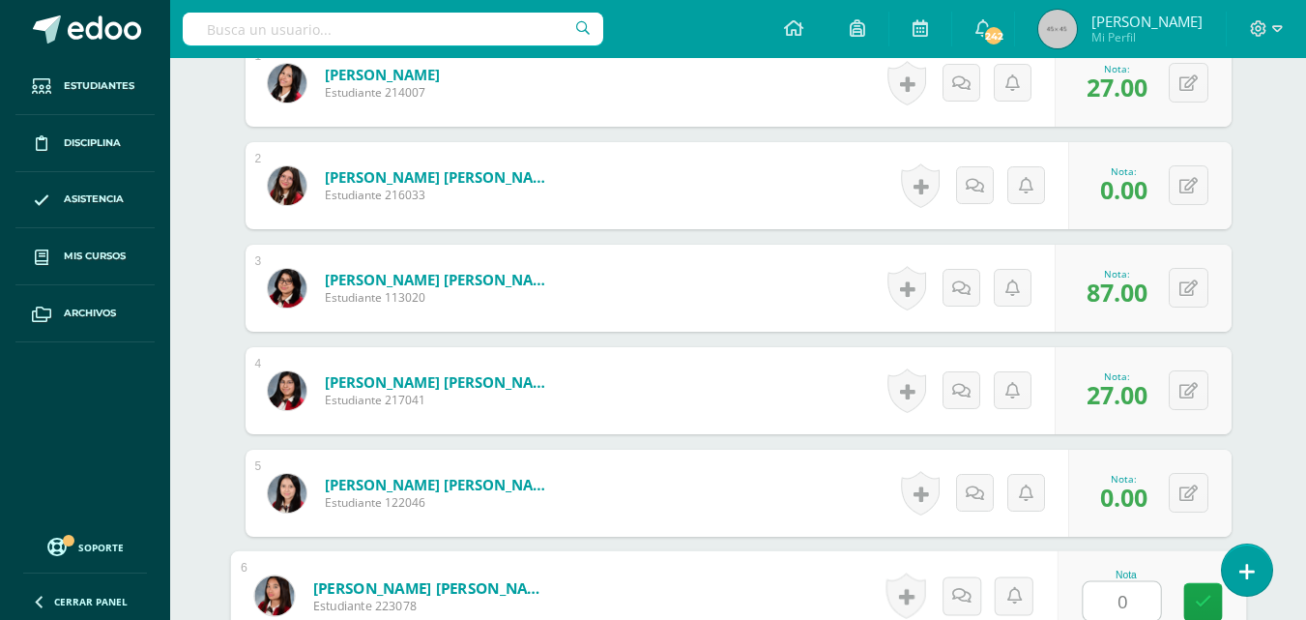
type input "0"
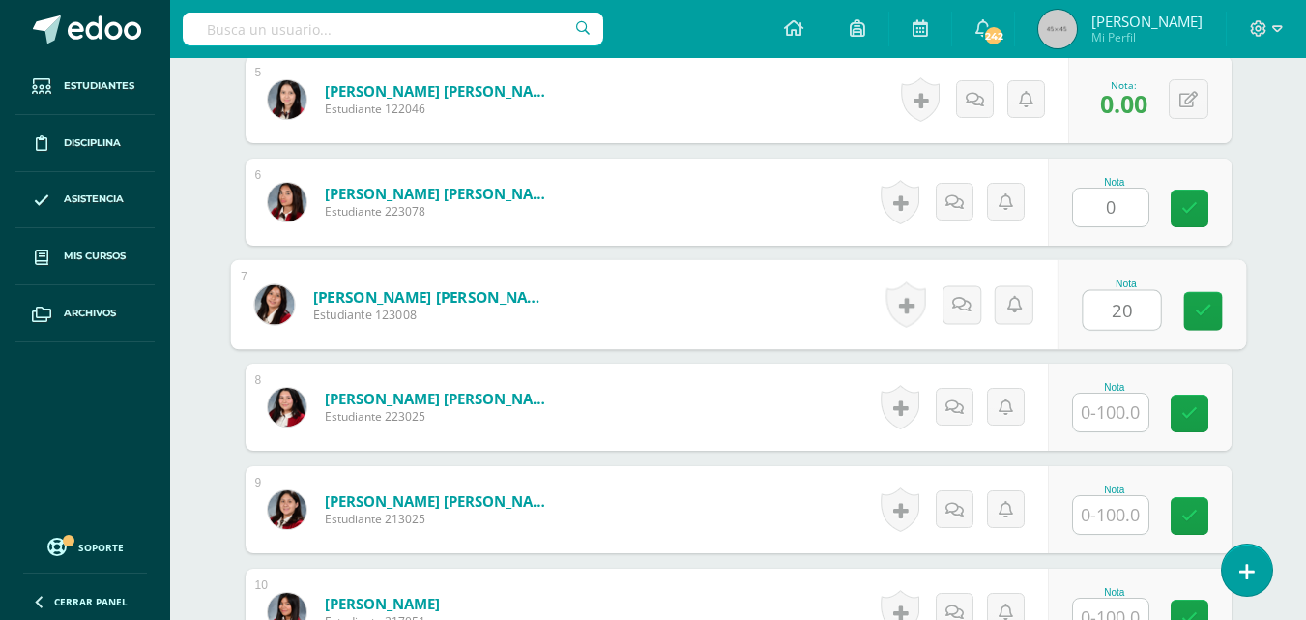
type input "20"
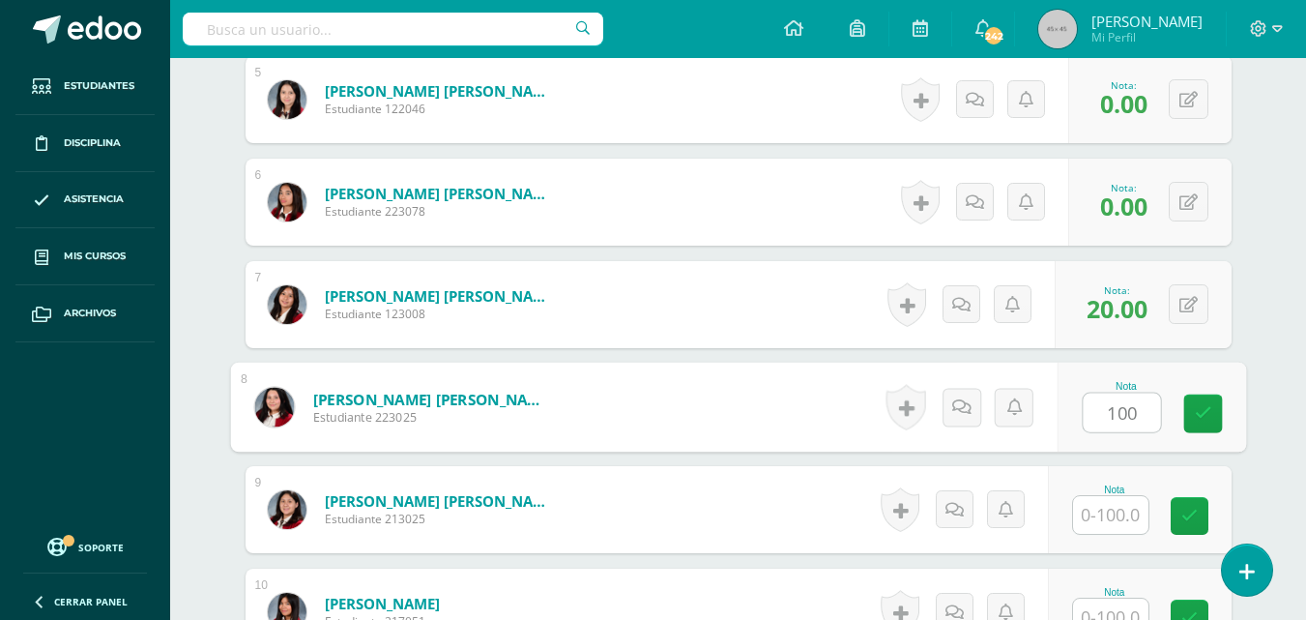
type input "100"
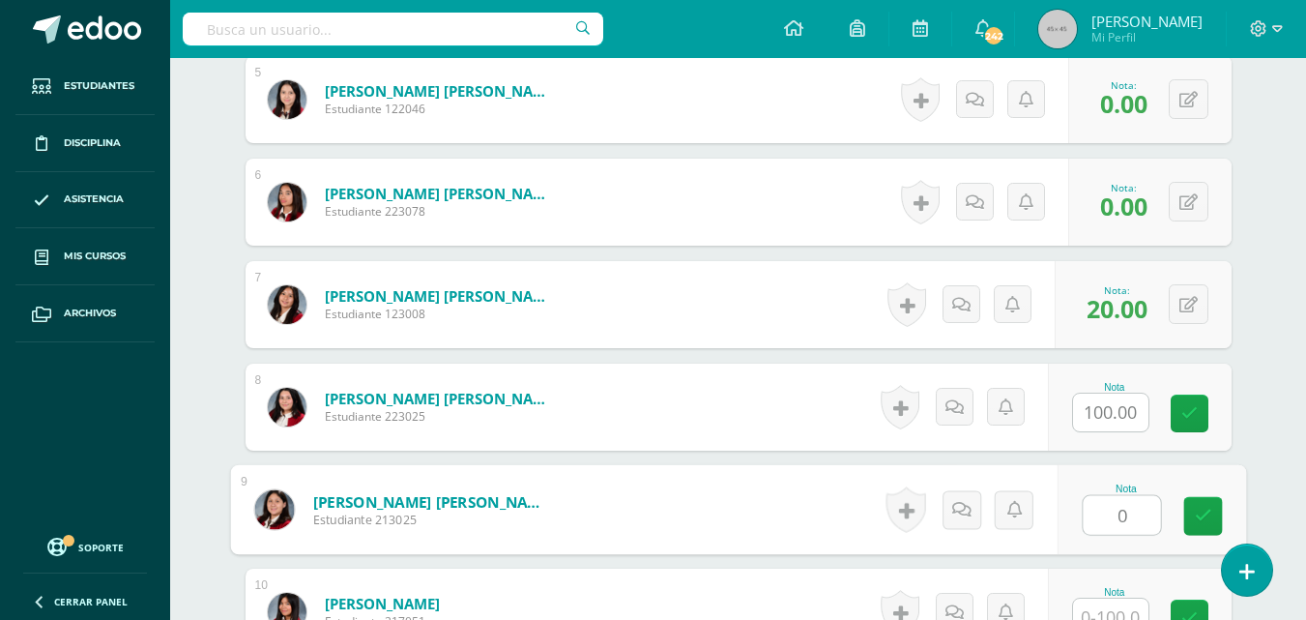
type input "0"
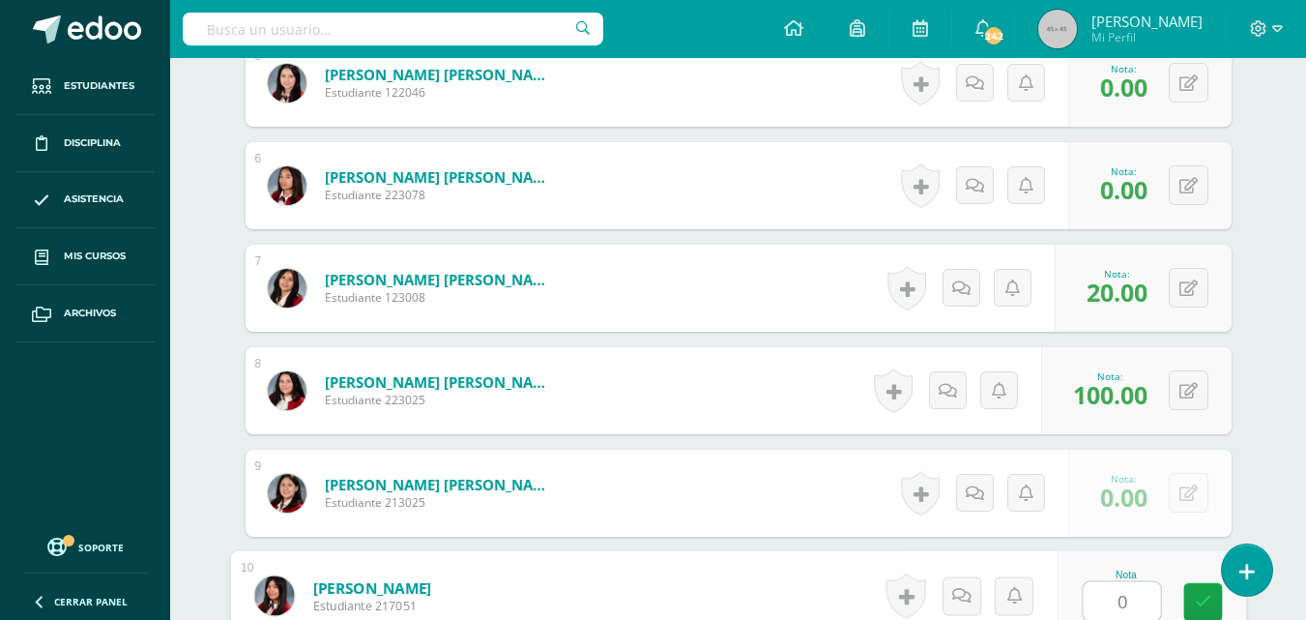
type input "0"
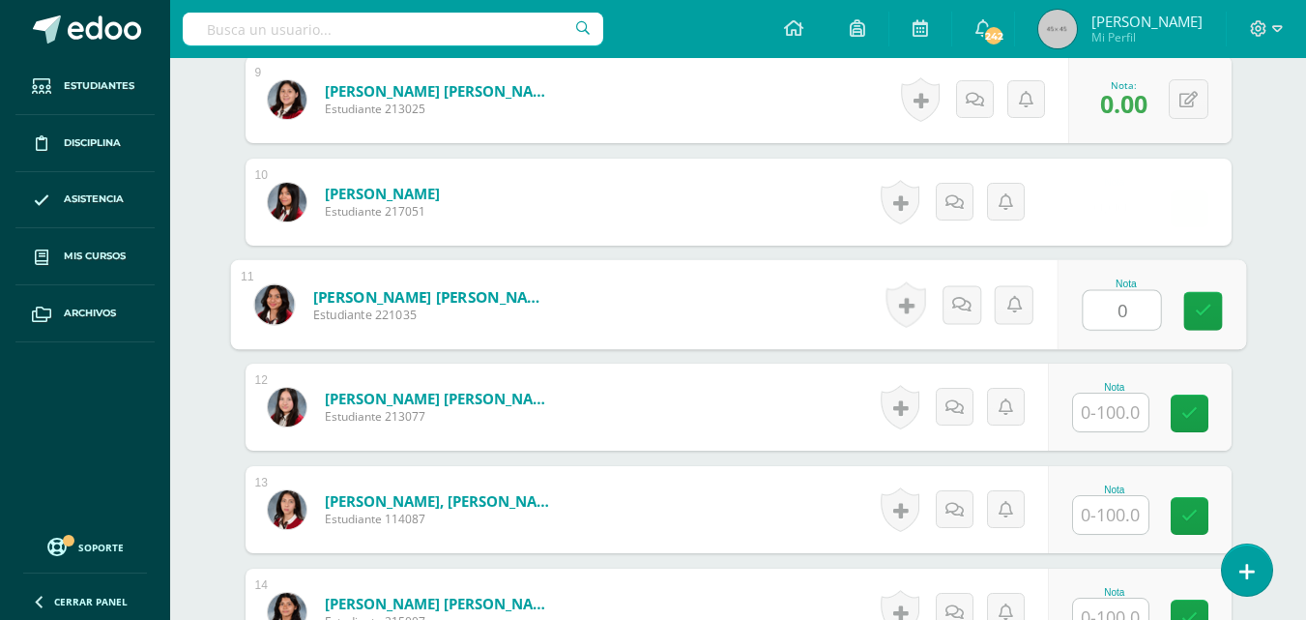
type input "0"
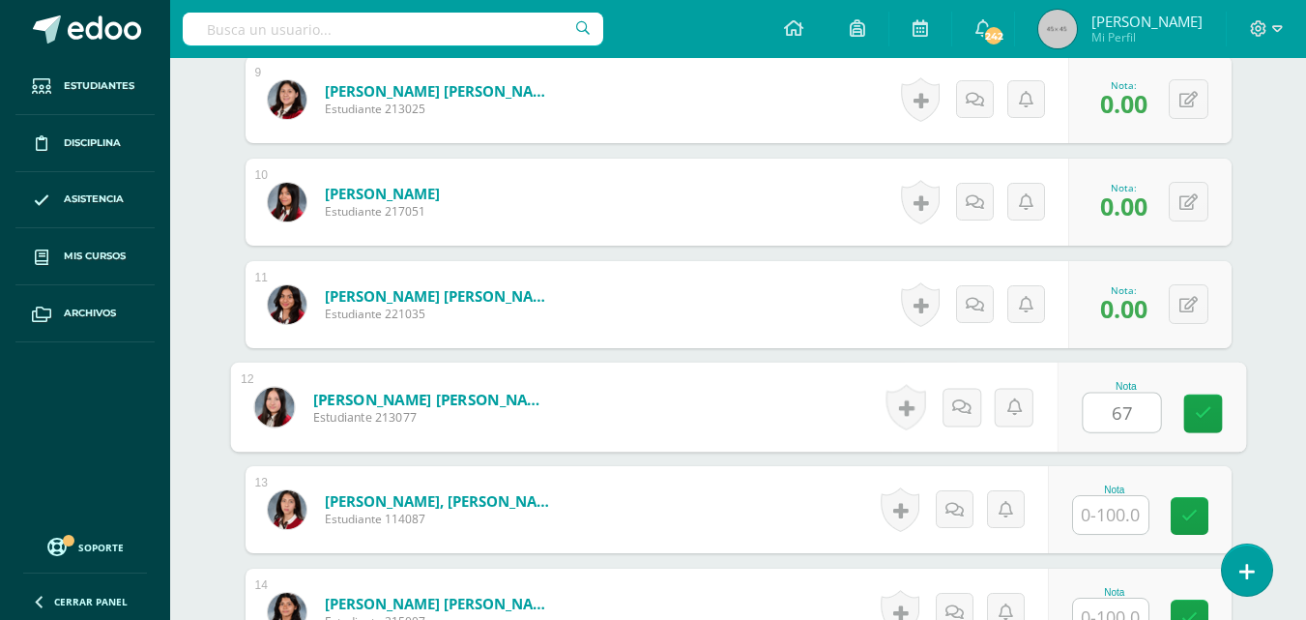
type input "67"
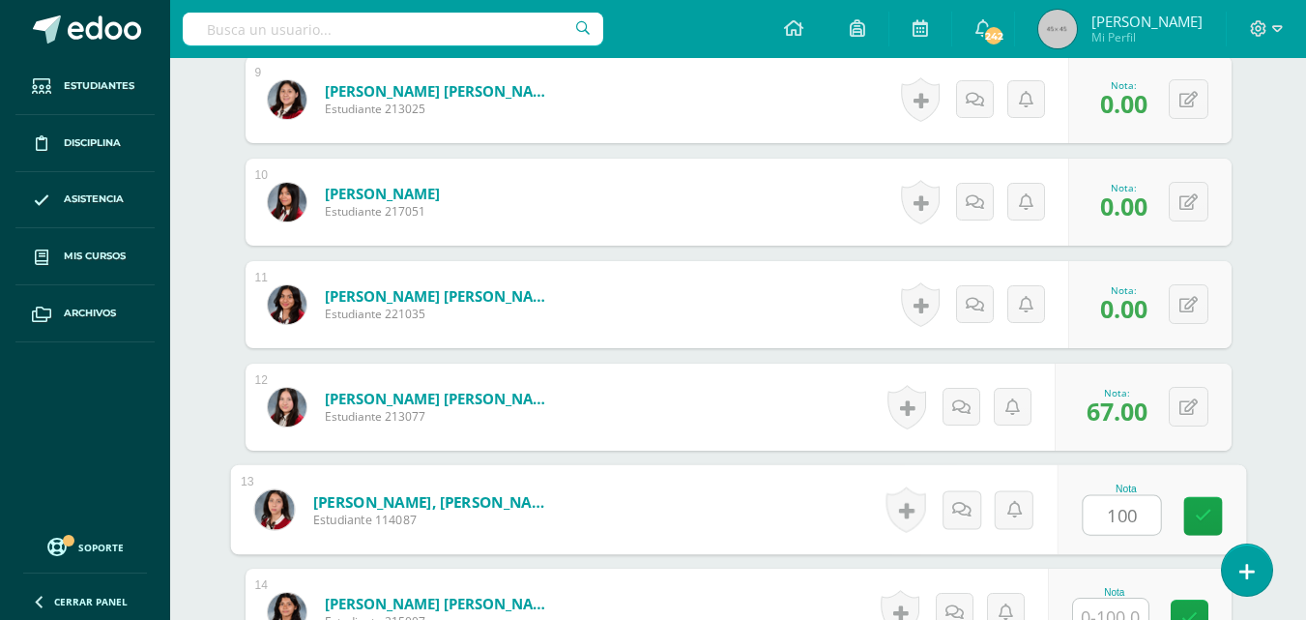
type input "100"
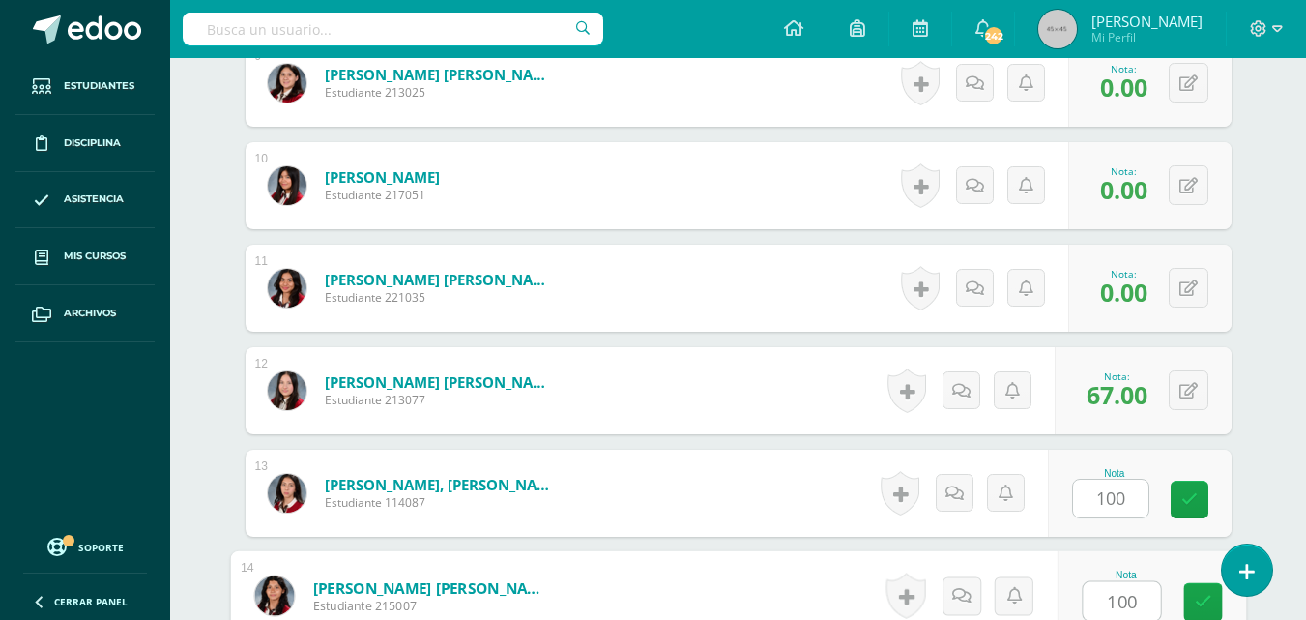
type input "100"
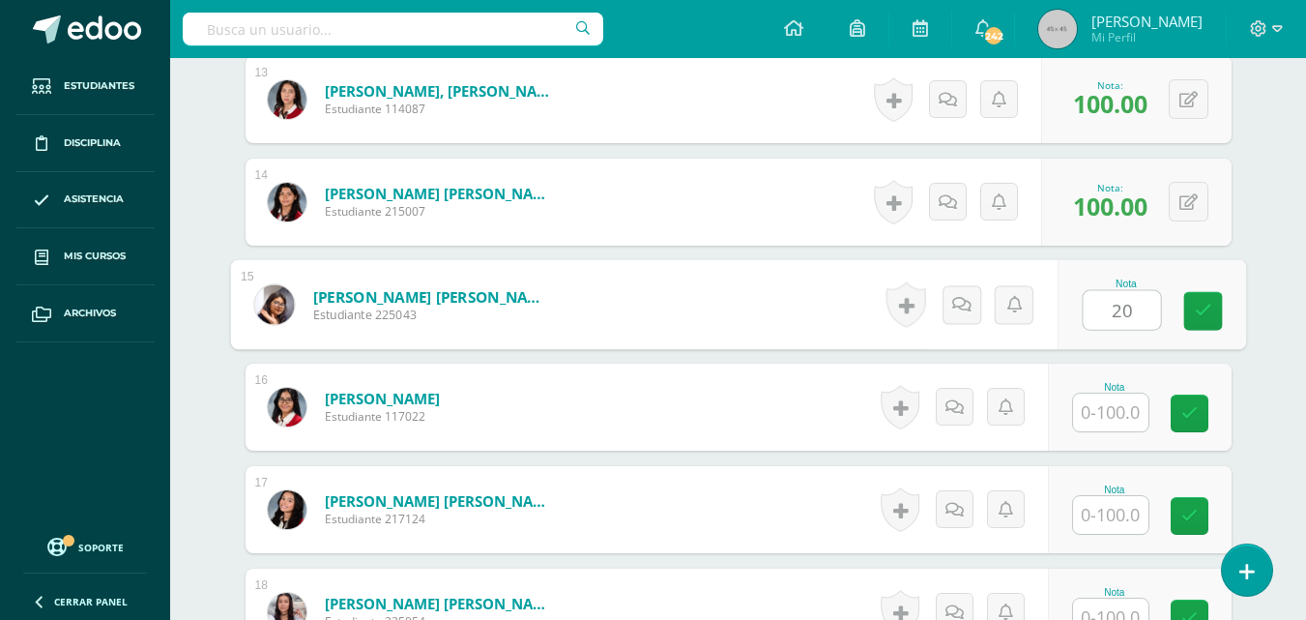
type input "20"
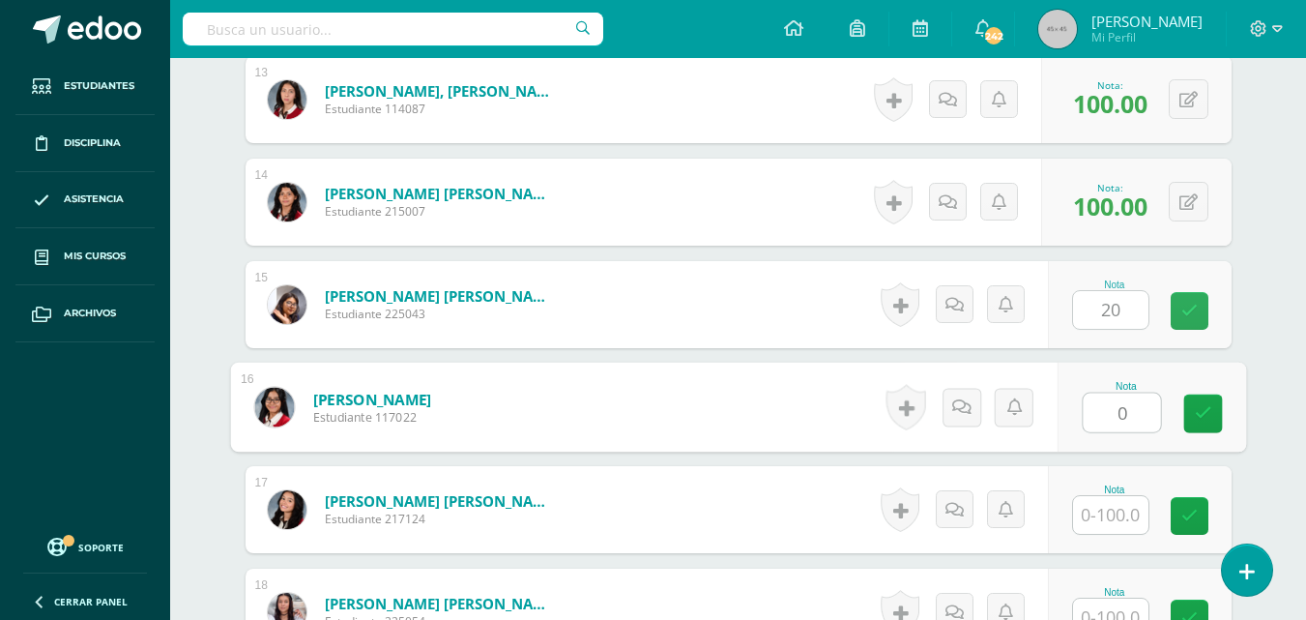
type input "0"
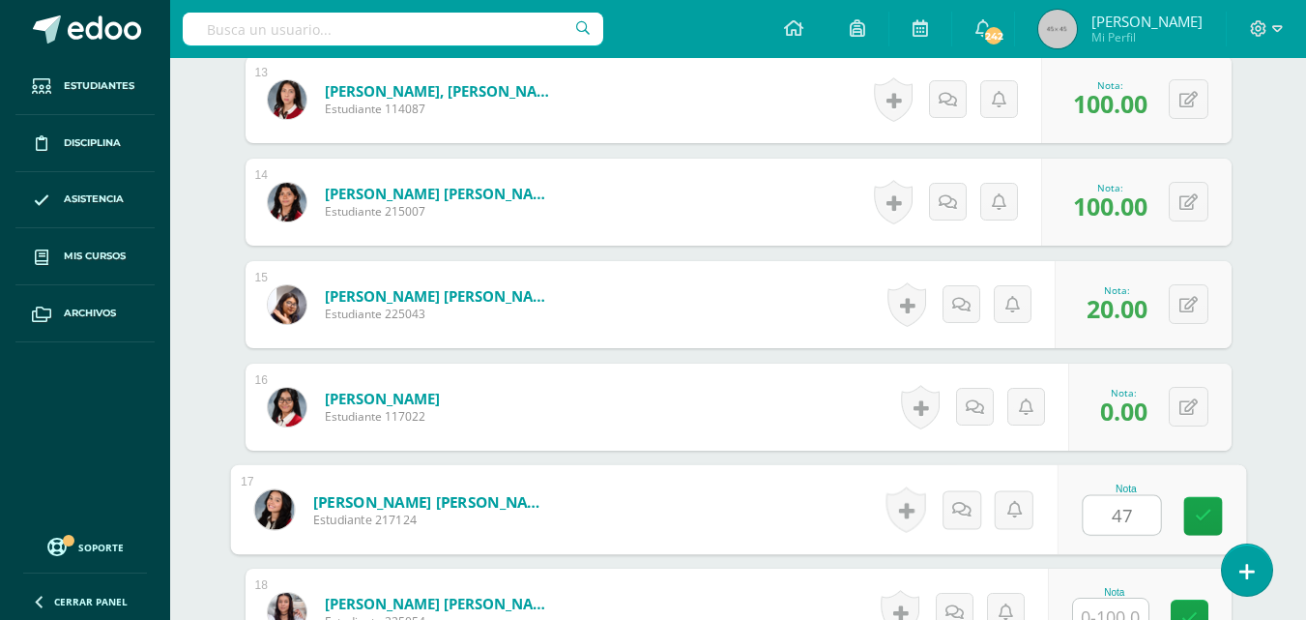
type input "47"
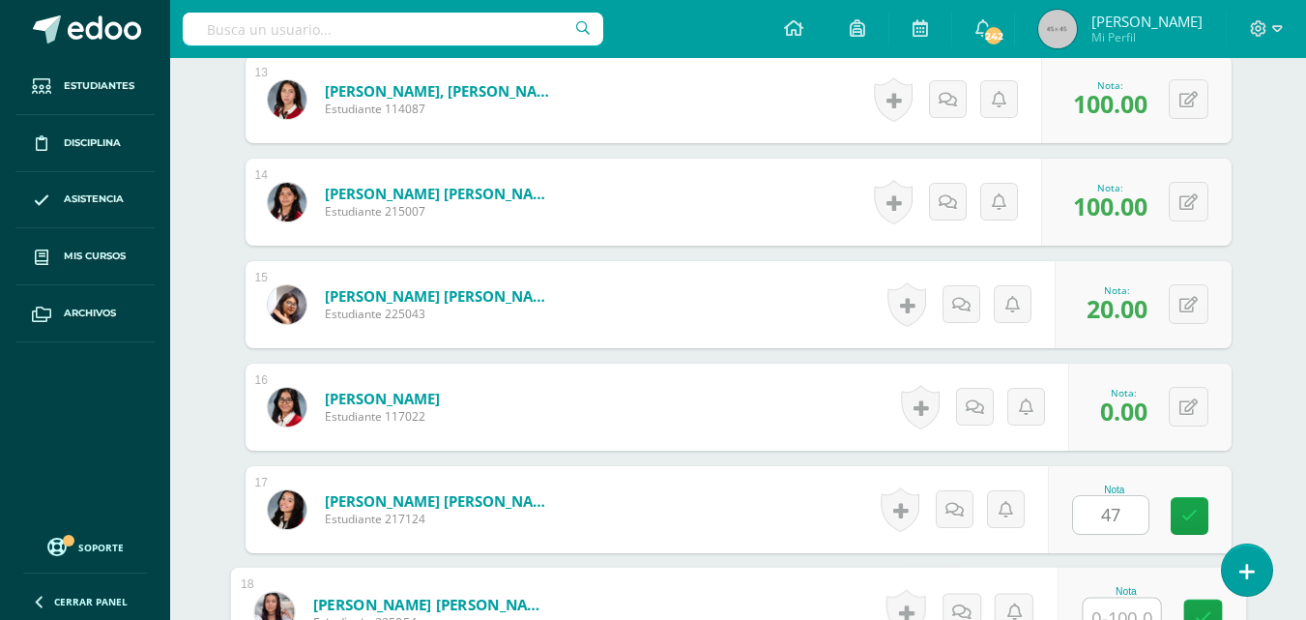
scroll to position [1862, 0]
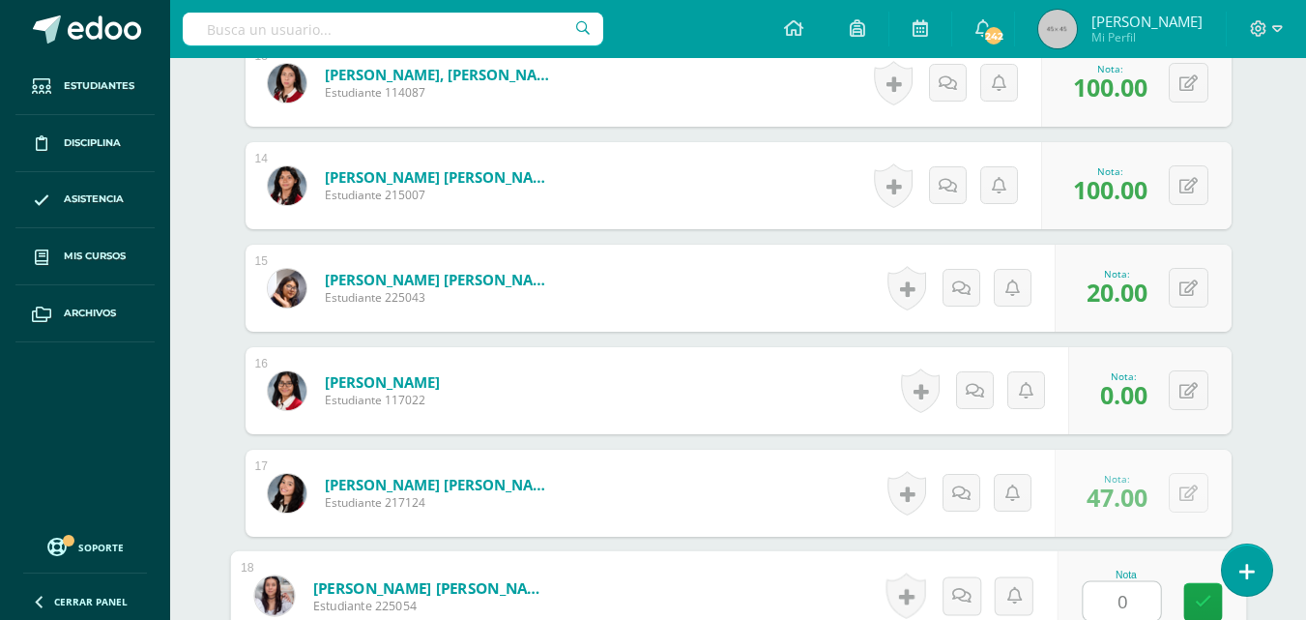
type input "0"
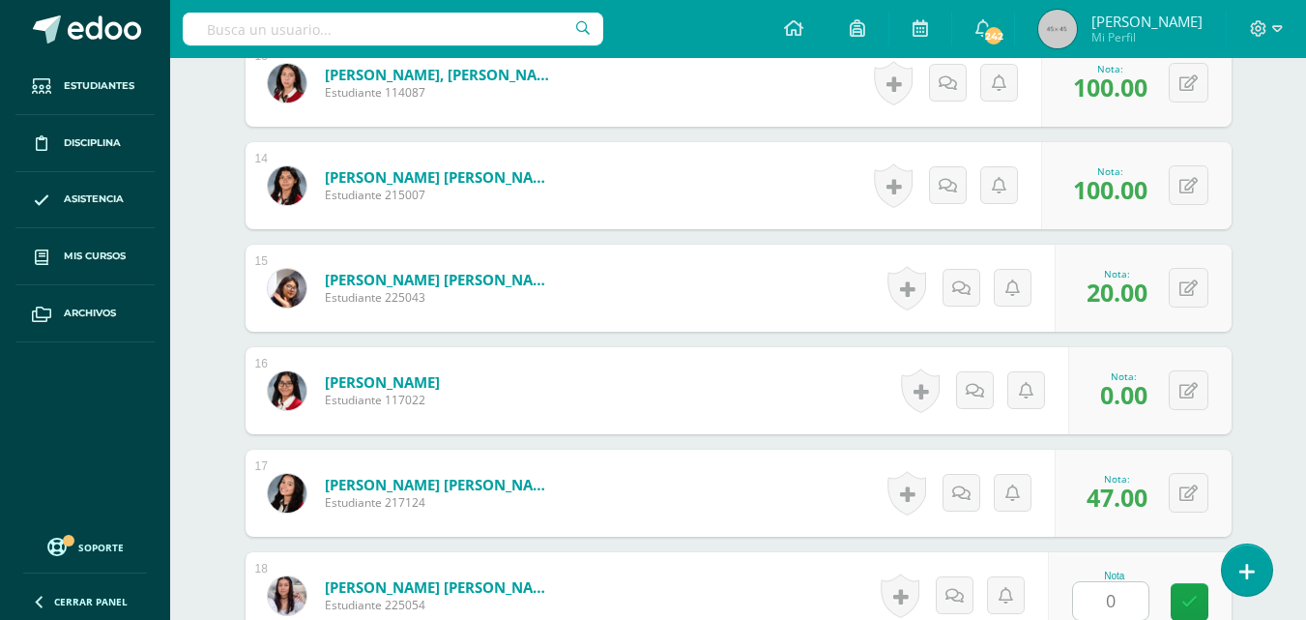
scroll to position [2256, 0]
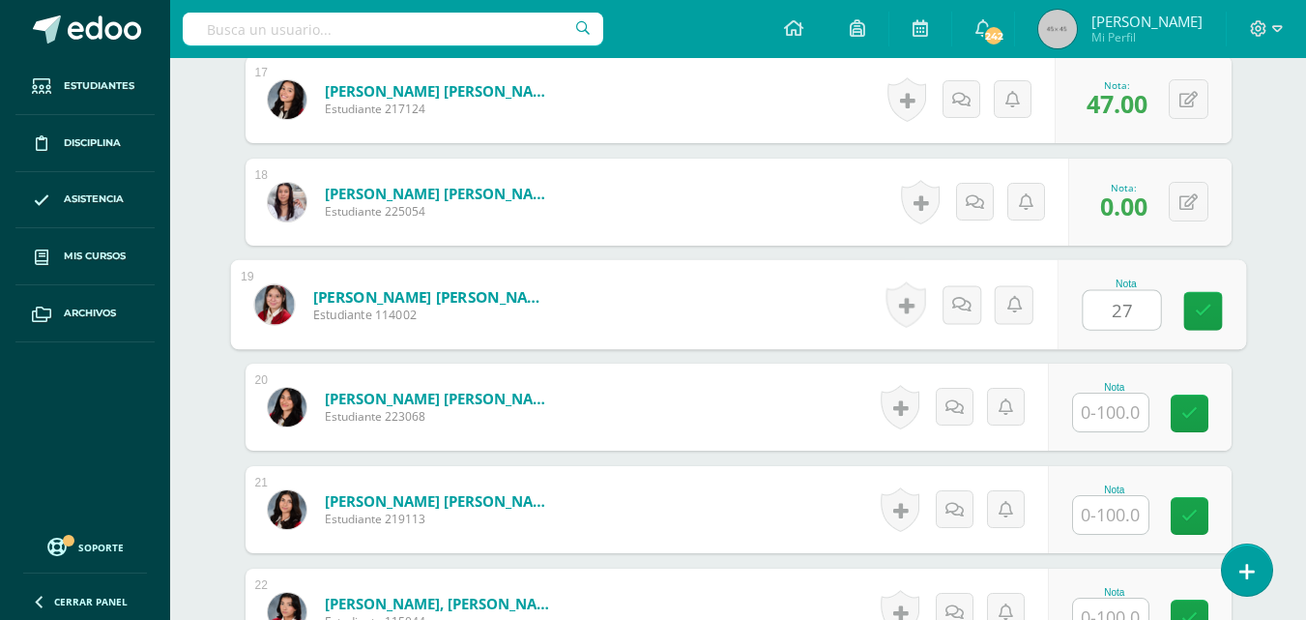
type input "27"
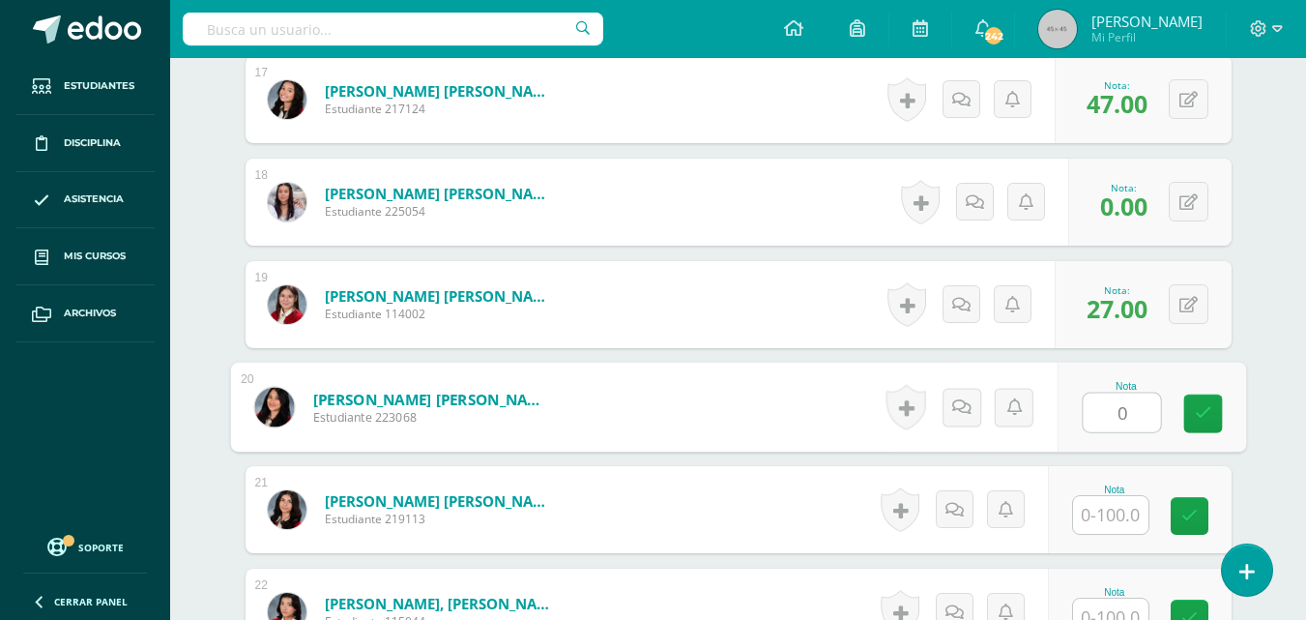
type input "0"
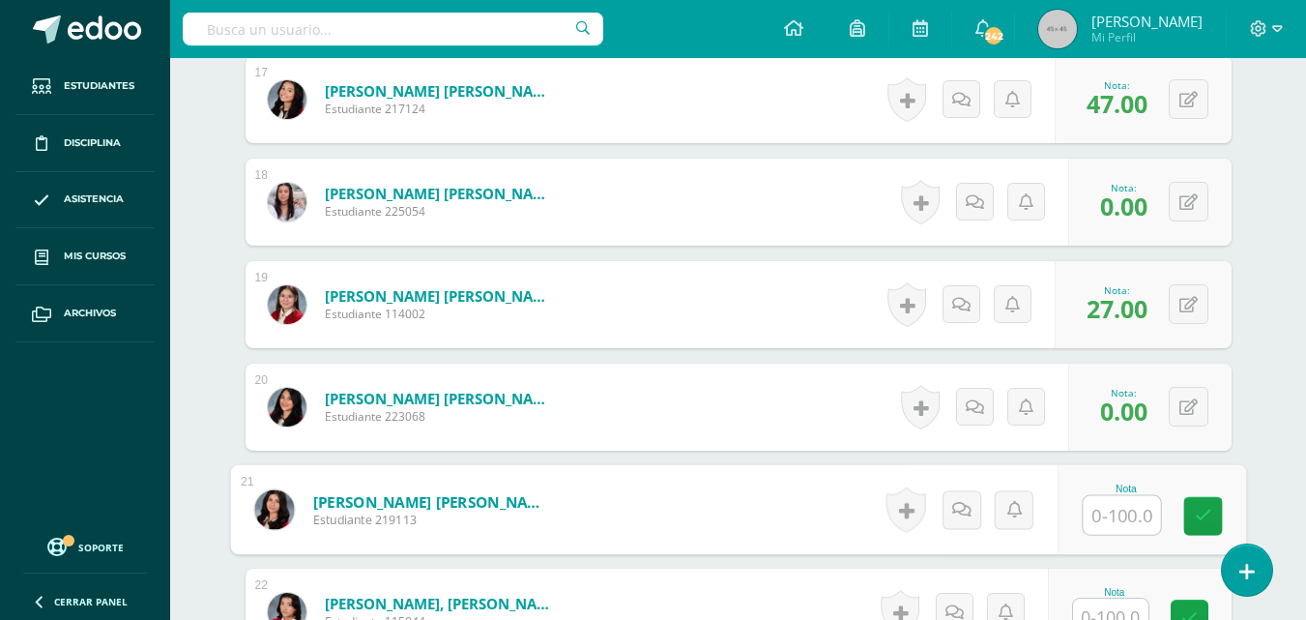
type input "0"
type input "27"
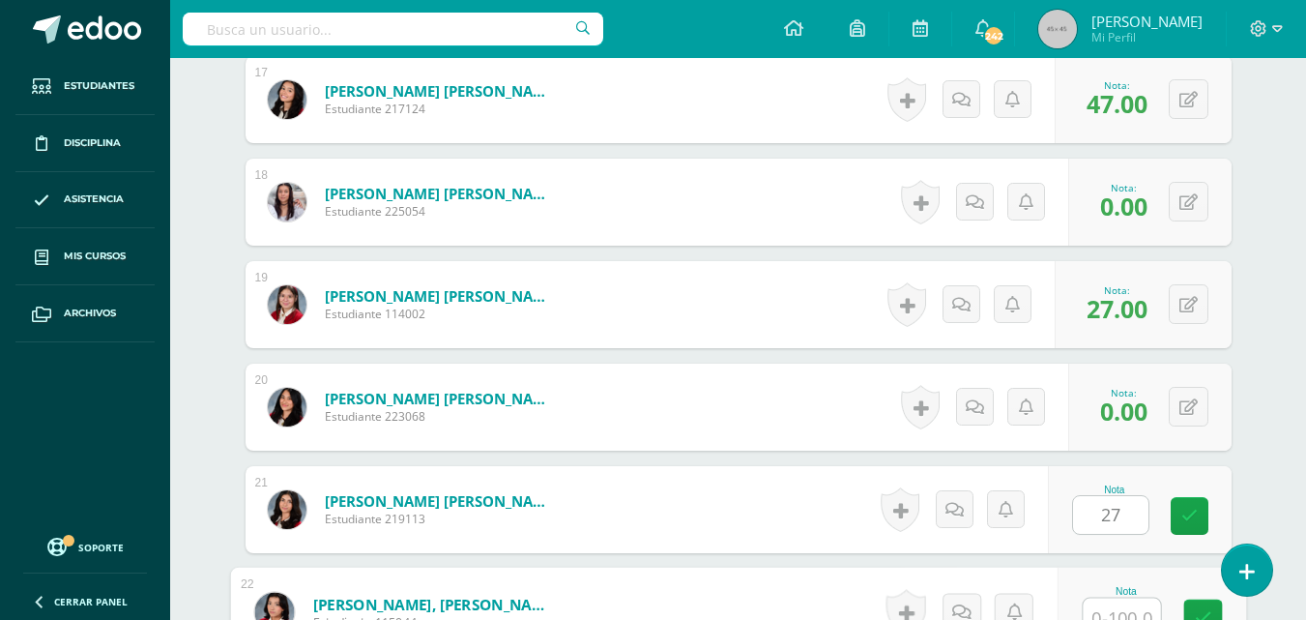
scroll to position [2272, 0]
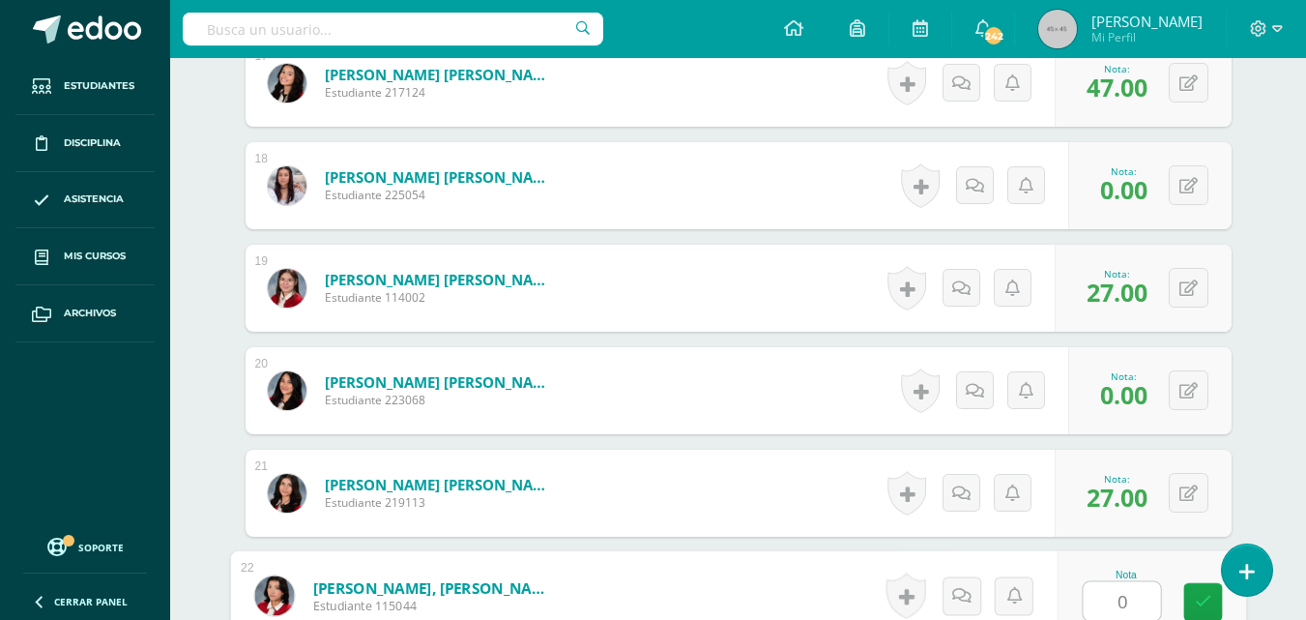
type input "0"
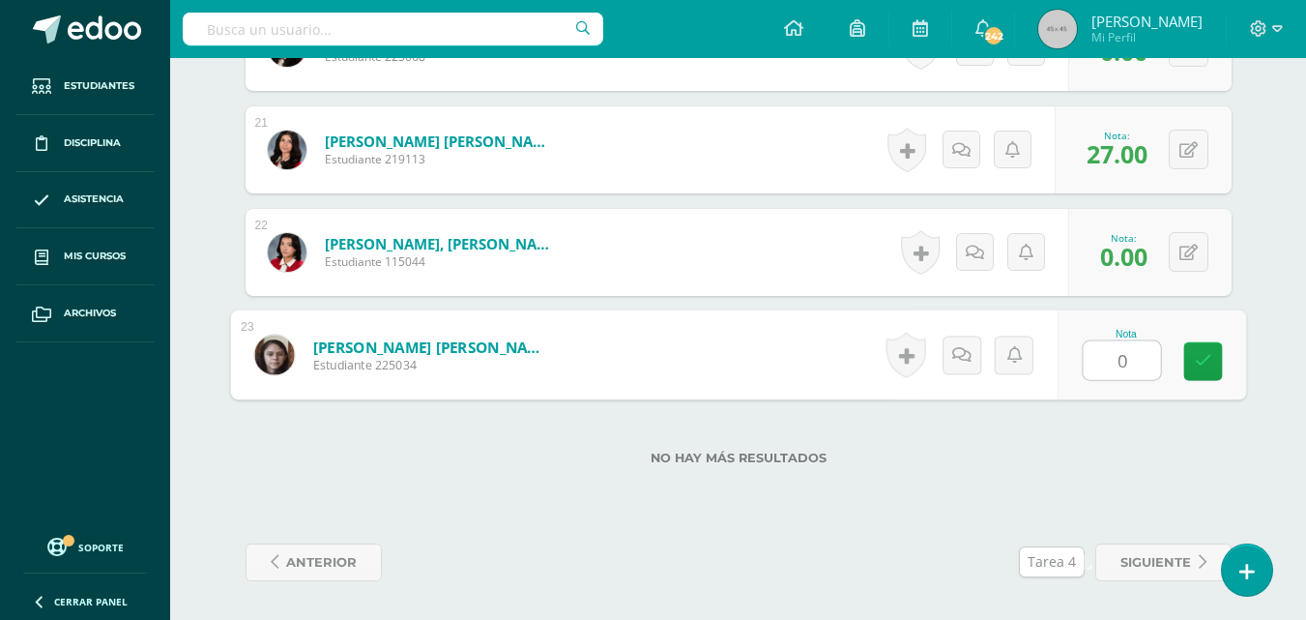
type input "0"
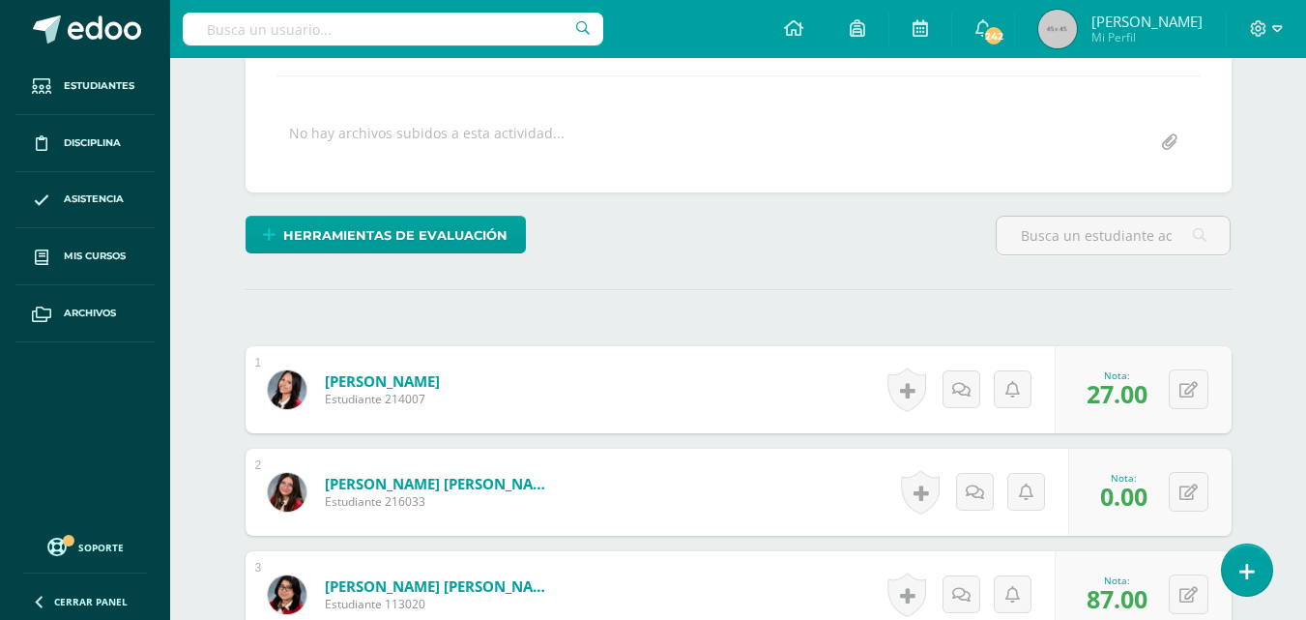
scroll to position [0, 0]
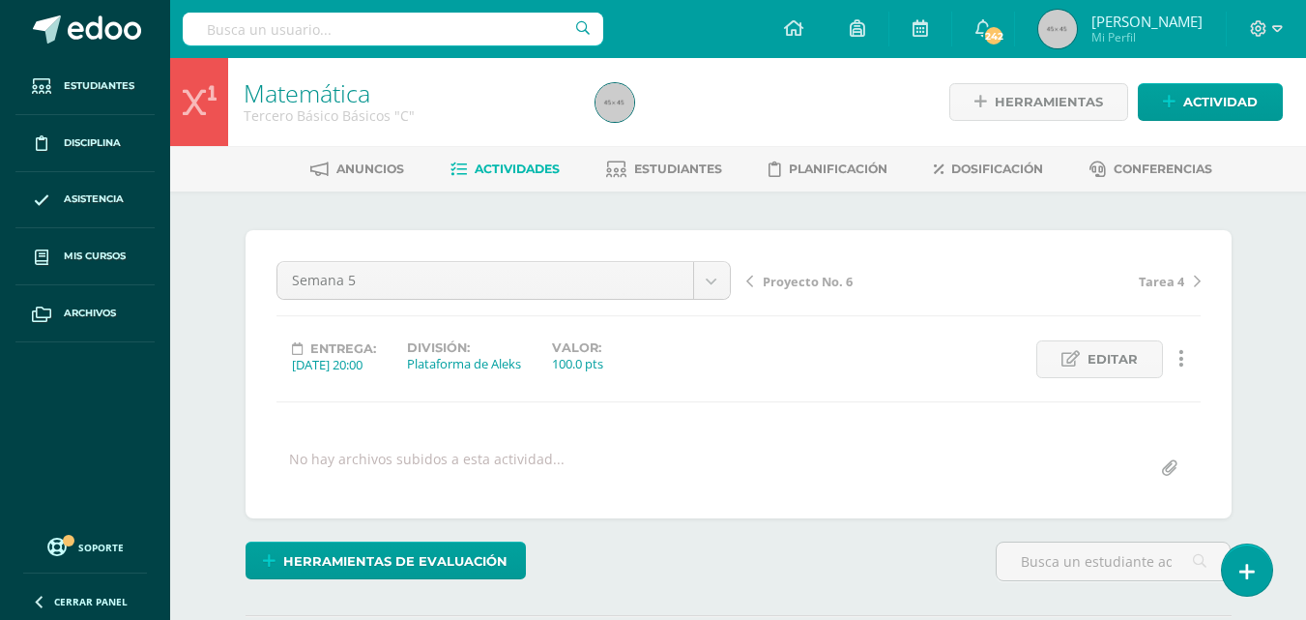
click at [1175, 278] on span "Tarea 4" at bounding box center [1161, 281] width 45 height 17
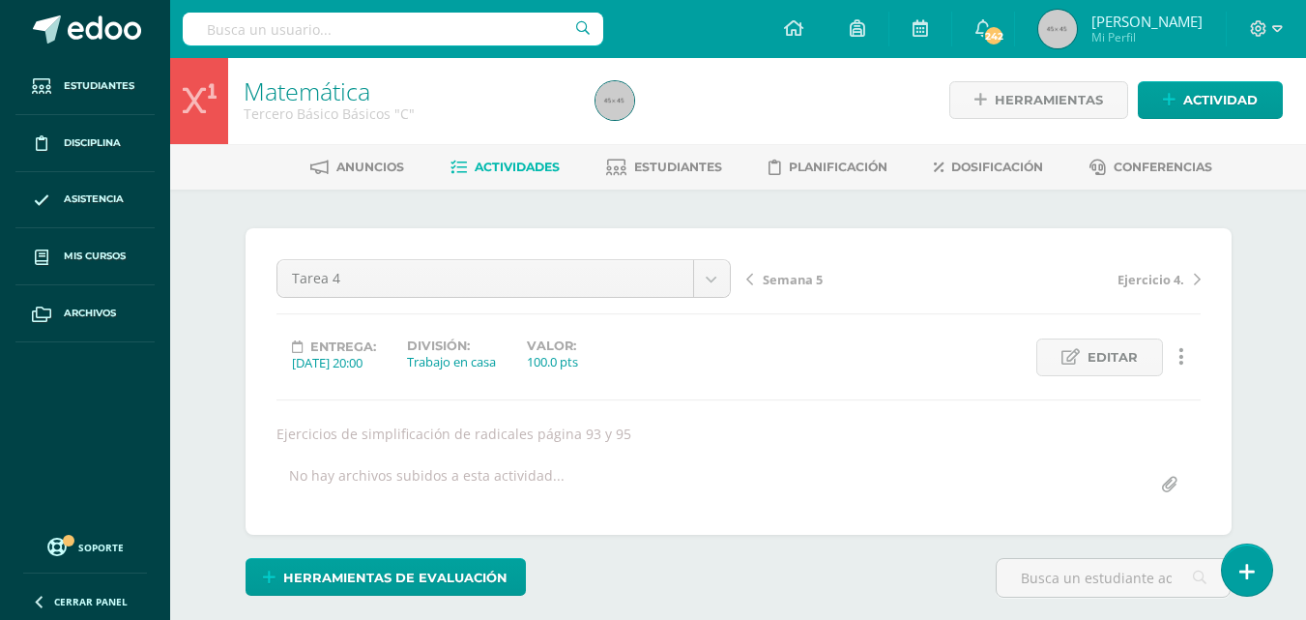
scroll to position [3, 0]
click at [524, 168] on span "Actividades" at bounding box center [517, 166] width 85 height 15
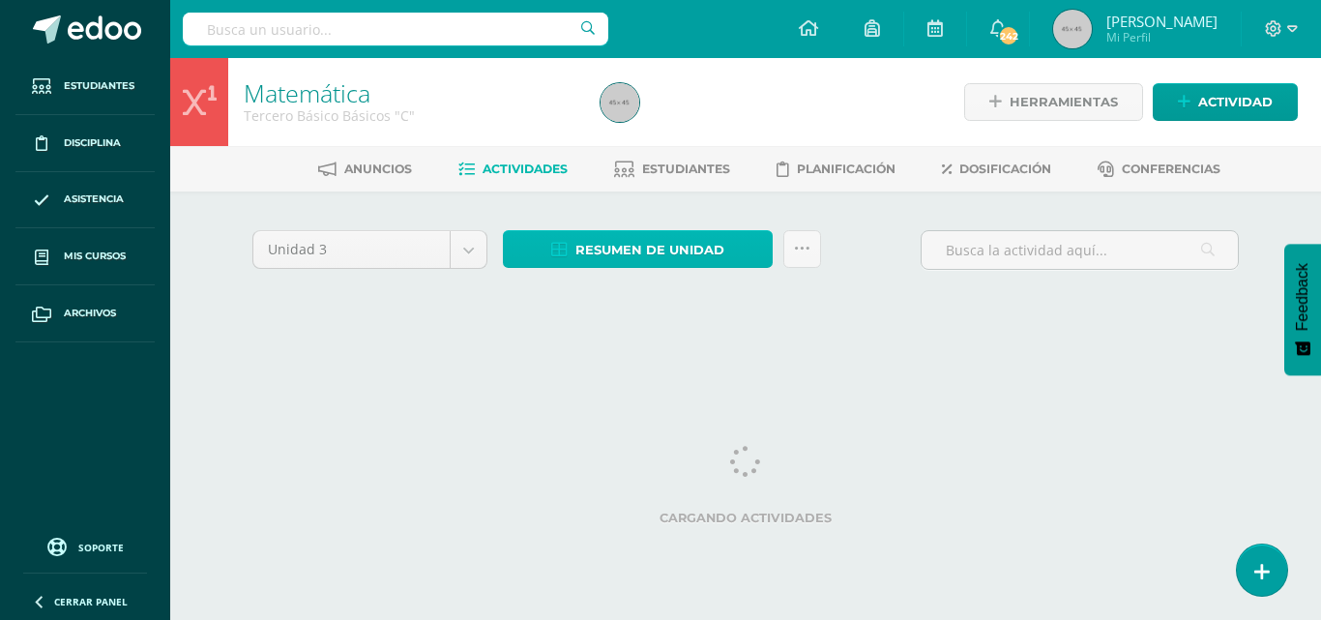
click at [686, 244] on span "Resumen de unidad" at bounding box center [649, 250] width 149 height 36
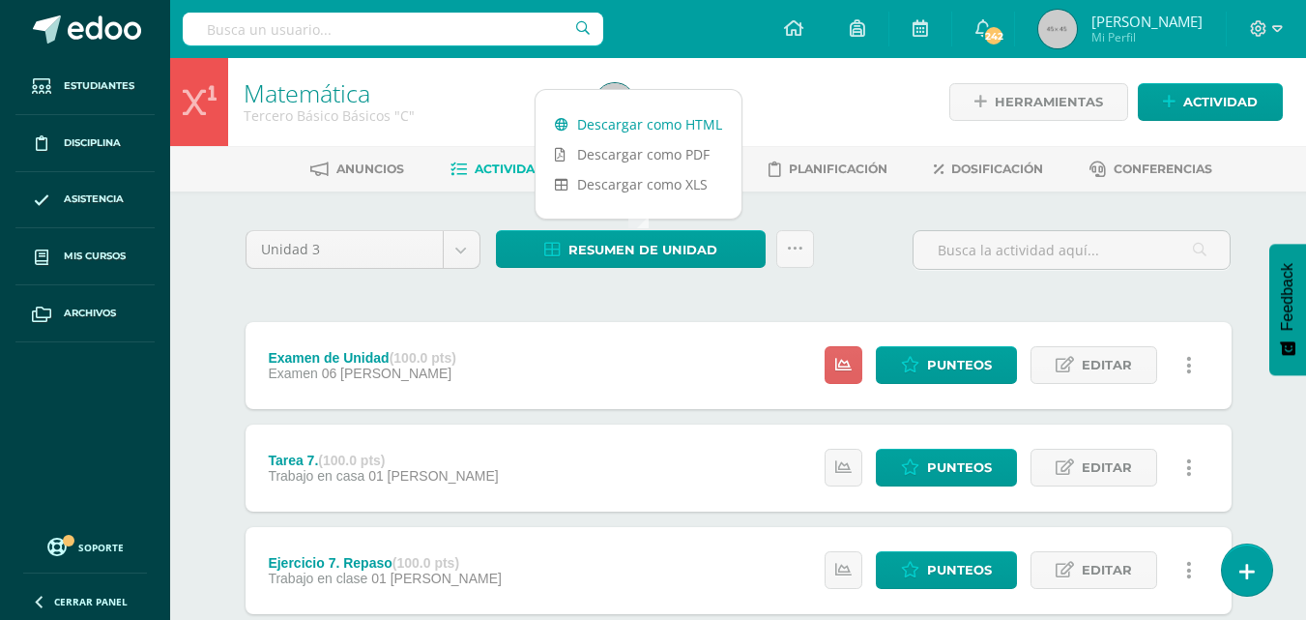
click at [667, 120] on link "Descargar como HTML" at bounding box center [639, 124] width 206 height 30
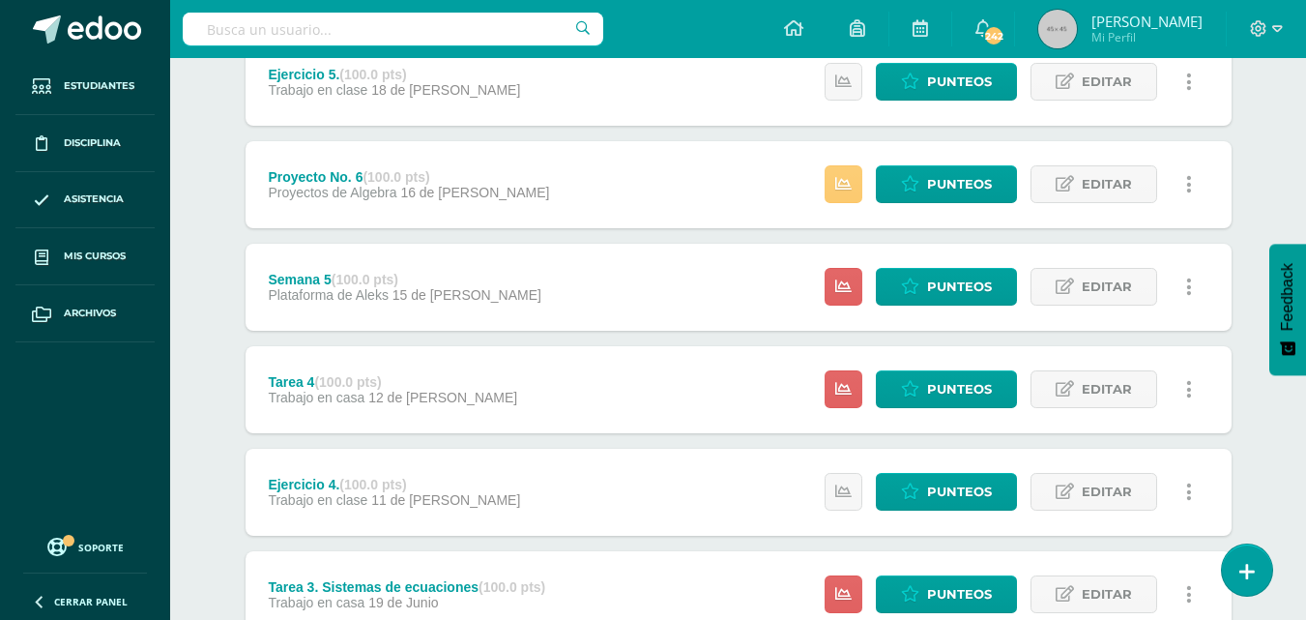
scroll to position [1312, 0]
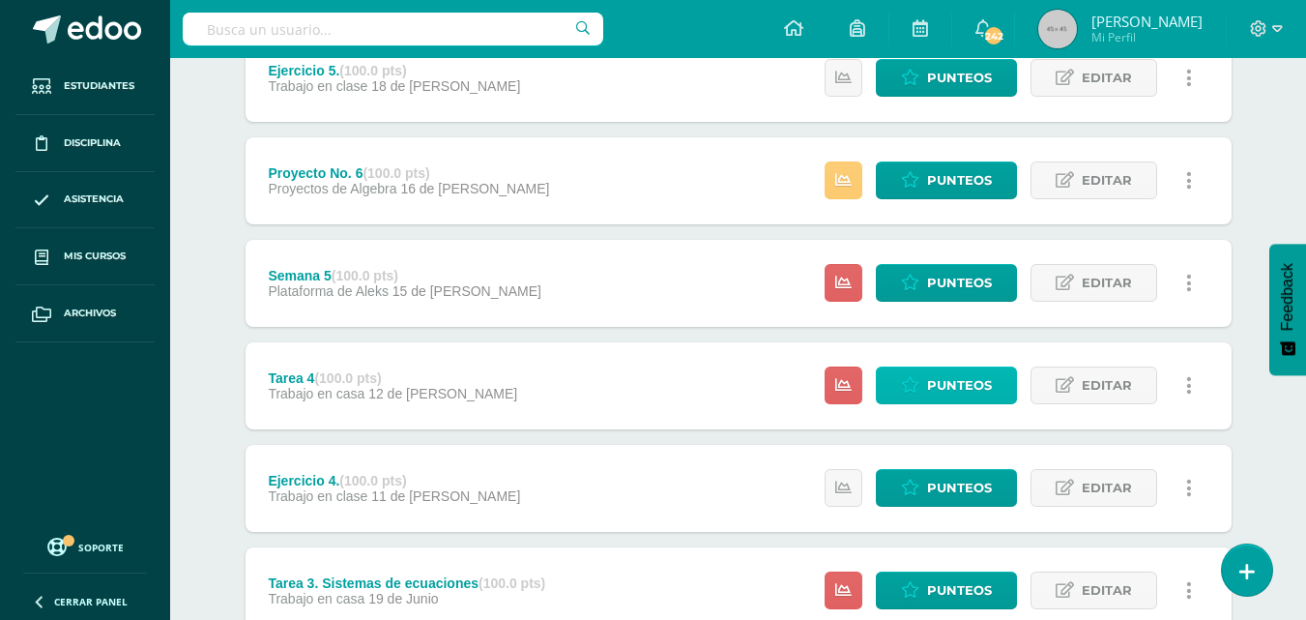
click at [988, 388] on span "Punteos" at bounding box center [959, 385] width 65 height 36
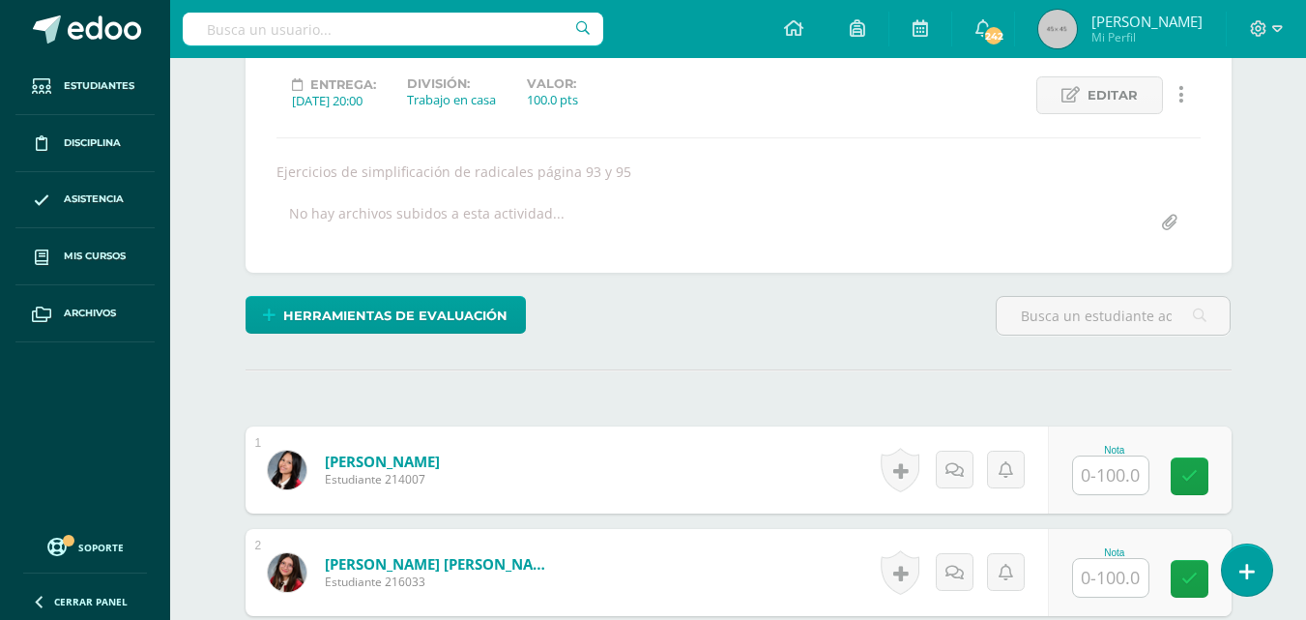
scroll to position [265, 0]
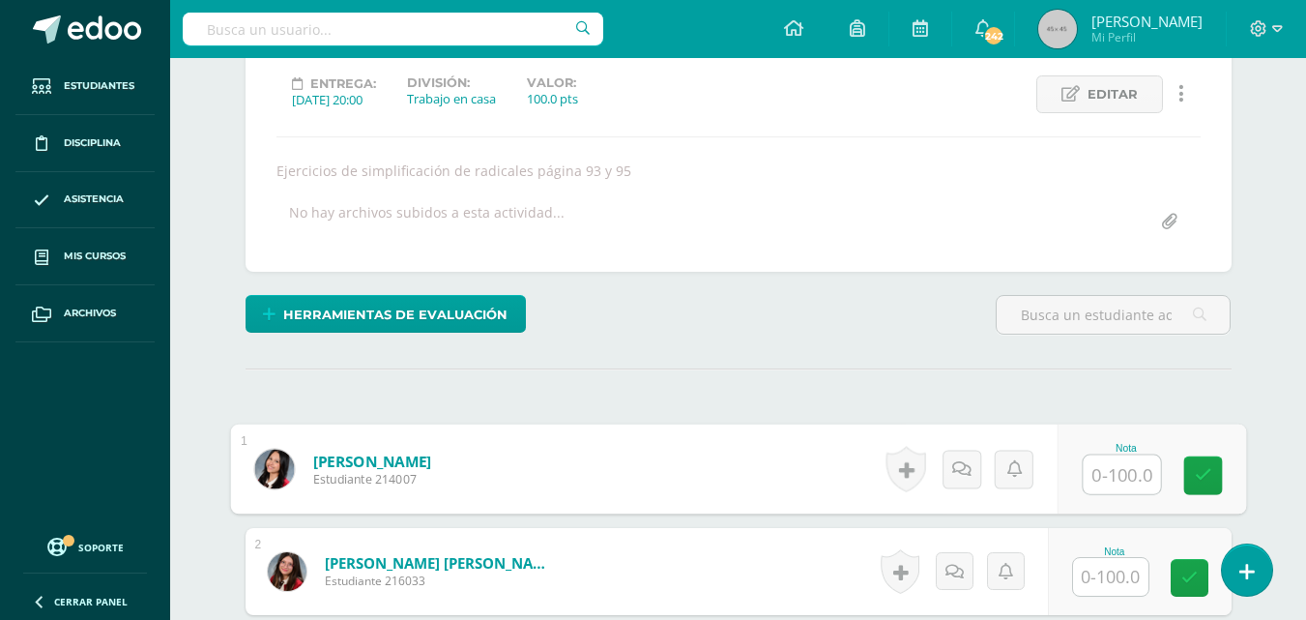
click at [1124, 486] on input "text" at bounding box center [1121, 474] width 77 height 39
type input "0"
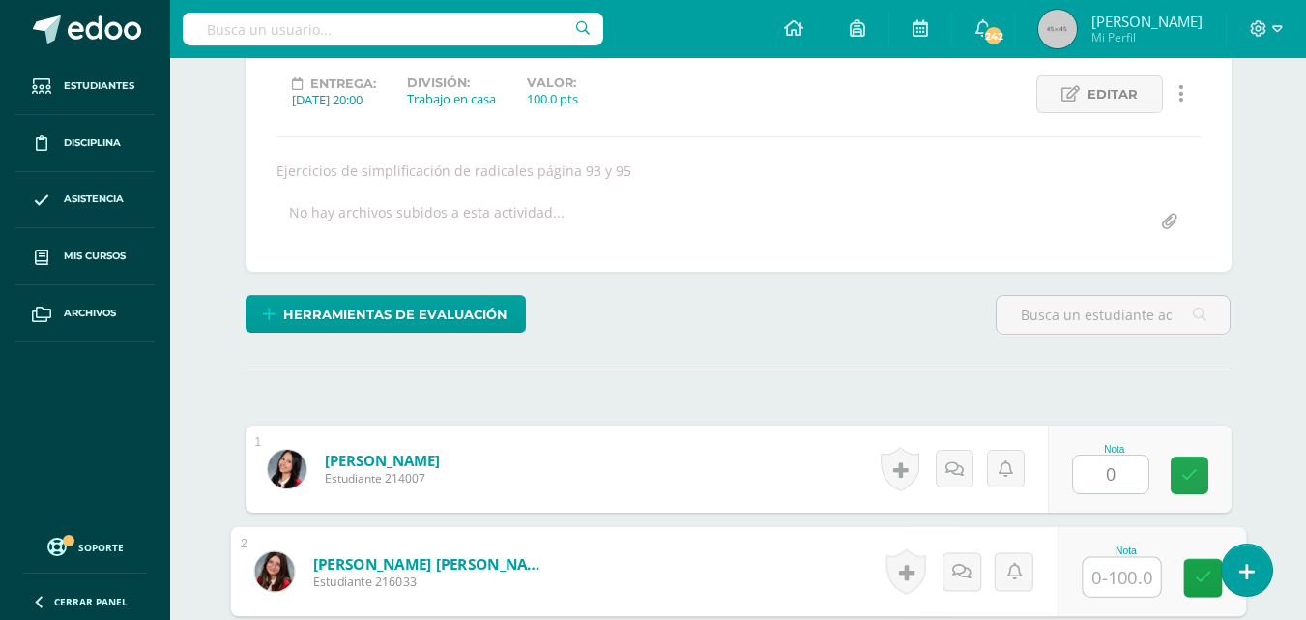
scroll to position [266, 0]
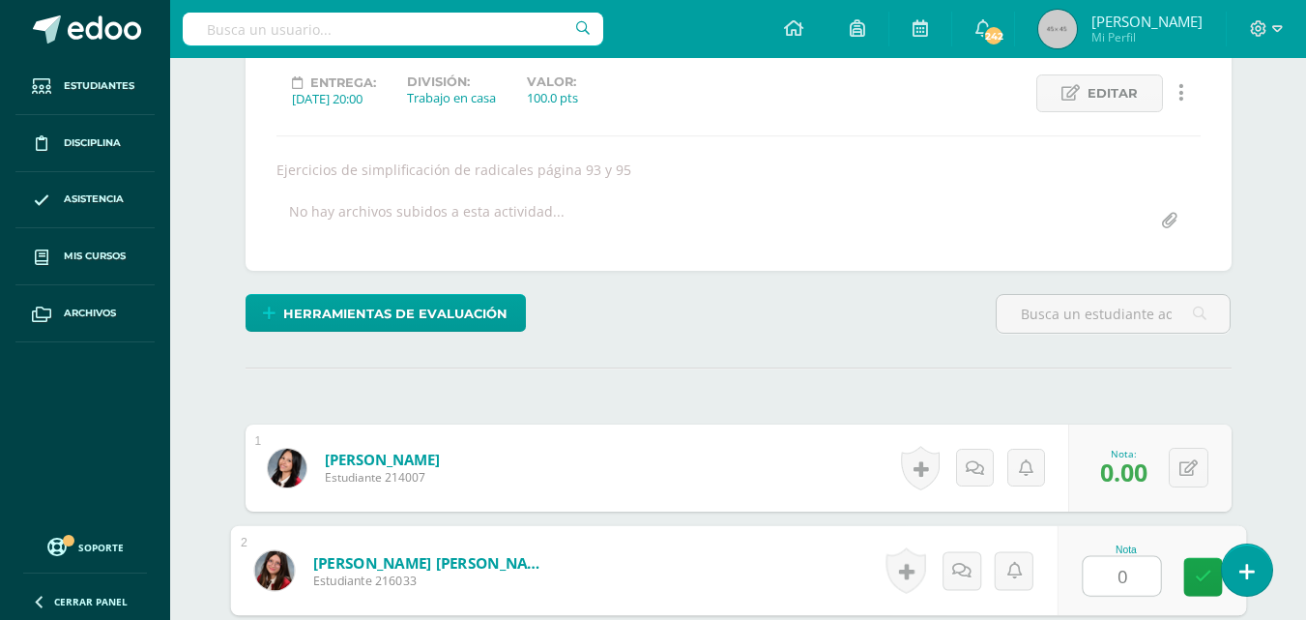
type input "0"
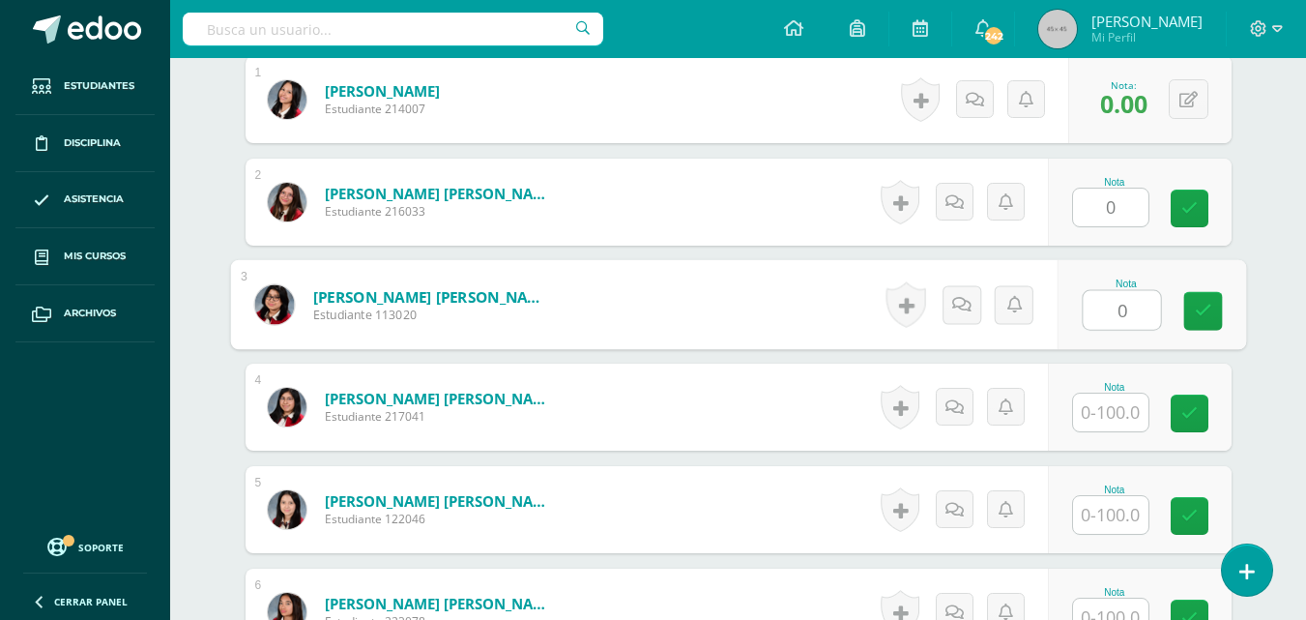
scroll to position [635, 0]
type input "0"
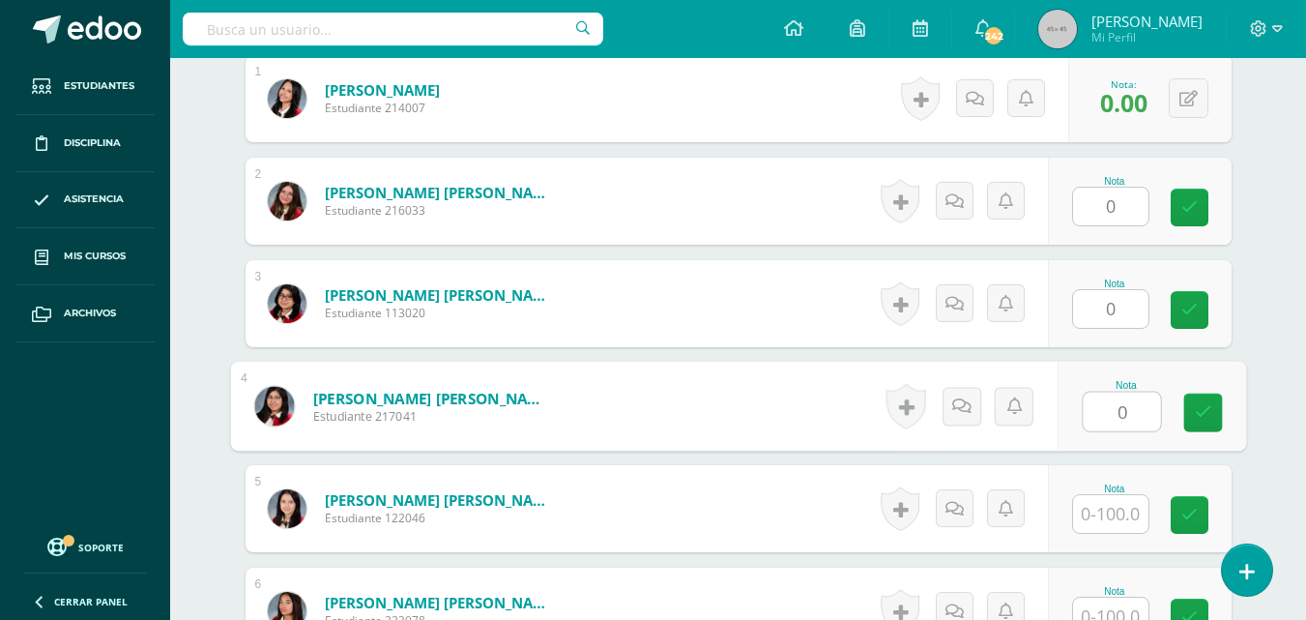
type input "0"
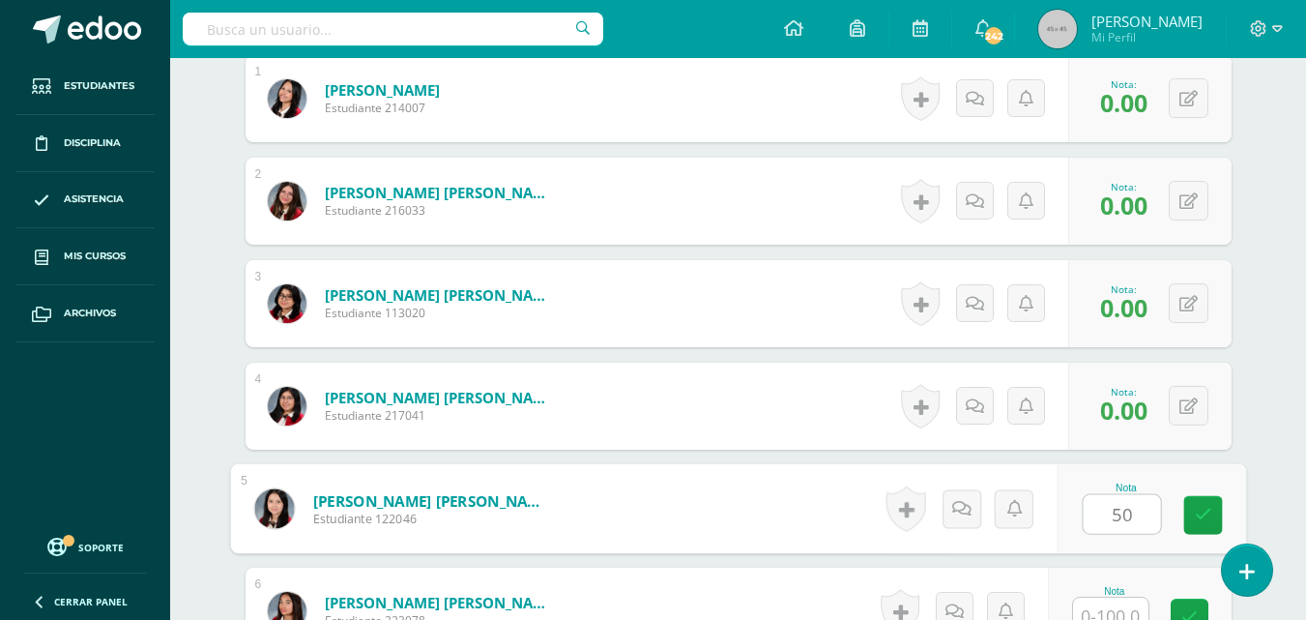
type input "50"
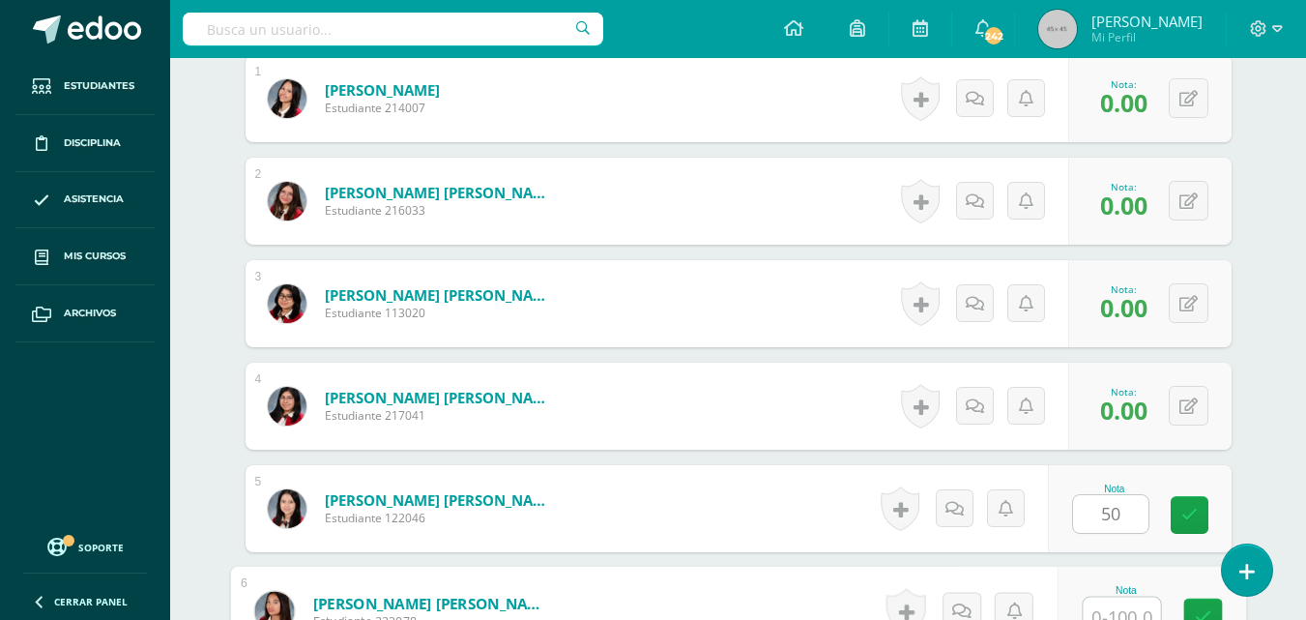
scroll to position [651, 0]
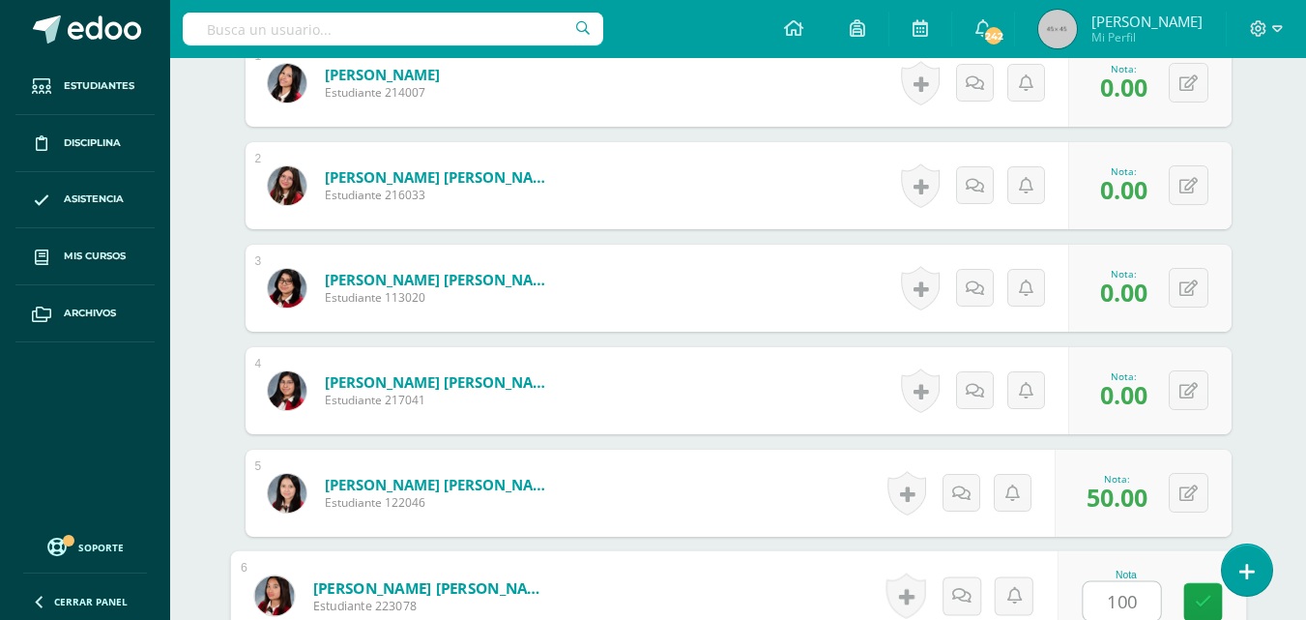
type input "100"
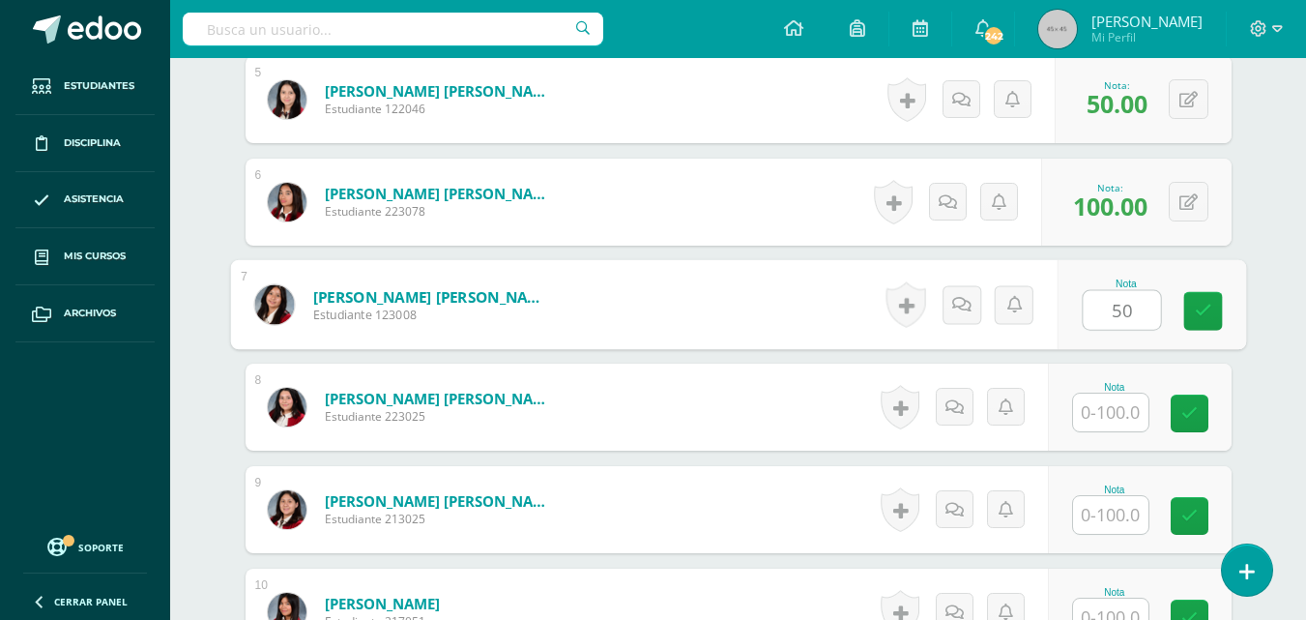
type input "50"
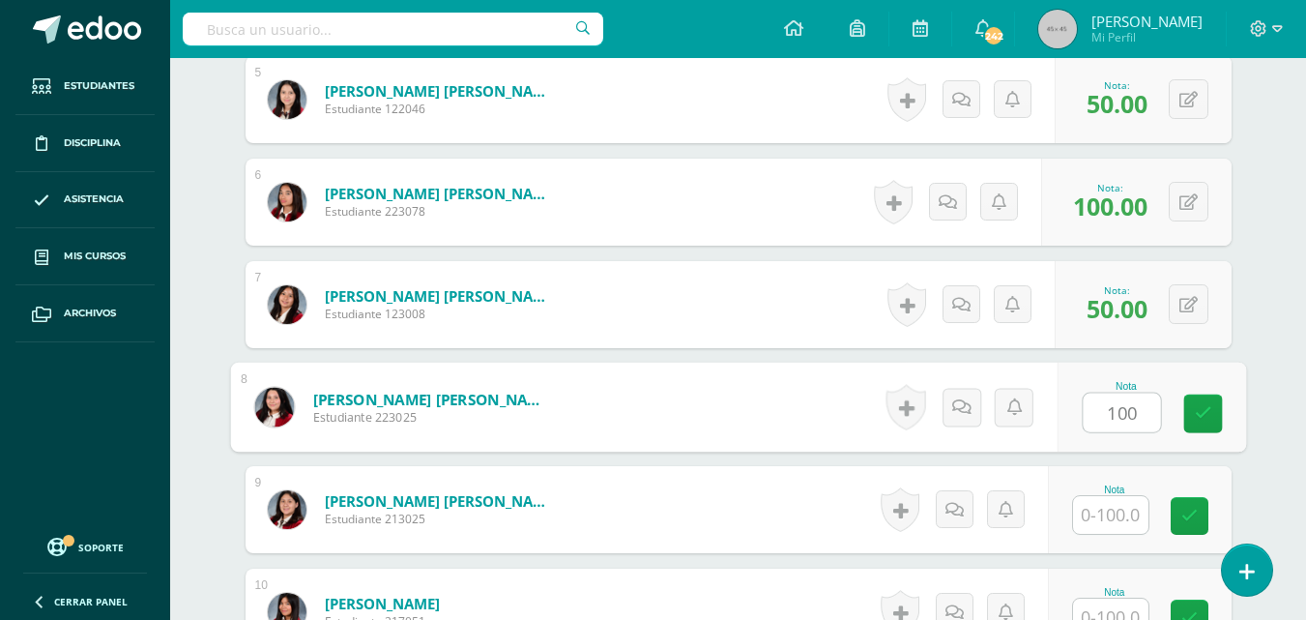
type input "100"
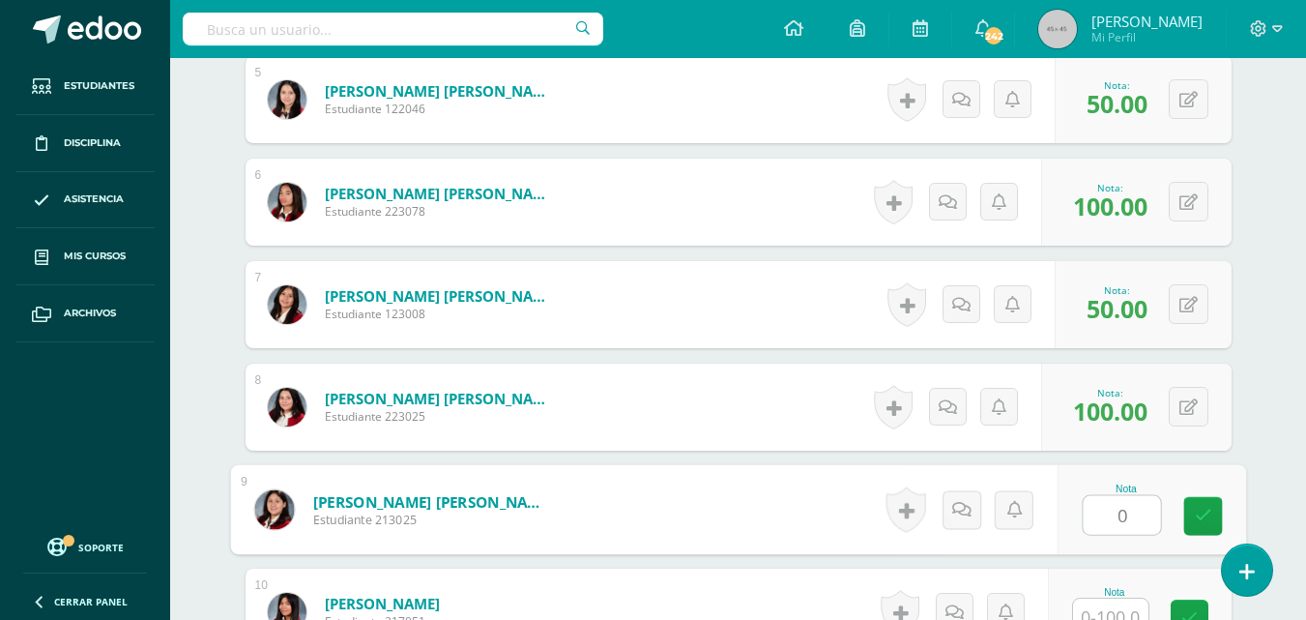
type input "0"
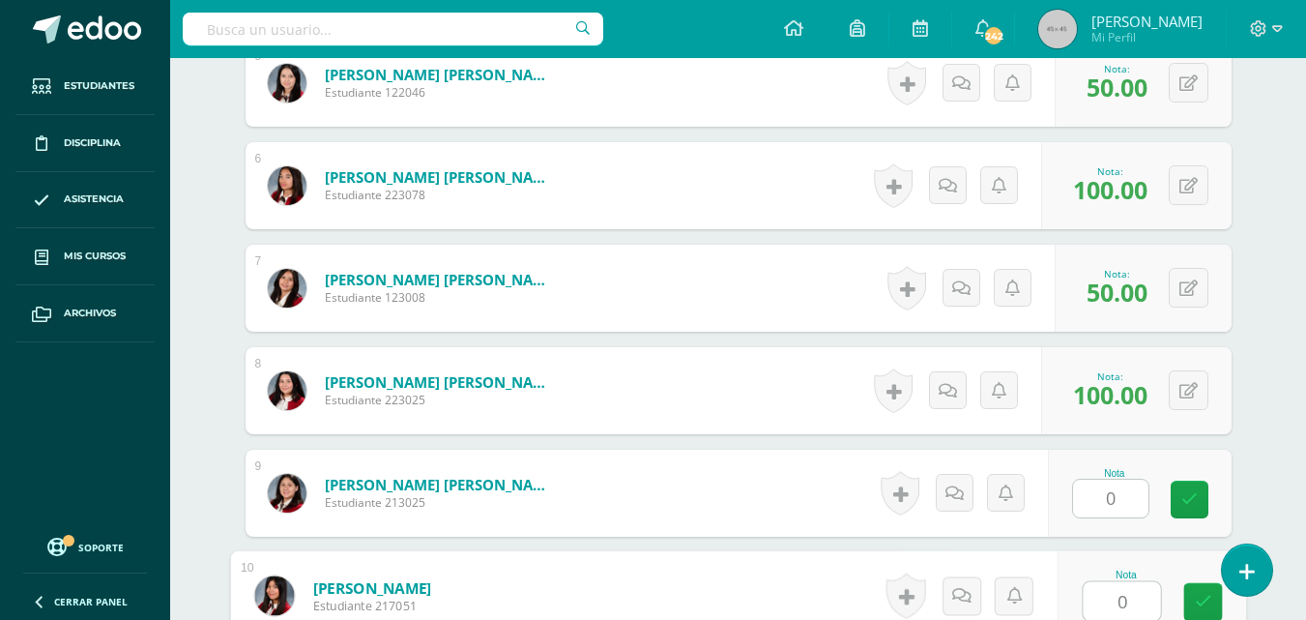
type input "0"
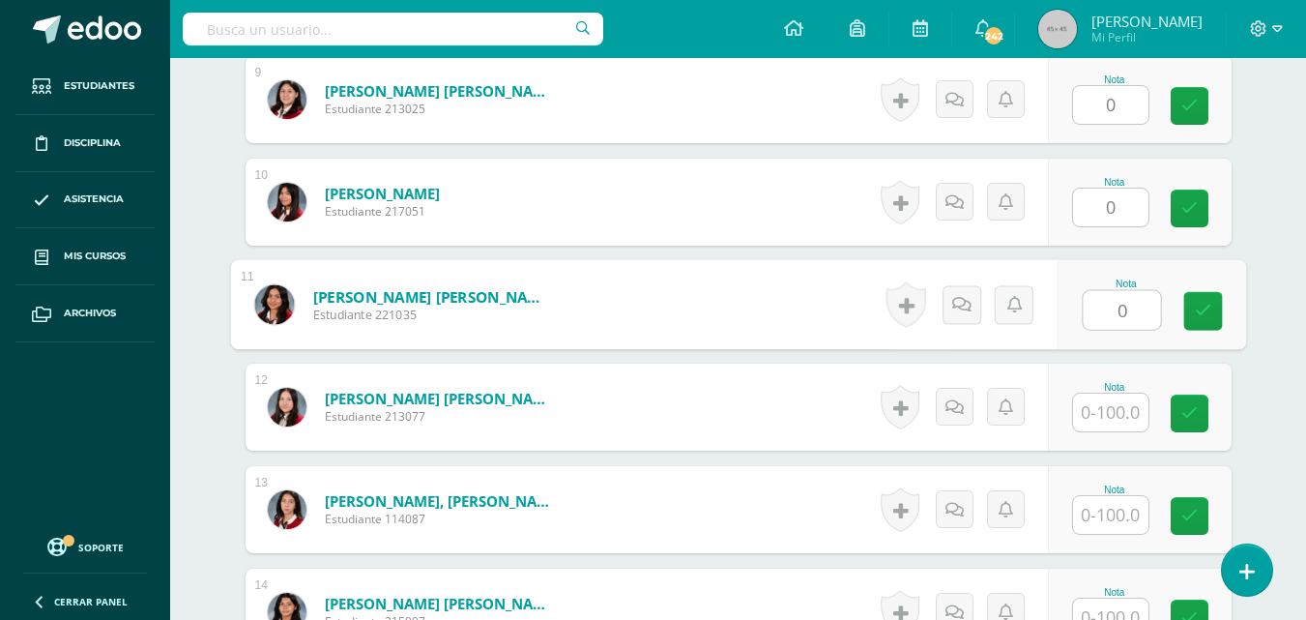
type input "0"
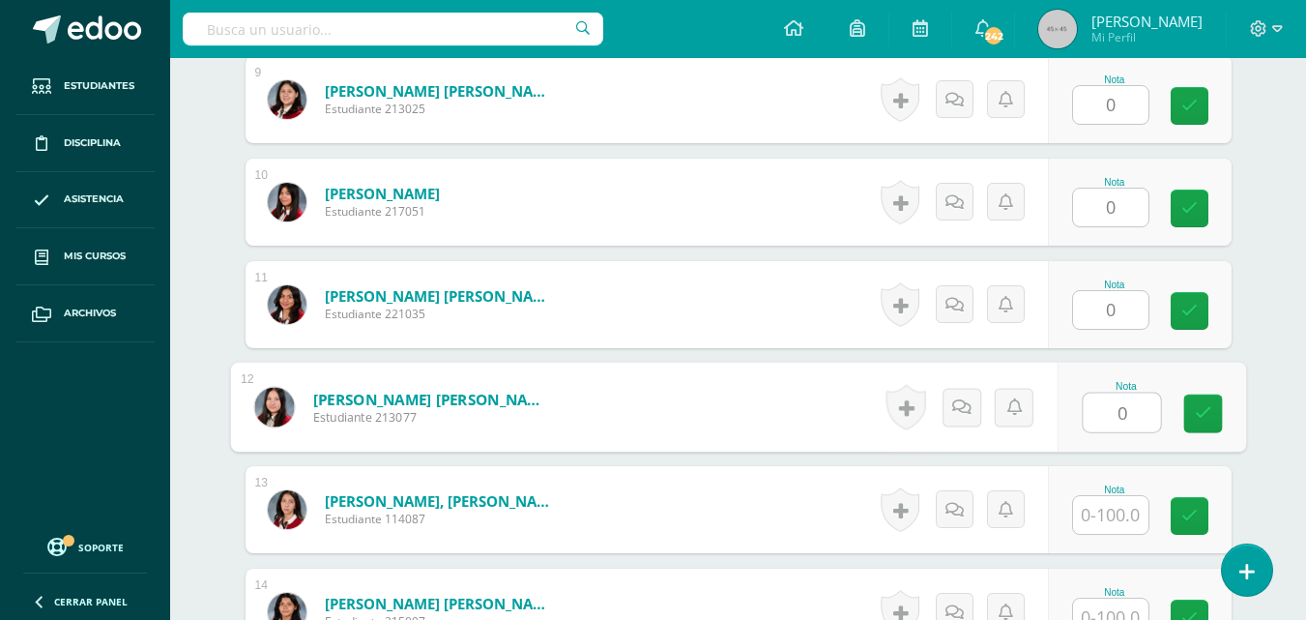
type input "0"
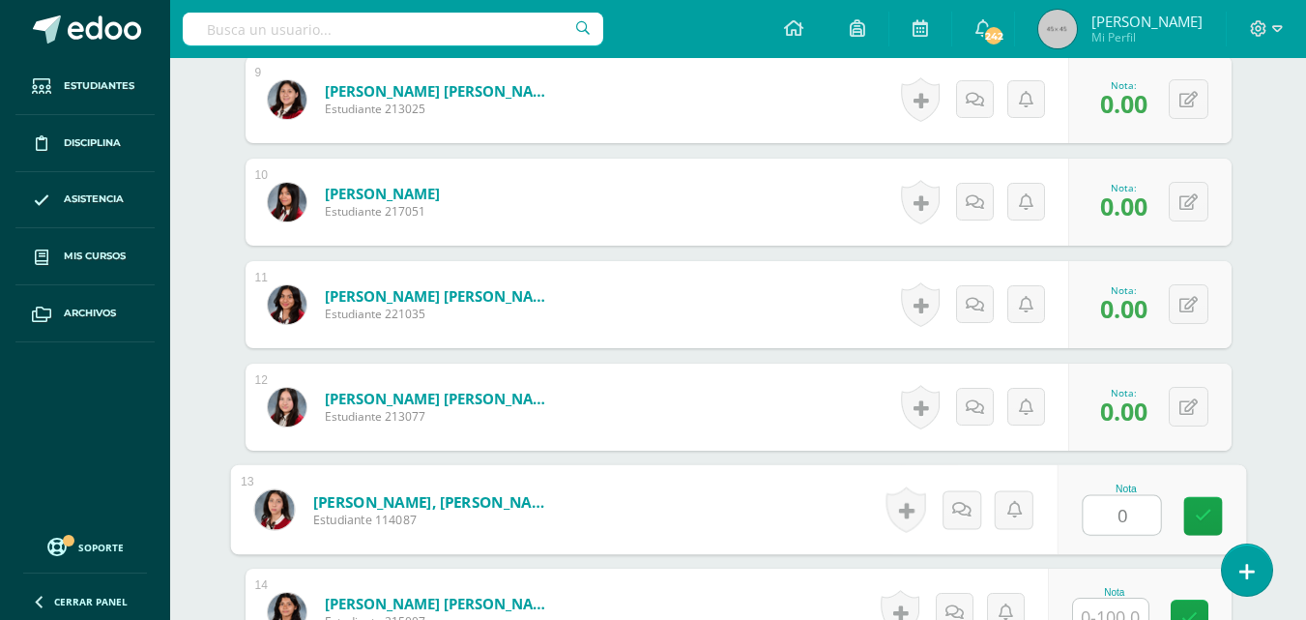
type input "0"
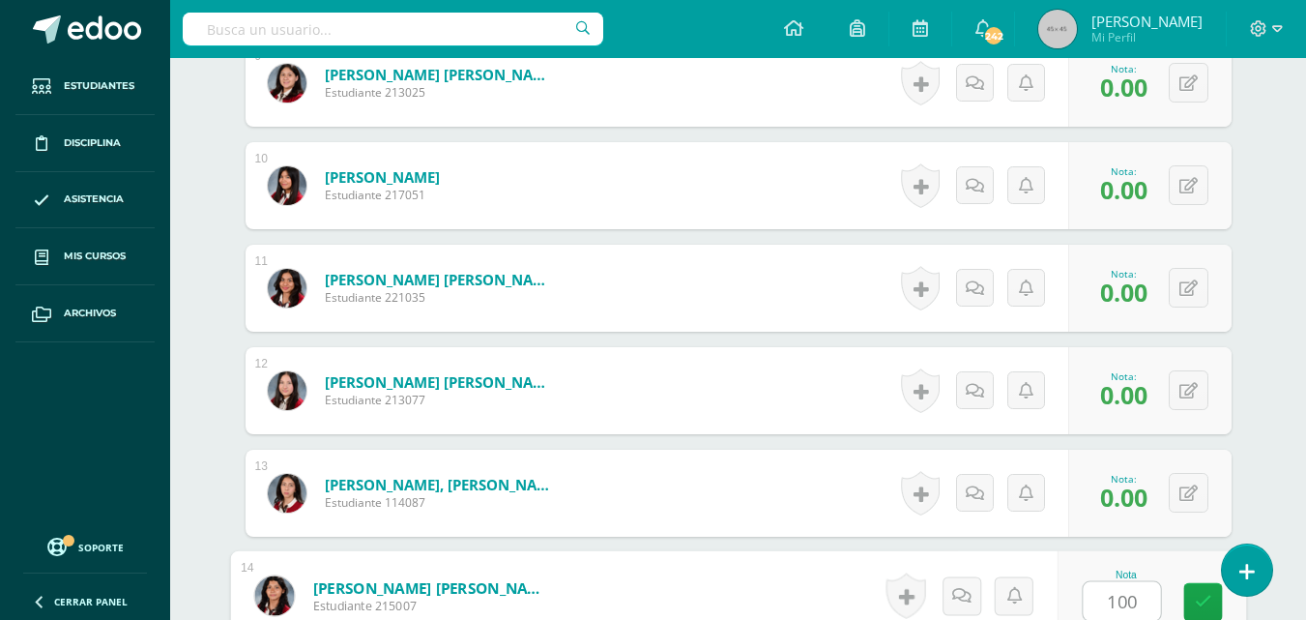
type input "100"
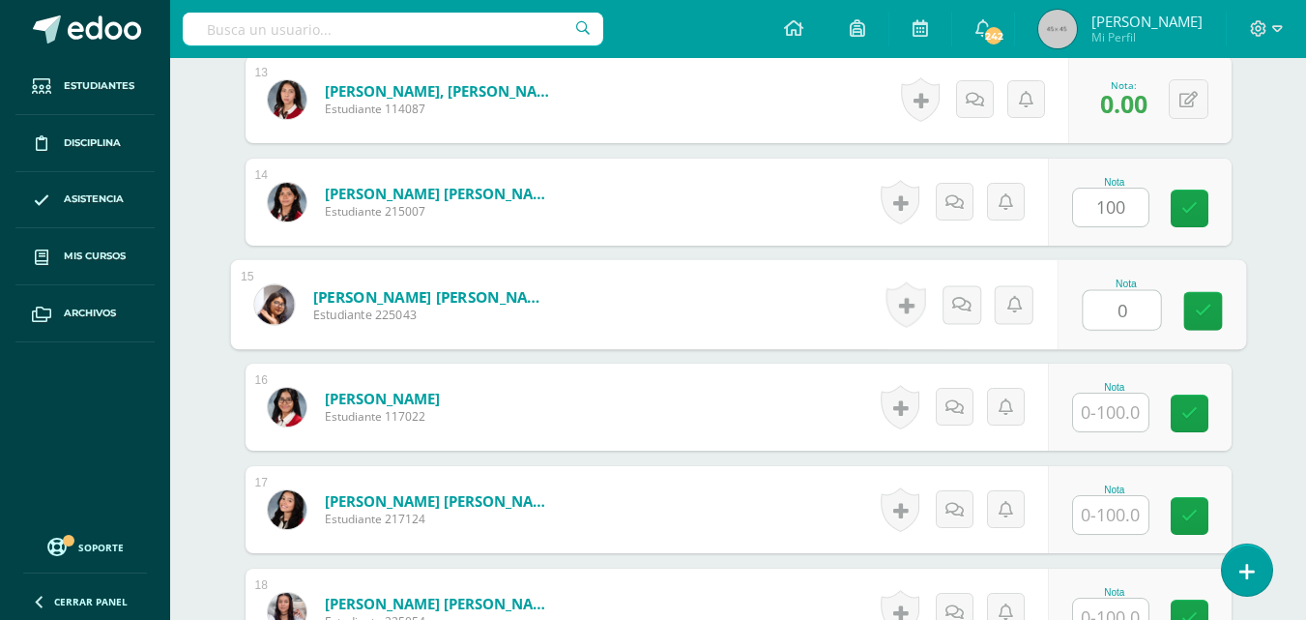
type input "0"
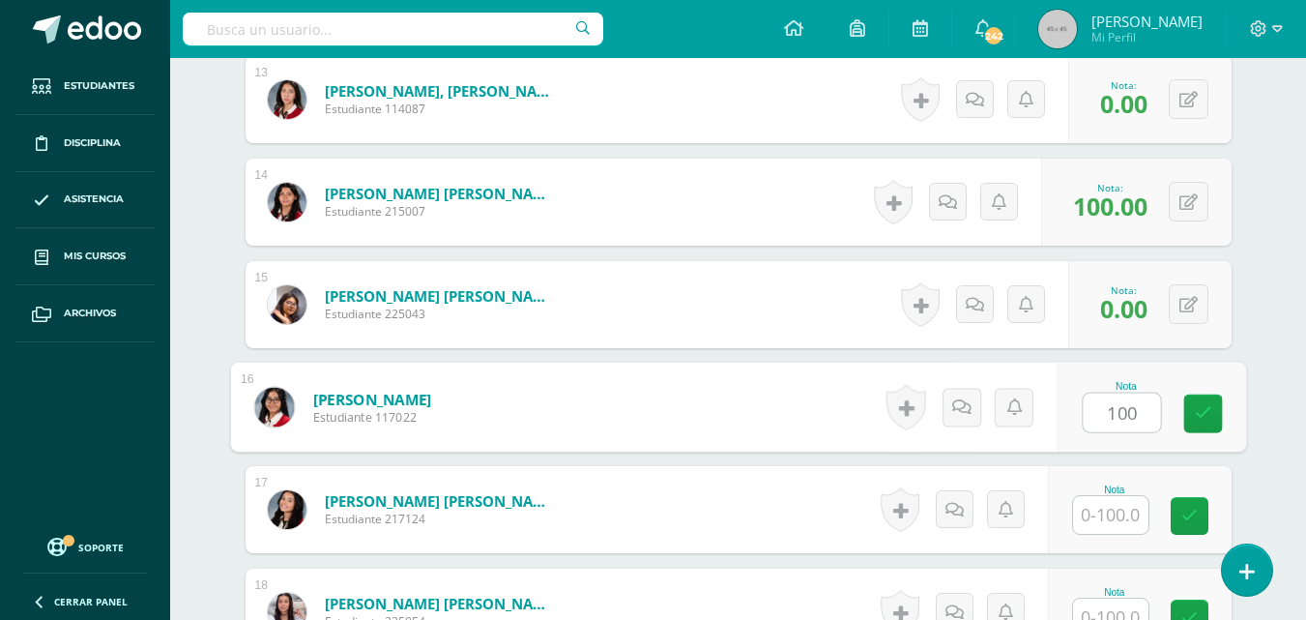
type input "100"
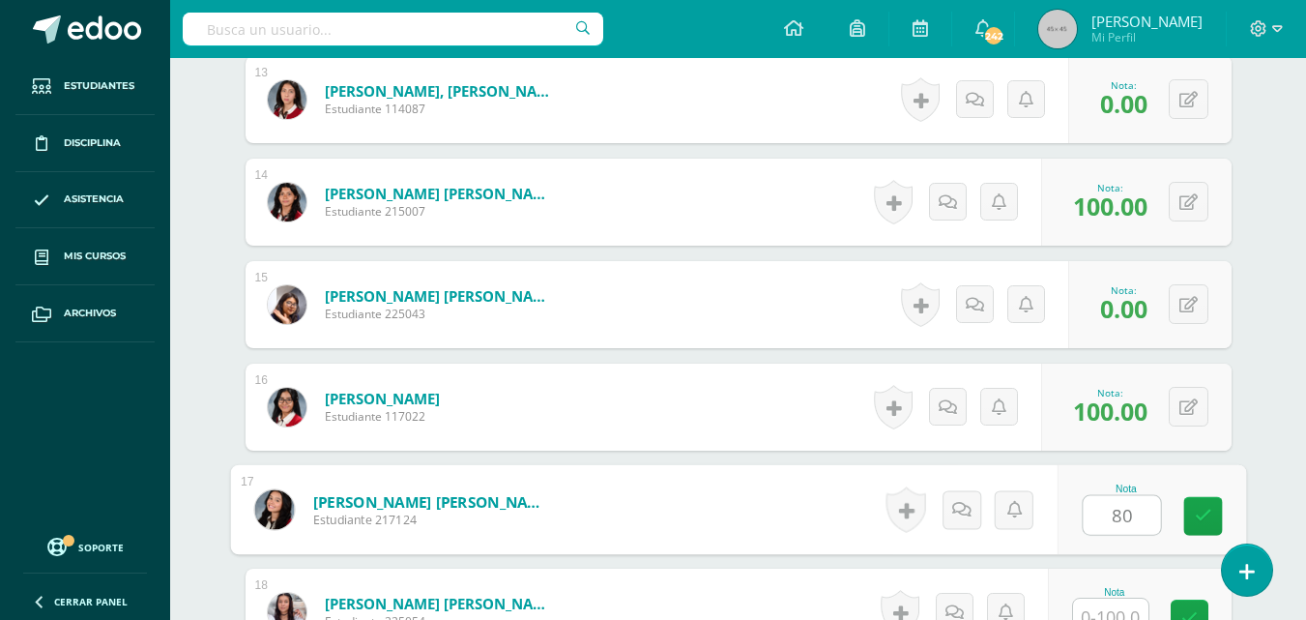
type input "80"
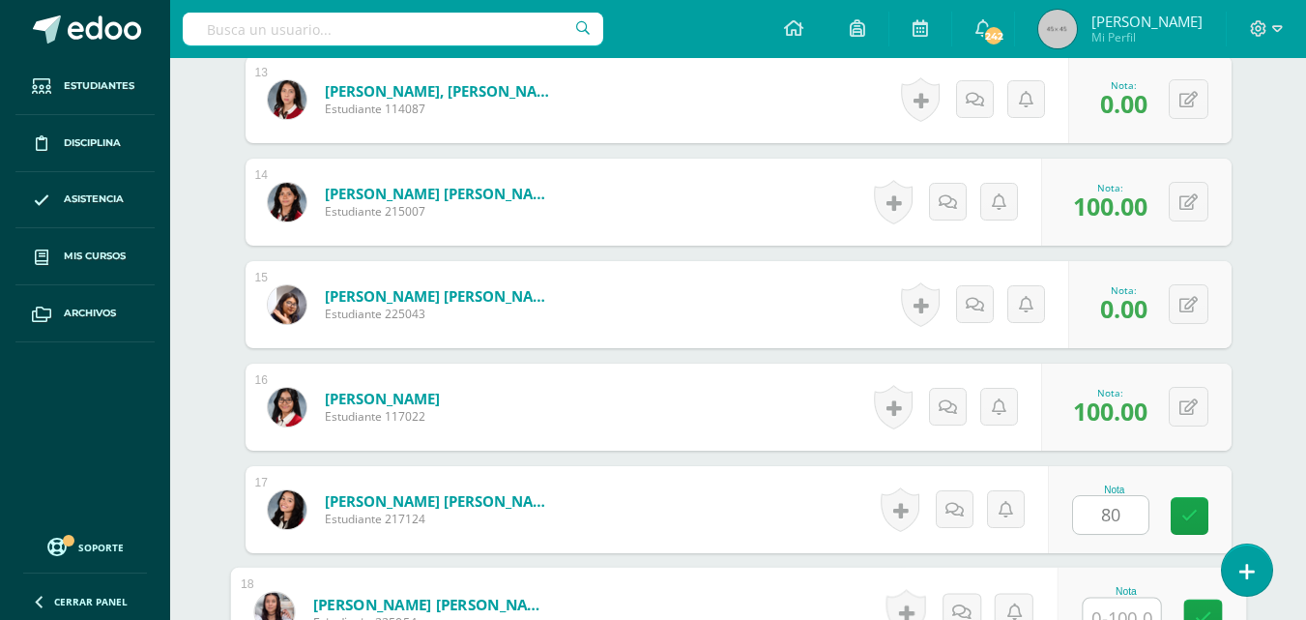
scroll to position [1881, 0]
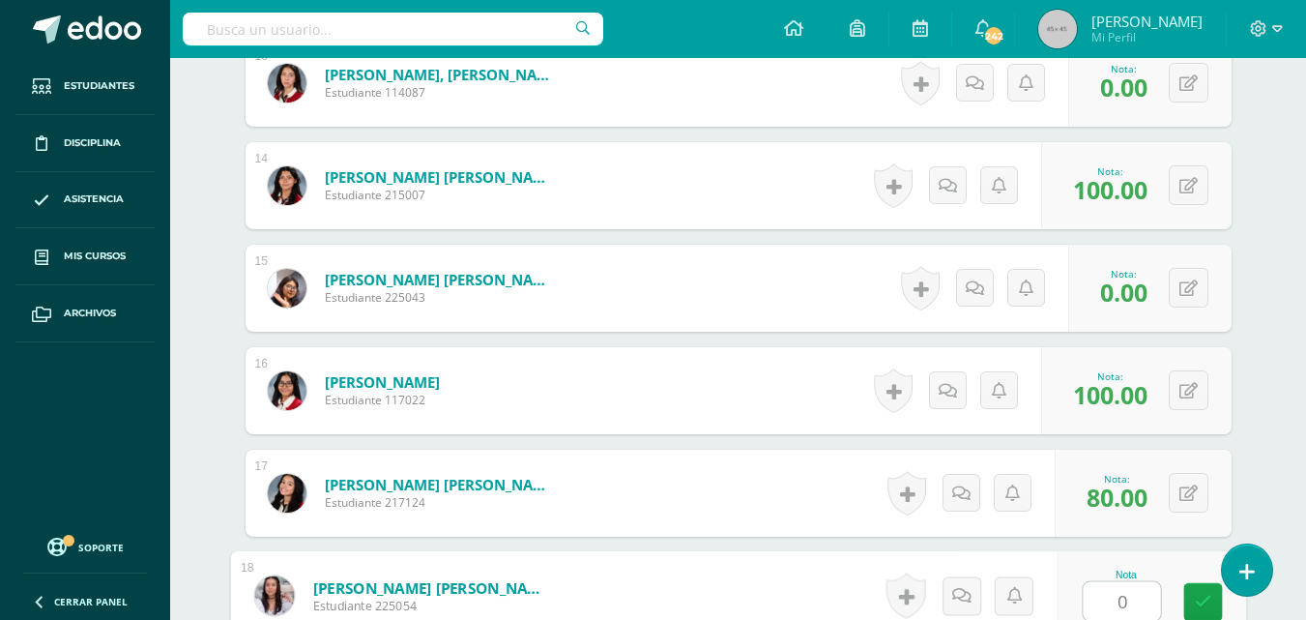
type input "0"
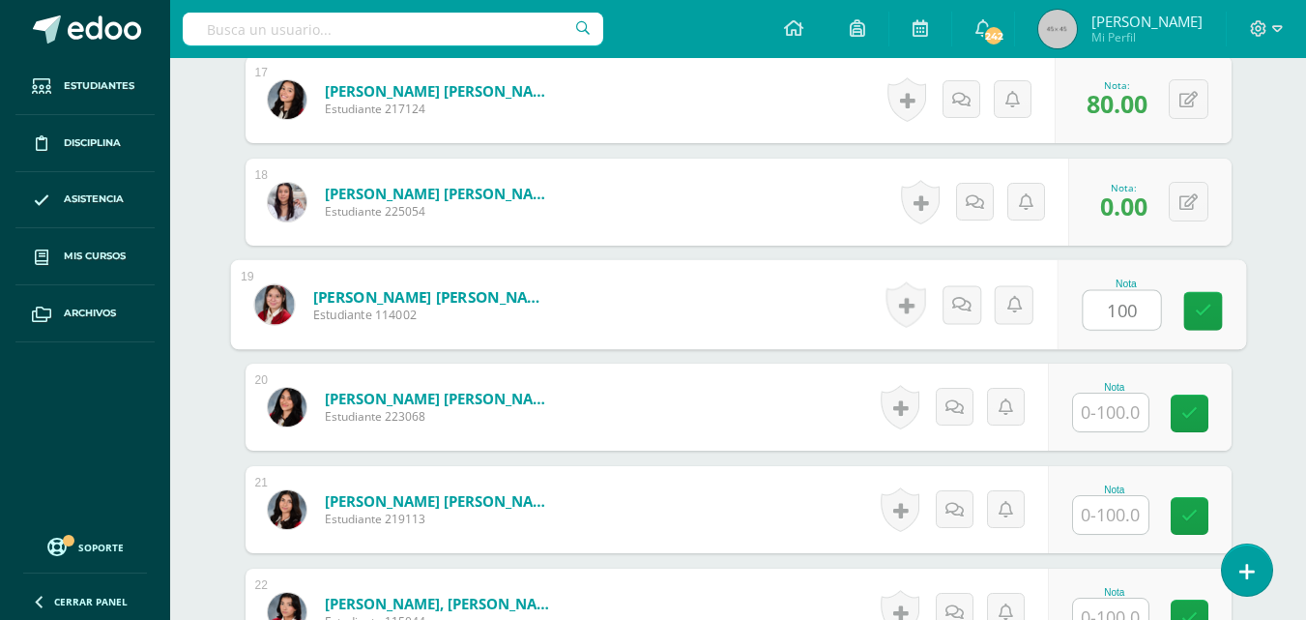
type input "100"
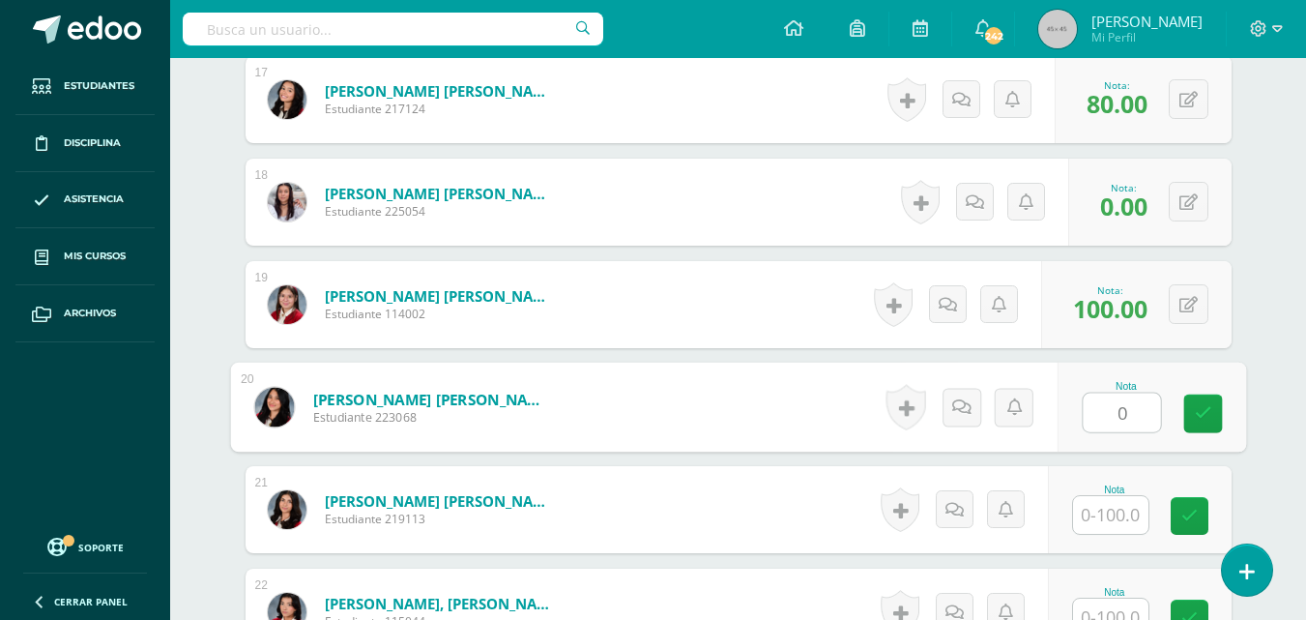
type input "0"
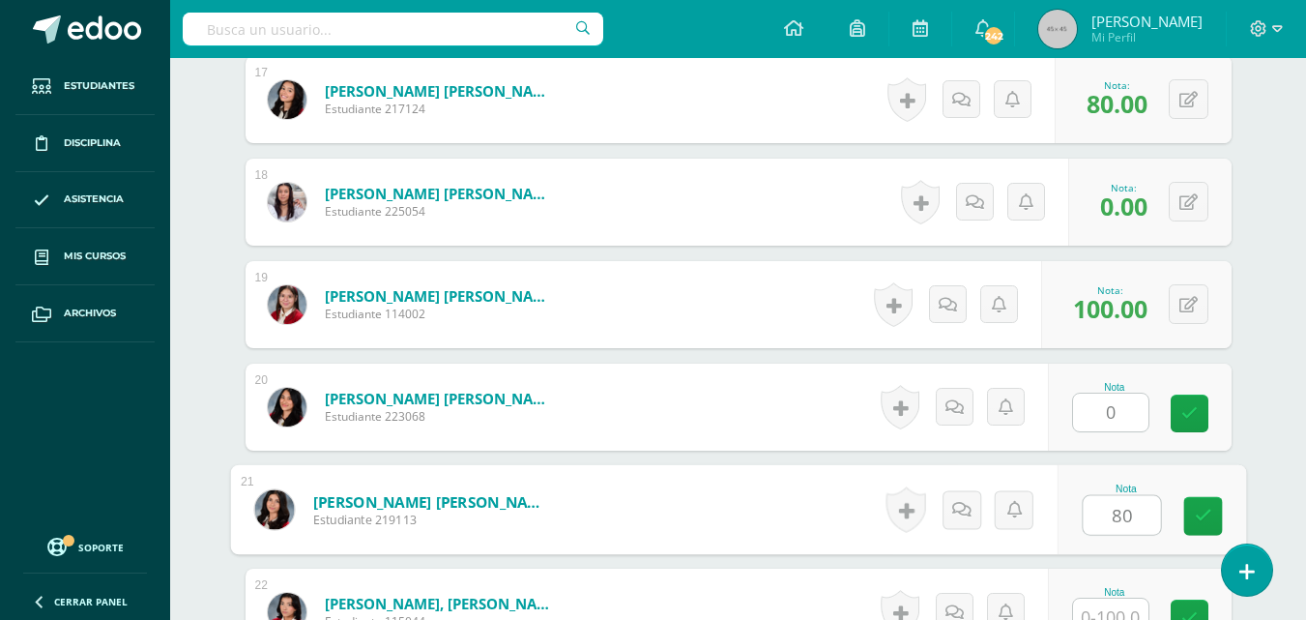
type input "80"
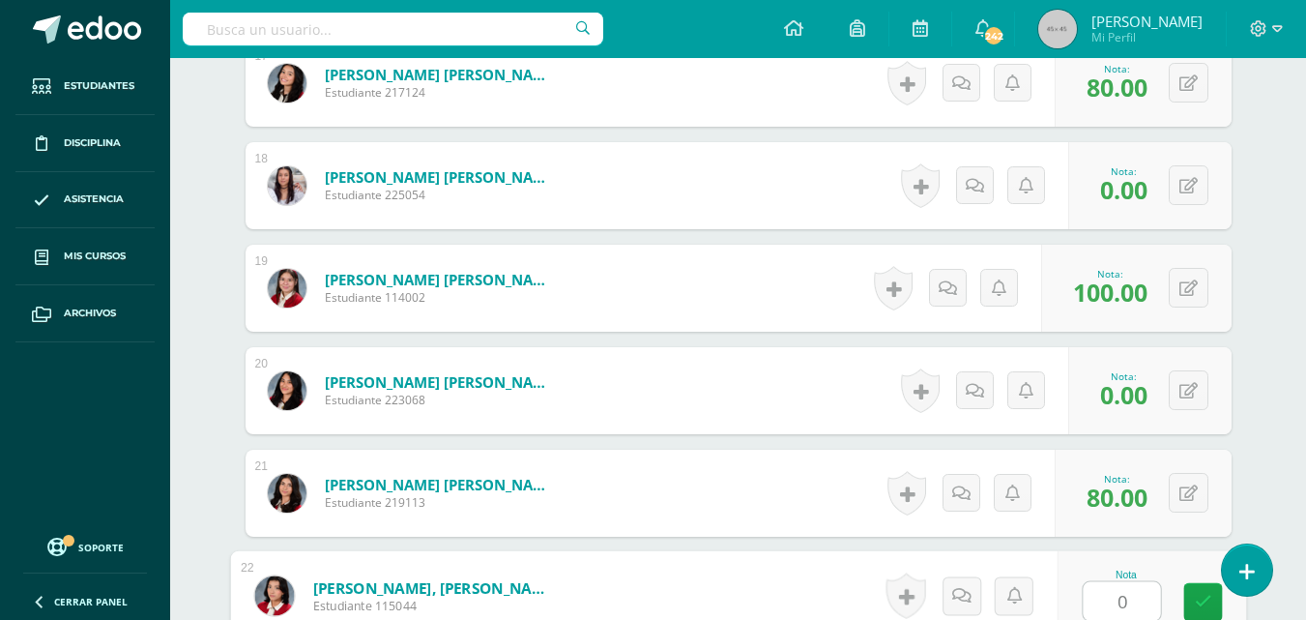
type input "0"
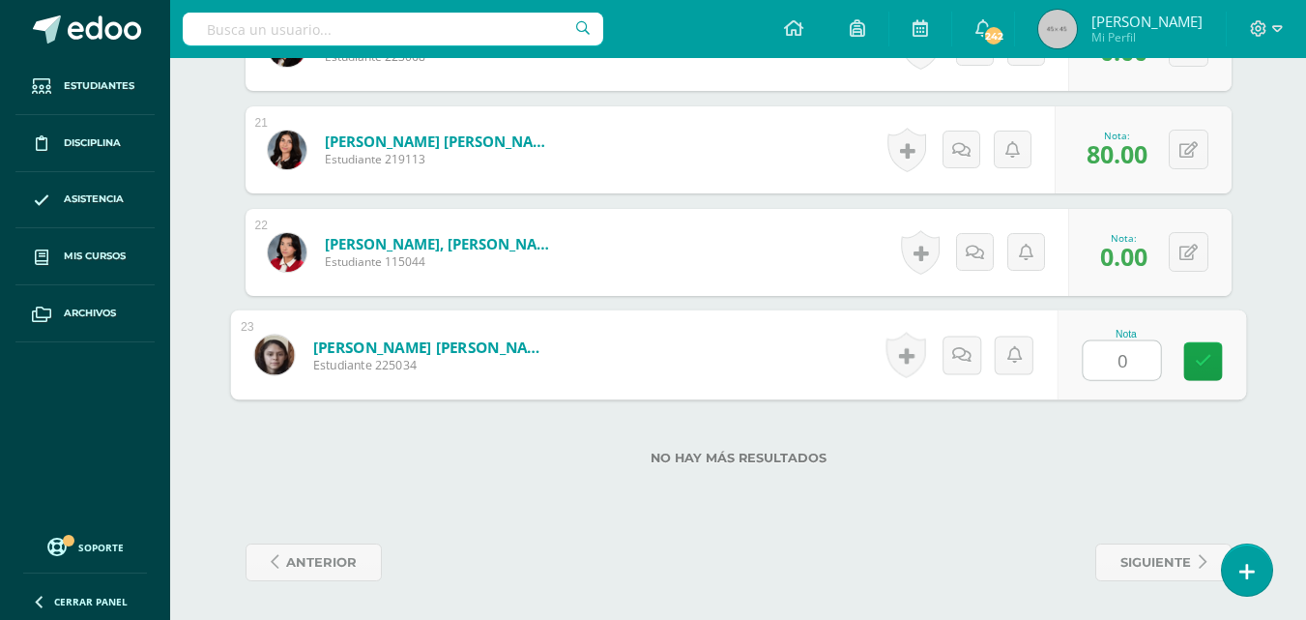
type input "0"
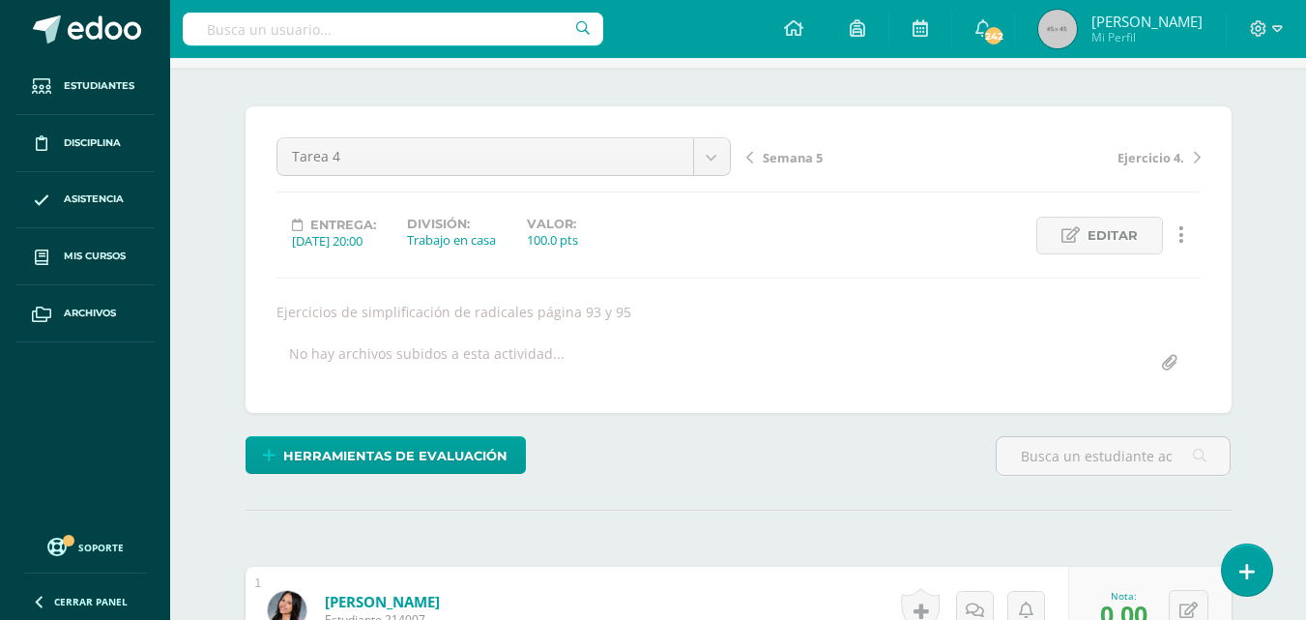
scroll to position [0, 0]
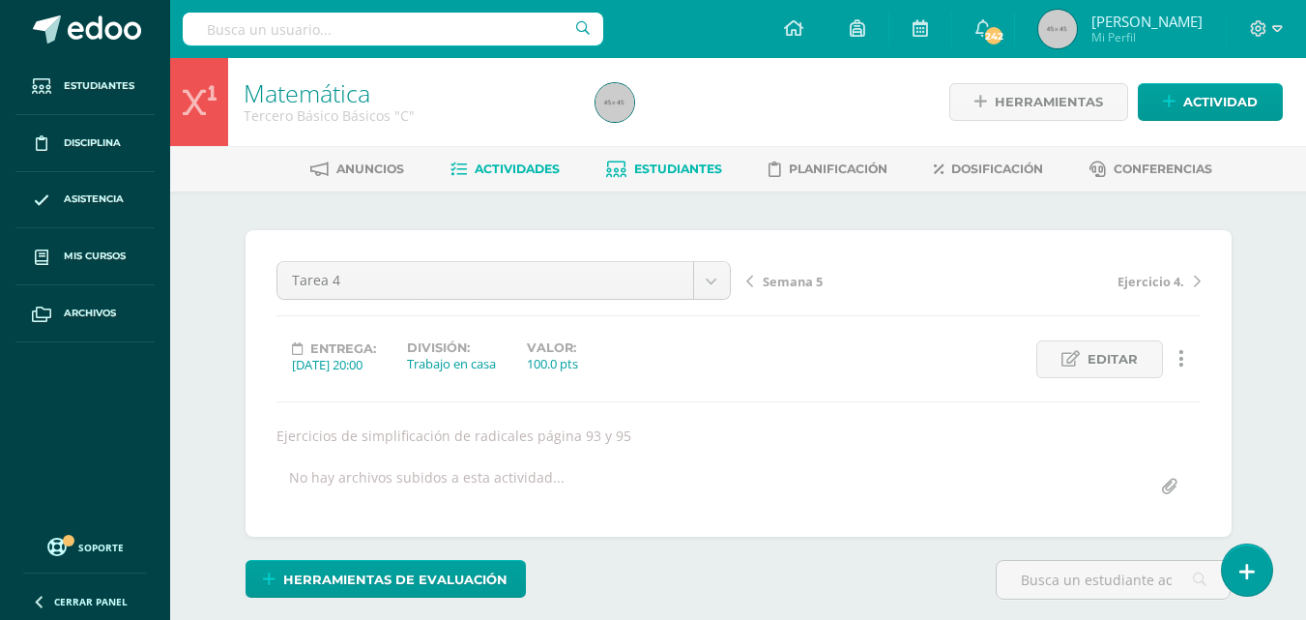
click at [669, 172] on span "Estudiantes" at bounding box center [678, 168] width 88 height 15
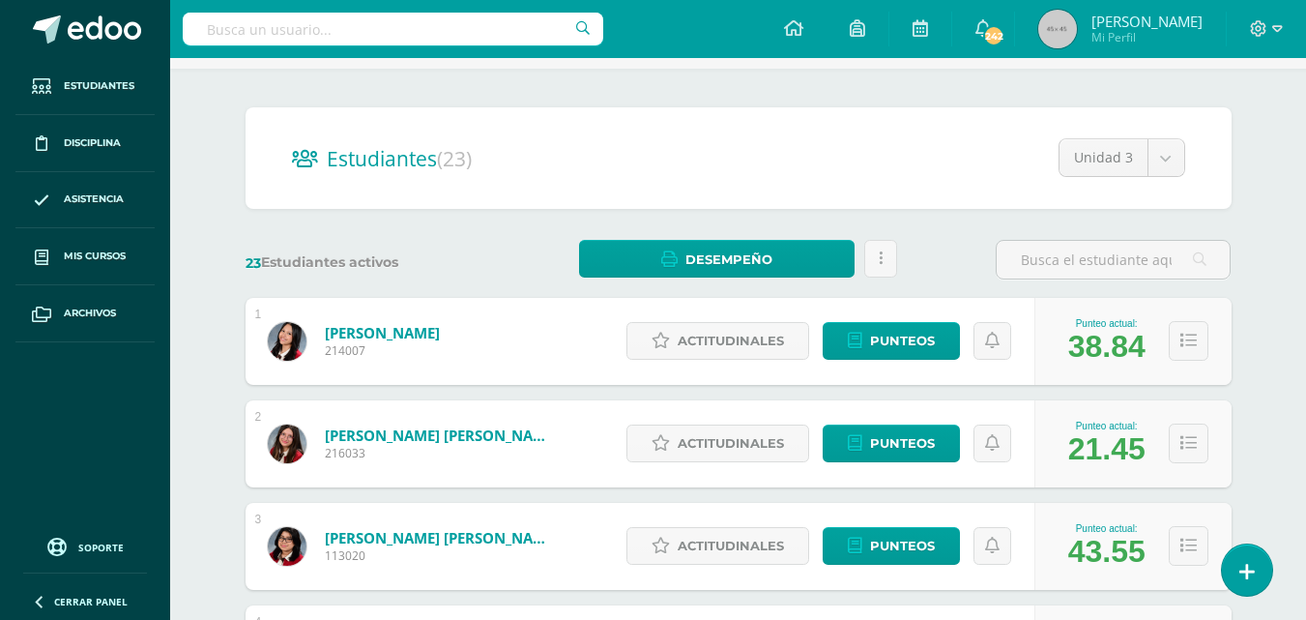
scroll to position [126, 0]
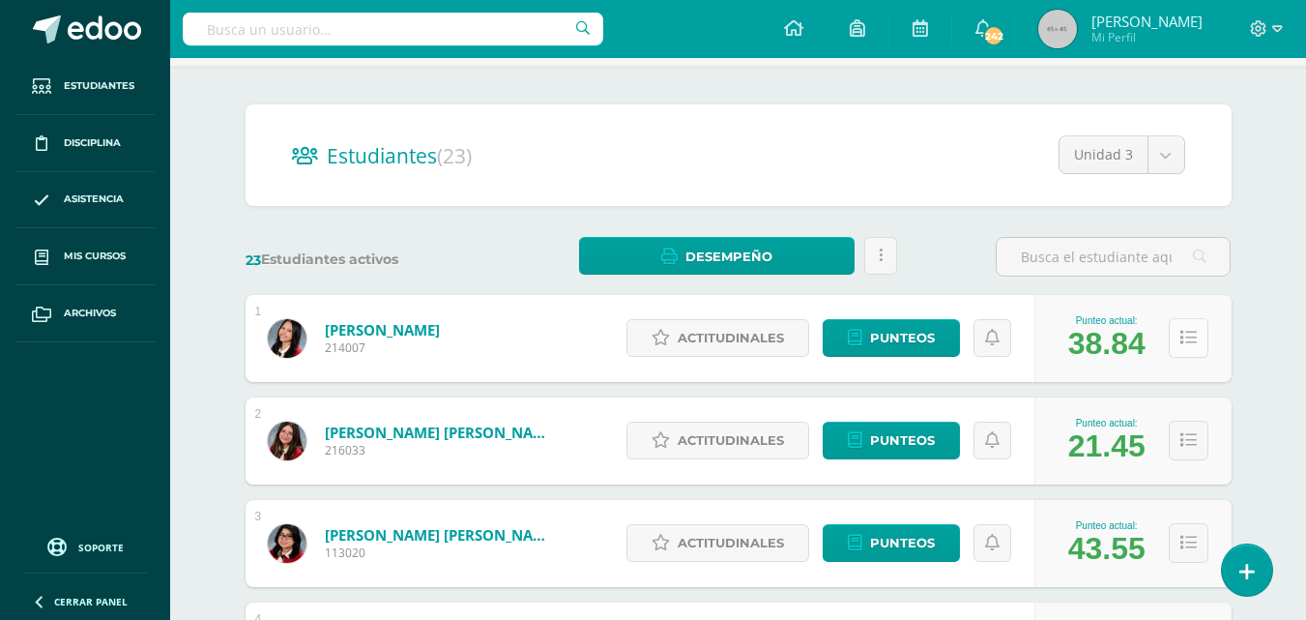
click at [1193, 345] on icon at bounding box center [1189, 338] width 16 height 16
click at [1178, 466] on div "Punteo actual: 21.45" at bounding box center [1133, 440] width 197 height 87
click at [1184, 449] on icon at bounding box center [1189, 440] width 16 height 16
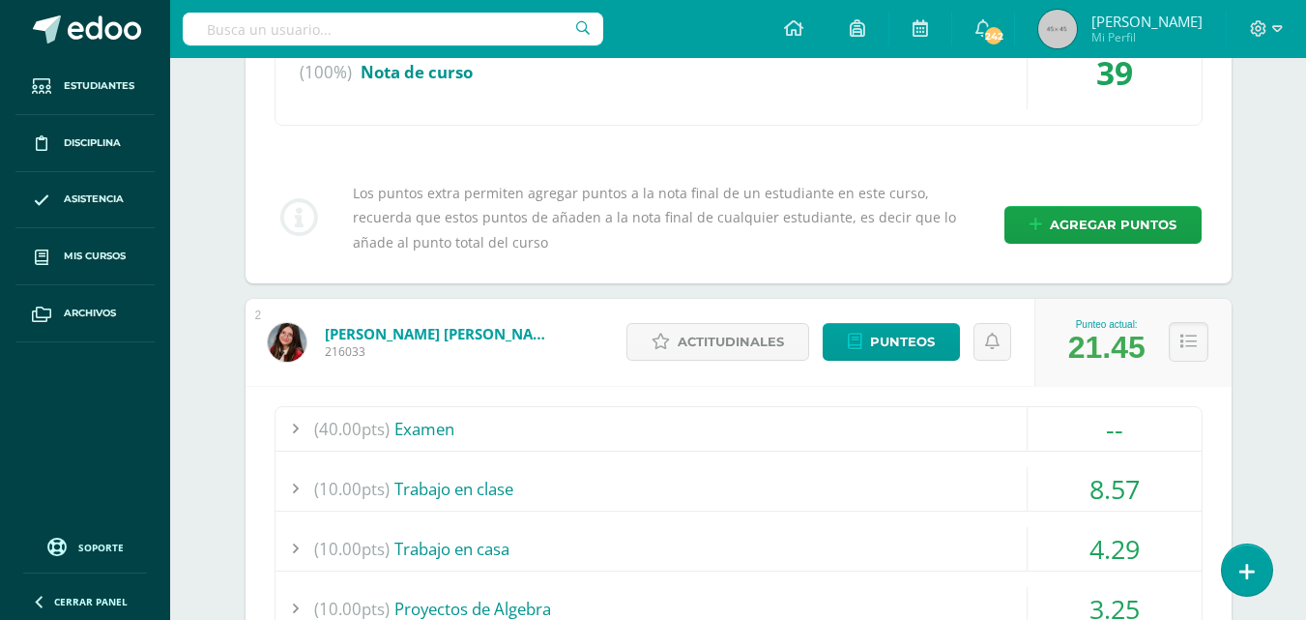
scroll to position [938, 0]
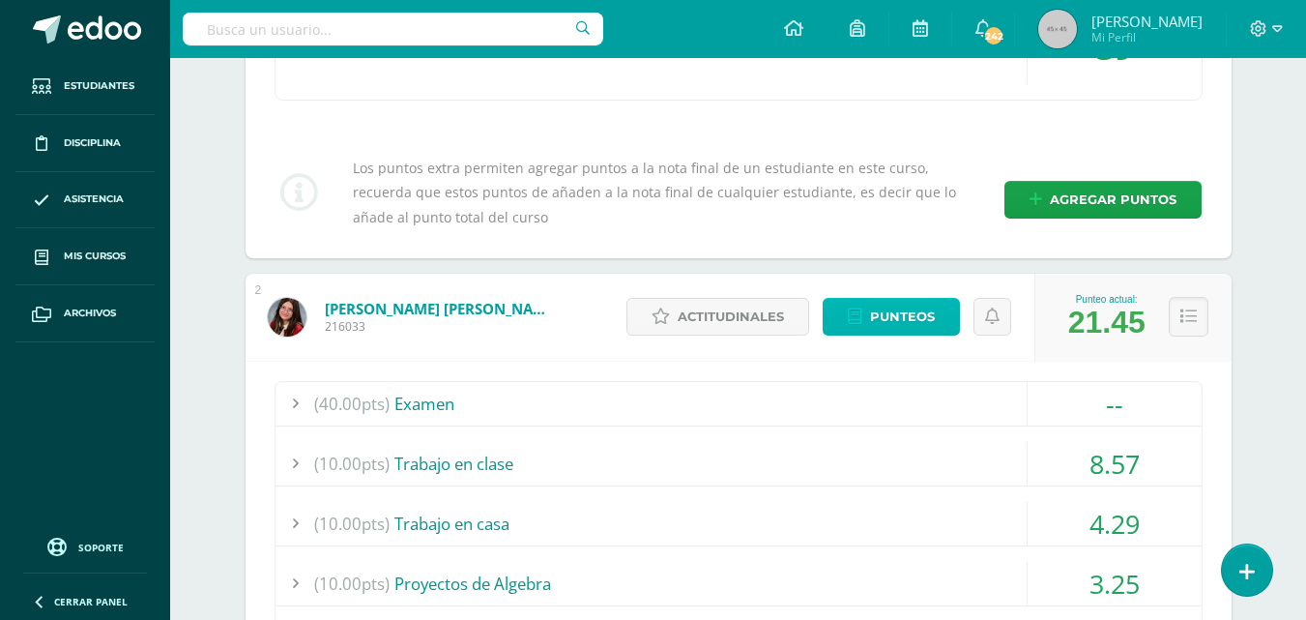
click at [910, 328] on span "Punteos" at bounding box center [902, 317] width 65 height 36
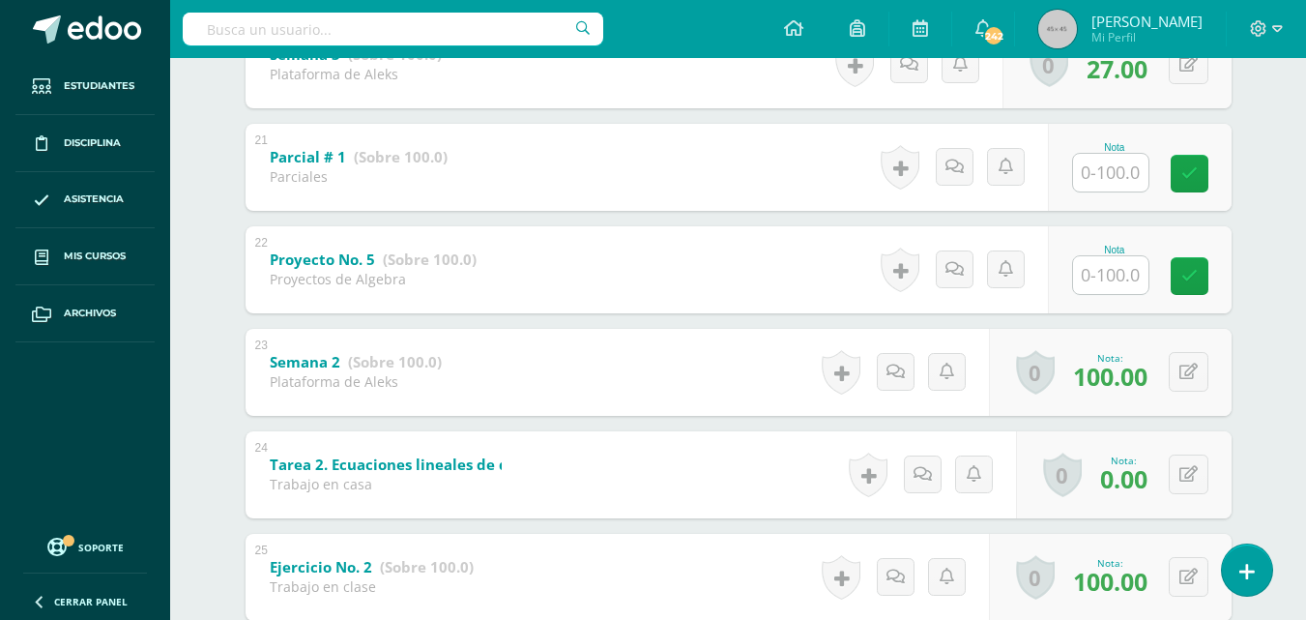
scroll to position [2398, 0]
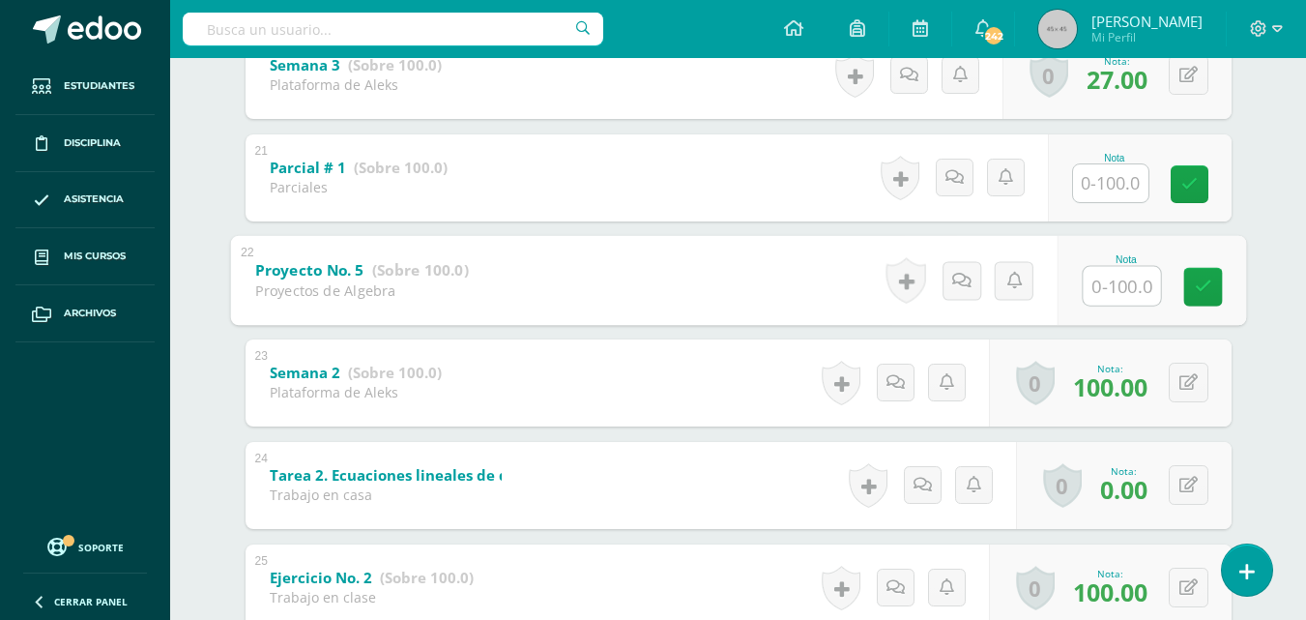
click at [1112, 281] on input "text" at bounding box center [1121, 285] width 77 height 39
type input "65"
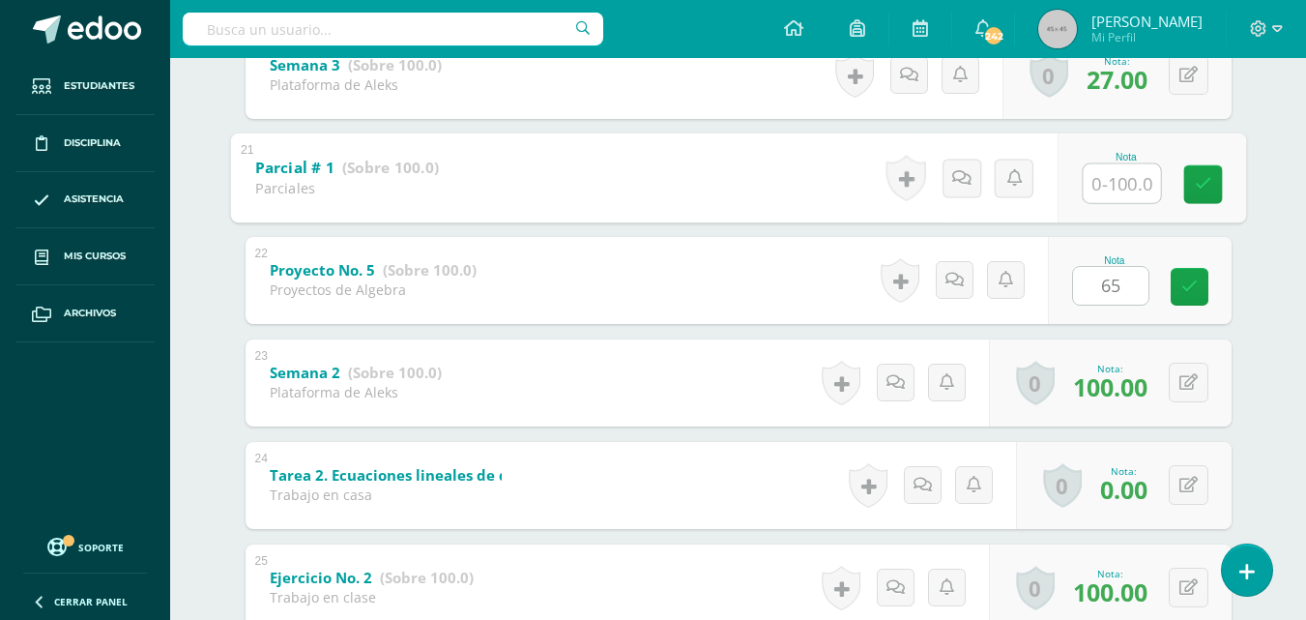
click at [1117, 190] on input "text" at bounding box center [1121, 182] width 77 height 39
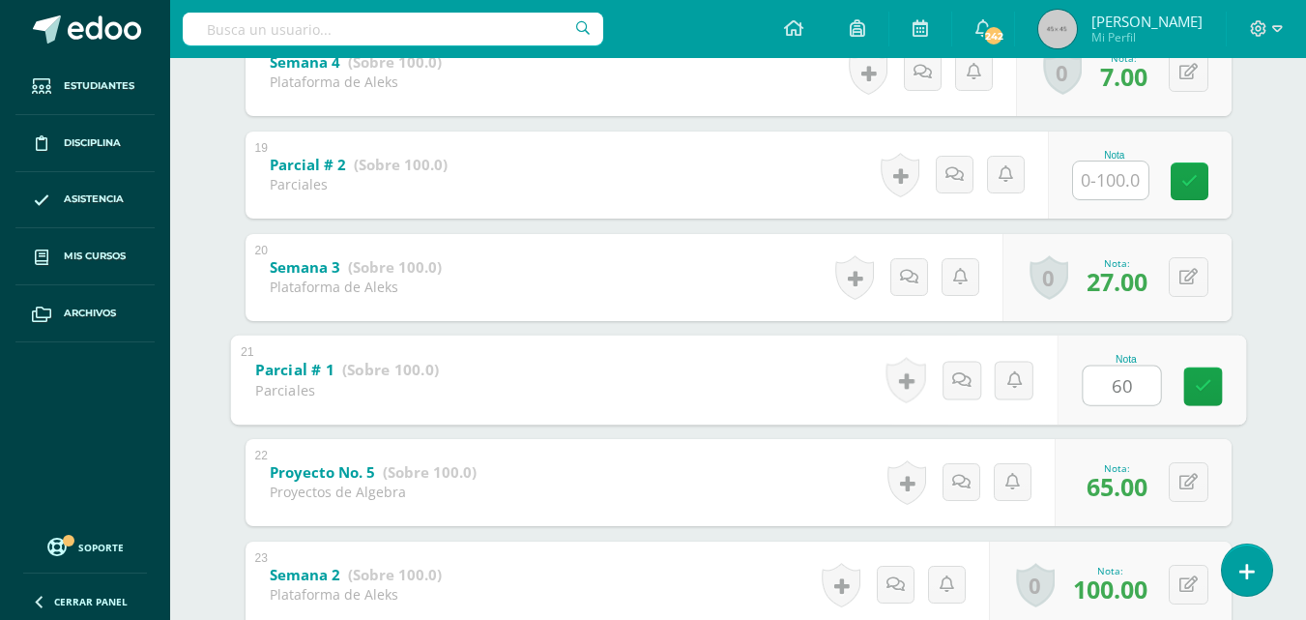
scroll to position [2166, 0]
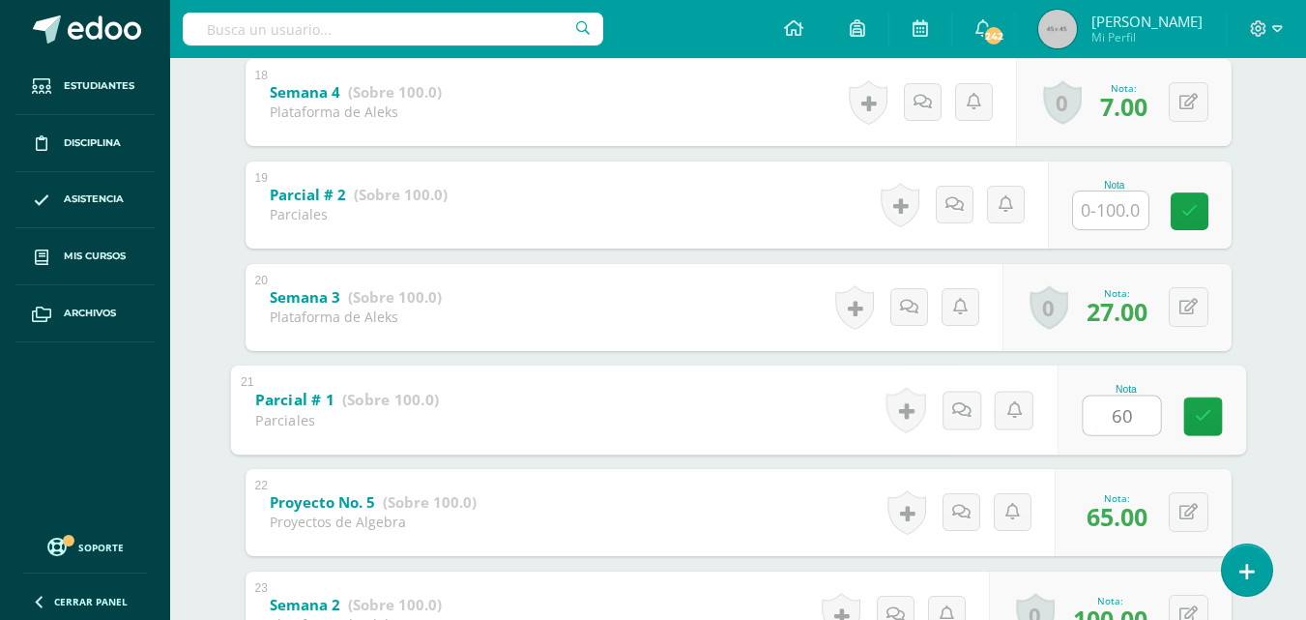
type input "60"
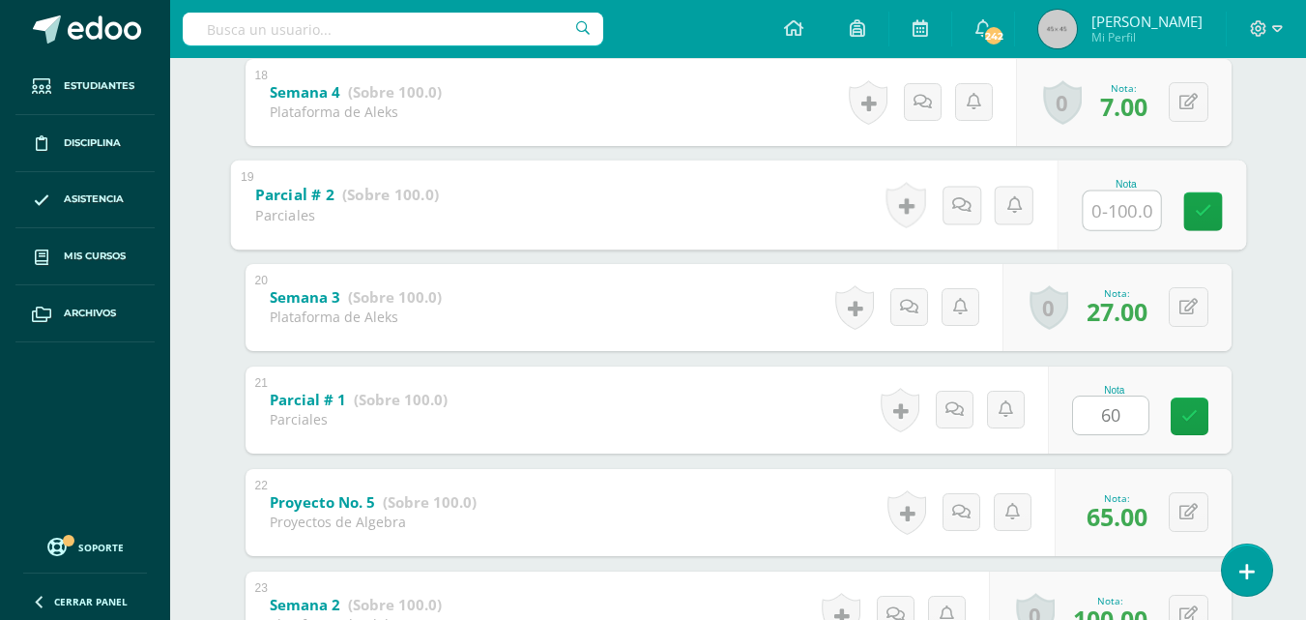
click at [1128, 210] on input "text" at bounding box center [1121, 209] width 77 height 39
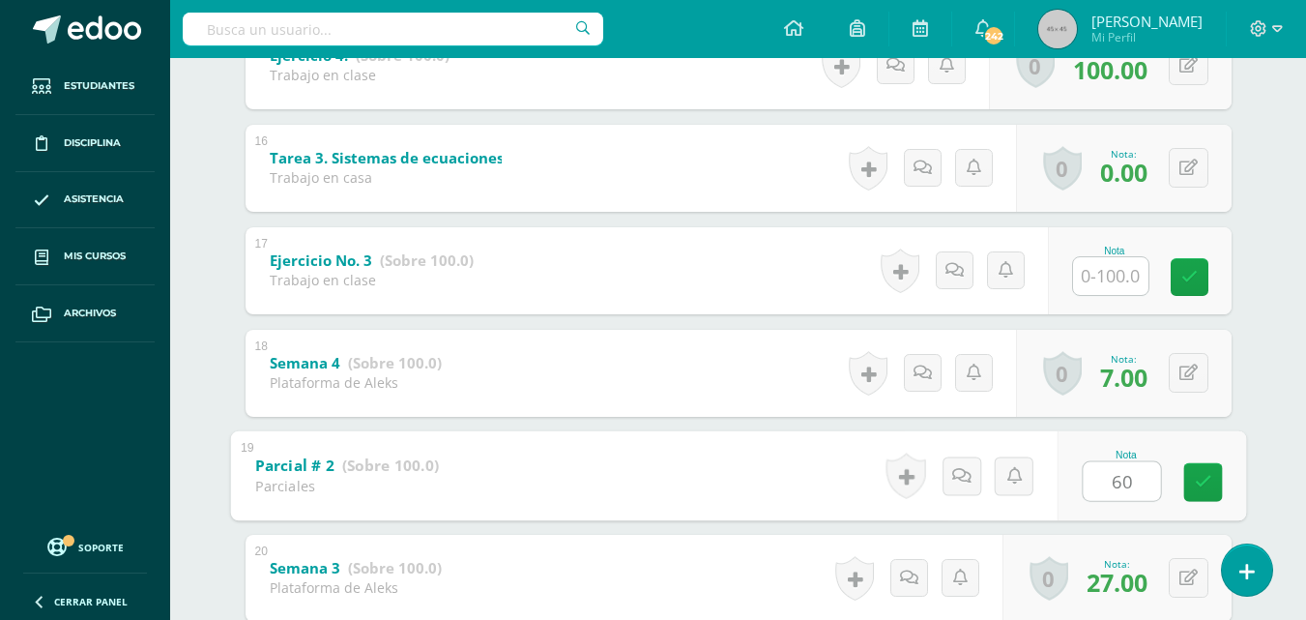
scroll to position [1856, 0]
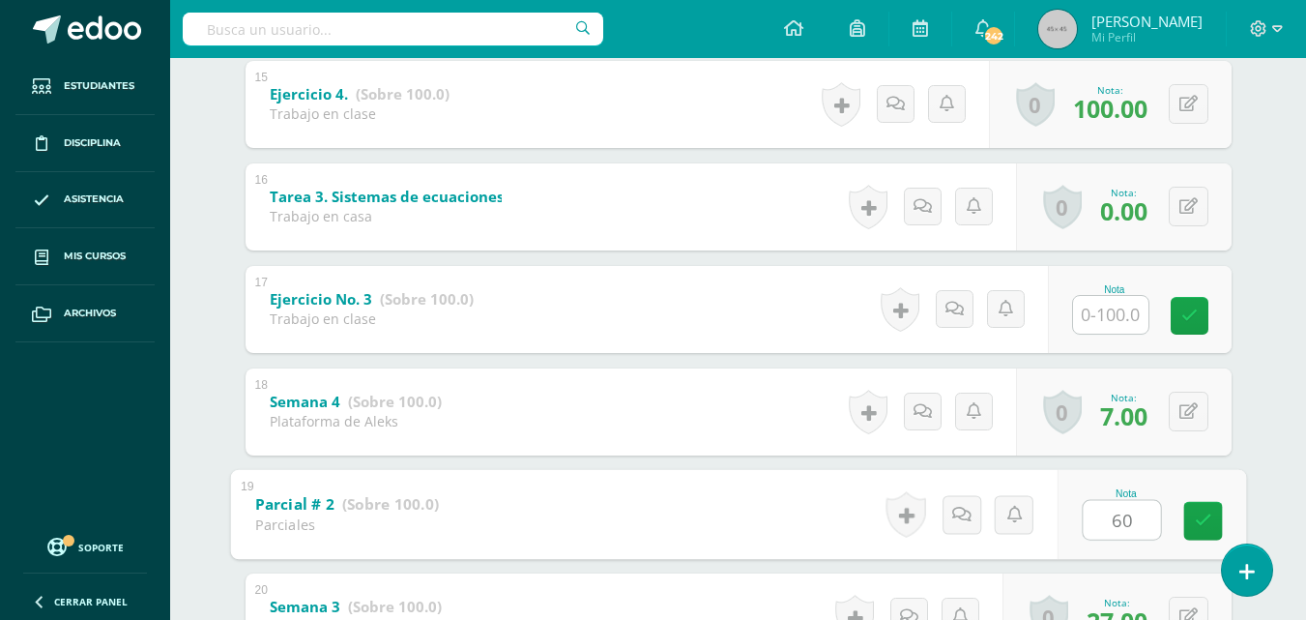
type input "60"
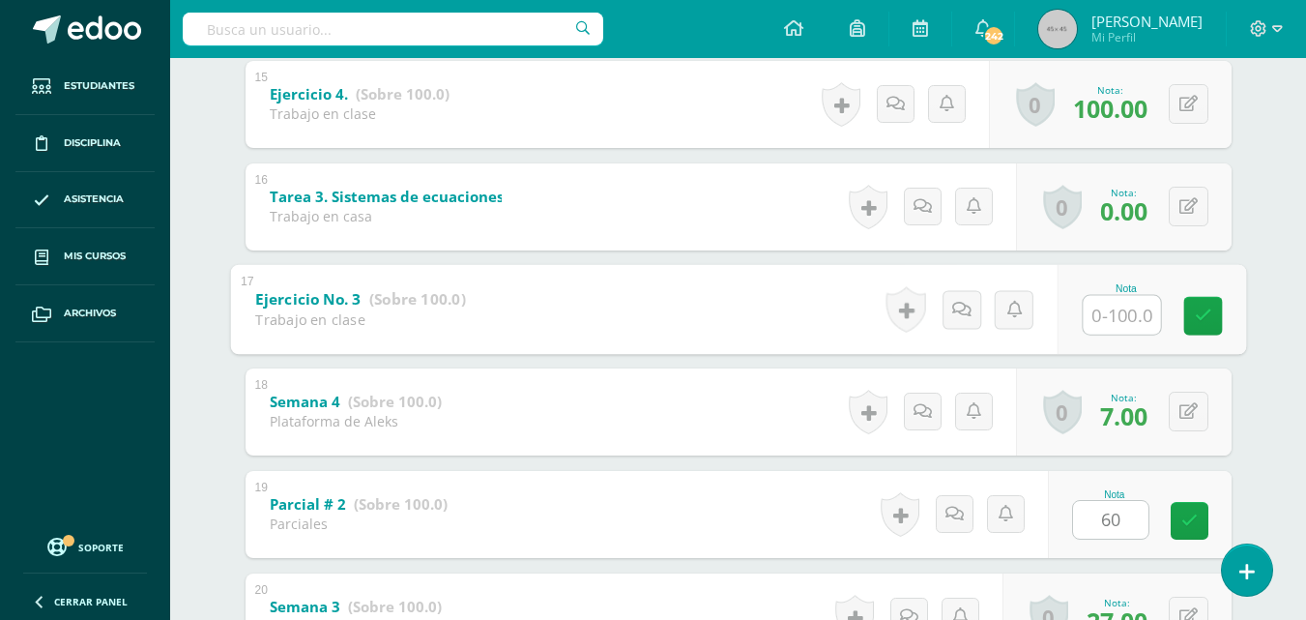
click at [1102, 316] on input "text" at bounding box center [1121, 314] width 77 height 39
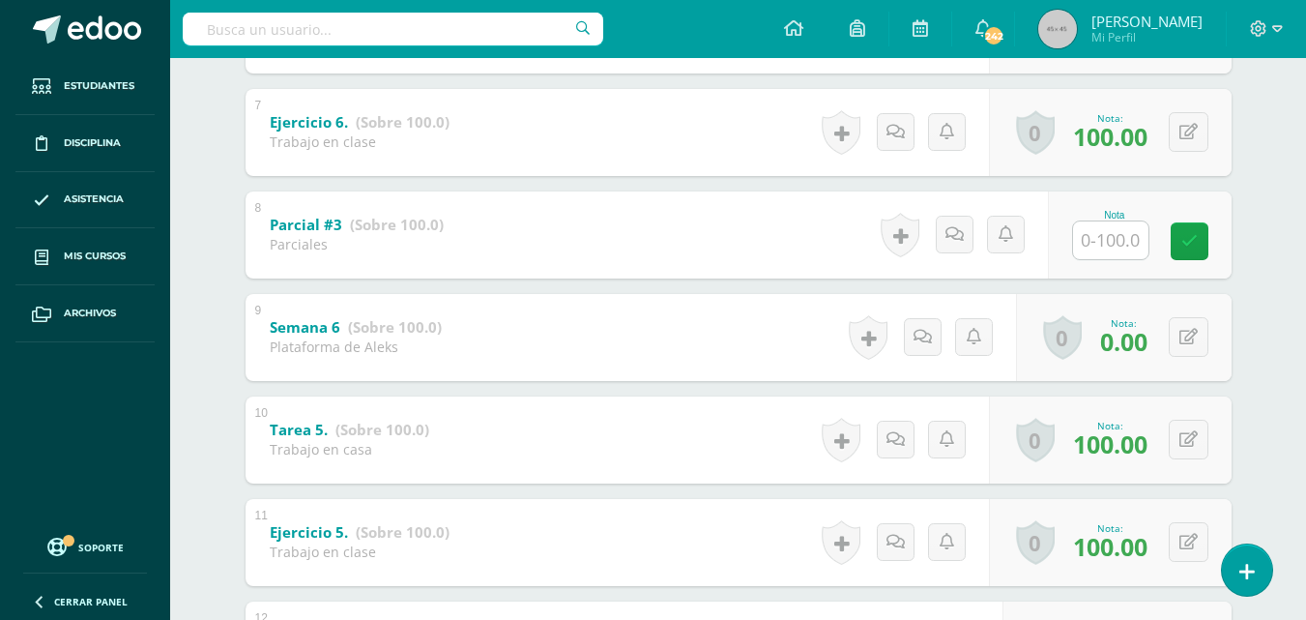
scroll to position [1006, 0]
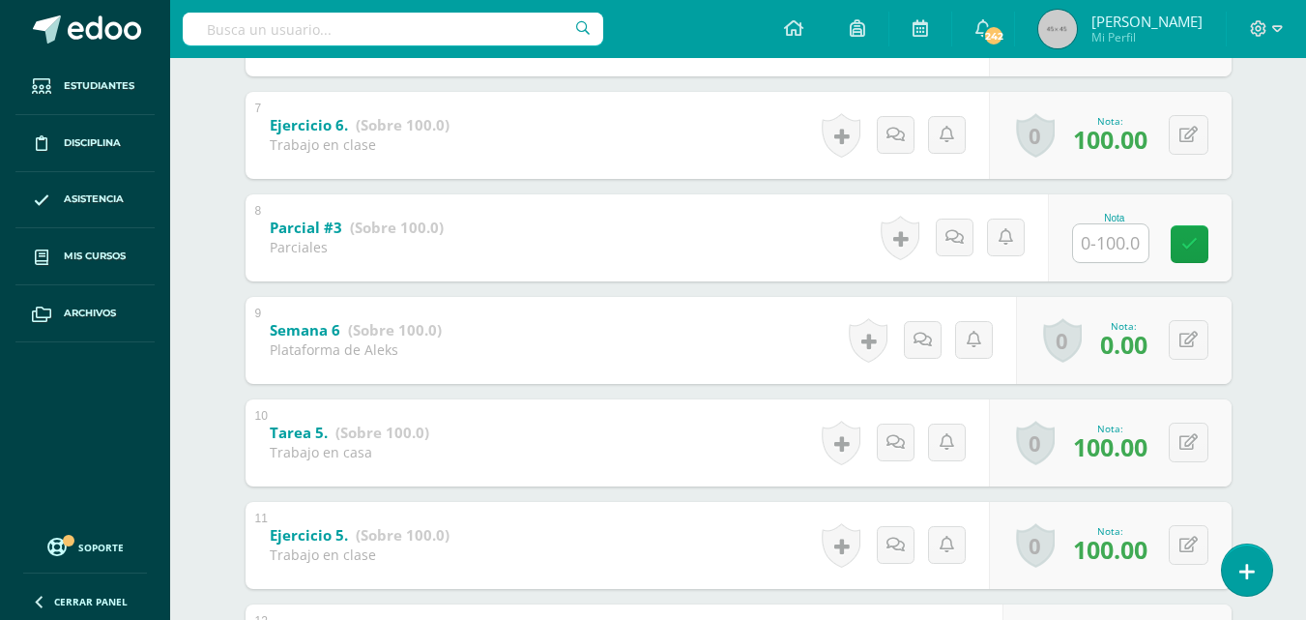
type input "100"
click at [1123, 246] on input "text" at bounding box center [1121, 242] width 77 height 39
type input "65"
click at [1197, 255] on link at bounding box center [1202, 243] width 39 height 39
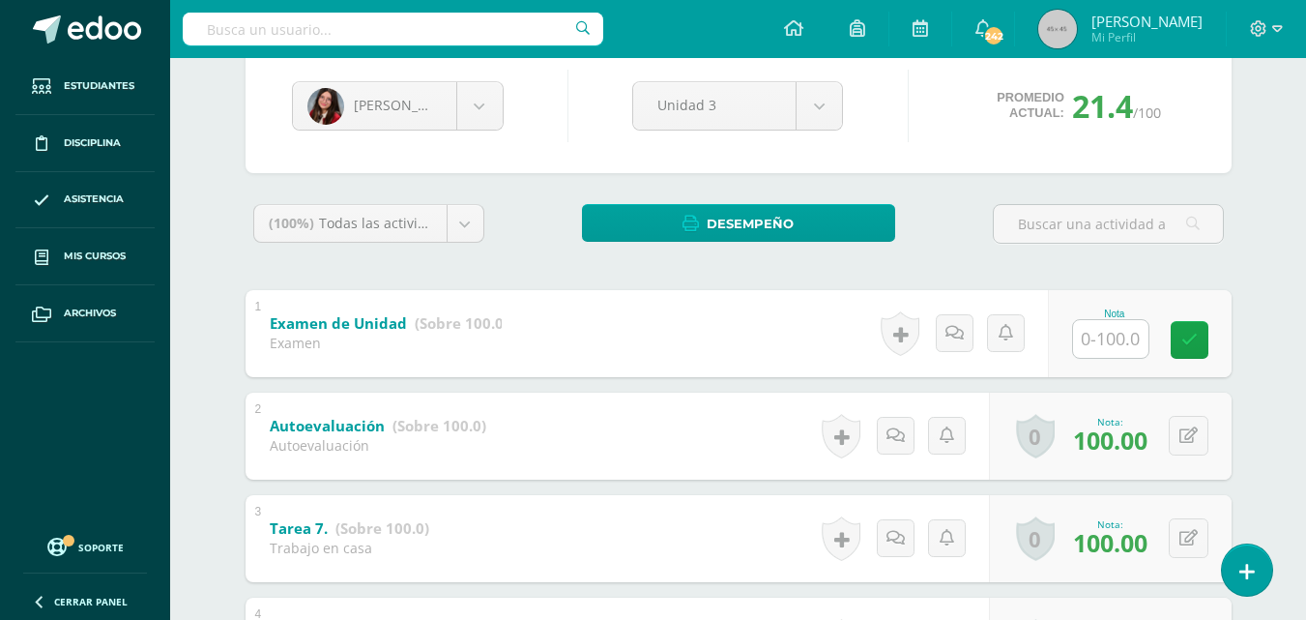
scroll to position [0, 0]
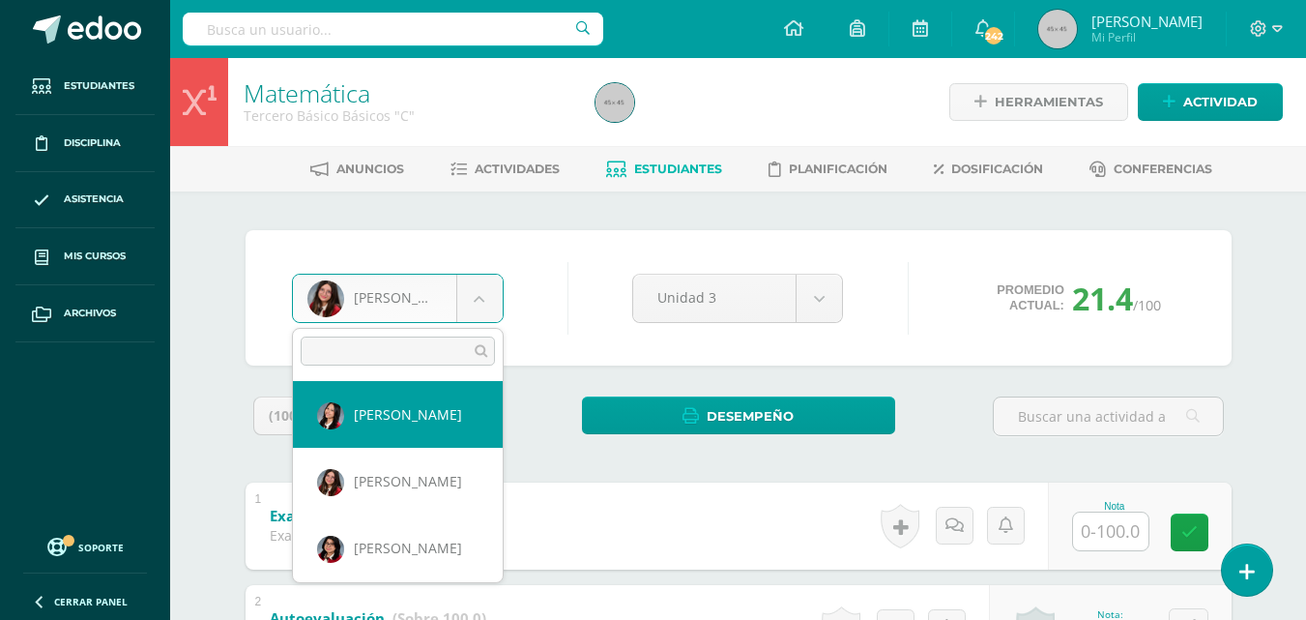
select select "264"
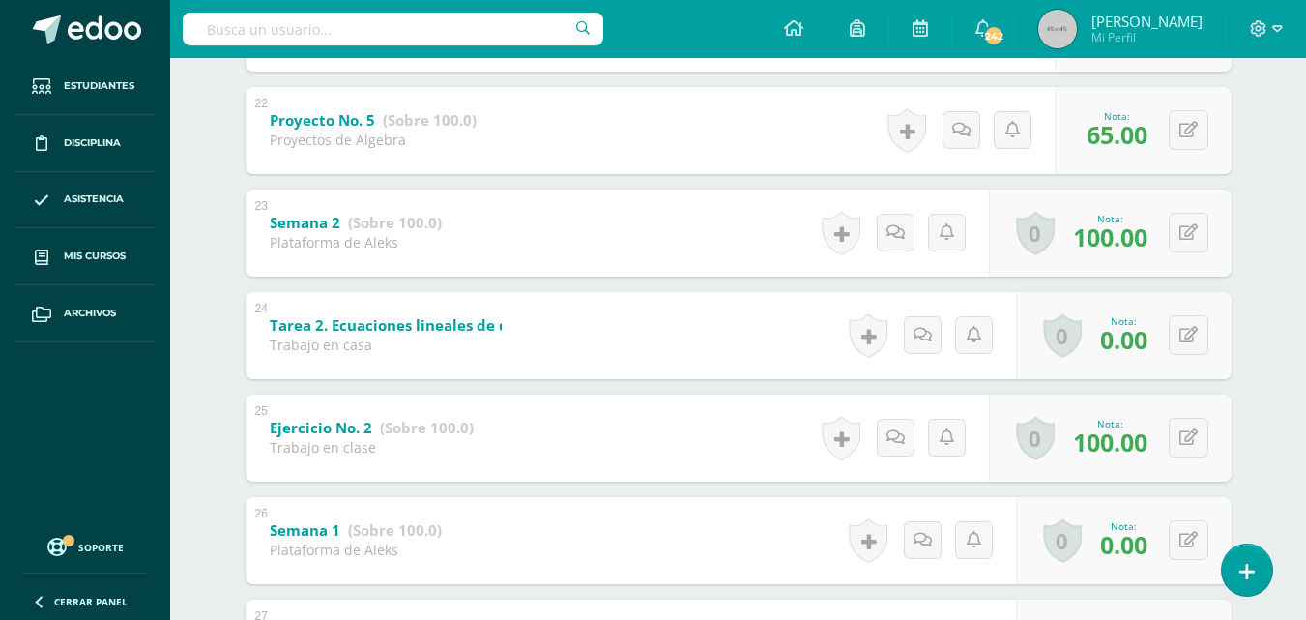
scroll to position [2846, 0]
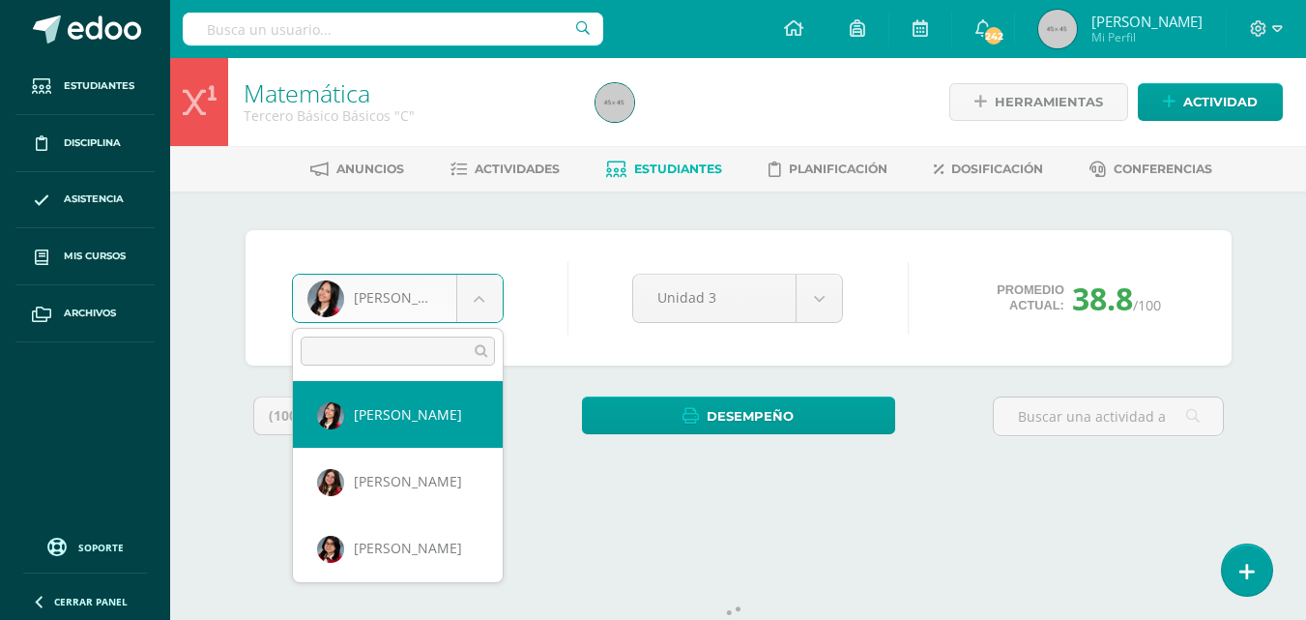
click at [486, 299] on body "Estudiantes Disciplina Asistencia Mis cursos Archivos Soporte Ayuda Reportar un…" at bounding box center [653, 260] width 1306 height 521
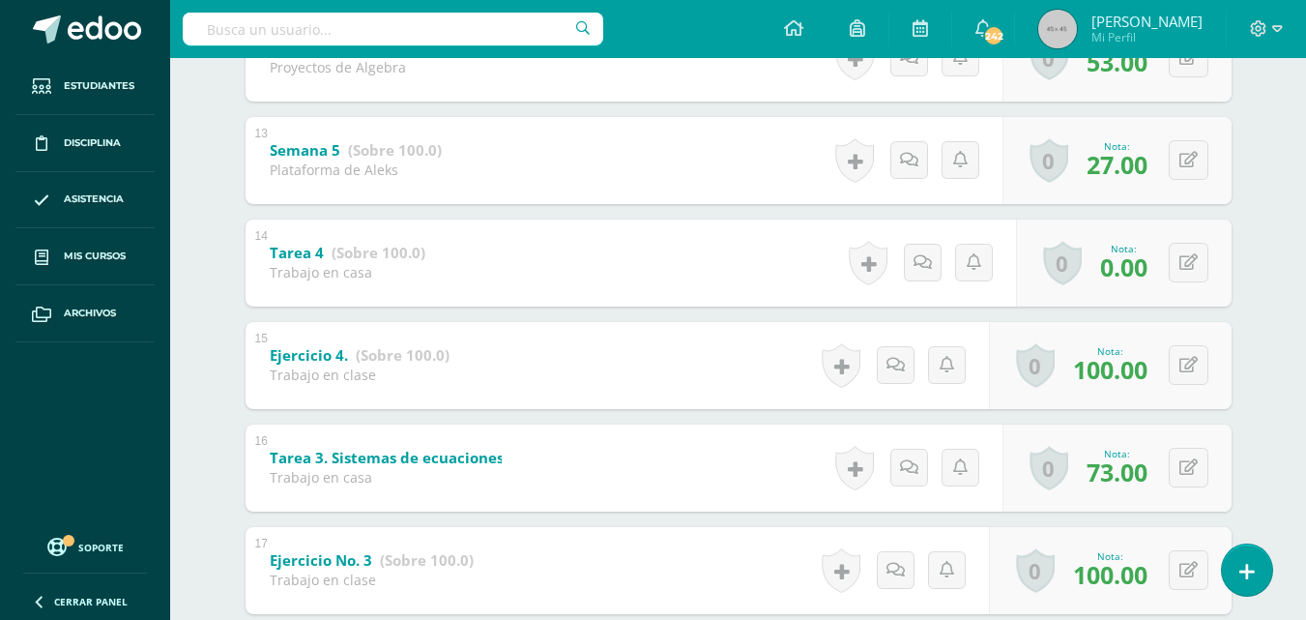
scroll to position [99, 0]
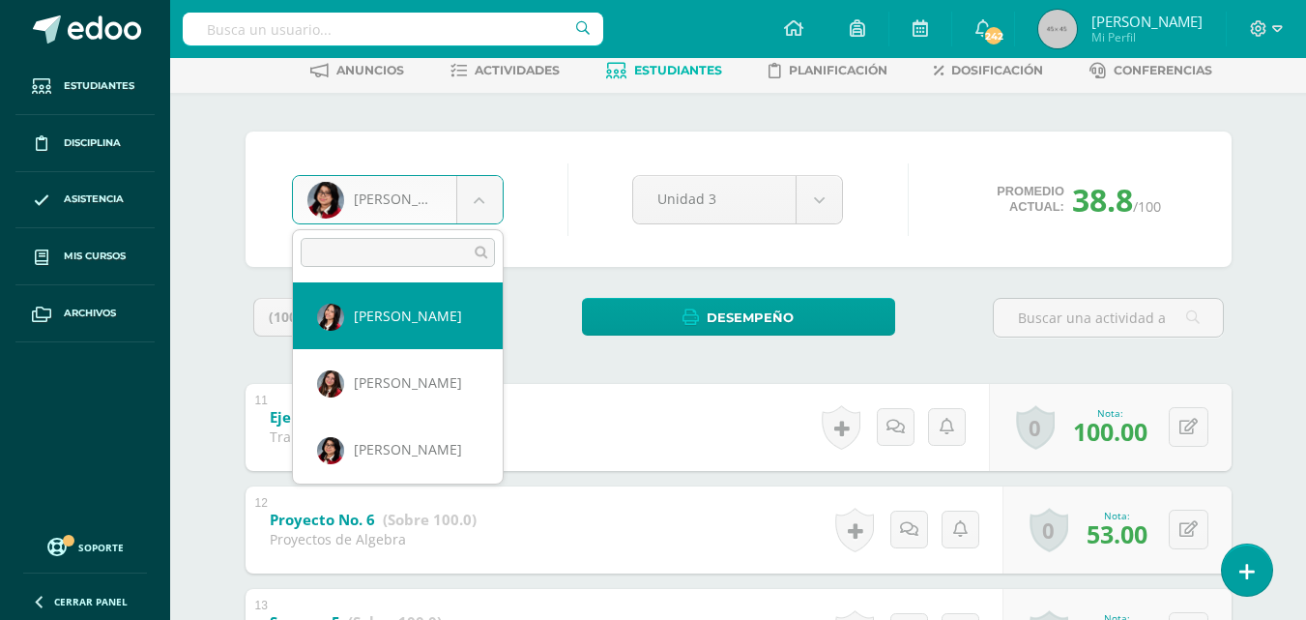
select select "264"
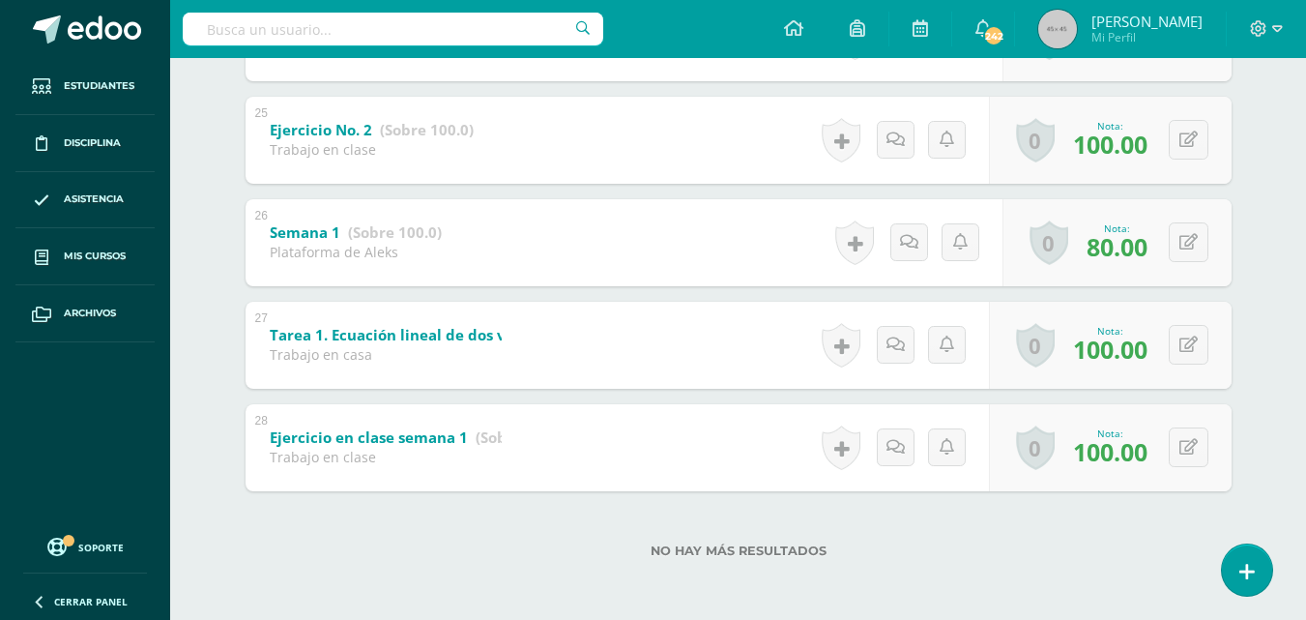
scroll to position [0, 0]
